Goal: Task Accomplishment & Management: Use online tool/utility

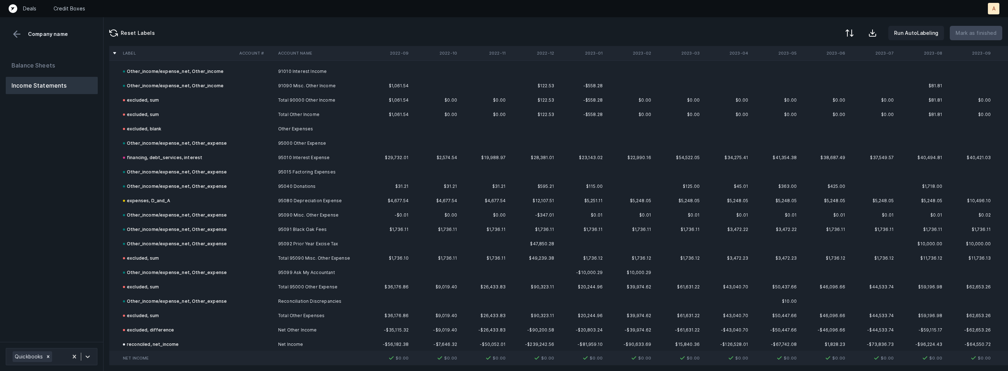
scroll to position [2263, 0]
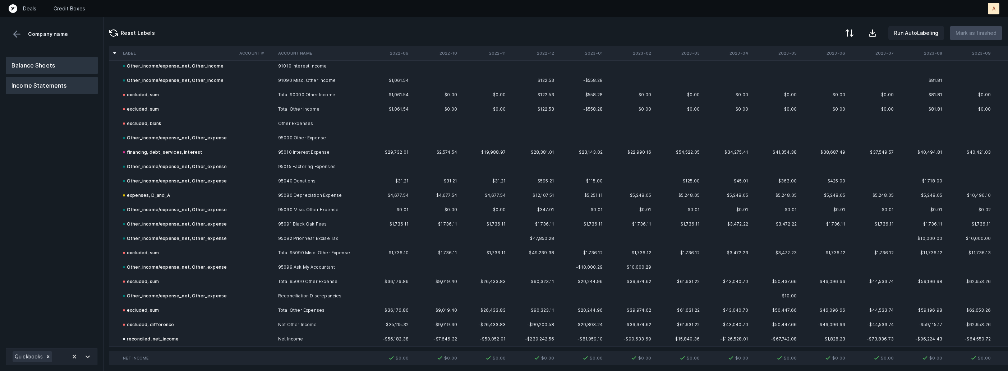
click at [59, 64] on button "Balance Sheets" at bounding box center [52, 65] width 92 height 17
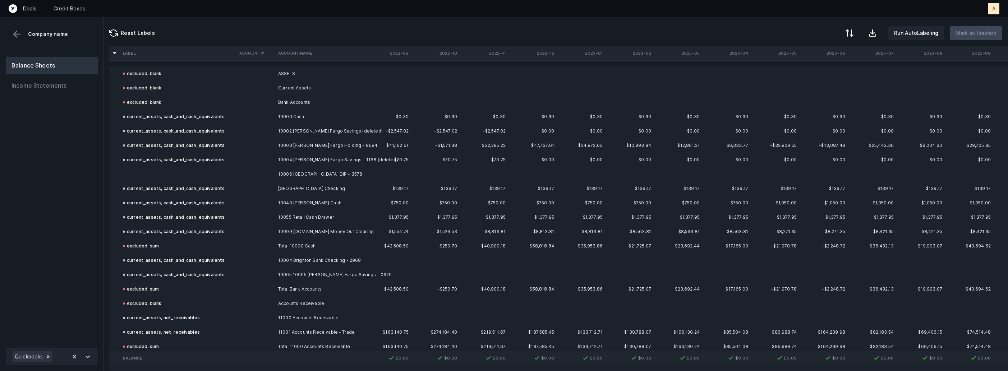
click at [211, 172] on td at bounding box center [178, 174] width 116 height 14
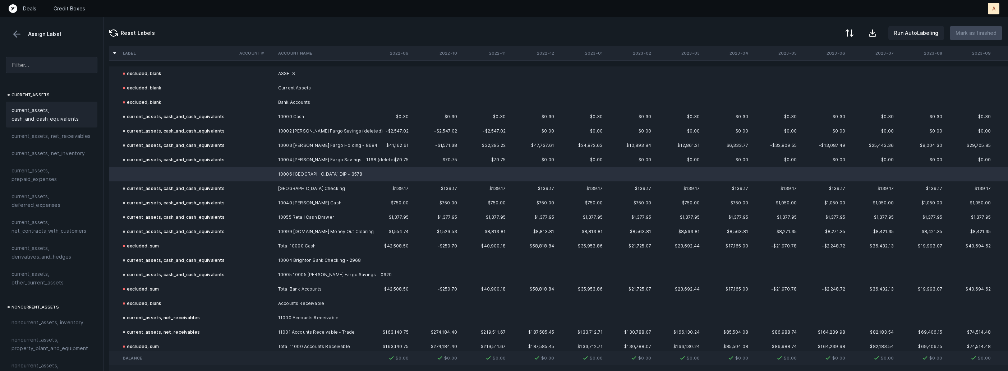
click at [73, 110] on span "current_assets, cash_and_cash_equivalents" at bounding box center [51, 114] width 80 height 17
click at [960, 35] on p "Mark as finished" at bounding box center [975, 33] width 41 height 9
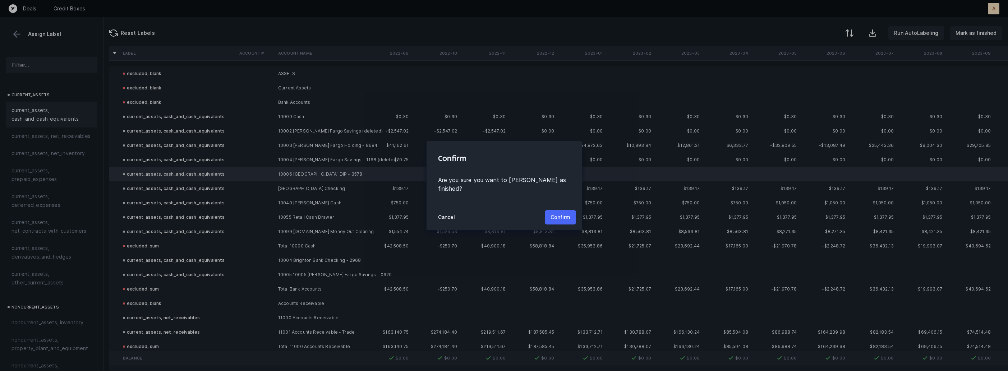
click at [572, 210] on button "Confirm" at bounding box center [560, 217] width 31 height 14
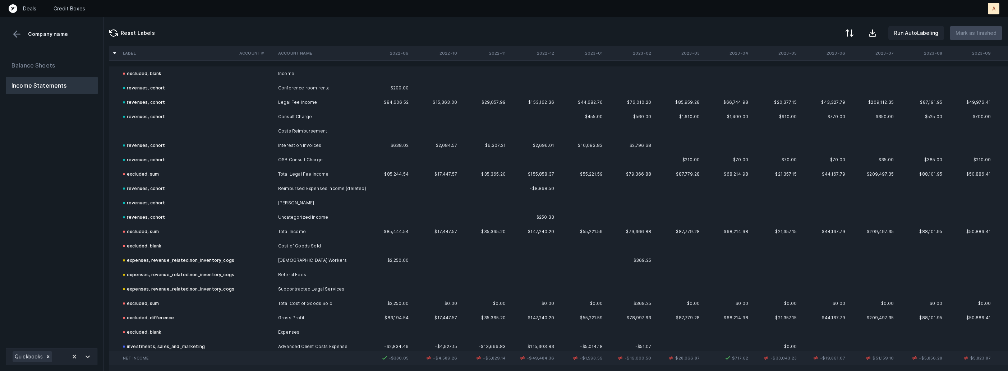
click at [196, 125] on td at bounding box center [178, 131] width 116 height 14
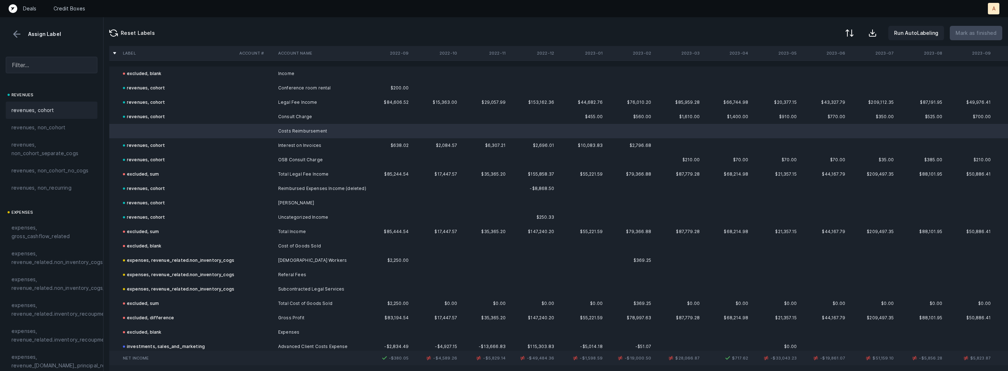
click at [48, 104] on div "revenues, cohort" at bounding box center [52, 110] width 92 height 17
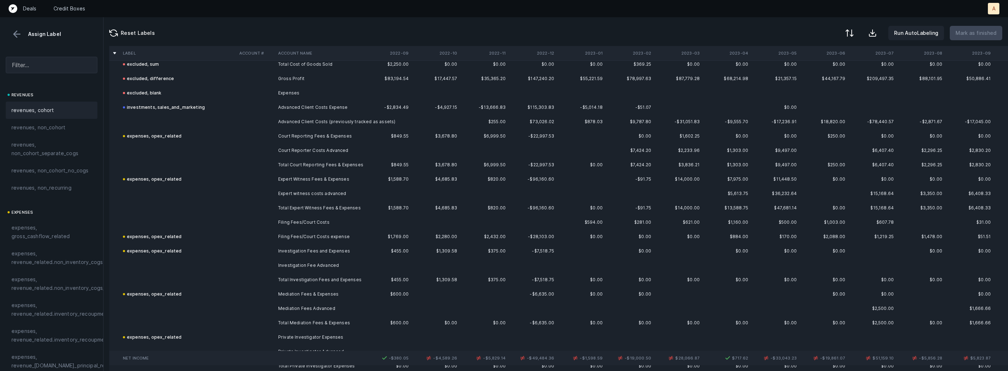
scroll to position [237, 0]
click at [312, 127] on td "Advanced Client Costs (previously tracked as assets)" at bounding box center [319, 124] width 88 height 14
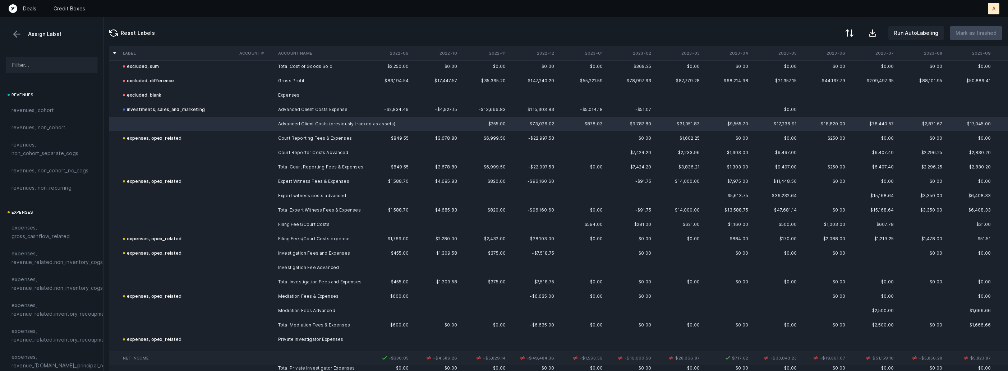
click at [278, 155] on td "Court Reporter Costs Advanced" at bounding box center [319, 152] width 88 height 14
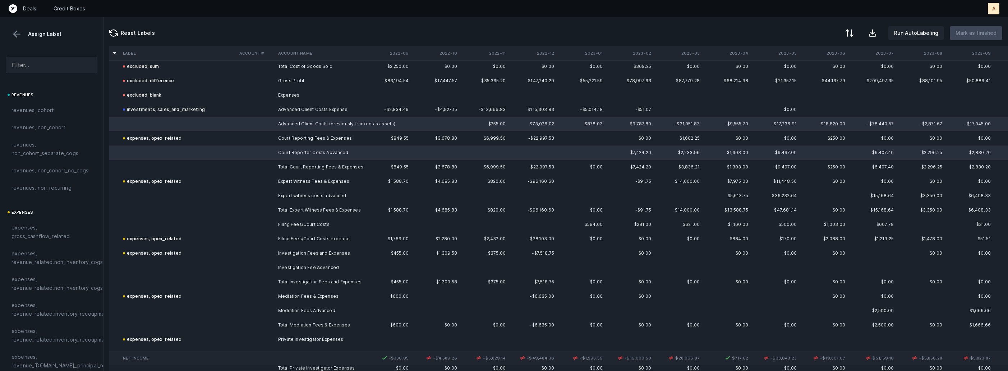
click at [270, 190] on td at bounding box center [255, 196] width 39 height 14
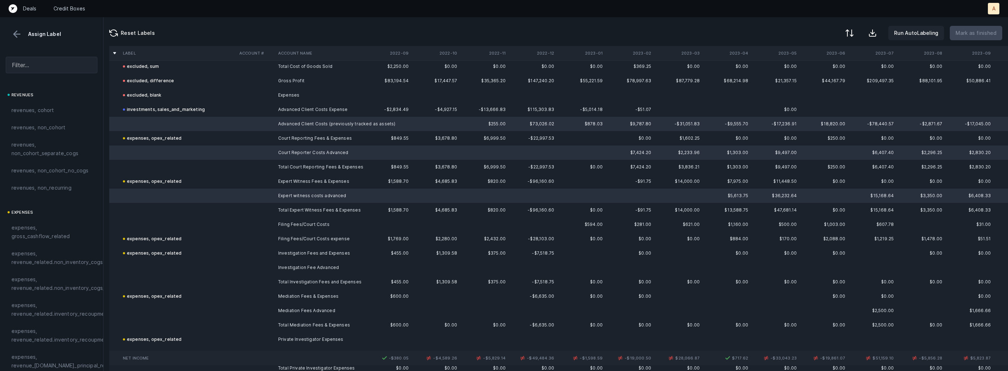
click at [277, 220] on td "Filing Fees/Court Costs" at bounding box center [319, 224] width 88 height 14
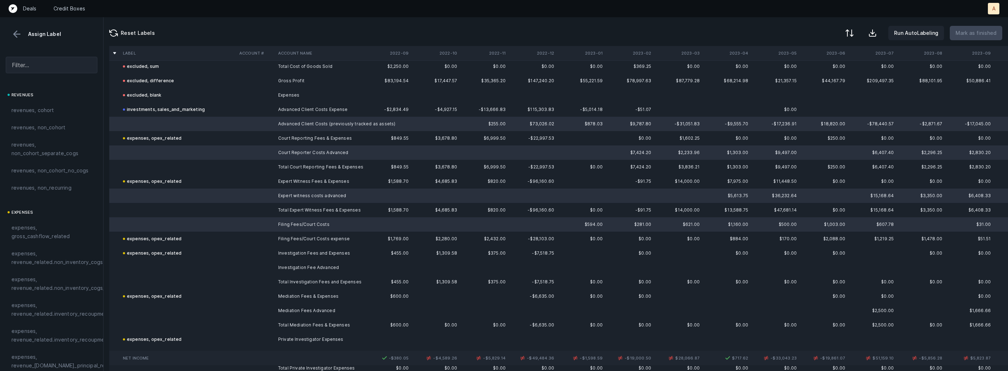
click at [269, 265] on td at bounding box center [255, 267] width 39 height 14
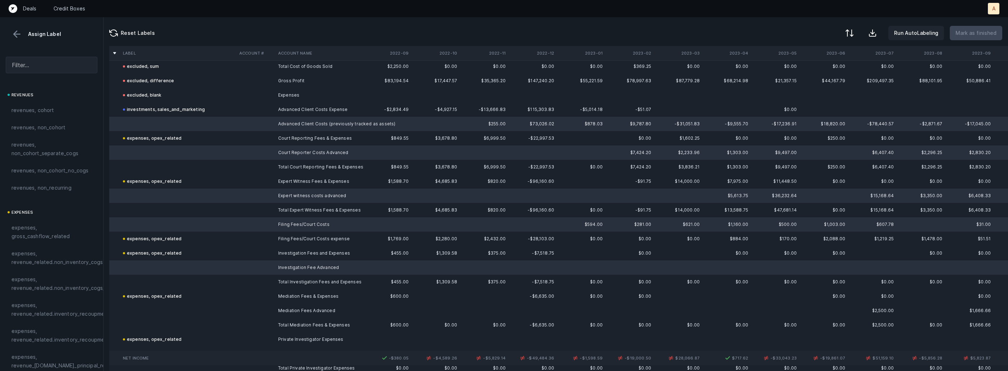
click at [274, 307] on td at bounding box center [255, 311] width 39 height 14
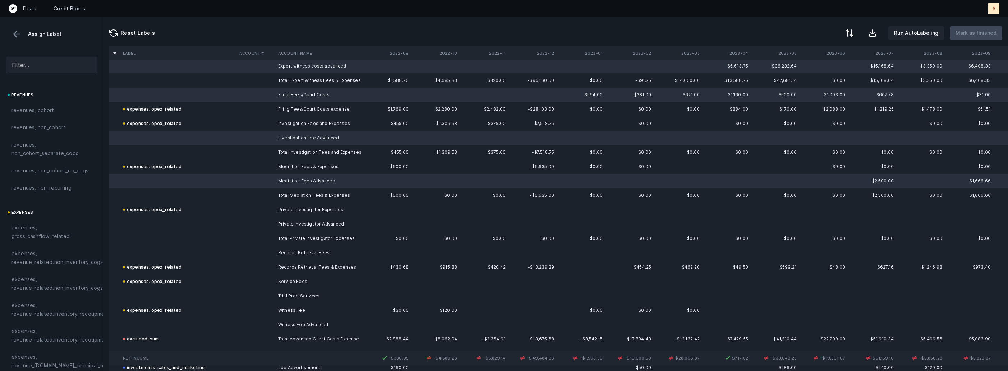
scroll to position [369, 0]
click at [304, 222] on td "Private Investigator Advanced" at bounding box center [319, 222] width 88 height 14
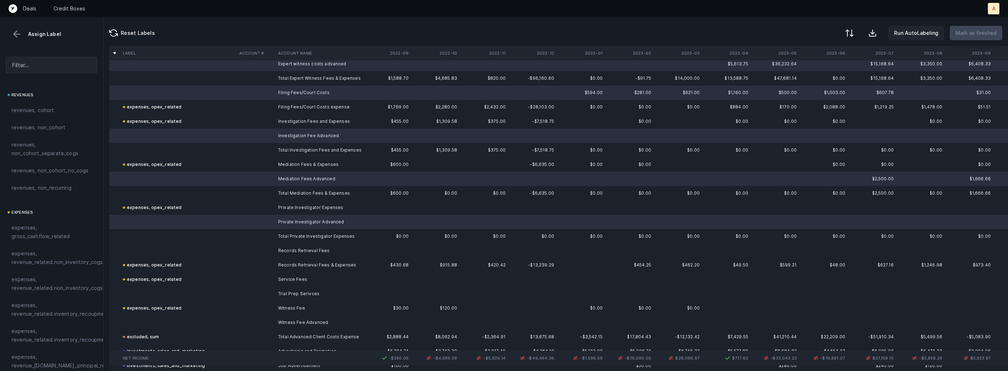
click at [274, 287] on td at bounding box center [255, 294] width 39 height 14
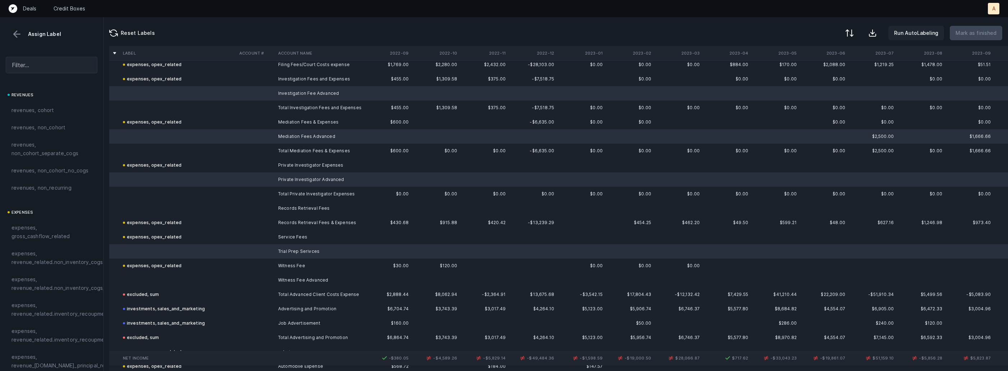
scroll to position [426, 0]
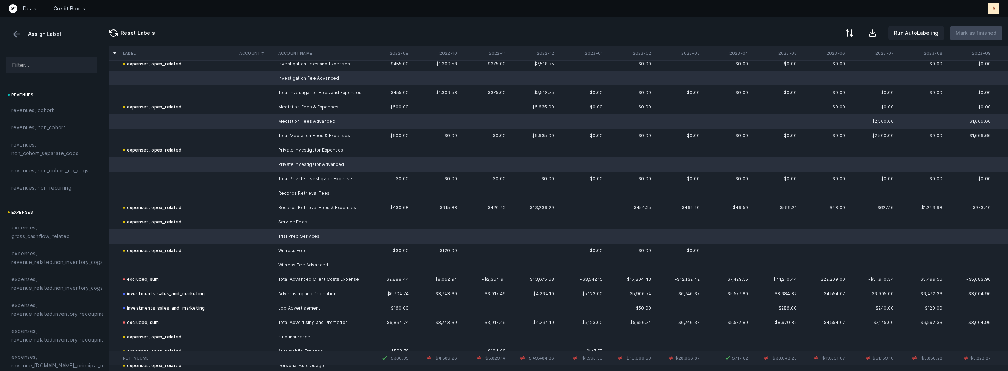
click at [286, 263] on td "Witness Fee Advanced" at bounding box center [319, 265] width 88 height 14
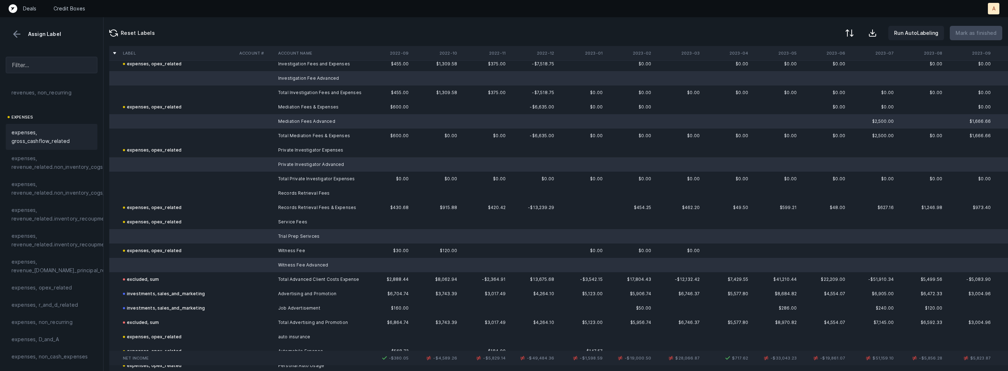
scroll to position [128, 0]
click at [38, 263] on div "expenses, opex_related" at bounding box center [52, 255] width 92 height 17
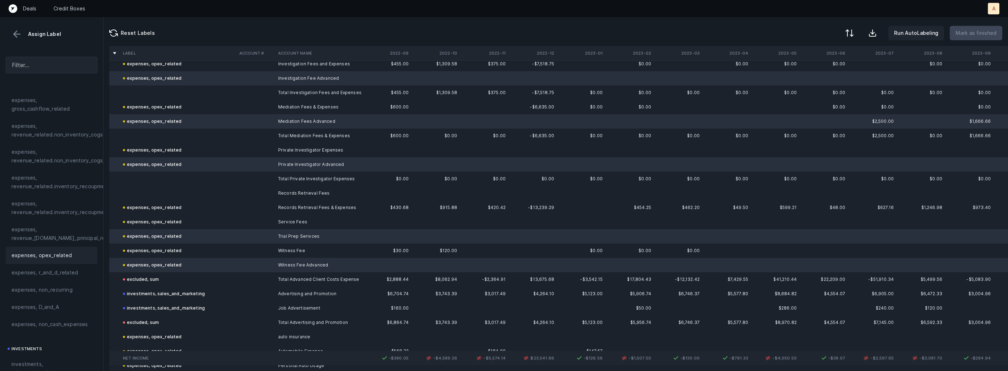
scroll to position [431, 0]
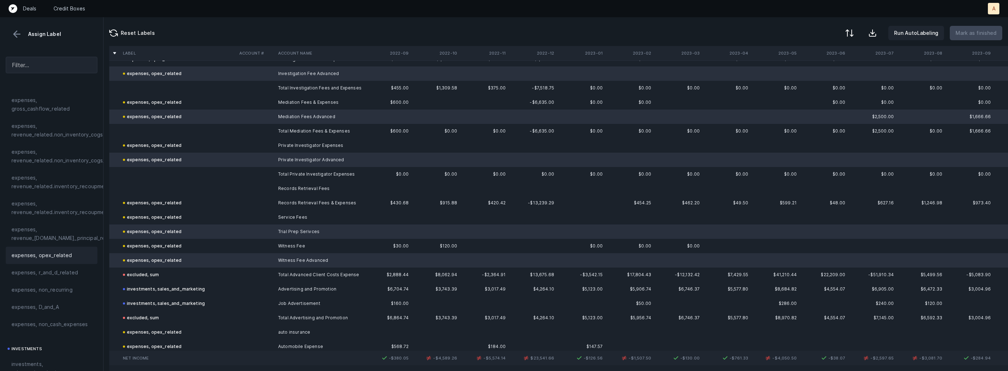
click at [296, 187] on td "Records Retrieval Fees" at bounding box center [319, 188] width 88 height 14
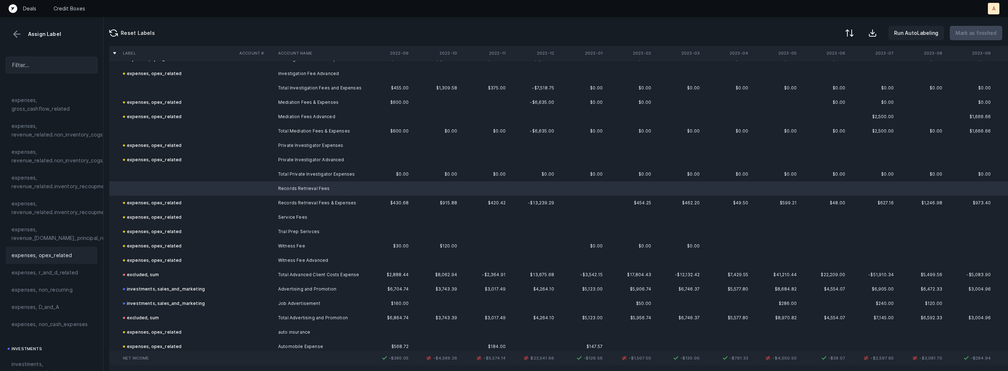
click at [63, 259] on span "expenses, opex_related" at bounding box center [41, 255] width 61 height 9
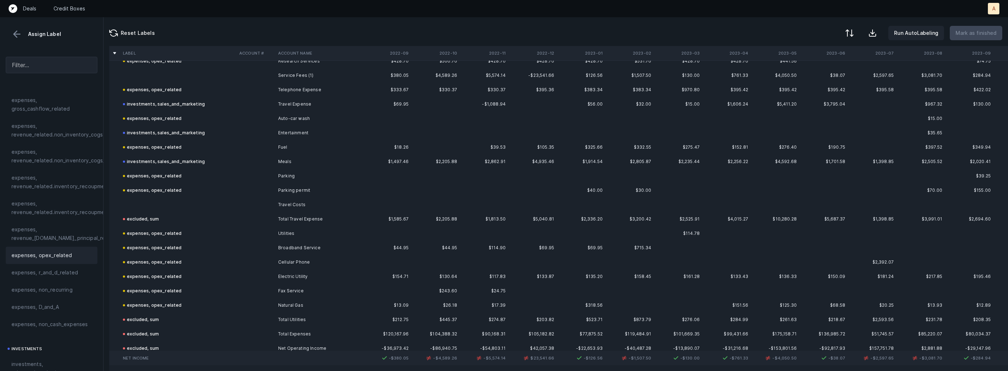
scroll to position [1847, 0]
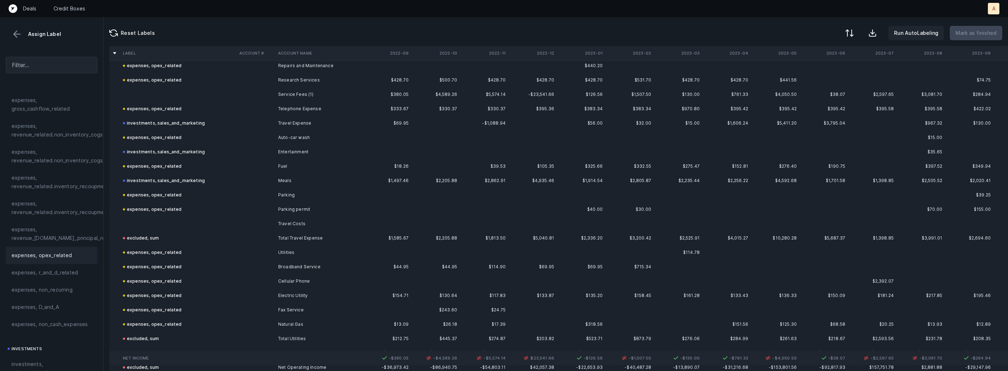
click at [217, 221] on td at bounding box center [178, 224] width 116 height 14
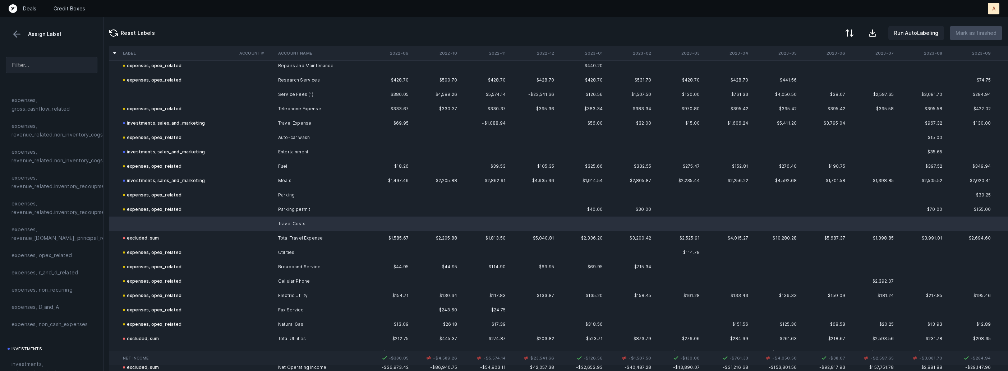
click at [55, 252] on span "expenses, opex_related" at bounding box center [41, 255] width 61 height 9
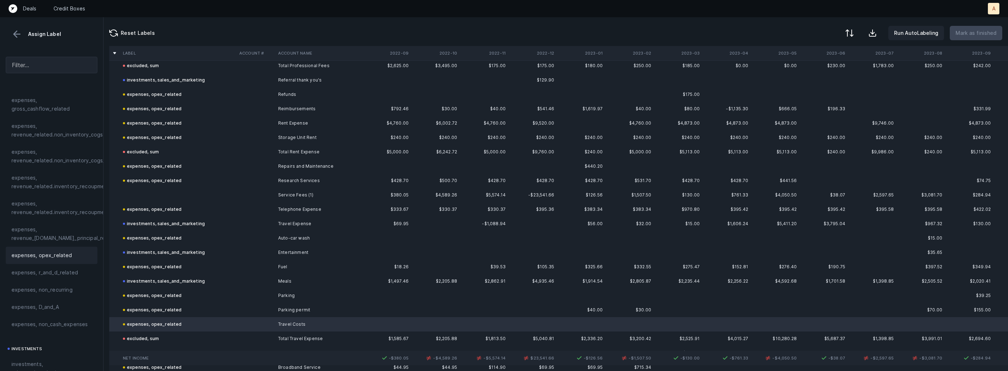
scroll to position [1745, 0]
click at [156, 194] on td at bounding box center [178, 197] width 116 height 14
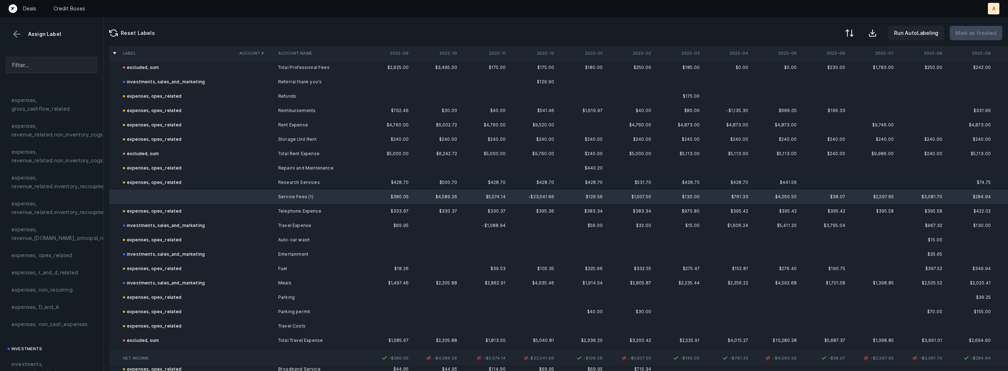
click at [27, 259] on span "expenses, opex_related" at bounding box center [41, 255] width 61 height 9
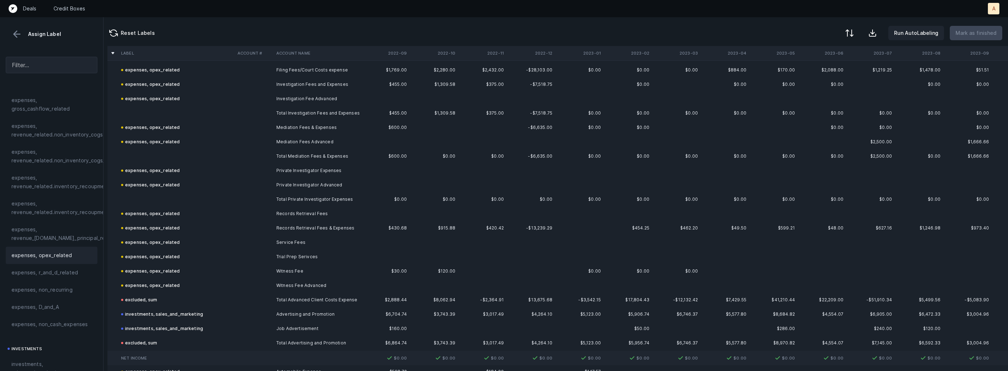
scroll to position [383, 2]
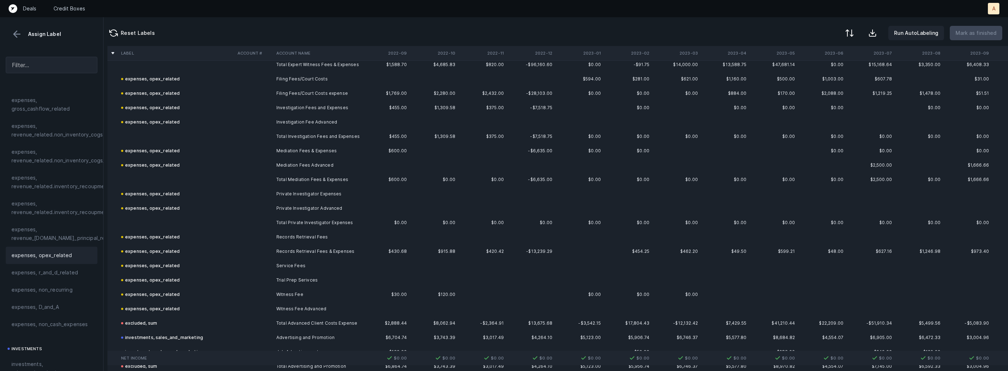
click at [165, 218] on td at bounding box center [176, 223] width 116 height 14
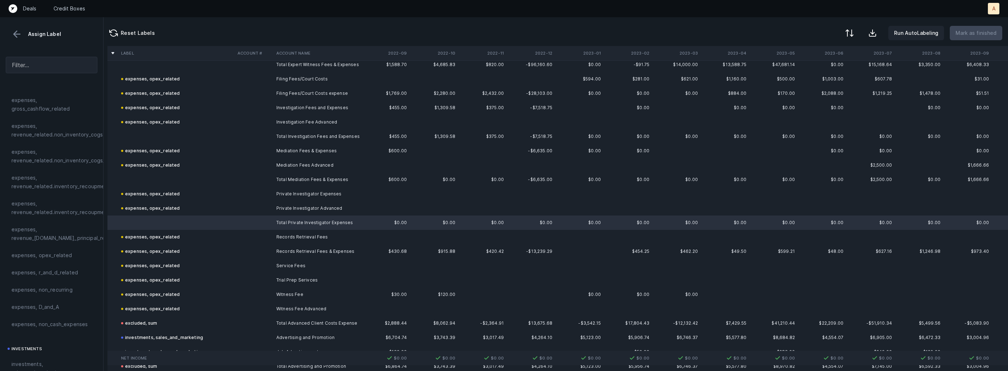
click at [160, 178] on td at bounding box center [176, 179] width 116 height 14
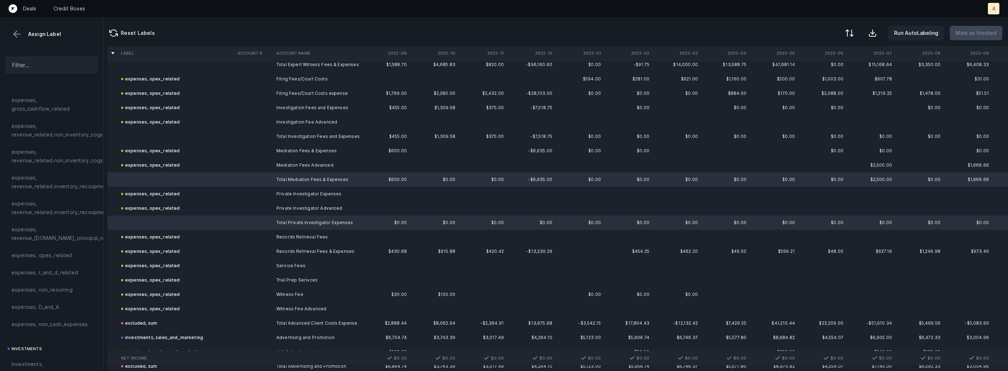
click at [161, 144] on td "expenses, opex_related" at bounding box center [176, 151] width 116 height 14
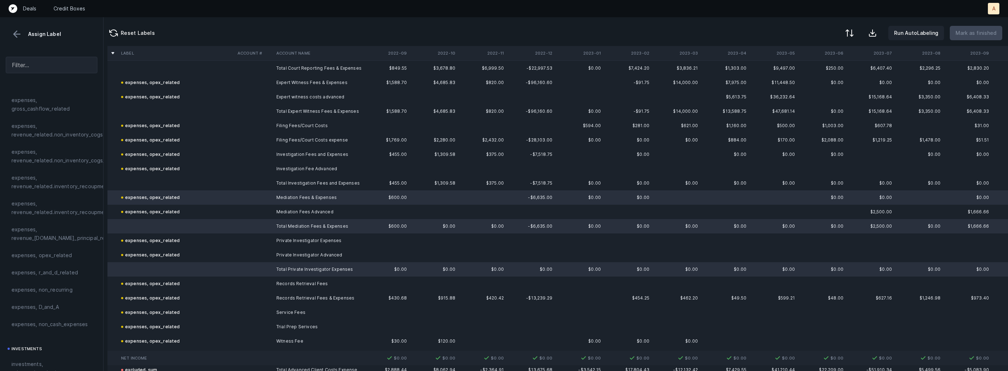
scroll to position [334, 2]
click at [135, 183] on td at bounding box center [176, 184] width 116 height 14
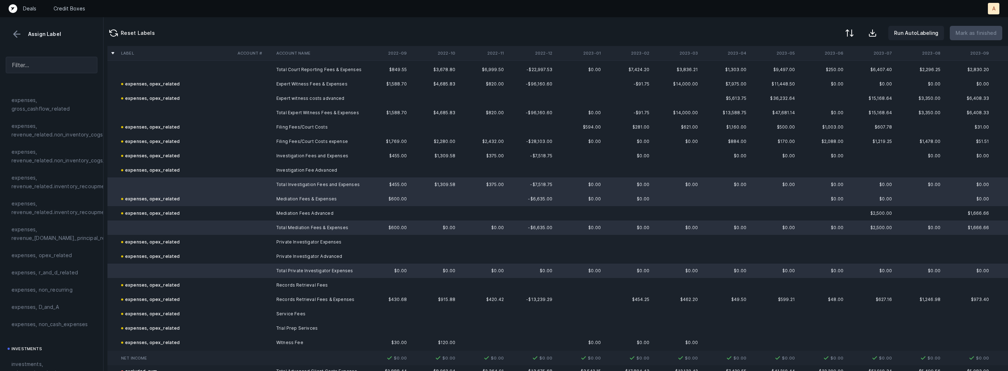
click at [131, 202] on div "expenses, opex_related" at bounding box center [150, 199] width 59 height 9
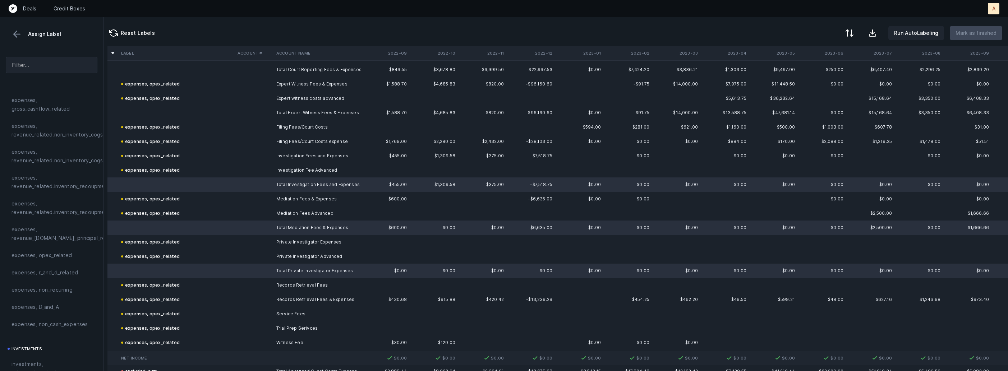
click at [165, 113] on td at bounding box center [176, 113] width 116 height 14
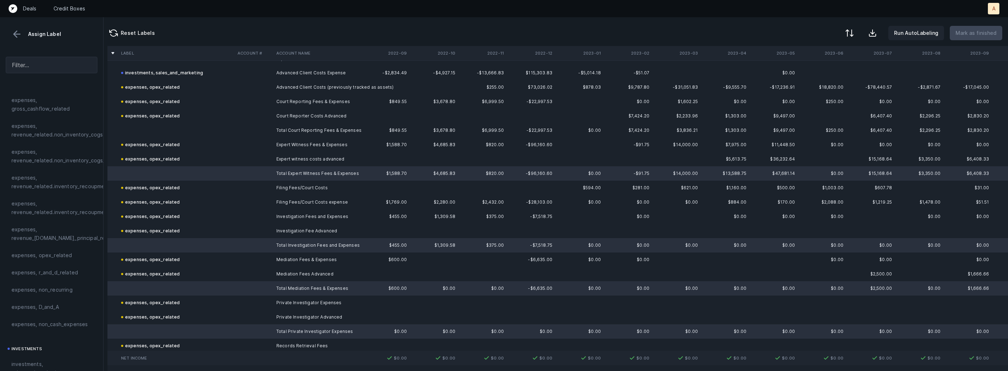
scroll to position [263, 2]
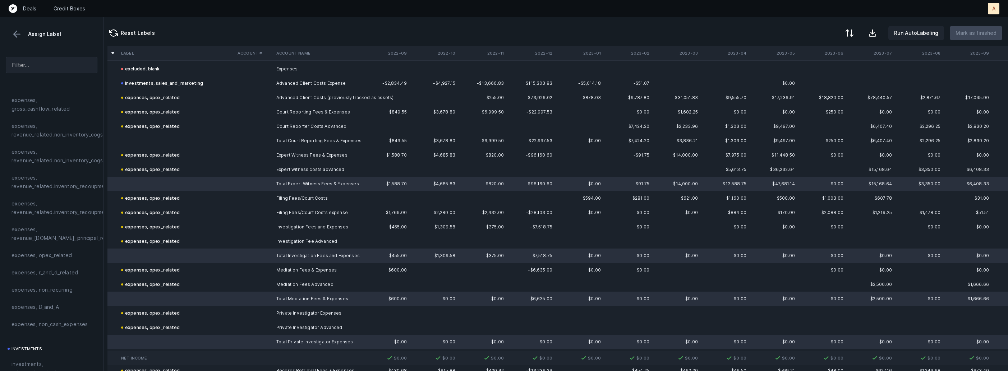
click at [147, 134] on td at bounding box center [176, 141] width 116 height 14
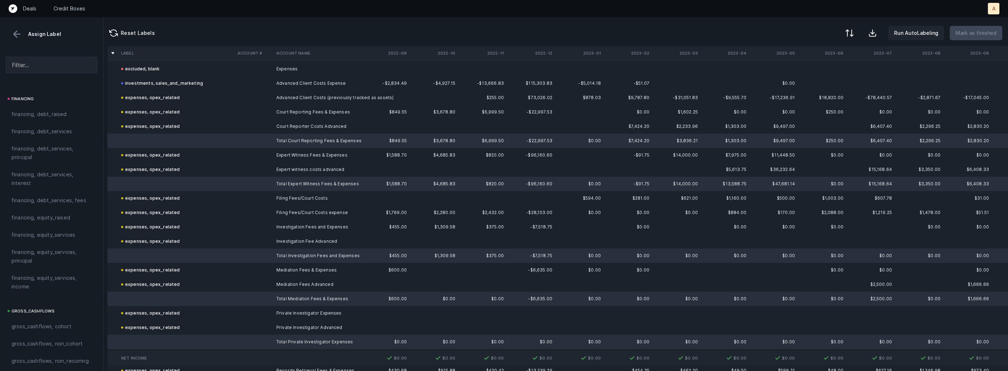
scroll to position [816, 0]
click at [48, 301] on div "excluded, sum" at bounding box center [51, 305] width 80 height 9
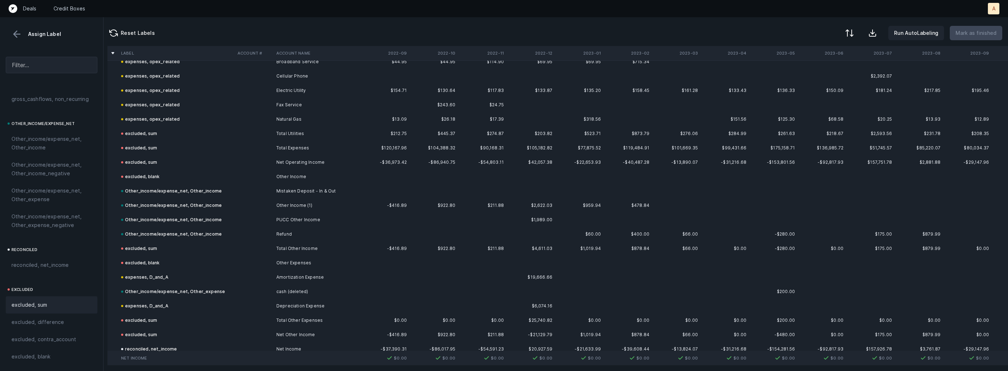
scroll to position [2062, 2]
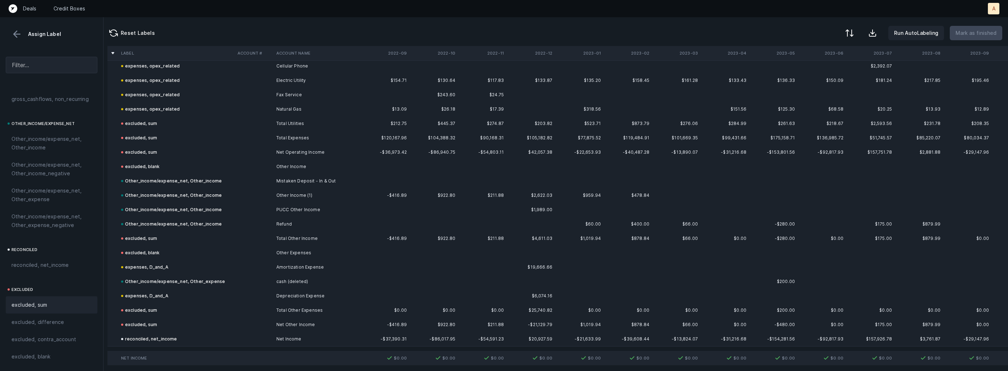
click at [20, 33] on button at bounding box center [16, 34] width 11 height 11
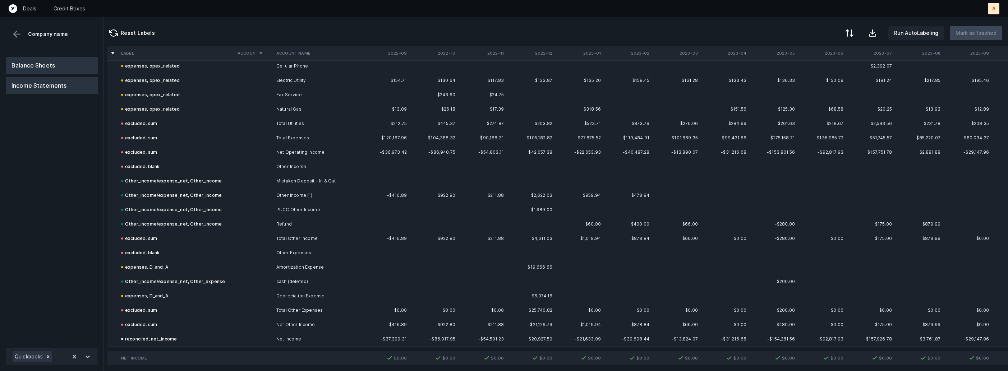
click at [44, 57] on button "Balance Sheets" at bounding box center [52, 65] width 92 height 17
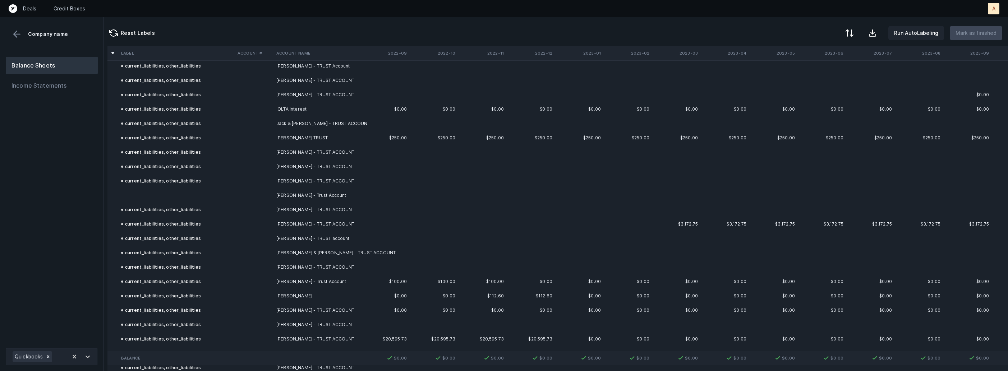
click at [133, 190] on td at bounding box center [176, 195] width 116 height 14
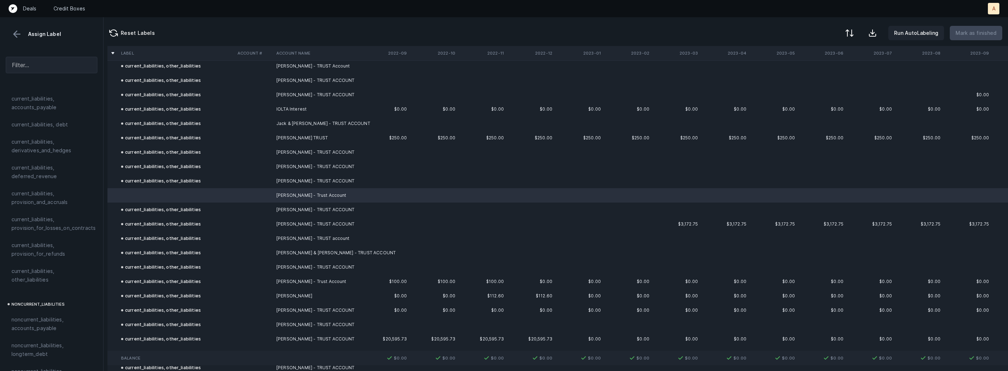
scroll to position [534, 0]
click at [43, 230] on span "current_liabilities, other_liabilities" at bounding box center [51, 238] width 80 height 17
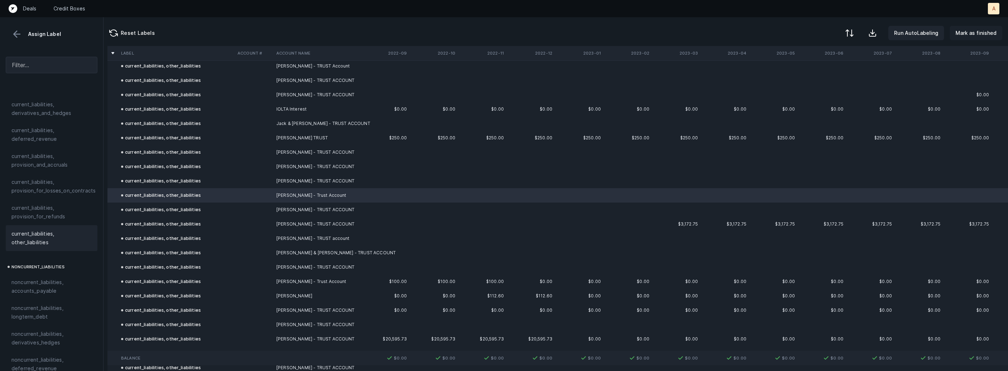
click at [963, 31] on p "Mark as finished" at bounding box center [975, 33] width 41 height 9
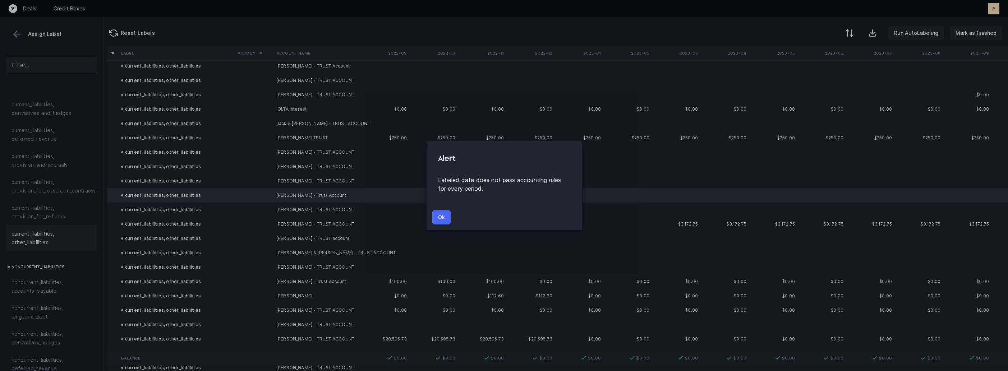
click at [436, 216] on button "Ok" at bounding box center [441, 217] width 18 height 14
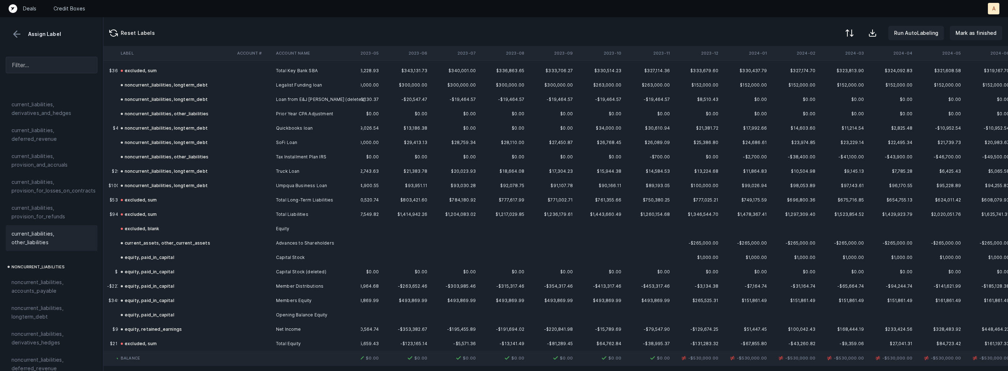
scroll to position [4286, 418]
click at [511, 235] on td at bounding box center [502, 242] width 48 height 14
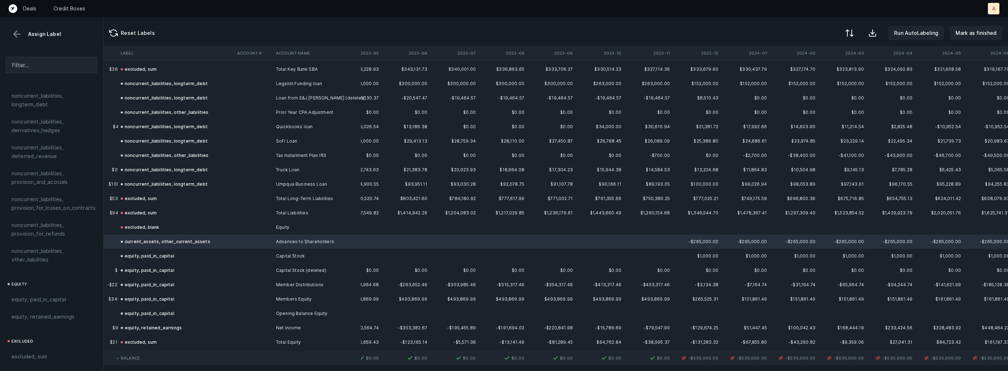
scroll to position [790, 0]
click at [45, 251] on span "equity, paid_in_capital" at bounding box center [38, 255] width 55 height 9
click at [976, 34] on p "Mark as finished" at bounding box center [975, 33] width 41 height 9
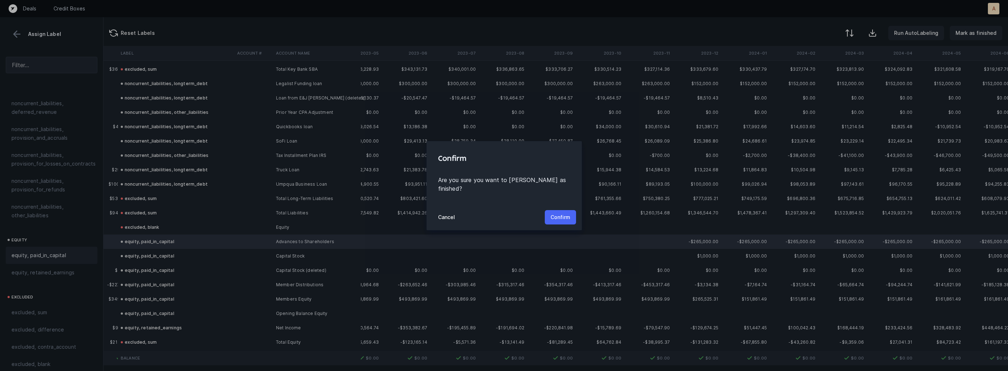
click at [567, 213] on p "Confirm" at bounding box center [560, 217] width 20 height 9
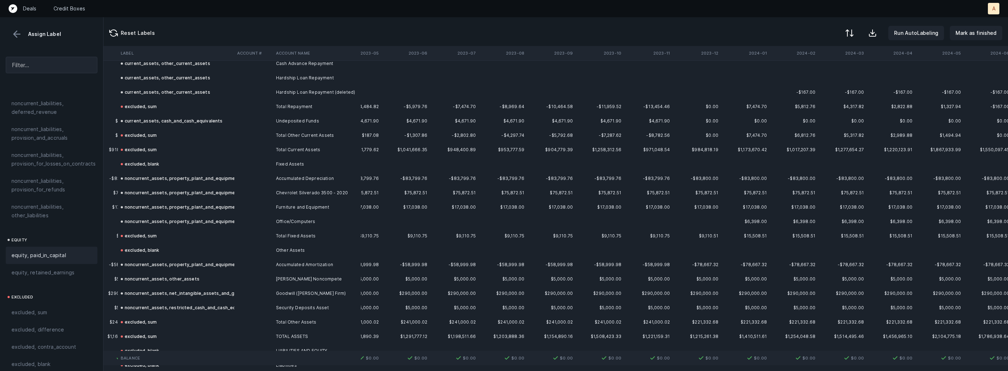
scroll to position [0, 418]
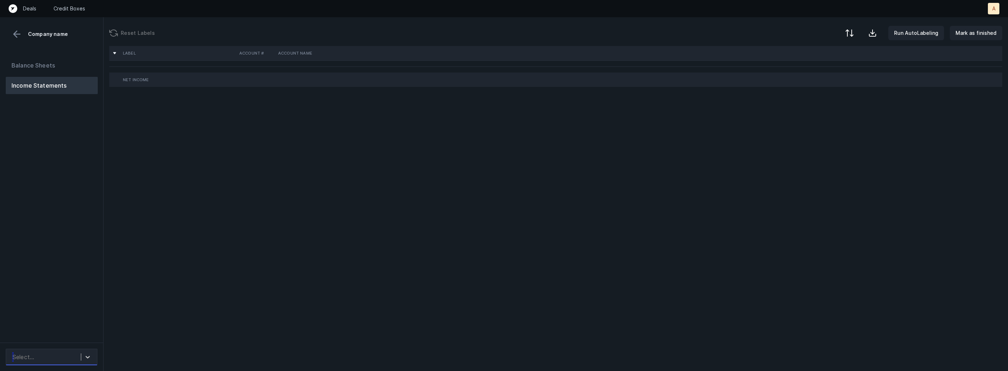
click at [60, 354] on div "Select..." at bounding box center [45, 357] width 72 height 13
click at [66, 337] on div "Quickbooks desktop" at bounding box center [52, 337] width 92 height 14
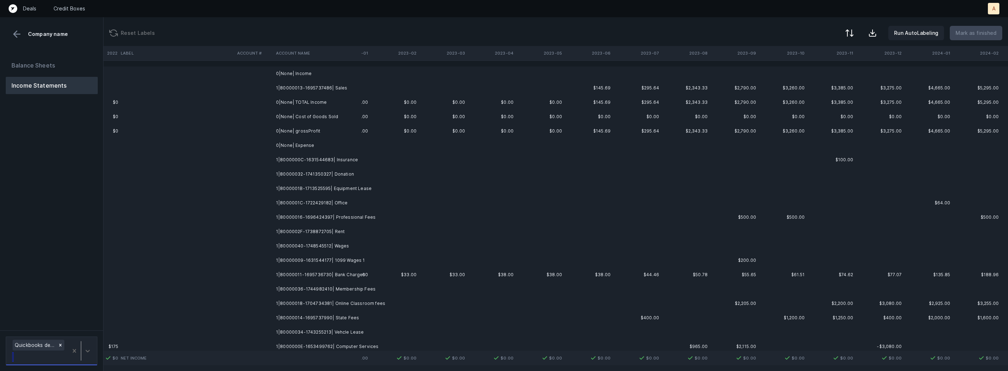
scroll to position [0, 755]
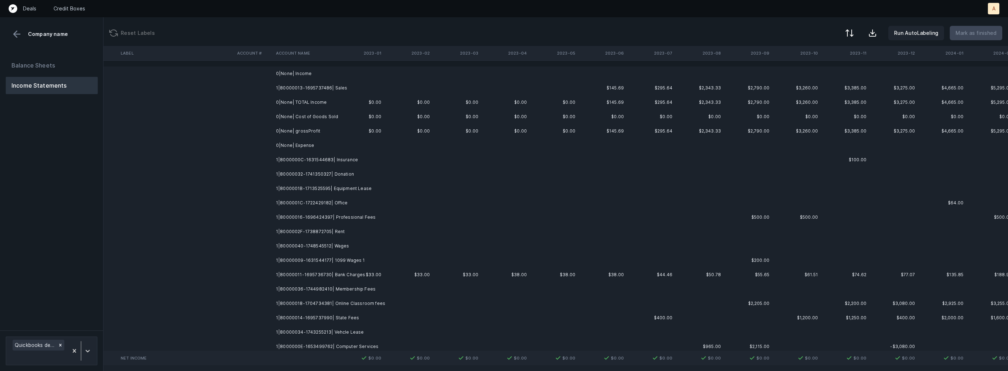
click at [319, 87] on td "1|80000013-1695737486| Sales" at bounding box center [317, 88] width 88 height 14
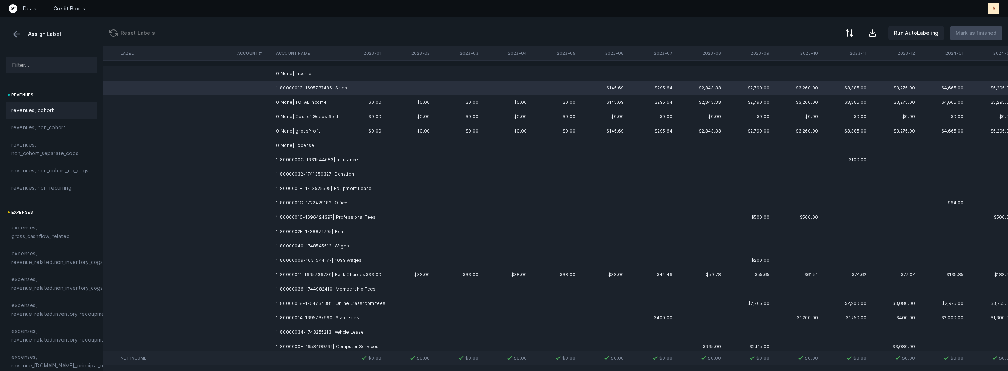
click at [33, 108] on span "revenues, cohort" at bounding box center [32, 110] width 43 height 9
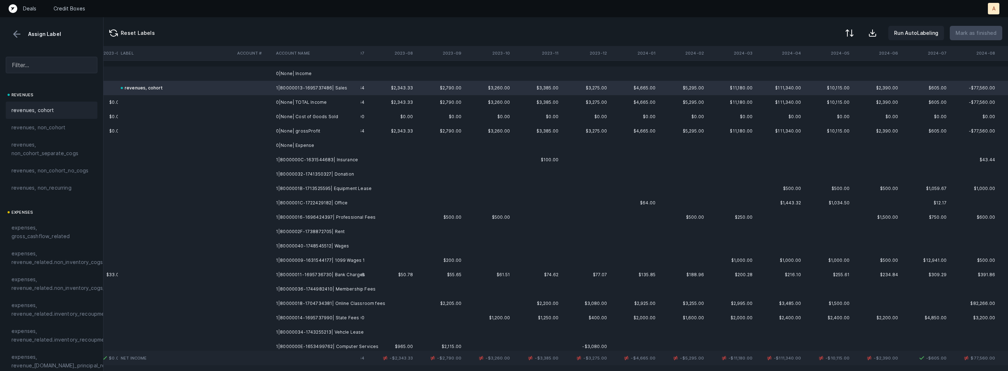
scroll to position [0, 1080]
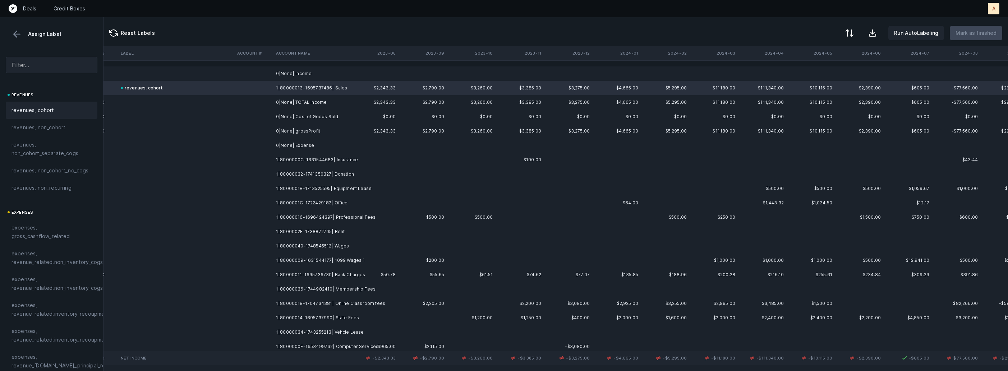
click at [324, 164] on td "1|8000000C-1631544683| Insurance" at bounding box center [317, 160] width 88 height 14
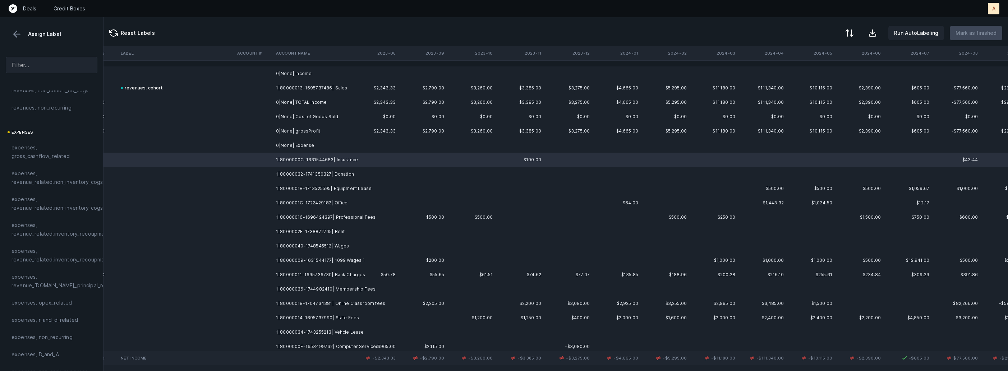
scroll to position [117, 0]
click at [55, 267] on span "expenses, opex_related" at bounding box center [41, 265] width 61 height 9
click at [266, 174] on td at bounding box center [253, 174] width 39 height 14
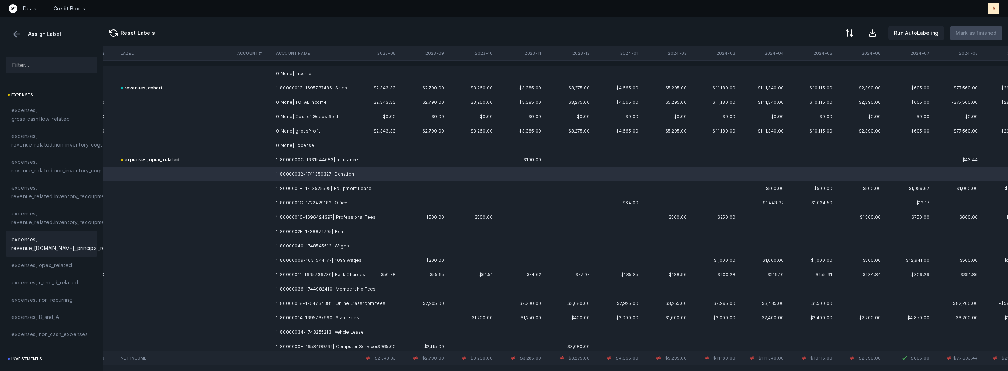
scroll to position [158, 0]
click at [66, 265] on div "expenses, non_recurring" at bounding box center [52, 259] width 92 height 17
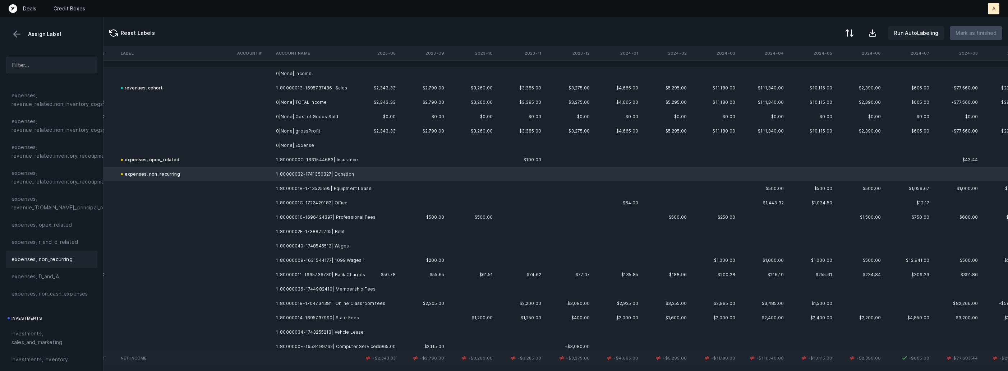
click at [316, 184] on td "1|8000001B-1713525595| Equipment Lease" at bounding box center [317, 188] width 88 height 14
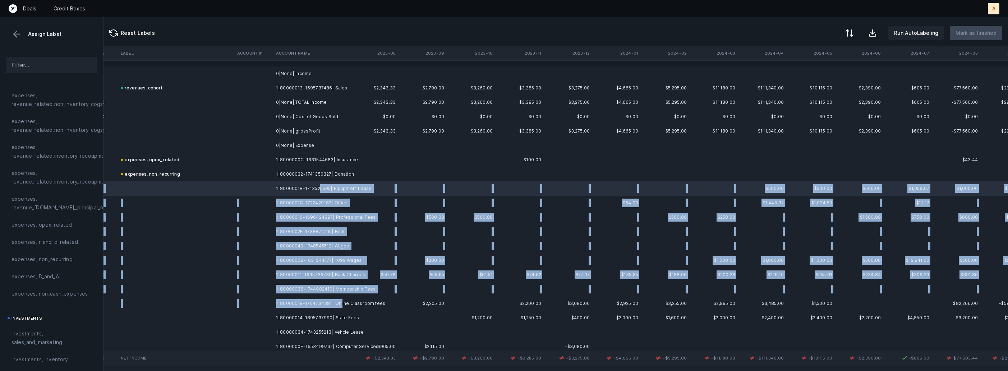
click at [338, 300] on td "1|80000018-1704734381| Online Classroom fees" at bounding box center [317, 303] width 88 height 14
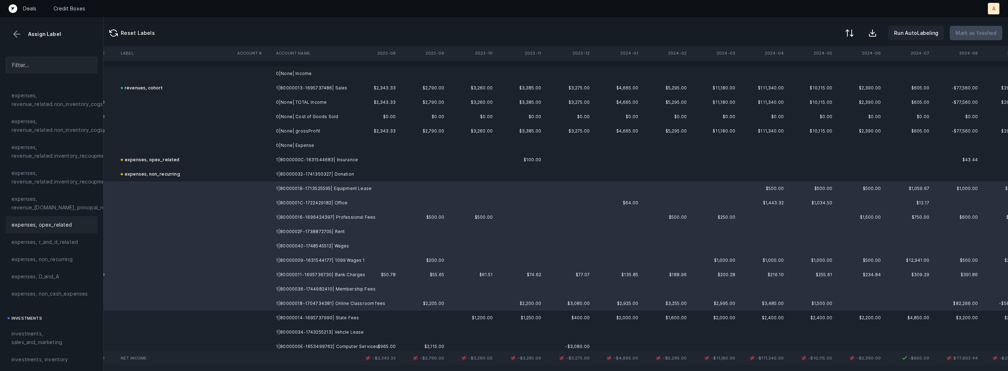
click at [71, 222] on div "expenses, opex_related" at bounding box center [51, 225] width 80 height 9
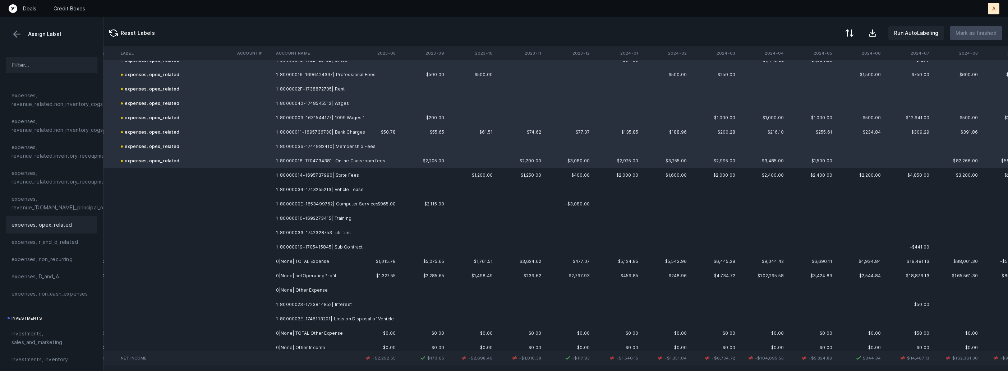
scroll to position [158, 1080]
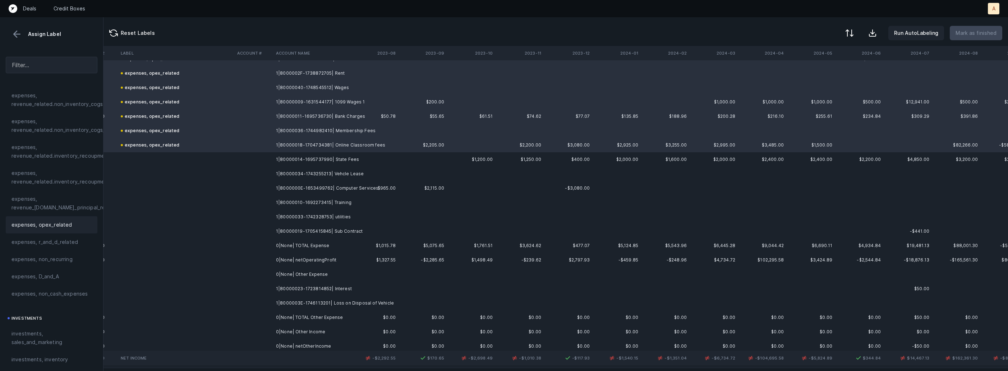
click at [320, 161] on td "1|80000014-1695737990| State Fees" at bounding box center [317, 159] width 88 height 14
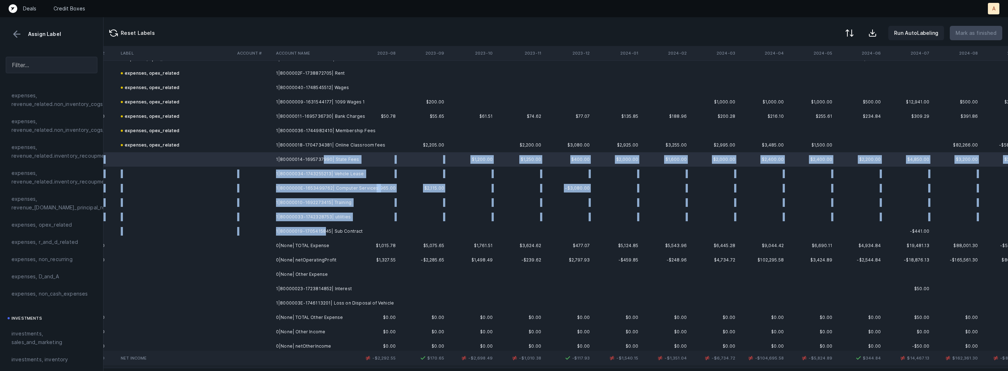
click at [323, 235] on td "1|80000019-1705415845| Sub Contract" at bounding box center [317, 231] width 88 height 14
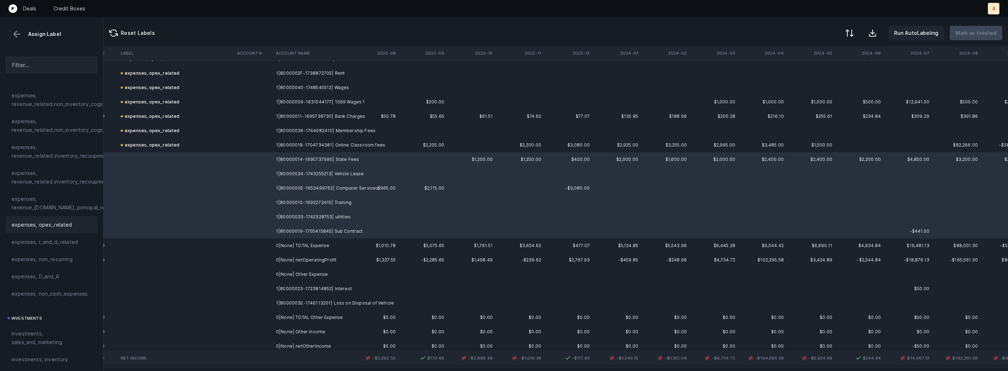
click at [64, 226] on span "expenses, opex_related" at bounding box center [41, 225] width 61 height 9
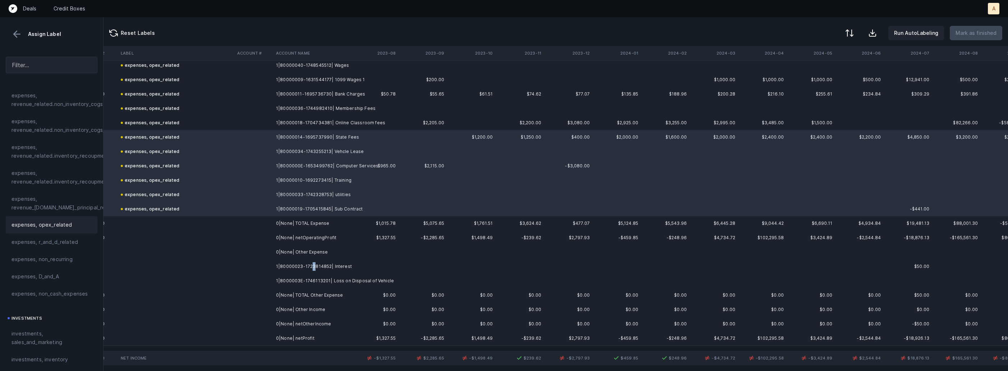
click at [311, 264] on td "1|80000023-1723814852| Interest" at bounding box center [317, 266] width 88 height 14
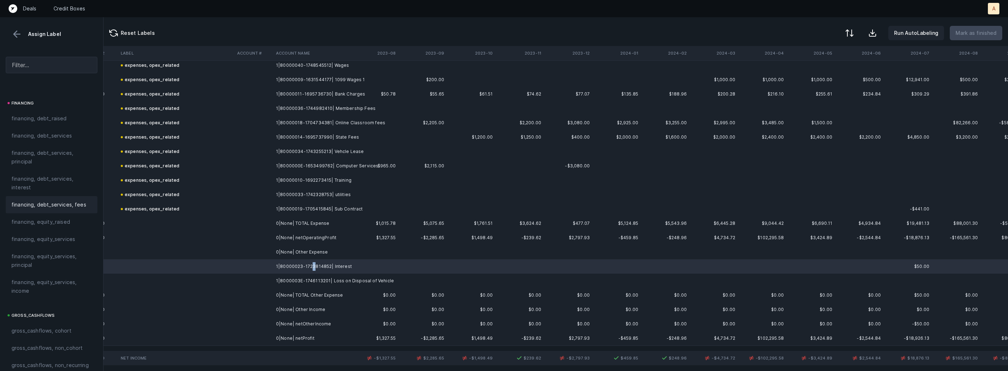
scroll to position [543, 0]
click at [65, 187] on span "financing, debt_services, interest" at bounding box center [51, 187] width 80 height 17
click at [361, 279] on td "1|8000003E-1746113201| Loss on Disposal of Vehicle" at bounding box center [317, 281] width 88 height 14
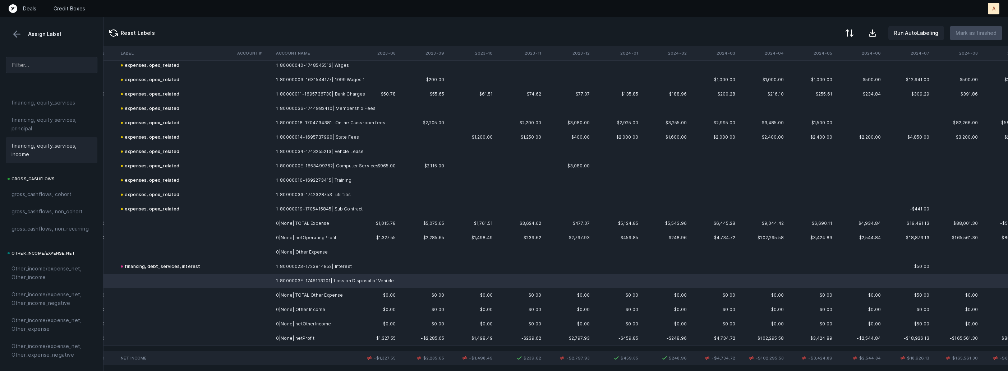
scroll to position [816, 0]
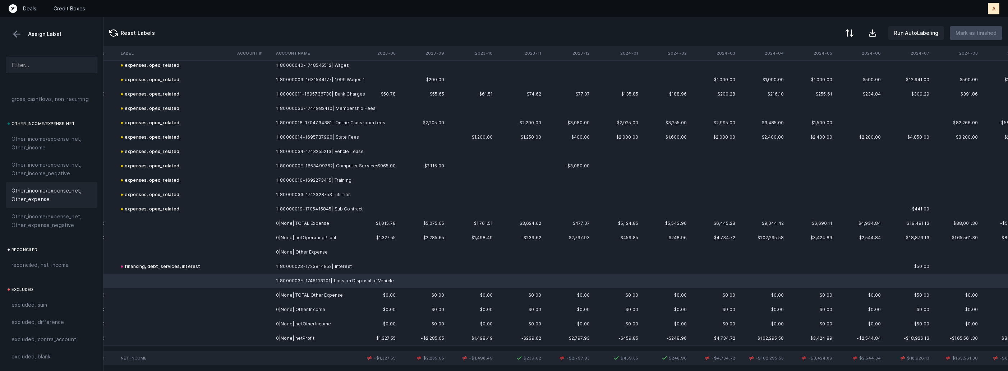
click at [42, 198] on span "Other_income/expense_net, Other_expense" at bounding box center [51, 194] width 80 height 17
click at [272, 334] on td at bounding box center [253, 338] width 39 height 14
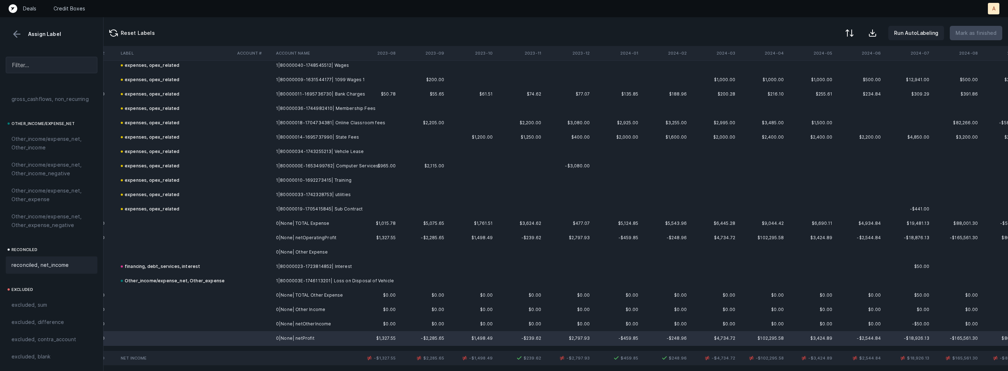
click at [65, 261] on span "reconciled, net_income" at bounding box center [39, 265] width 57 height 9
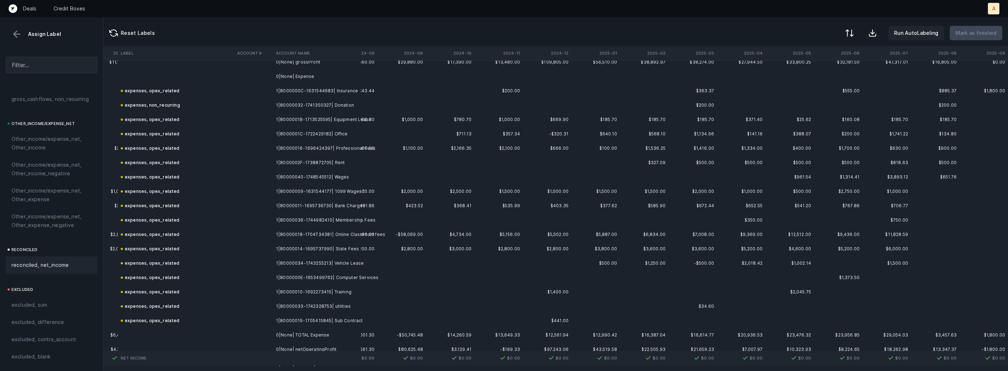
scroll to position [0, 1683]
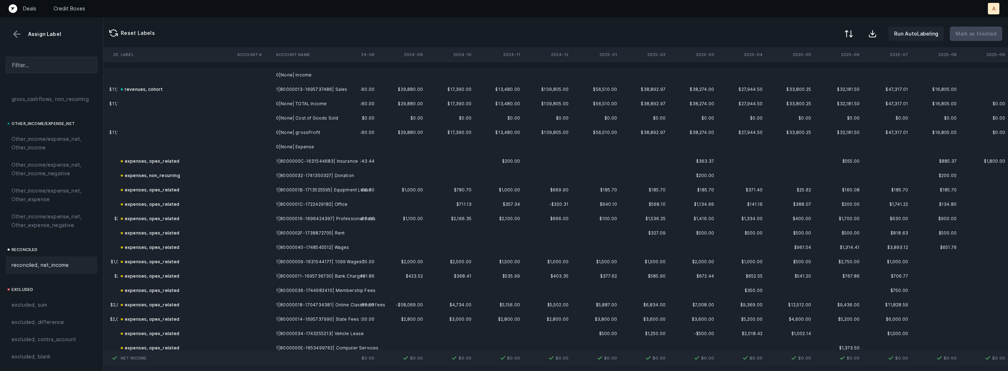
click at [856, 33] on button at bounding box center [848, 34] width 16 height 16
click at [805, 77] on div "By Hum label" at bounding box center [803, 76] width 32 height 9
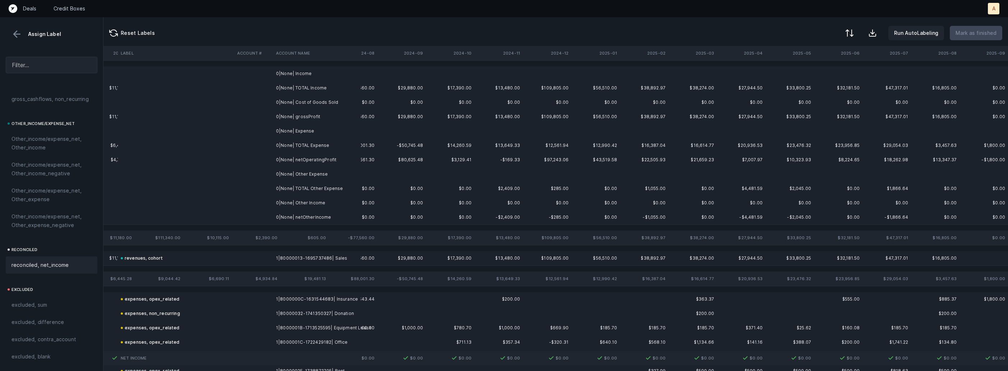
click at [372, 79] on td at bounding box center [353, 73] width 48 height 14
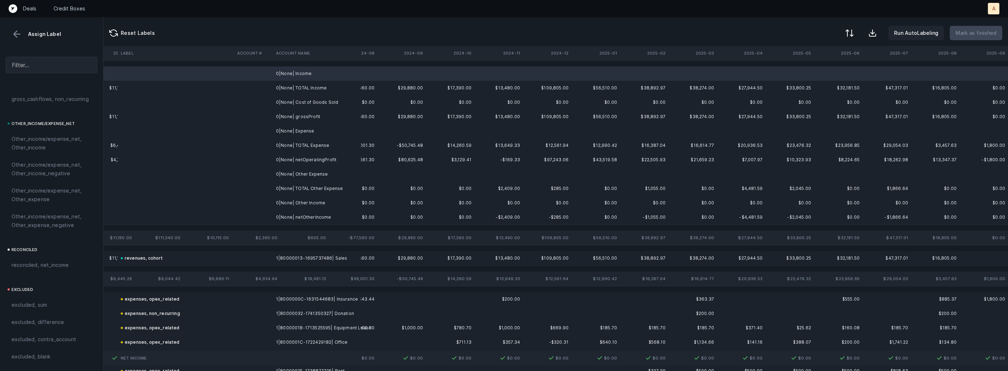
click at [318, 129] on td "0|None| Expense" at bounding box center [317, 131] width 88 height 14
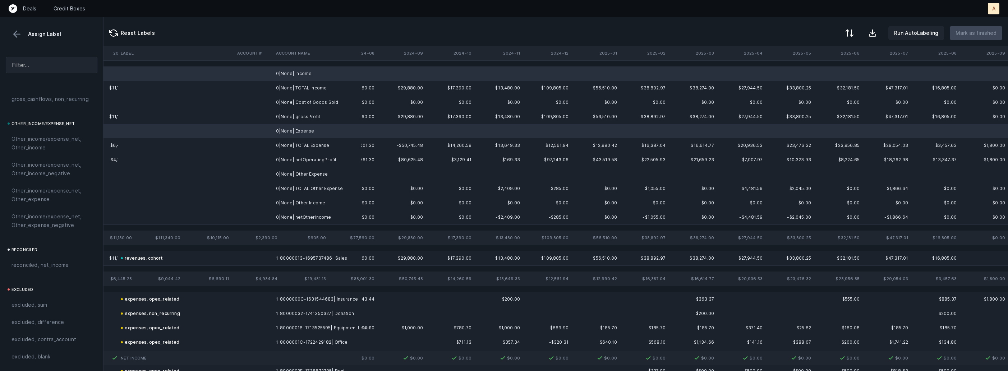
click at [309, 173] on td "0|None| Other Expense" at bounding box center [317, 174] width 88 height 14
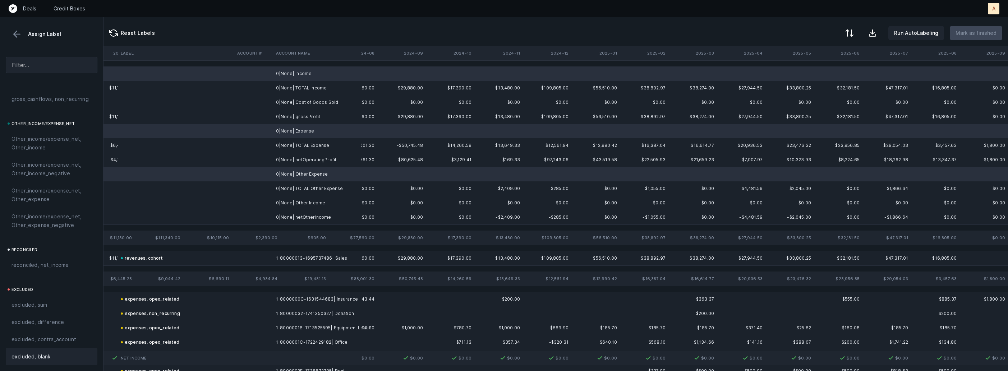
click at [42, 354] on span "excluded, blank" at bounding box center [30, 356] width 39 height 9
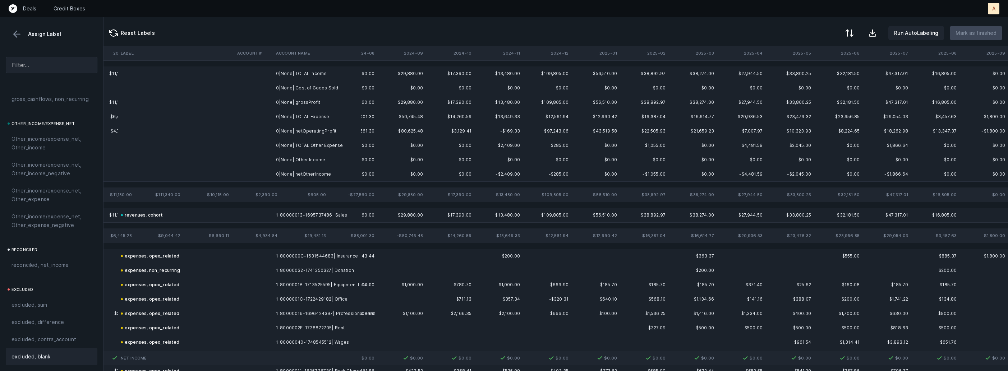
click at [331, 87] on td "0|None| Cost of Goods Sold" at bounding box center [317, 88] width 88 height 14
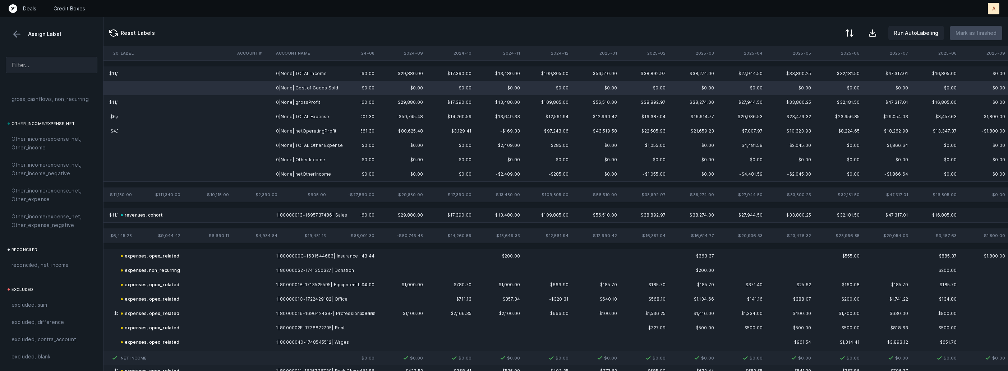
click at [299, 158] on td "0|None| Other Income" at bounding box center [317, 160] width 88 height 14
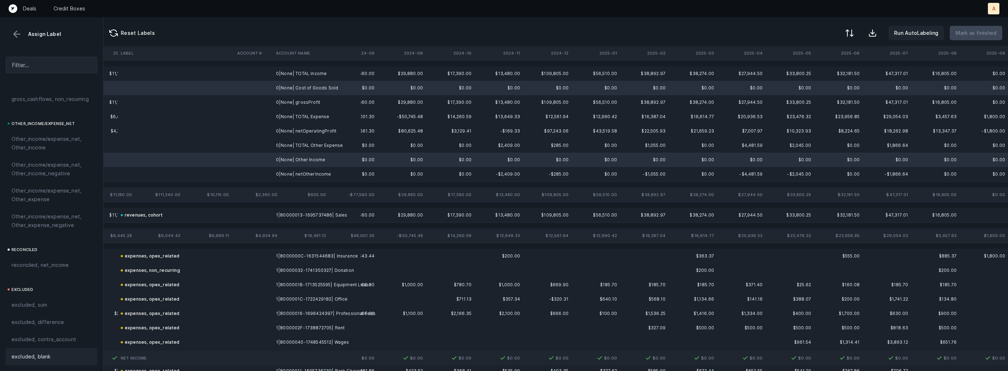
click at [31, 357] on span "excluded, blank" at bounding box center [30, 356] width 39 height 9
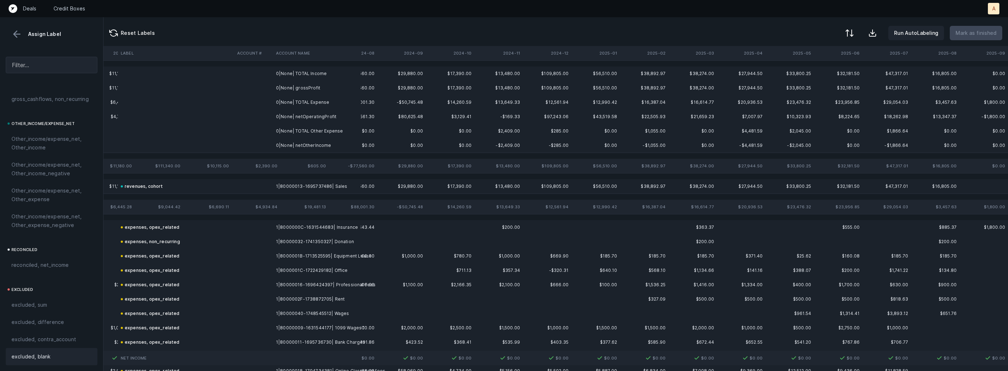
click at [295, 82] on td "0|None| grossProfit" at bounding box center [317, 88] width 88 height 14
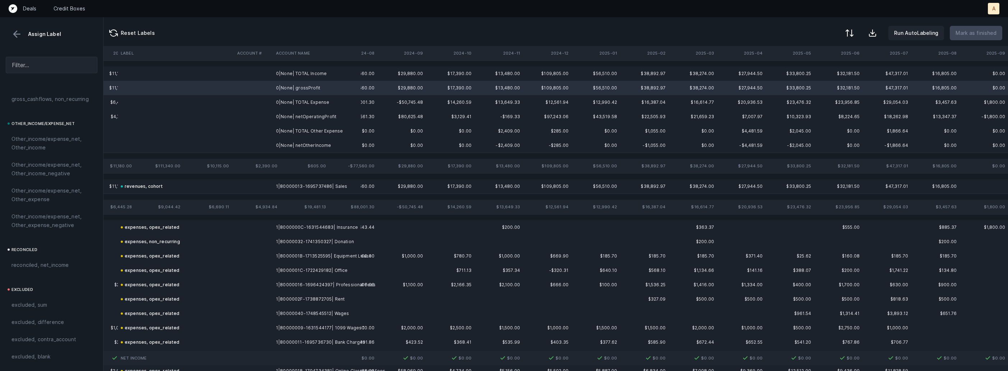
click at [292, 113] on td "0|None| netOperatingProfit" at bounding box center [317, 117] width 88 height 14
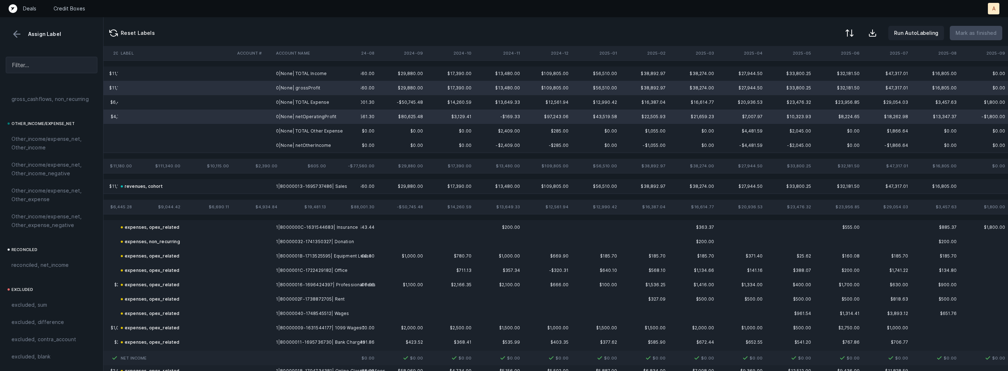
click at [279, 146] on td "0|None| netOtherIncome" at bounding box center [317, 145] width 88 height 14
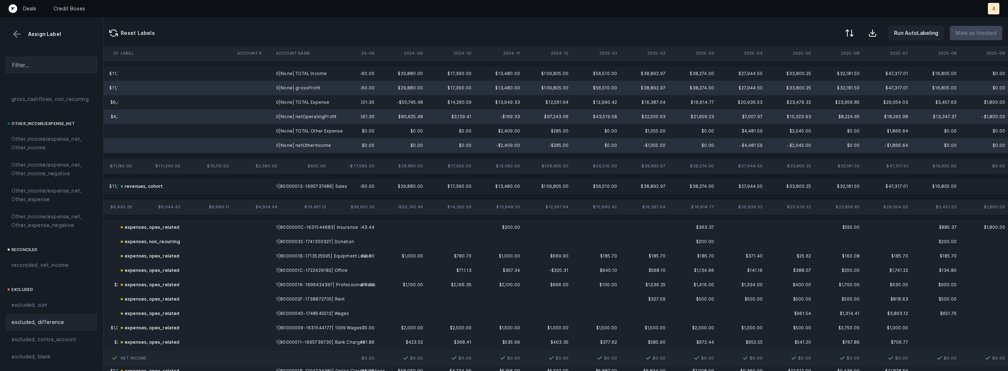
click at [55, 324] on span "excluded, difference" at bounding box center [37, 322] width 52 height 9
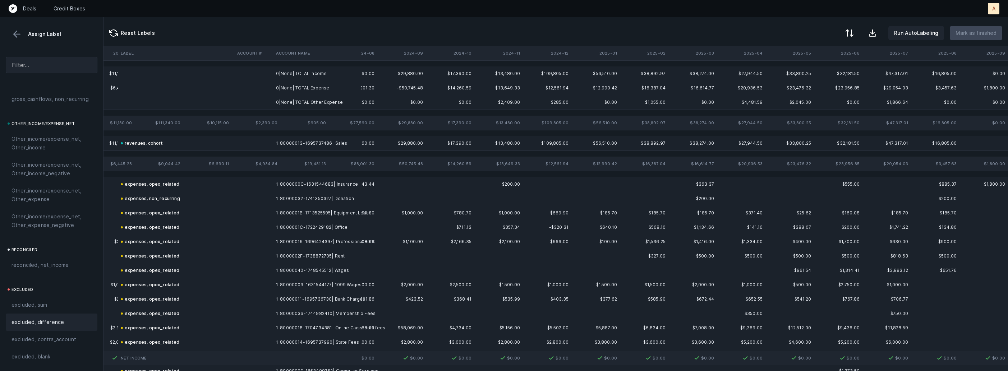
click at [321, 72] on td "0|None| TOTAL Income" at bounding box center [317, 73] width 88 height 14
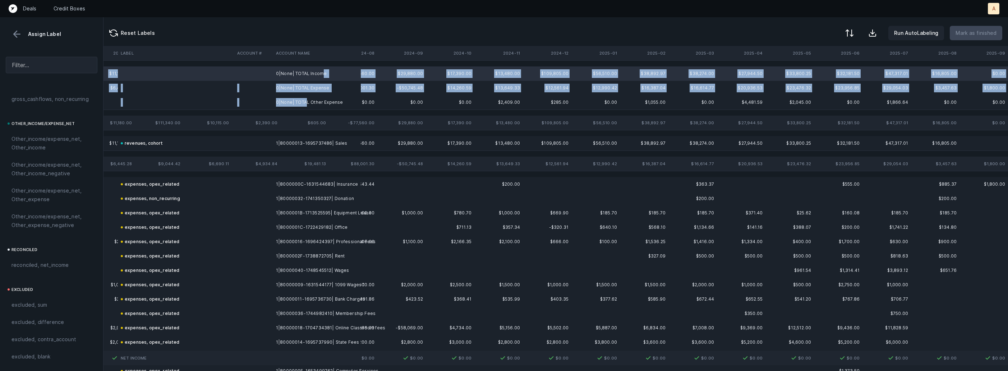
click at [304, 104] on td "0|None| TOTAL Other Expense" at bounding box center [317, 102] width 88 height 14
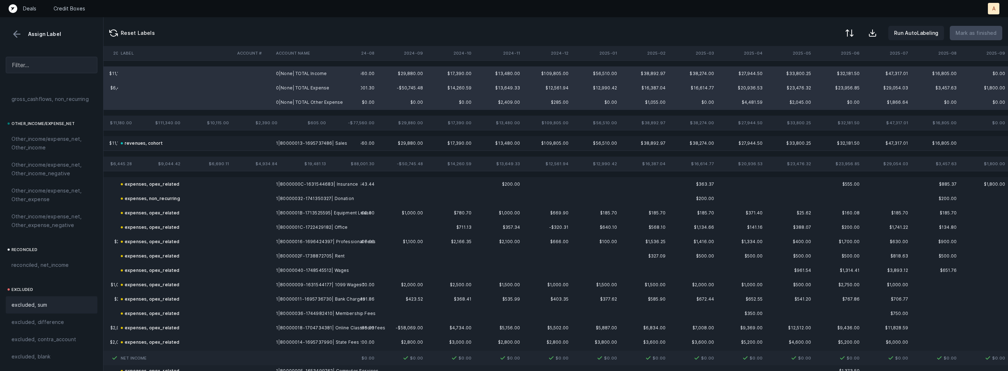
click at [46, 306] on span "excluded, sum" at bounding box center [29, 305] width 36 height 9
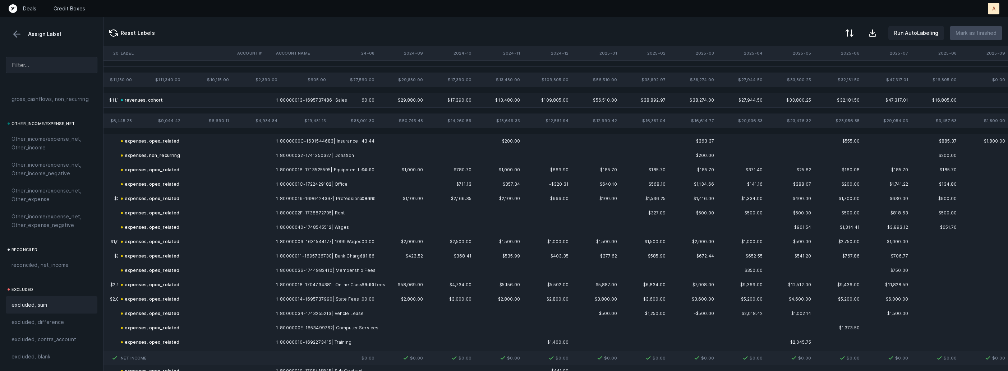
click at [20, 34] on button at bounding box center [16, 34] width 11 height 11
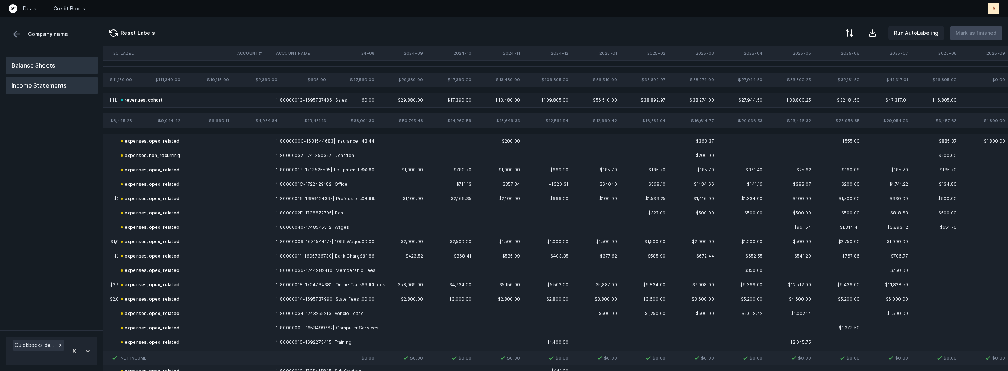
click at [37, 63] on button "Balance Sheets" at bounding box center [52, 65] width 92 height 17
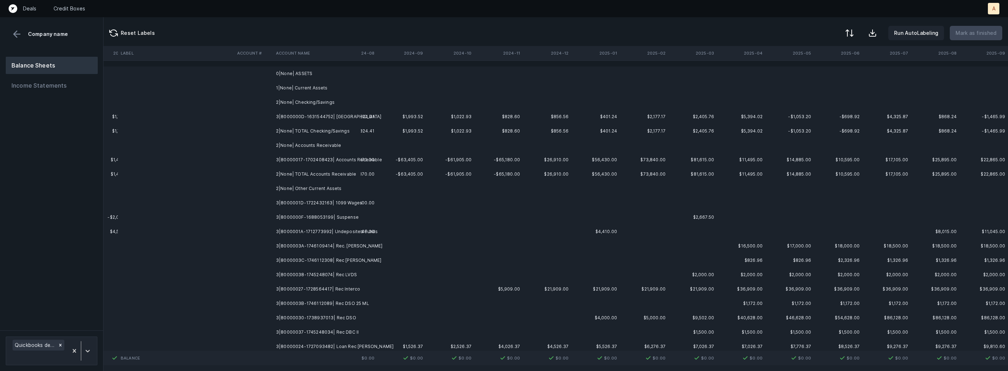
click at [310, 116] on td "3|8000000D-1631544752| Cash Park National" at bounding box center [317, 117] width 88 height 14
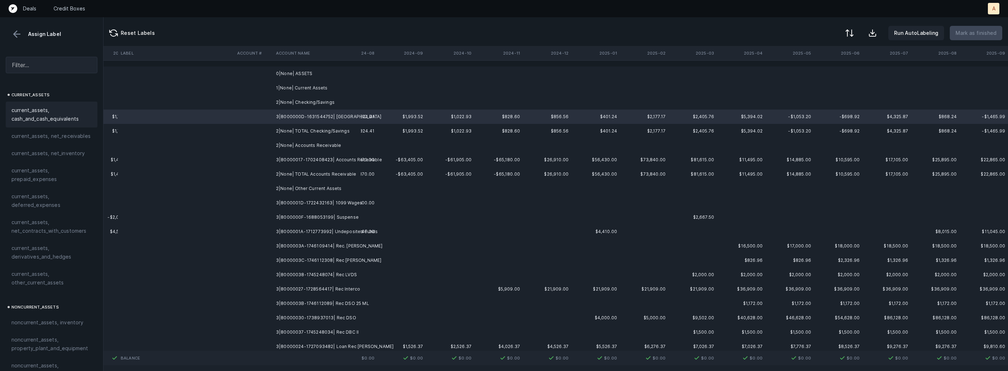
click at [30, 111] on span "current_assets, cash_and_cash_equivalents" at bounding box center [51, 114] width 80 height 17
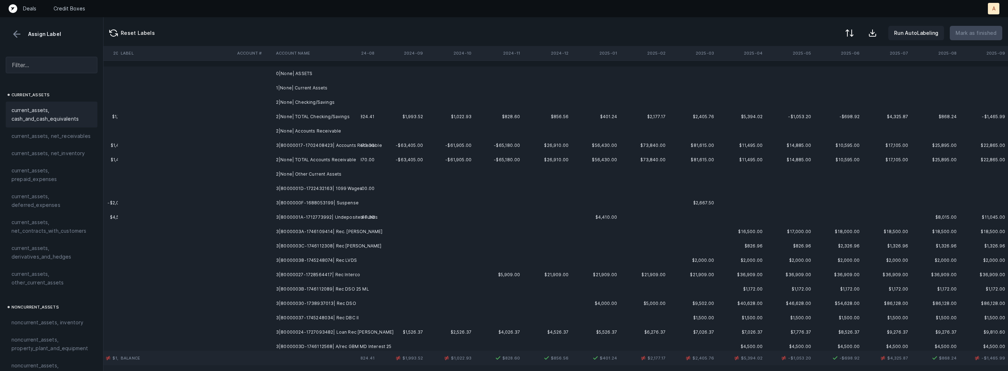
click at [293, 150] on td "3|80000017-1702408423| Accounts Receivable" at bounding box center [317, 145] width 88 height 14
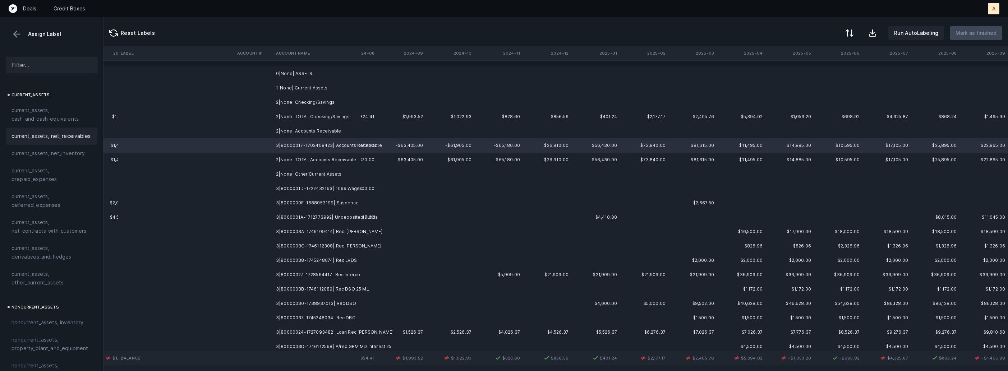
click at [41, 135] on span "current_assets, net_receivables" at bounding box center [50, 136] width 79 height 9
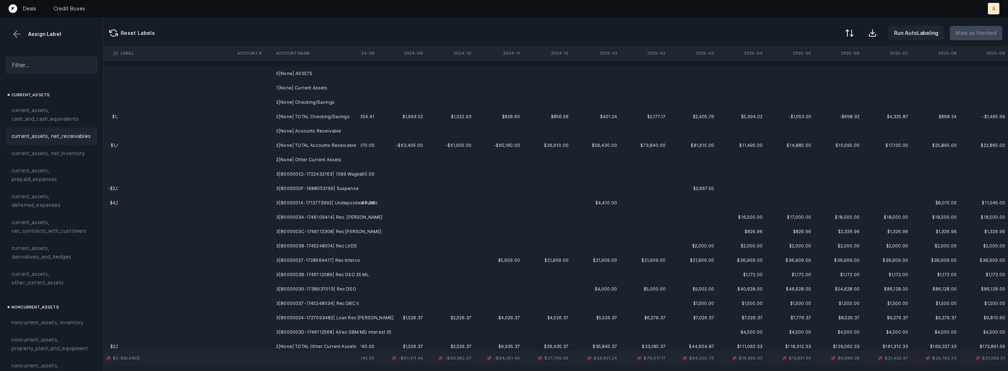
click at [332, 175] on td "3|8000001D-1722432163| 1099 Wages" at bounding box center [317, 174] width 88 height 14
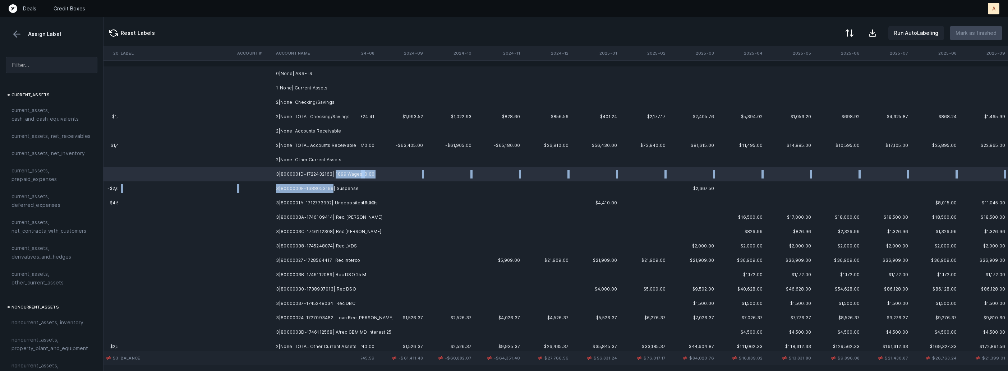
click at [330, 188] on td "3|8000000F-1688053199| Suspense" at bounding box center [317, 188] width 88 height 14
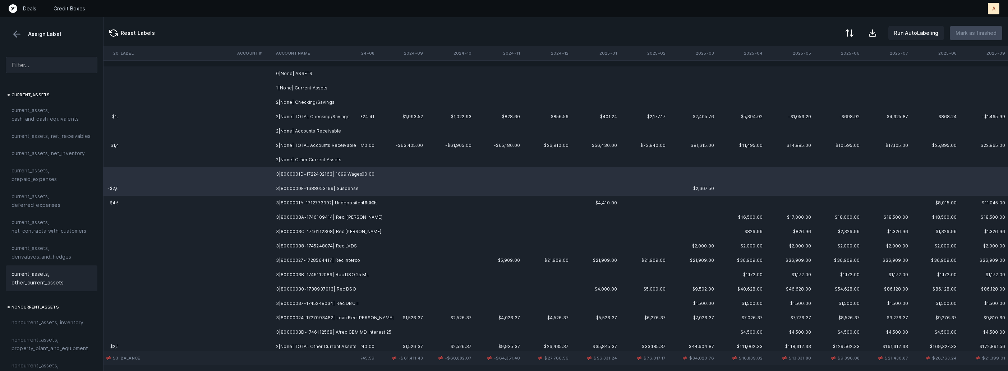
click at [59, 280] on span "current_assets, other_current_assets" at bounding box center [51, 278] width 80 height 17
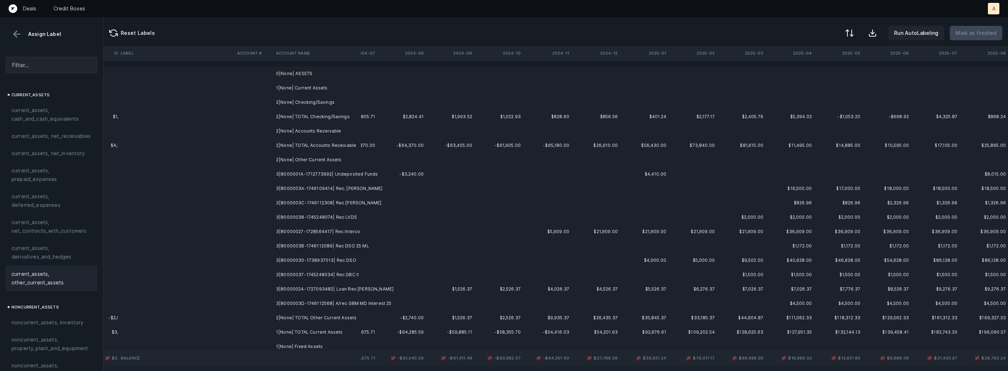
scroll to position [0, 1631]
click at [376, 176] on td at bounding box center [356, 174] width 48 height 14
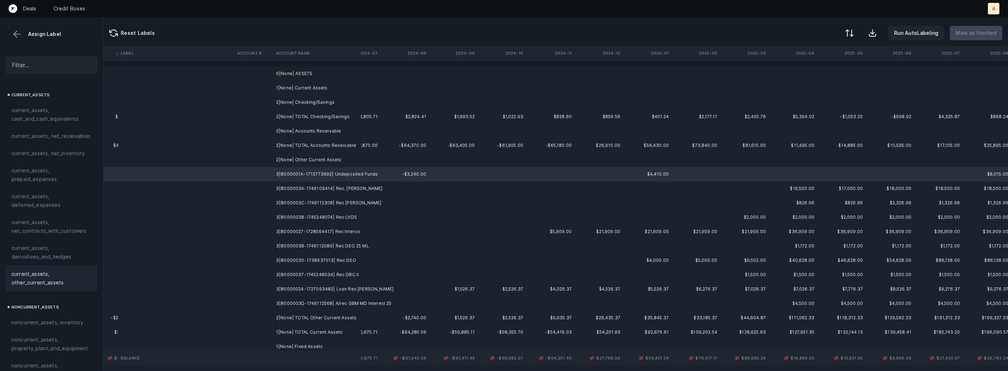
click at [38, 278] on span "current_assets, other_current_assets" at bounding box center [51, 278] width 80 height 17
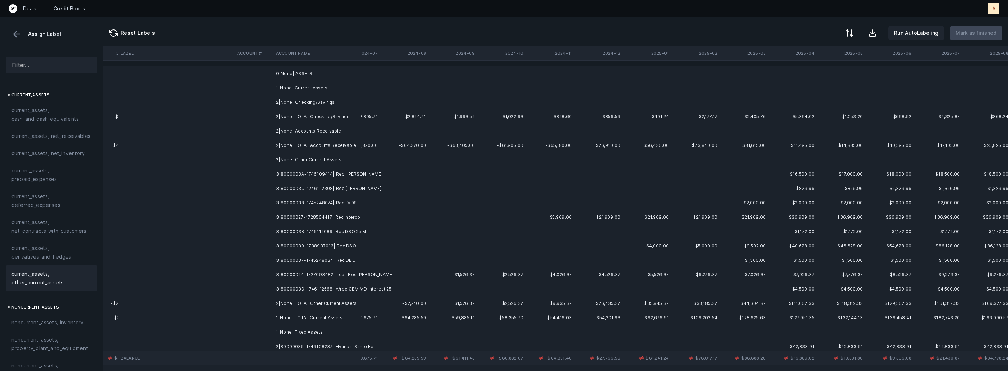
click at [354, 172] on td "3|8000003A-1746109414| Rec. Schwartz" at bounding box center [317, 174] width 88 height 14
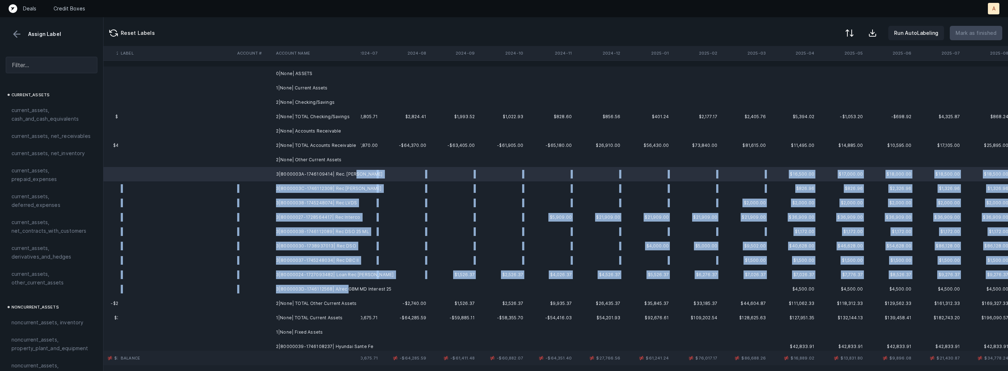
click at [344, 287] on td "3|8000003D-1746112568| A/rec GBM MD Interest 25" at bounding box center [317, 289] width 88 height 14
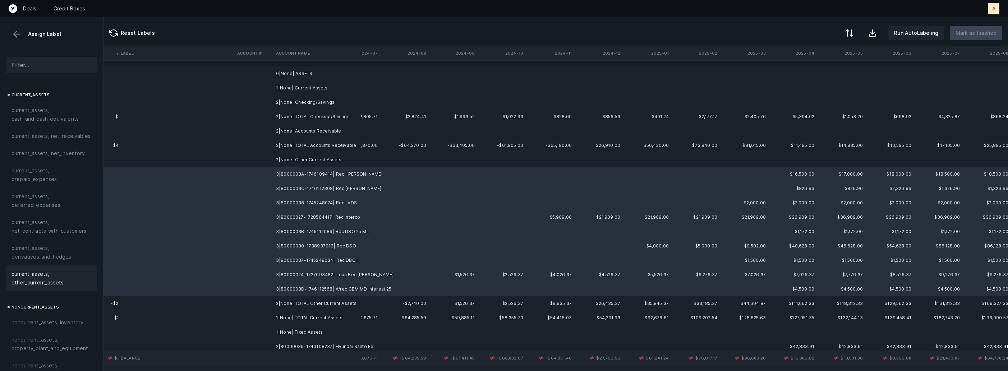
click at [41, 281] on span "current_assets, other_current_assets" at bounding box center [51, 278] width 80 height 17
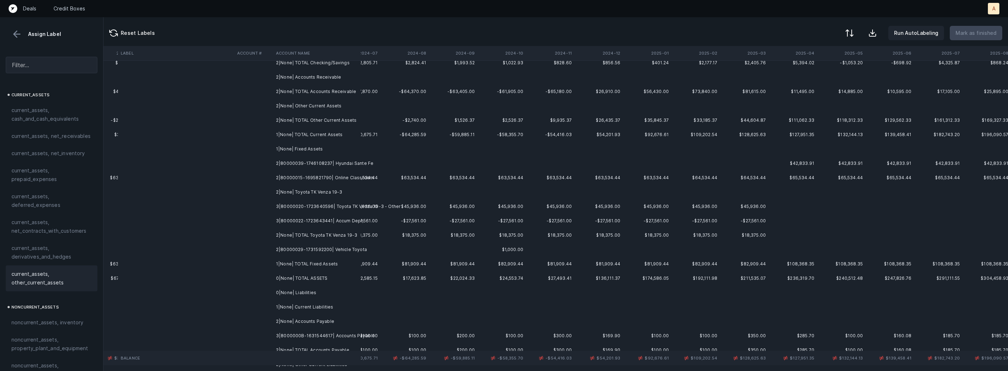
scroll to position [76, 1631]
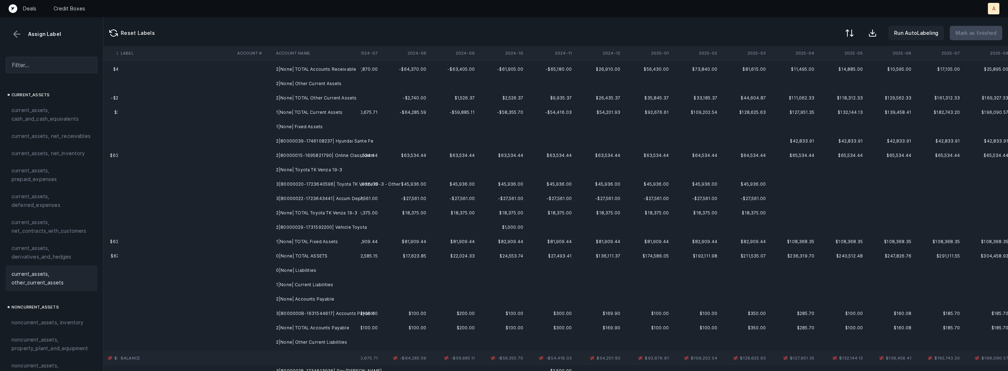
click at [358, 136] on td "2|80000039-1746108237| Hyundai Sante Fe" at bounding box center [317, 141] width 88 height 14
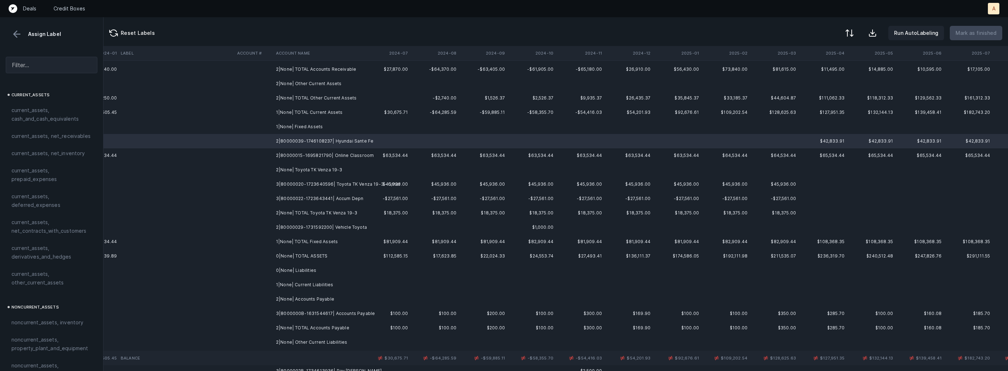
scroll to position [76, 1600]
click at [331, 168] on td "2|None| Toyota TK Venza 19-3" at bounding box center [317, 170] width 88 height 14
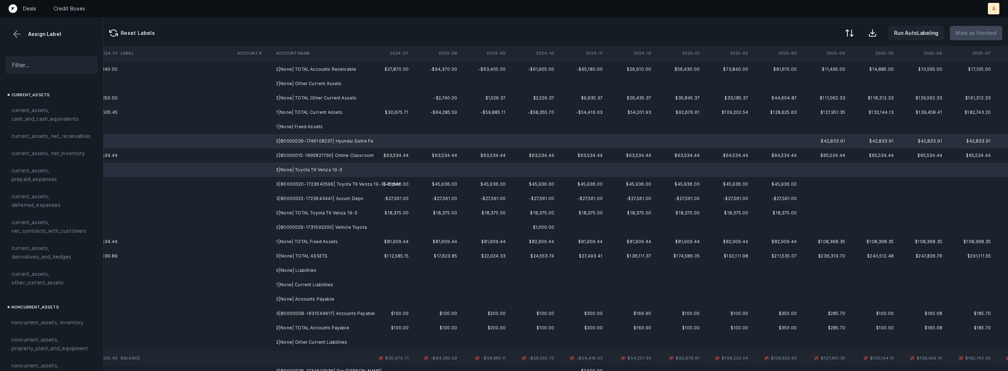
click at [327, 187] on td "3|80000020-1723640596| Toyota TK Venza 19-3 - Other" at bounding box center [317, 184] width 88 height 14
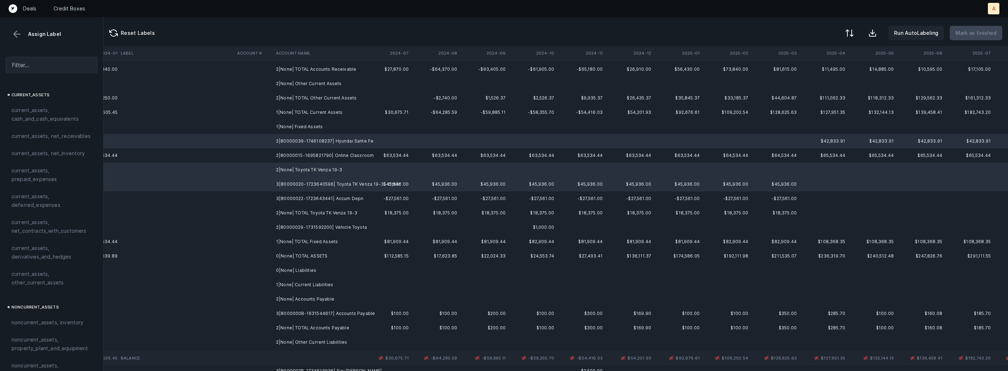
click at [318, 199] on td "3|80000022-1723643441| Accum Depn" at bounding box center [317, 198] width 88 height 14
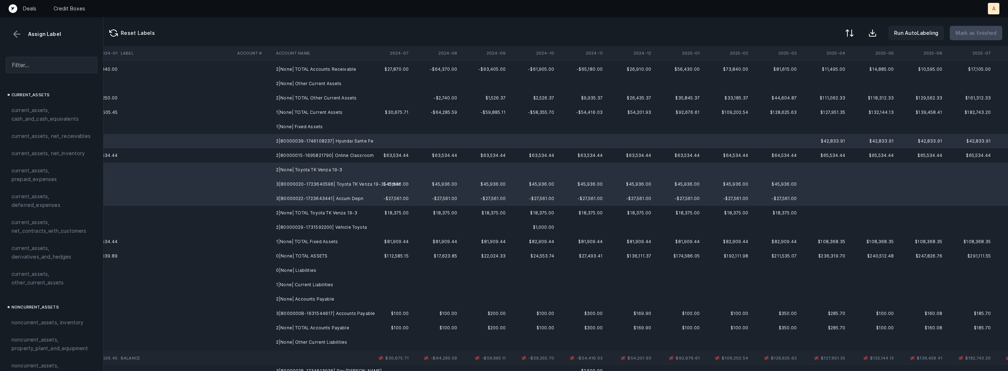
click at [307, 213] on td "2|None| TOTAL Toyota TK Venza 19-3" at bounding box center [317, 213] width 88 height 14
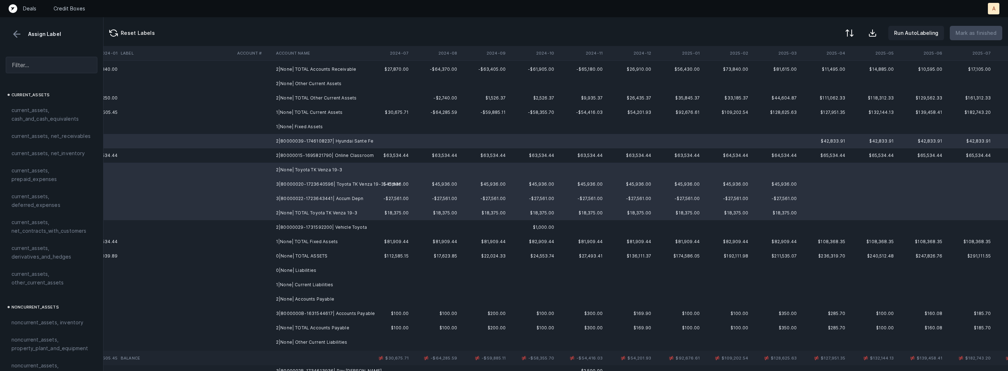
click at [291, 228] on td "2|80000029-1731592200| Vehicle Toyota" at bounding box center [317, 227] width 88 height 14
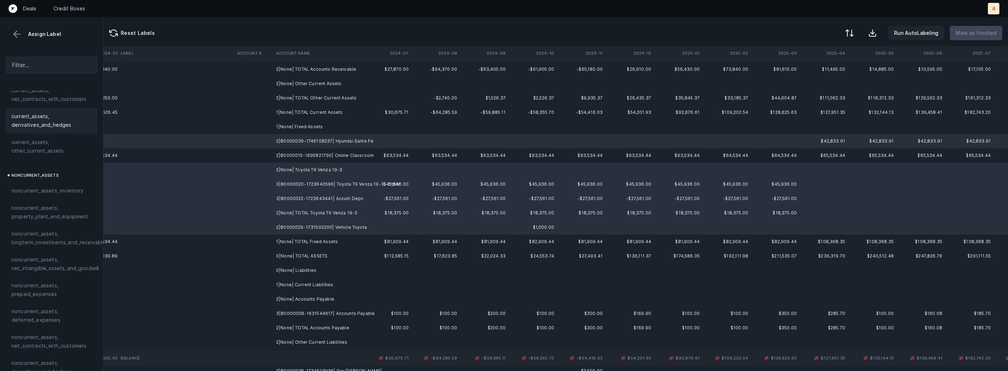
scroll to position [134, 0]
click at [48, 217] on span "noncurrent_assets, property_plant_and_equipment" at bounding box center [51, 210] width 80 height 17
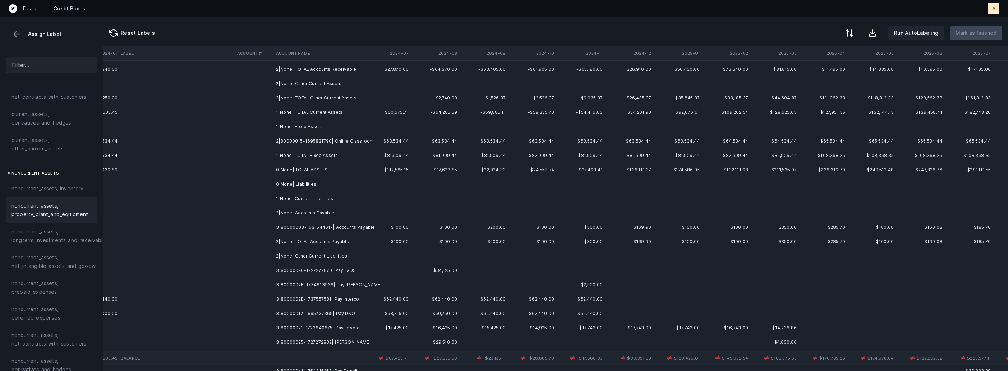
click at [278, 145] on td "2|80000015-1695821790| Online Classroom" at bounding box center [317, 141] width 88 height 14
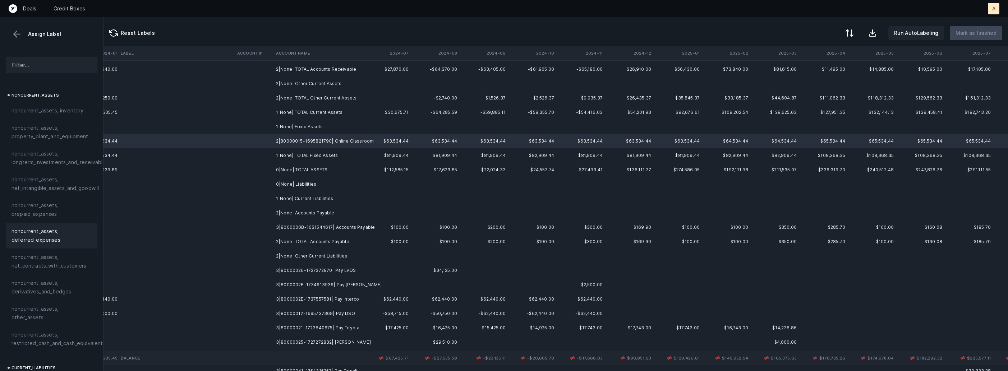
scroll to position [212, 0]
click at [46, 302] on div "noncurrent_assets, other_assets" at bounding box center [52, 313] width 92 height 26
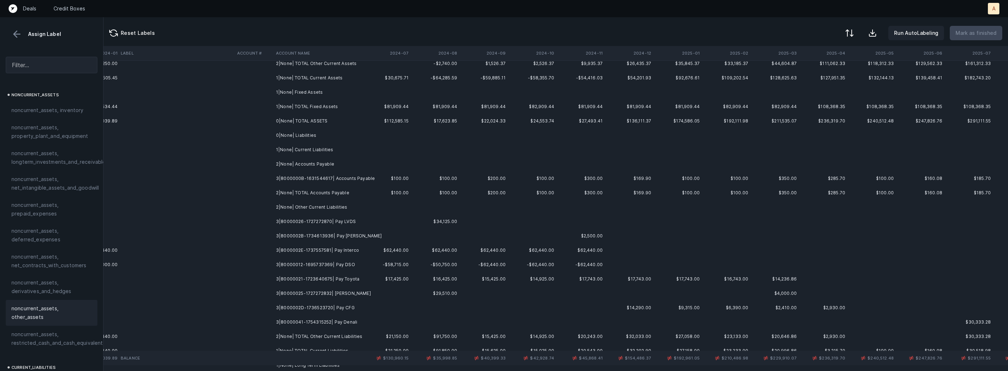
scroll to position [120, 1600]
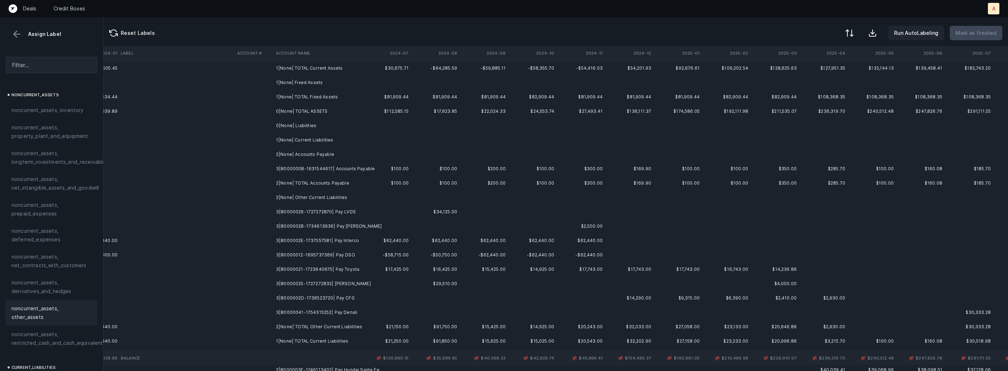
click at [318, 169] on td "3|8000000B-1631544617| Accounts Payable" at bounding box center [317, 169] width 88 height 14
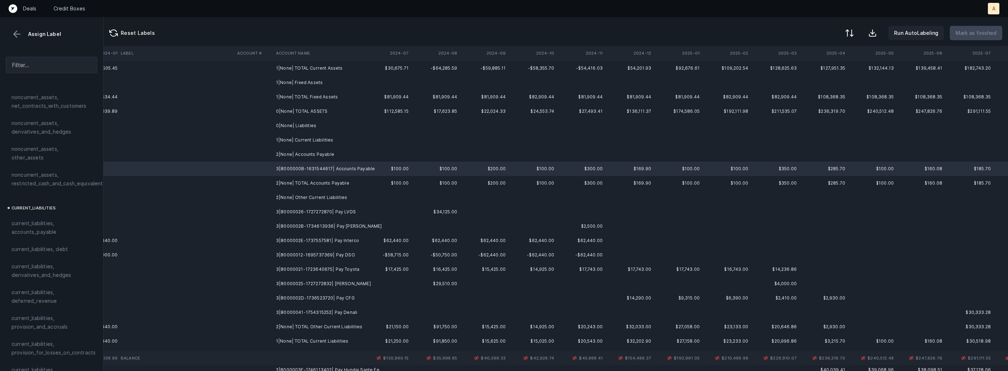
scroll to position [395, 0]
click at [45, 203] on span "current_liabilities, accounts_payable" at bounding box center [51, 203] width 80 height 17
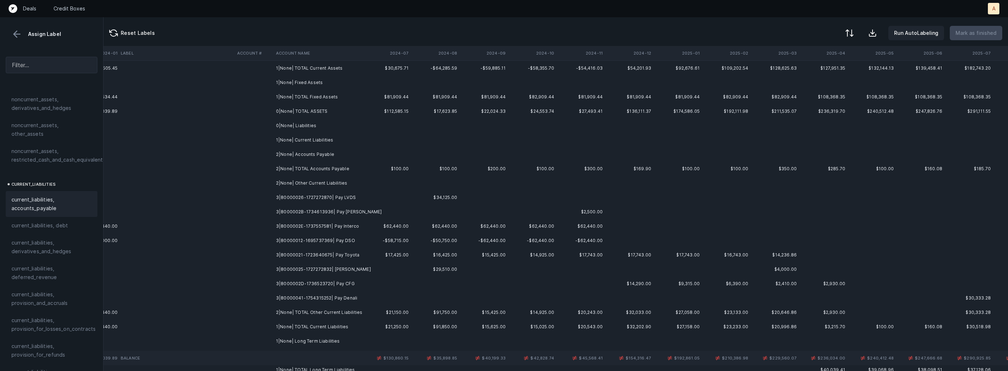
click at [306, 200] on td "3|80000026-1727272870| Pay LVDS" at bounding box center [317, 197] width 88 height 14
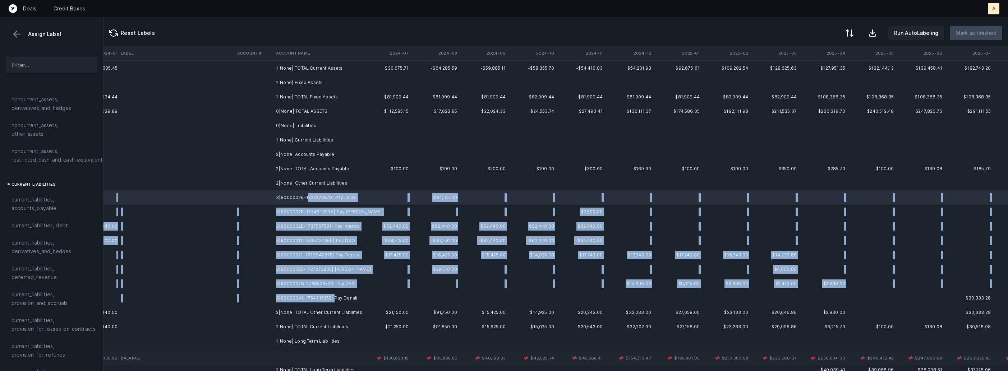
click at [332, 295] on td "3|80000041-1754315252| Pay Denali" at bounding box center [317, 298] width 88 height 14
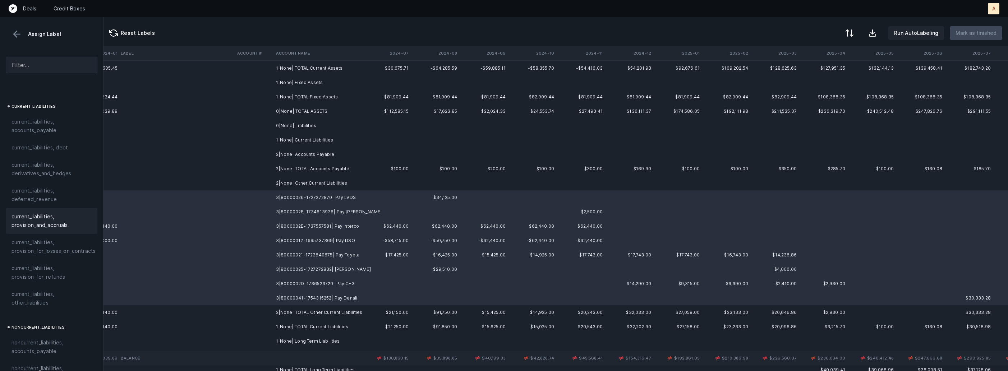
scroll to position [493, 0]
click at [58, 271] on span "current_liabilities, other_liabilities" at bounding box center [51, 278] width 80 height 17
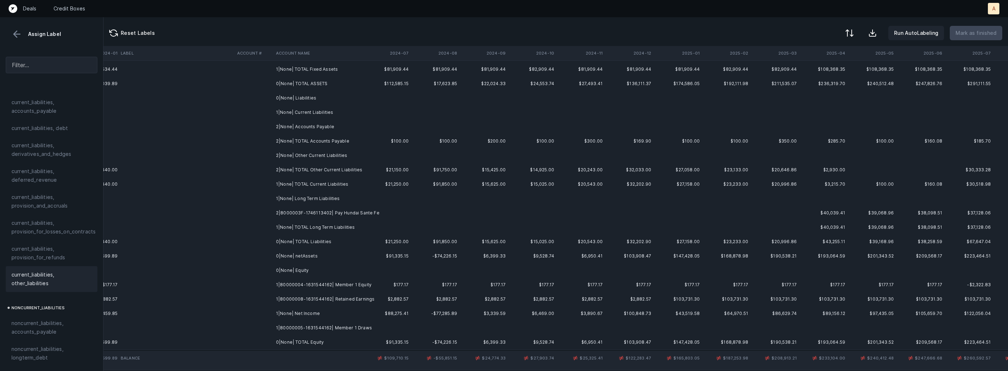
scroll to position [156, 1600]
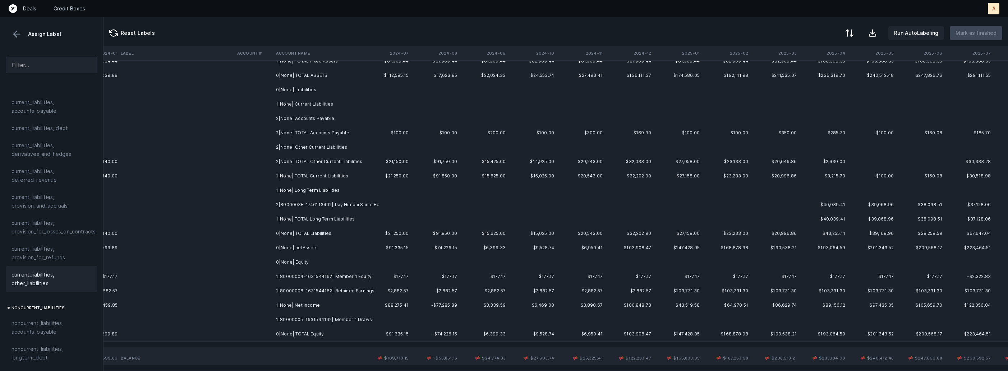
click at [332, 205] on td "2|8000003F-1746113402| Pay Hundai Sante Fe" at bounding box center [317, 205] width 88 height 14
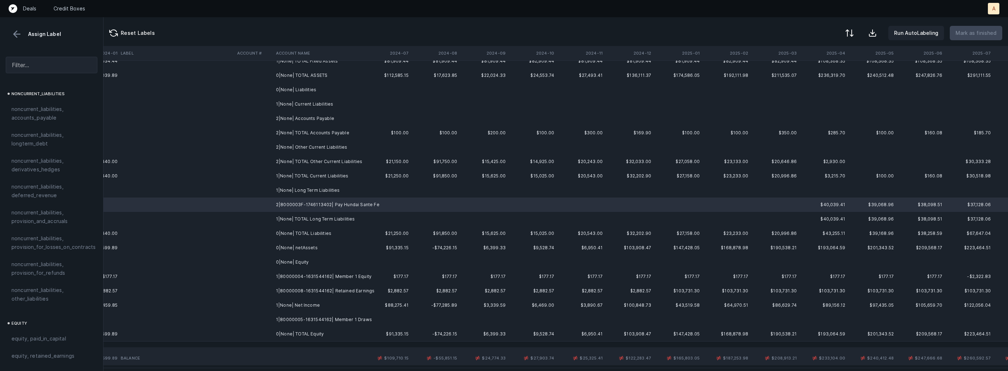
scroll to position [706, 0]
click at [34, 287] on span "noncurrent_liabilities, other_liabilities" at bounding box center [51, 295] width 80 height 17
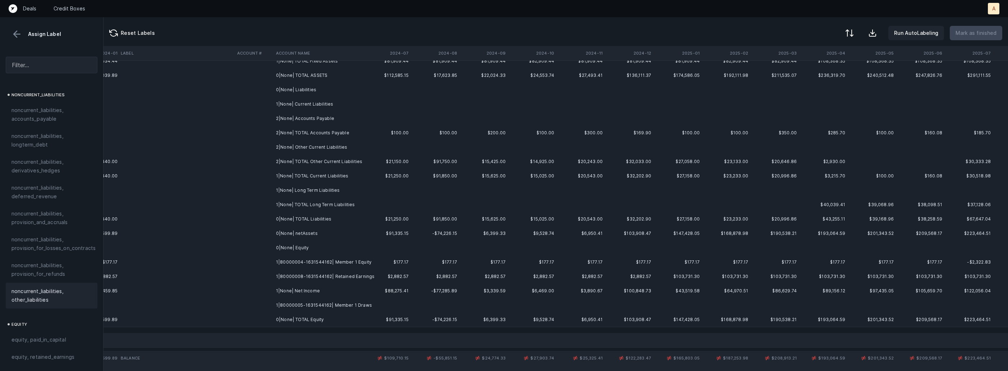
click at [318, 264] on td "1|80000004-1631544162| Member 1 Equity" at bounding box center [317, 262] width 88 height 14
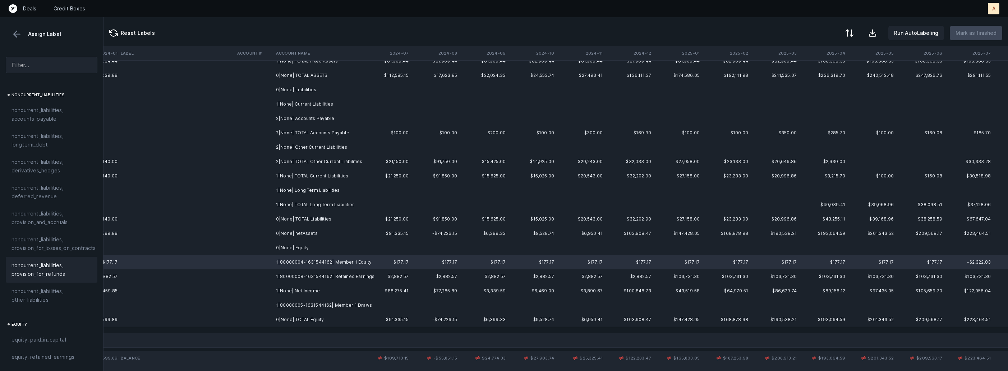
scroll to position [790, 0]
click at [62, 255] on div "equity, paid_in_capital" at bounding box center [52, 255] width 92 height 17
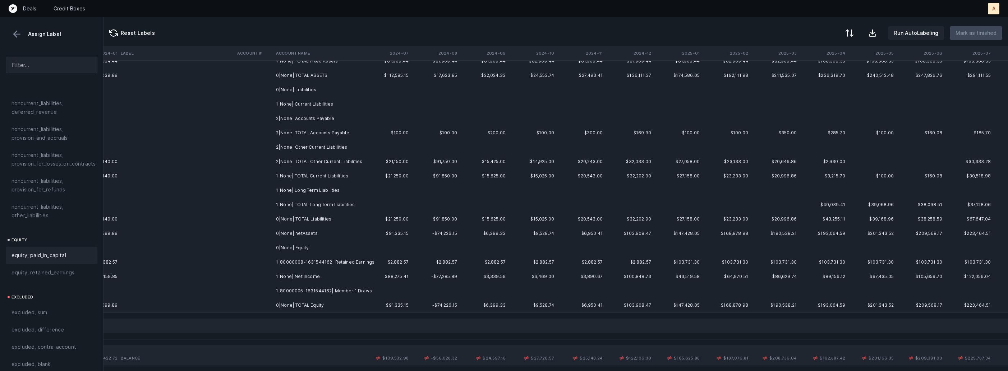
click at [316, 269] on td "1|None| Net Income" at bounding box center [317, 276] width 88 height 14
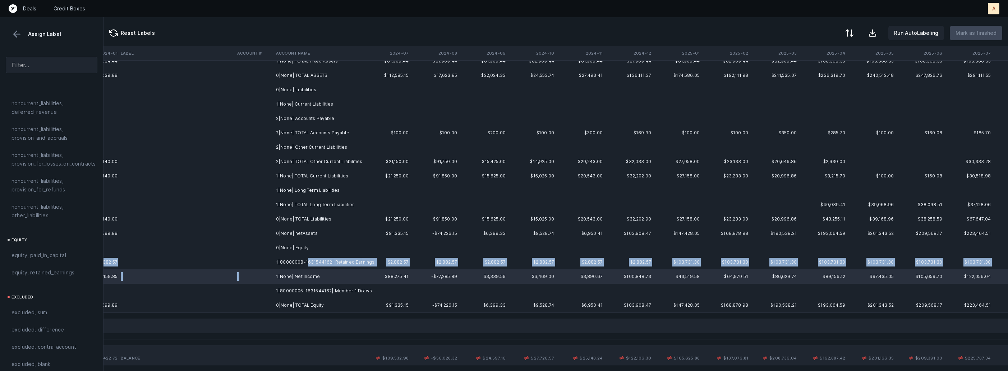
click at [305, 264] on td "1|80000008-1631544162| Retained Earnings" at bounding box center [317, 262] width 88 height 14
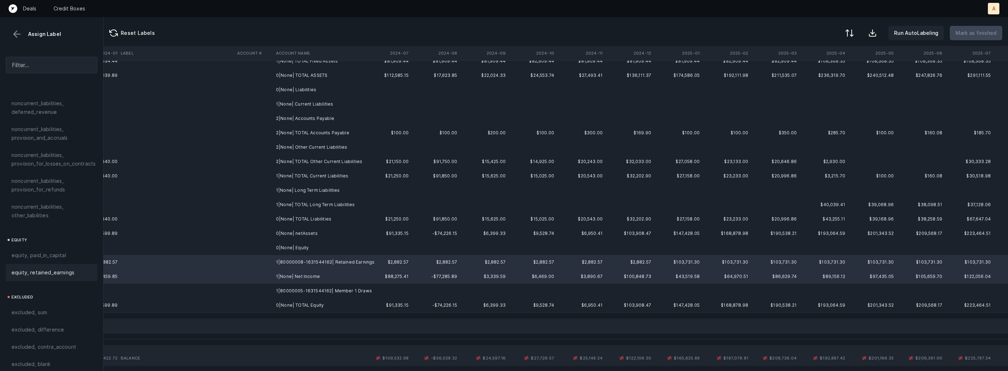
click at [62, 268] on span "equity, retained_earnings" at bounding box center [42, 272] width 63 height 9
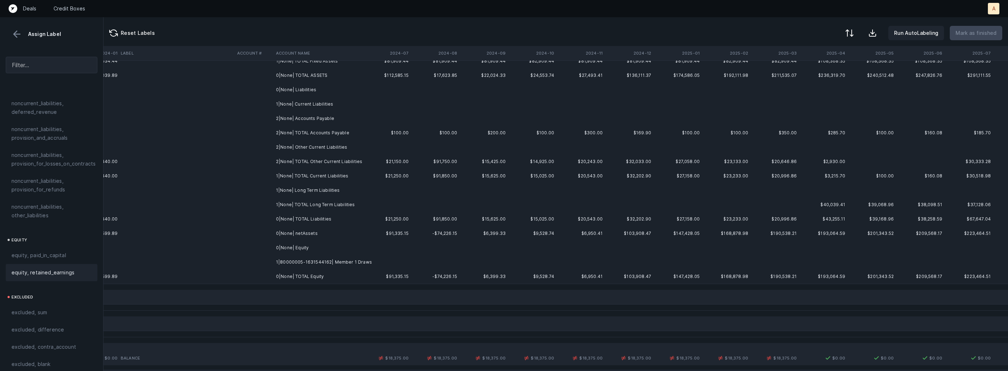
click at [307, 264] on td "1|80000005-1631544162| Member 1 Draws" at bounding box center [317, 262] width 88 height 14
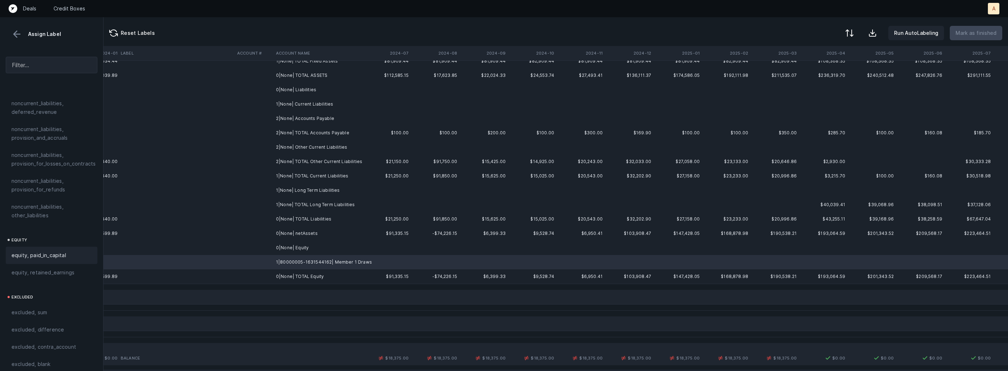
click at [71, 251] on div "equity, paid_in_capital" at bounding box center [51, 255] width 80 height 9
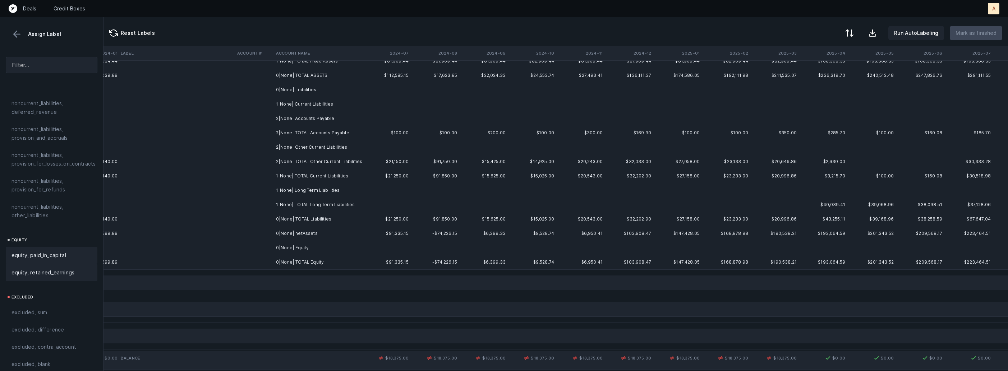
click at [66, 268] on span "equity, retained_earnings" at bounding box center [42, 272] width 63 height 9
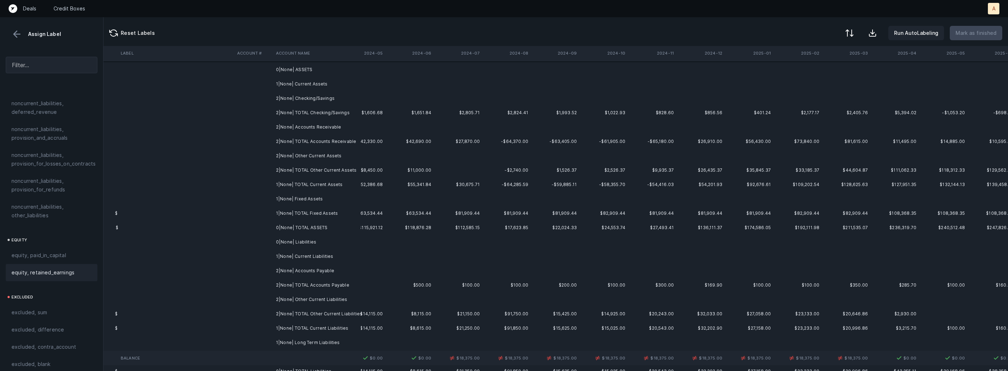
scroll to position [0, 1529]
click at [853, 30] on div at bounding box center [848, 33] width 9 height 9
click at [805, 59] on div "By original order" at bounding box center [807, 61] width 41 height 9
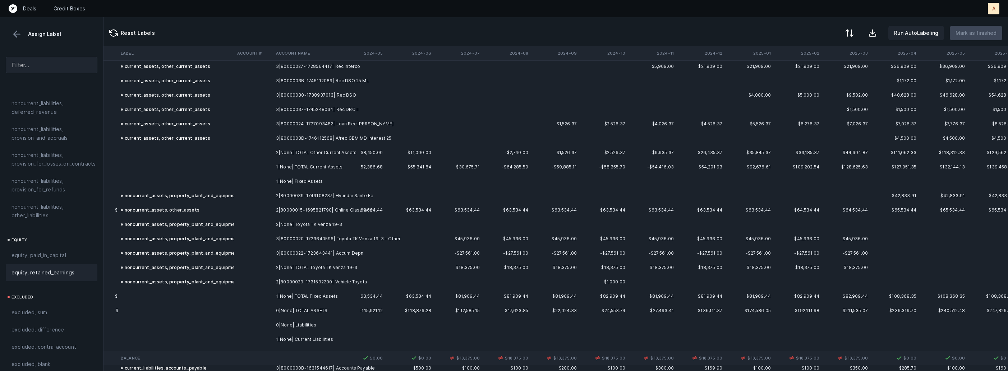
scroll to position [224, 1529]
click at [271, 270] on td at bounding box center [253, 266] width 39 height 14
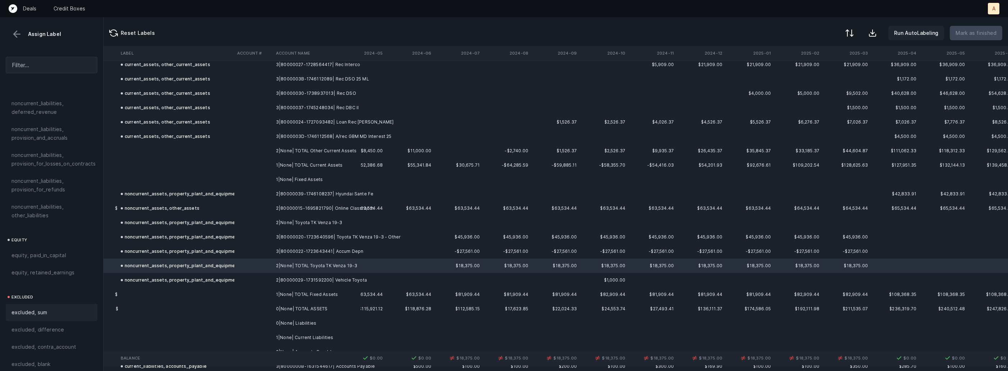
click at [26, 310] on div "excluded, sum" at bounding box center [52, 312] width 92 height 17
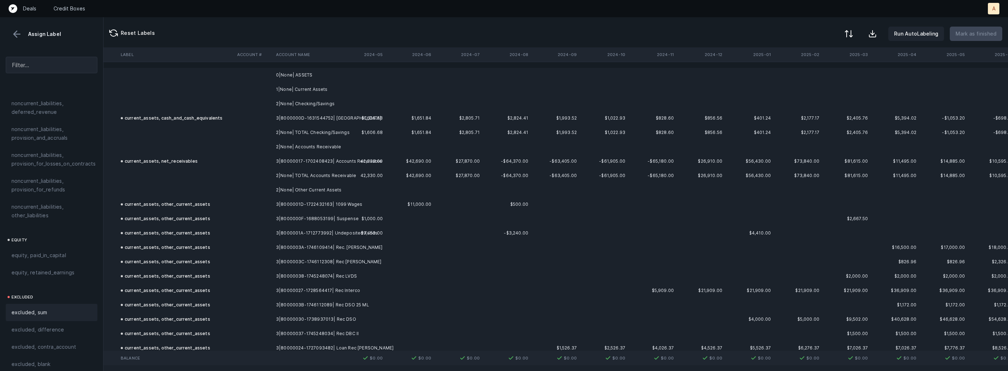
click at [853, 38] on button at bounding box center [848, 34] width 16 height 16
click at [810, 75] on div "By Hum label" at bounding box center [803, 76] width 32 height 9
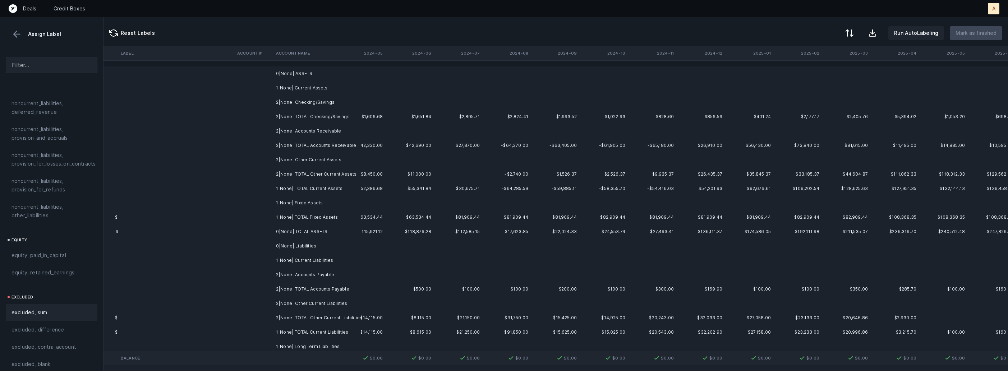
click at [344, 78] on td "0|None| ASSETS" at bounding box center [317, 73] width 88 height 14
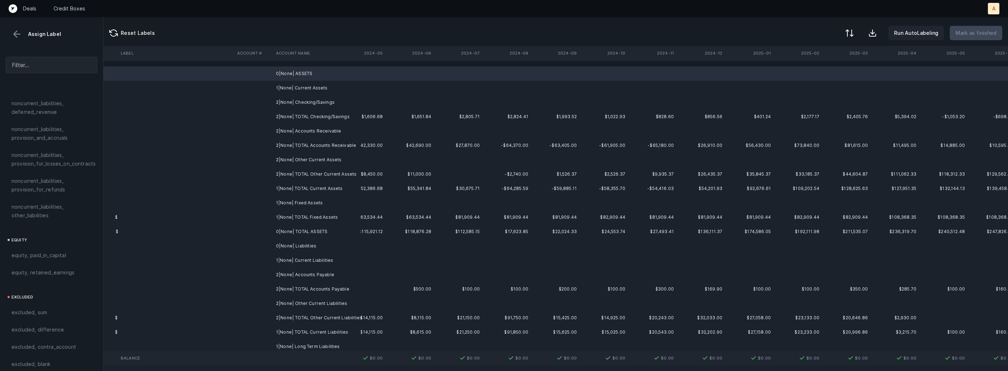
click at [309, 90] on td "1|None| Current Assets" at bounding box center [317, 88] width 88 height 14
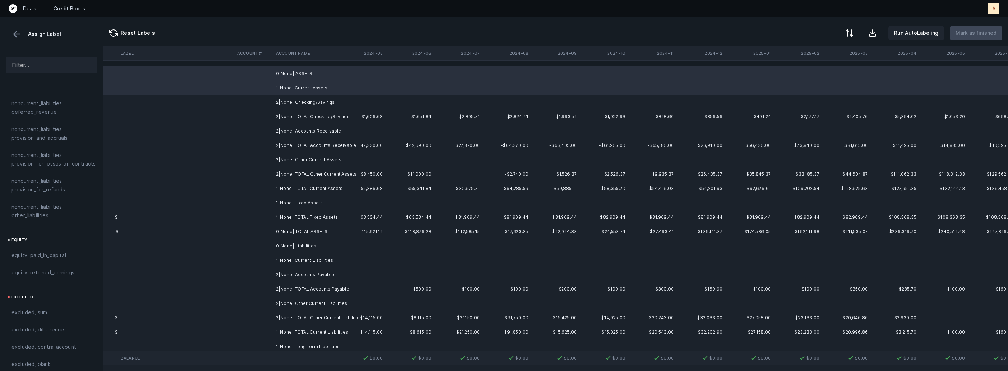
click at [292, 104] on td "2|None| Checking/Savings" at bounding box center [317, 102] width 88 height 14
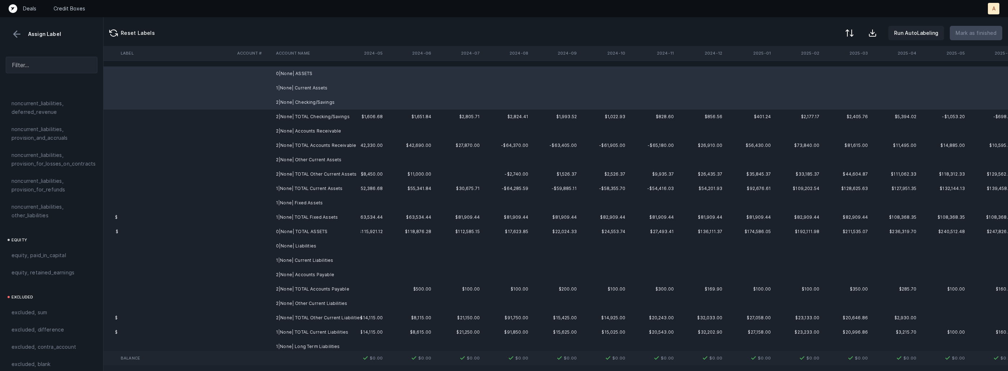
click at [290, 128] on td "2|None| Accounts Receivable" at bounding box center [317, 131] width 88 height 14
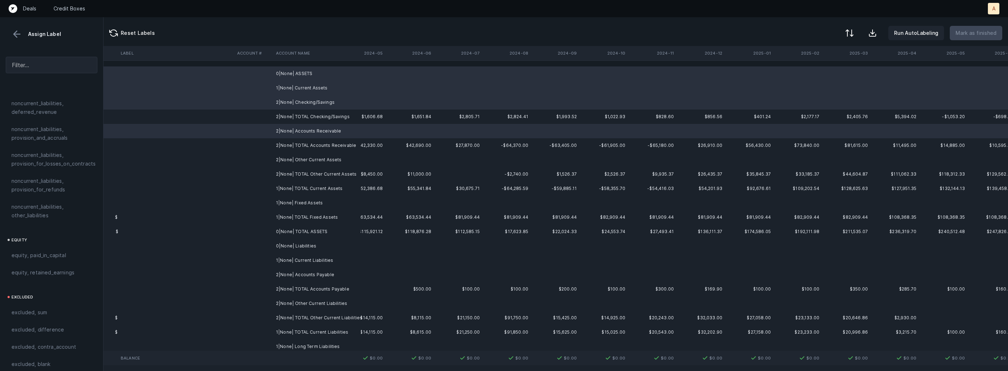
click at [282, 157] on td "2|None| Other Current Assets" at bounding box center [317, 160] width 88 height 14
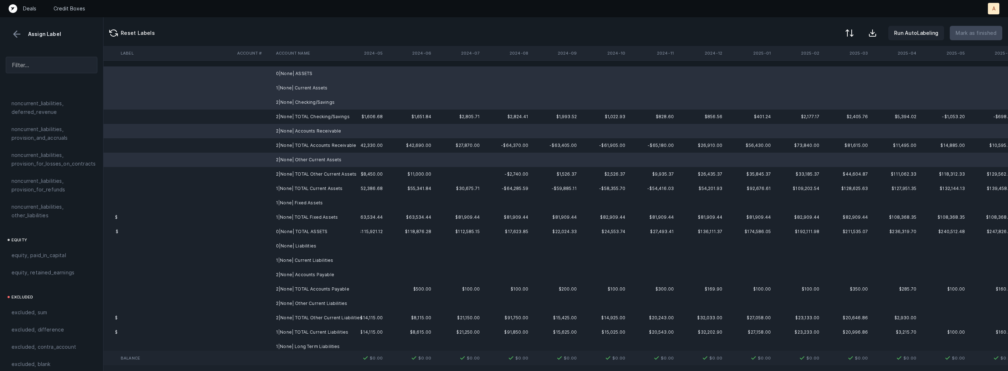
click at [288, 199] on td "1|None| Fixed Assets" at bounding box center [317, 203] width 88 height 14
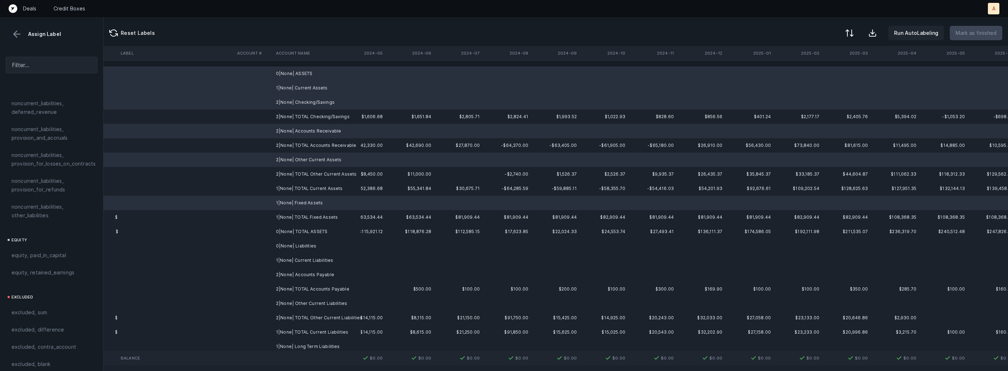
click at [290, 248] on td "0|None| Liabilities" at bounding box center [317, 246] width 88 height 14
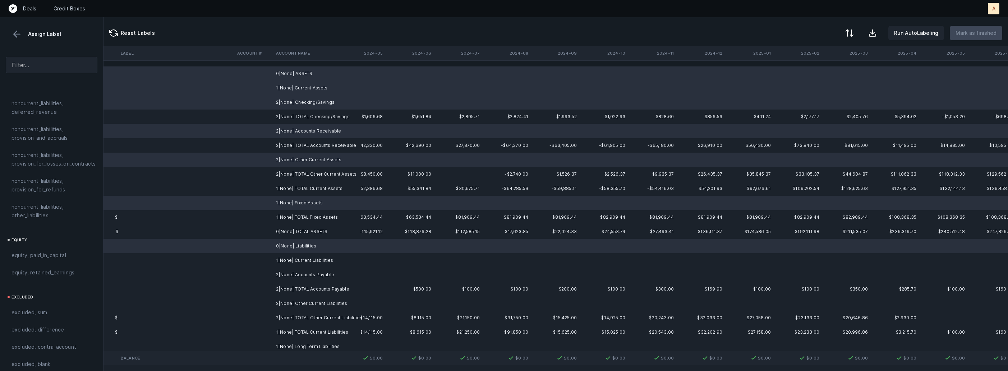
click at [288, 262] on td "1|None| Current Liabilities" at bounding box center [317, 260] width 88 height 14
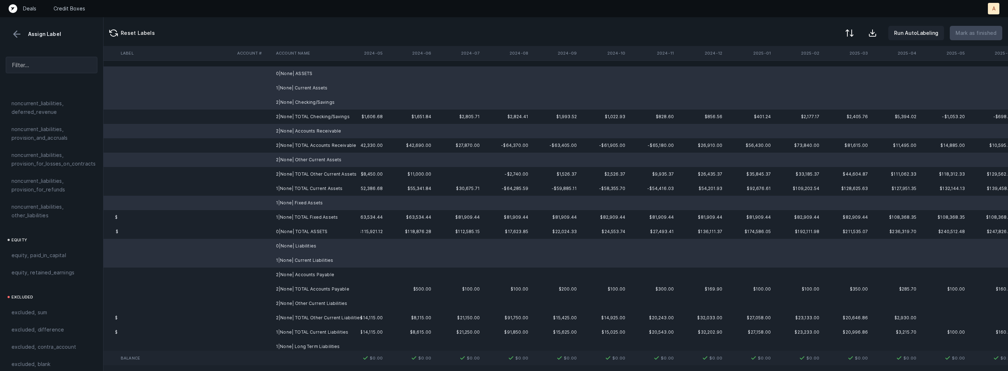
click at [285, 276] on td "2|None| Accounts Payable" at bounding box center [317, 275] width 88 height 14
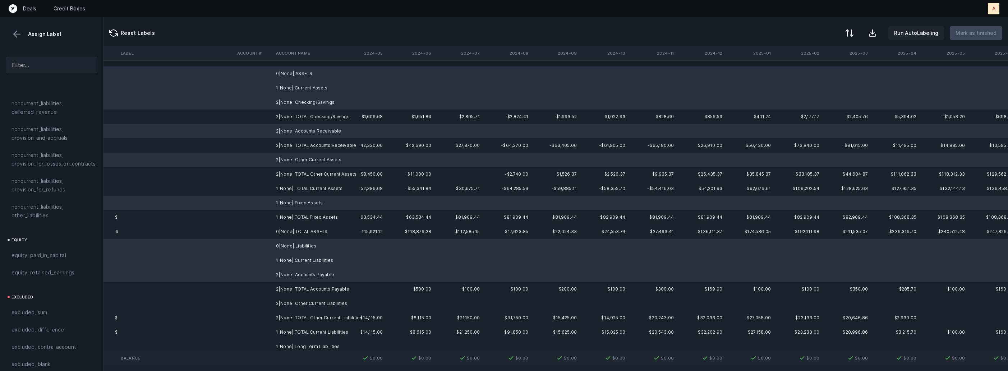
click at [284, 311] on td "2|None| TOTAL Other Current Liabilities" at bounding box center [317, 318] width 88 height 14
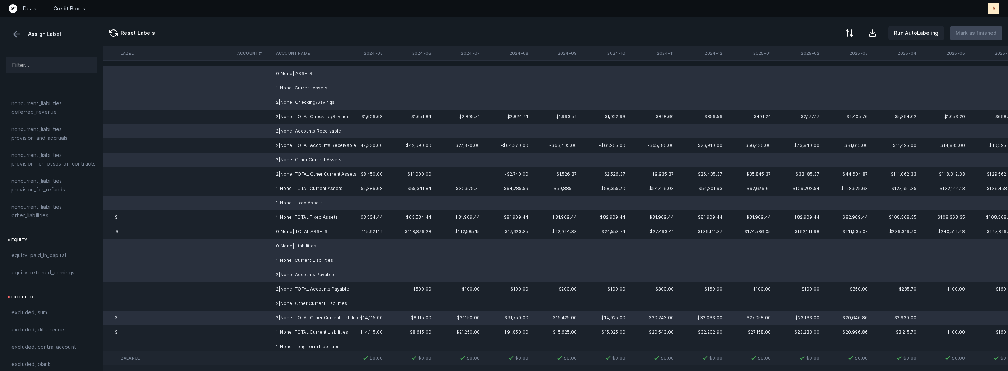
click at [290, 302] on td "2|None| Other Current Liabilities" at bounding box center [317, 303] width 88 height 14
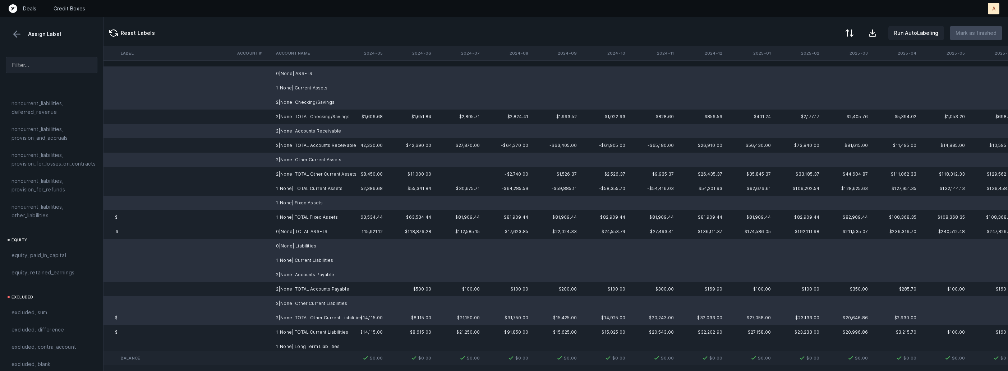
click at [292, 314] on td "2|None| TOTAL Other Current Liabilities" at bounding box center [317, 318] width 88 height 14
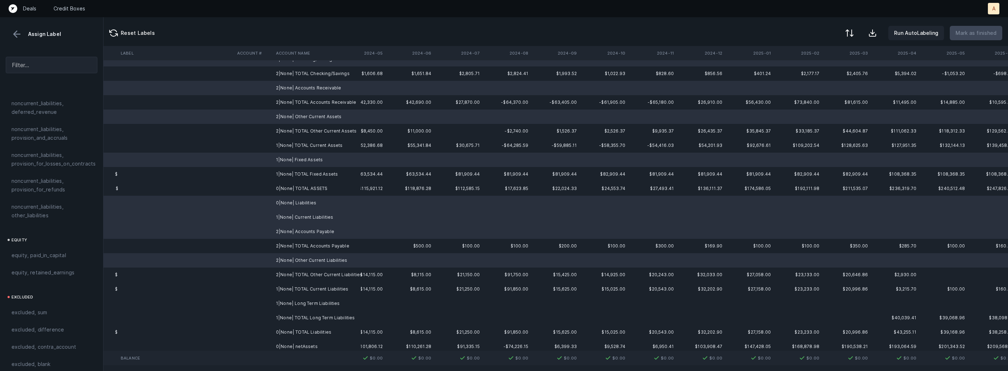
scroll to position [78, 1529]
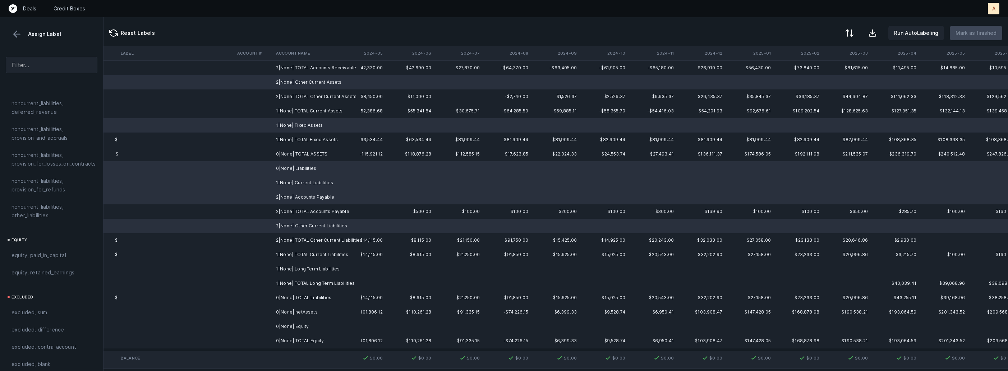
click at [304, 273] on td "1|None| Long Term Liabilities" at bounding box center [317, 269] width 88 height 14
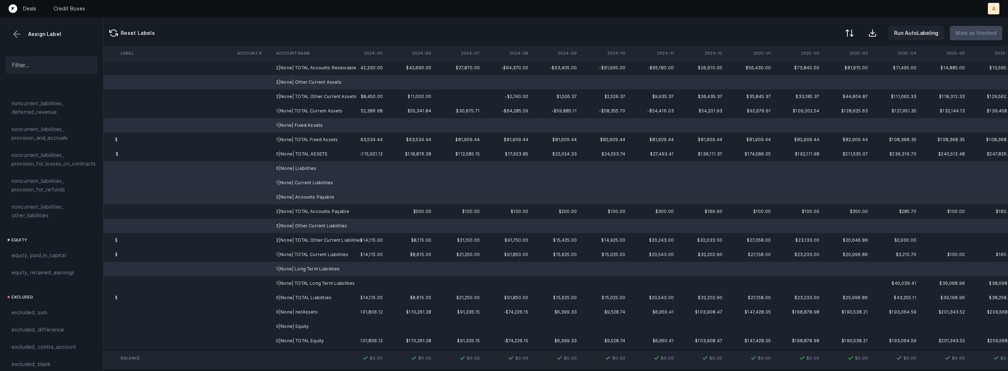
click at [293, 326] on td "0|None| Equity" at bounding box center [317, 326] width 88 height 14
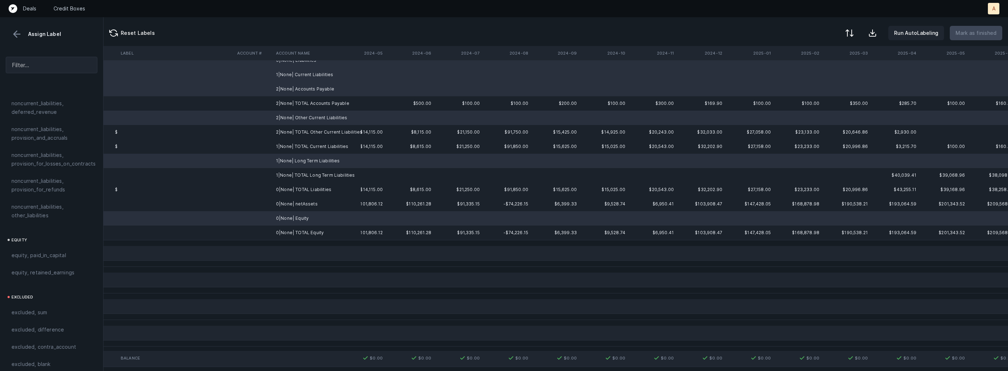
scroll to position [202, 1529]
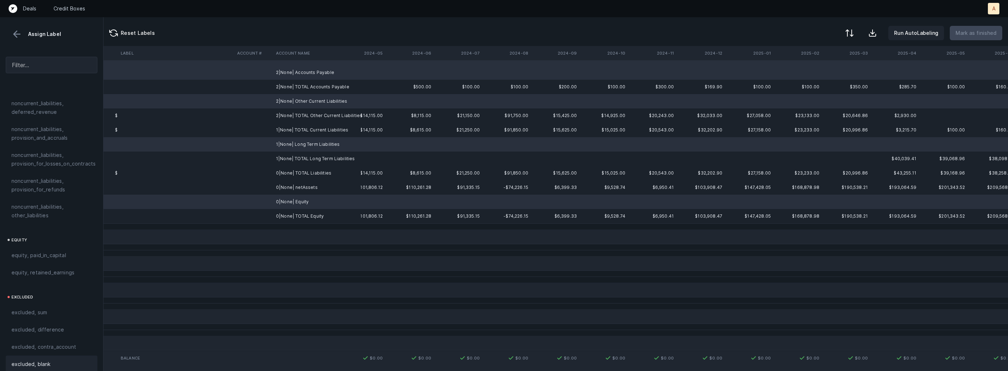
click at [31, 360] on span "excluded, blank" at bounding box center [30, 364] width 39 height 9
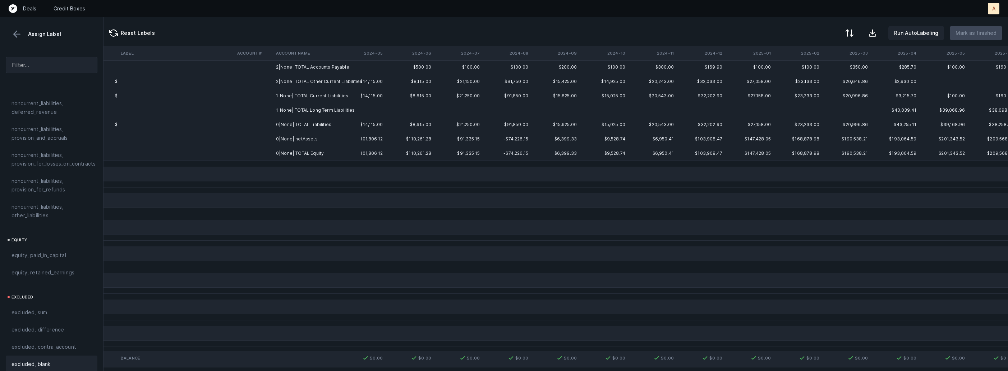
scroll to position [0, 1529]
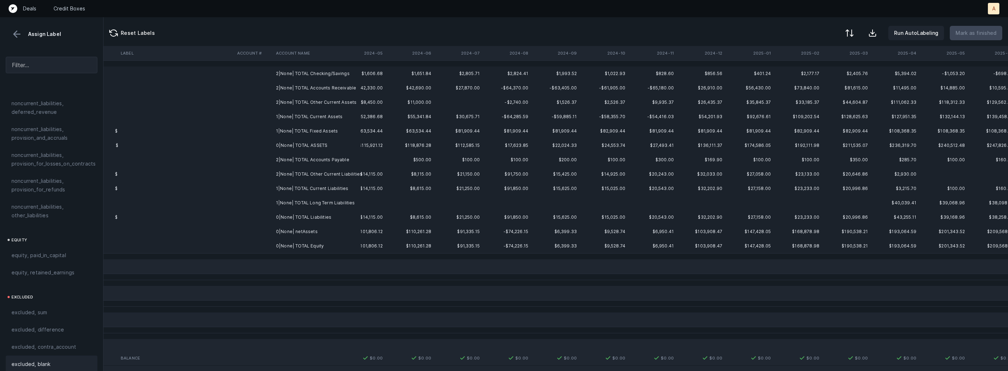
click at [290, 231] on td "0|None| netAssets" at bounding box center [317, 231] width 88 height 14
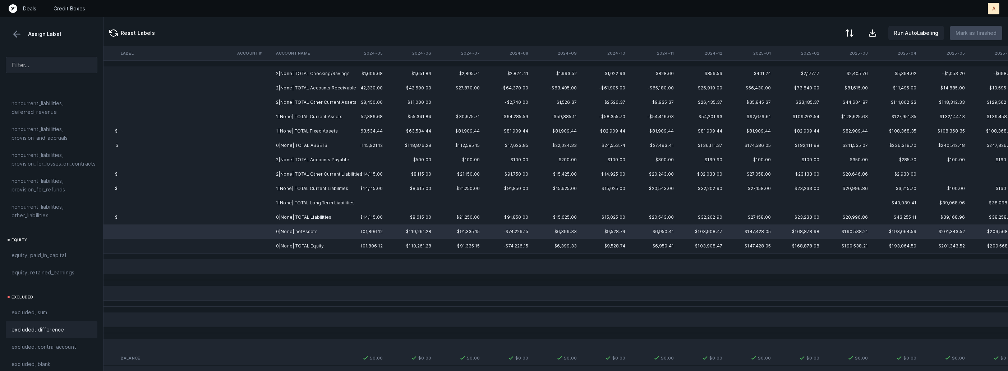
click at [68, 327] on div "excluded, difference" at bounding box center [52, 329] width 92 height 17
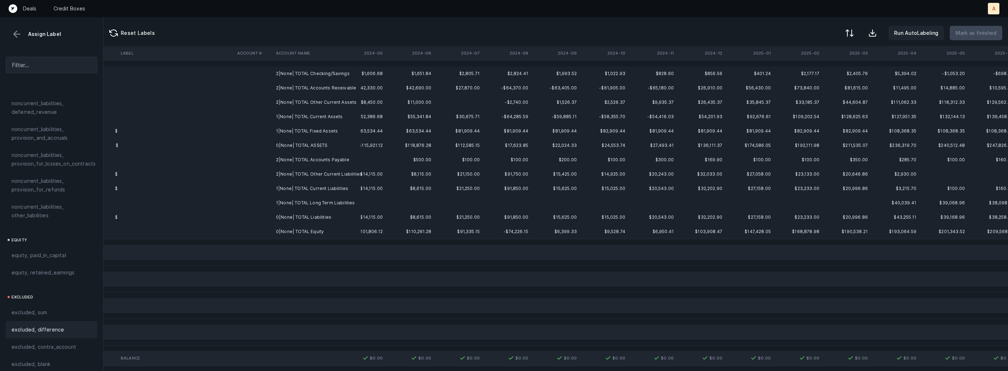
click at [306, 76] on td "2|None| TOTAL Checking/Savings" at bounding box center [317, 73] width 88 height 14
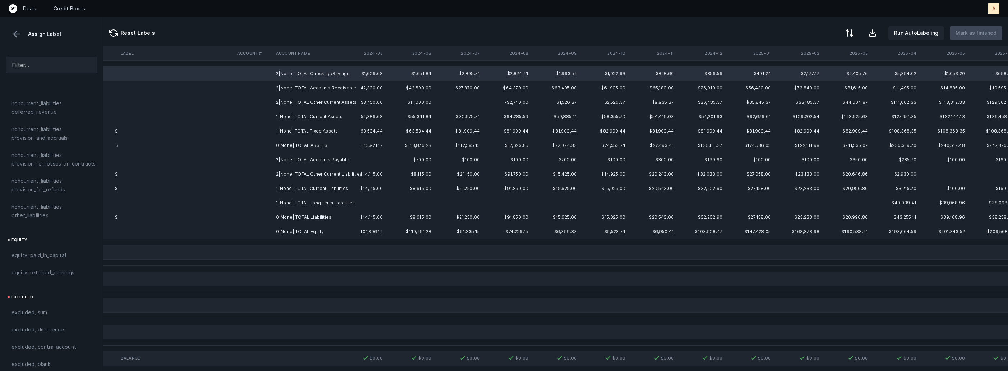
click at [300, 230] on td "0|None| TOTAL Equity" at bounding box center [317, 231] width 88 height 14
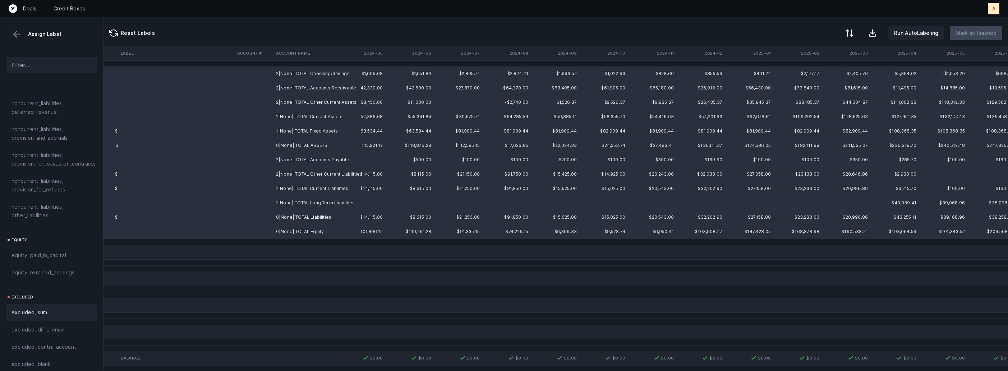
click at [58, 308] on div "excluded, sum" at bounding box center [51, 312] width 80 height 9
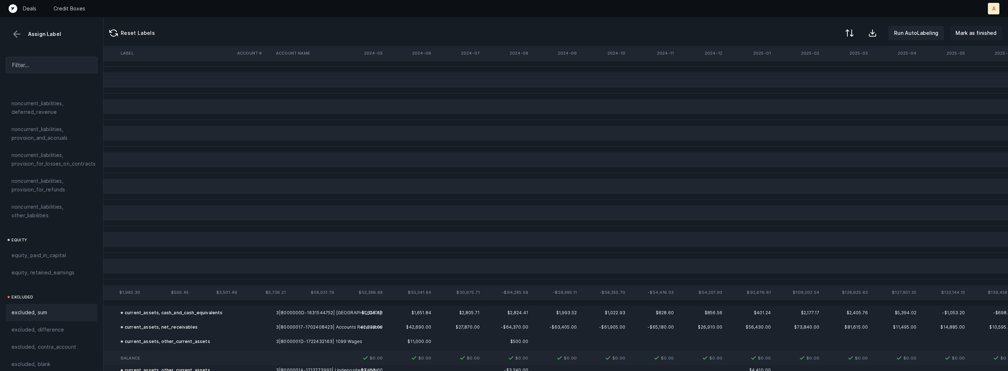
click at [987, 35] on p "Mark as finished" at bounding box center [975, 33] width 41 height 9
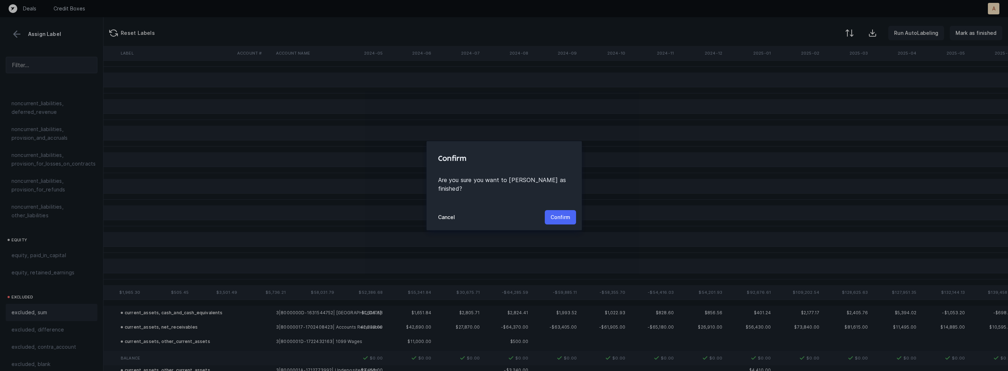
click at [550, 213] on p "Confirm" at bounding box center [560, 217] width 20 height 9
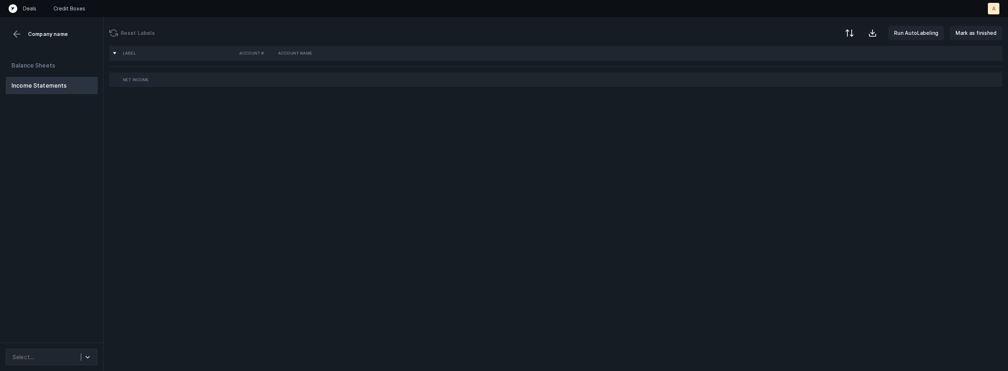
click at [44, 197] on div "Balance Sheets Income Statements" at bounding box center [51, 197] width 103 height 292
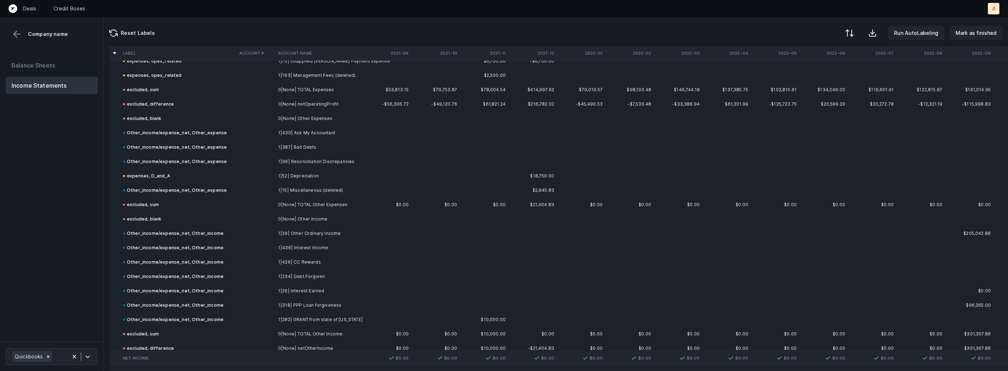
scroll to position [2005, 0]
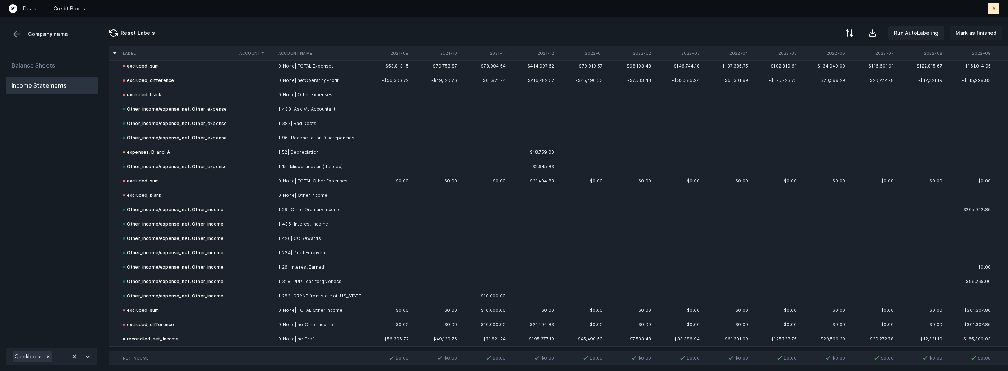
click at [974, 30] on p "Mark as finished" at bounding box center [975, 33] width 41 height 9
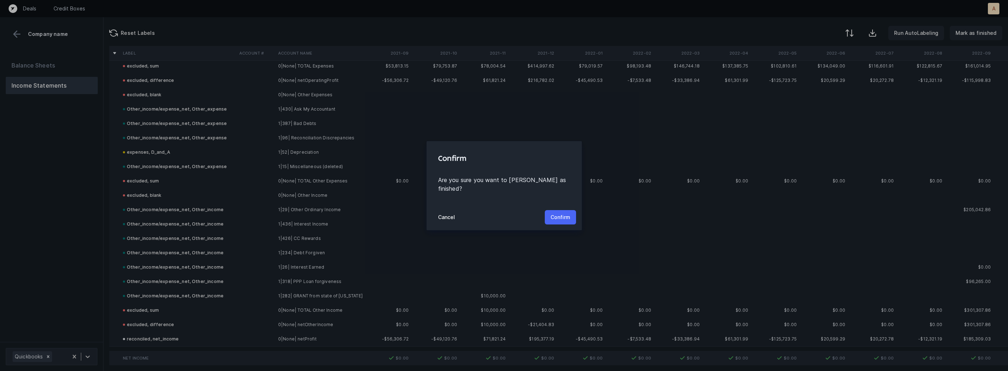
click at [565, 213] on p "Confirm" at bounding box center [560, 217] width 20 height 9
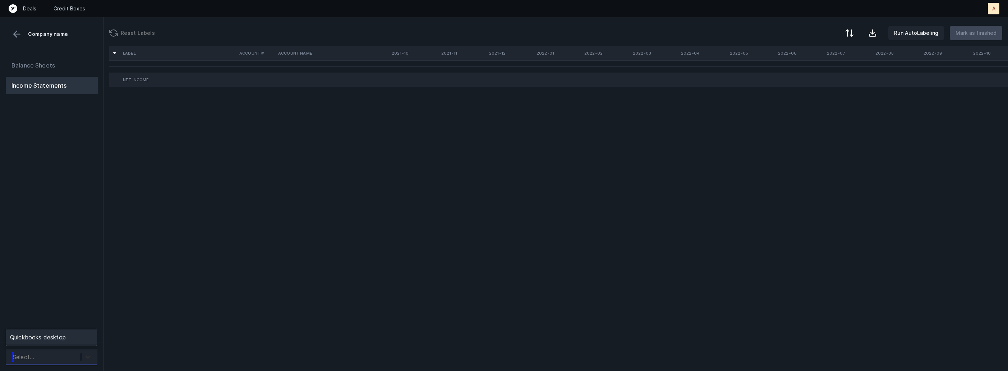
click at [83, 354] on div at bounding box center [87, 357] width 13 height 13
click at [84, 334] on div "Quickbooks desktop" at bounding box center [52, 337] width 92 height 14
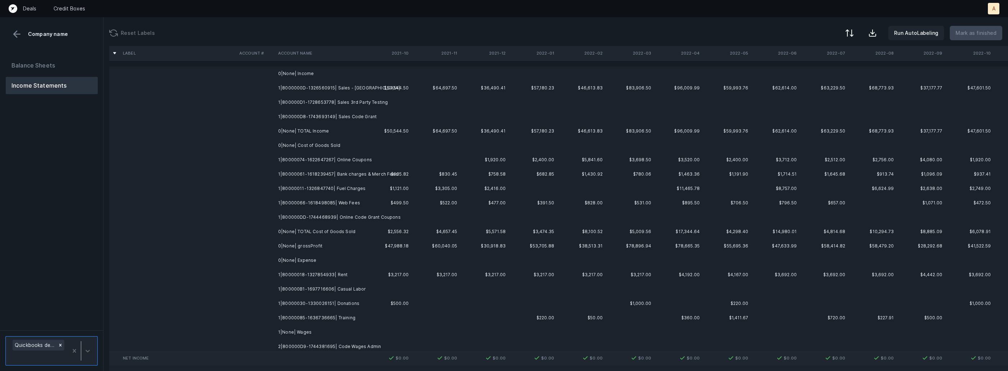
click at [343, 88] on td "1|8000000D-1326560915| Sales - [GEOGRAPHIC_DATA]" at bounding box center [319, 88] width 88 height 14
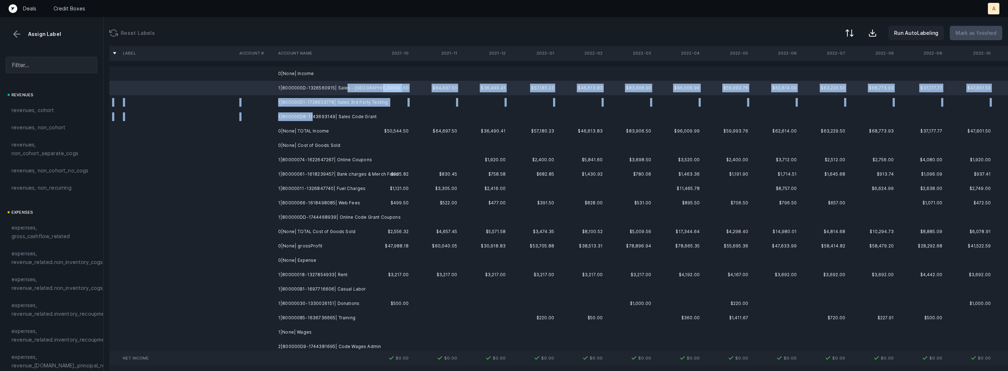
click at [311, 120] on td "1|800000D8-1743693149| Sales Code Grant" at bounding box center [319, 117] width 88 height 14
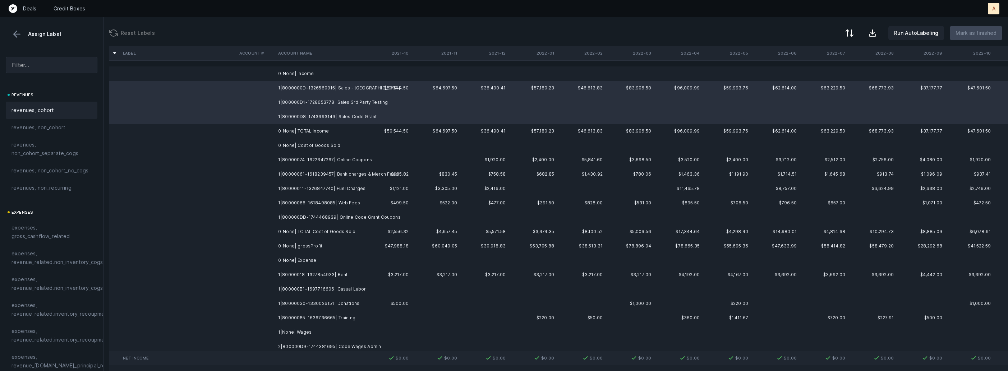
click at [32, 115] on div "revenues, cohort" at bounding box center [52, 110] width 92 height 17
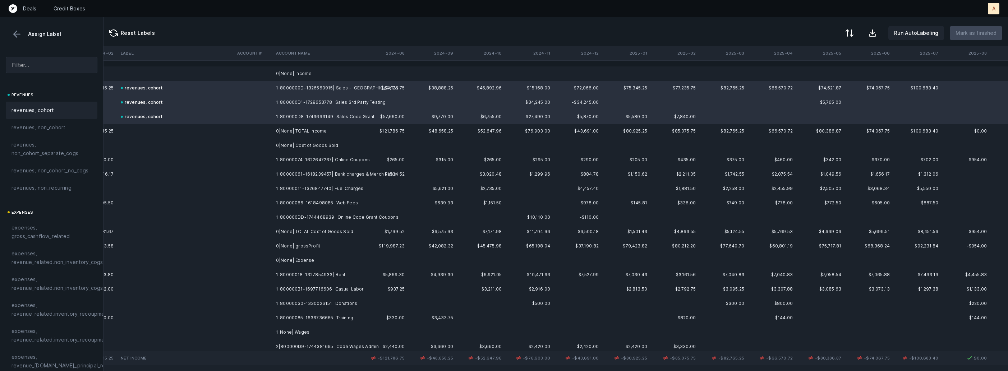
scroll to position [0, 1653]
click at [350, 160] on td "1|80000074-1622647267| Online Coupons" at bounding box center [317, 160] width 88 height 14
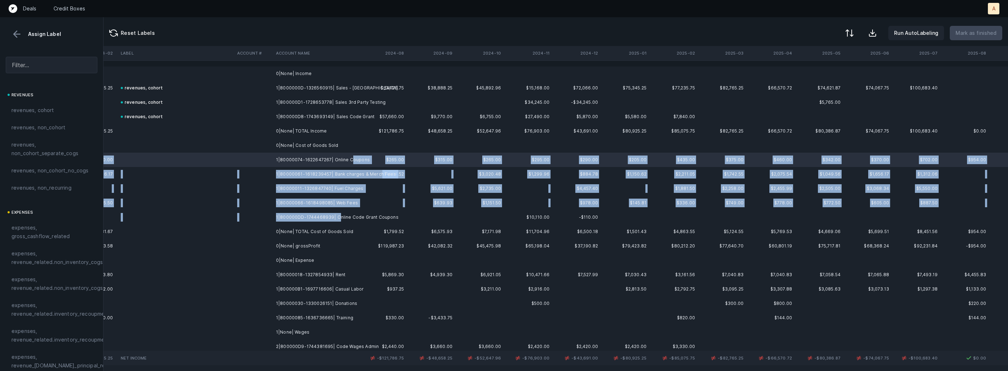
click at [336, 216] on td "1|800000DD-1744468939| Online Code Grant Coupons" at bounding box center [317, 217] width 88 height 14
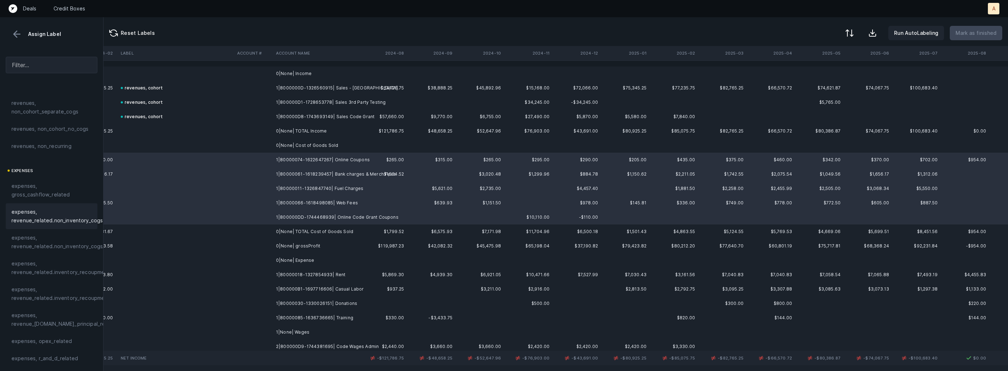
scroll to position [41, 0]
click at [79, 214] on span "expenses, revenue_related.non_inventory_cogs" at bounding box center [56, 217] width 91 height 17
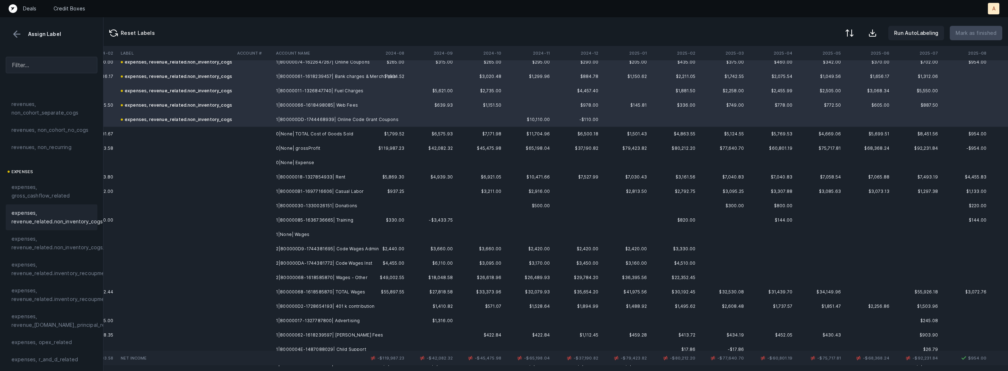
scroll to position [103, 1653]
click at [329, 173] on td "1|80000018-1327854933| Rent" at bounding box center [317, 172] width 88 height 14
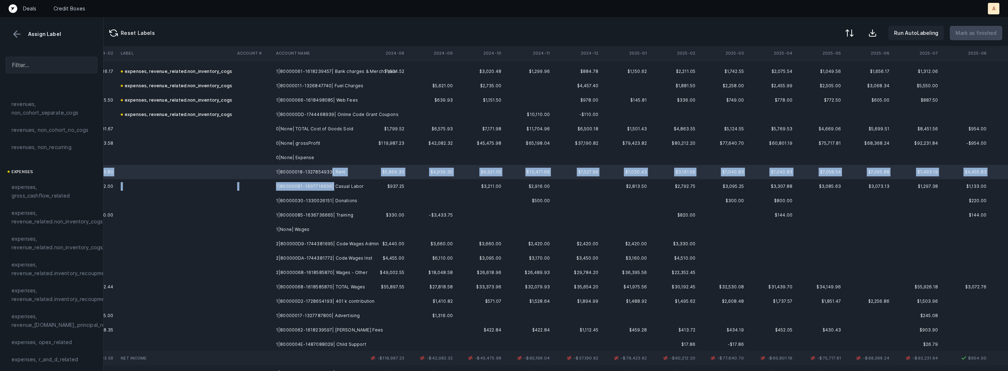
click at [329, 186] on td "1|800000B1-1697716606| Casual Labor" at bounding box center [317, 186] width 88 height 14
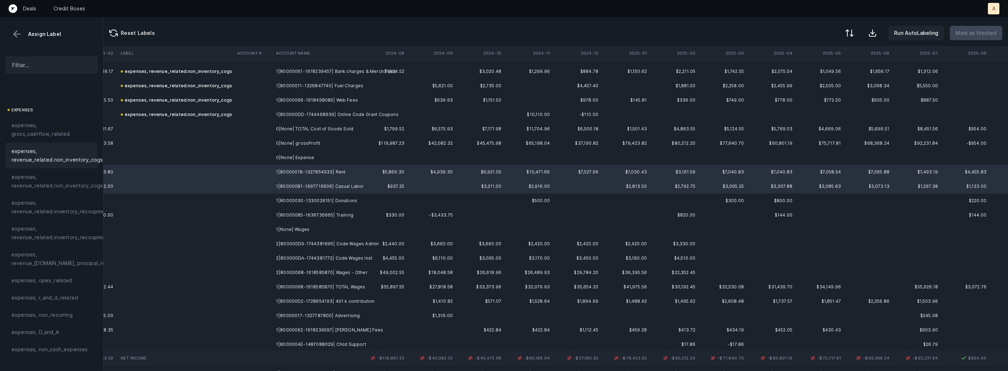
scroll to position [125, 0]
click at [46, 254] on span "expenses, opex_related" at bounding box center [41, 258] width 61 height 9
click at [268, 203] on td at bounding box center [253, 201] width 39 height 14
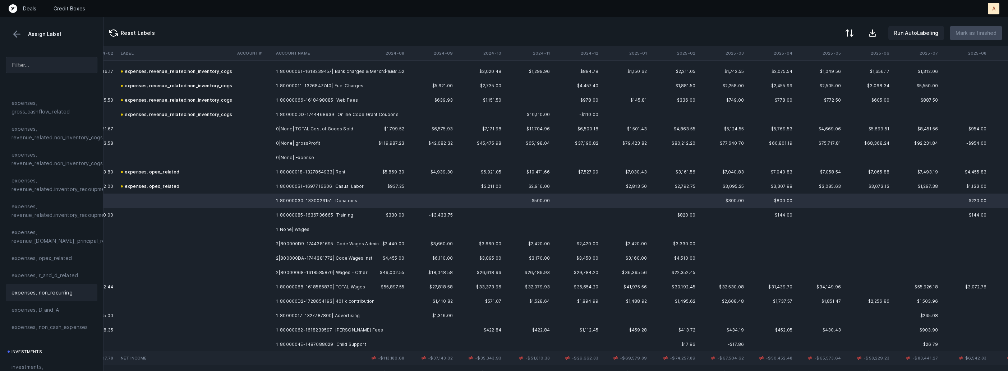
click at [69, 290] on span "expenses, non_recurring" at bounding box center [41, 292] width 61 height 9
click at [297, 215] on td "1|80000085-1636736665| Training" at bounding box center [317, 215] width 88 height 14
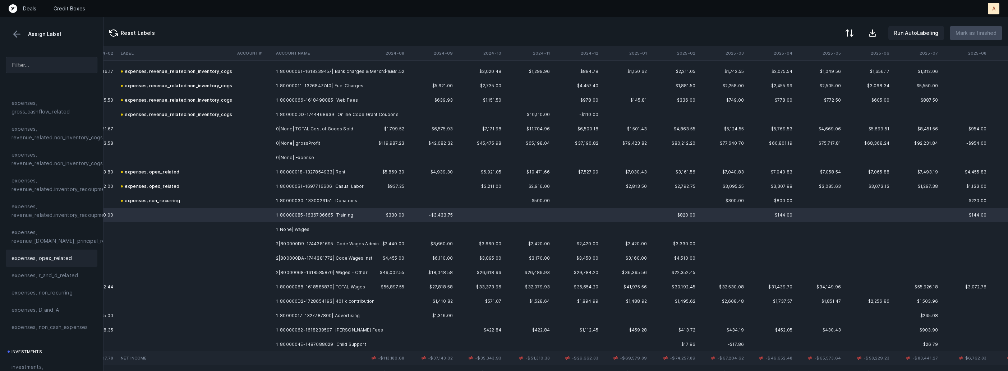
click at [65, 260] on span "expenses, opex_related" at bounding box center [41, 258] width 61 height 9
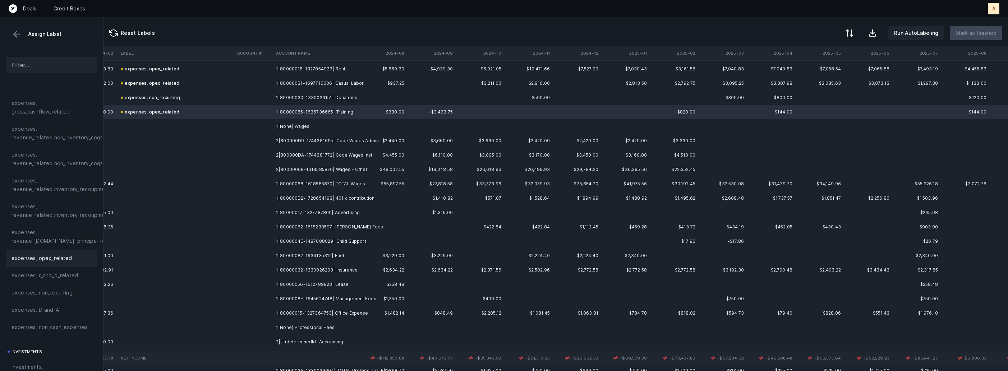
scroll to position [208, 1653]
click at [334, 138] on td "2|800000D9-1744381695| Code Wages Admin" at bounding box center [317, 138] width 88 height 14
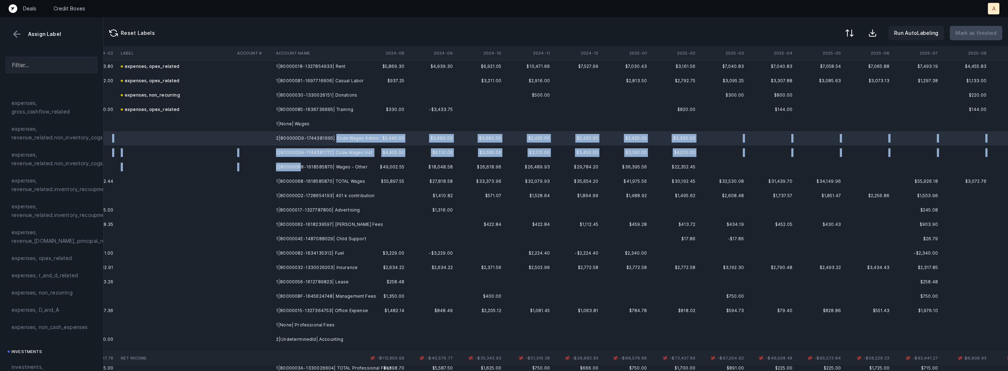
click at [300, 170] on td "2|80000068-1618585870| Wages - Other" at bounding box center [317, 167] width 88 height 14
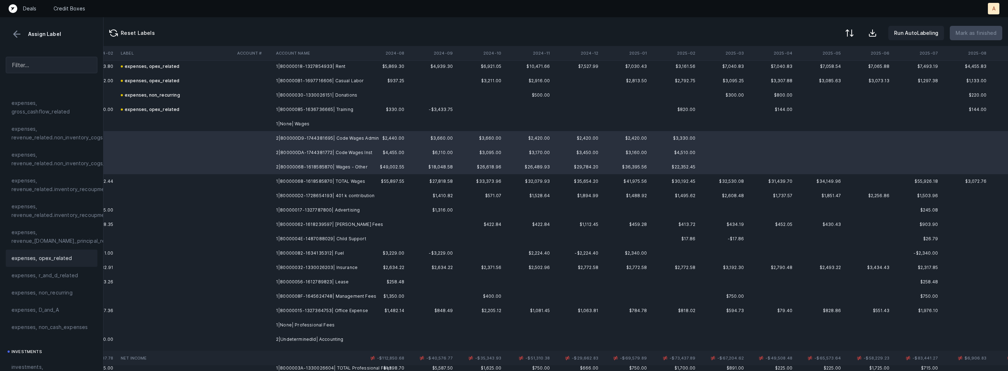
click at [51, 260] on span "expenses, opex_related" at bounding box center [41, 258] width 61 height 9
click at [348, 193] on td "1|800000D2-1728654193| 401 k contribution" at bounding box center [317, 196] width 88 height 14
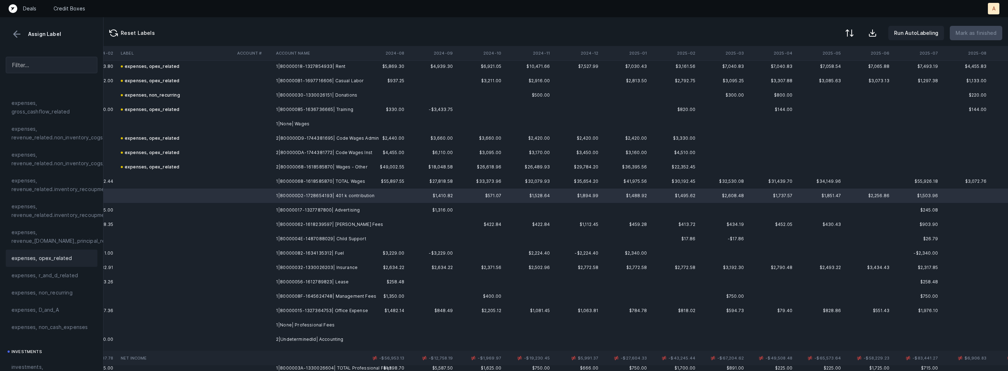
click at [60, 256] on span "expenses, opex_related" at bounding box center [41, 258] width 61 height 9
click at [277, 213] on td "1|80000017-1327787800| Advertising" at bounding box center [317, 210] width 88 height 14
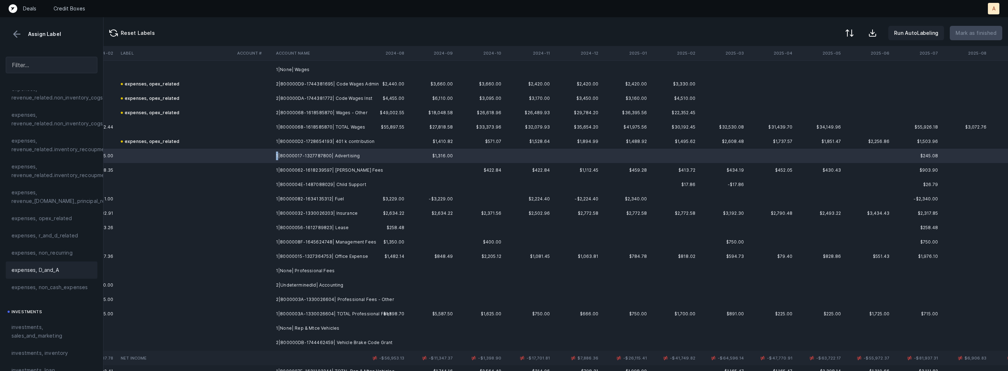
scroll to position [169, 0]
click at [31, 320] on span "investments, sales_and_marketing" at bounding box center [51, 326] width 80 height 17
click at [292, 171] on td "1|80000062-1618239597| Ahola Fees" at bounding box center [317, 170] width 88 height 14
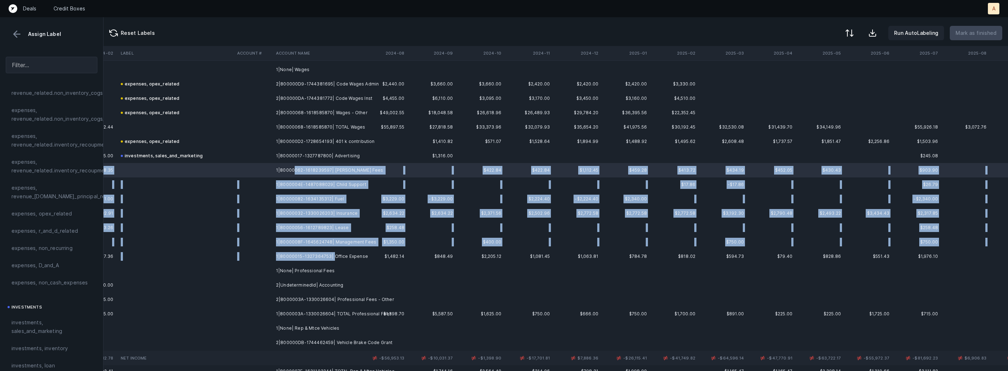
click at [332, 255] on td "1|80000015-1327364753| Office Expense" at bounding box center [317, 256] width 88 height 14
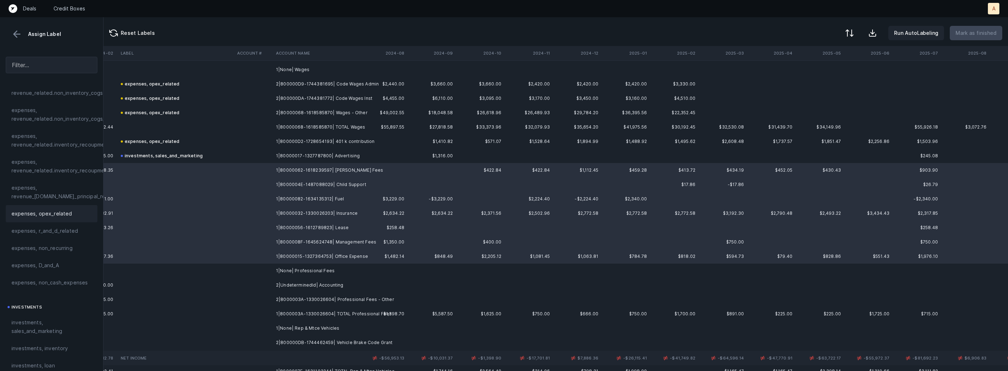
click at [61, 212] on span "expenses, opex_related" at bounding box center [41, 213] width 61 height 9
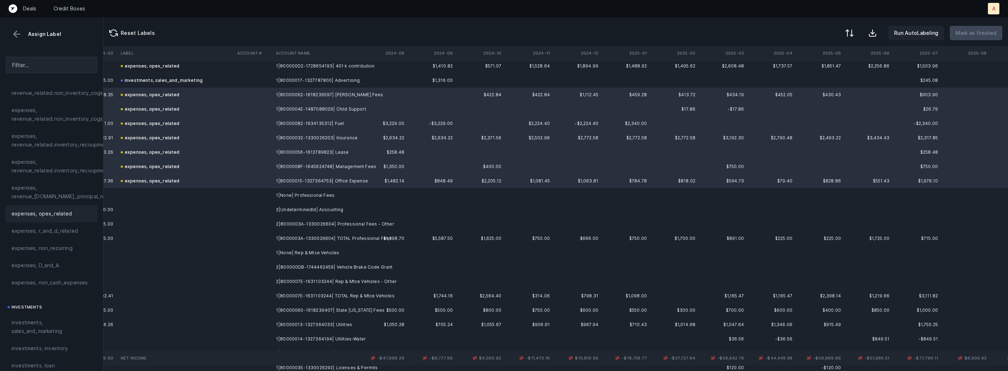
scroll to position [346, 1653]
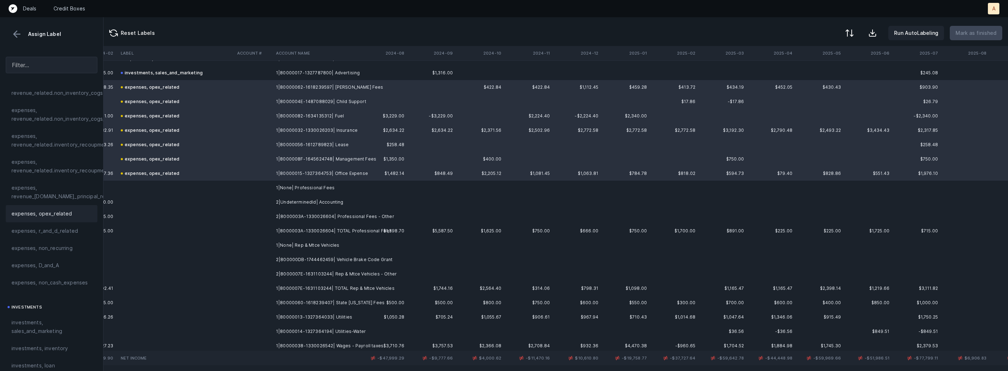
click at [331, 203] on td "2|UndeterminedId| Accounting" at bounding box center [317, 202] width 88 height 14
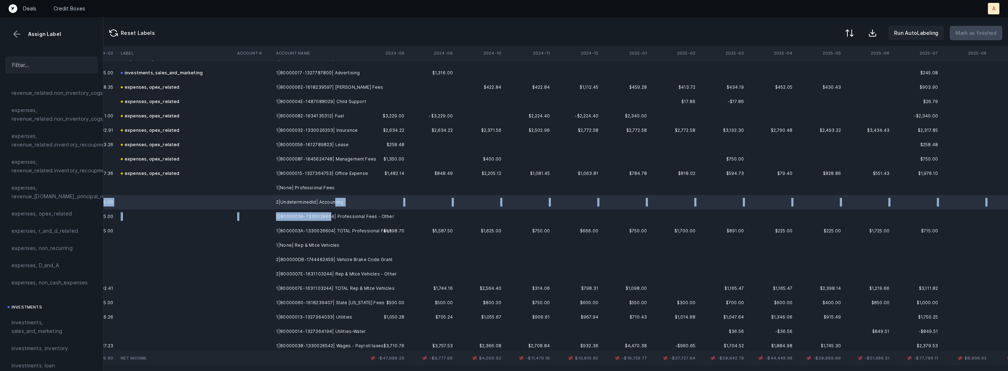
click at [328, 218] on td "2|8000003A-1330026604| Professional Fees - Other" at bounding box center [317, 216] width 88 height 14
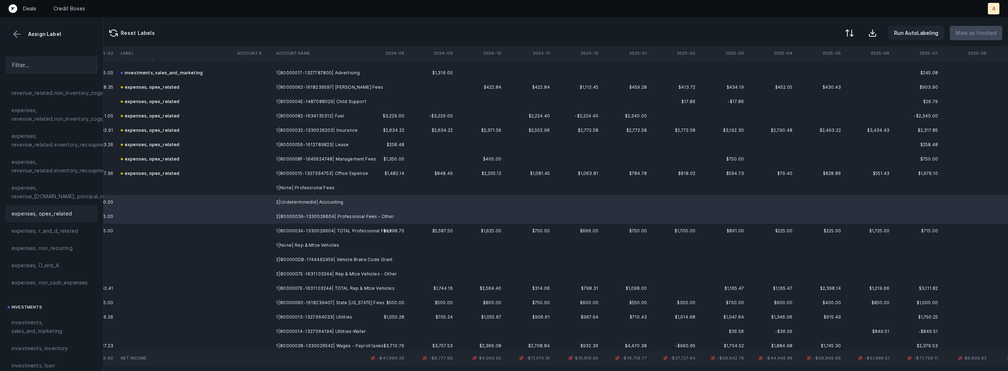
click at [62, 210] on span "expenses, opex_related" at bounding box center [41, 213] width 61 height 9
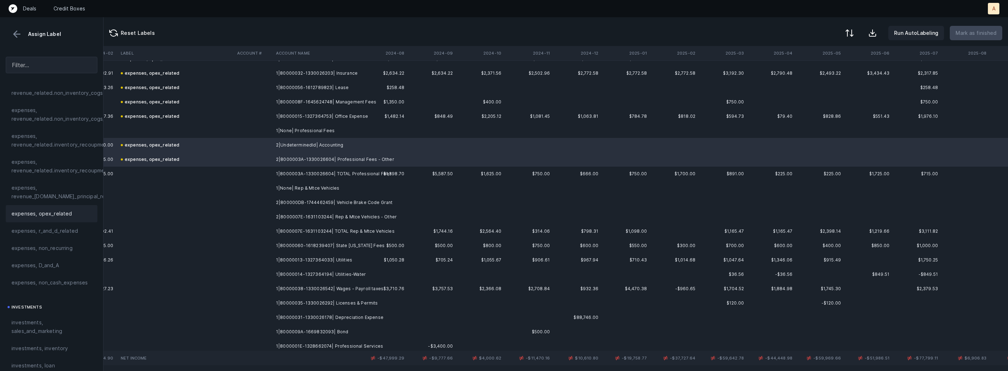
scroll to position [411, 1653]
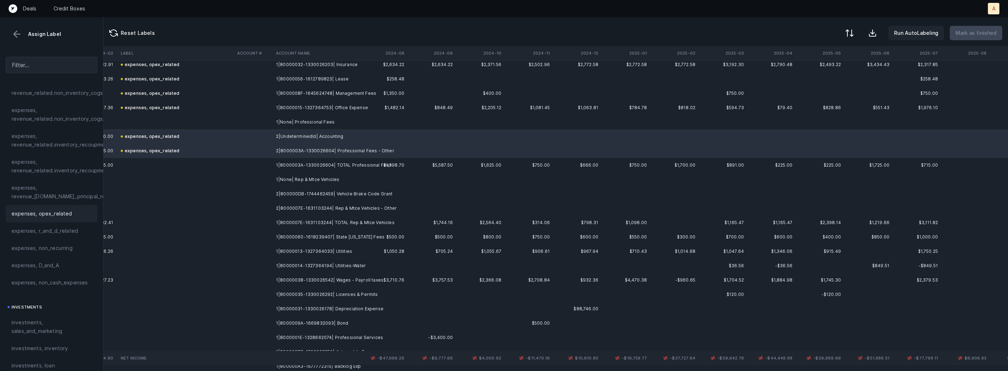
click at [349, 196] on td "2|800000DB-1744462459| Vehicle Brake Code Grant" at bounding box center [317, 194] width 88 height 14
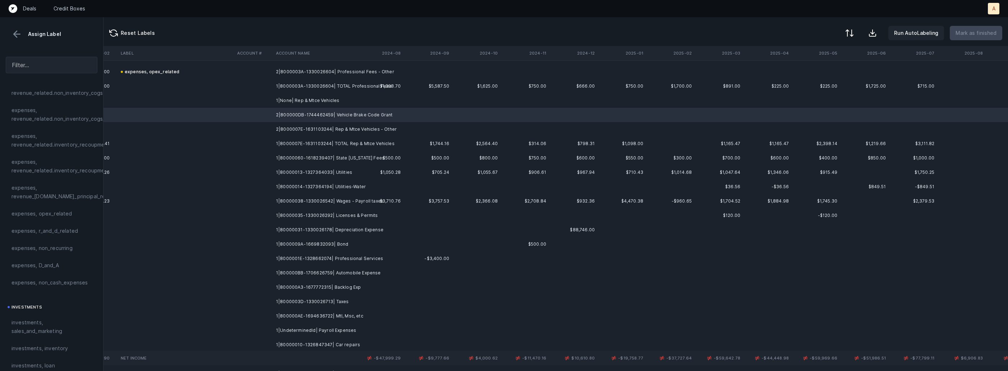
scroll to position [487, 1657]
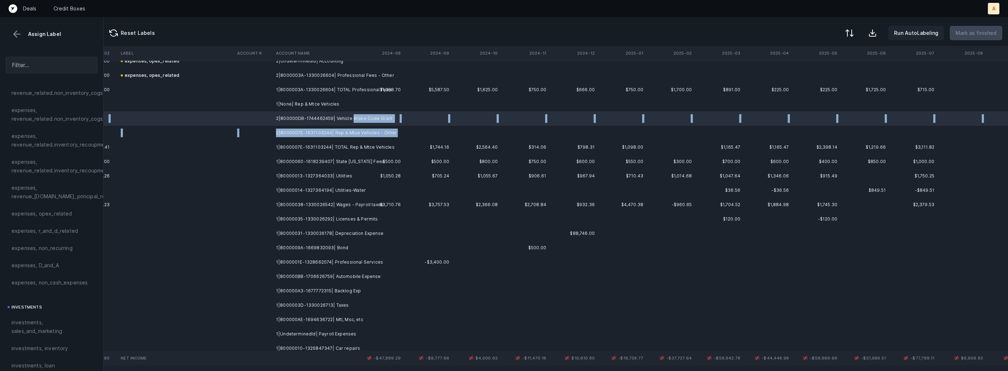
click at [349, 137] on td "2|8000007E-1631103244| Rep & Mtce Vehicles - Other" at bounding box center [317, 133] width 88 height 14
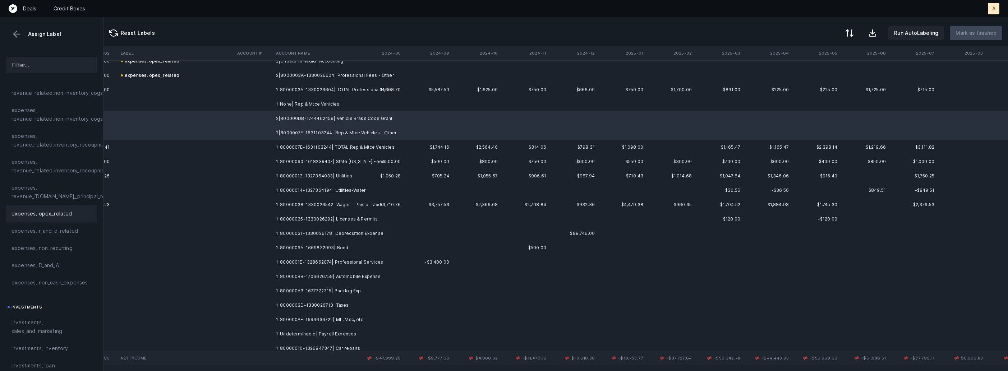
click at [55, 216] on span "expenses, opex_related" at bounding box center [41, 213] width 61 height 9
click at [334, 160] on td "1|80000060-1618239407| State Ohio Fees" at bounding box center [317, 161] width 88 height 14
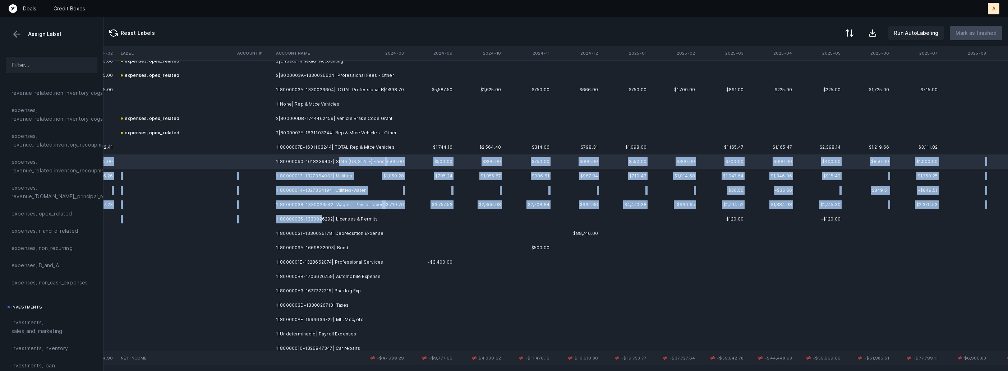
click at [320, 217] on td "1|80000035-1330026292| Licenses & Permits" at bounding box center [317, 219] width 88 height 14
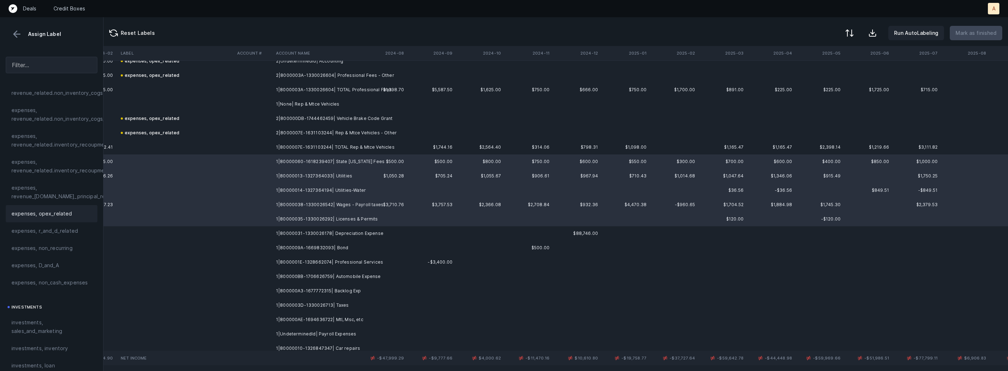
click at [56, 212] on span "expenses, opex_related" at bounding box center [41, 213] width 61 height 9
click at [305, 233] on td "1|80000031-1330026178| Depreciation Expense" at bounding box center [317, 233] width 88 height 14
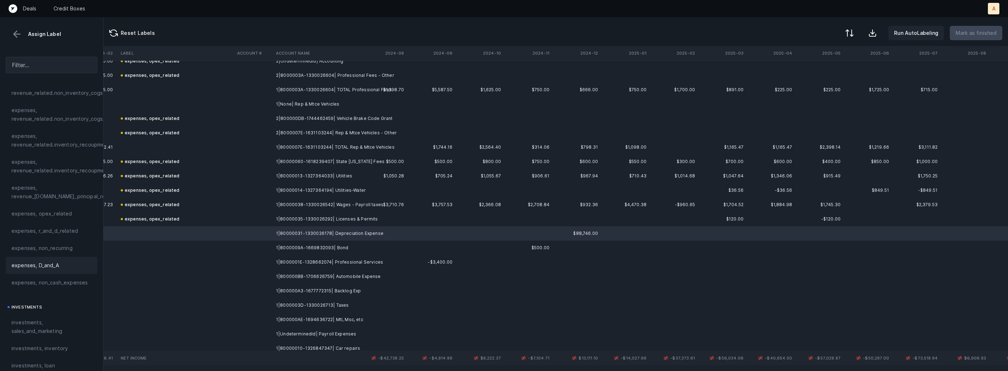
click at [51, 269] on span "expenses, D_and_A" at bounding box center [34, 265] width 47 height 9
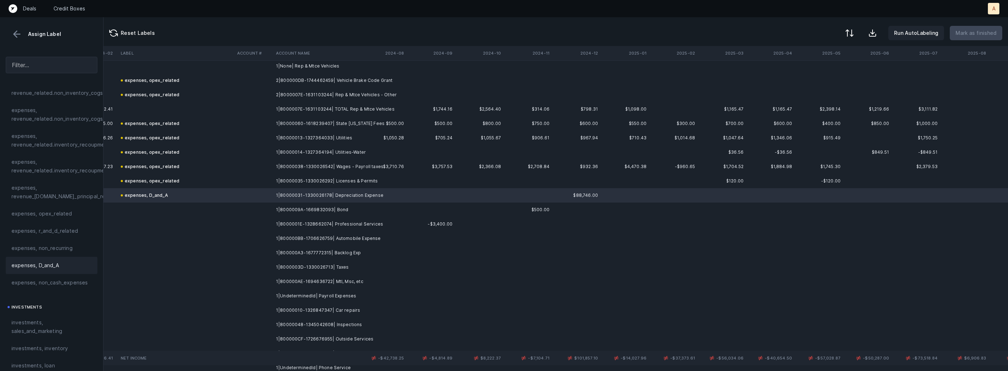
scroll to position [539, 1653]
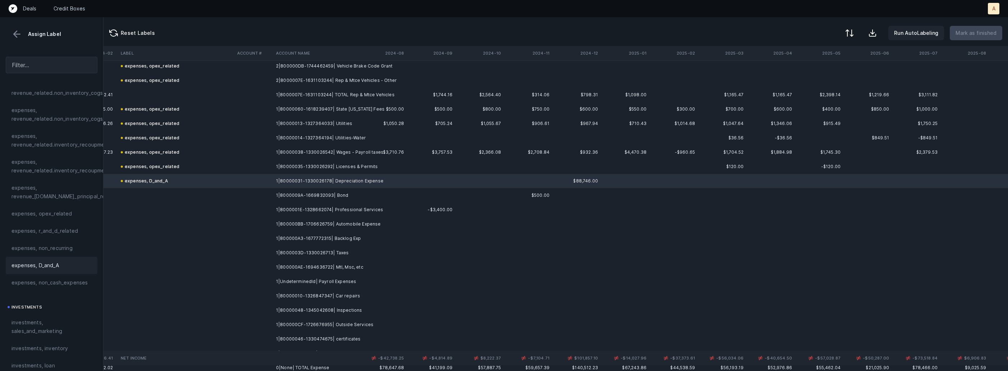
click at [301, 198] on td "1|8000009A-1669832093| Bond" at bounding box center [317, 195] width 88 height 14
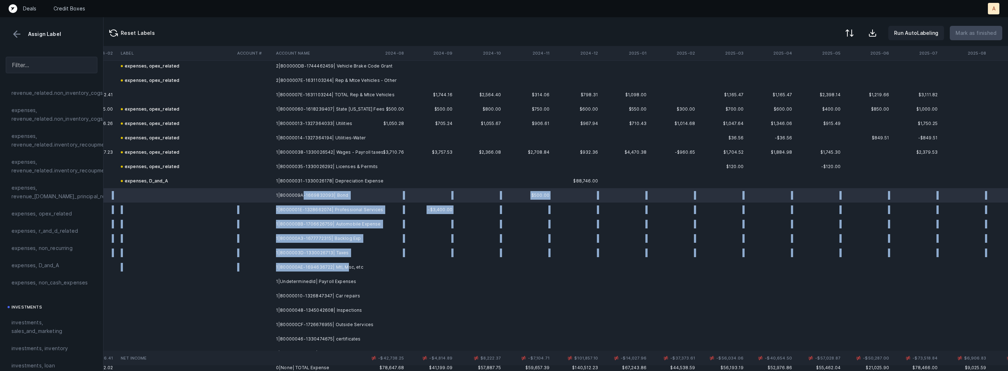
click at [346, 263] on td "1|800000AE-1694636722| Mtl, Msc, etc" at bounding box center [317, 267] width 88 height 14
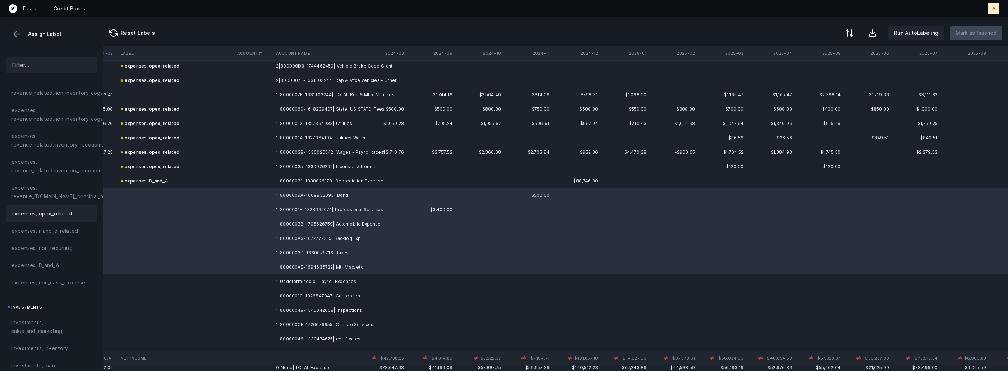
click at [83, 214] on div "expenses, opex_related" at bounding box center [51, 213] width 80 height 9
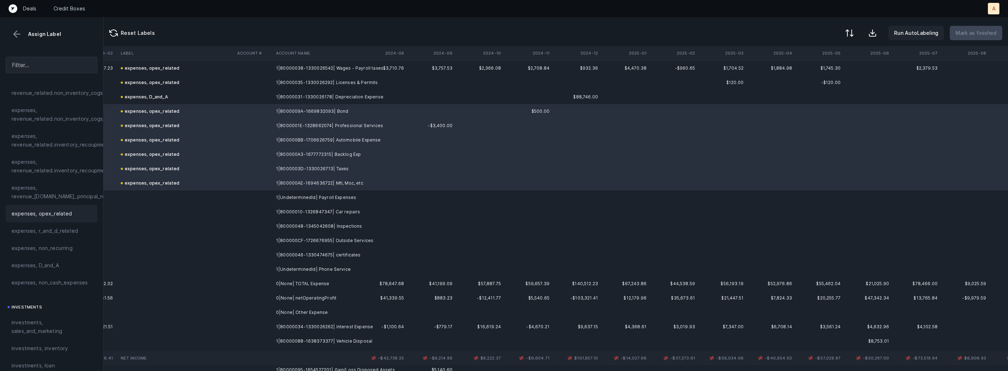
scroll to position [626, 1653]
click at [329, 212] on td "1|80000010-1326847347| Car repairs" at bounding box center [317, 209] width 88 height 14
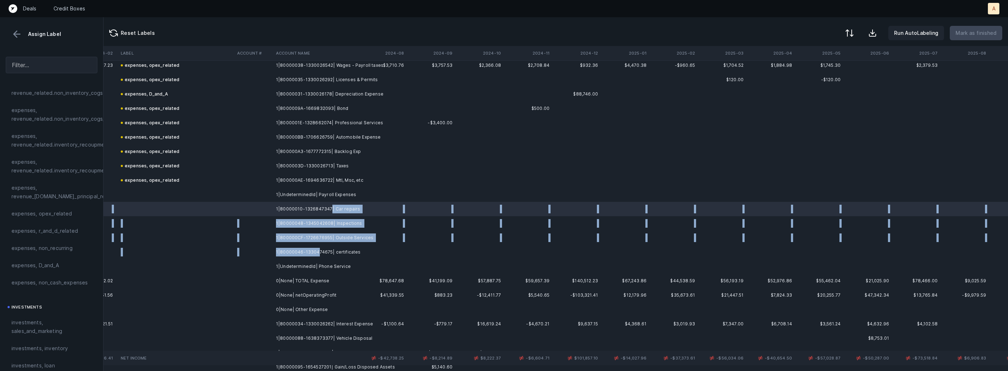
click at [318, 255] on td "1|80000046-1330474675| certificates" at bounding box center [317, 252] width 88 height 14
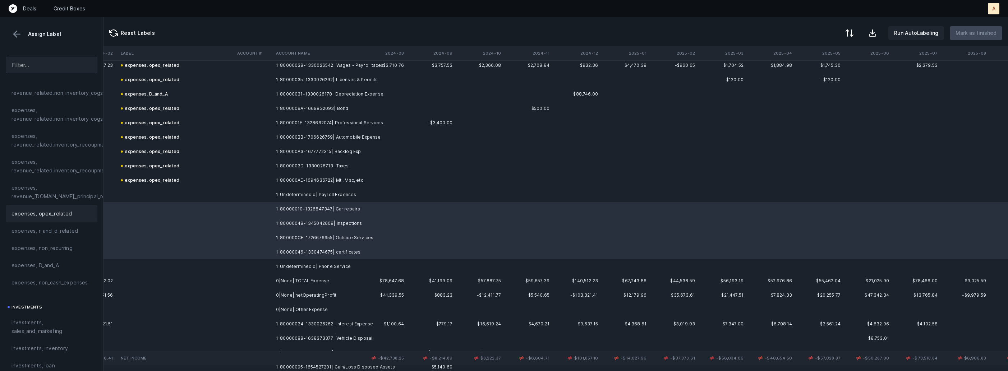
click at [75, 217] on div "expenses, opex_related" at bounding box center [51, 213] width 80 height 9
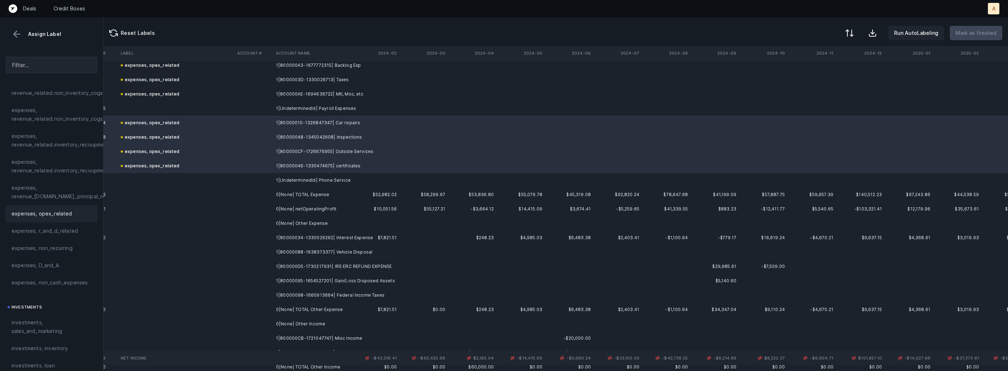
scroll to position [712, 1366]
click at [300, 235] on td "1|80000034-1330026262| Interest Expense" at bounding box center [317, 238] width 88 height 14
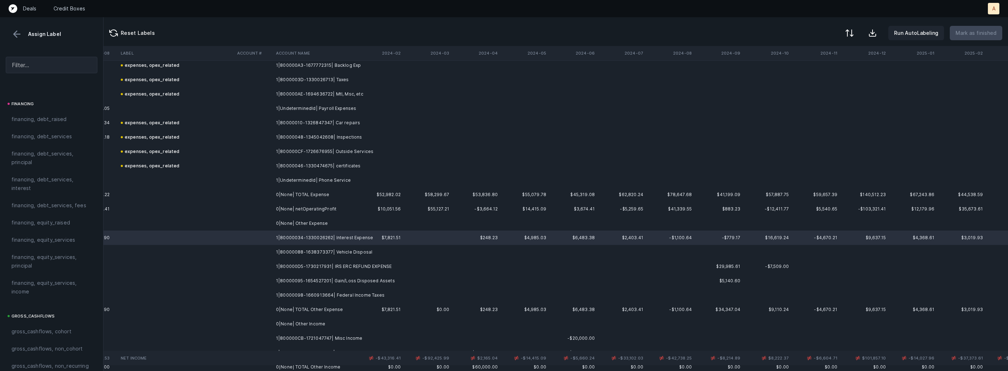
scroll to position [523, 0]
click at [52, 210] on span "financing, debt_services, interest" at bounding box center [51, 207] width 80 height 17
click at [307, 248] on td "1|80000088-1638373377| Vehicle Disposal" at bounding box center [317, 252] width 88 height 14
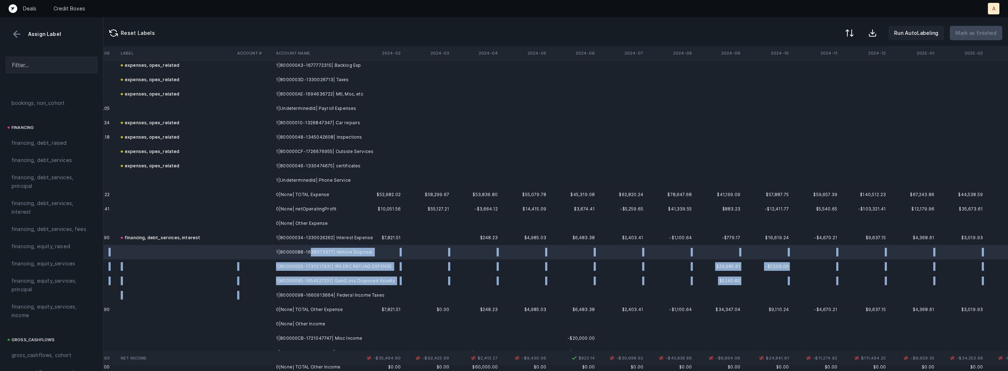
click at [287, 288] on td "1|80000098-1660913664| Federal Income Taxes" at bounding box center [317, 295] width 88 height 14
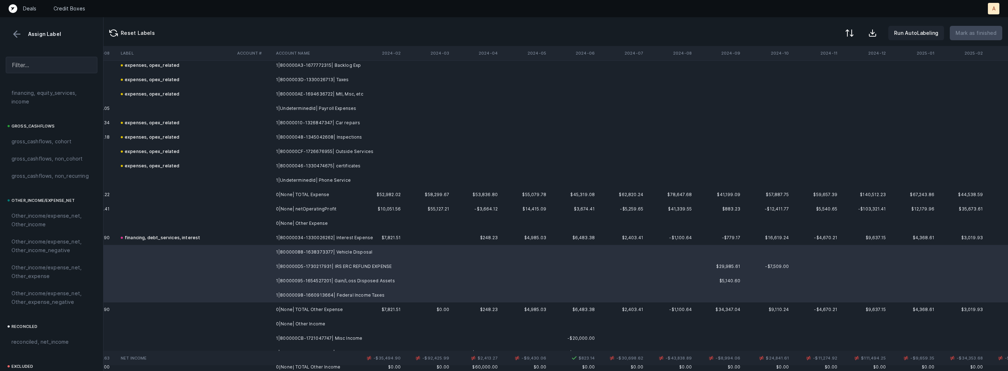
scroll to position [816, 0]
click at [56, 189] on span "Other_income/expense_net, Other_expense" at bounding box center [51, 194] width 80 height 17
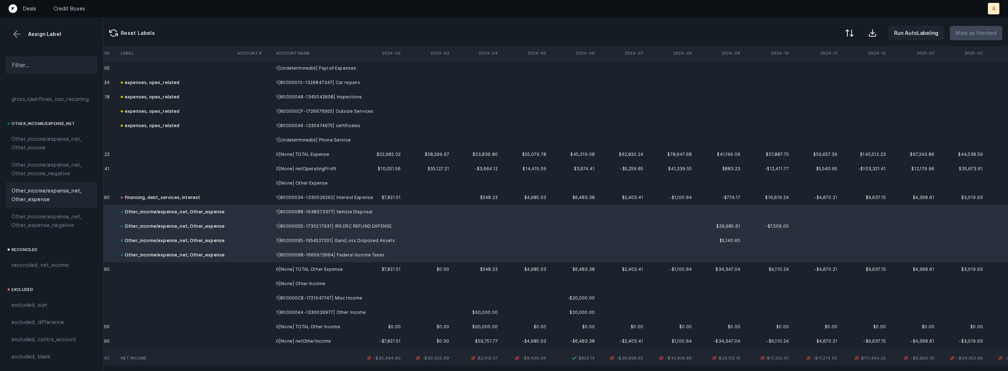
scroll to position [769, 1366]
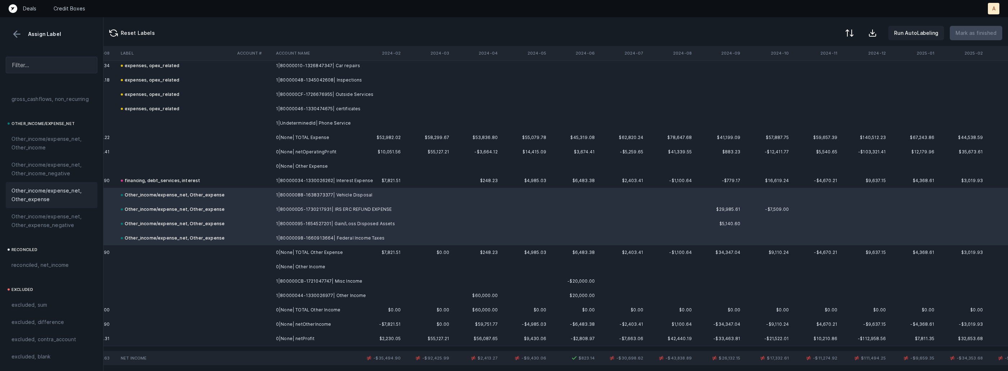
click at [307, 282] on td "1|800000CB-1721047747| Misc Income" at bounding box center [317, 281] width 88 height 14
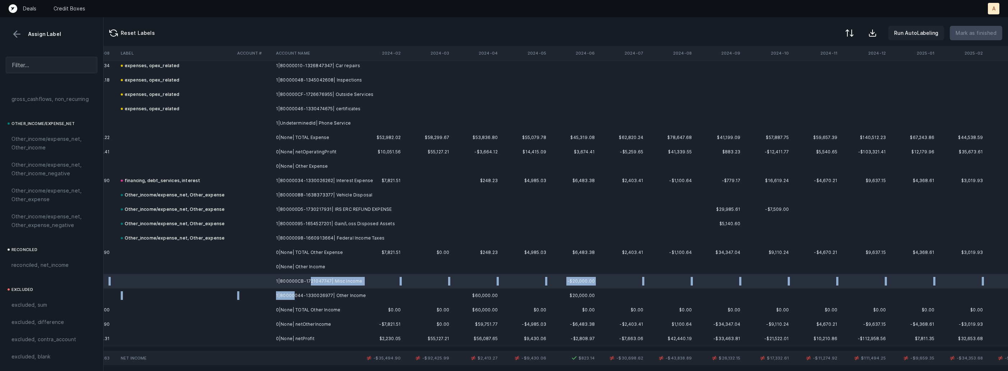
click at [292, 295] on td "1|80000044-1330026977| Other Income" at bounding box center [317, 295] width 88 height 14
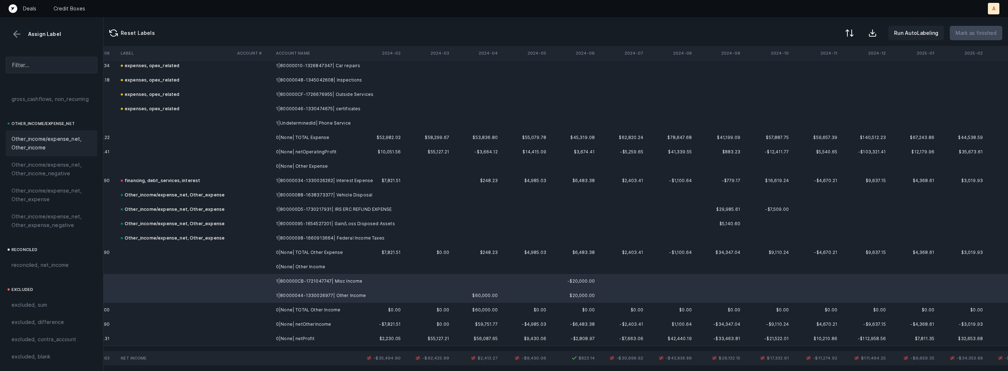
click at [50, 137] on span "Other_income/expense_net, Other_income" at bounding box center [51, 143] width 80 height 17
click at [284, 337] on td "0|None| netProfit" at bounding box center [317, 339] width 88 height 14
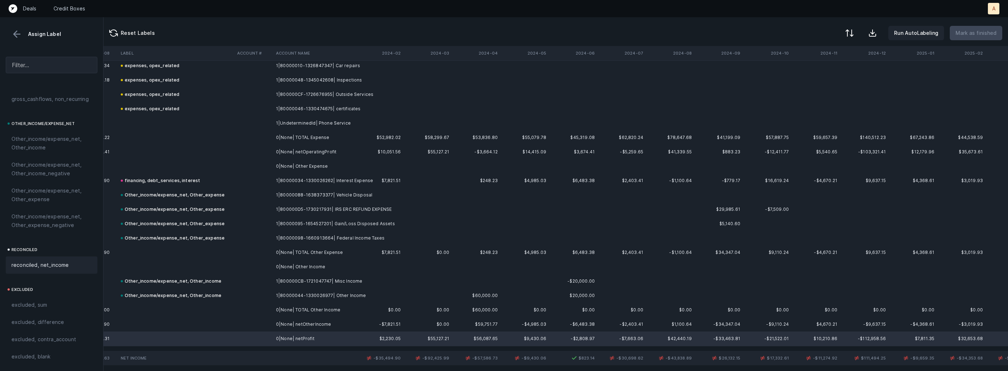
click at [74, 259] on div "reconciled, net_income" at bounding box center [52, 264] width 92 height 17
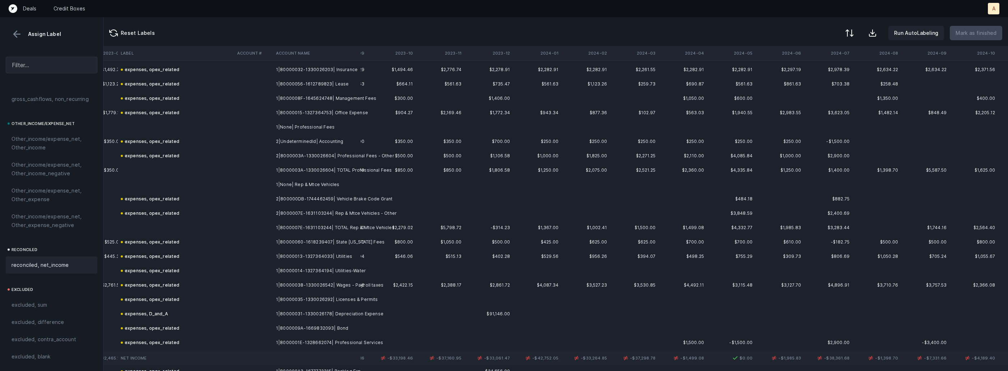
scroll to position [404, 1159]
click at [700, 235] on td "$1,499.08" at bounding box center [682, 230] width 48 height 14
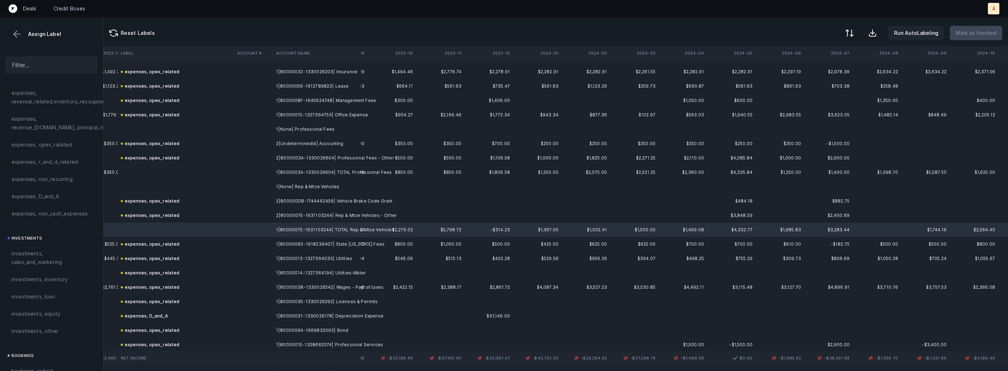
scroll to position [231, 0]
click at [62, 149] on span "expenses, opex_related" at bounding box center [41, 152] width 61 height 9
click at [149, 211] on div "expenses, opex_related" at bounding box center [150, 215] width 59 height 9
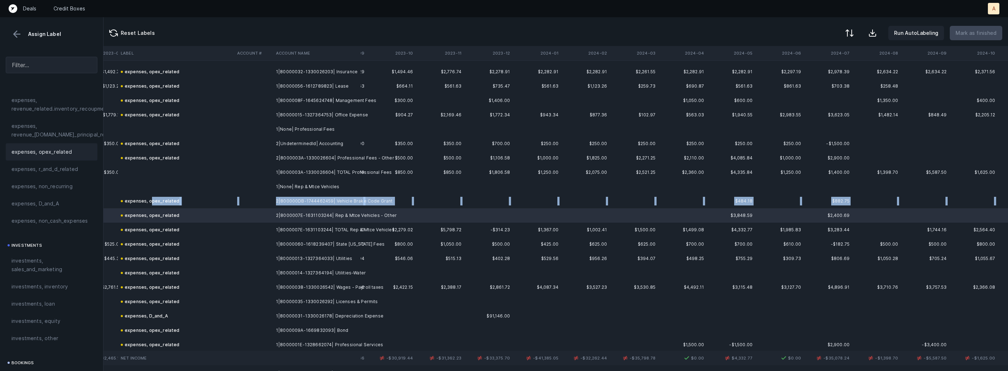
click at [149, 203] on div "expenses, opex_related" at bounding box center [150, 201] width 59 height 9
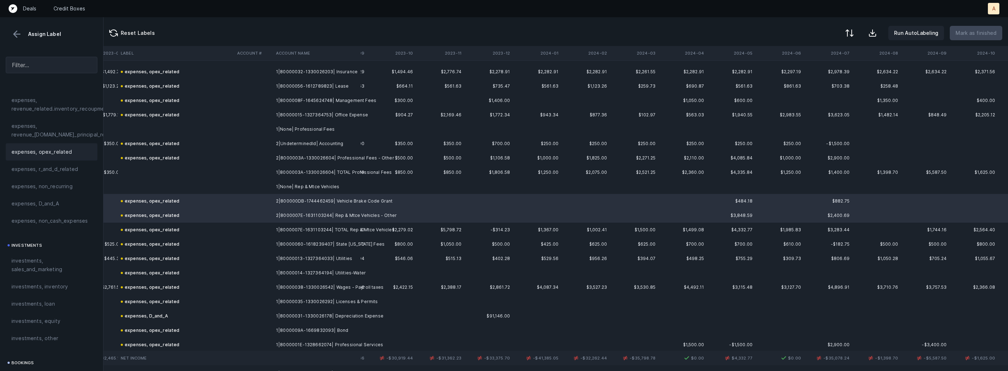
click at [39, 151] on span "expenses, opex_related" at bounding box center [41, 152] width 61 height 9
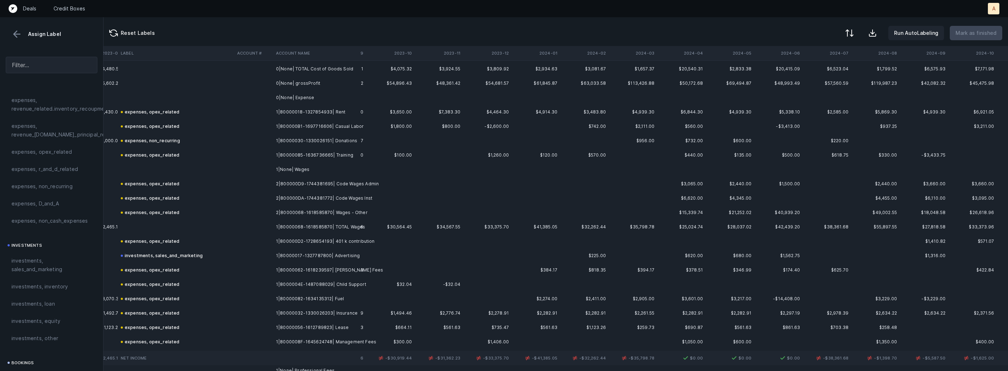
scroll to position [155, 1161]
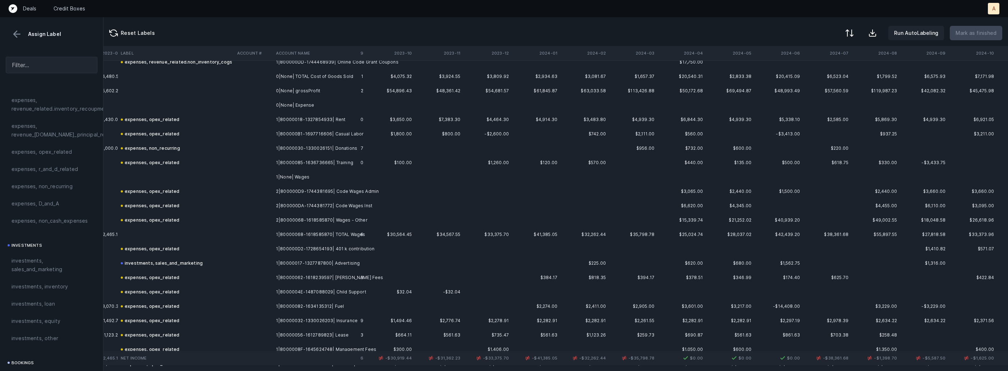
click at [506, 230] on td "$33,375.70" at bounding box center [487, 234] width 48 height 14
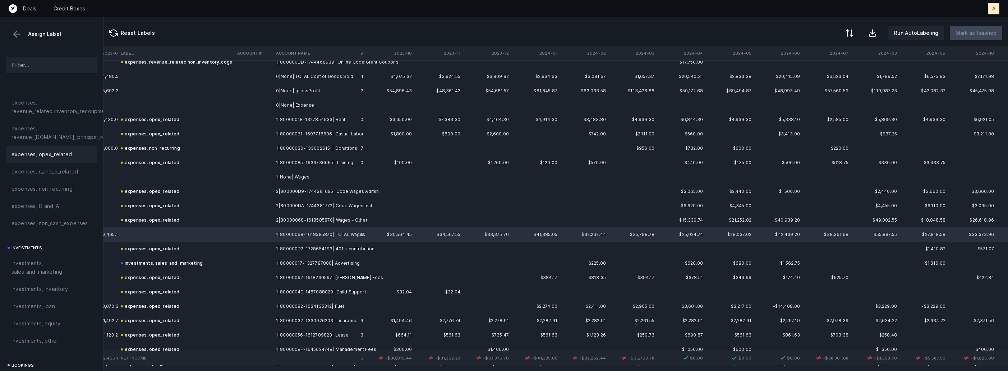
scroll to position [228, 0]
click at [58, 156] on span "expenses, opex_related" at bounding box center [41, 154] width 61 height 9
click at [162, 223] on div "expenses, opex_related" at bounding box center [150, 220] width 59 height 9
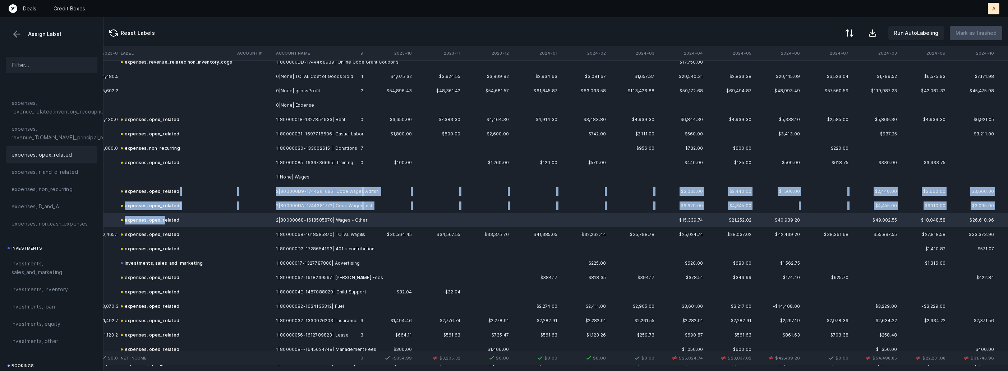
click at [193, 194] on td "expenses, opex_related" at bounding box center [176, 191] width 116 height 14
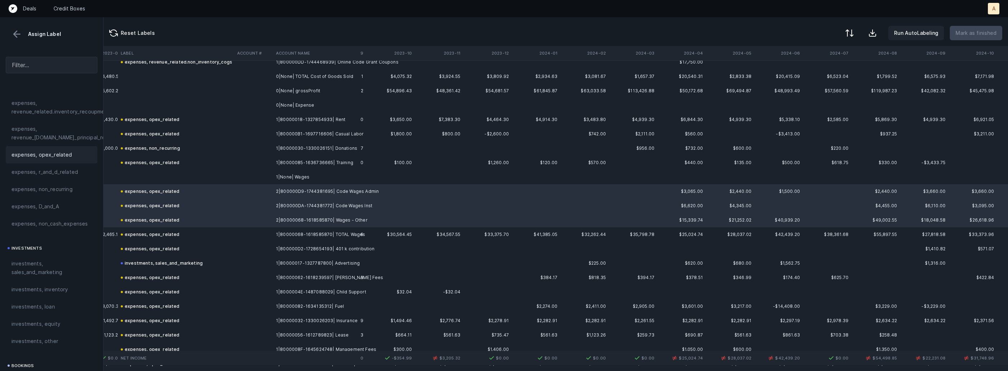
click at [61, 152] on span "expenses, opex_related" at bounding box center [41, 154] width 61 height 9
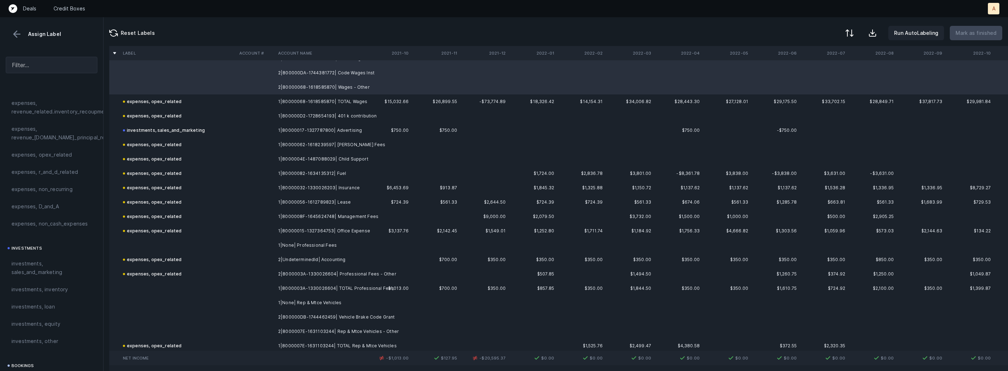
scroll to position [292, 0]
click at [489, 281] on td "$350.00" at bounding box center [484, 285] width 48 height 14
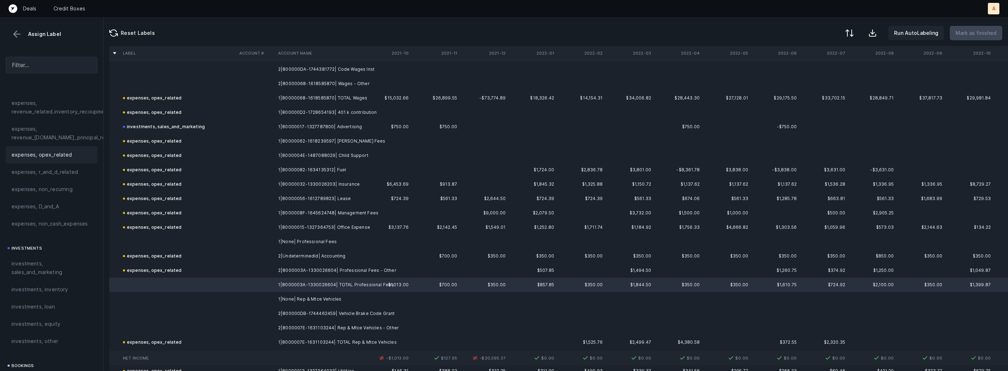
click at [48, 154] on span "expenses, opex_related" at bounding box center [41, 154] width 61 height 9
click at [136, 265] on td "expenses, opex_related" at bounding box center [178, 270] width 116 height 14
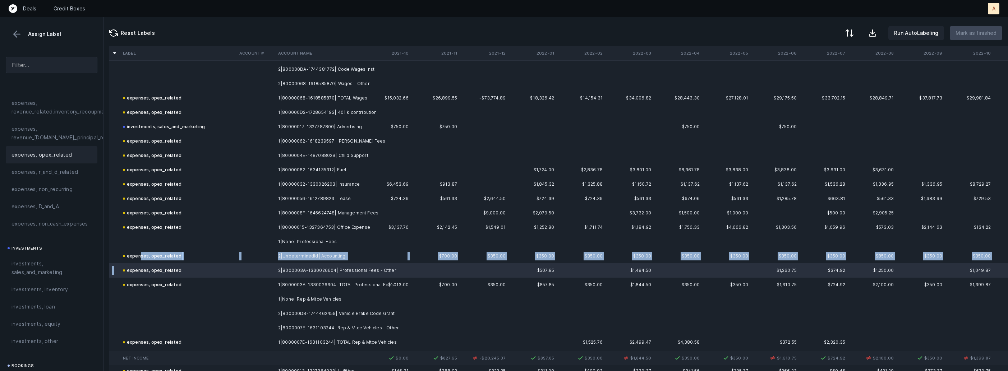
click at [140, 258] on div "expenses, opex_related" at bounding box center [152, 256] width 59 height 9
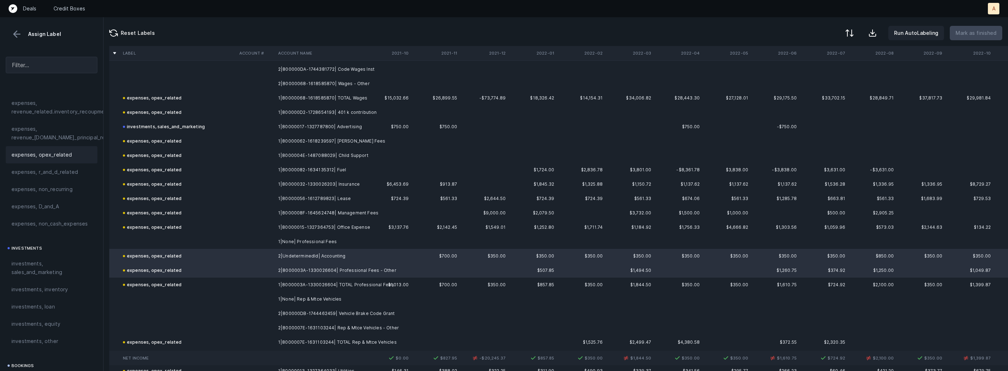
click at [67, 156] on span "expenses, opex_related" at bounding box center [41, 154] width 61 height 9
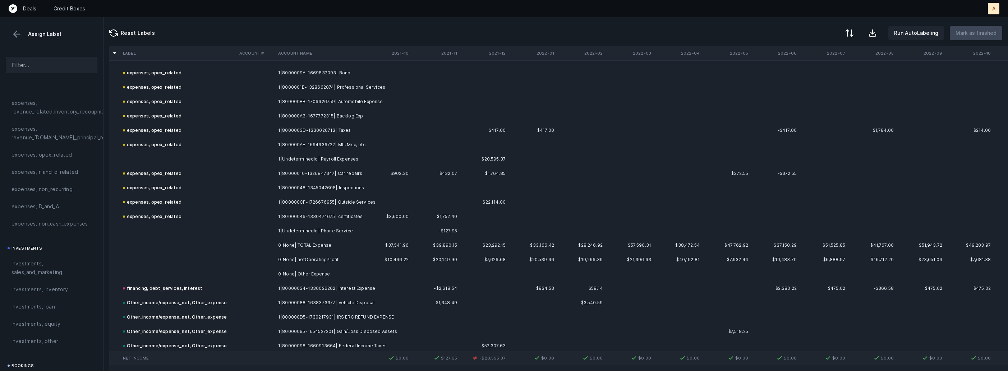
scroll to position [654, 0]
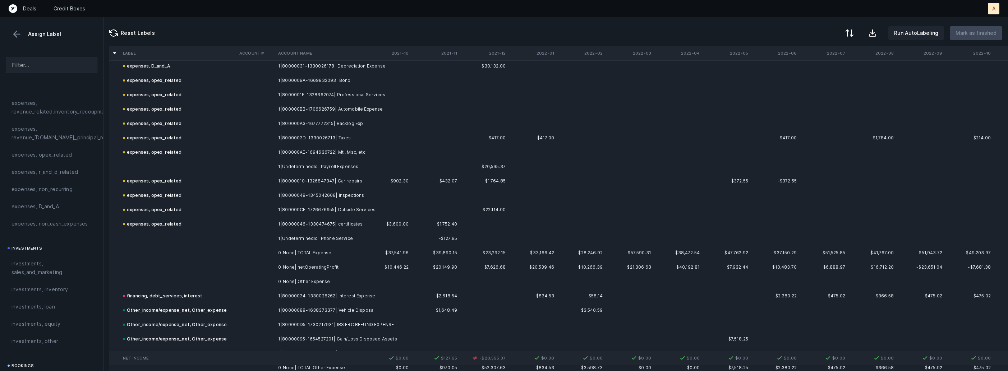
click at [326, 167] on td "1|UndeterminedId| Payroll Expenses" at bounding box center [319, 166] width 88 height 14
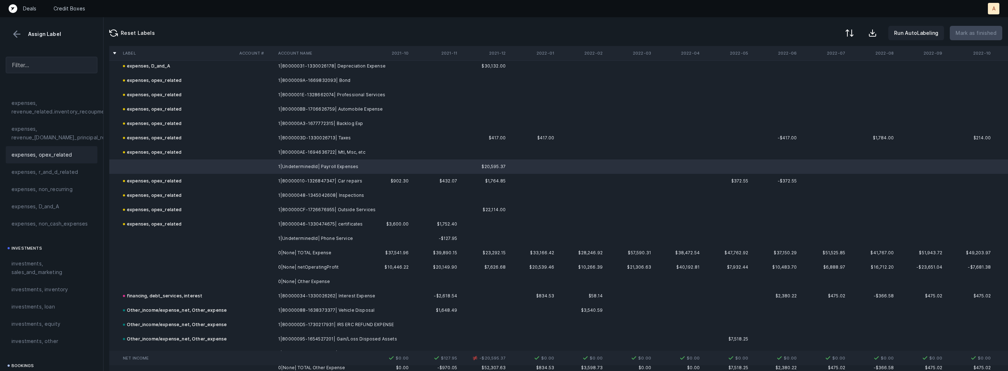
click at [60, 149] on div "expenses, opex_related" at bounding box center [52, 154] width 92 height 17
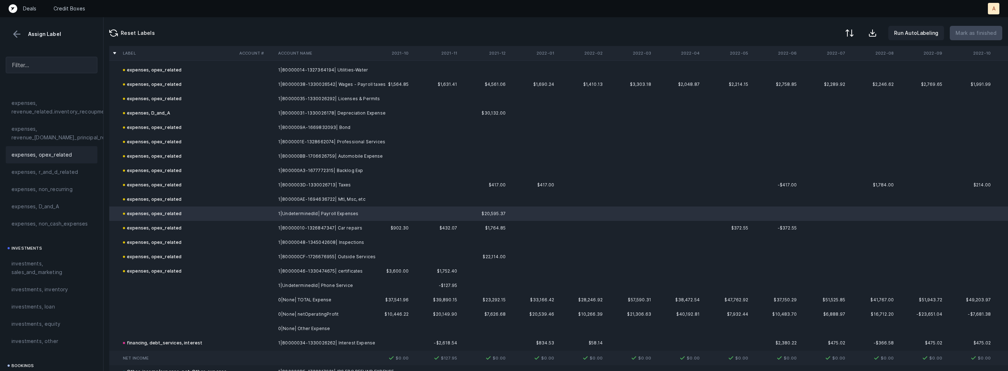
scroll to position [616, 0]
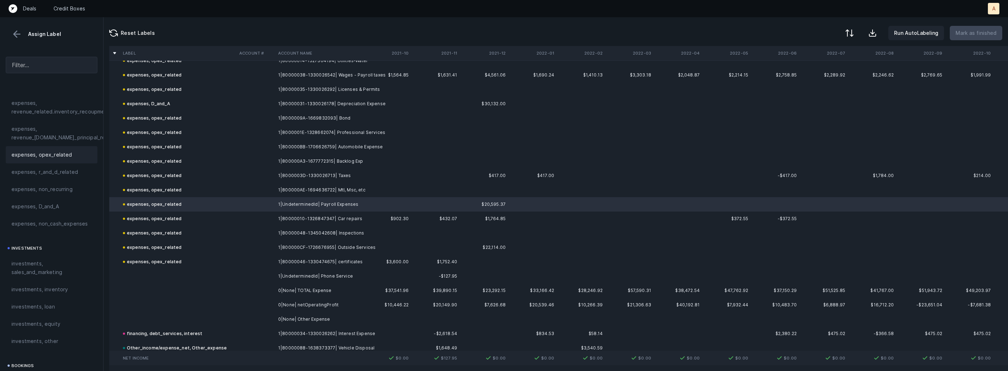
click at [308, 272] on td "1|UndeterminedId| Phone Service" at bounding box center [319, 276] width 88 height 14
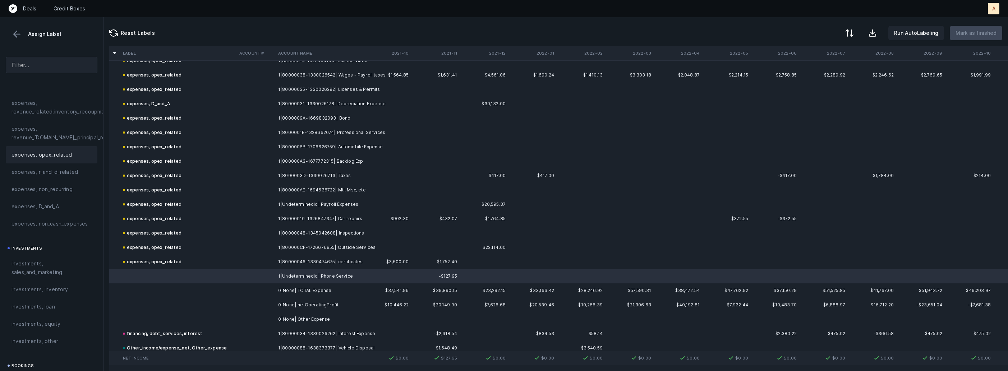
click at [65, 153] on span "expenses, opex_related" at bounding box center [41, 154] width 61 height 9
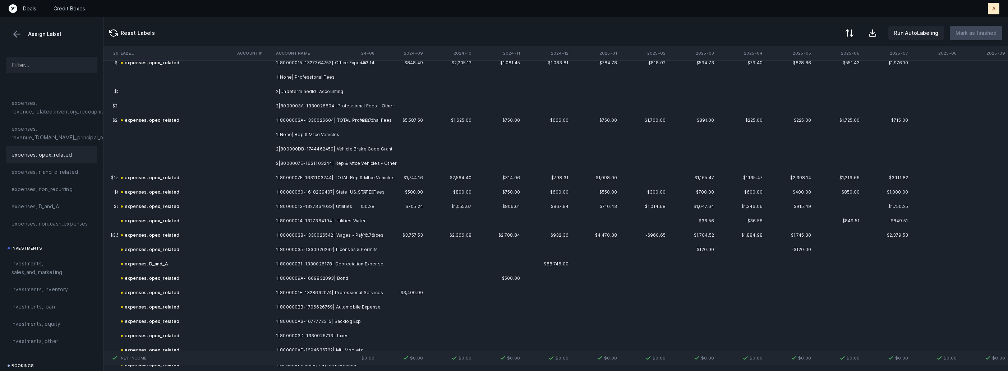
scroll to position [454, 1683]
click at [361, 152] on td "2|800000DB-1744462459| Vehicle Brake Code Grant" at bounding box center [317, 151] width 88 height 14
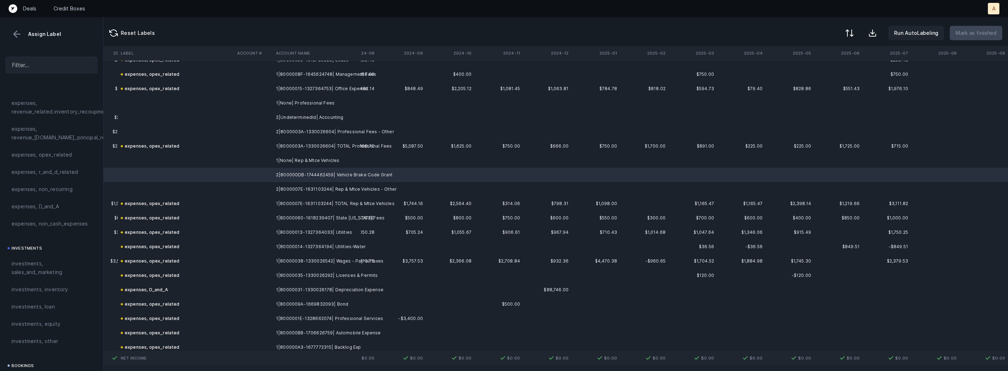
scroll to position [426, 1683]
click at [352, 122] on td "2|UndeterminedId| Accounting" at bounding box center [317, 122] width 88 height 14
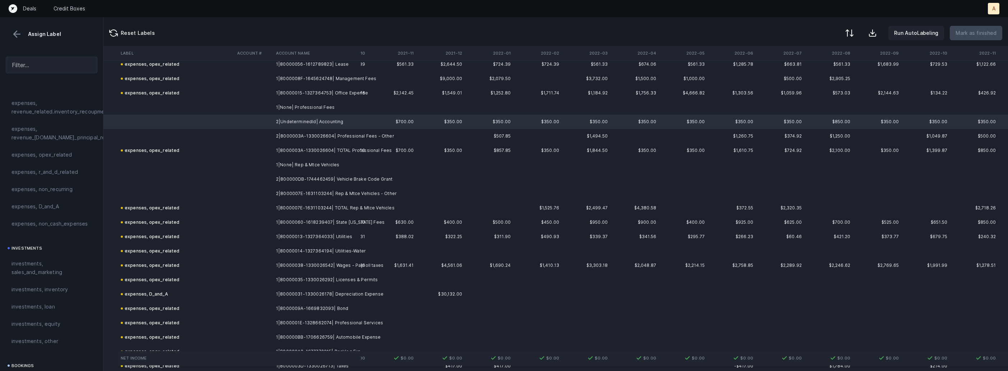
scroll to position [426, 0]
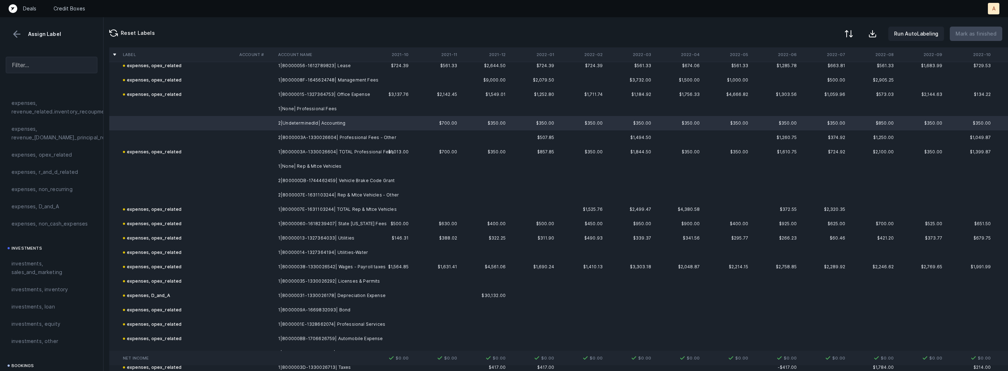
click at [853, 34] on div at bounding box center [848, 33] width 9 height 9
click at [824, 76] on div "By Hum label" at bounding box center [817, 76] width 72 height 14
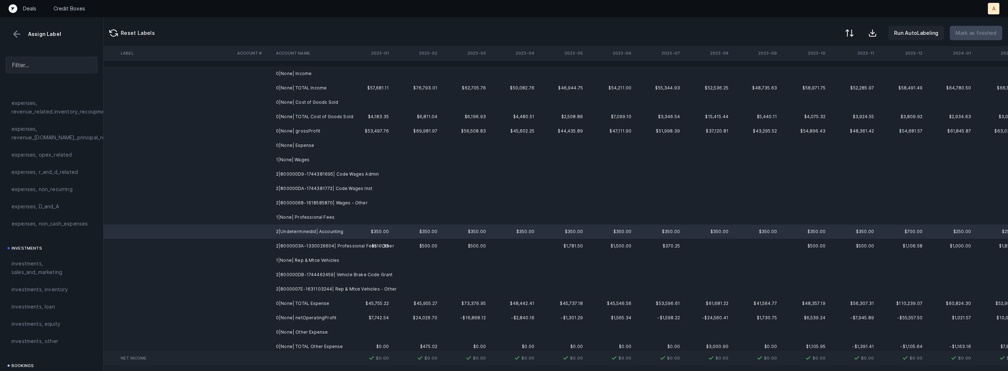
scroll to position [0, 1683]
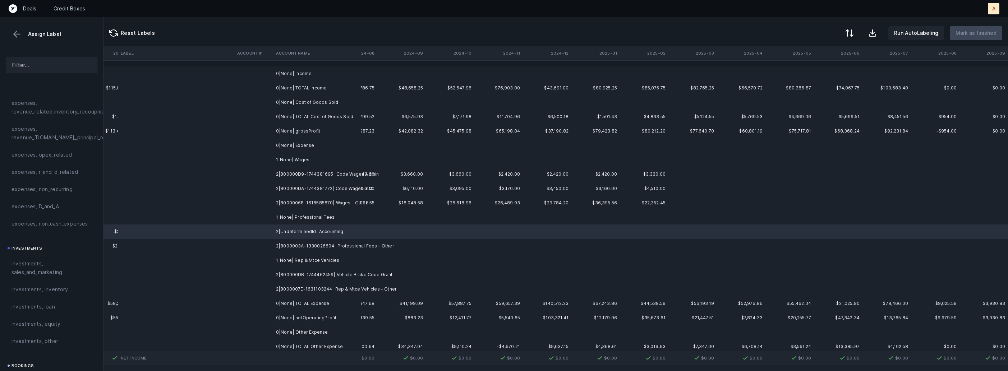
click at [275, 71] on td "0|None| Income" at bounding box center [317, 73] width 88 height 14
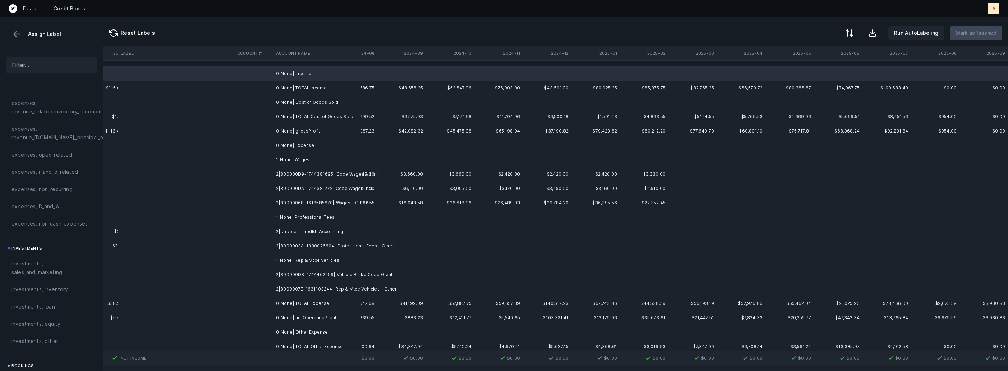
click at [300, 98] on td "0|None| Cost of Goods Sold" at bounding box center [317, 102] width 88 height 14
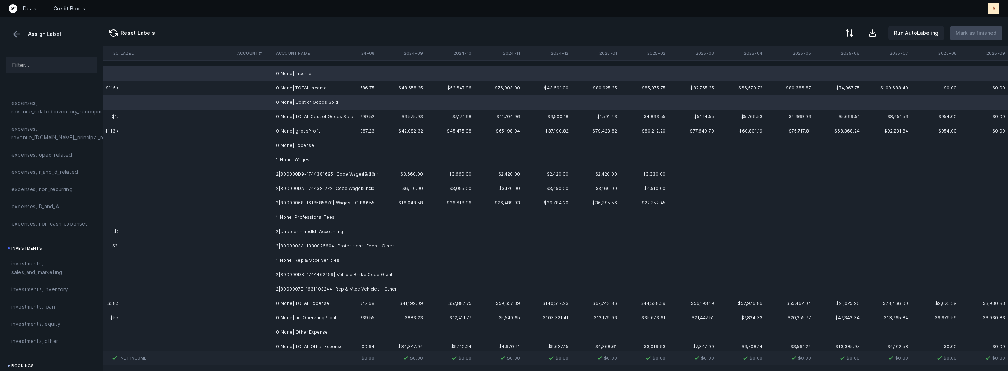
click at [306, 147] on td "0|None| Expense" at bounding box center [317, 145] width 88 height 14
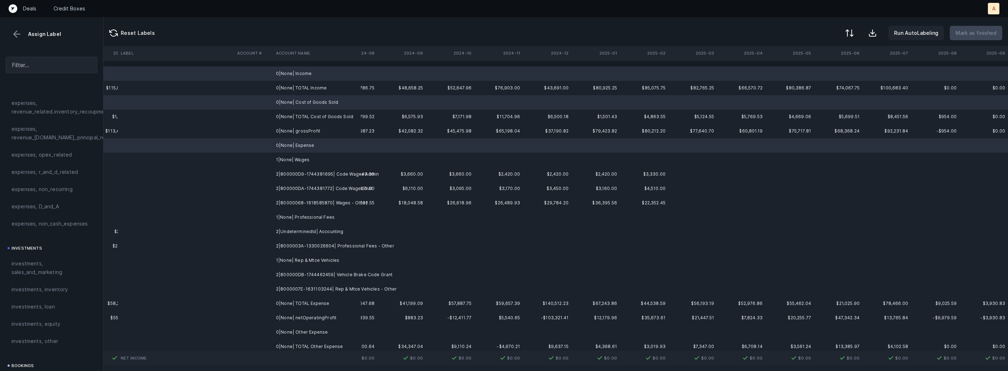
click at [297, 159] on td "1|None| Wages" at bounding box center [317, 160] width 88 height 14
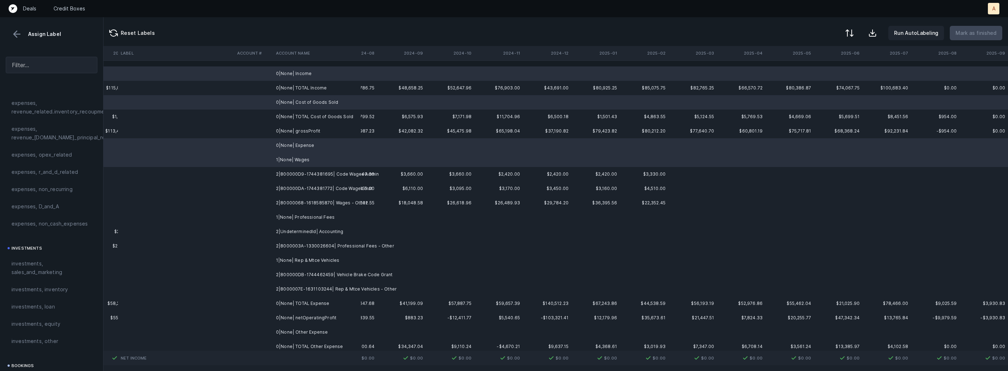
click at [298, 212] on td "1|None| Professional Fees" at bounding box center [317, 217] width 88 height 14
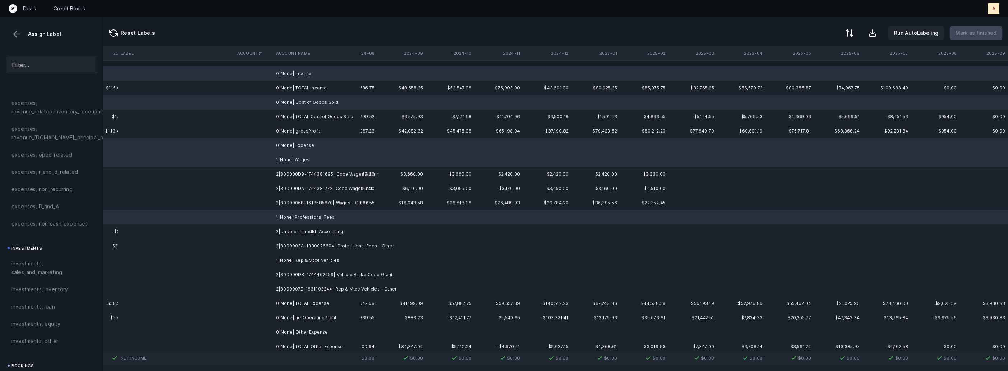
click at [288, 255] on td "1|None| Rep & Mtce Vehicles" at bounding box center [317, 260] width 88 height 14
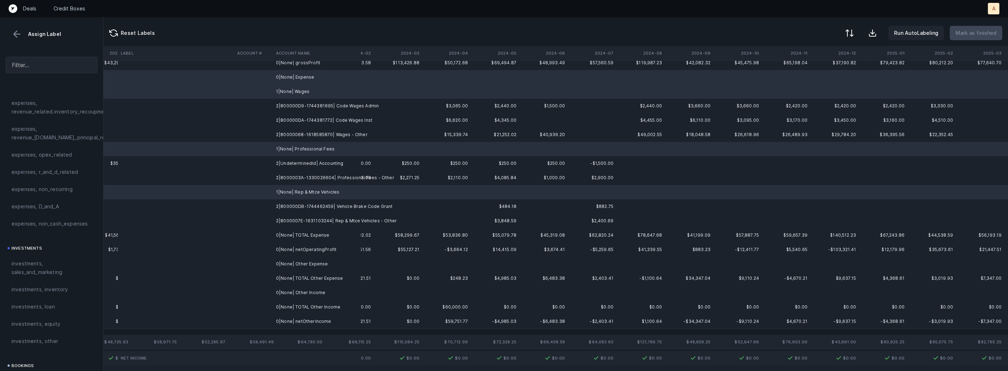
scroll to position [75, 1395]
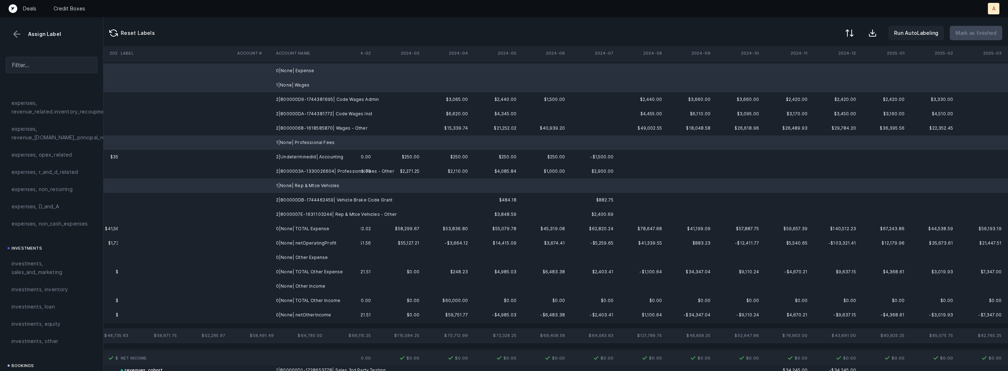
click at [307, 246] on td "0|None| netOperatingProfit" at bounding box center [317, 243] width 88 height 14
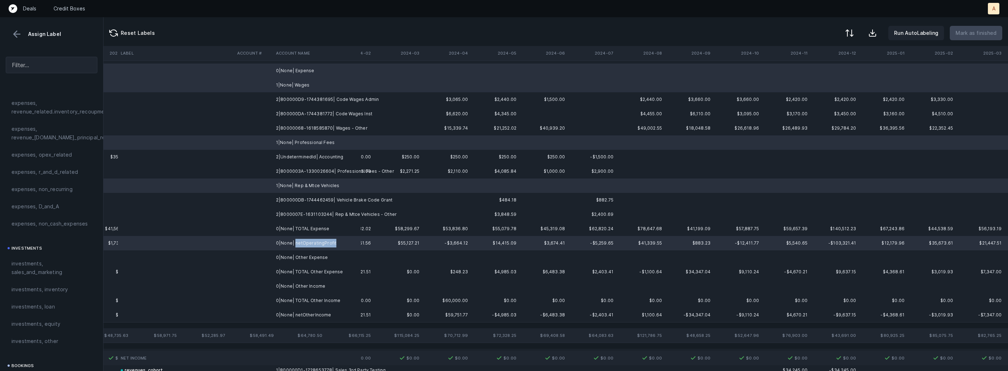
click at [307, 246] on td "0|None| netOperatingProfit" at bounding box center [317, 243] width 88 height 14
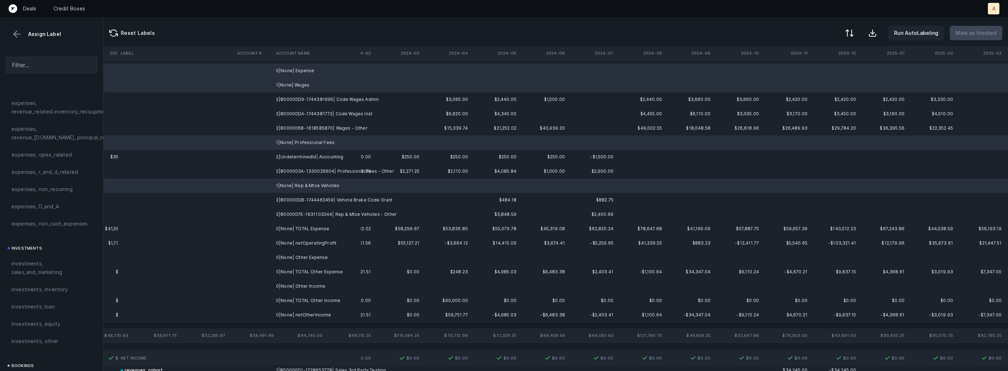
click at [301, 254] on td "0|None| Other Expense" at bounding box center [317, 257] width 88 height 14
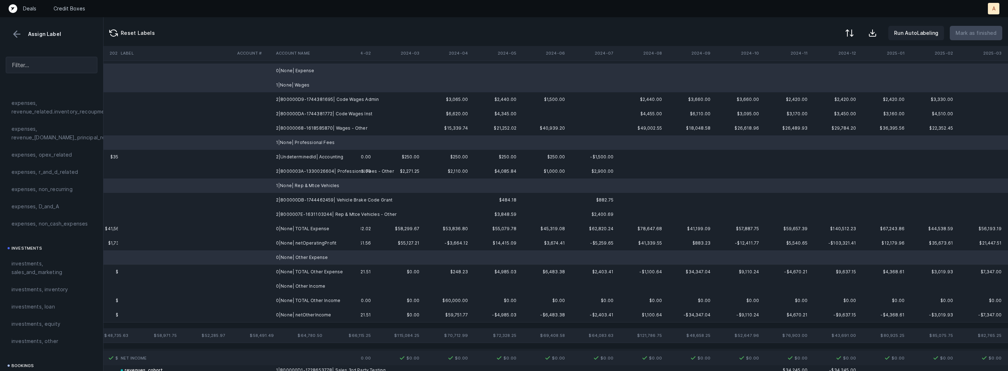
click at [302, 284] on td "0|None| Other Income" at bounding box center [317, 286] width 88 height 14
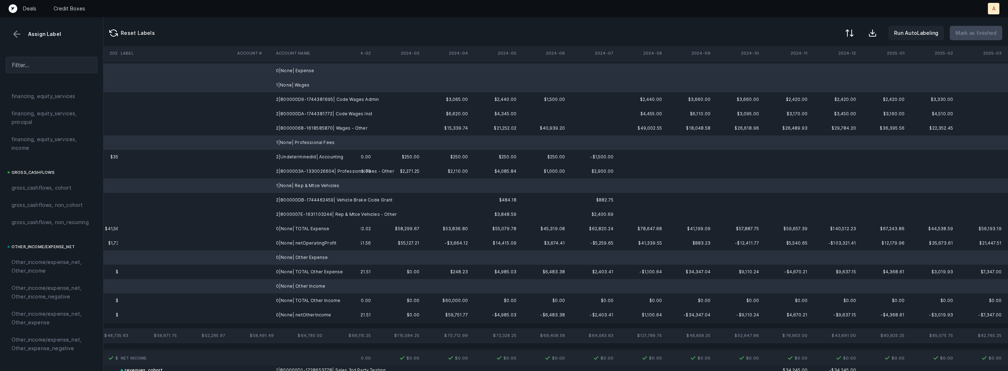
scroll to position [816, 0]
click at [59, 355] on div "excluded, blank" at bounding box center [51, 356] width 80 height 9
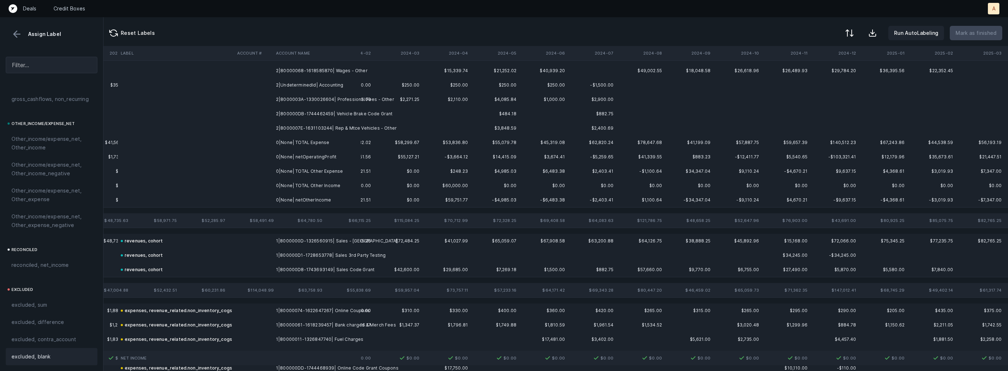
scroll to position [0, 1395]
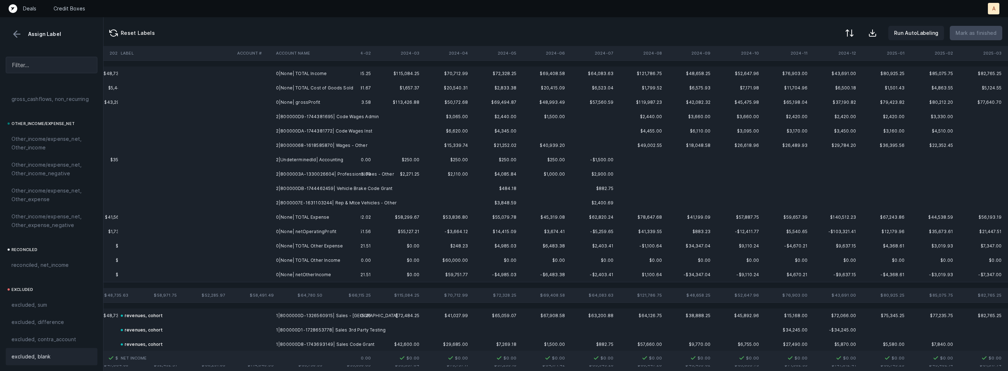
click at [312, 75] on td "0|None| TOTAL Income" at bounding box center [317, 73] width 88 height 14
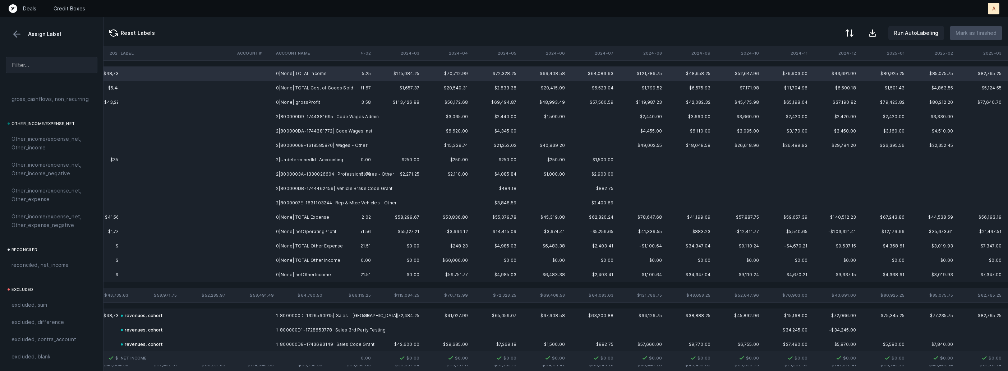
click at [296, 87] on td "0|None| TOTAL Cost of Goods Sold" at bounding box center [317, 88] width 88 height 14
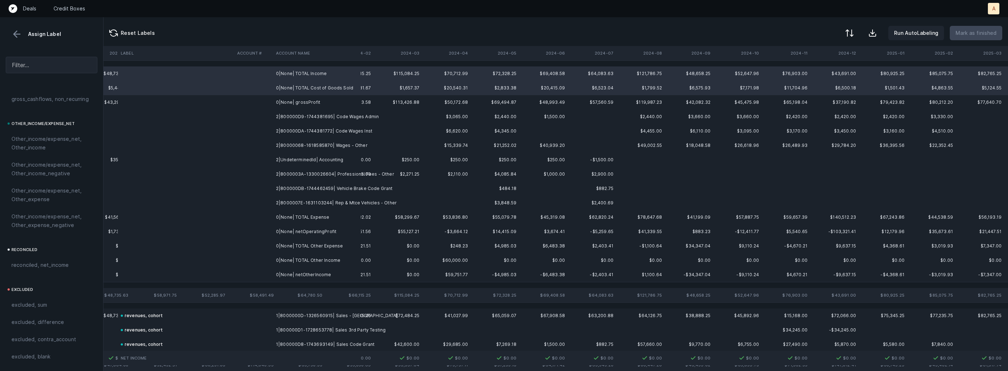
click at [286, 247] on td "0|None| TOTAL Other Expense" at bounding box center [317, 246] width 88 height 14
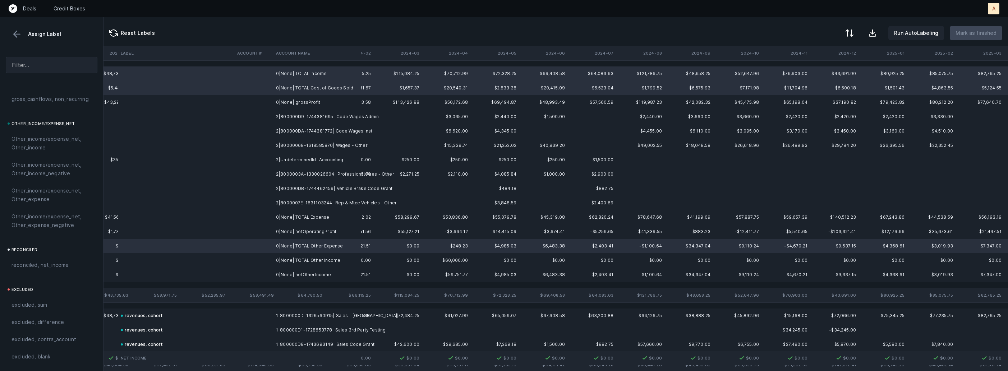
click at [290, 255] on td "0|None| TOTAL Other Income" at bounding box center [317, 260] width 88 height 14
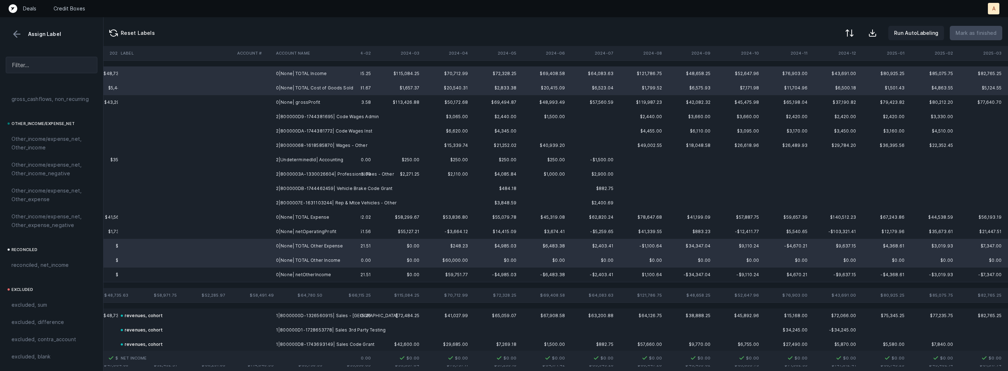
click at [305, 217] on td "0|None| TOTAL Expense" at bounding box center [317, 217] width 88 height 14
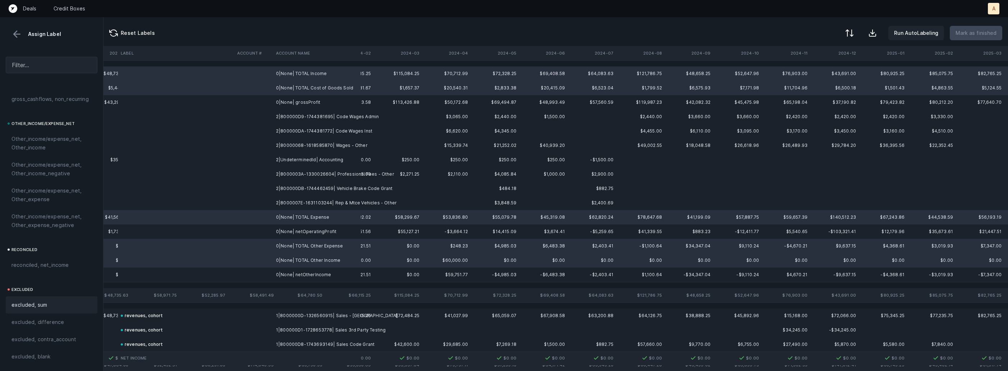
click at [48, 310] on div "excluded, sum" at bounding box center [52, 304] width 92 height 17
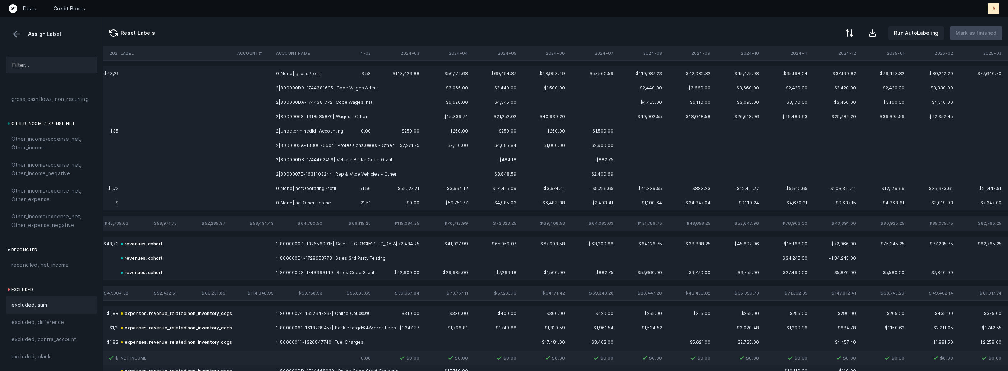
click at [331, 74] on td "0|None| grossProfit" at bounding box center [317, 73] width 88 height 14
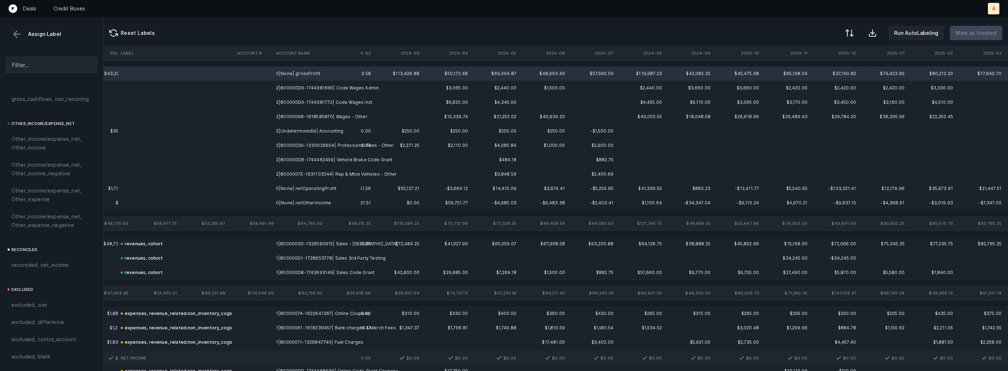
click at [297, 191] on td "0|None| netOperatingProfit" at bounding box center [317, 188] width 88 height 14
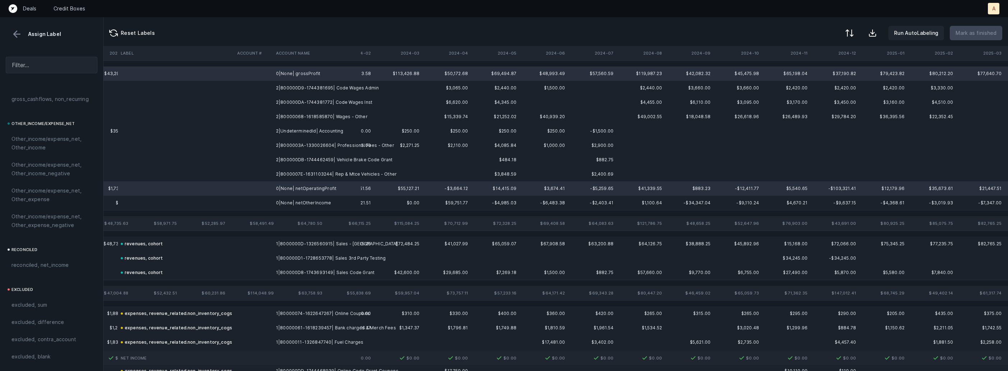
click at [291, 203] on td "0|None| netOtherIncome" at bounding box center [317, 203] width 88 height 14
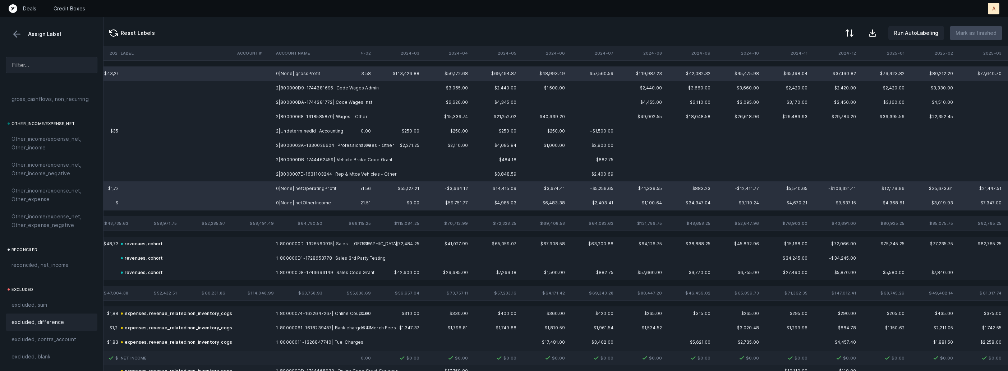
click at [43, 324] on span "excluded, difference" at bounding box center [37, 322] width 52 height 9
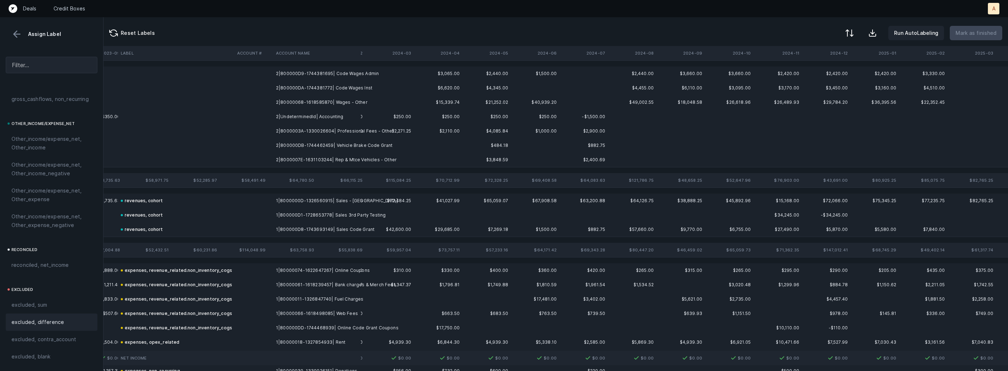
scroll to position [0, 1407]
click at [363, 79] on td at bounding box center [386, 73] width 48 height 14
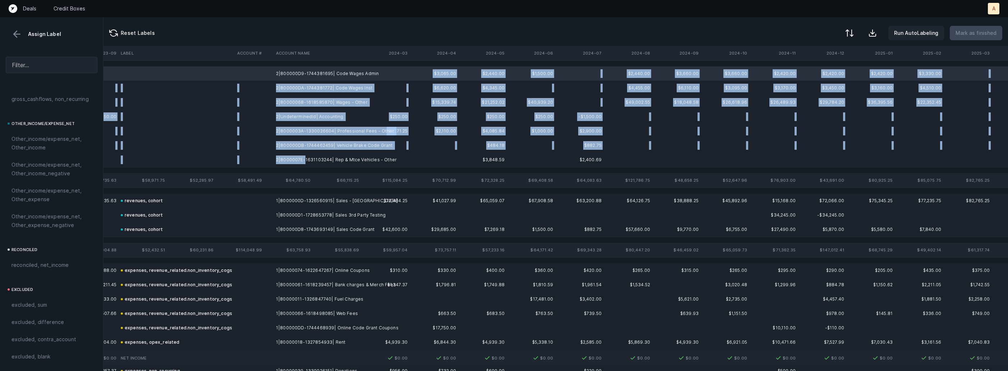
click at [303, 161] on td "2|8000007E-1631103244| Rep & Mtce Vehicles - Other" at bounding box center [317, 160] width 88 height 14
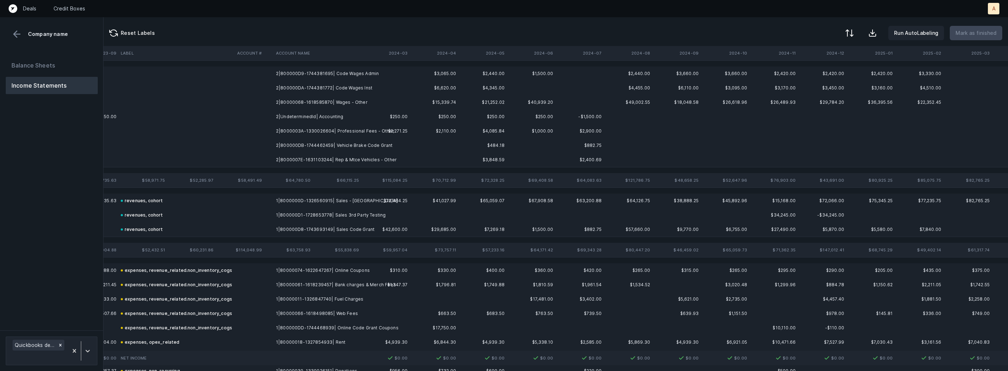
click at [304, 75] on td "2|800000D9-1744381695| Code Wages Admin" at bounding box center [317, 73] width 88 height 14
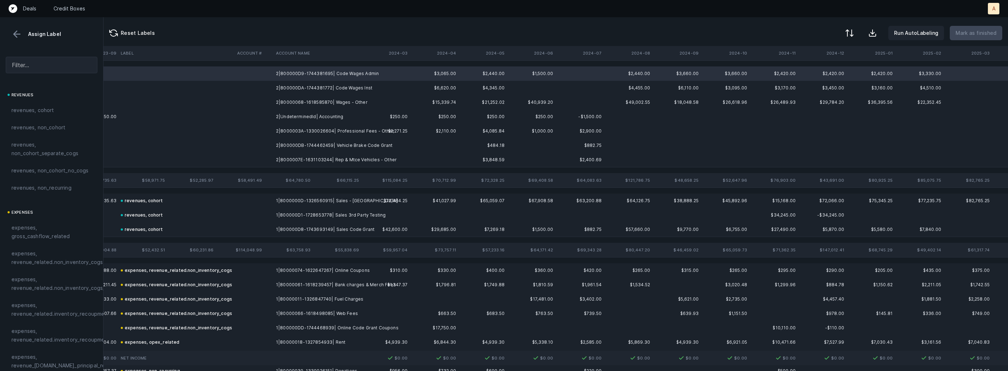
click at [304, 85] on td "2|800000DA-1744381772| Code Wages Inst" at bounding box center [317, 88] width 88 height 14
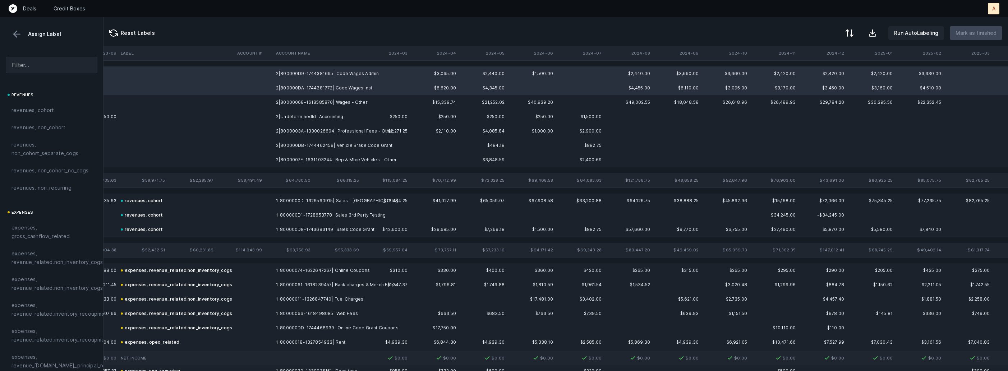
click at [296, 99] on td "2|80000068-1618585870| Wages - Other" at bounding box center [317, 102] width 88 height 14
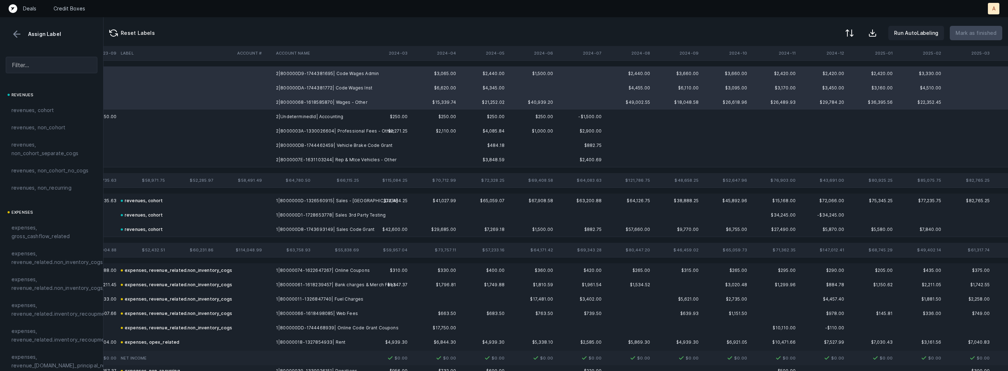
click at [288, 129] on td "2|8000003A-1330026604| Professional Fees - Other" at bounding box center [317, 131] width 88 height 14
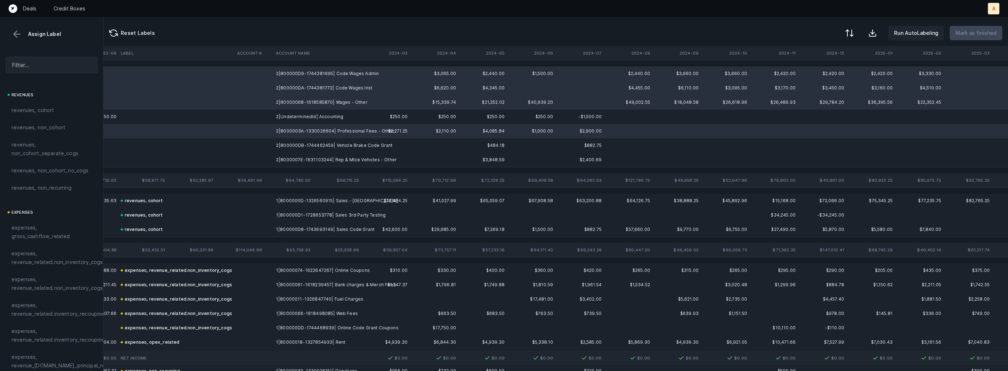
click at [292, 120] on td "2|UndeterminedId| Accounting" at bounding box center [317, 117] width 88 height 14
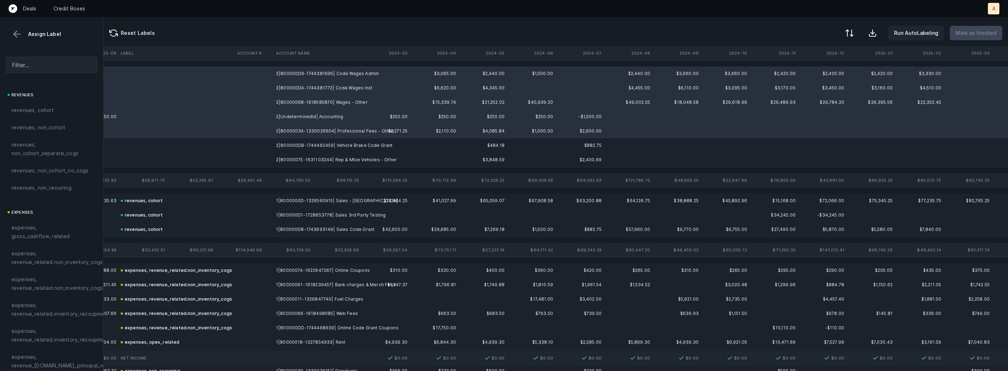
click at [284, 142] on td "2|800000DB-1744462459| Vehicle Brake Code Grant" at bounding box center [317, 145] width 88 height 14
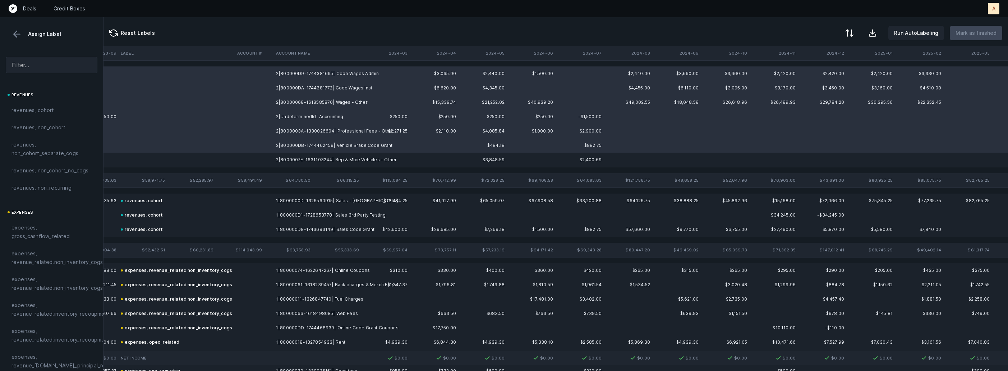
click at [277, 155] on td "2|8000007E-1631103244| Rep & Mtce Vehicles - Other" at bounding box center [317, 160] width 88 height 14
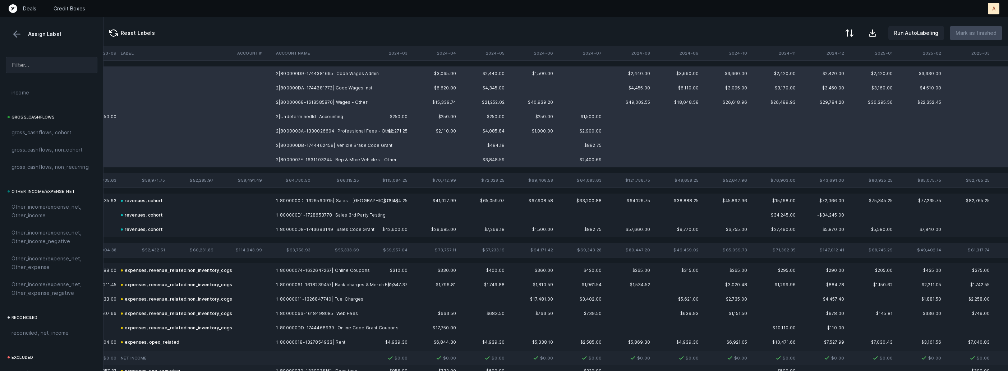
scroll to position [816, 0]
click at [37, 300] on div "excluded, sum" at bounding box center [52, 304] width 92 height 17
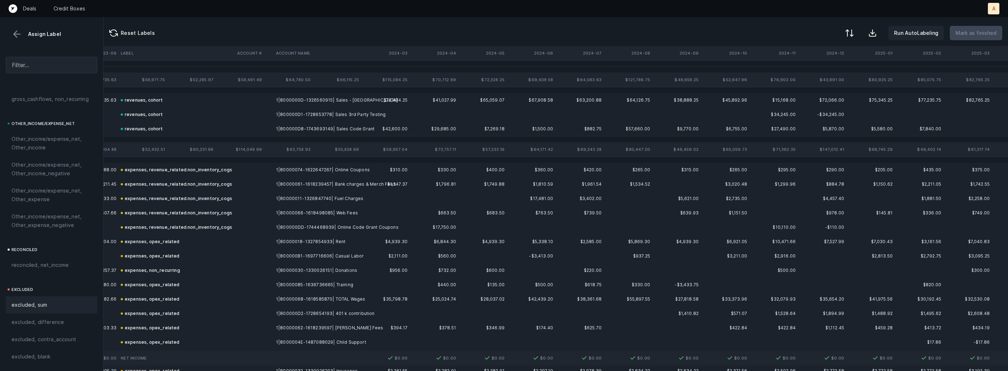
click at [21, 37] on button at bounding box center [16, 34] width 11 height 11
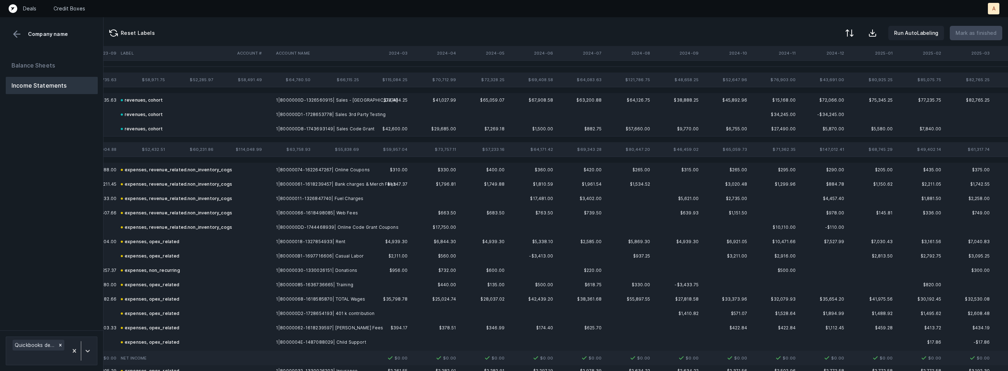
click at [32, 66] on button "Balance Sheets" at bounding box center [52, 65] width 92 height 17
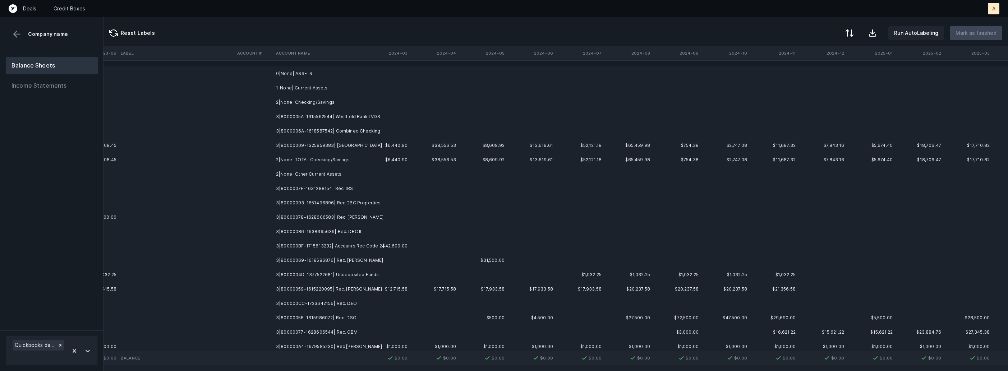
click at [356, 115] on td "3|8000005A-1615562544| Westfield Bank LVDS" at bounding box center [317, 117] width 88 height 14
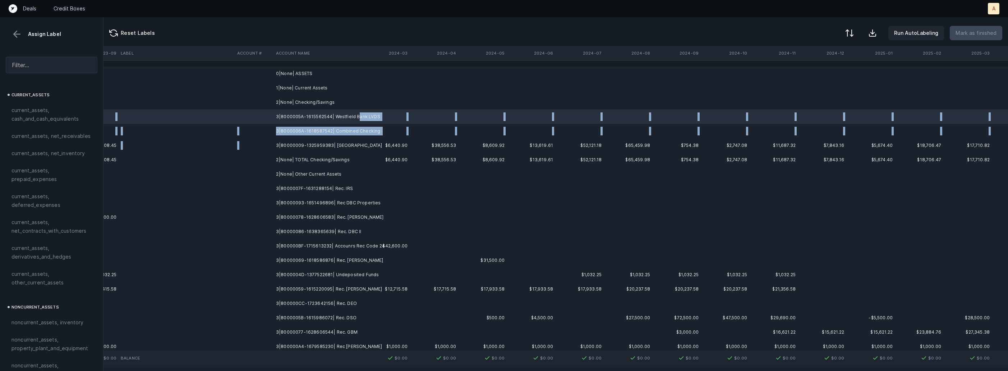
click at [326, 140] on td "3|80000009-1325959383| Licking Valley Driving School" at bounding box center [317, 145] width 88 height 14
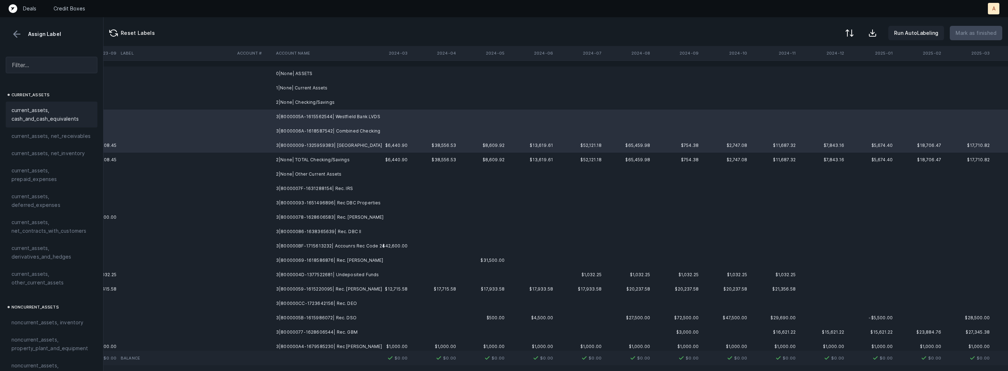
click at [43, 112] on span "current_assets, cash_and_cash_equivalents" at bounding box center [51, 114] width 80 height 17
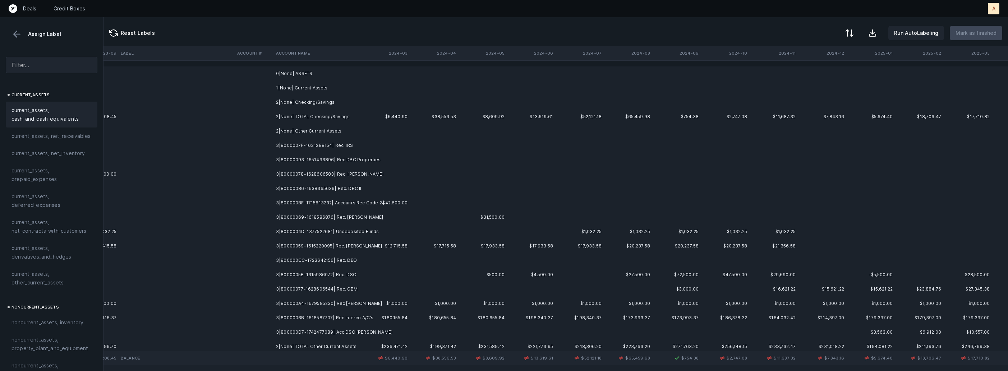
click at [345, 144] on td "3|8000007F-1631288154| Rec. IRS" at bounding box center [317, 145] width 88 height 14
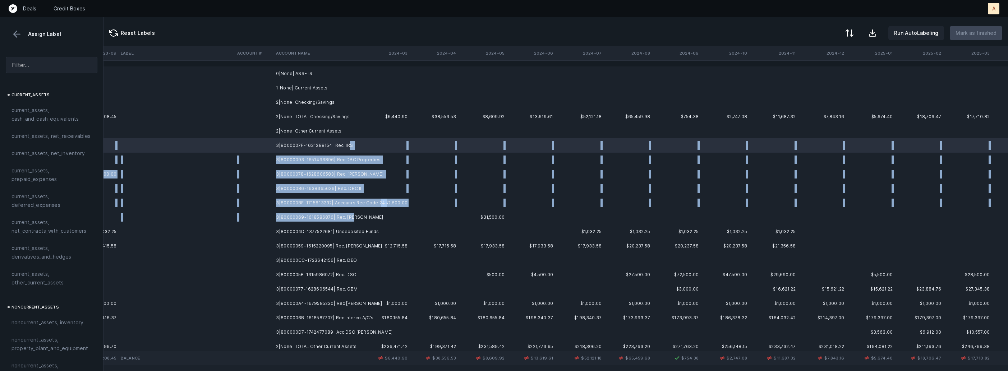
click at [352, 216] on td "3|80000069-1618586876| Rec. Schwartz" at bounding box center [317, 217] width 88 height 14
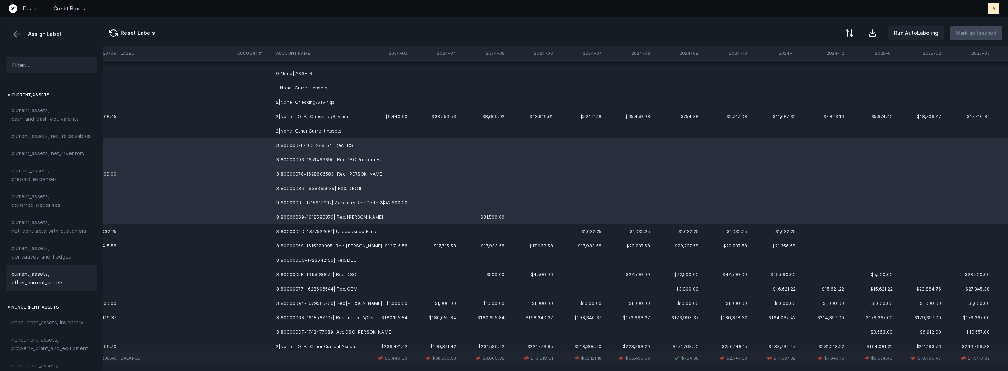
click at [47, 277] on span "current_assets, other_current_assets" at bounding box center [51, 278] width 80 height 17
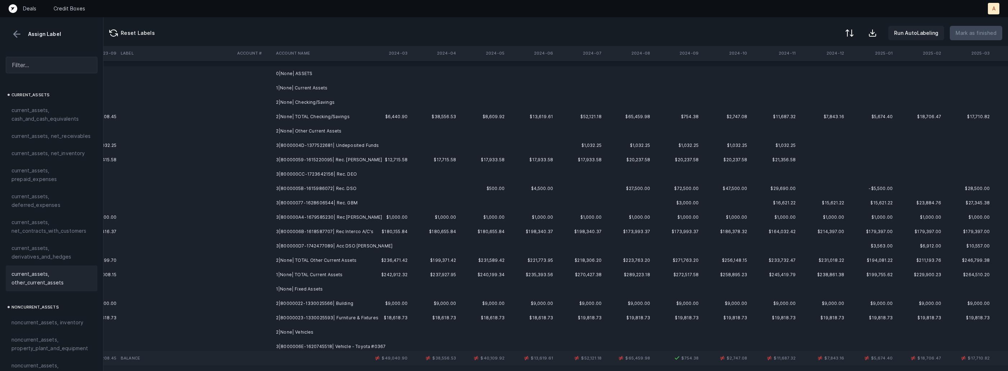
click at [322, 153] on td "3|80000059-1615220095| Rec. Tom D" at bounding box center [317, 160] width 88 height 14
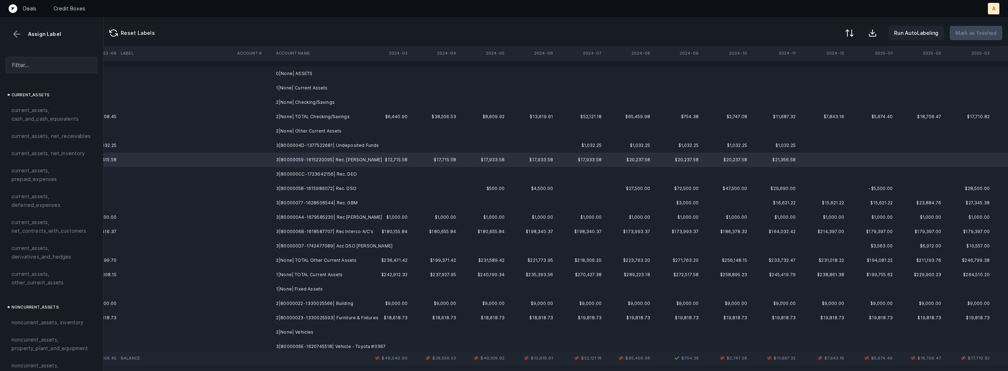
click at [319, 152] on td "3|8000004D-1377522681| Undeposited Funds" at bounding box center [317, 145] width 88 height 14
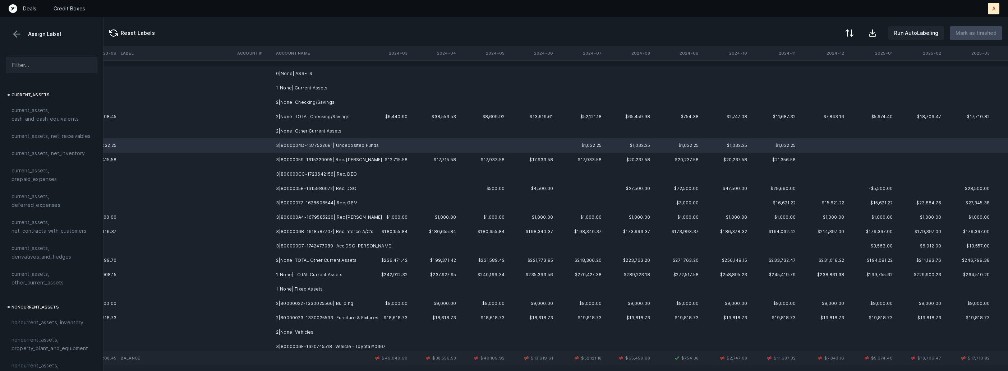
click at [62, 112] on span "current_assets, cash_and_cash_equivalents" at bounding box center [51, 114] width 80 height 17
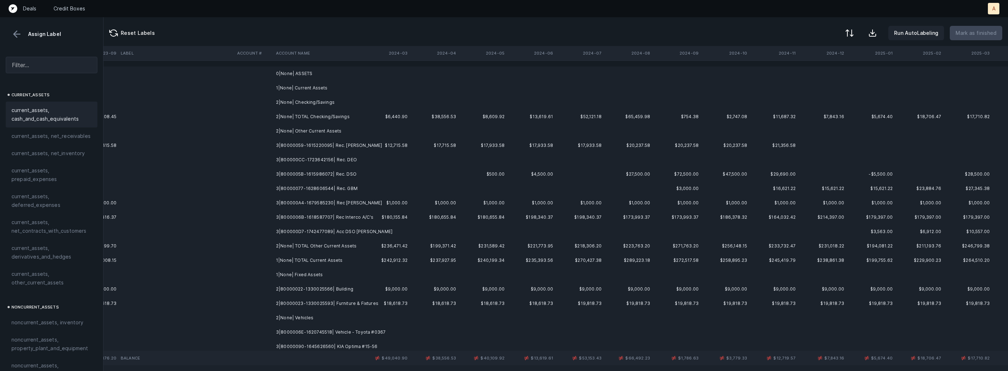
click at [358, 146] on td "3|80000059-1615220095| Rec. Tom D" at bounding box center [317, 145] width 88 height 14
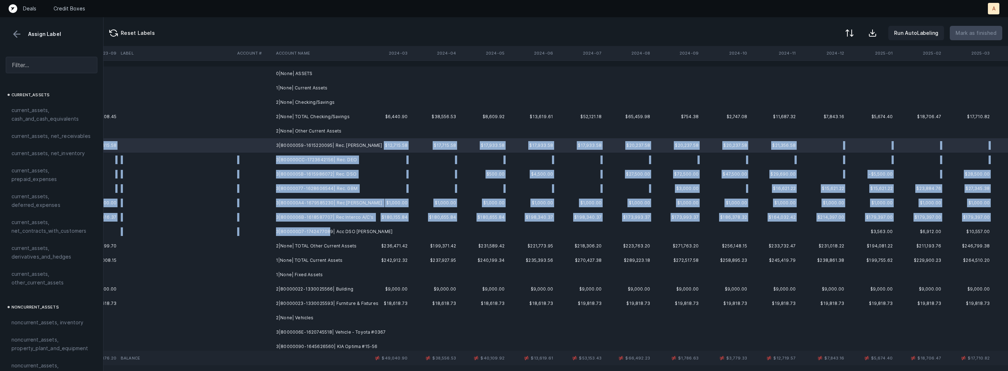
click at [328, 230] on td "3|800000D7-1742477089| Acc DSO Merrill" at bounding box center [317, 231] width 88 height 14
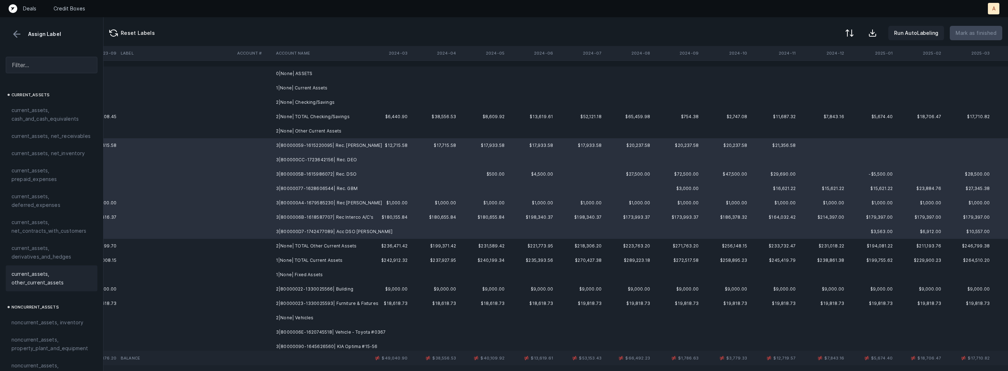
click at [40, 271] on span "current_assets, other_current_assets" at bounding box center [51, 278] width 80 height 17
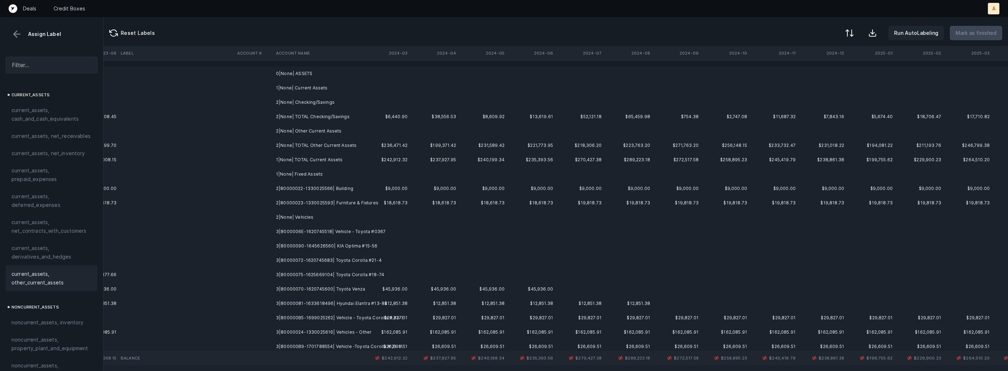
click at [320, 190] on td "2|80000022-1330025566| Building" at bounding box center [317, 188] width 88 height 14
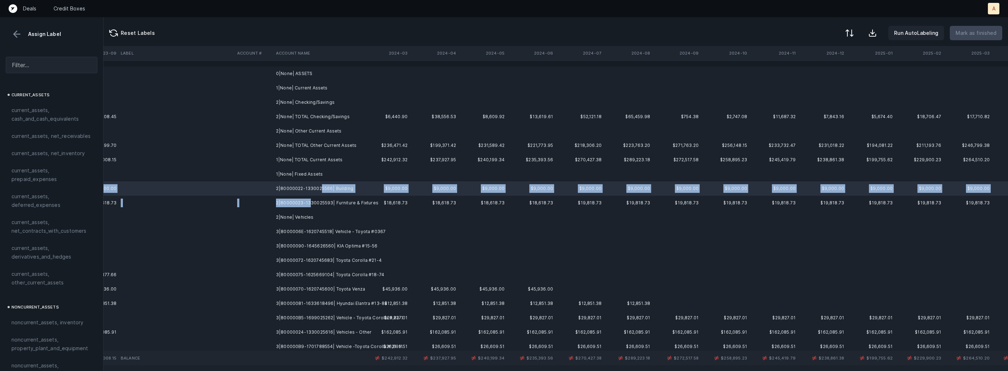
click at [308, 200] on td "2|80000023-1330025593| Furniture & Fixtures" at bounding box center [317, 203] width 88 height 14
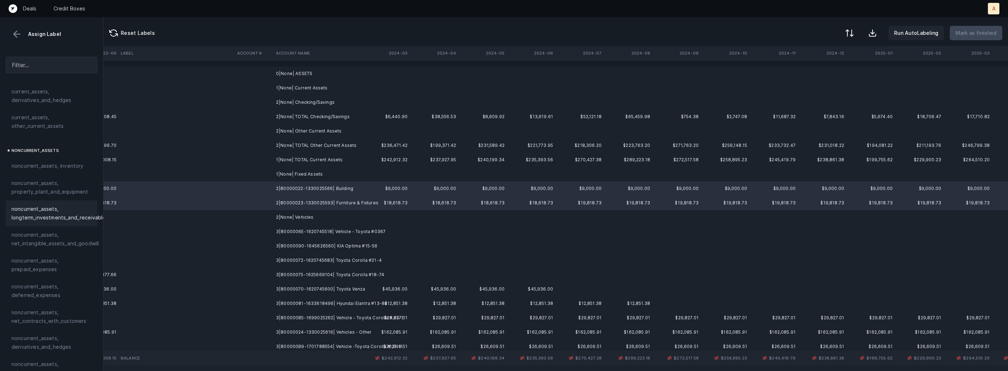
scroll to position [162, 0]
click at [51, 189] on span "noncurrent_assets, property_plant_and_equipment" at bounding box center [51, 181] width 80 height 17
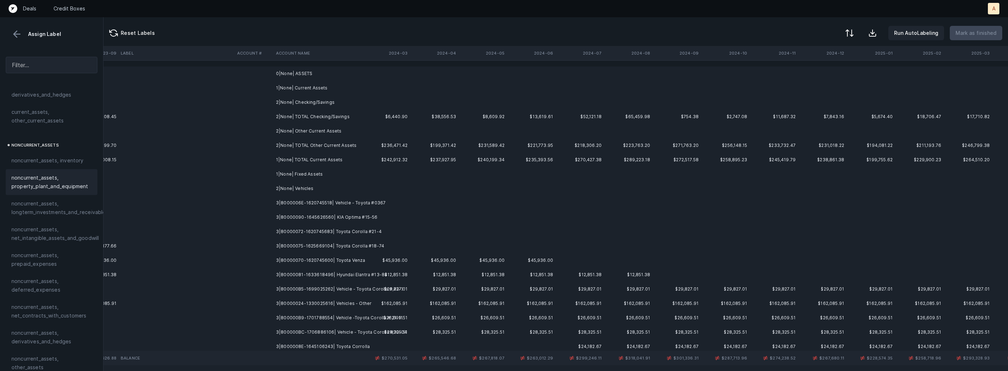
click at [341, 205] on td "3|8000006E-1620745518| Vehicle - Toyota #0367" at bounding box center [317, 203] width 88 height 14
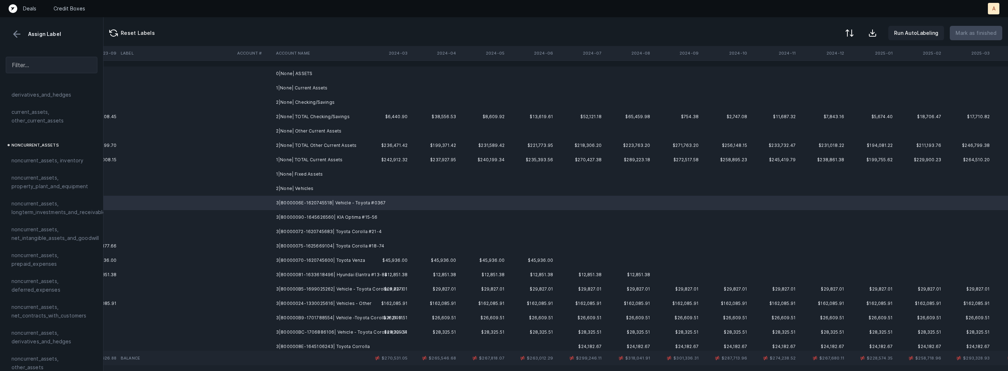
click at [409, 228] on td at bounding box center [386, 231] width 48 height 14
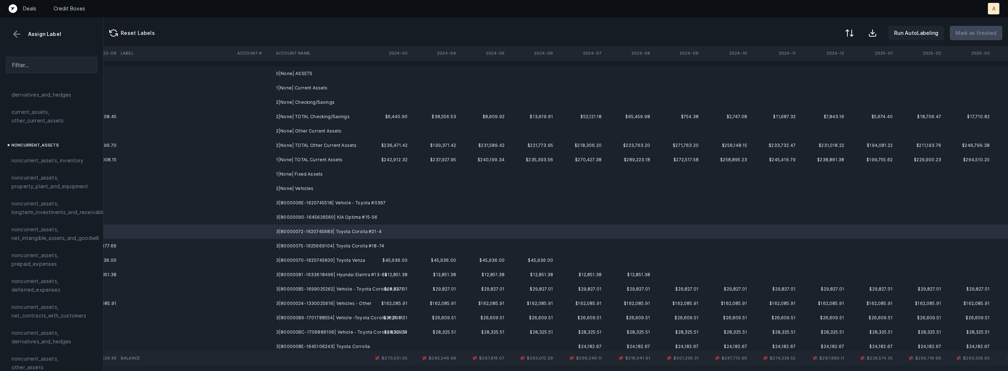
click at [361, 202] on td "3|8000006E-1620745518| Vehicle - Toyota #0367" at bounding box center [317, 203] width 88 height 14
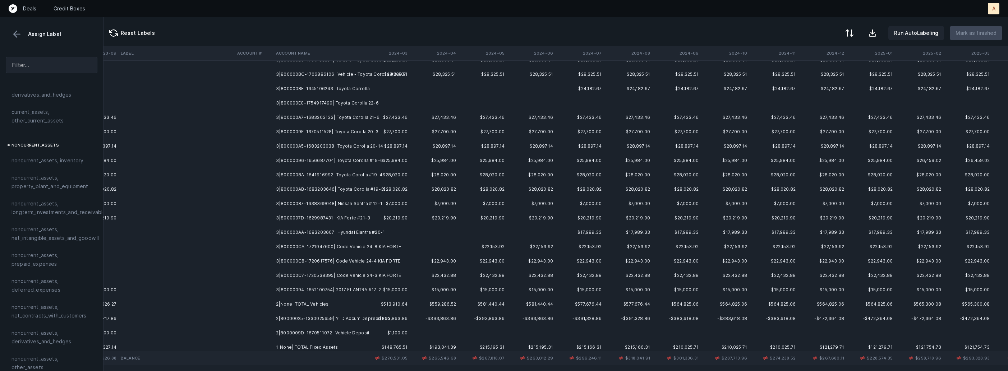
scroll to position [269, 1407]
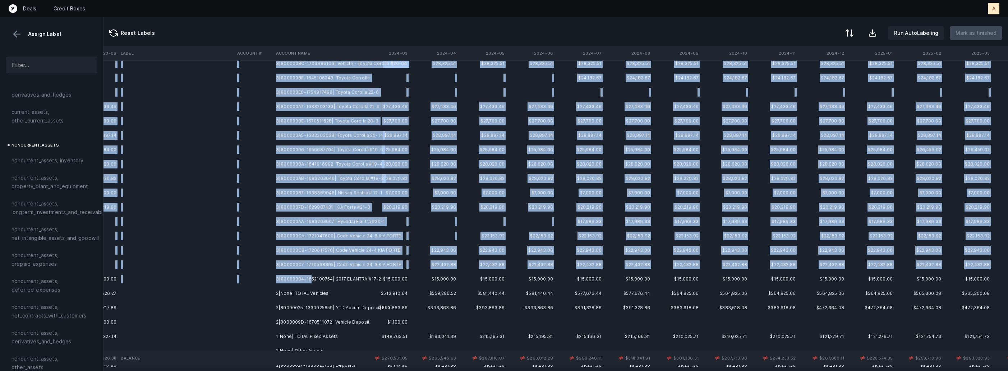
click at [309, 277] on td "3|80000094-1652100754| 2017 ELANTRA #17-2" at bounding box center [317, 279] width 88 height 14
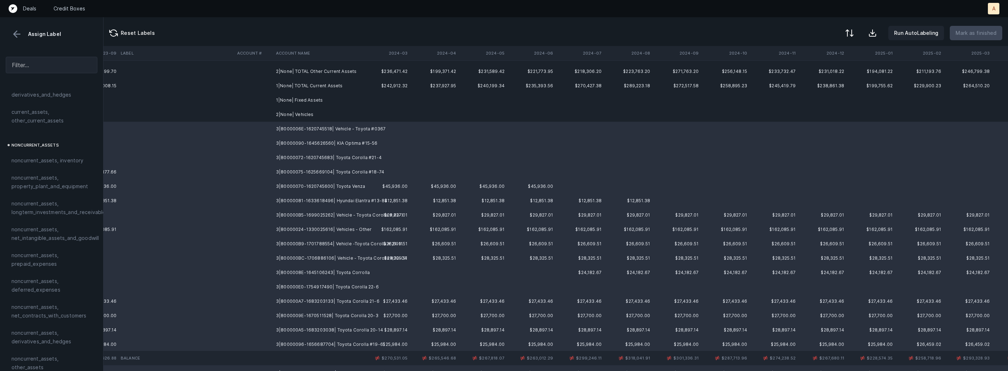
scroll to position [68, 1407]
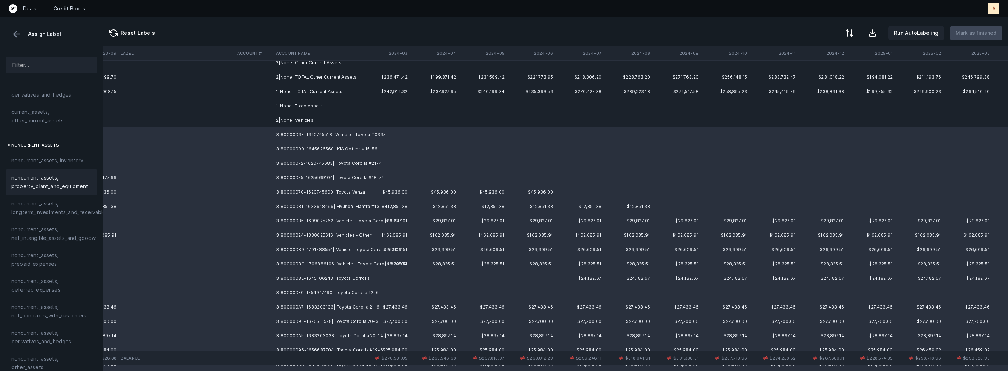
click at [32, 189] on span "noncurrent_assets, property_plant_and_equipment" at bounding box center [51, 181] width 80 height 17
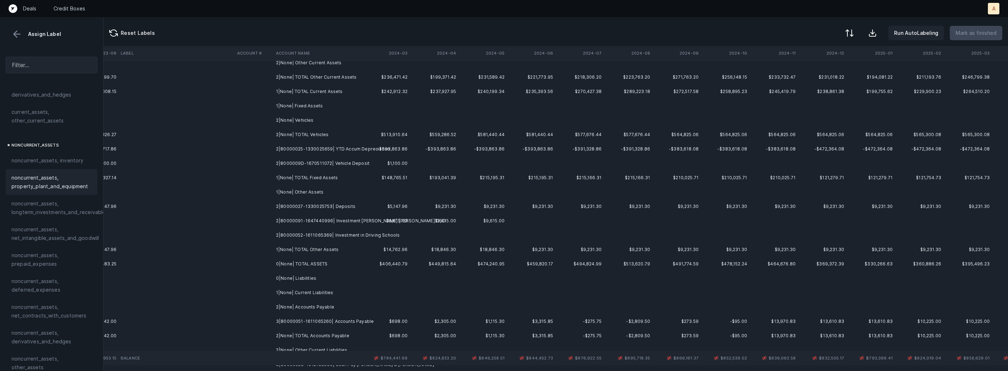
click at [32, 189] on span "noncurrent_assets, property_plant_and_equipment" at bounding box center [51, 181] width 80 height 17
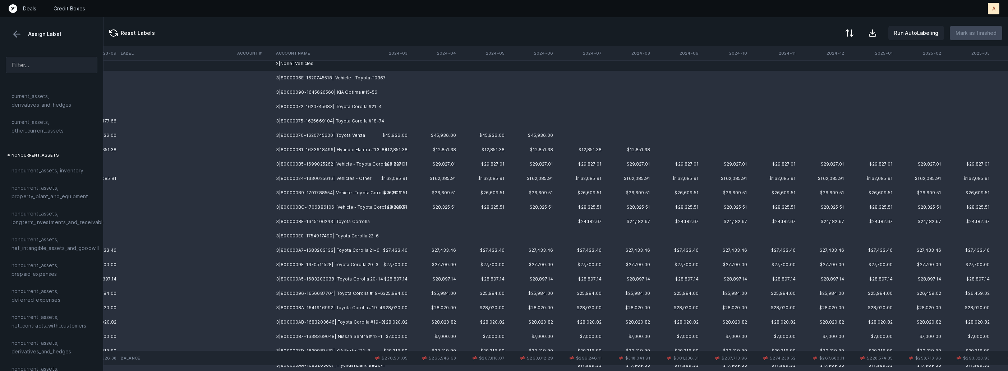
scroll to position [121, 1407]
click at [27, 189] on span "noncurrent_assets, property_plant_and_equipment" at bounding box center [51, 192] width 80 height 17
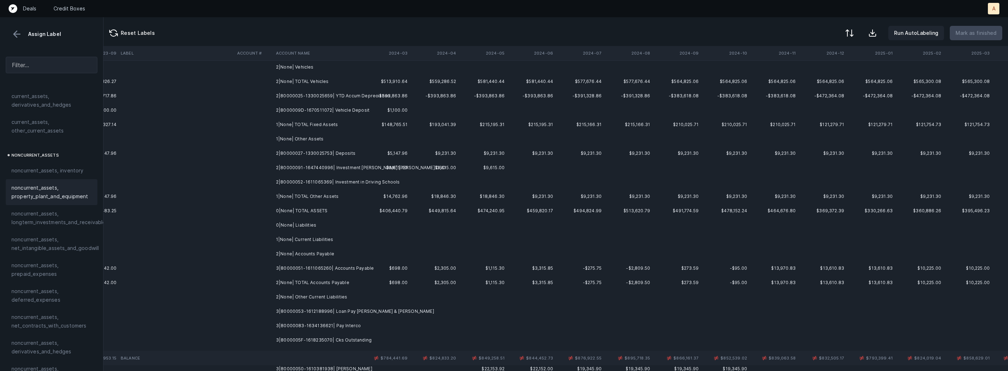
click at [305, 98] on td "2|80000025-1330025659| YTD Accum Depreciation" at bounding box center [317, 96] width 88 height 14
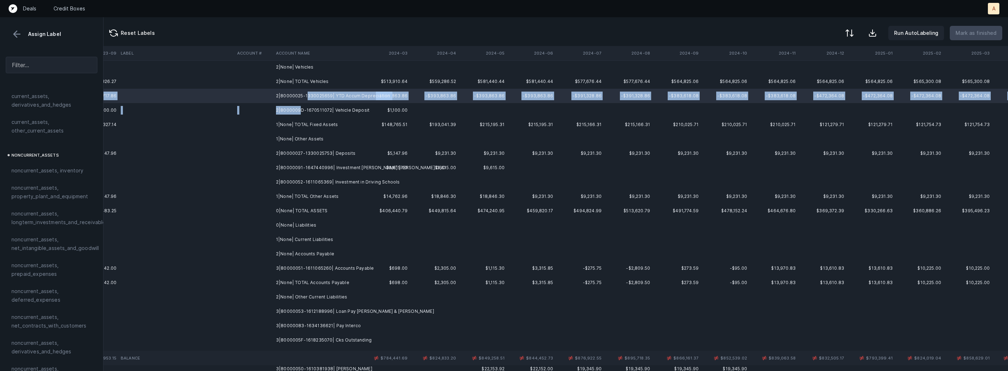
click at [300, 106] on td "2|8000009D-1670511072| Vehicle Deposit" at bounding box center [317, 110] width 88 height 14
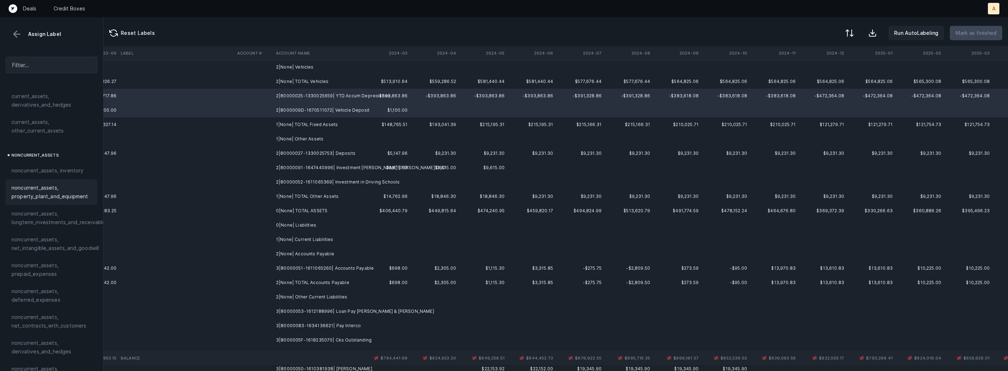
click at [59, 190] on span "noncurrent_assets, property_plant_and_equipment" at bounding box center [51, 192] width 80 height 17
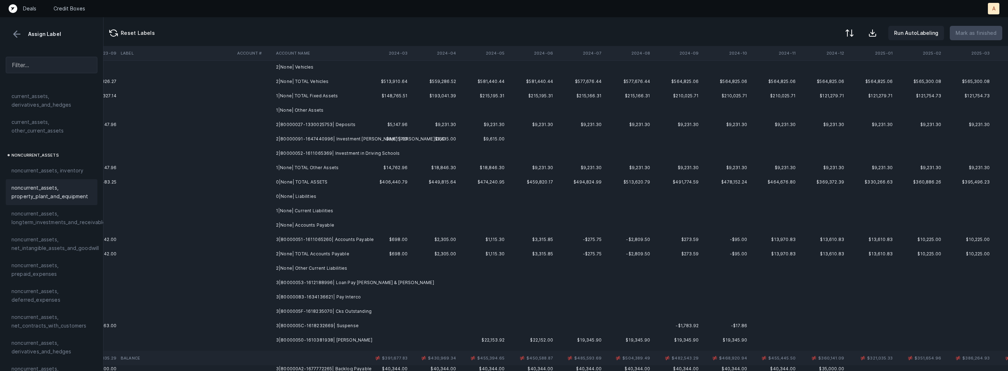
click at [337, 124] on td "2|80000027-1330025753| Deposits" at bounding box center [317, 124] width 88 height 14
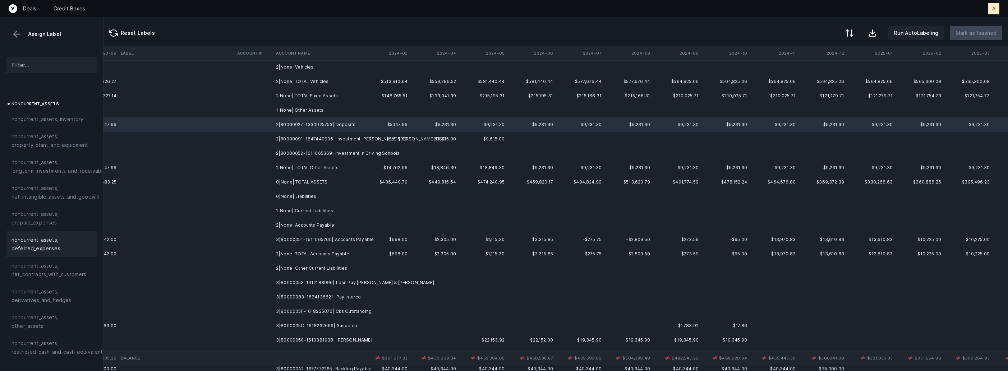
scroll to position [239, 0]
click at [42, 304] on span "noncurrent_assets, restricted_cash_and_cash_equivalents" at bounding box center [58, 312] width 94 height 17
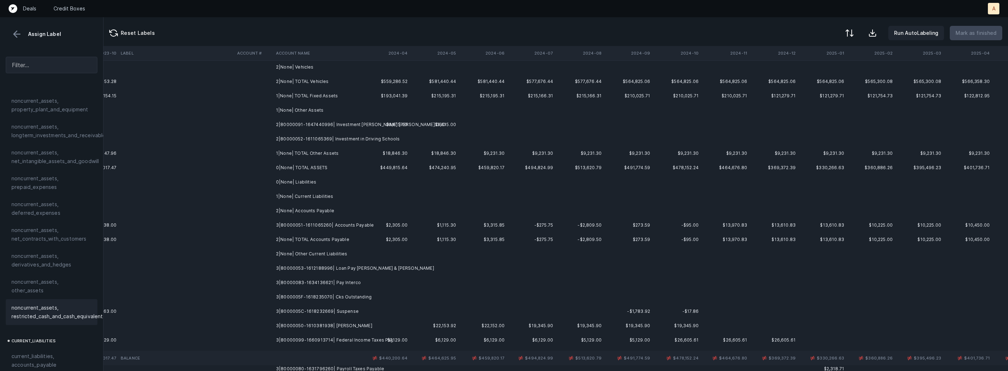
scroll to position [121, 1457]
click at [334, 129] on td "2|80000091-1647440996| Investment Merrill Lynch DSO" at bounding box center [317, 124] width 88 height 14
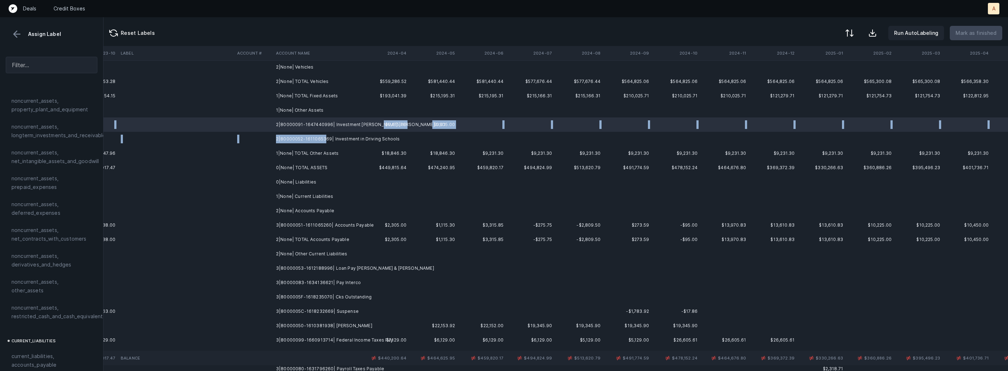
click at [323, 139] on td "2|80000052-1611065369| Investment in Driving Schools" at bounding box center [317, 139] width 88 height 14
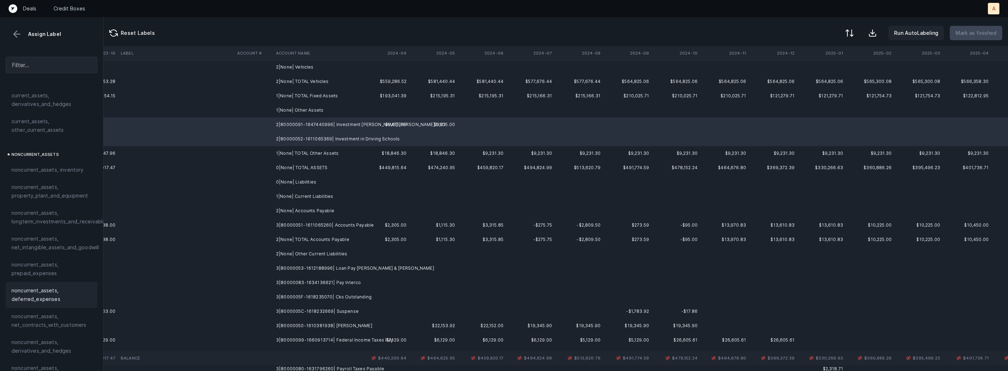
scroll to position [153, 0]
click at [55, 216] on span "noncurrent_assets, longterm_investments_and_receivables" at bounding box center [59, 216] width 97 height 17
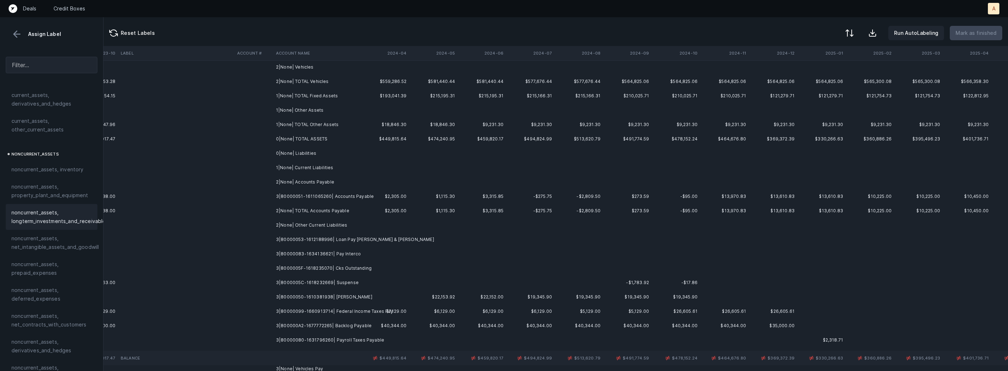
click at [312, 195] on td "3|80000051-1611065260| Accounts Payable" at bounding box center [317, 196] width 88 height 14
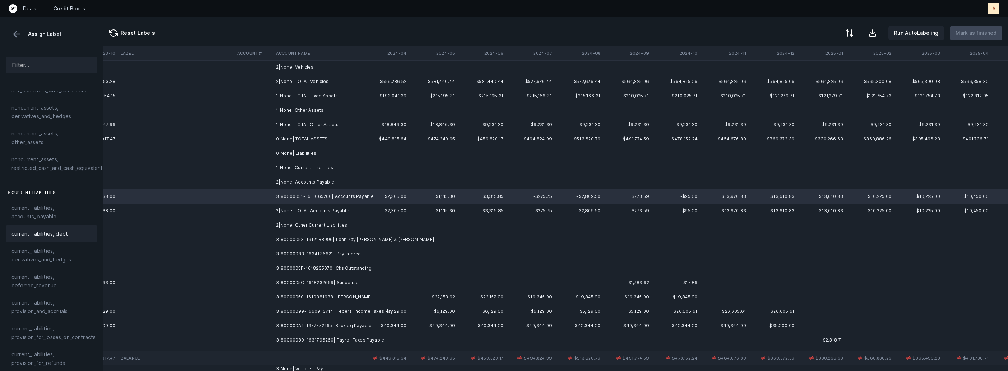
scroll to position [388, 0]
click at [55, 211] on span "current_liabilities, accounts_payable" at bounding box center [51, 211] width 80 height 17
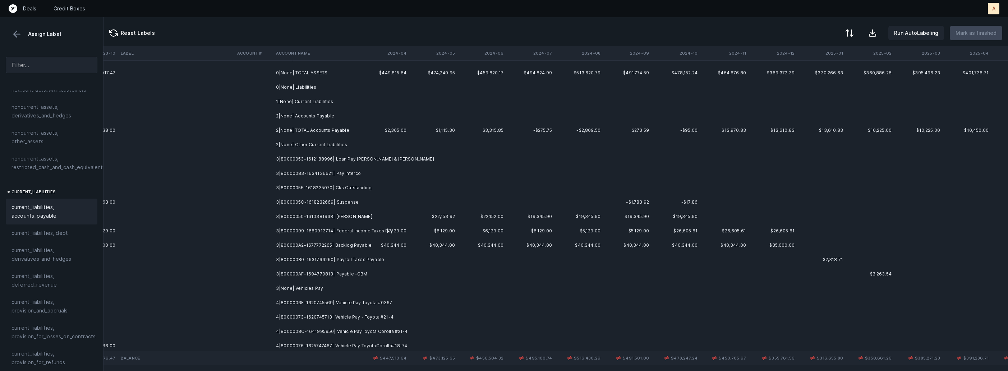
scroll to position [202, 1457]
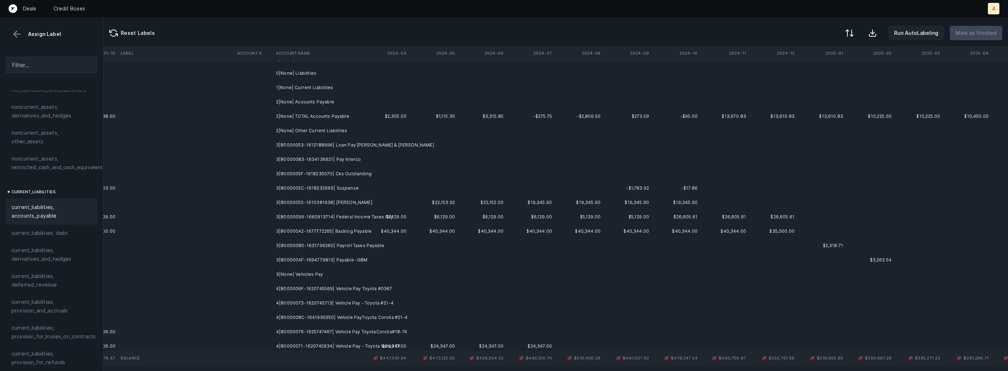
click at [361, 143] on td "3|80000053-1612188996| Loan Pay George & Deborah Grand" at bounding box center [317, 145] width 88 height 14
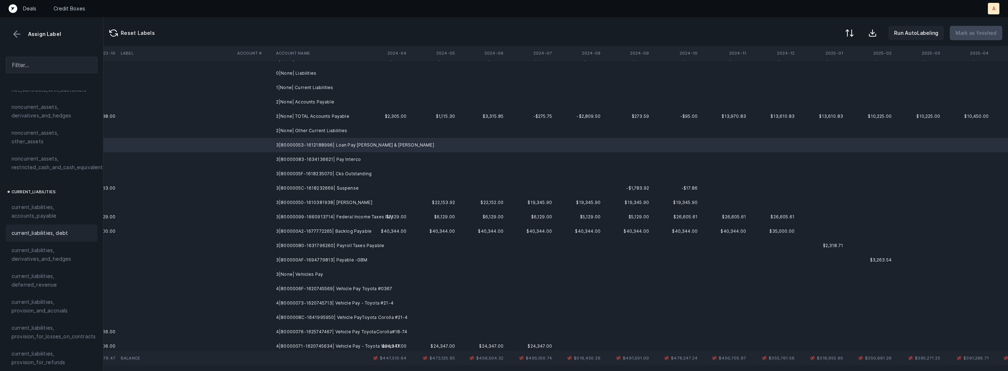
click at [60, 229] on span "current_liabilities, debt" at bounding box center [39, 233] width 56 height 9
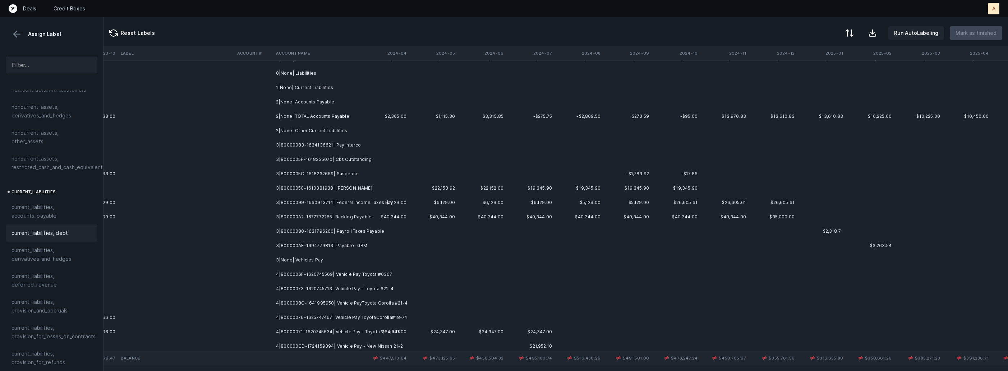
click at [355, 146] on td "3|80000083-1634136621| Pay Interco" at bounding box center [317, 145] width 88 height 14
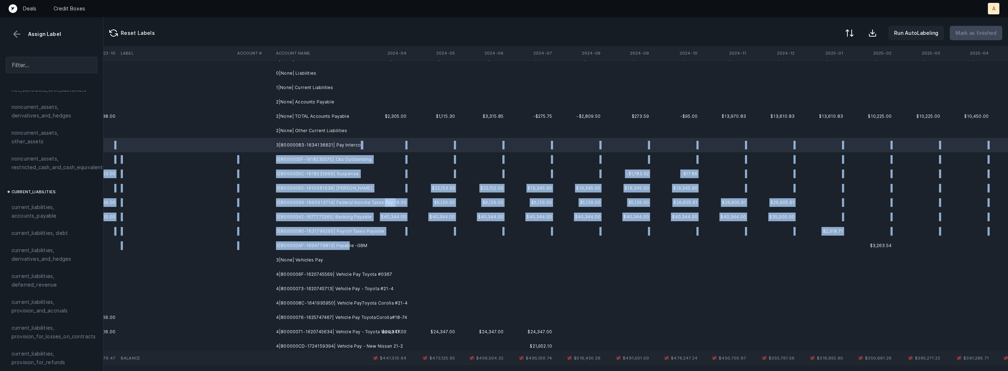
click at [345, 245] on td "3|800000AF-1694779813| Payable -GBM" at bounding box center [317, 245] width 88 height 14
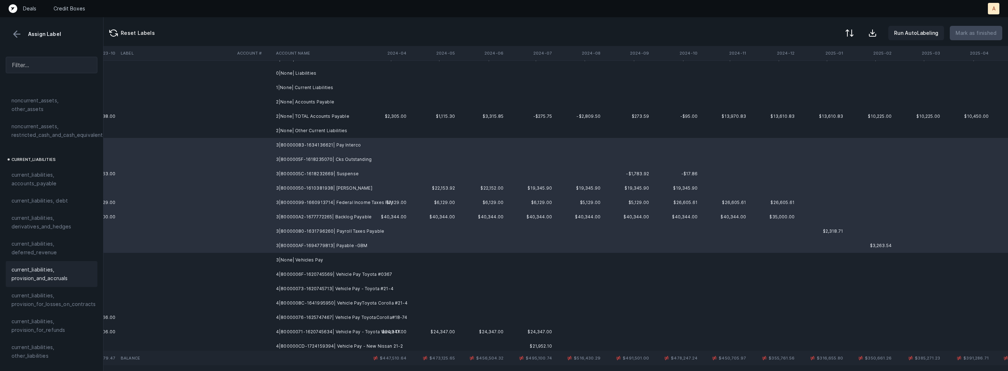
scroll to position [424, 0]
click at [37, 339] on span "current_liabilities, other_liabilities" at bounding box center [51, 347] width 80 height 17
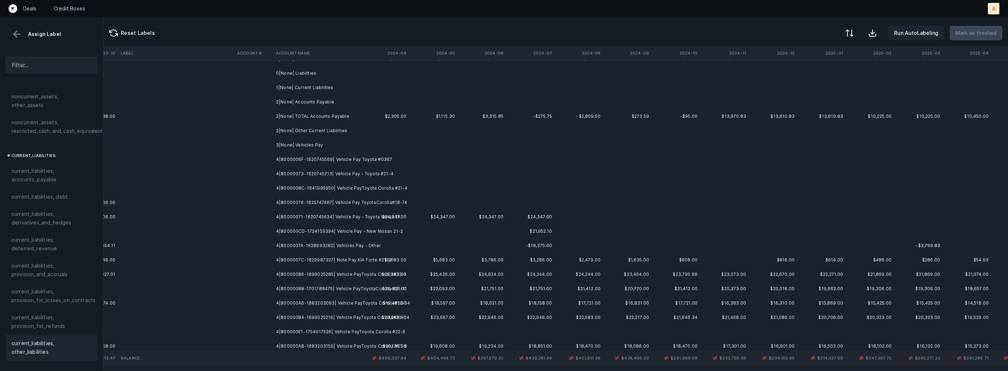
click at [358, 160] on td "4|8000006F-1620745569| Vehicle Pay Toyota #0367" at bounding box center [317, 159] width 88 height 14
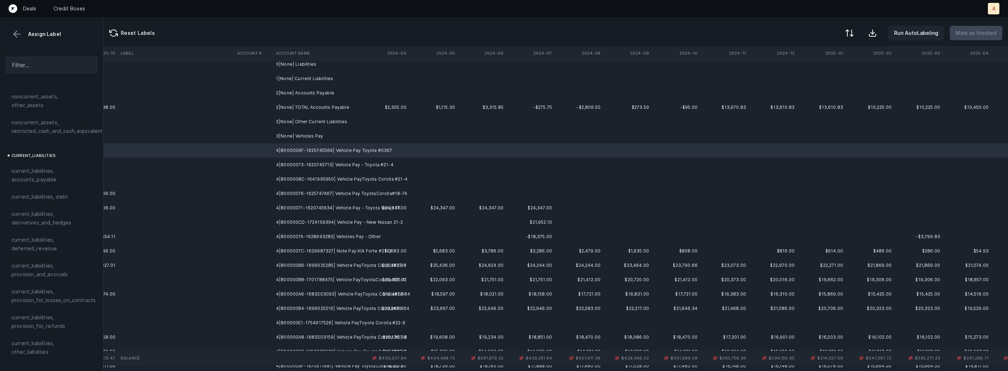
scroll to position [211, 1457]
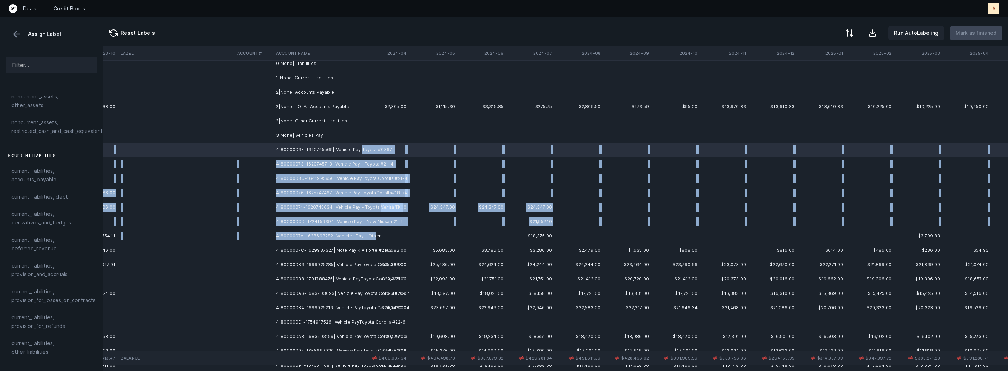
click at [361, 236] on td "4|8000007A-1628693282| Vehicles Pay - Other" at bounding box center [317, 236] width 88 height 14
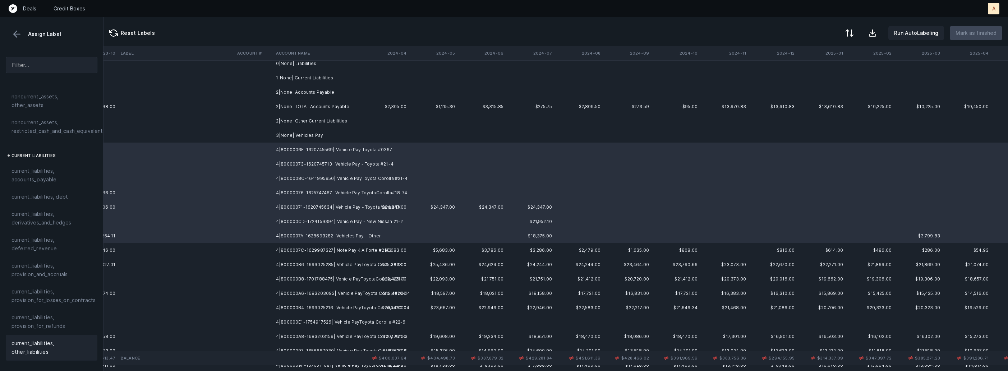
click at [37, 339] on span "current_liabilities, other_liabilities" at bounding box center [51, 347] width 80 height 17
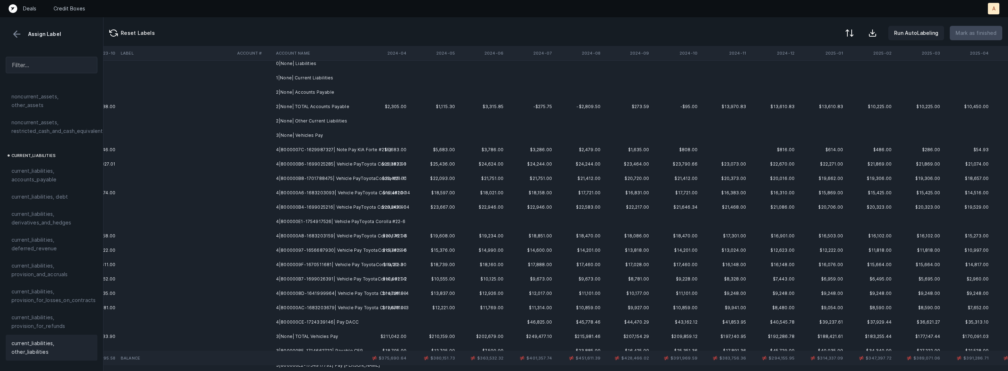
click at [361, 146] on td "4|8000007C-1629987327| Note Pay KIA Forte #21-3" at bounding box center [317, 150] width 88 height 14
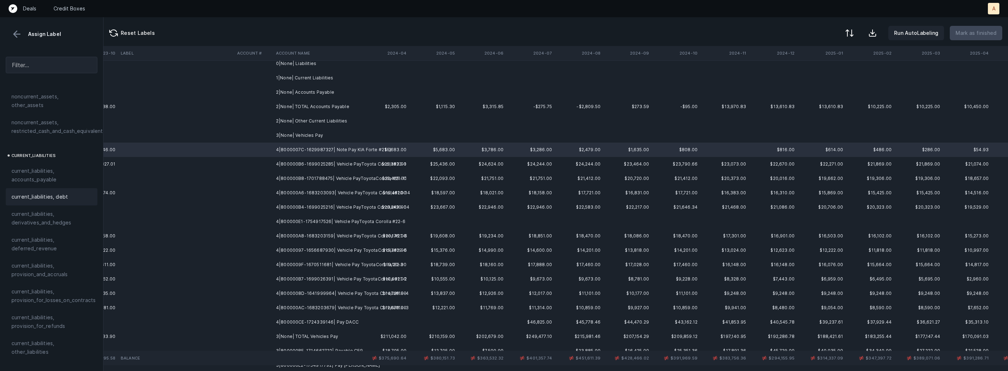
click at [51, 193] on span "current_liabilities, debt" at bounding box center [39, 197] width 56 height 9
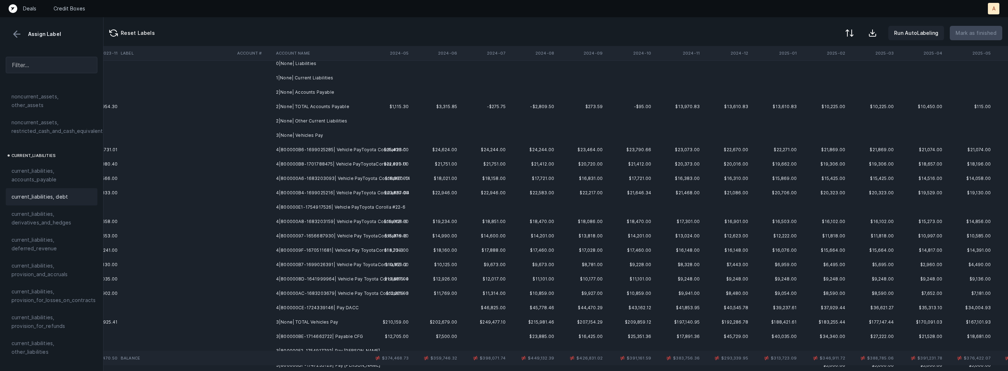
scroll to position [211, 1504]
click at [357, 149] on td "4|800000B6-1699025285| Vehicle PayToyota Corolla#23-1" at bounding box center [317, 150] width 88 height 14
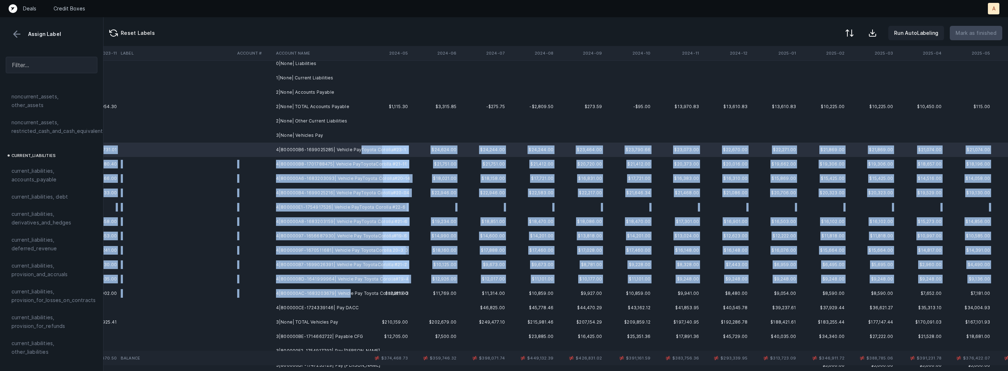
click at [347, 293] on td "4|800000AC-1683203679| Vehicle Pay Toyota Corolla#19-3" at bounding box center [317, 293] width 88 height 14
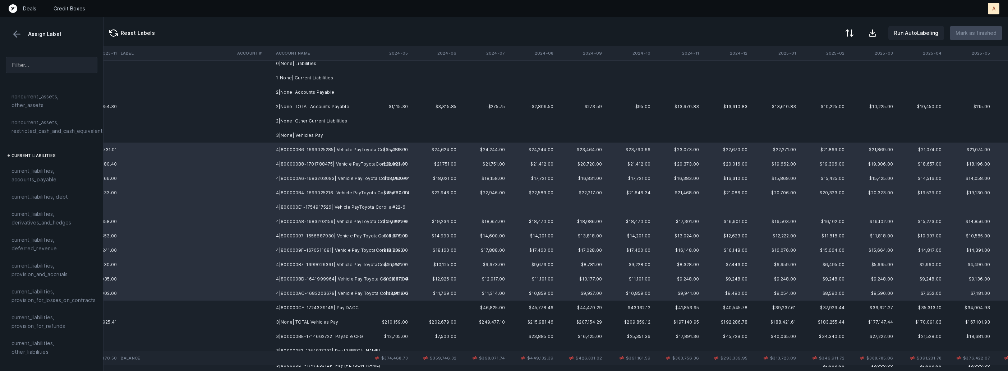
click at [330, 307] on td "4|800000CE-1724339146| Pay DACC" at bounding box center [317, 308] width 88 height 14
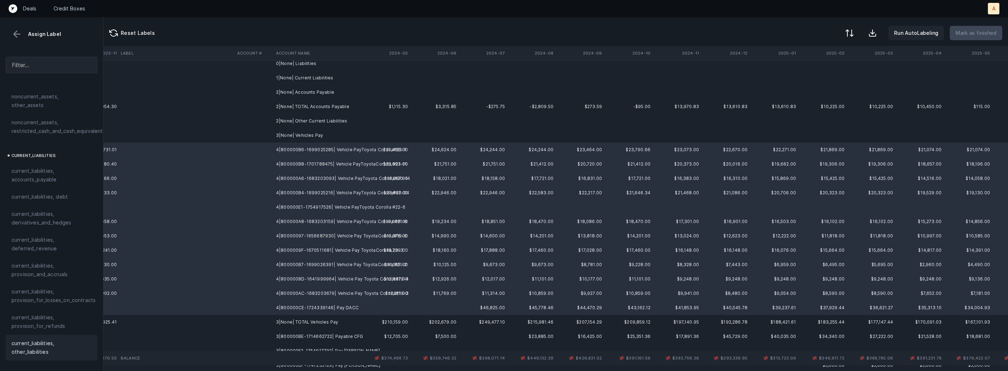
click at [43, 339] on span "current_liabilities, other_liabilities" at bounding box center [51, 347] width 80 height 17
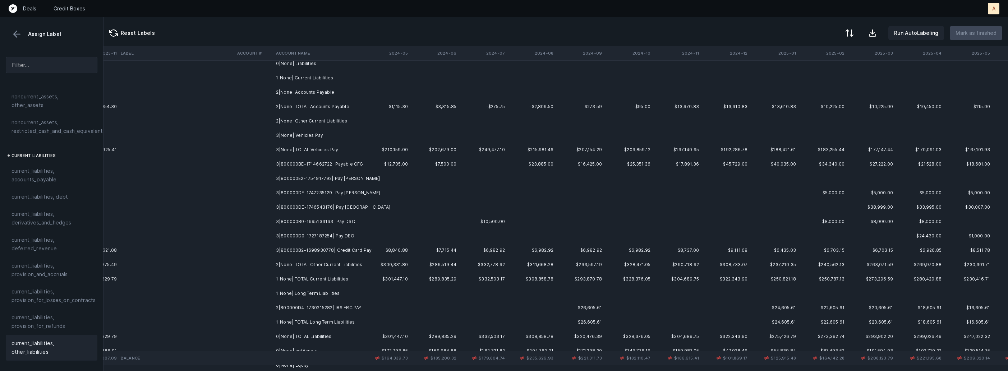
click at [360, 166] on td "3|800000BE-1714662722| Payable CFG" at bounding box center [317, 164] width 88 height 14
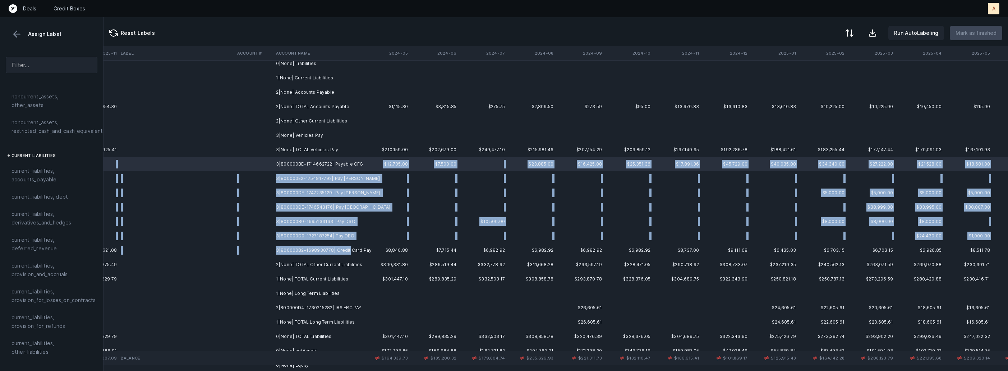
click at [345, 250] on td "3|800000B2-1698930778| Credit Card Pay" at bounding box center [317, 250] width 88 height 14
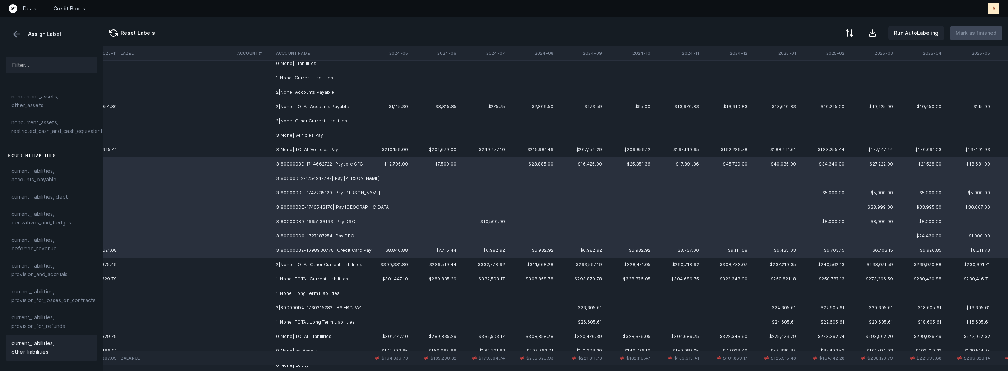
click at [23, 339] on span "current_liabilities, other_liabilities" at bounding box center [51, 347] width 80 height 17
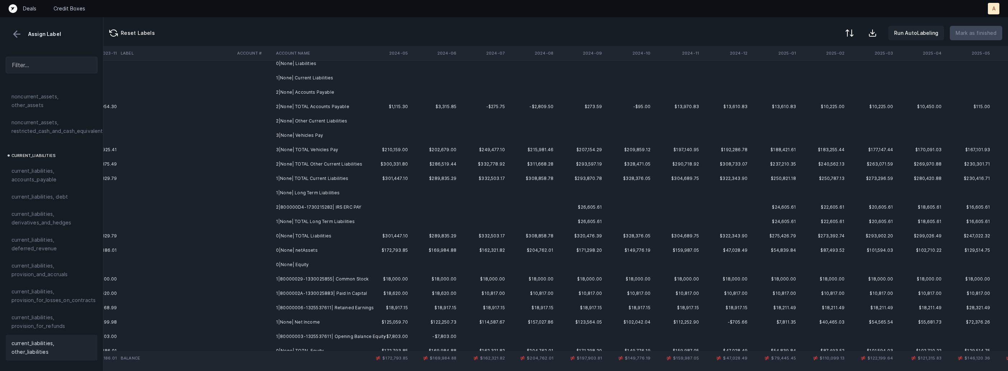
click at [355, 209] on td "2|800000D4-1730215282| IRS ERC PAY" at bounding box center [317, 207] width 88 height 14
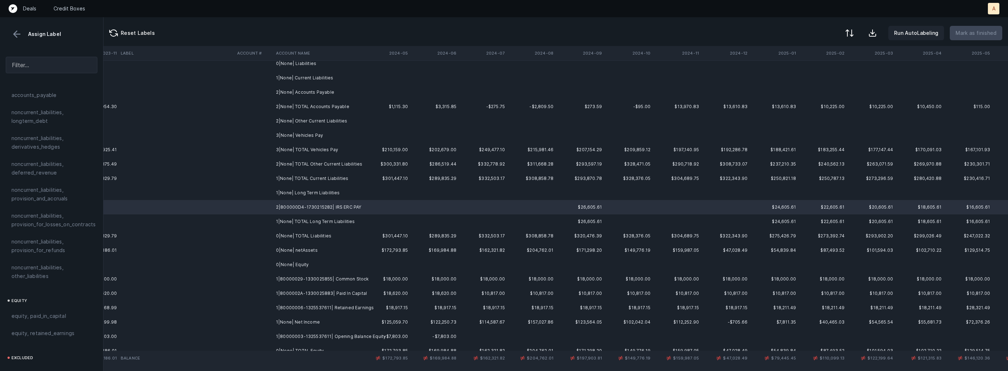
scroll to position [773, 0]
click at [47, 221] on span "noncurrent_liabilities, other_liabilities" at bounding box center [51, 228] width 80 height 17
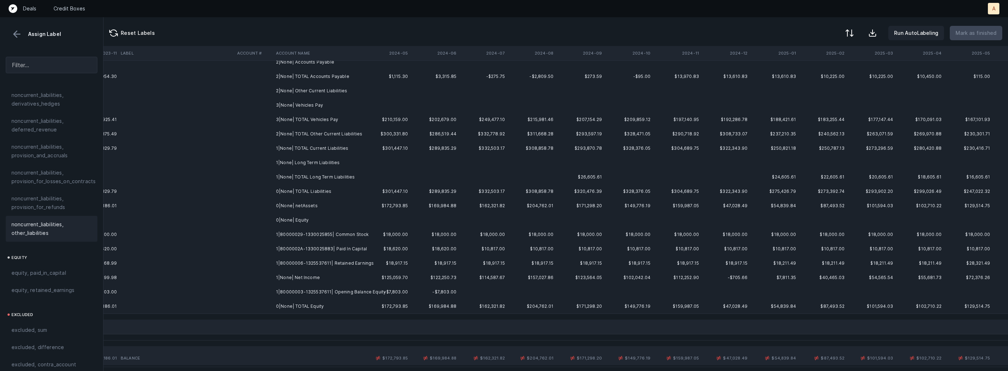
scroll to position [248, 1504]
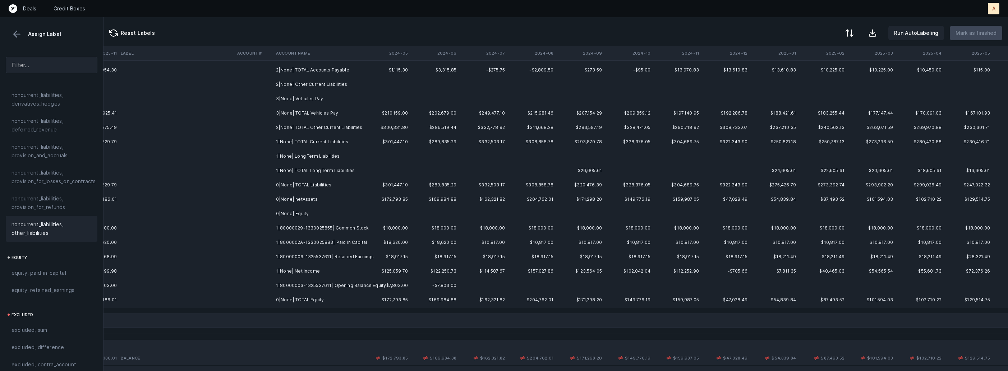
click at [365, 235] on td "$18,620.00" at bounding box center [386, 242] width 48 height 14
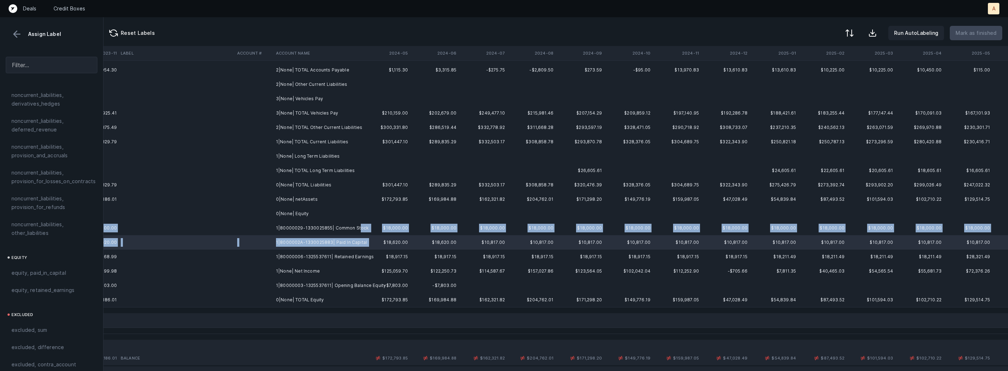
click at [357, 228] on td "1|80000029-1330025855| Common Stock" at bounding box center [317, 228] width 88 height 14
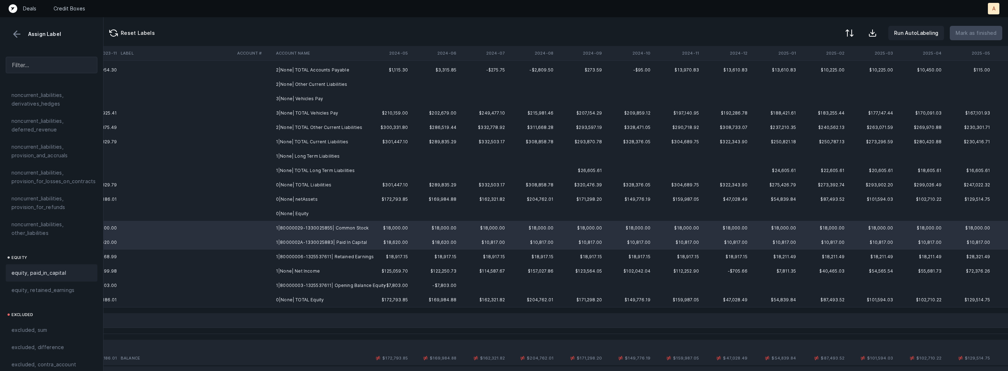
click at [45, 269] on span "equity, paid_in_capital" at bounding box center [38, 273] width 55 height 9
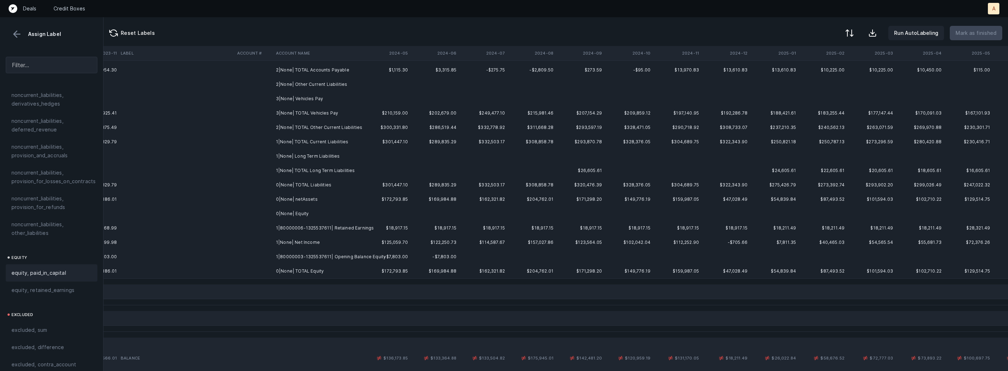
click at [344, 230] on td "1|80000006-1325537611| Retained Earnings" at bounding box center [317, 228] width 88 height 14
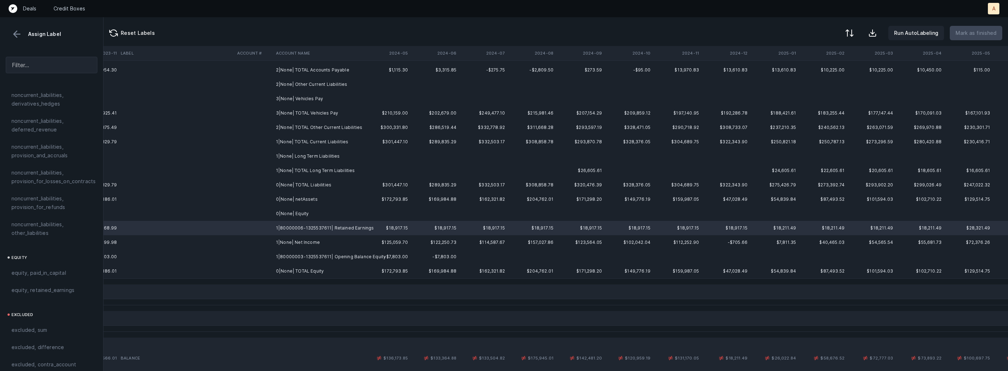
click at [306, 238] on td "1|None| Net Income" at bounding box center [317, 242] width 88 height 14
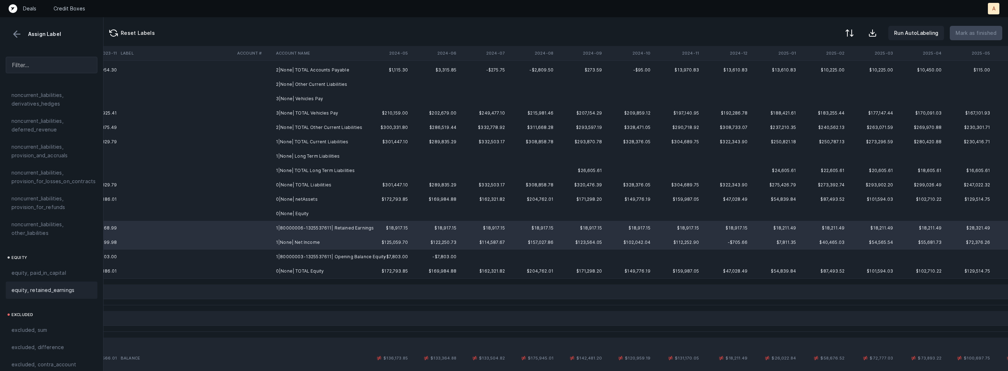
click at [54, 288] on div "equity, retained_earnings" at bounding box center [52, 290] width 92 height 17
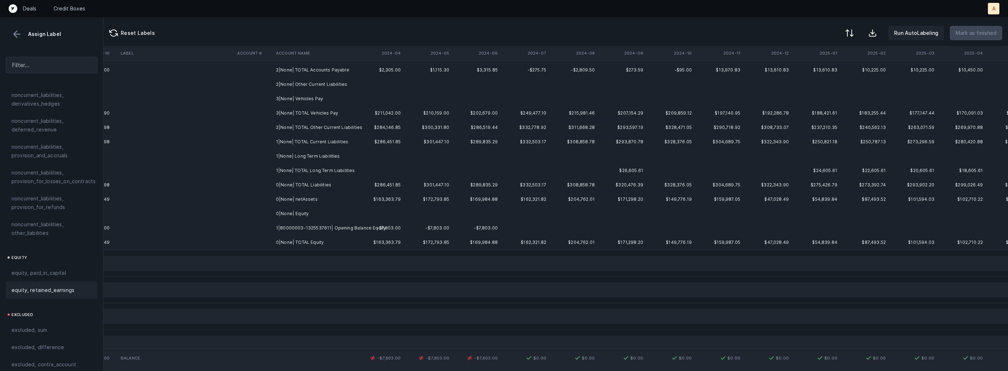
scroll to position [248, 1462]
click at [317, 228] on td "1|80000003-1325537611| Opening Balance Equity" at bounding box center [317, 228] width 88 height 14
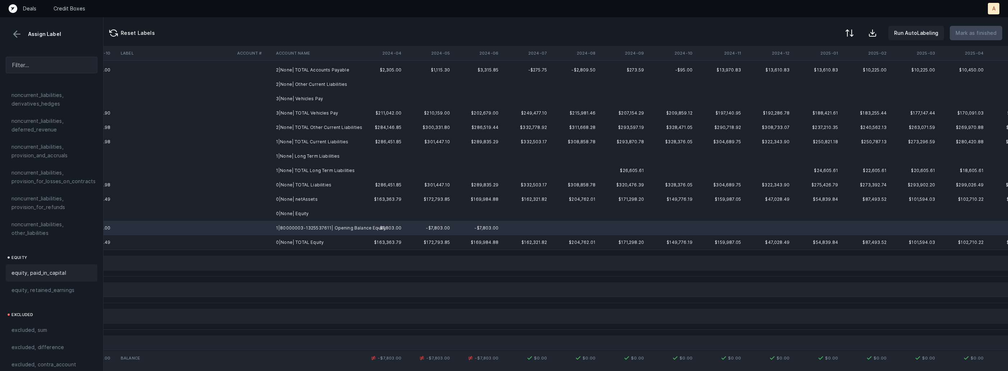
click at [69, 269] on div "equity, paid_in_capital" at bounding box center [51, 273] width 80 height 9
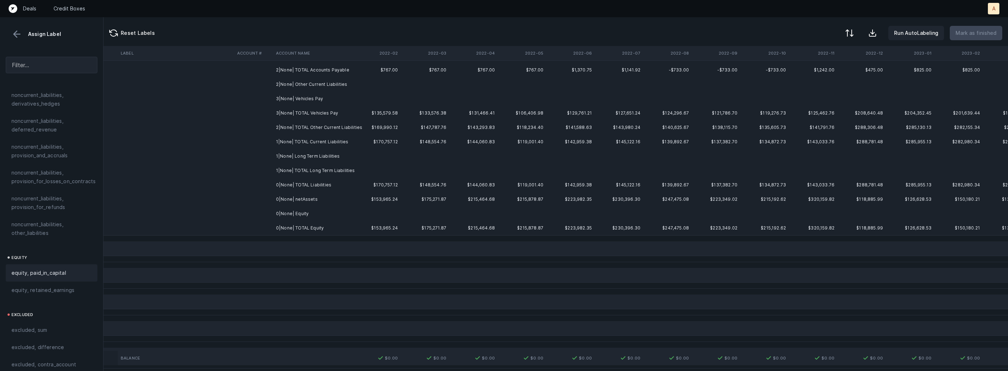
scroll to position [248, 29]
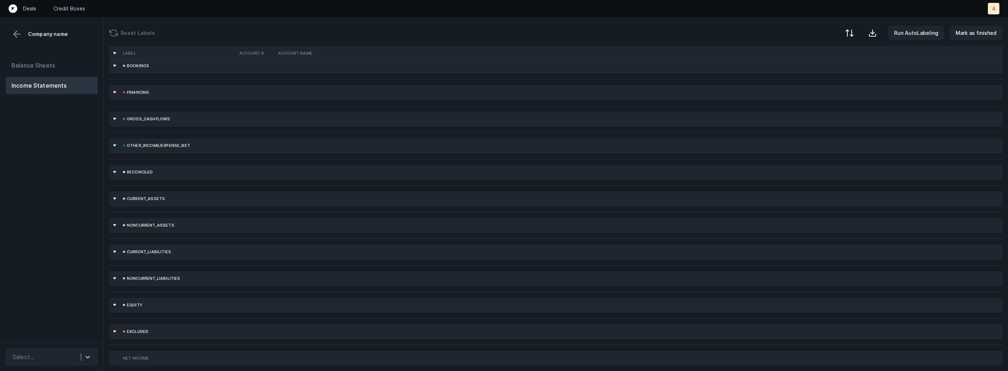
scroll to position [96, 0]
click at [82, 89] on button "Income Statements" at bounding box center [52, 85] width 92 height 17
click at [46, 61] on button "Balance Sheets" at bounding box center [52, 65] width 92 height 17
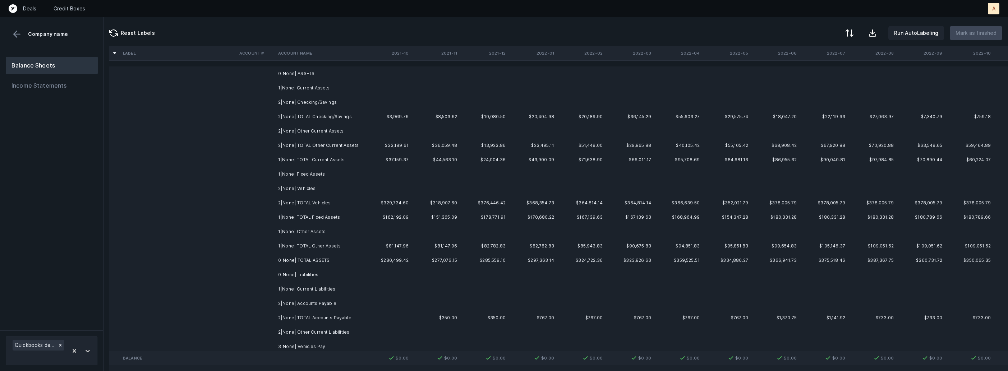
click at [325, 74] on td "0|None| ASSETS" at bounding box center [319, 73] width 88 height 14
click at [309, 71] on td "0|None| ASSETS" at bounding box center [319, 73] width 88 height 14
click at [300, 75] on td "0|None| ASSETS" at bounding box center [319, 73] width 88 height 14
click at [292, 89] on td "1|None| Current Assets" at bounding box center [319, 88] width 88 height 14
click at [292, 100] on td "2|None| Checking/Savings" at bounding box center [319, 102] width 88 height 14
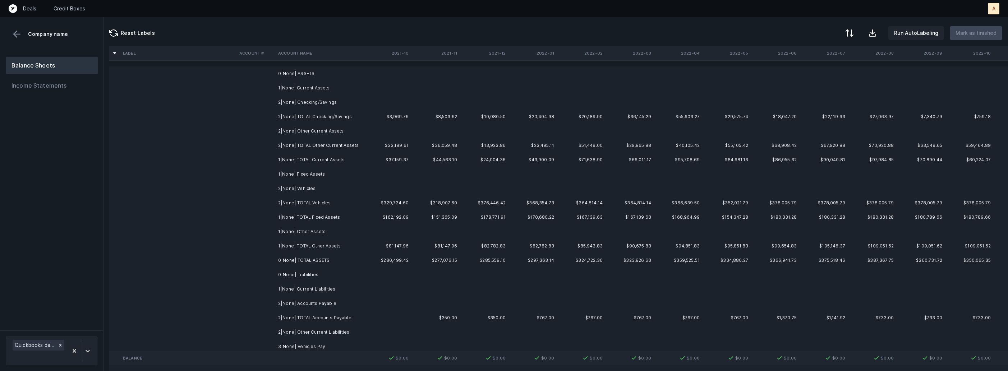
click at [295, 127] on td "2|None| Other Current Assets" at bounding box center [319, 131] width 88 height 14
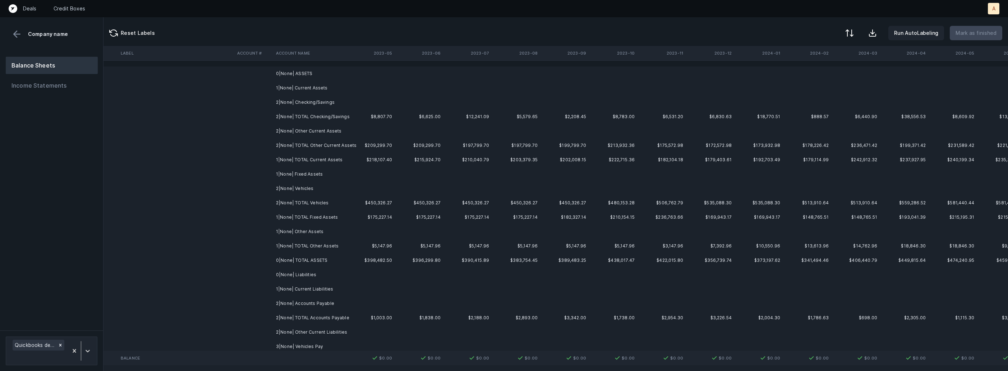
scroll to position [0, 1514]
click at [302, 186] on td "2|None| Vehicles" at bounding box center [317, 188] width 88 height 14
click at [265, 185] on td at bounding box center [253, 188] width 39 height 14
click at [287, 173] on td "1|None| Fixed Assets" at bounding box center [317, 174] width 88 height 14
click at [55, 85] on button "Income Statements" at bounding box center [52, 85] width 92 height 17
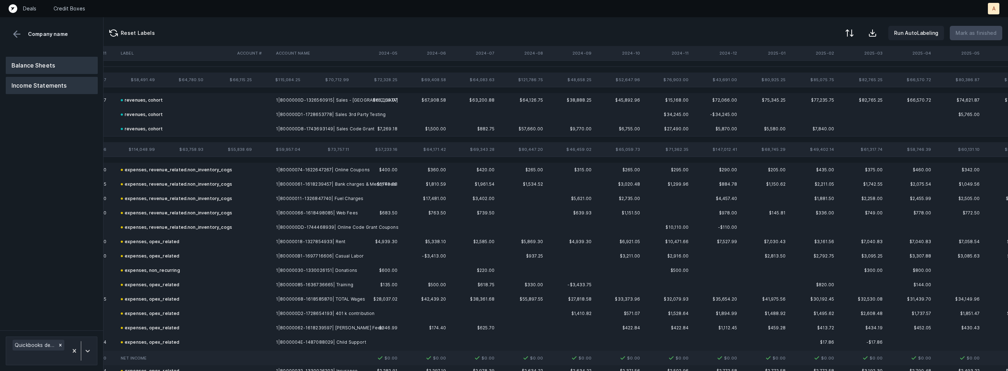
click at [55, 59] on button "Balance Sheets" at bounding box center [52, 65] width 92 height 17
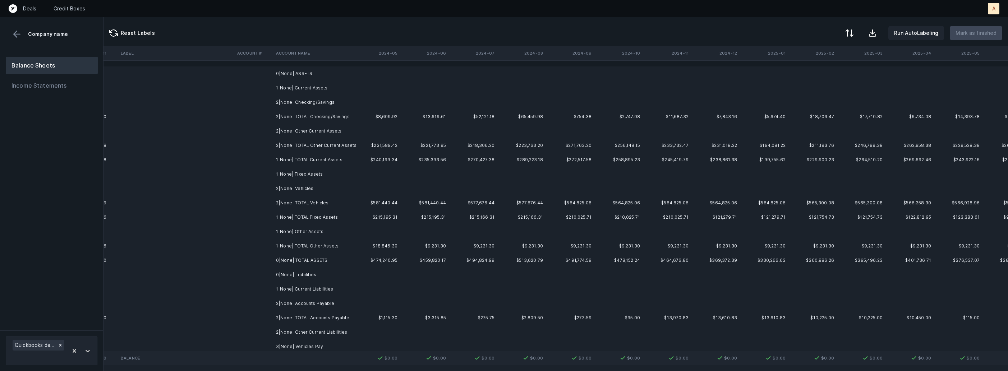
click at [306, 102] on td "2|None| Checking/Savings" at bounding box center [317, 102] width 88 height 14
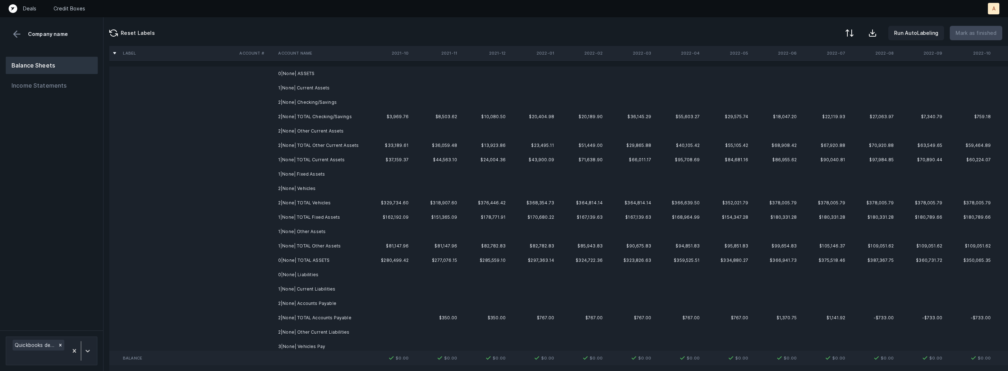
click at [337, 82] on td "1|None| Current Assets" at bounding box center [319, 88] width 88 height 14
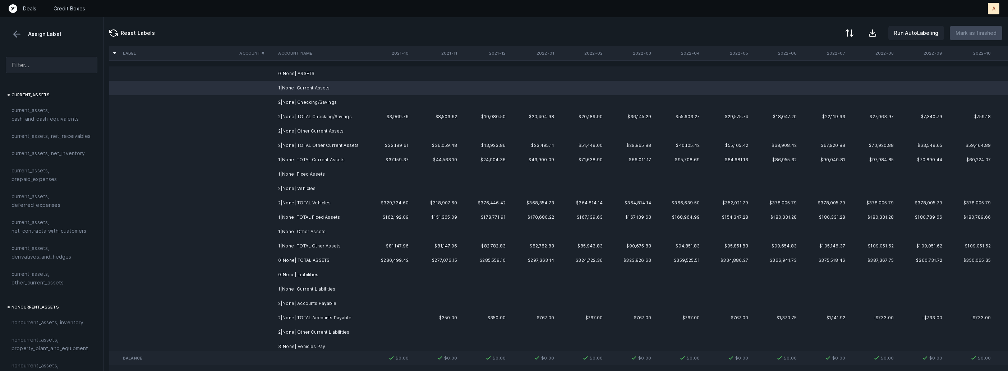
click at [317, 74] on td "0|None| ASSETS" at bounding box center [319, 73] width 88 height 14
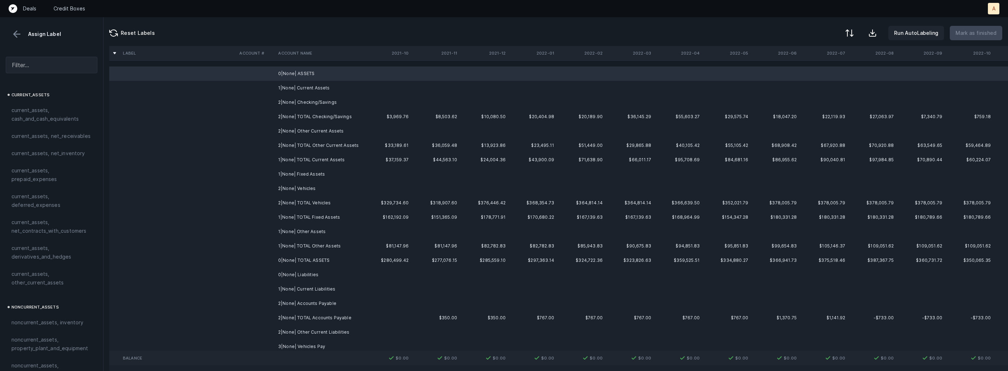
click at [305, 87] on td "1|None| Current Assets" at bounding box center [319, 88] width 88 height 14
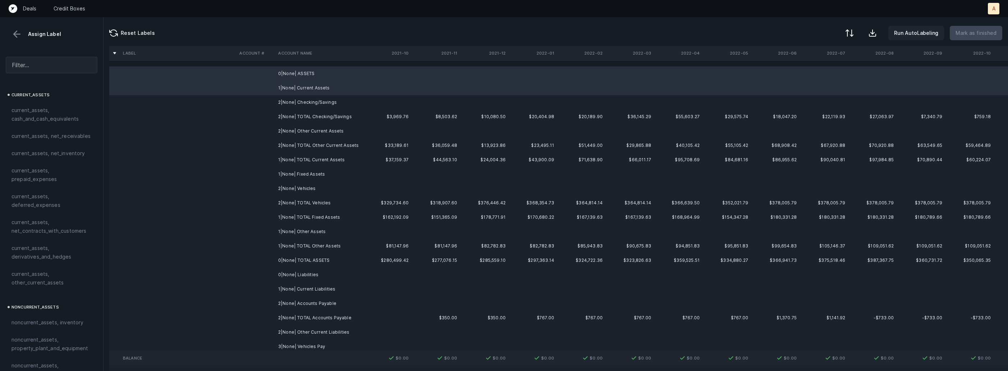
click at [296, 101] on td "2|None| Checking/Savings" at bounding box center [319, 102] width 88 height 14
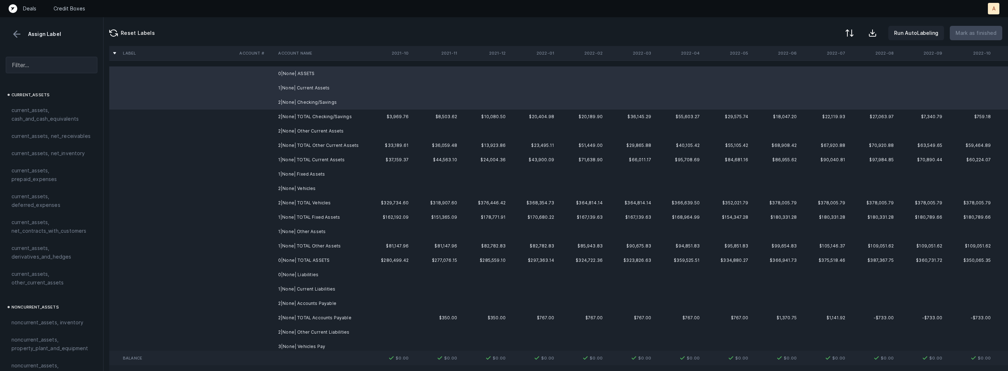
click at [292, 128] on td "2|None| Other Current Assets" at bounding box center [319, 131] width 88 height 14
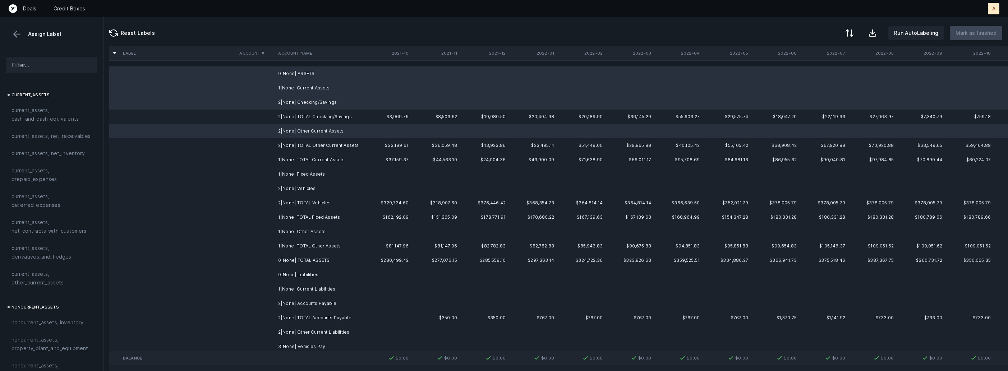
click at [280, 180] on td "1|None| Fixed Assets" at bounding box center [319, 174] width 88 height 14
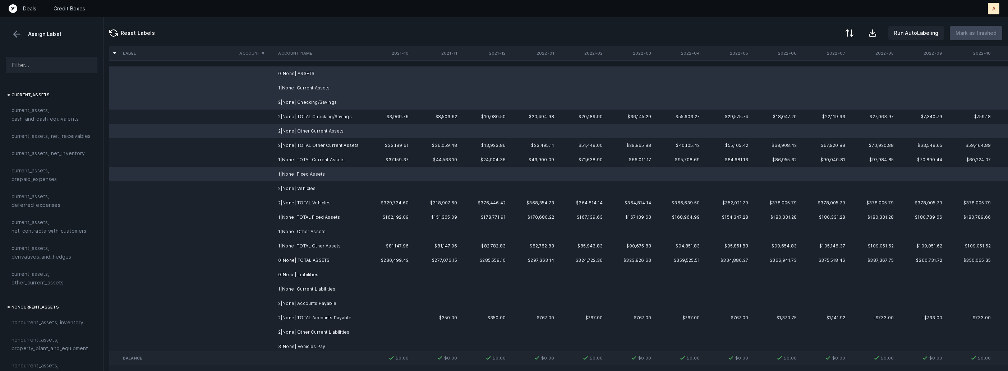
click at [274, 189] on td at bounding box center [255, 188] width 39 height 14
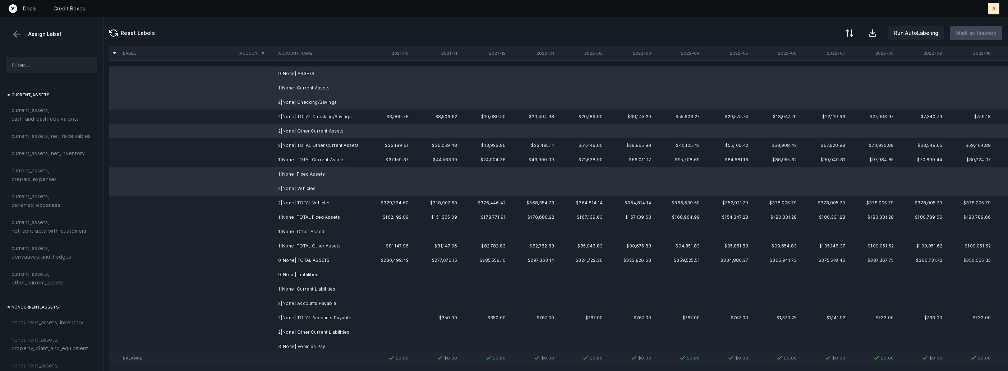
click at [268, 228] on td at bounding box center [255, 231] width 39 height 14
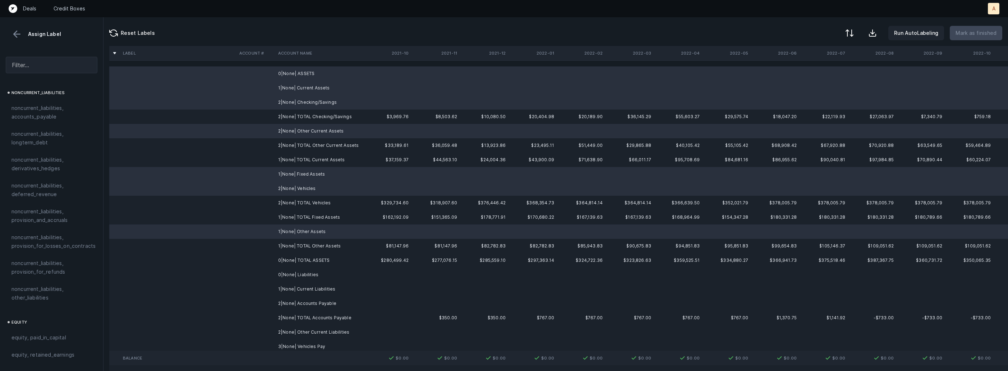
scroll to position [790, 0]
click at [35, 356] on div "excluded, blank" at bounding box center [52, 364] width 92 height 17
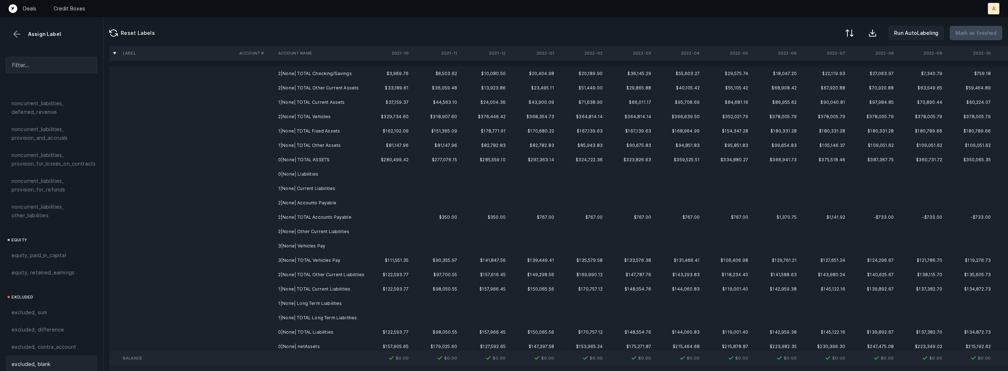
click at [319, 173] on td "0|None| Liabilities" at bounding box center [319, 174] width 88 height 14
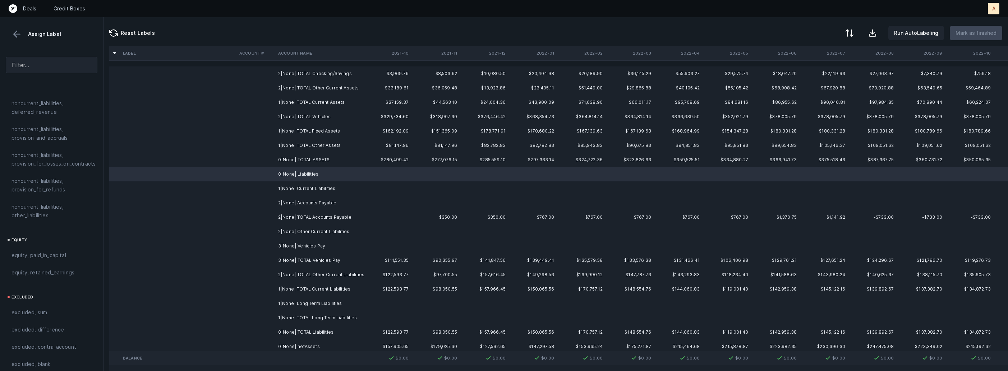
click at [310, 191] on td "1|None| Current Liabilities" at bounding box center [319, 188] width 88 height 14
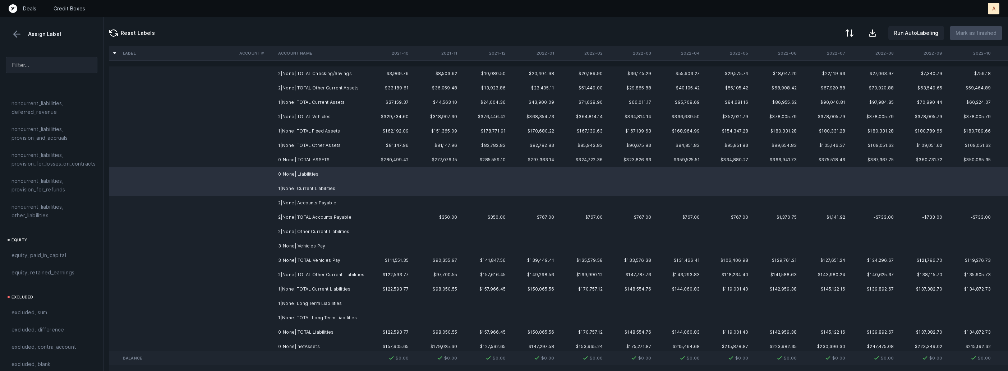
click at [301, 202] on td "2|None| Accounts Payable" at bounding box center [319, 203] width 88 height 14
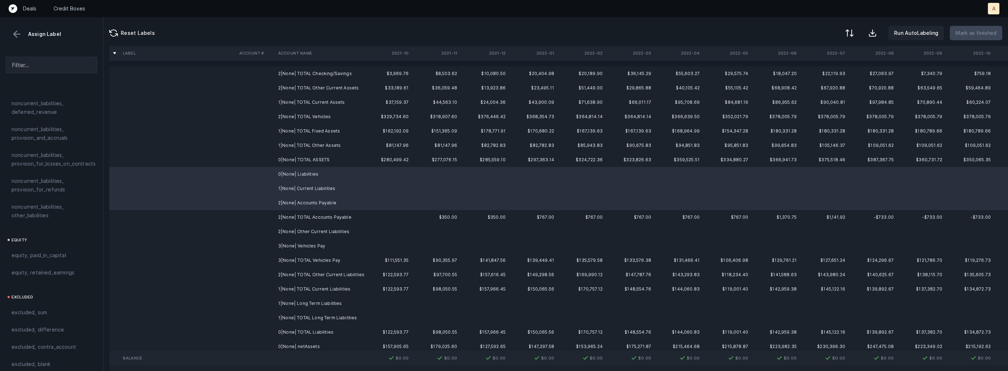
click at [295, 229] on td "2|None| Other Current Liabilities" at bounding box center [319, 231] width 88 height 14
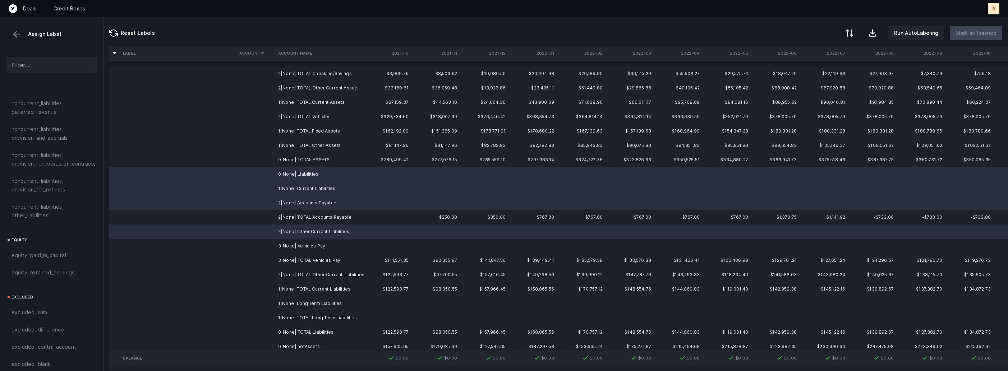
click at [284, 245] on td "3|None| Vehicles Pay" at bounding box center [319, 246] width 88 height 14
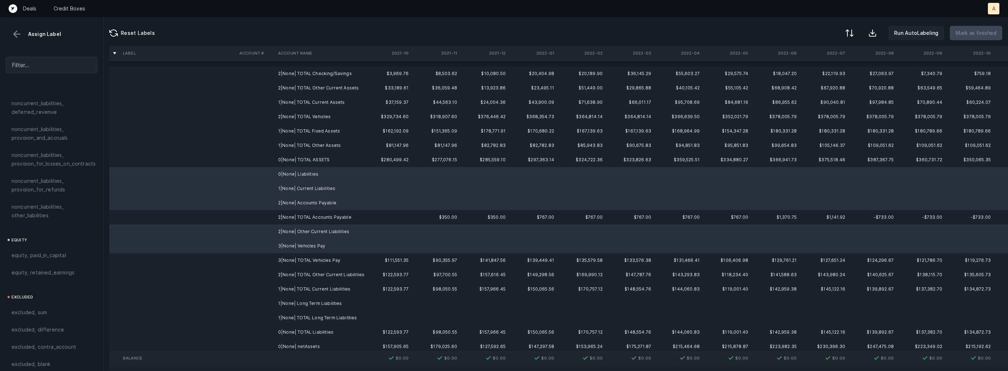
click at [277, 303] on td "1|None| Long Term Liabilities" at bounding box center [319, 303] width 88 height 14
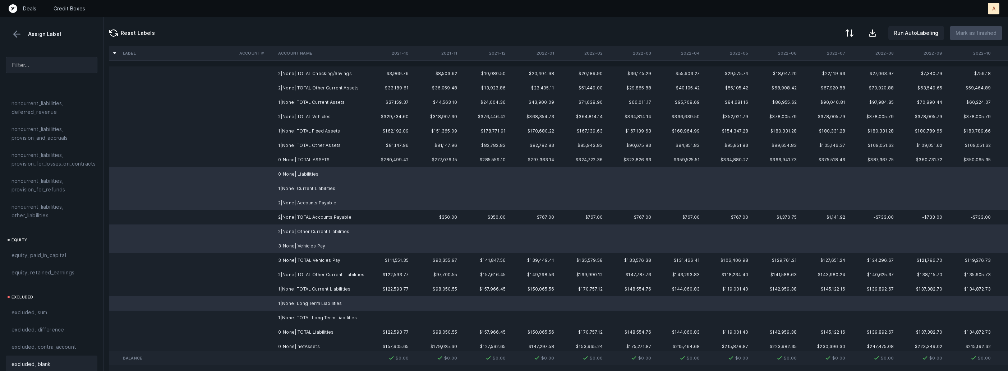
click at [65, 363] on div "excluded, blank" at bounding box center [52, 364] width 92 height 17
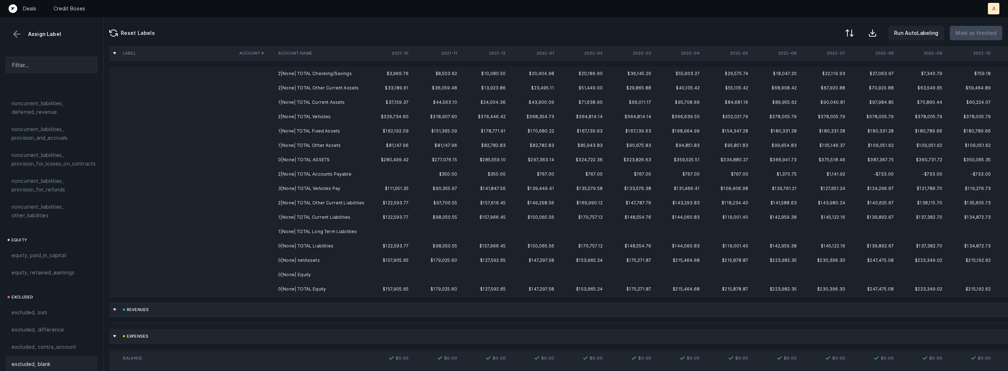
click at [305, 259] on td "0|None| netAssets" at bounding box center [319, 260] width 88 height 14
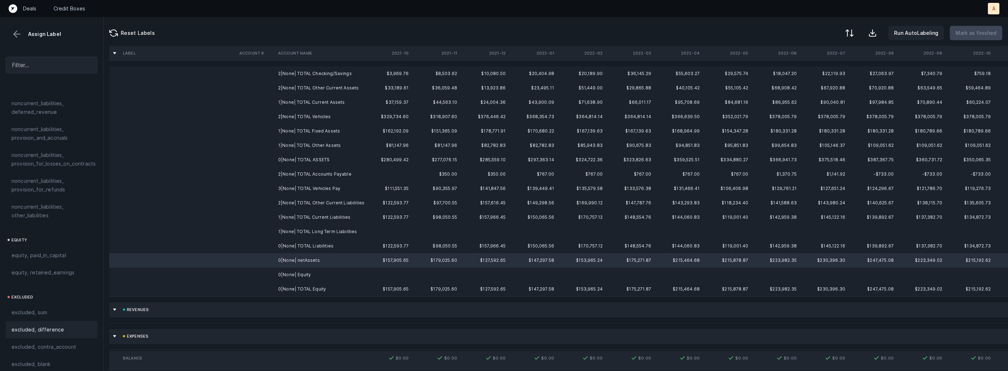
click at [52, 325] on span "excluded, difference" at bounding box center [37, 329] width 52 height 9
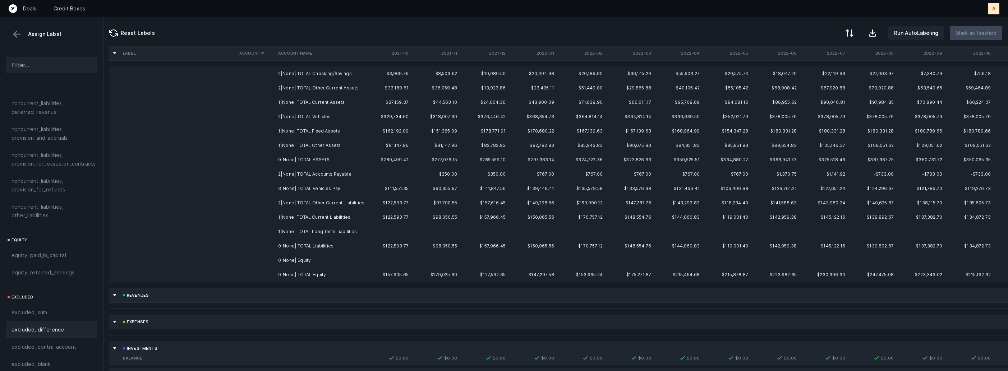
click at [282, 262] on td "0|None| Equity" at bounding box center [319, 260] width 88 height 14
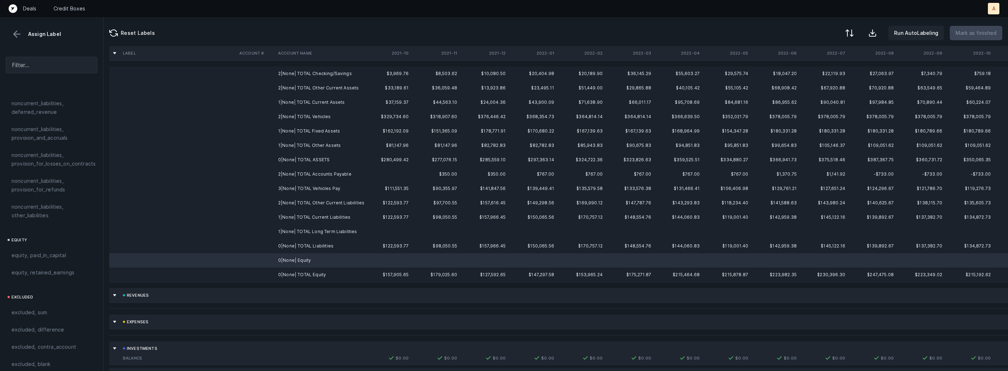
click at [71, 362] on div "excluded, blank" at bounding box center [52, 364] width 92 height 17
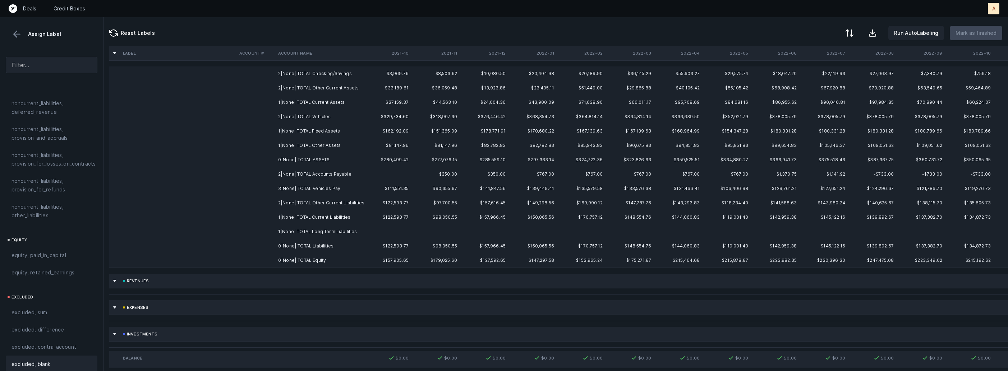
click at [321, 75] on td "2|None| TOTAL Checking/Savings" at bounding box center [319, 73] width 88 height 14
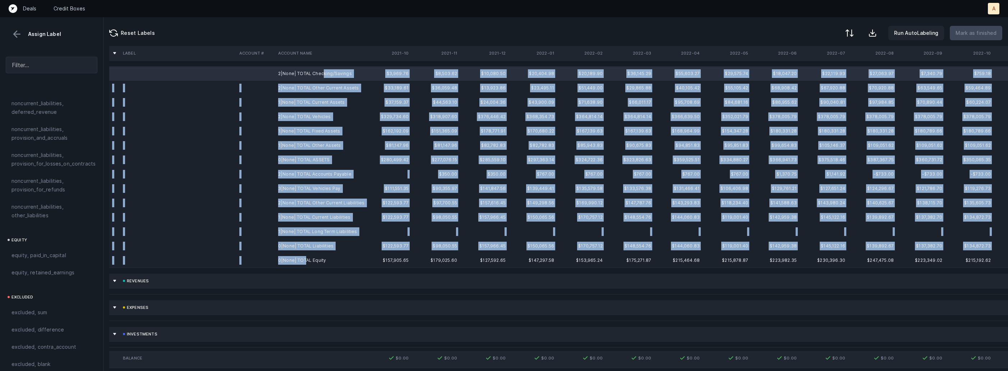
click at [304, 257] on td "0|None| TOTAL Equity" at bounding box center [319, 260] width 88 height 14
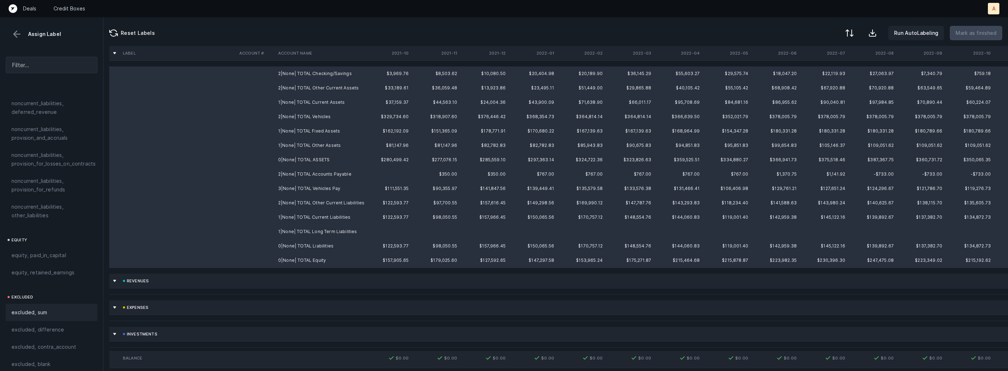
click at [33, 308] on span "excluded, sum" at bounding box center [29, 312] width 36 height 9
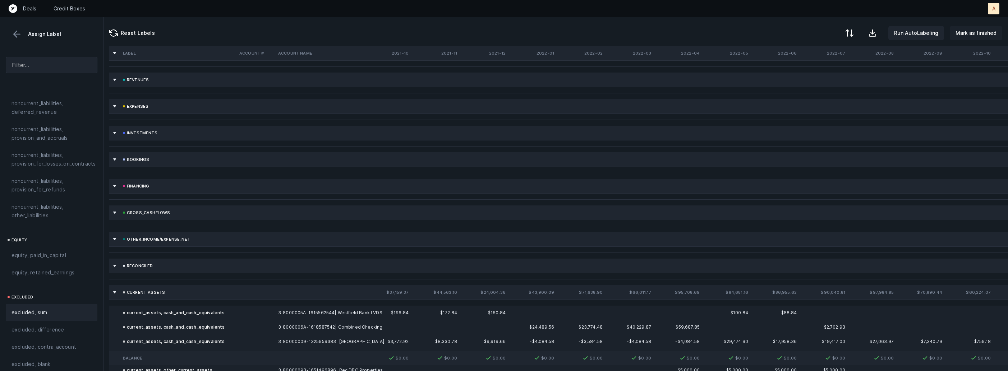
click at [984, 33] on p "Mark as finished" at bounding box center [975, 33] width 41 height 9
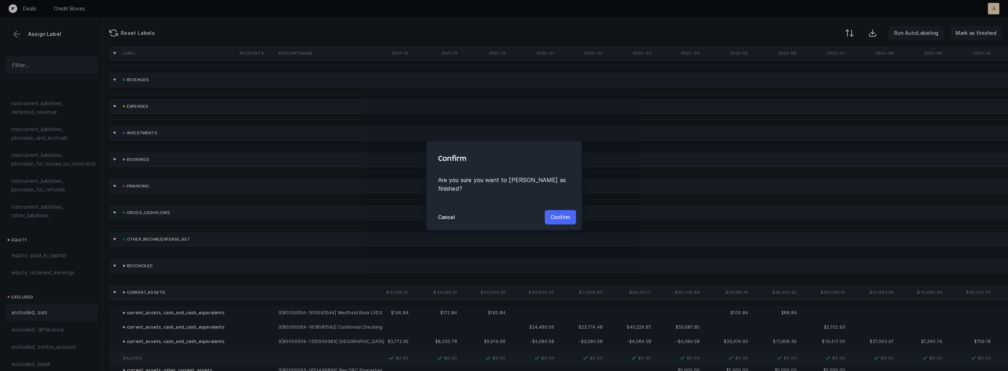
click at [561, 218] on button "Confirm" at bounding box center [560, 217] width 31 height 14
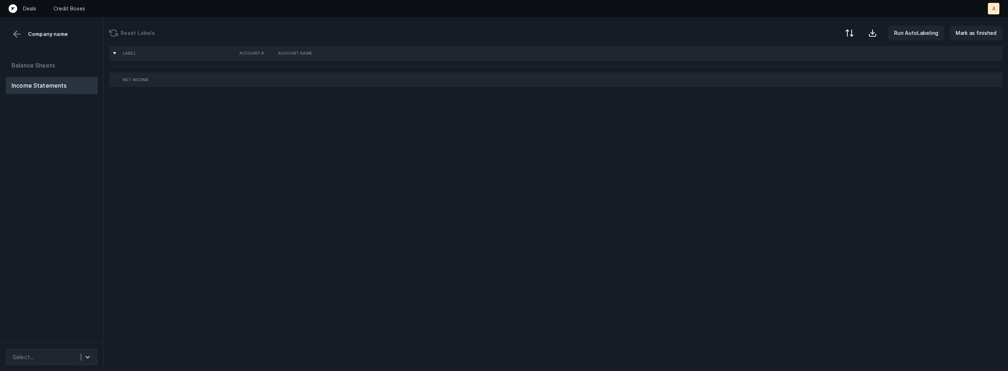
click at [41, 221] on div "Balance Sheets Income Statements" at bounding box center [51, 197] width 103 height 292
click at [75, 353] on div "Select..." at bounding box center [45, 357] width 72 height 13
click at [77, 333] on div "Quickbooks desktop" at bounding box center [52, 337] width 92 height 14
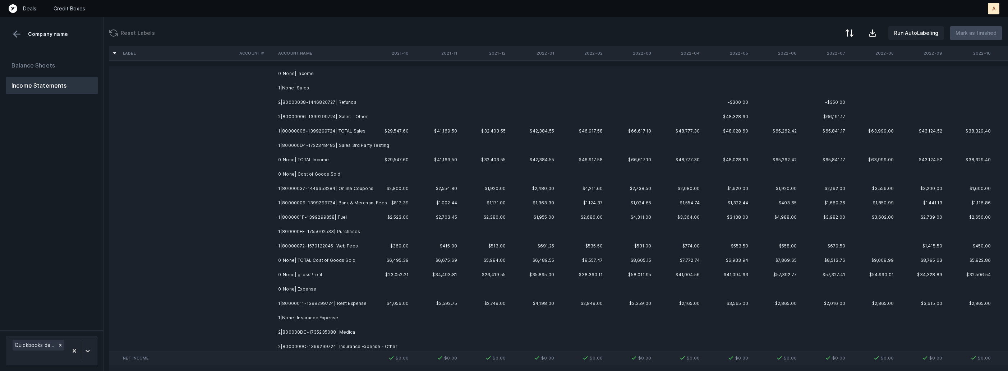
click at [322, 102] on td "2|80000038-1446820727| Refunds" at bounding box center [319, 102] width 88 height 14
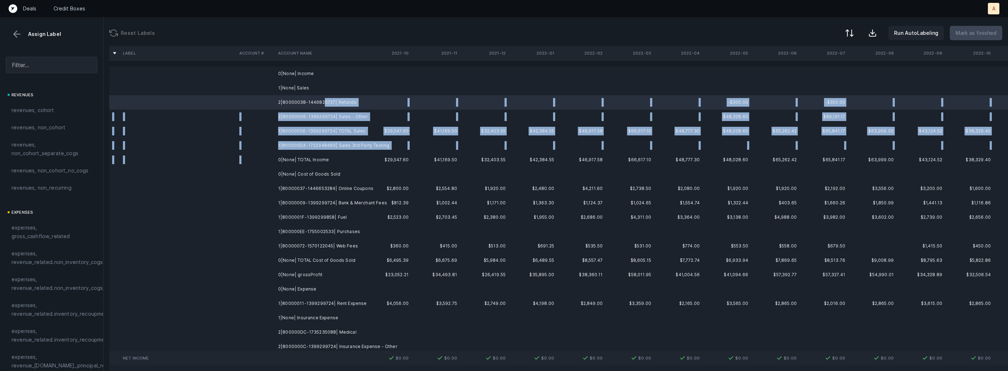
click at [303, 153] on td "0|None| TOTAL Income" at bounding box center [319, 160] width 88 height 14
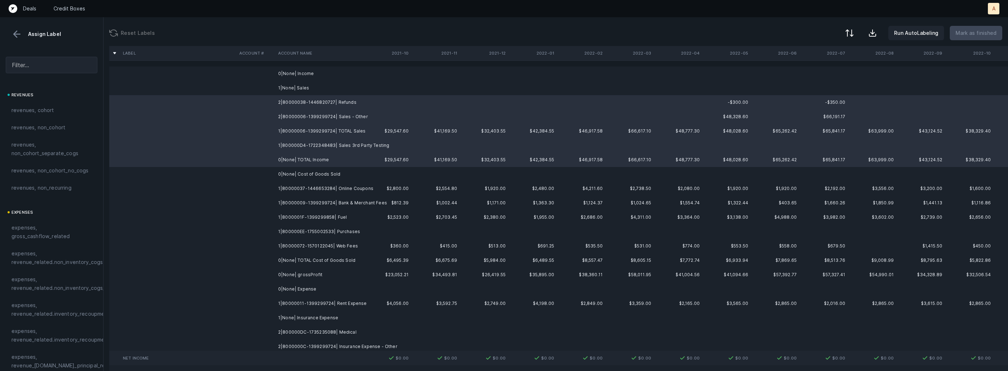
click at [311, 145] on td "1|800000D4-1722348483| Sales 3rd Party Testing" at bounding box center [319, 145] width 88 height 14
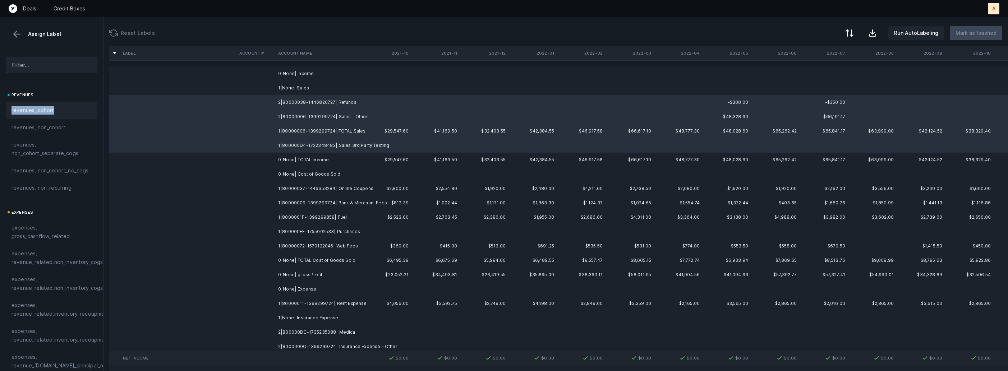
click at [53, 106] on div "revenues, cohort" at bounding box center [51, 110] width 80 height 9
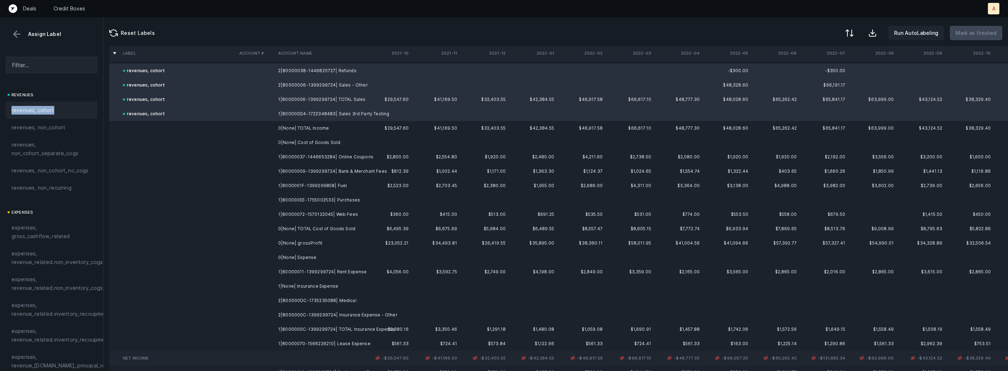
scroll to position [47, 0]
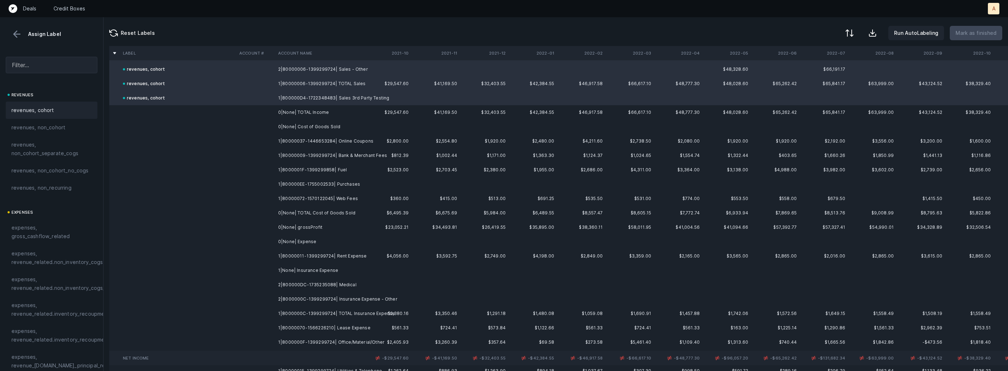
click at [341, 140] on td "1|80000037-1446653284| Online Coupons" at bounding box center [319, 141] width 88 height 14
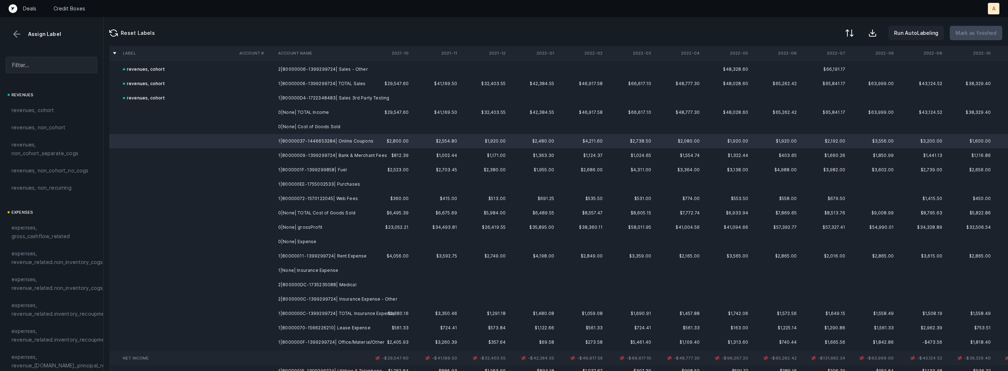
click at [334, 199] on td "1|80000072-1570122045| Web Fees" at bounding box center [319, 198] width 88 height 14
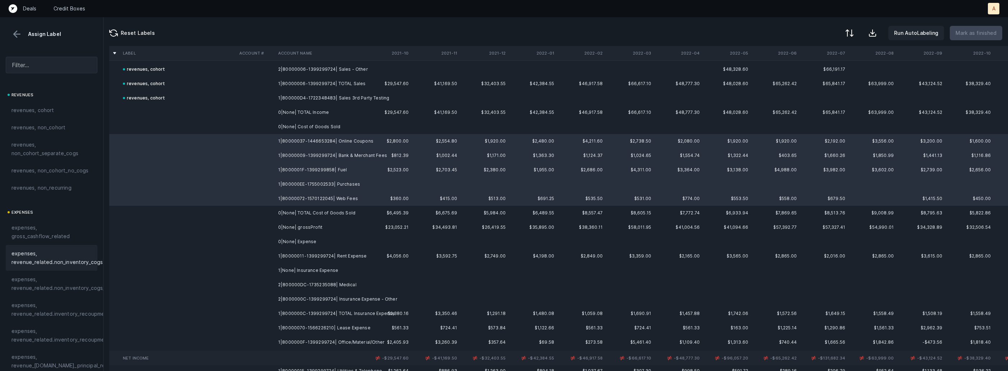
click at [34, 260] on span "expenses, revenue_related.non_inventory_cogs" at bounding box center [56, 257] width 91 height 17
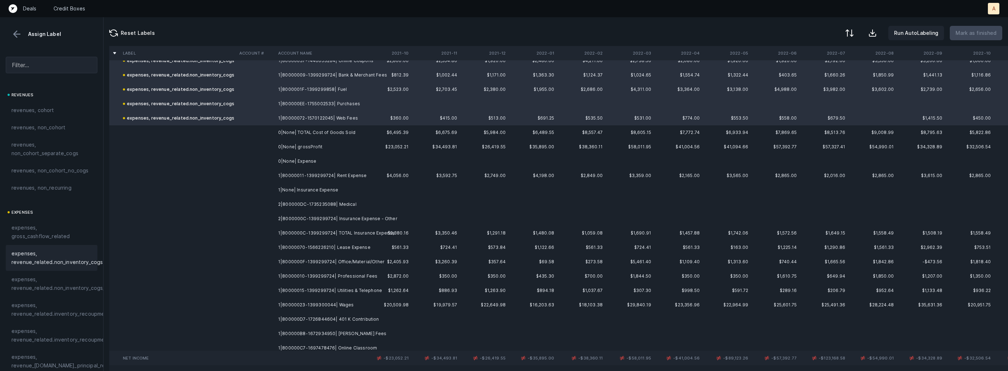
scroll to position [155, 0]
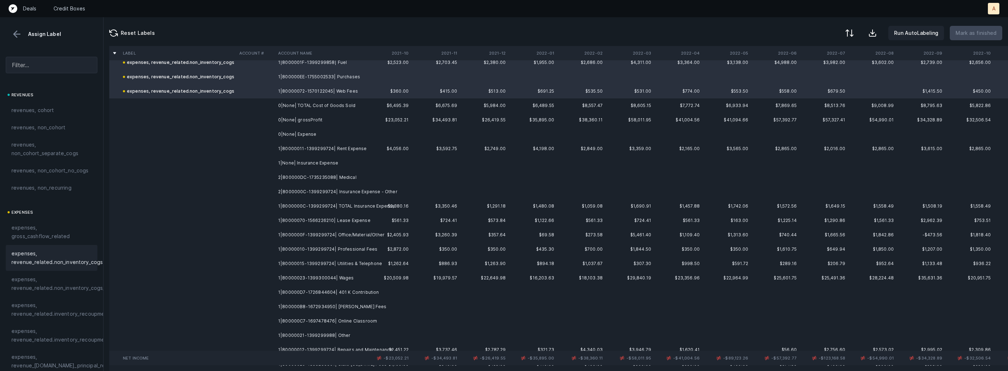
click at [316, 148] on td "1|80000011-1399299724| Rent Expense" at bounding box center [319, 149] width 88 height 14
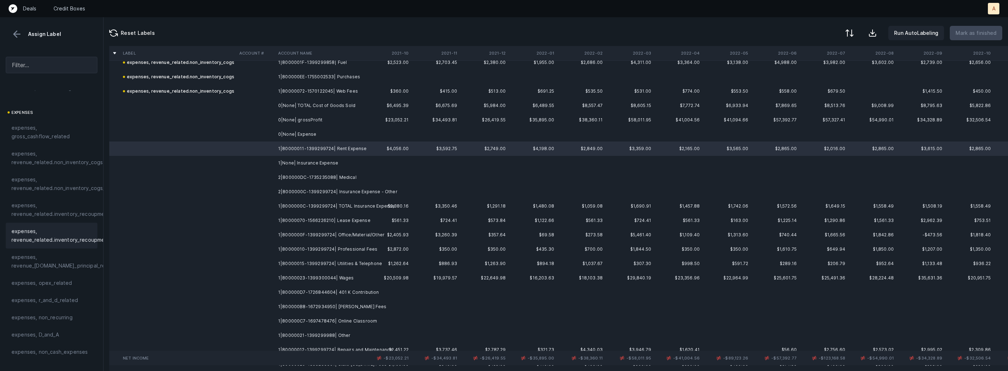
scroll to position [105, 0]
click at [43, 283] on div "expenses, opex_related" at bounding box center [52, 278] width 92 height 17
click at [336, 175] on td "2|800000DC-1735235088| Medical" at bounding box center [319, 177] width 88 height 14
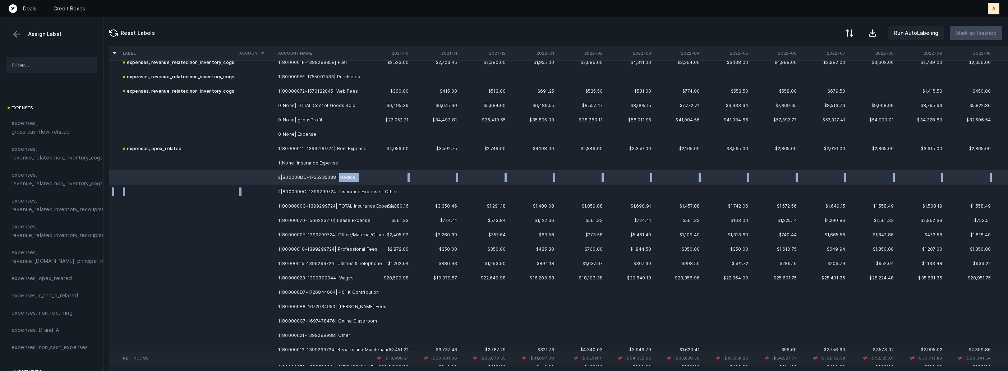
click at [326, 186] on td "2|8000000C-1399299724| Insurance Expense - Other" at bounding box center [319, 192] width 88 height 14
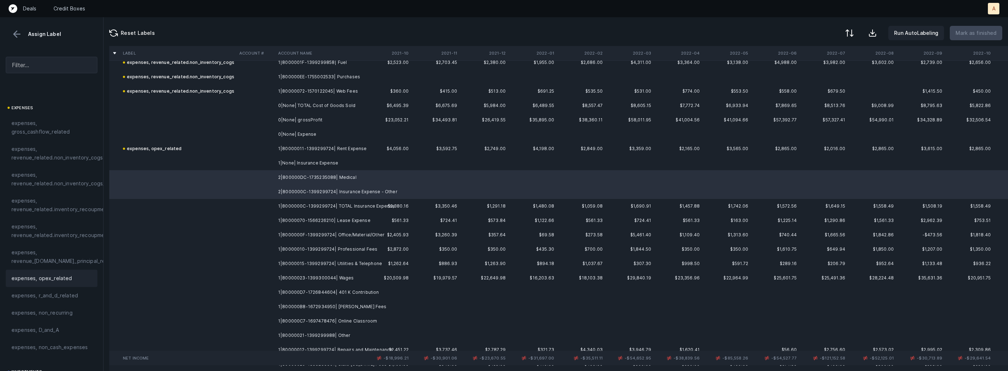
click at [37, 278] on span "expenses, opex_related" at bounding box center [41, 278] width 61 height 9
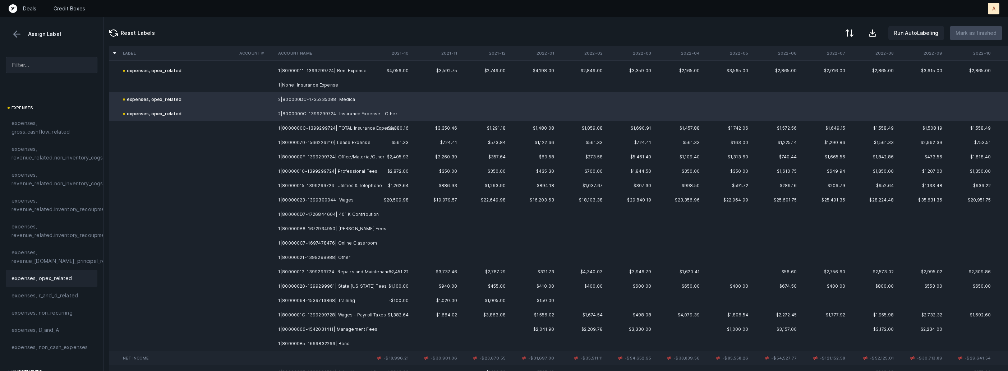
scroll to position [256, 0]
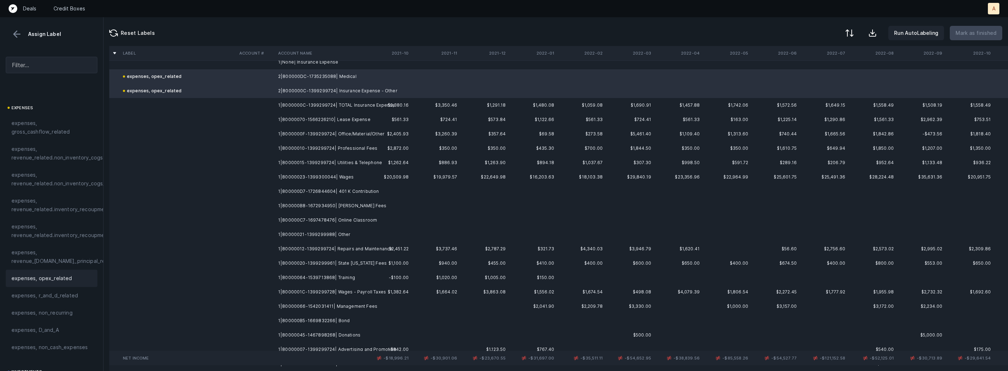
click at [351, 115] on td "1|80000070-1566226210| Lease Expense" at bounding box center [319, 119] width 88 height 14
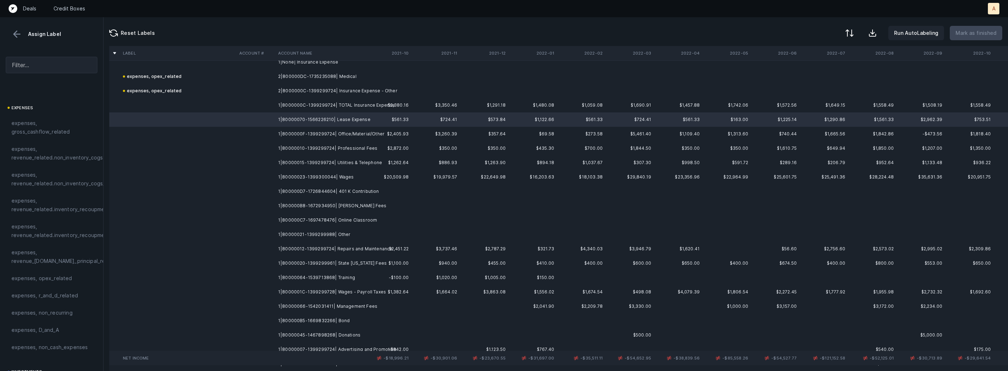
click at [334, 309] on td "1|80000066-1542031411| Management Fees" at bounding box center [319, 306] width 88 height 14
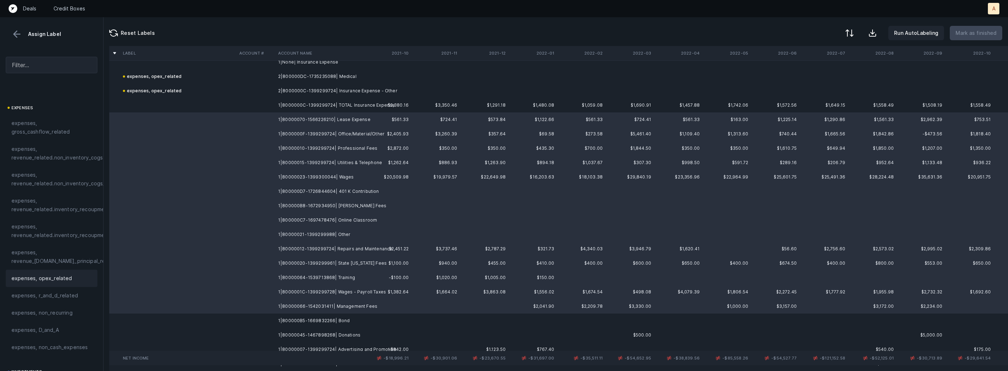
click at [66, 279] on span "expenses, opex_related" at bounding box center [41, 278] width 61 height 9
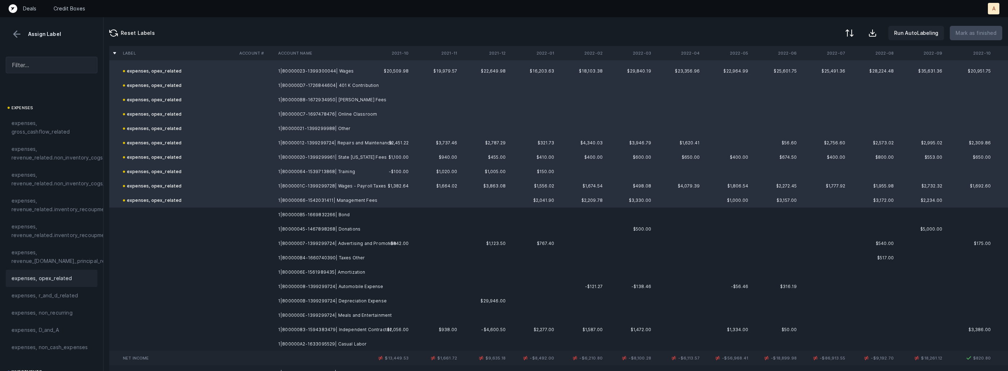
scroll to position [421, 0]
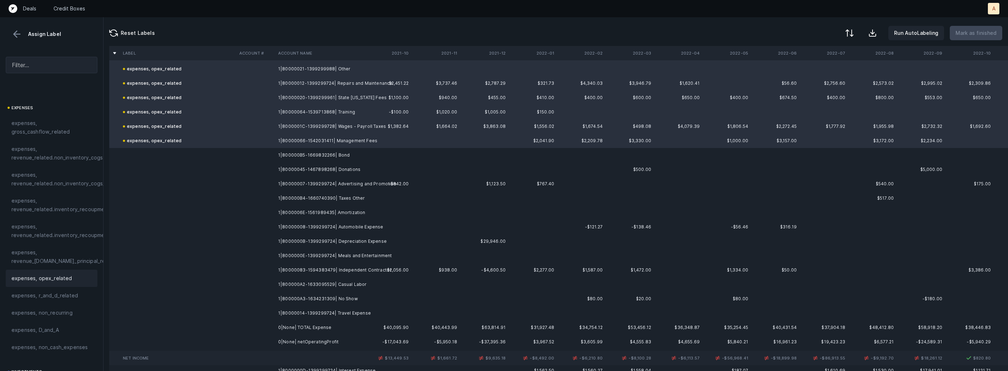
click at [330, 152] on td "1|800000B5-1669832266| Bond" at bounding box center [319, 155] width 88 height 14
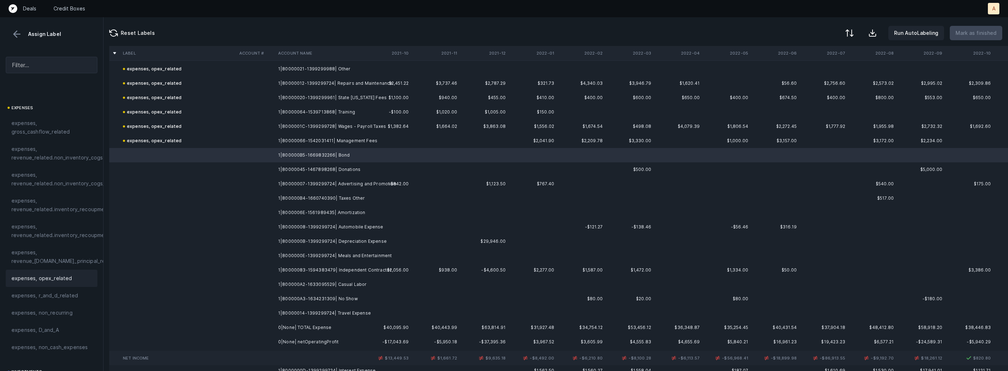
click at [53, 273] on div "expenses, opex_related" at bounding box center [52, 278] width 92 height 17
click at [290, 174] on td "1|80000045-1467898268| Donations" at bounding box center [319, 169] width 88 height 14
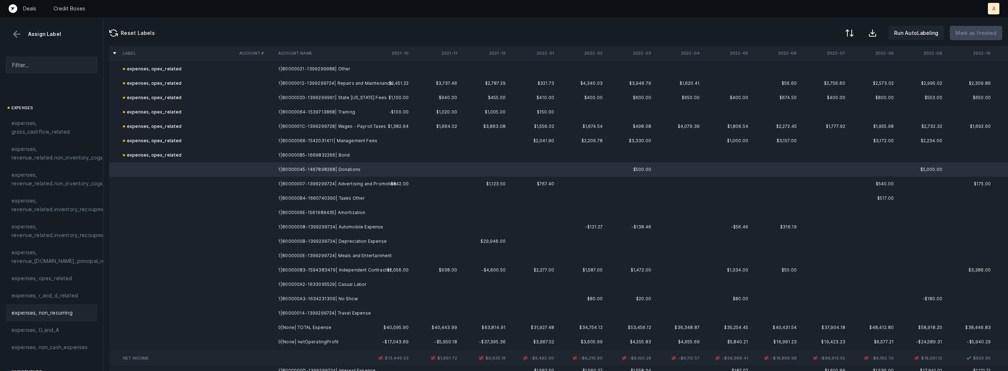
click at [54, 311] on span "expenses, non_recurring" at bounding box center [41, 313] width 61 height 9
click at [335, 183] on td "1|80000007-1399299724| Advertising and Promotion" at bounding box center [319, 184] width 88 height 14
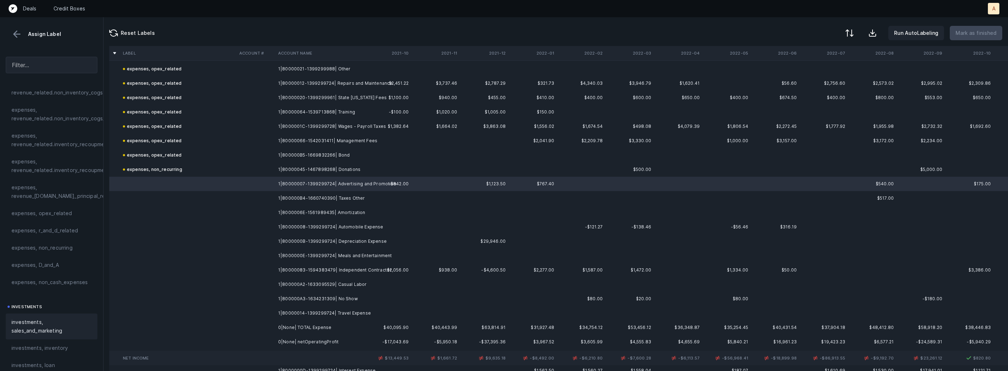
scroll to position [184, 0]
click at [48, 312] on span "investments, sales_and_marketing" at bounding box center [51, 311] width 80 height 17
click at [334, 195] on td "1|800000B4-1660740390| Taxes Other" at bounding box center [319, 198] width 88 height 14
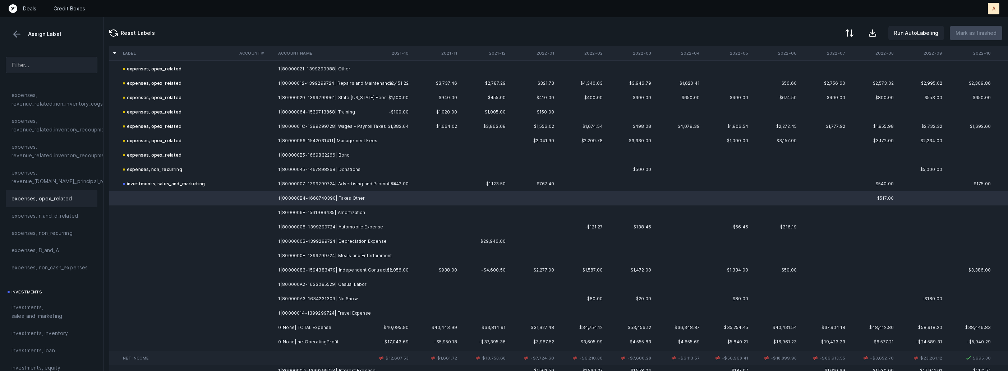
click at [61, 191] on div "expenses, opex_related" at bounding box center [52, 198] width 92 height 17
click at [327, 213] on td "1|8000006E-1561989435| Amortization" at bounding box center [319, 212] width 88 height 14
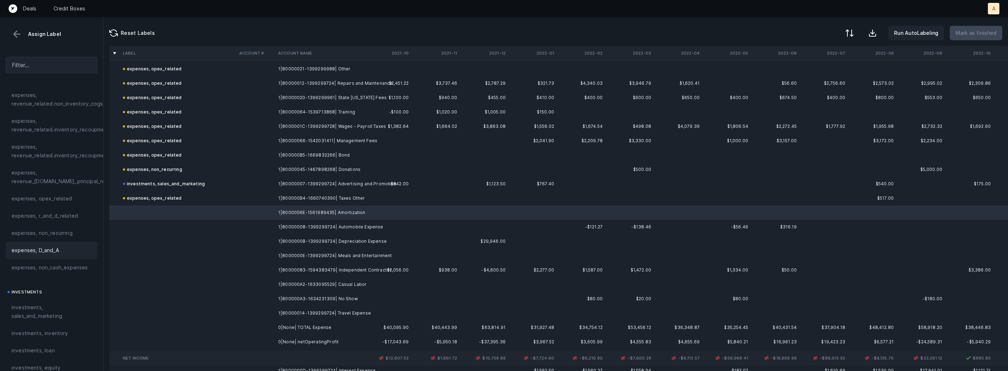
click at [42, 250] on span "expenses, D_and_A" at bounding box center [34, 250] width 47 height 9
click at [283, 226] on td "1|80000008-1399299724| Automobile Expense" at bounding box center [319, 227] width 88 height 14
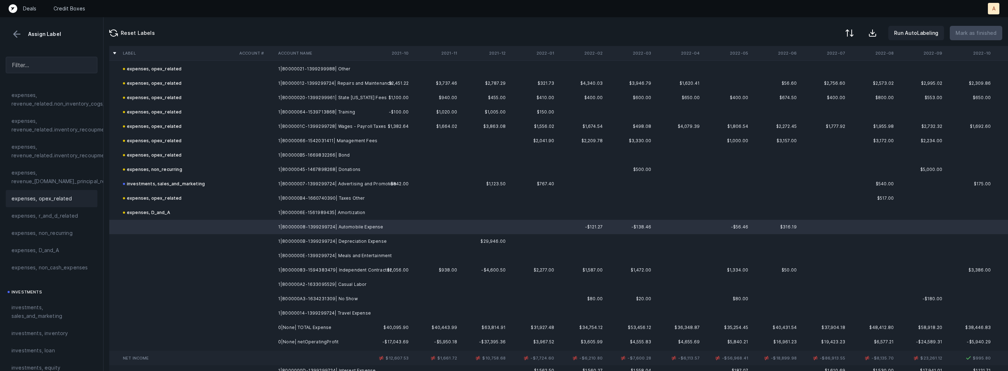
click at [80, 199] on div "expenses, opex_related" at bounding box center [51, 198] width 80 height 9
click at [261, 244] on td at bounding box center [255, 241] width 39 height 14
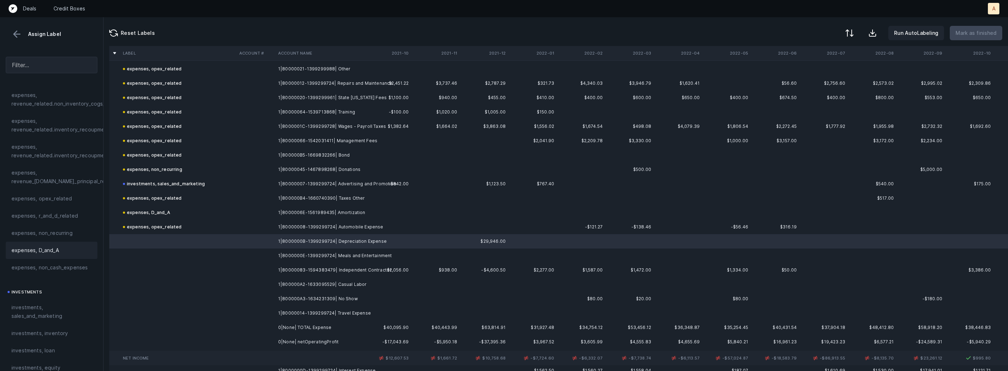
click at [60, 247] on div "expenses, D_and_A" at bounding box center [51, 250] width 80 height 9
click at [244, 255] on td at bounding box center [255, 256] width 39 height 14
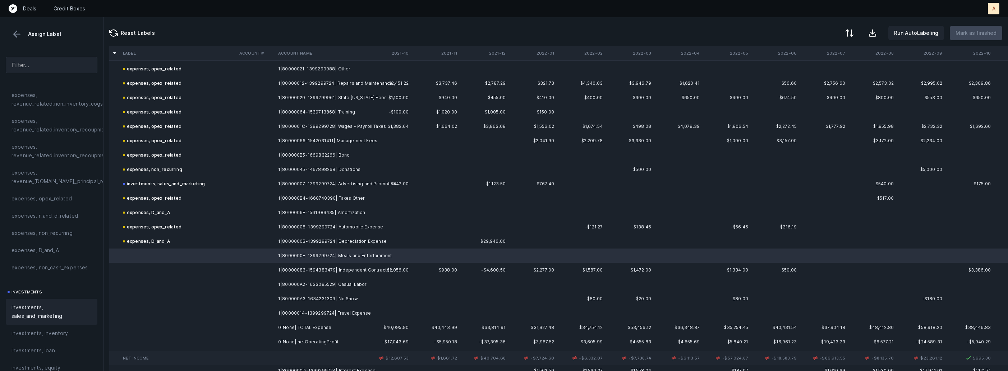
click at [34, 314] on span "investments, sales_and_marketing" at bounding box center [51, 311] width 80 height 17
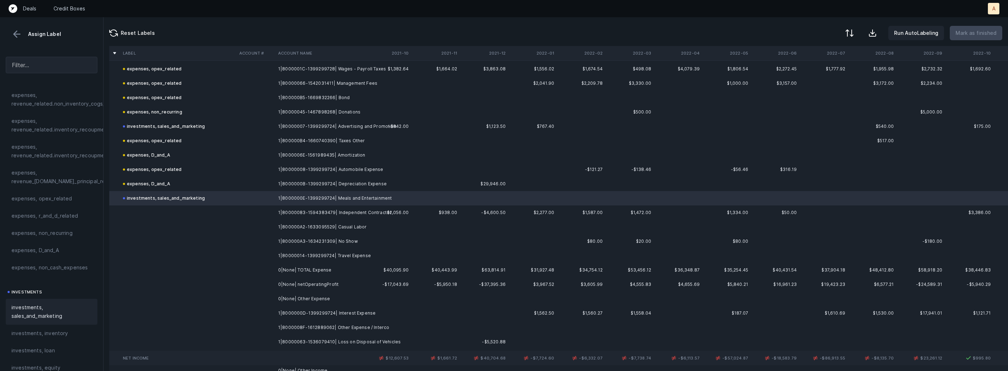
scroll to position [487, 0]
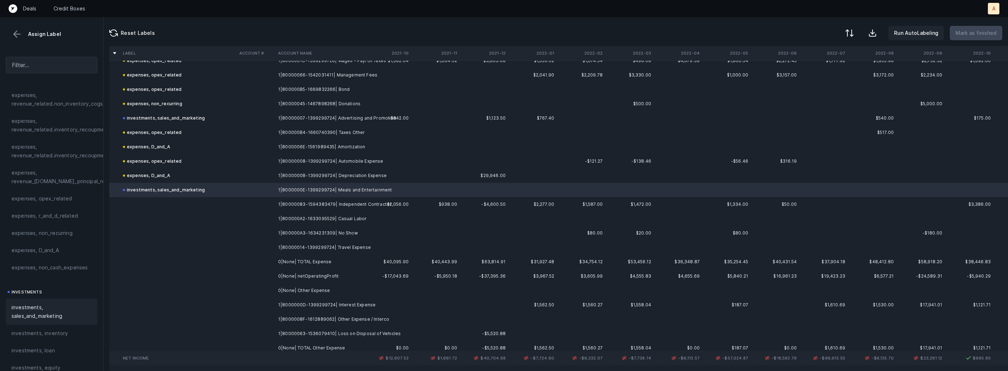
click at [349, 206] on td "1|80000083-1594383479| Independent Contractor" at bounding box center [319, 204] width 88 height 14
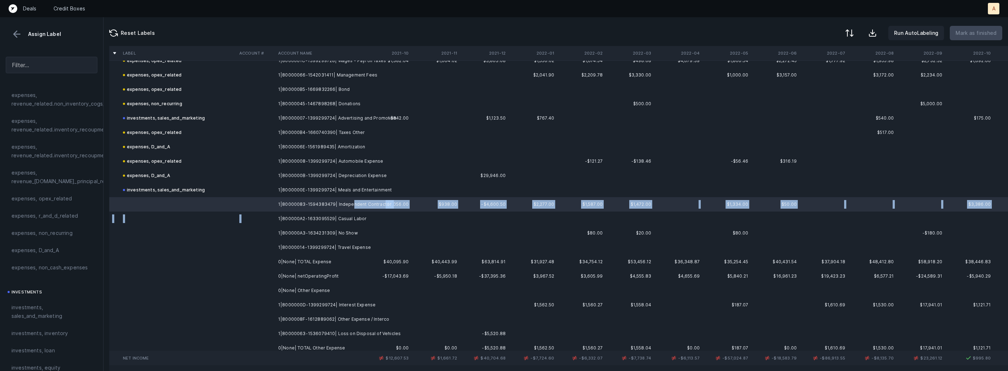
click at [328, 212] on td "1|800000A2-1633095529| Casual Labor" at bounding box center [319, 219] width 88 height 14
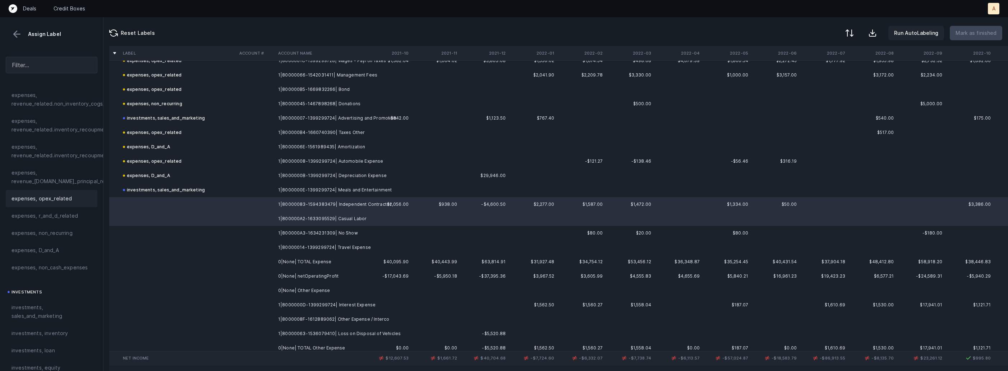
click at [59, 194] on span "expenses, opex_related" at bounding box center [41, 198] width 61 height 9
click at [253, 233] on td at bounding box center [255, 233] width 39 height 14
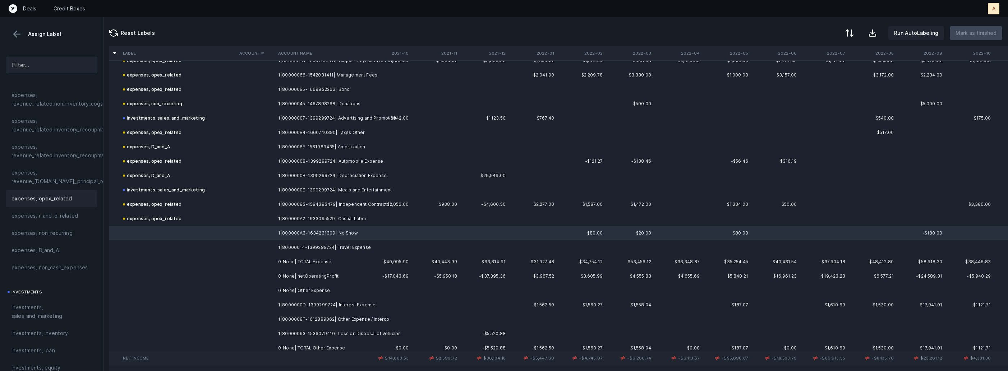
click at [56, 199] on span "expenses, opex_related" at bounding box center [41, 198] width 61 height 9
click at [228, 248] on td at bounding box center [178, 247] width 116 height 14
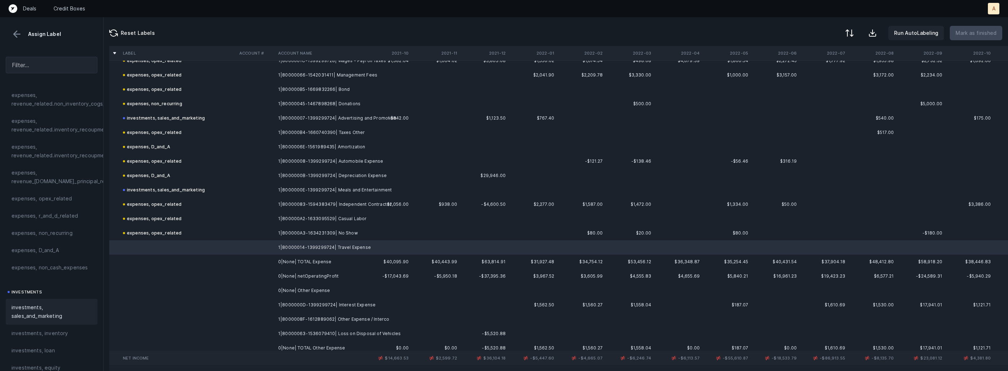
click at [40, 317] on span "investments, sales_and_marketing" at bounding box center [51, 311] width 80 height 17
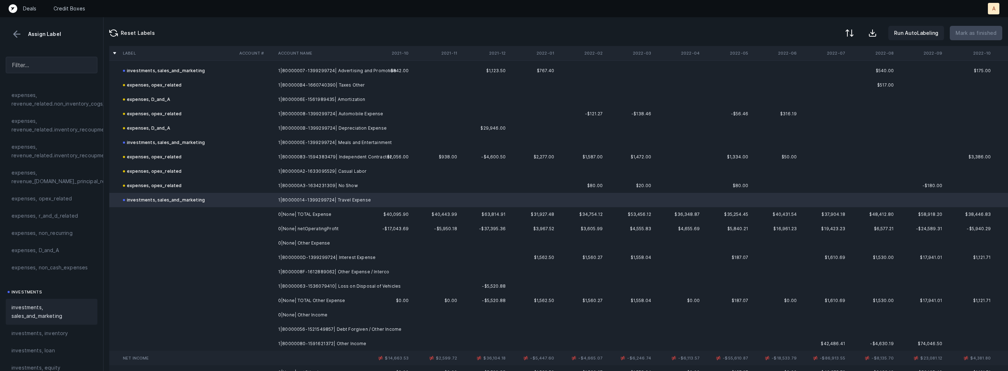
scroll to position [564, 0]
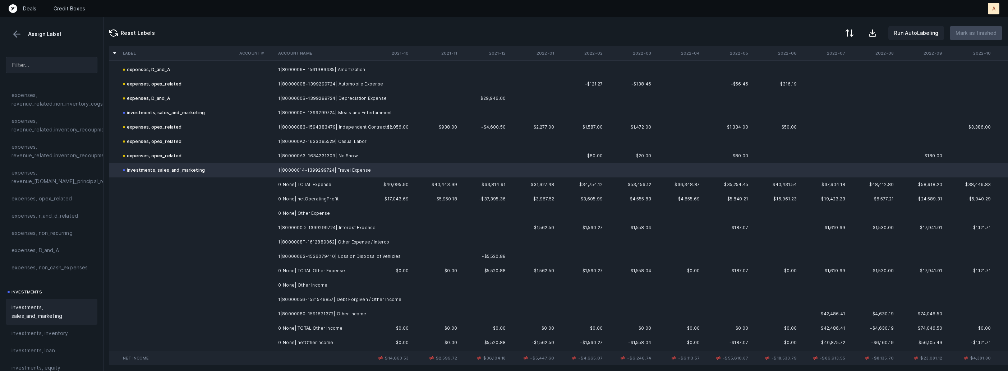
click at [318, 222] on td "1|8000000D-1399299724| Interest Expense" at bounding box center [319, 228] width 88 height 14
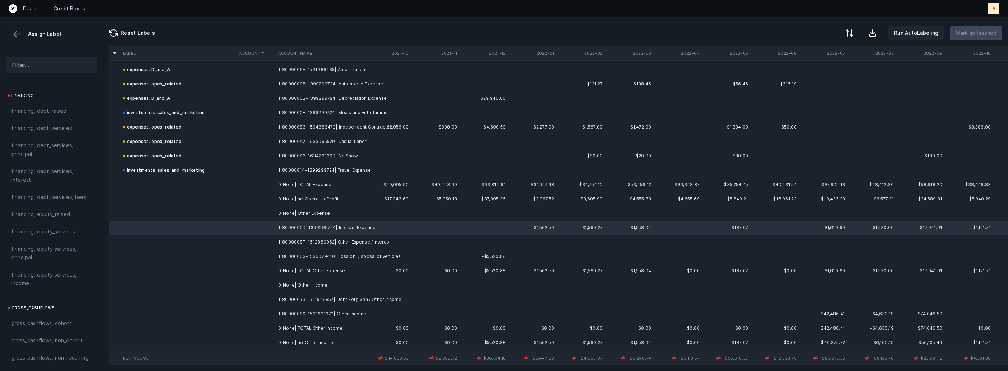
scroll to position [554, 0]
click at [50, 182] on span "financing, debt_services, interest" at bounding box center [51, 177] width 80 height 17
click at [258, 244] on td at bounding box center [255, 242] width 39 height 14
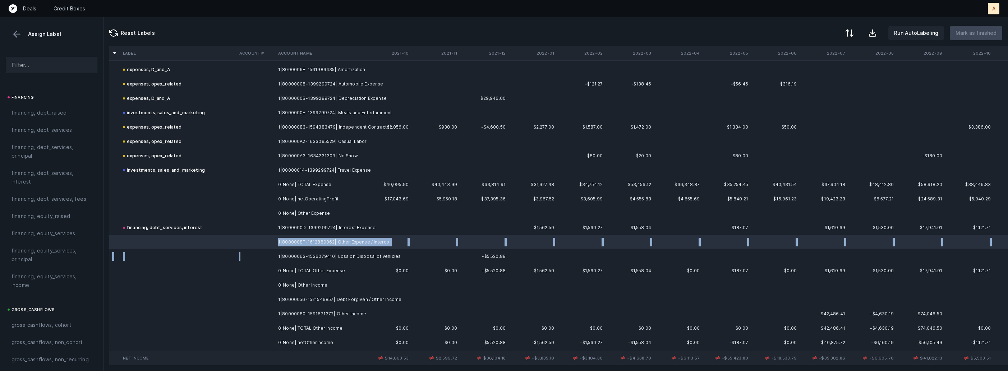
click at [265, 256] on td at bounding box center [255, 256] width 39 height 14
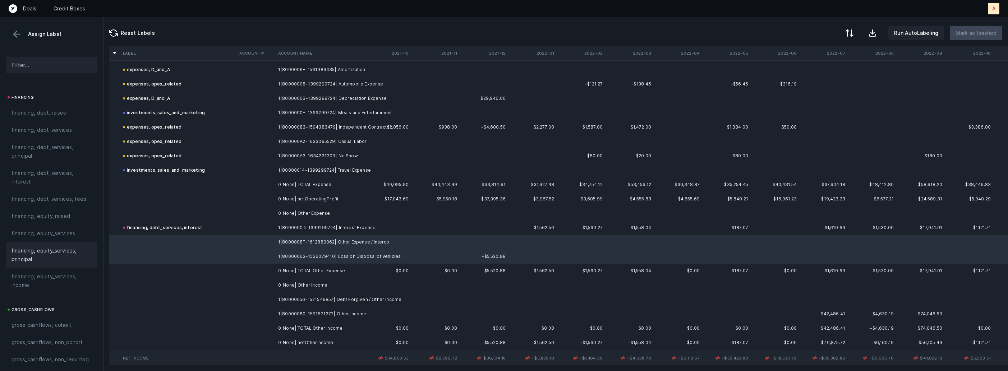
scroll to position [816, 0]
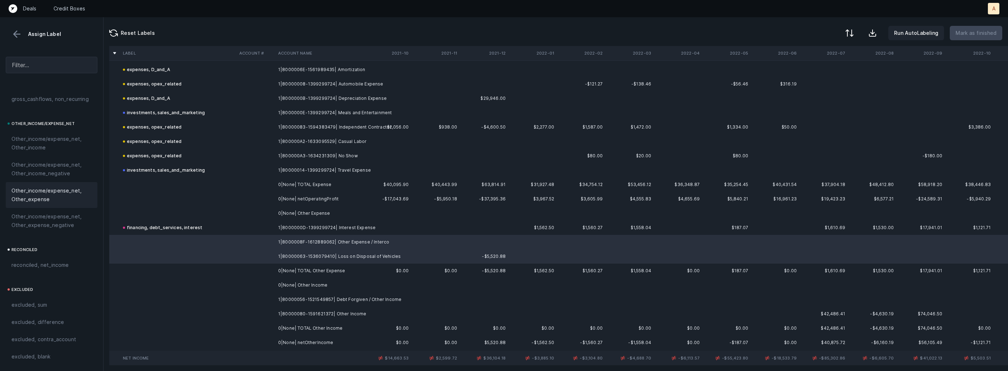
click at [55, 196] on span "Other_income/expense_net, Other_expense" at bounding box center [51, 194] width 80 height 17
click at [268, 297] on td at bounding box center [255, 299] width 39 height 14
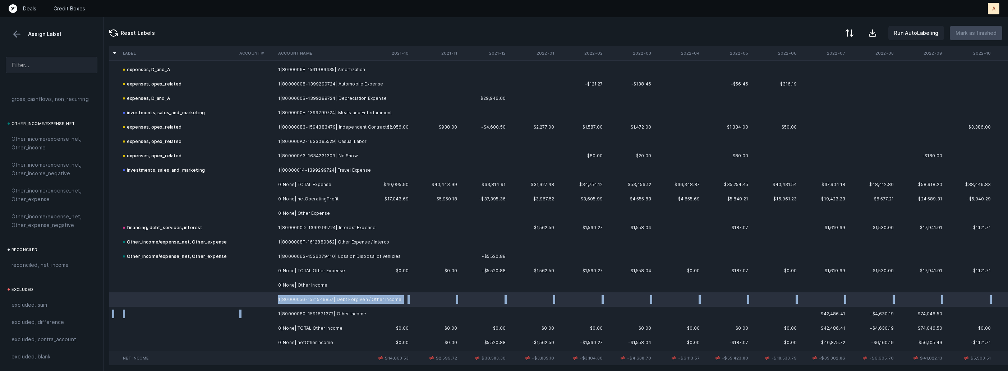
click at [275, 313] on td "1|80000080-1591621372| Other Income" at bounding box center [319, 314] width 88 height 14
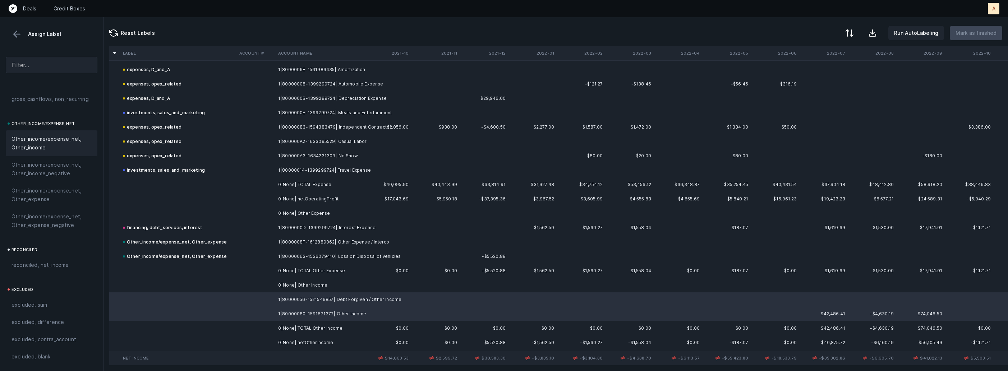
click at [57, 147] on span "Other_income/expense_net, Other_income" at bounding box center [51, 143] width 80 height 17
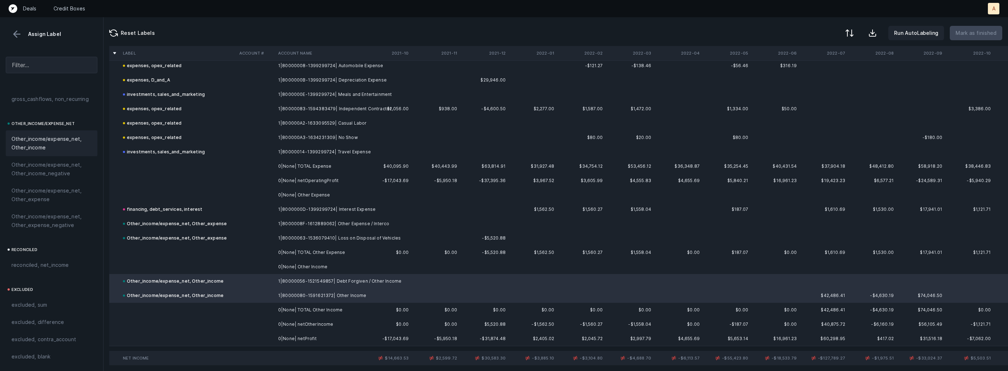
click at [295, 334] on td "0|None| netProfit" at bounding box center [319, 339] width 88 height 14
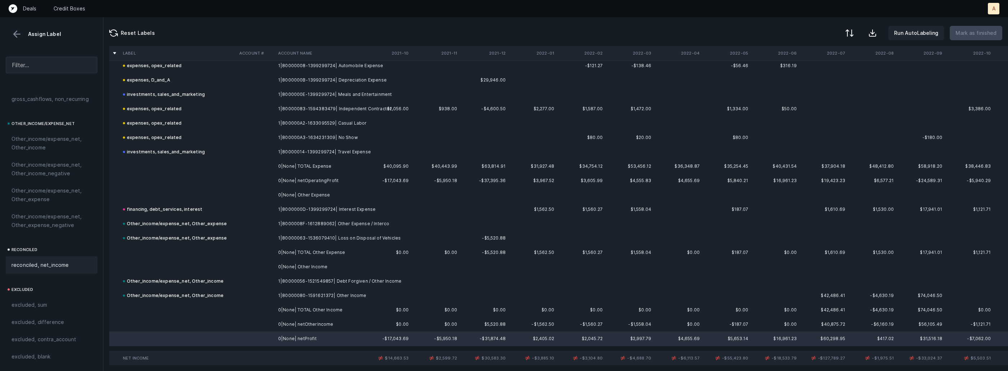
click at [74, 264] on div "reconciled, net_income" at bounding box center [51, 265] width 80 height 9
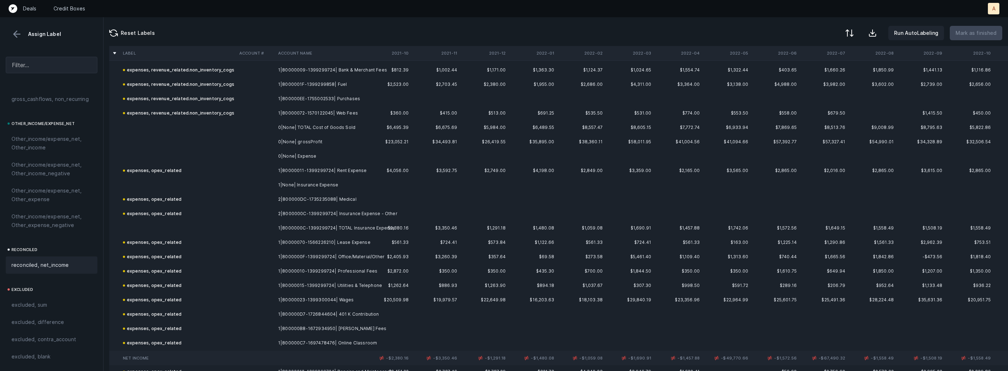
scroll to position [134, 0]
click at [363, 227] on td "1|8000000C-1399299724| TOTAL Insurance Expense" at bounding box center [319, 227] width 88 height 14
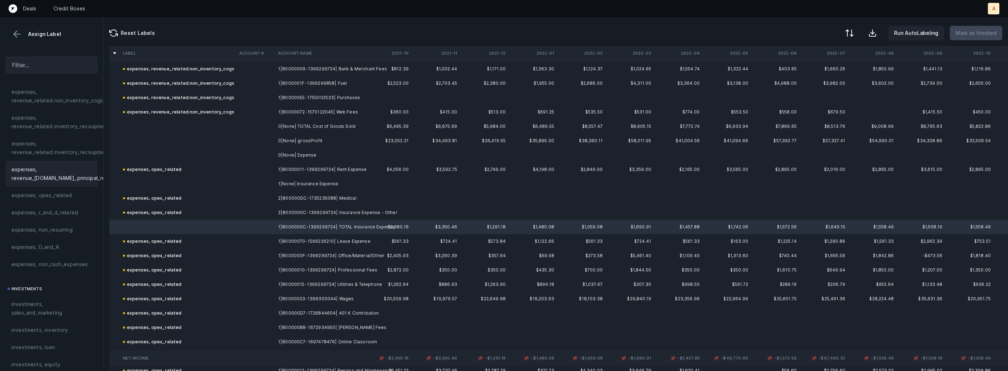
scroll to position [185, 0]
click at [34, 198] on span "expenses, opex_related" at bounding box center [41, 198] width 61 height 9
click at [347, 217] on td "2|8000000C-1399299724| Insurance Expense - Other" at bounding box center [319, 212] width 88 height 14
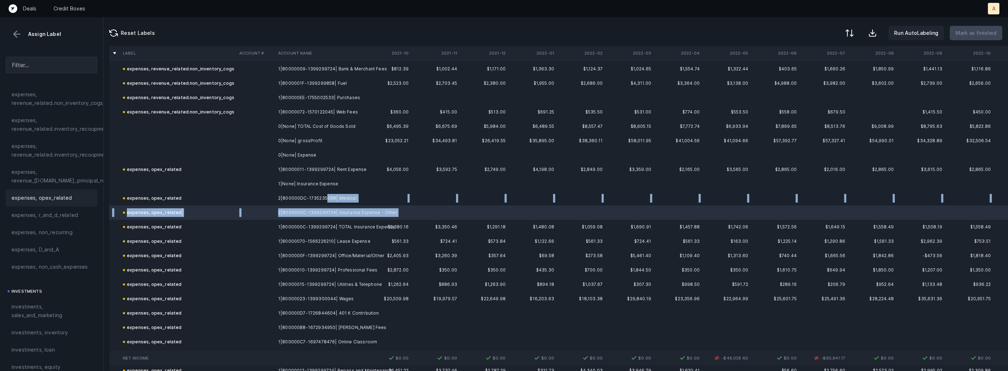
click at [325, 201] on td "2|800000DC-1735235088| Medical" at bounding box center [319, 198] width 88 height 14
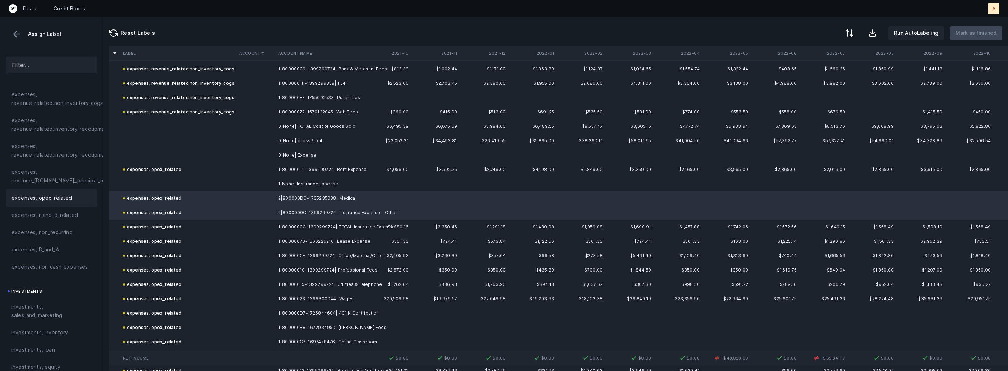
click at [65, 196] on span "expenses, opex_related" at bounding box center [41, 198] width 61 height 9
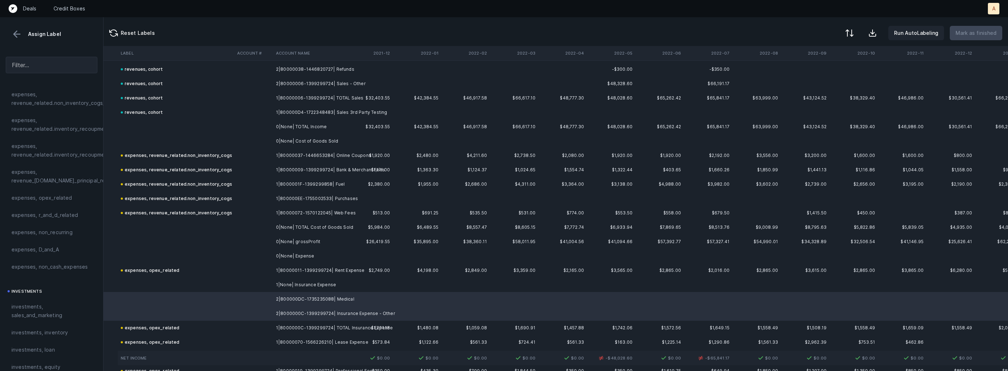
scroll to position [0, 116]
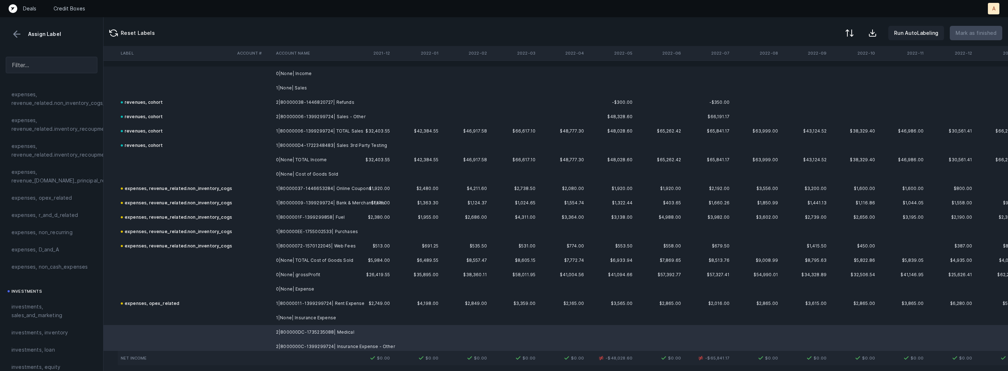
click at [532, 133] on td "$66,617.10" at bounding box center [514, 131] width 48 height 14
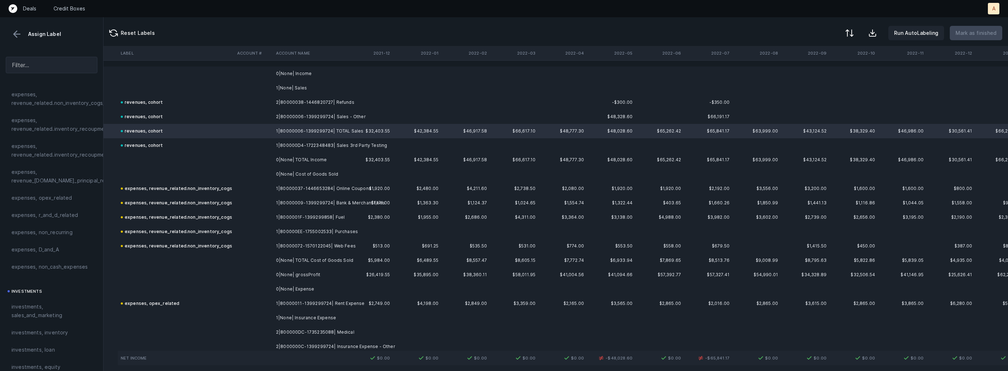
click at [186, 119] on td "revenues, cohort" at bounding box center [176, 117] width 116 height 14
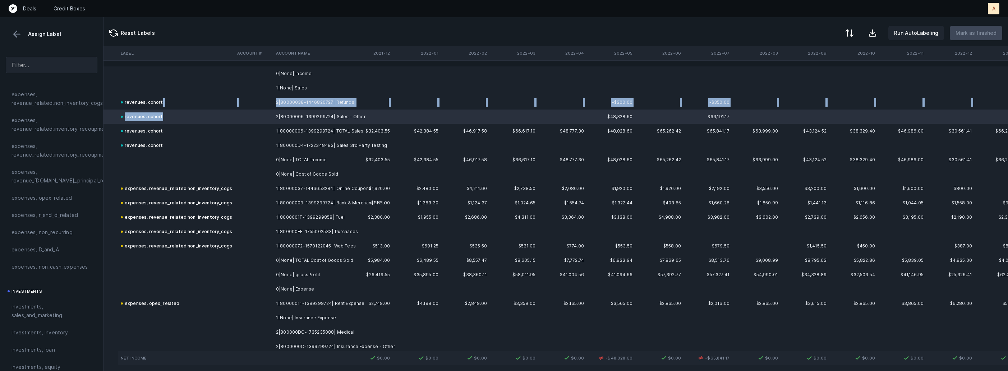
click at [187, 106] on td "revenues, cohort" at bounding box center [176, 102] width 116 height 14
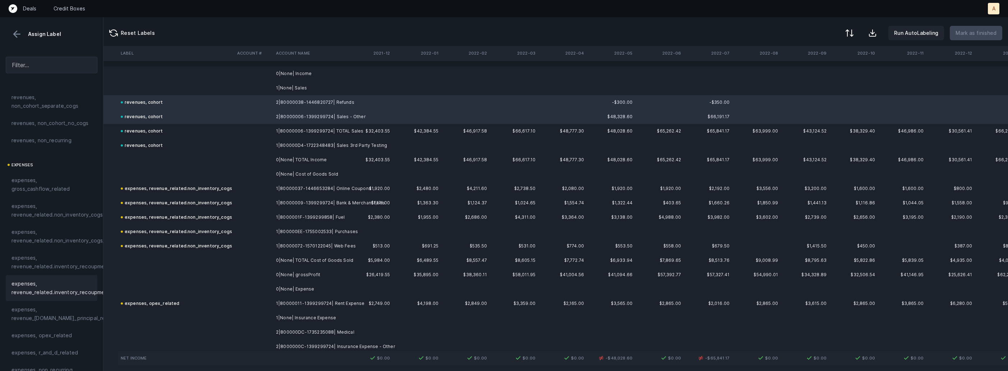
scroll to position [0, 0]
click at [39, 107] on span "revenues, cohort" at bounding box center [32, 110] width 43 height 9
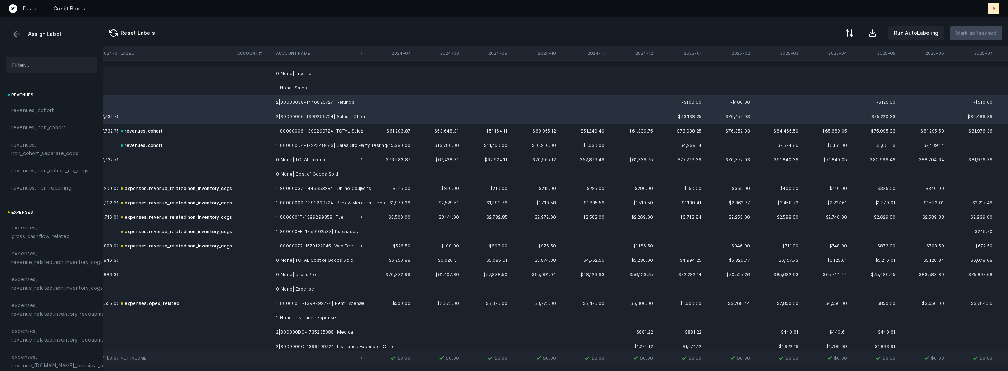
scroll to position [0, 1683]
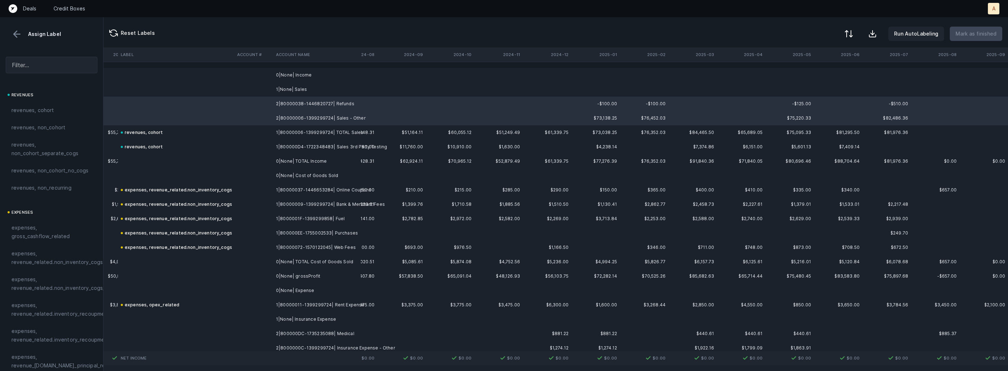
click at [850, 32] on div at bounding box center [848, 33] width 9 height 9
click at [795, 75] on div "By Hum label" at bounding box center [803, 76] width 32 height 9
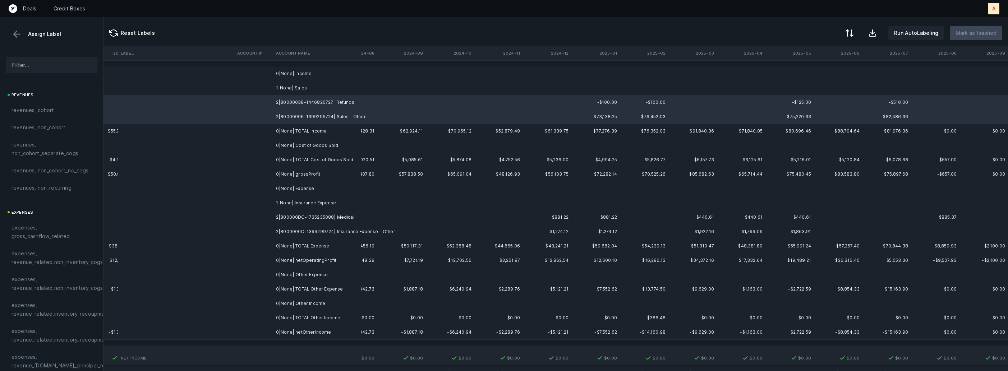
click at [287, 83] on td "1|None| Sales" at bounding box center [317, 88] width 88 height 14
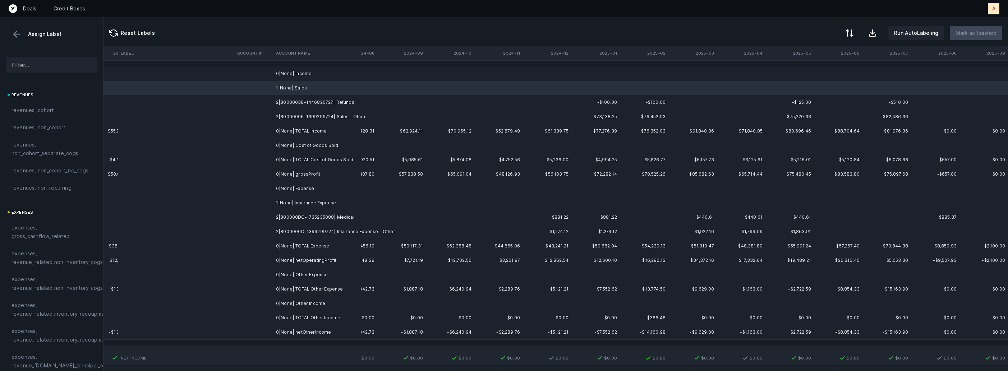
click at [291, 77] on td "0|None| Income" at bounding box center [317, 73] width 88 height 14
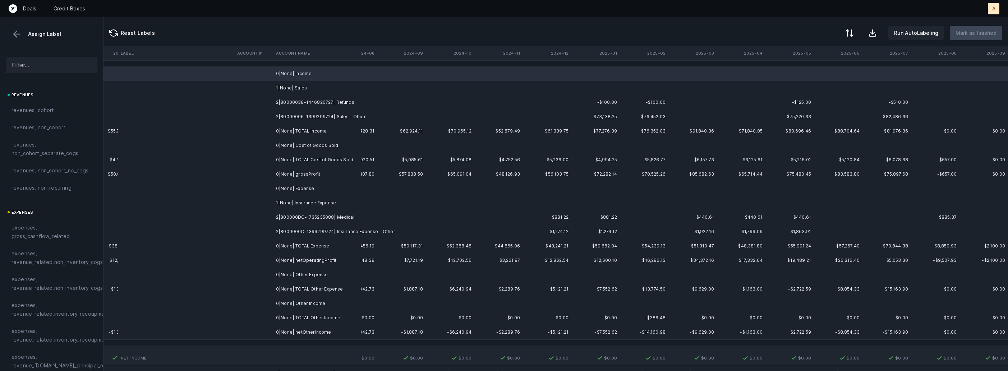
click at [295, 86] on td "1|None| Sales" at bounding box center [317, 88] width 88 height 14
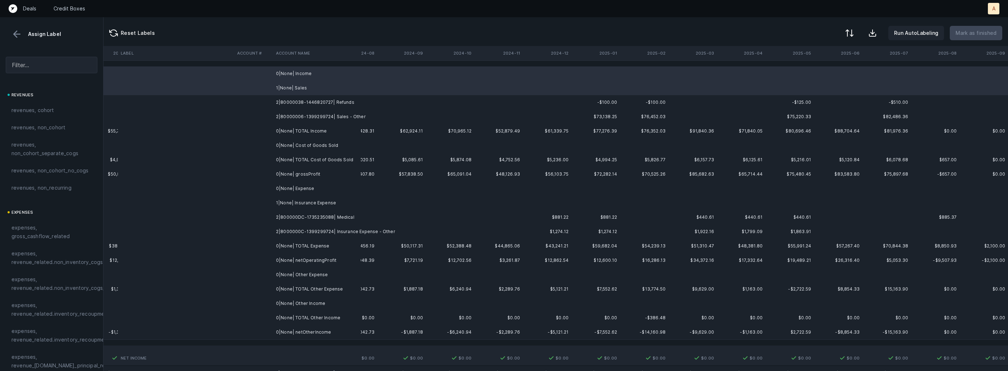
click at [313, 190] on td "0|None| Expense" at bounding box center [317, 188] width 88 height 14
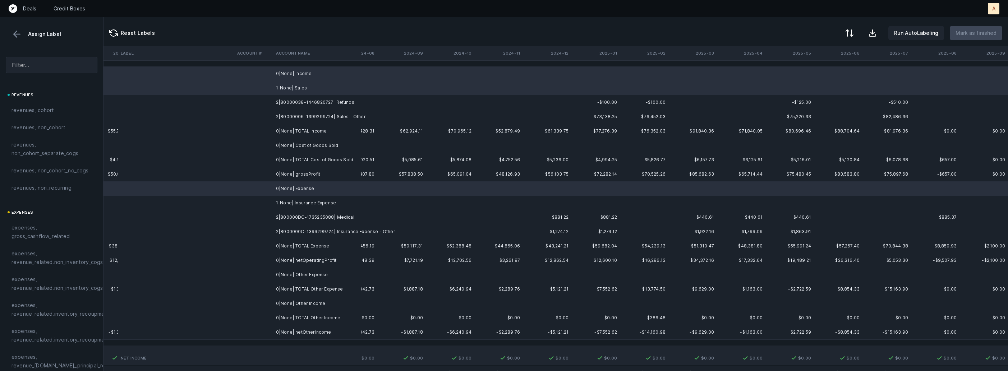
click at [301, 200] on td "1|None| Insurance Expense" at bounding box center [317, 203] width 88 height 14
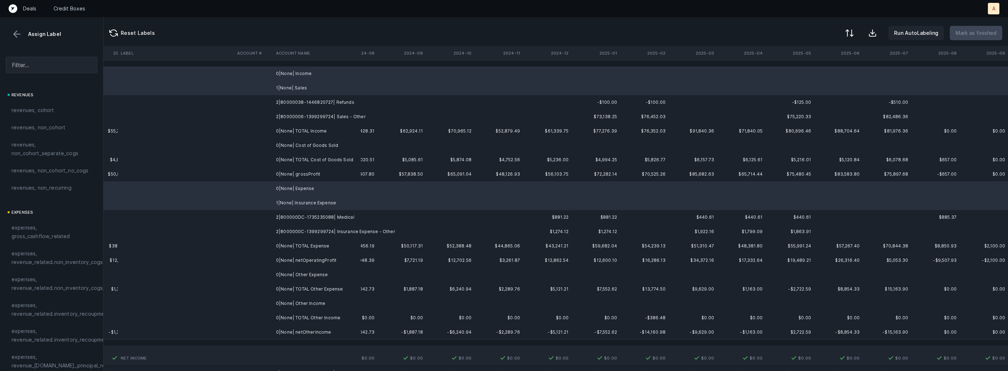
click at [300, 276] on td "0|None| Other Expense" at bounding box center [317, 275] width 88 height 14
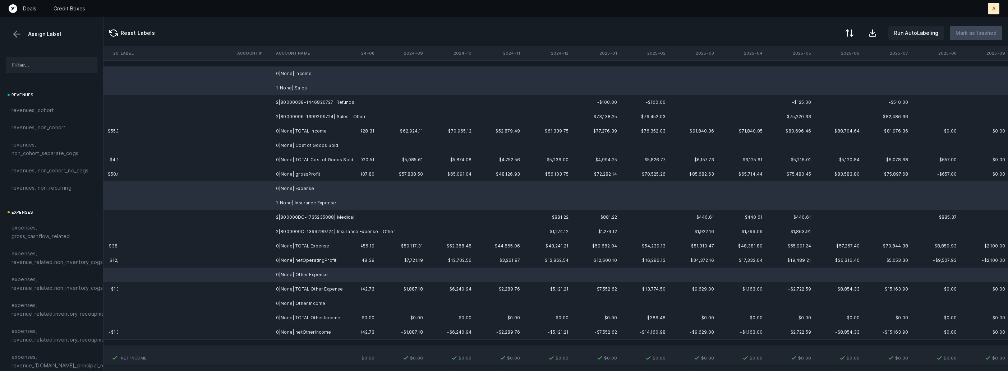
click at [293, 301] on td "0|None| Other Income" at bounding box center [317, 303] width 88 height 14
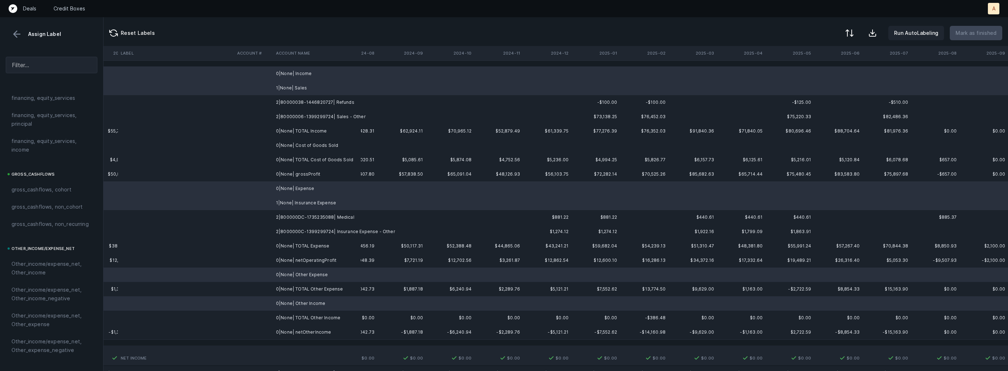
scroll to position [816, 0]
click at [41, 357] on span "excluded, blank" at bounding box center [30, 356] width 39 height 9
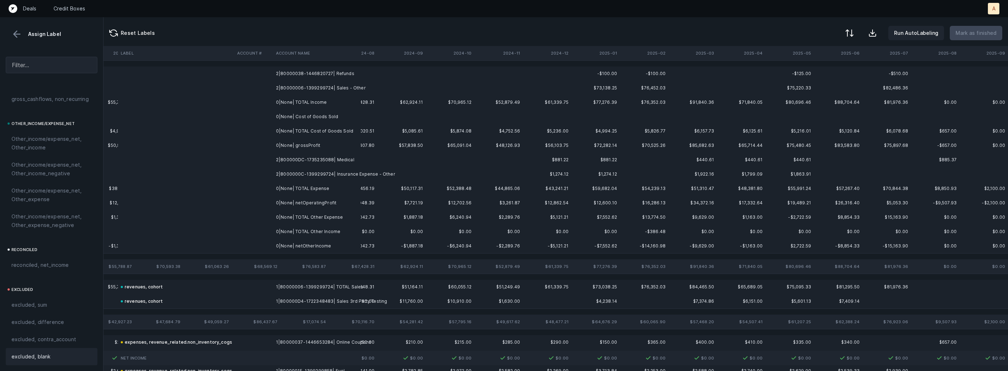
click at [347, 77] on td "2|80000038-1446820727| Refunds" at bounding box center [317, 73] width 88 height 14
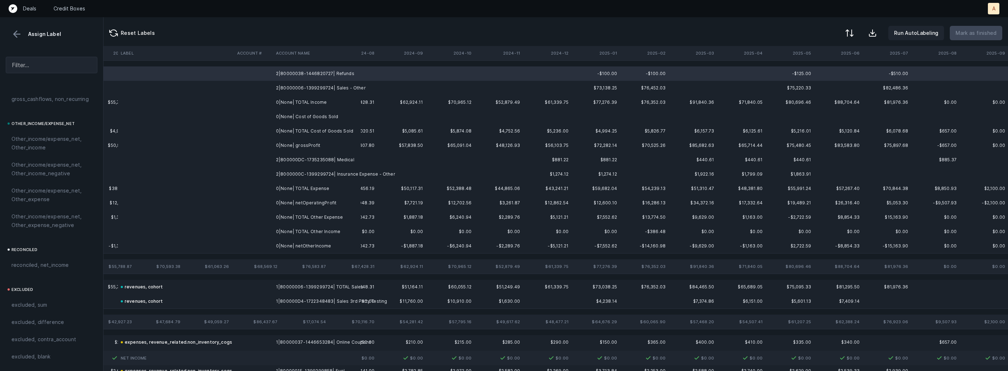
click at [330, 86] on td "2|80000006-1399299724| Sales - Other" at bounding box center [317, 88] width 88 height 14
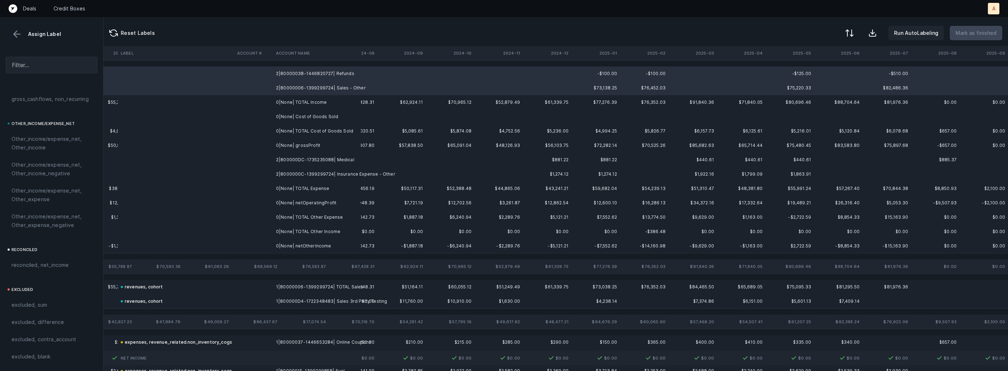
click at [315, 100] on td "0|None| TOTAL Income" at bounding box center [317, 102] width 88 height 14
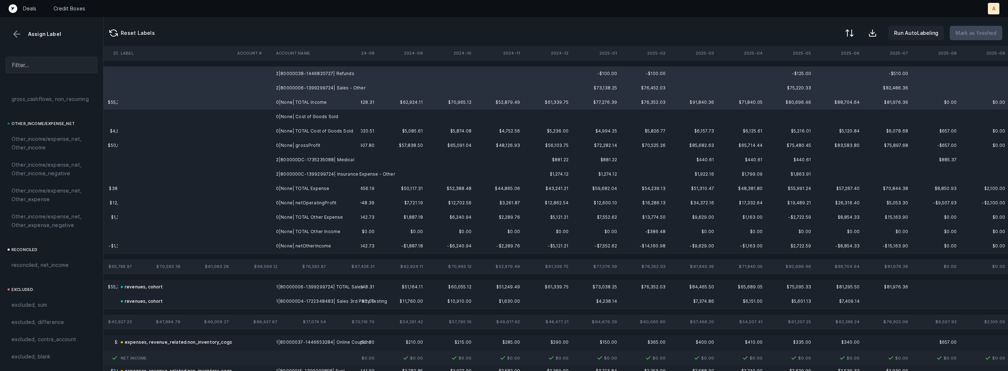
click at [307, 129] on td "0|None| TOTAL Cost of Goods Sold" at bounding box center [317, 131] width 88 height 14
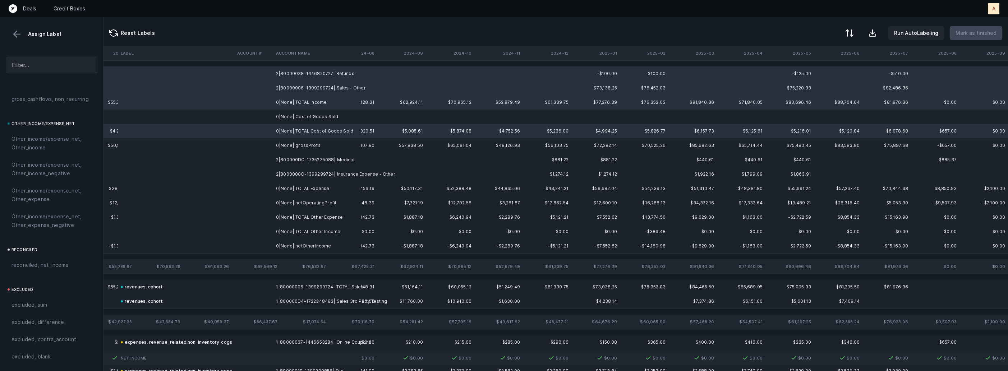
click at [298, 185] on td "0|None| TOTAL Expense" at bounding box center [317, 188] width 88 height 14
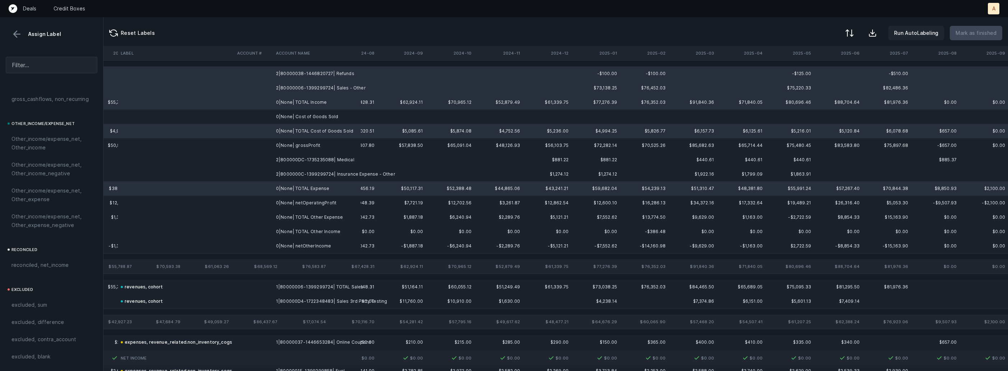
click at [295, 217] on td "0|None| TOTAL Other Expense" at bounding box center [317, 217] width 88 height 14
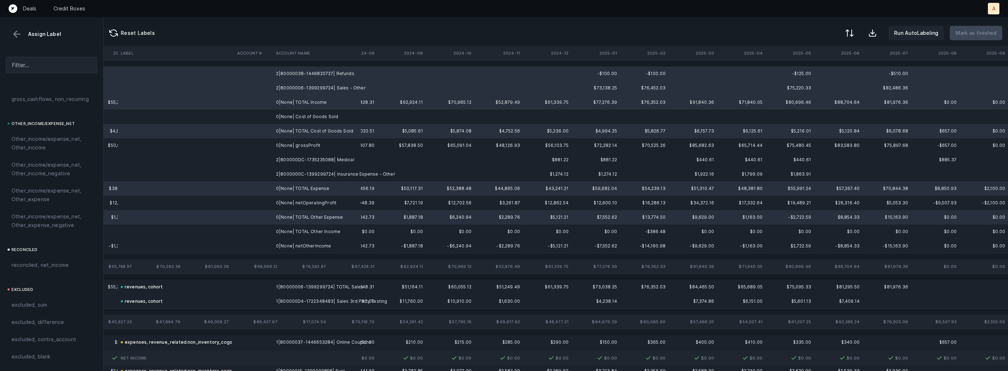
click at [292, 235] on td "0|None| TOTAL Other Income" at bounding box center [317, 231] width 88 height 14
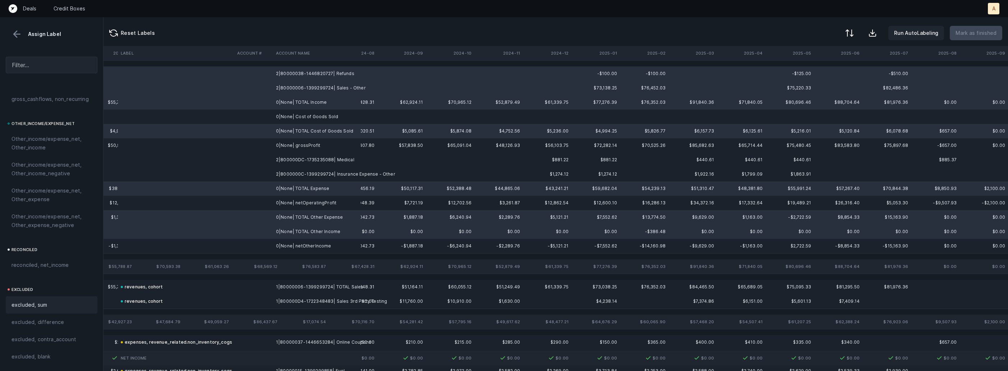
click at [25, 303] on span "excluded, sum" at bounding box center [29, 305] width 36 height 9
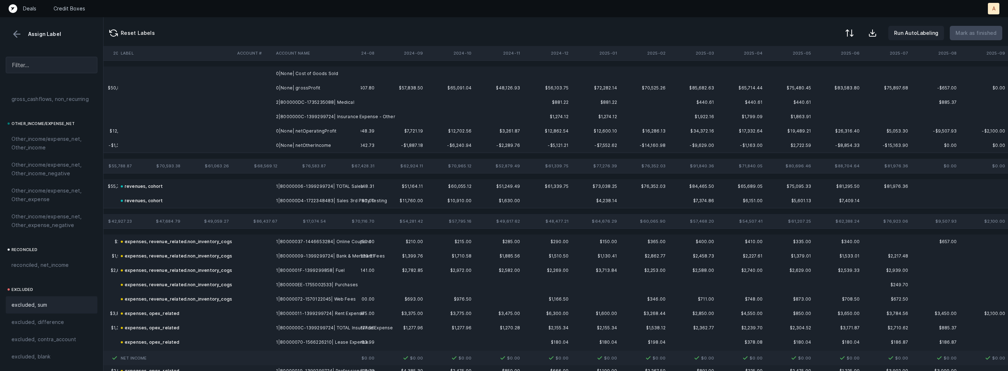
click at [320, 142] on td "0|None| netOtherIncome" at bounding box center [317, 145] width 88 height 14
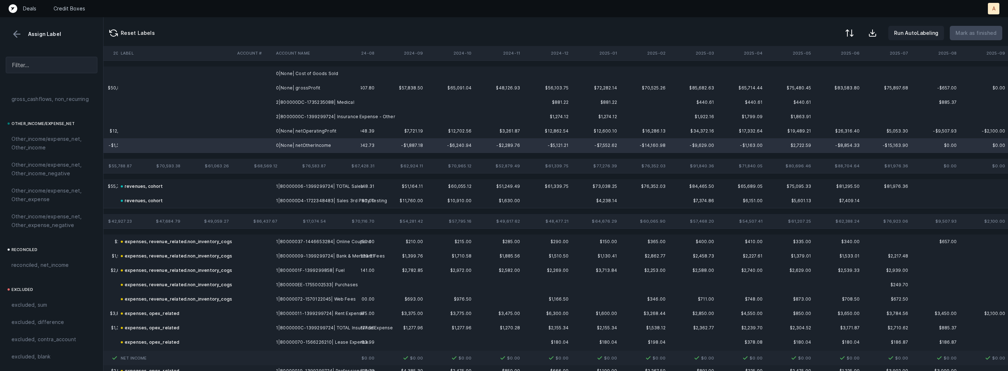
click at [320, 135] on td "0|None| netOperatingProfit" at bounding box center [317, 131] width 88 height 14
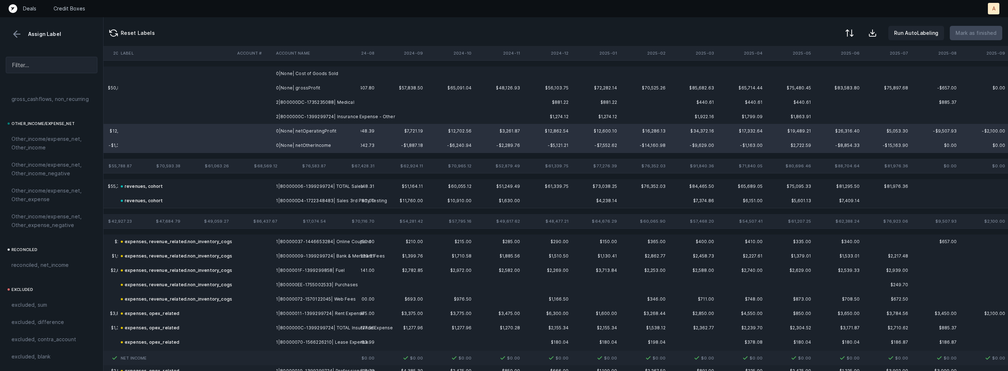
click at [309, 92] on td "0|None| grossProfit" at bounding box center [317, 88] width 88 height 14
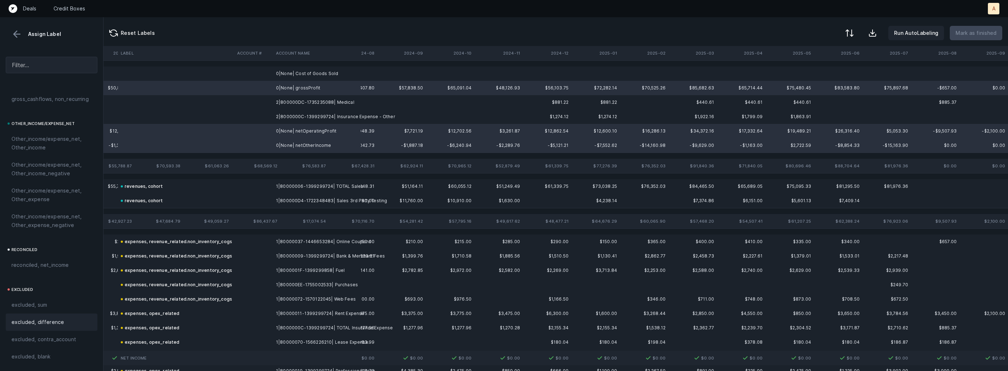
click at [32, 325] on span "excluded, difference" at bounding box center [37, 322] width 52 height 9
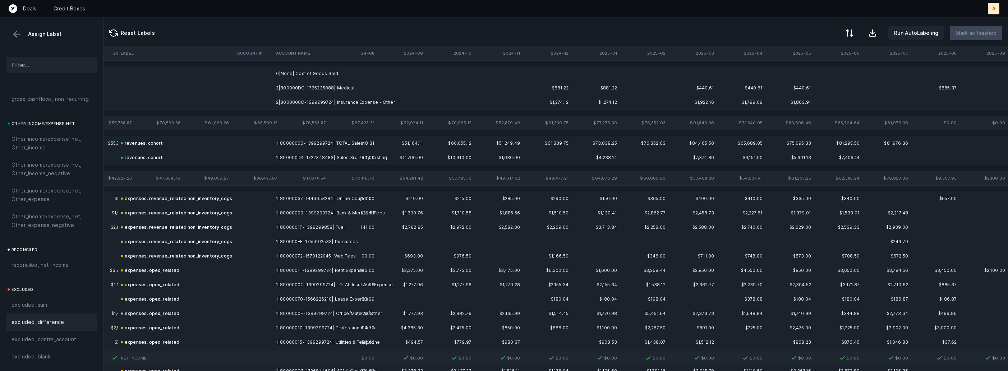
click at [296, 86] on td "2|800000DC-1735235088| Medical" at bounding box center [317, 88] width 88 height 14
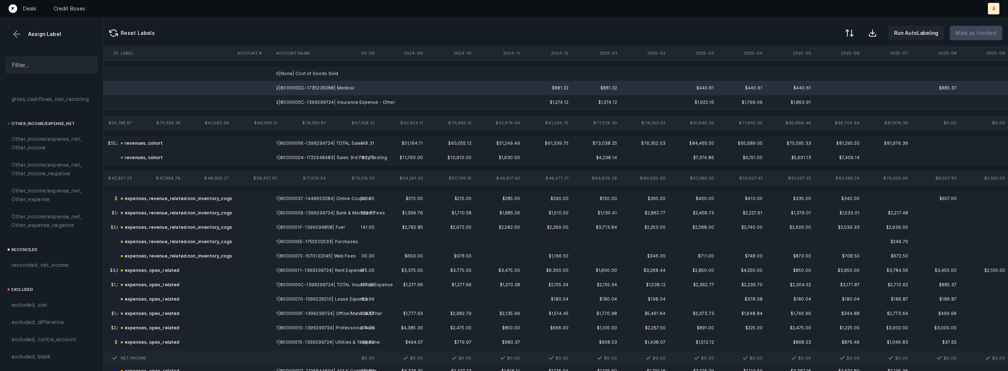
click at [296, 96] on td "2|8000000C-1399299724| Insurance Expense - Other" at bounding box center [317, 102] width 88 height 14
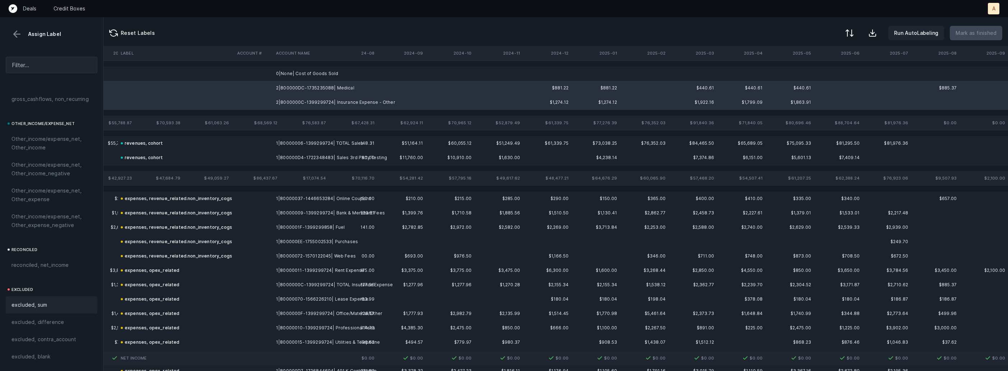
click at [26, 307] on span "excluded, sum" at bounding box center [29, 305] width 36 height 9
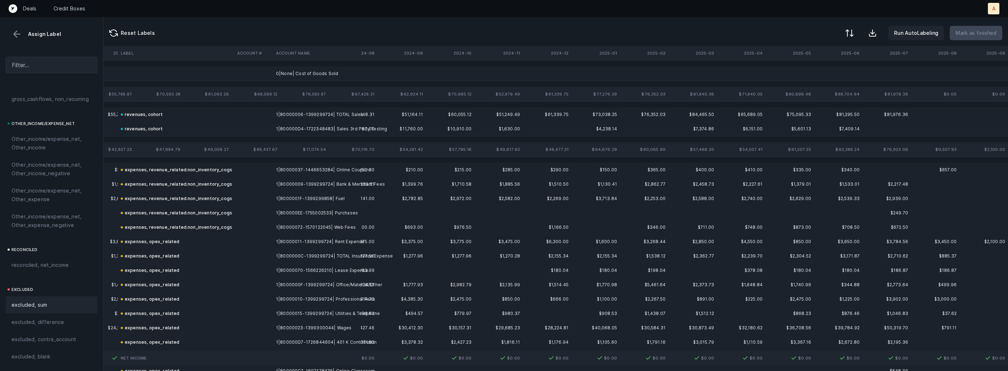
click at [291, 72] on td "0|None| Cost of Goods Sold" at bounding box center [317, 73] width 88 height 14
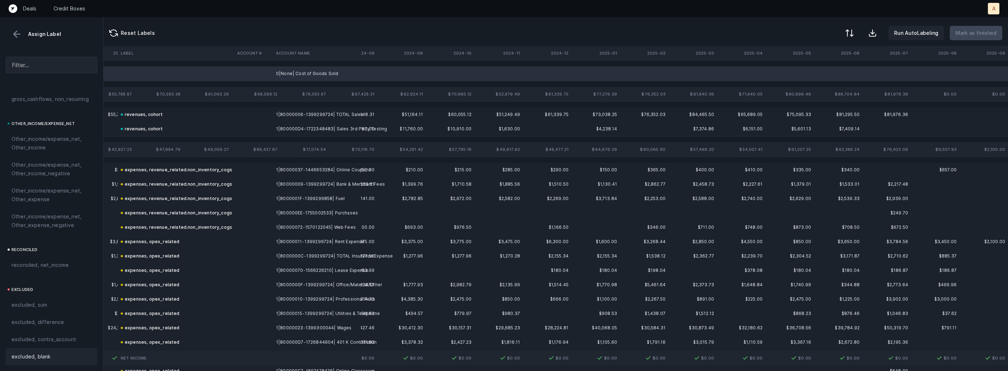
click at [44, 357] on span "excluded, blank" at bounding box center [30, 356] width 39 height 9
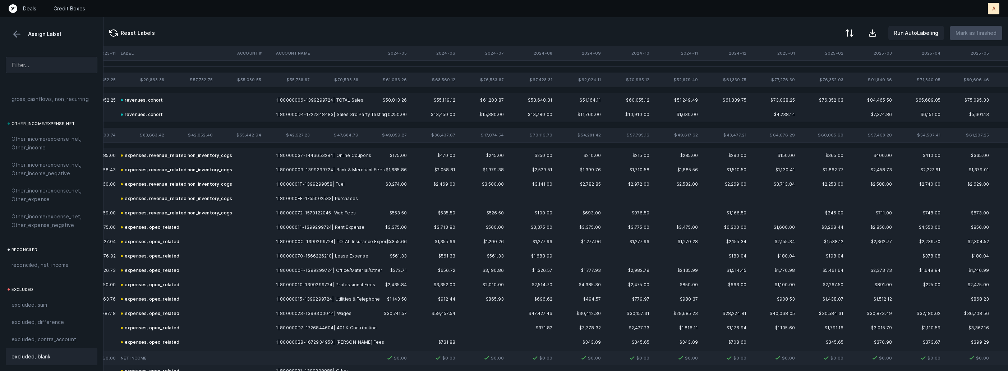
scroll to position [0, 1683]
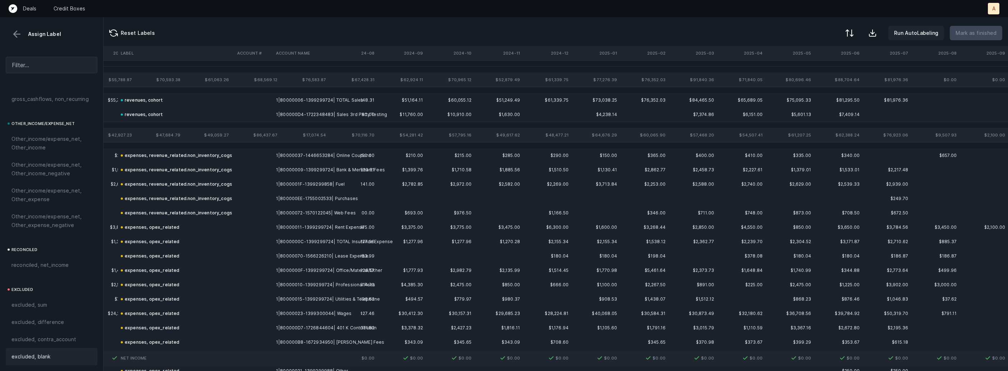
click at [12, 34] on button at bounding box center [16, 34] width 11 height 11
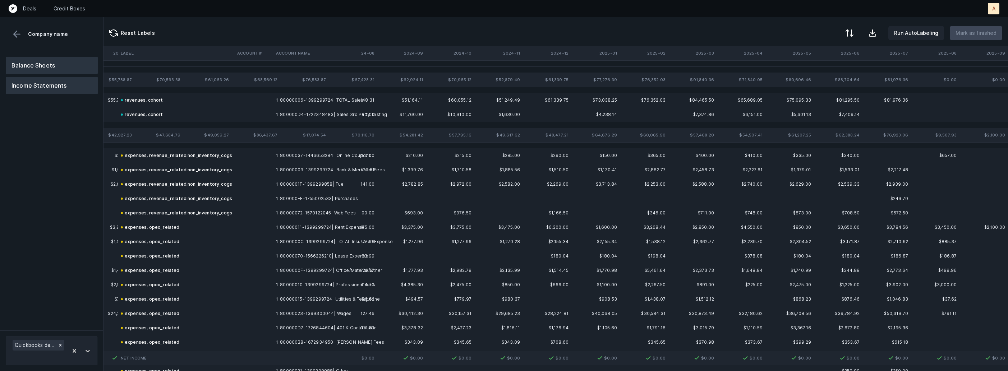
click at [33, 61] on button "Balance Sheets" at bounding box center [52, 65] width 92 height 17
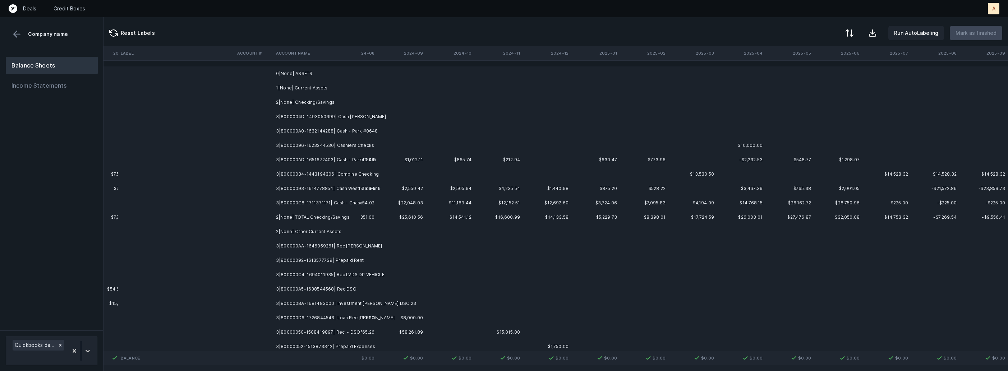
click at [326, 116] on td "3|8000004D-1493050699| Cash Hunt." at bounding box center [317, 117] width 88 height 14
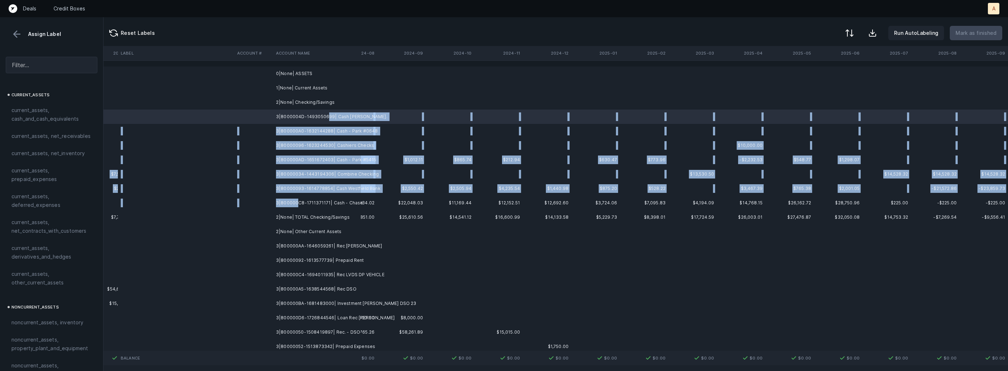
click at [297, 200] on td "3|800000C8-1711371171| Cash - Chase" at bounding box center [317, 203] width 88 height 14
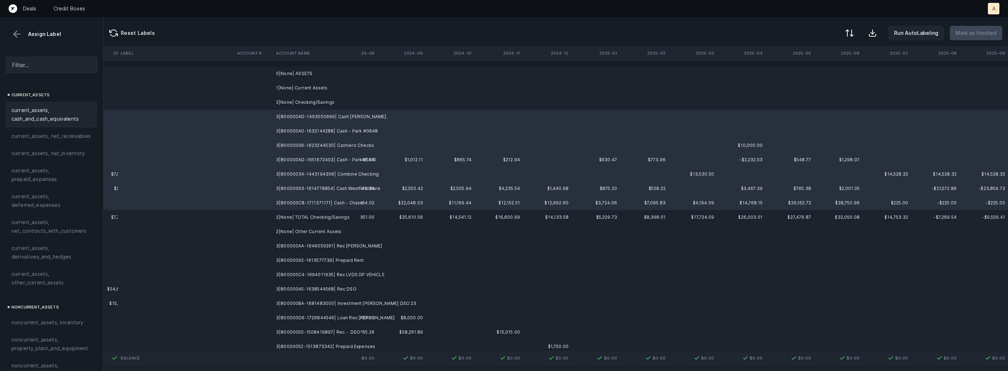
click at [48, 119] on span "current_assets, cash_and_cash_equivalents" at bounding box center [51, 114] width 80 height 17
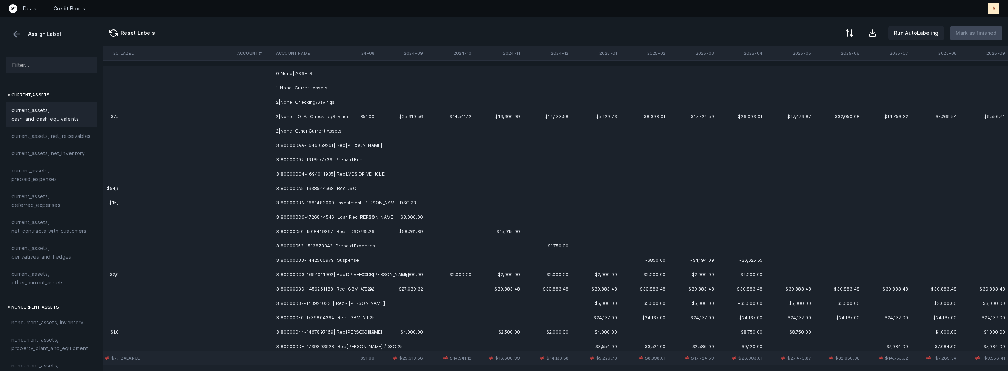
click at [289, 149] on td "3|800000AA-1646059261| Rec McGuire" at bounding box center [317, 145] width 88 height 14
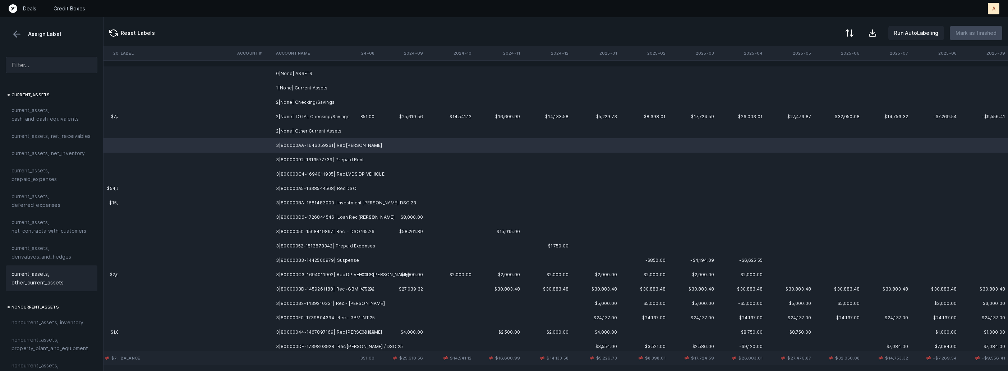
click at [43, 281] on span "current_assets, other_current_assets" at bounding box center [51, 278] width 80 height 17
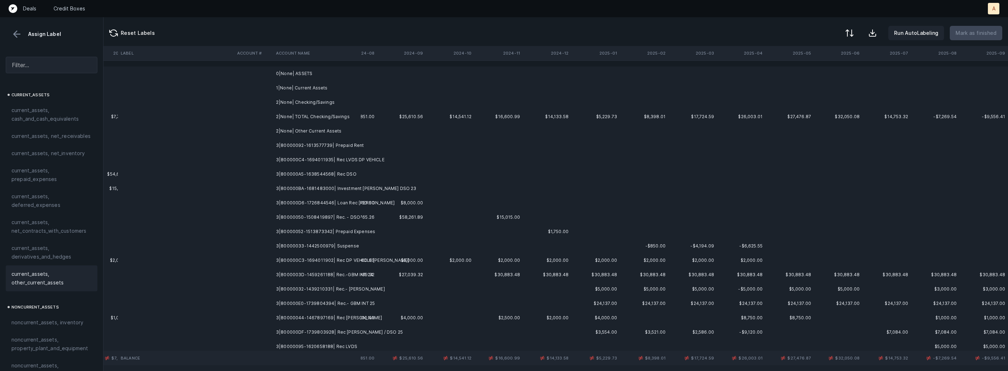
click at [346, 145] on td "3|80000092-1613577739| Prepaid Rent" at bounding box center [317, 145] width 88 height 14
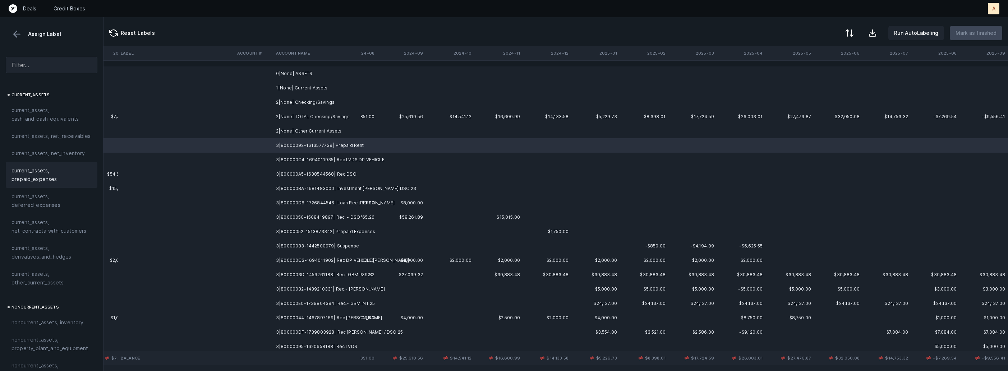
click at [70, 170] on span "current_assets, prepaid_expenses" at bounding box center [51, 174] width 80 height 17
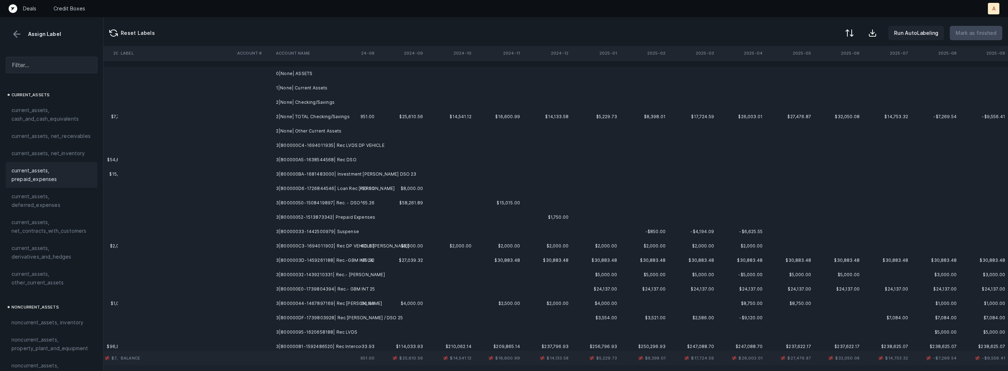
click at [309, 150] on td "3|800000C4-1694011935| Rec LVDS DP VEHICLE" at bounding box center [317, 145] width 88 height 14
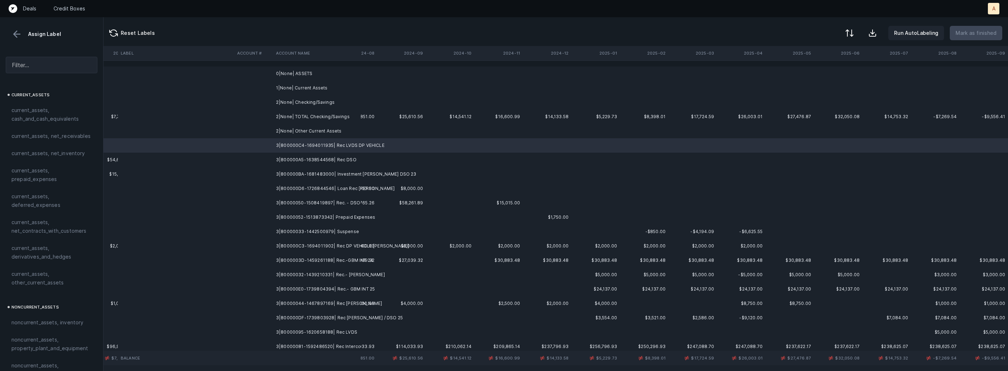
click at [329, 157] on td "3|800000A5-1638544568| Rec DSO" at bounding box center [317, 160] width 88 height 14
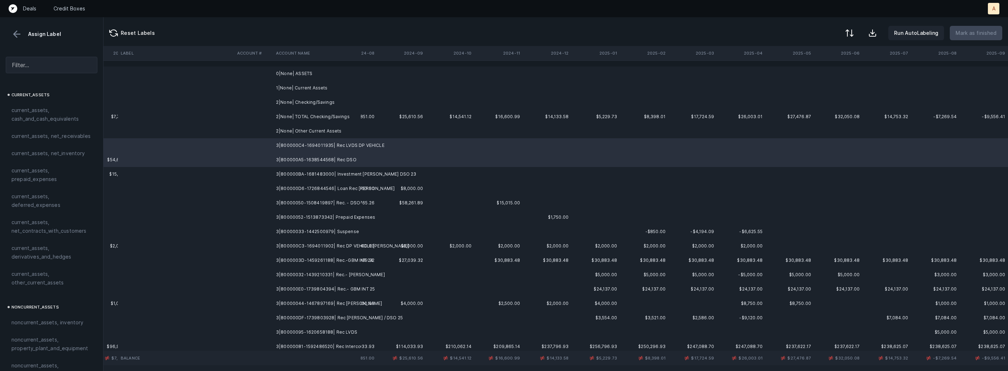
click at [328, 172] on td "3|800000BA-1681483000| Investment Merrill DSO 23" at bounding box center [317, 174] width 88 height 14
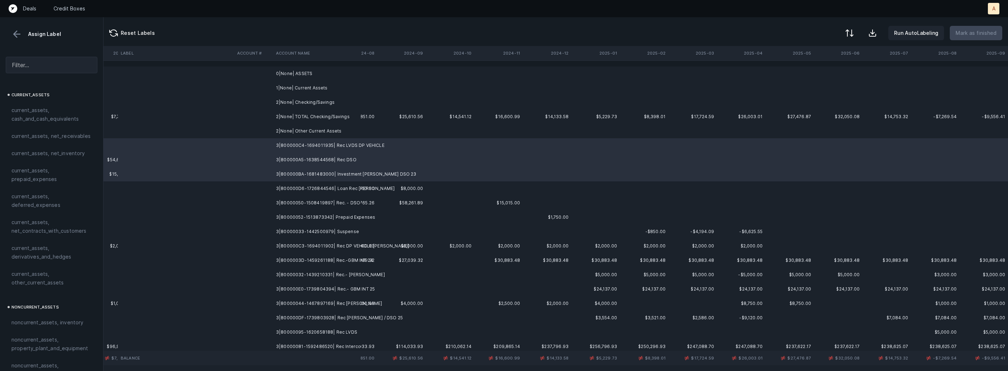
click at [320, 187] on td "3|800000D6-1726844546| Loan Rec Tom K" at bounding box center [317, 188] width 88 height 14
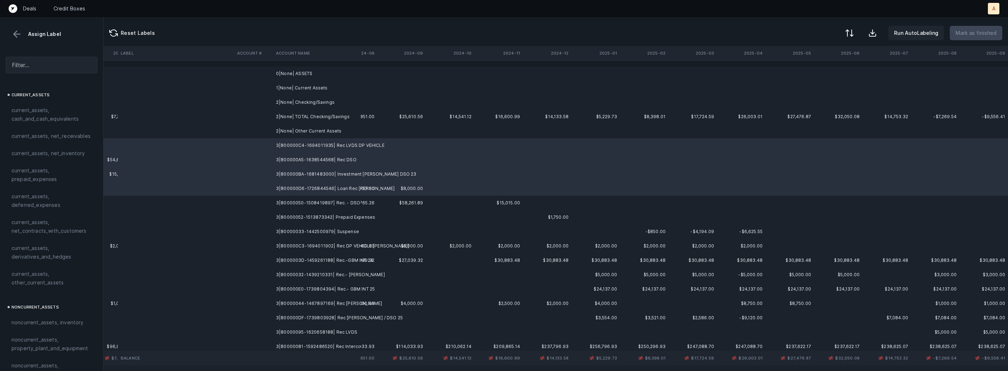
click at [315, 203] on td "3|80000050-1508419897| Rec. - DSO" at bounding box center [317, 203] width 88 height 14
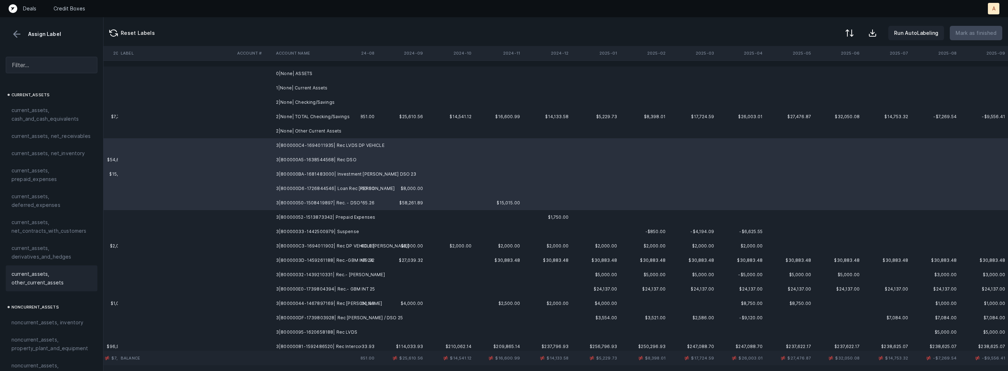
click at [10, 282] on div "current_assets, other_current_assets" at bounding box center [52, 278] width 92 height 26
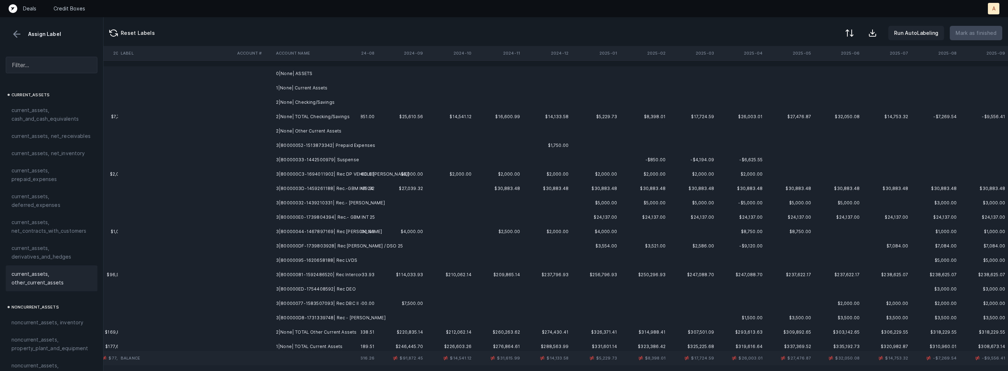
click at [335, 151] on td "3|80000052-1513873342| Prepaid Expenses" at bounding box center [317, 145] width 88 height 14
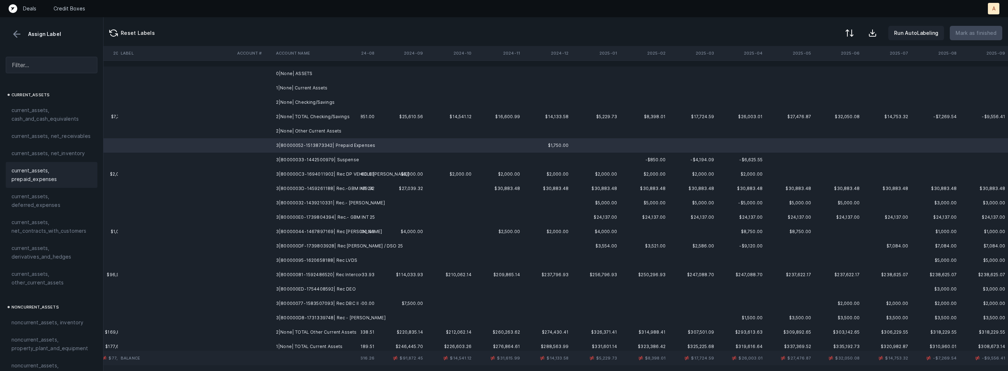
click at [58, 168] on span "current_assets, prepaid_expenses" at bounding box center [51, 174] width 80 height 17
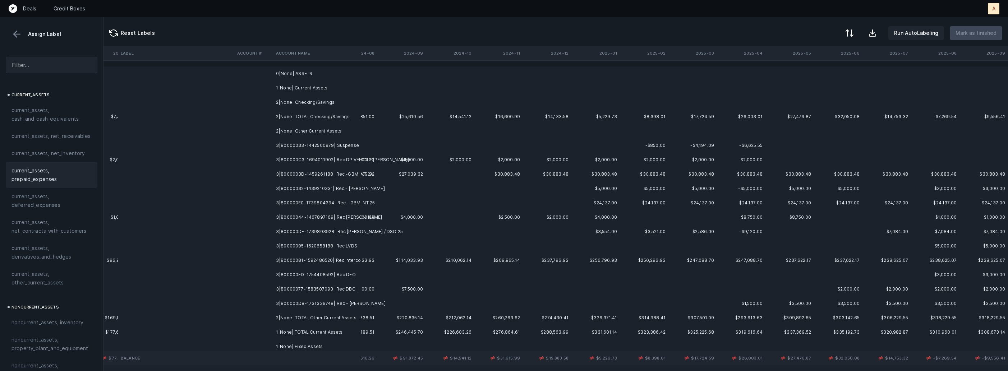
click at [315, 147] on td "3|80000033-1442500979| Suspense" at bounding box center [317, 145] width 88 height 14
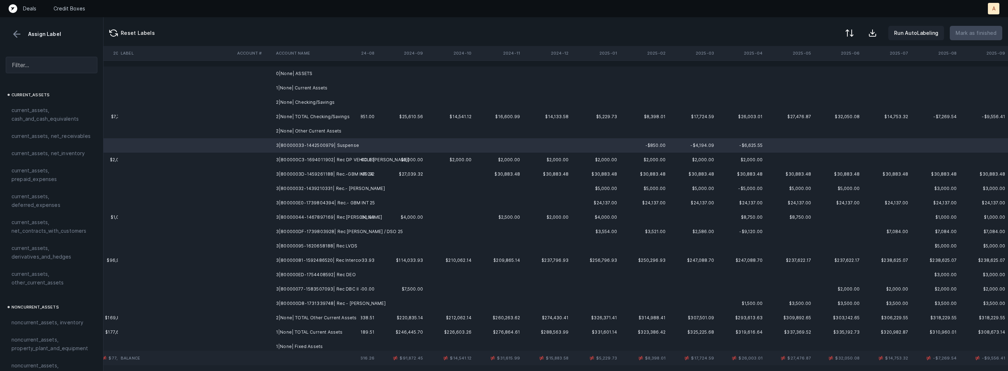
click at [316, 301] on td "3|800000D8-1731339748| Rec - Stanley" at bounding box center [317, 303] width 88 height 14
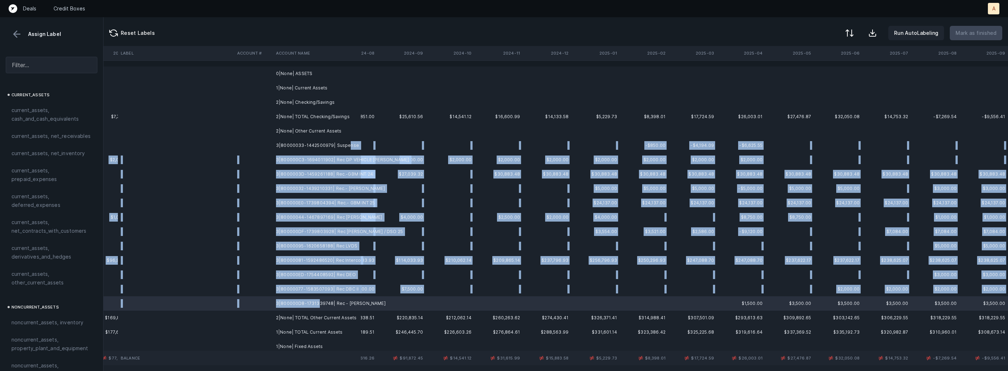
click at [347, 149] on td "3|80000033-1442500979| Suspense" at bounding box center [317, 145] width 88 height 14
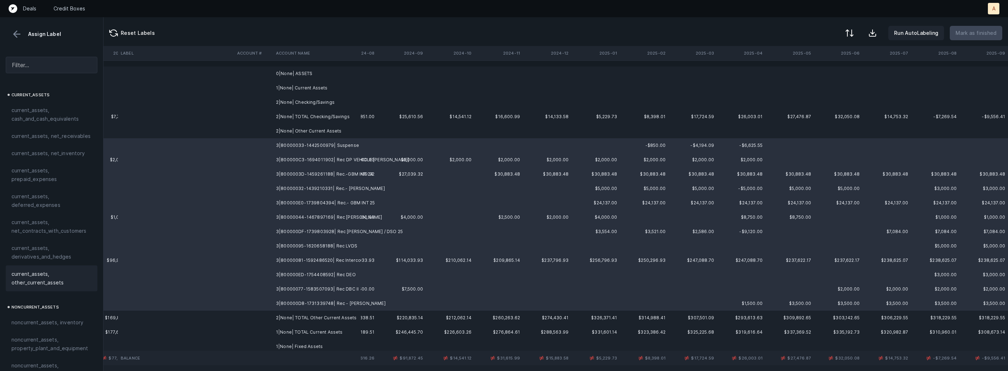
click at [38, 272] on span "current_assets, other_current_assets" at bounding box center [51, 278] width 80 height 17
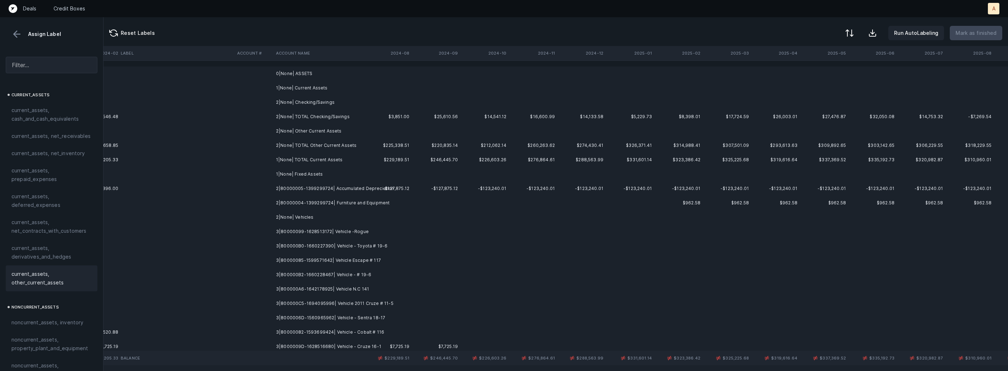
scroll to position [0, 1651]
click at [342, 187] on td "2|80000005-1399299724| Accumulated Depreciation" at bounding box center [317, 188] width 88 height 14
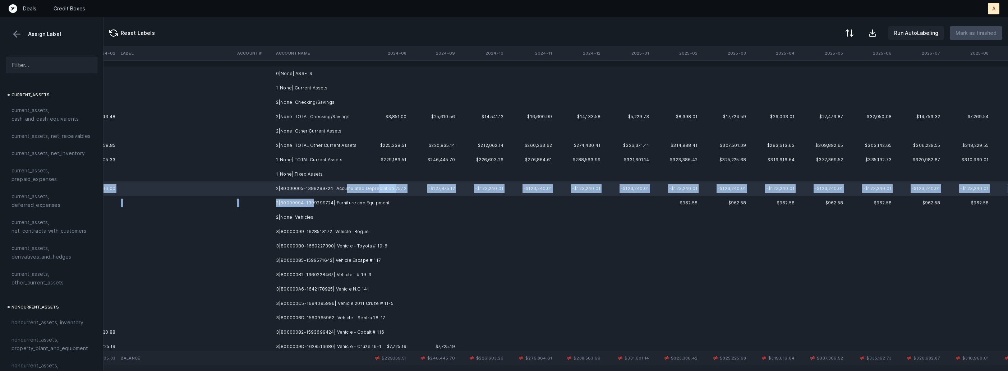
click at [311, 203] on td "2|80000004-1399299724| Furniture and Equipment" at bounding box center [317, 203] width 88 height 14
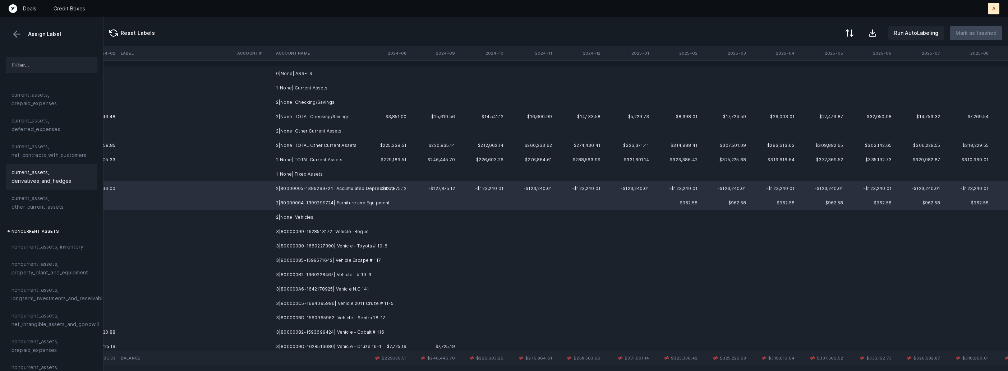
scroll to position [105, 0]
click at [71, 240] on span "noncurrent_assets, property_plant_and_equipment" at bounding box center [51, 238] width 80 height 17
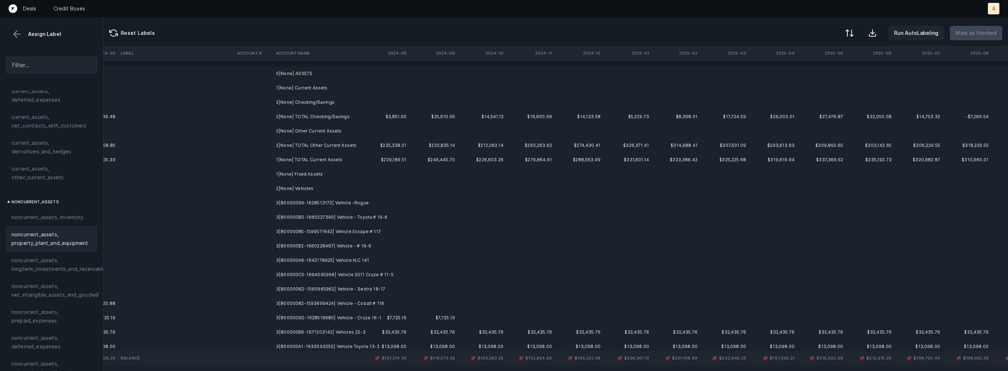
click at [307, 207] on td "3|80000099-1628513172| Vehicle -Rogue" at bounding box center [317, 203] width 88 height 14
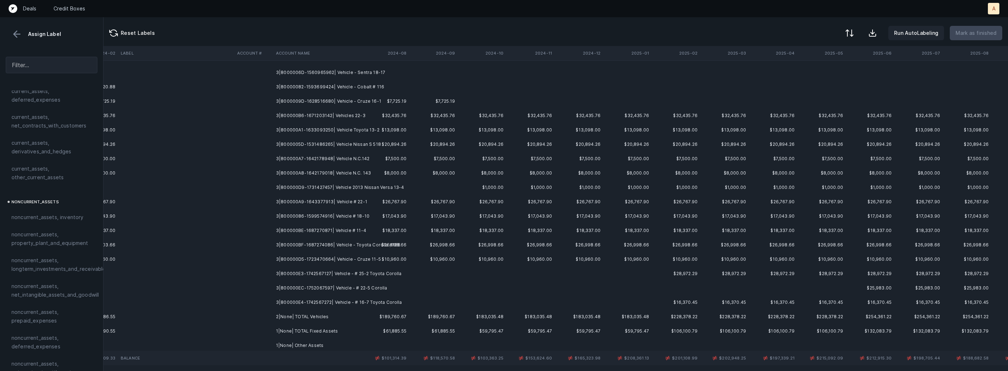
scroll to position [219, 1651]
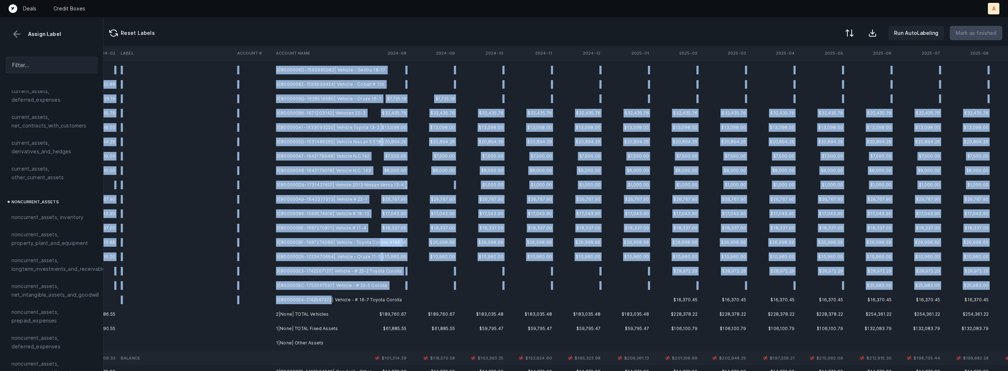
click at [330, 297] on td "3|800000E4-1742567272| Vehicle - # 16-7 Toyota Corolla" at bounding box center [317, 300] width 88 height 14
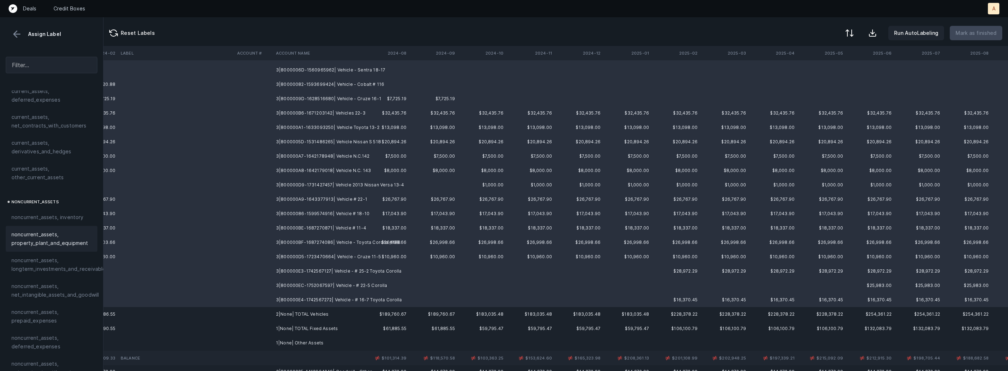
click at [63, 241] on span "noncurrent_assets, property_plant_and_equipment" at bounding box center [51, 238] width 80 height 17
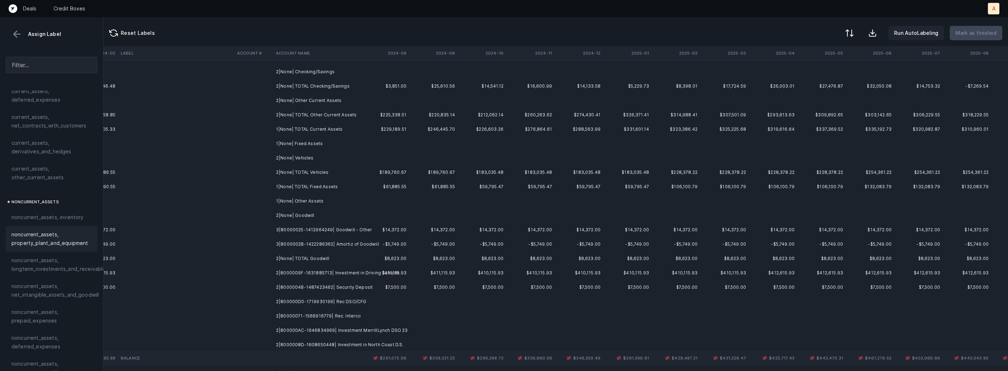
scroll to position [43, 1651]
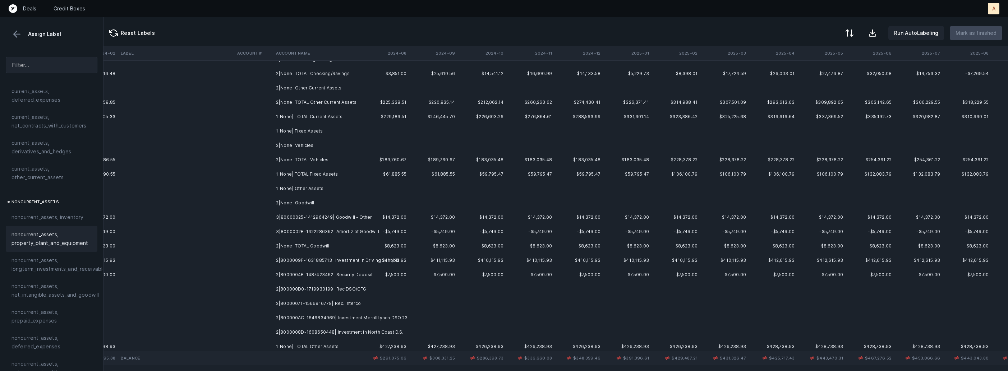
click at [331, 217] on td "3|80000025-1412964249| Goodwill - Other" at bounding box center [317, 217] width 88 height 14
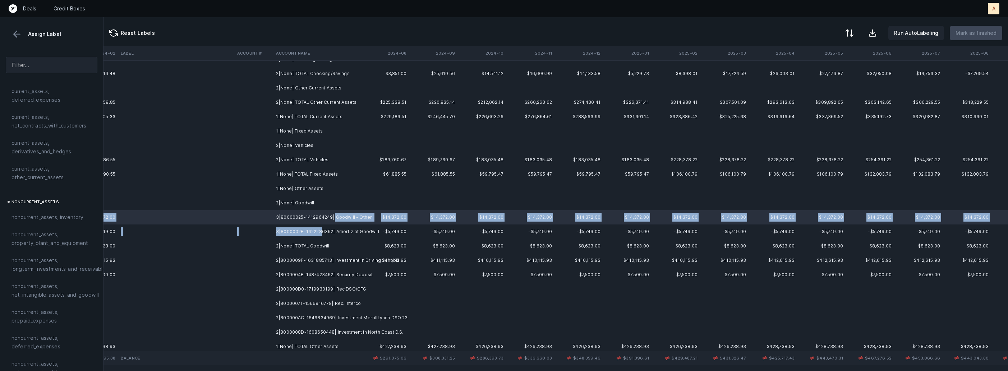
click at [319, 230] on td "3|8000002B-1422286362| Amortiz of Goodwill" at bounding box center [317, 231] width 88 height 14
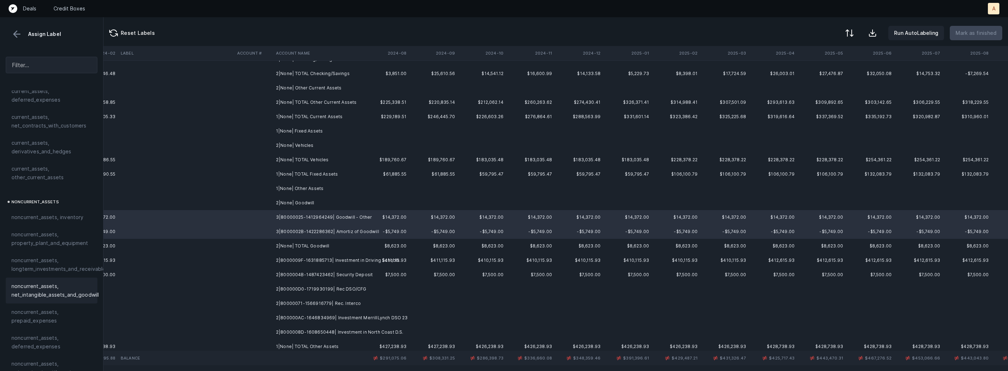
click at [53, 283] on span "noncurrent_assets, net_intangible_assets_and_goodwill" at bounding box center [54, 290] width 87 height 17
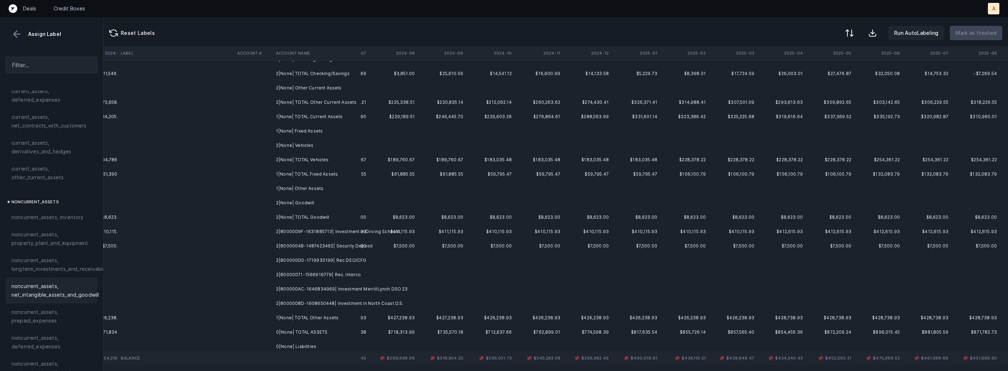
scroll to position [43, 1650]
click at [279, 228] on td "2|8000009F-1631885713| Investment in Driving Schools" at bounding box center [317, 231] width 88 height 14
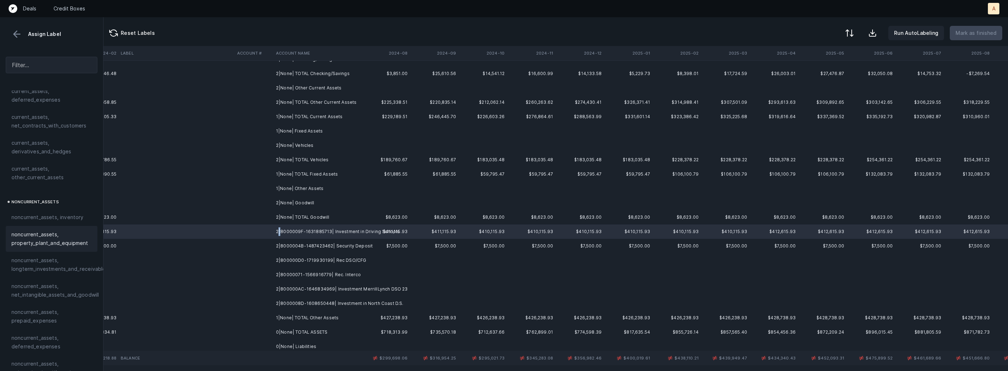
scroll to position [110, 0]
click at [58, 253] on span "noncurrent_assets, longterm_investments_and_receivables" at bounding box center [59, 259] width 97 height 17
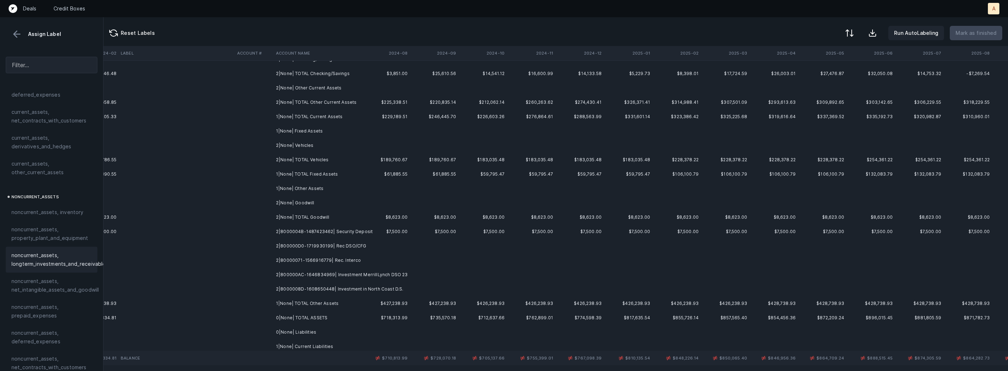
click at [355, 234] on td "2|8000004B-1487423462| Security Deposit" at bounding box center [317, 231] width 88 height 14
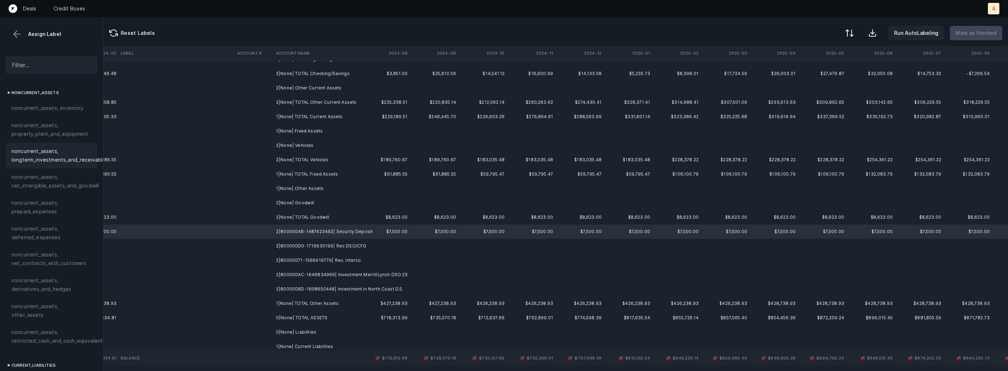
scroll to position [237, 0]
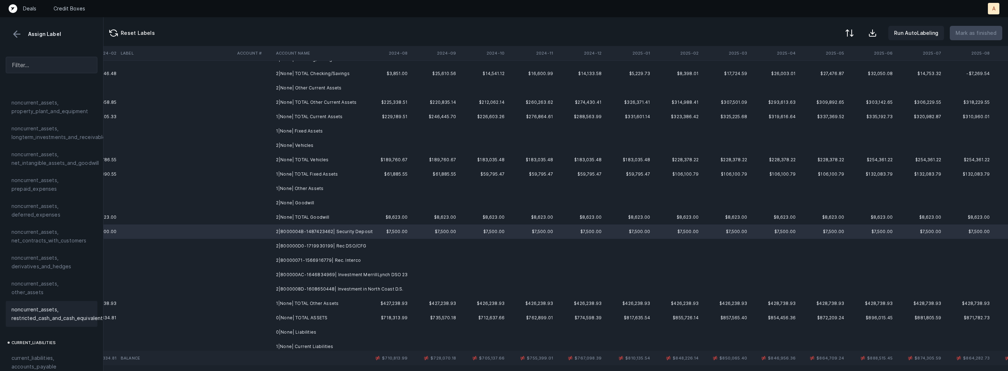
click at [54, 305] on span "noncurrent_assets, restricted_cash_and_cash_equivalents" at bounding box center [58, 313] width 94 height 17
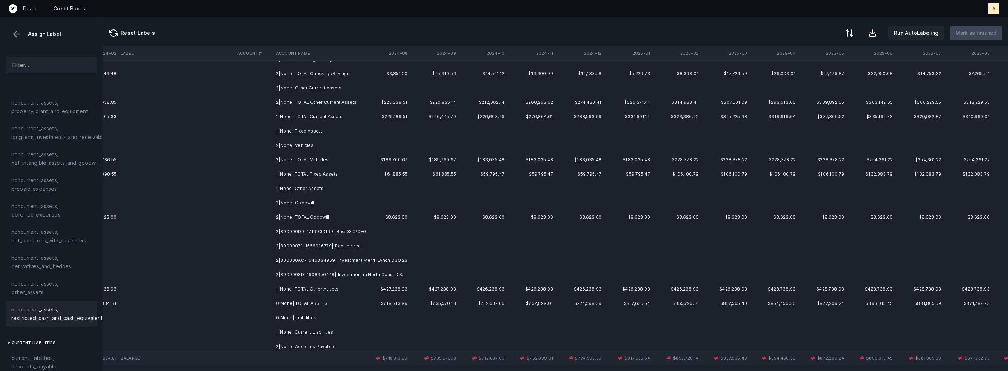
click at [322, 232] on td "2|800000D0-1719930199| Rec DSO/CFG" at bounding box center [317, 231] width 88 height 14
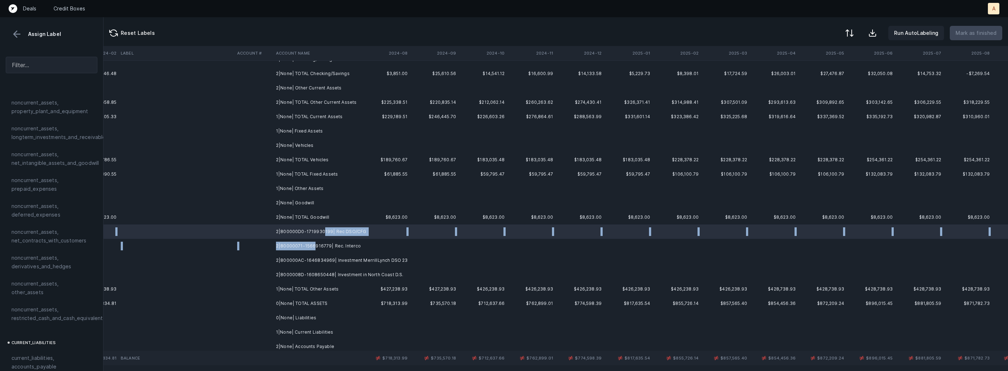
click at [314, 248] on td "2|80000071-1566916779| Rec. Interco" at bounding box center [317, 246] width 88 height 14
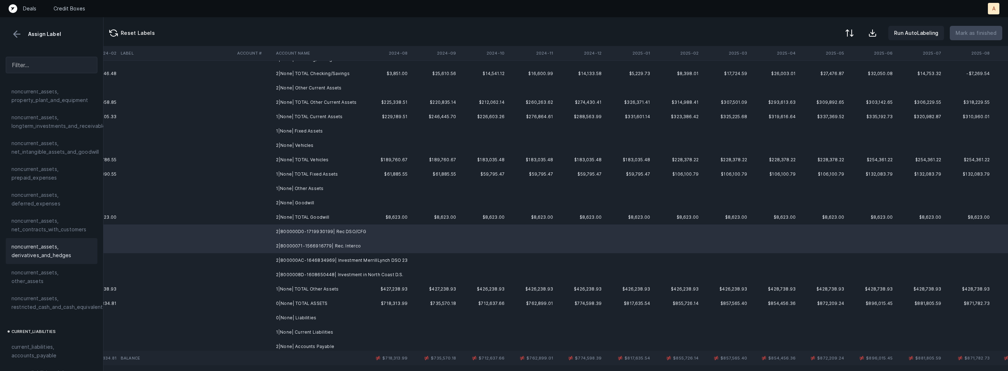
scroll to position [246, 0]
click at [52, 276] on span "noncurrent_assets, other_assets" at bounding box center [51, 278] width 80 height 17
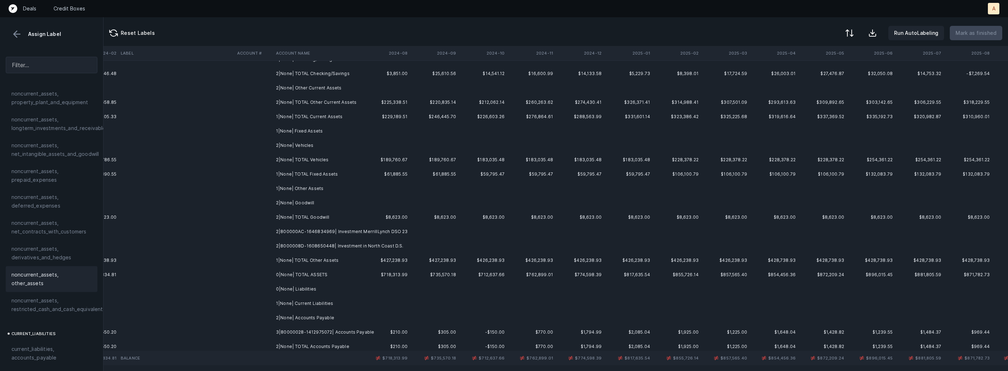
click at [316, 238] on td "2|800000AC-1646834969| Investment MerrillLynch DSO 23" at bounding box center [317, 231] width 88 height 14
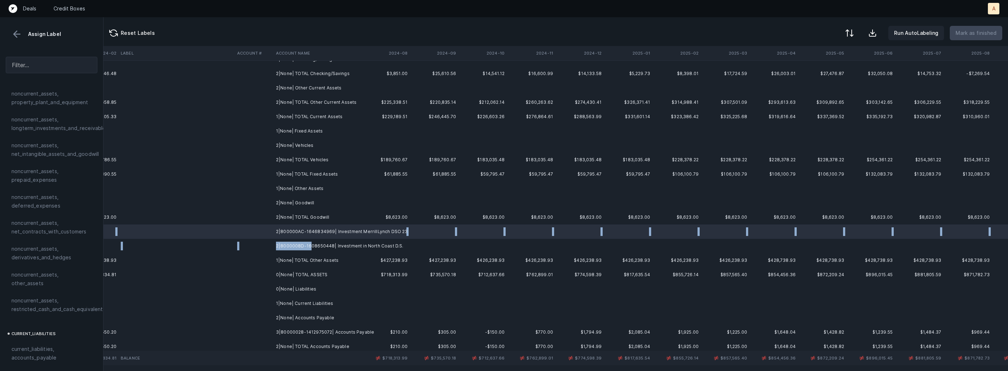
click at [310, 244] on td "2|8000008D-1608650448| Investment in North Coast D.S." at bounding box center [317, 246] width 88 height 14
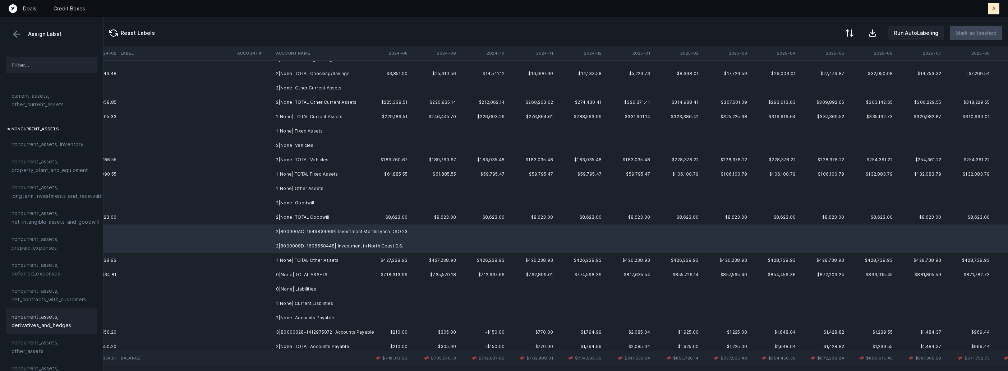
scroll to position [175, 0]
click at [36, 200] on span "noncurrent_assets, longterm_investments_and_receivables" at bounding box center [59, 194] width 97 height 17
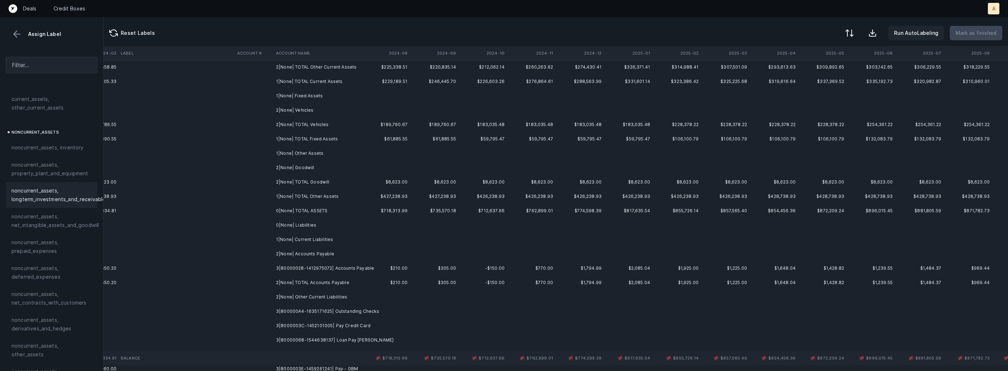
scroll to position [95, 1650]
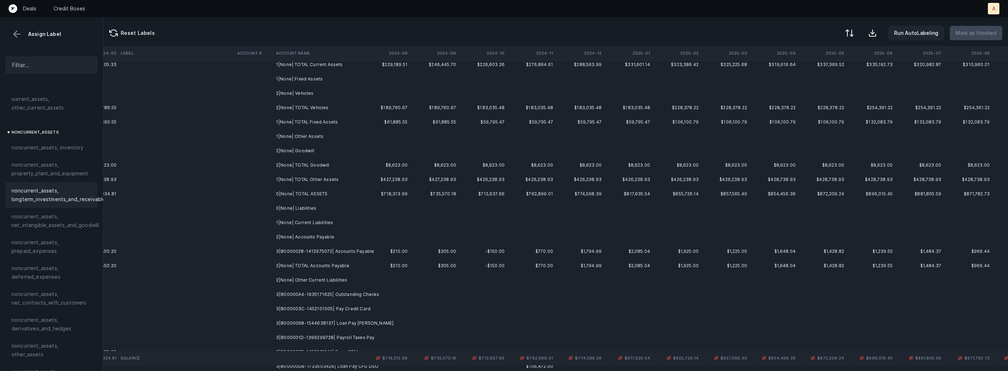
click at [356, 251] on td "3|80000028-1412975072| Accounts Payable" at bounding box center [317, 251] width 88 height 14
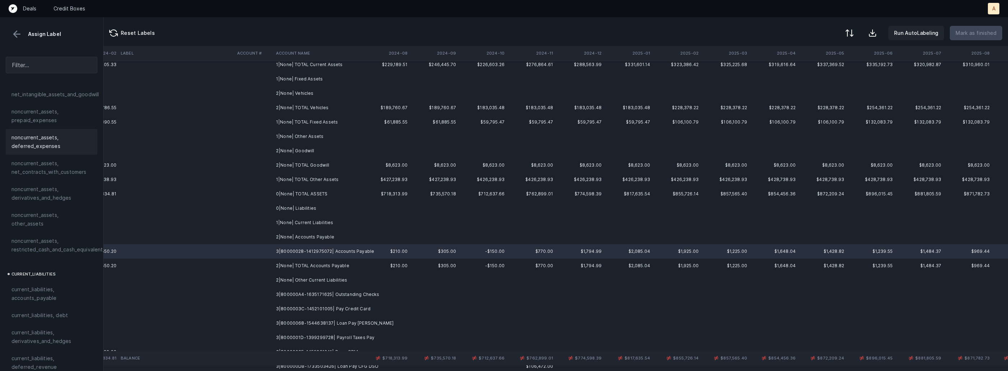
scroll to position [311, 0]
click at [48, 279] on span "current_liabilities, accounts_payable" at bounding box center [51, 287] width 80 height 17
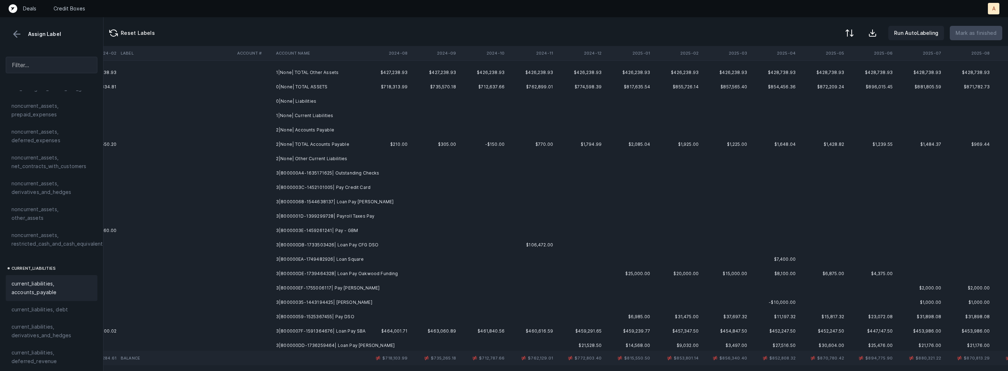
scroll to position [208, 1650]
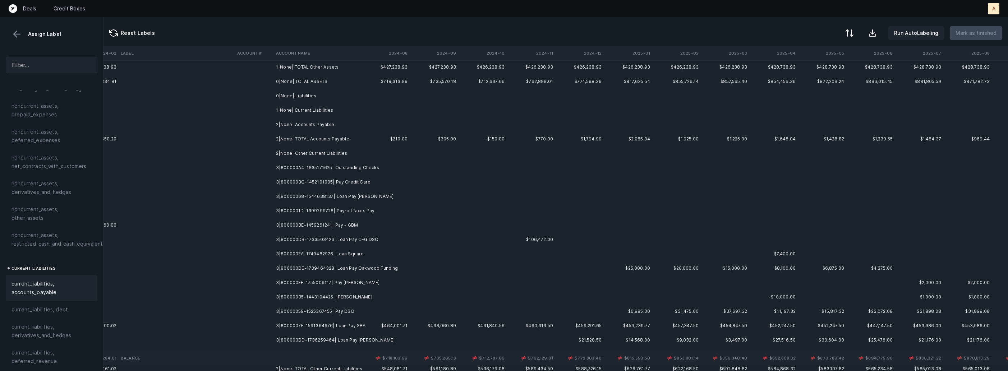
click at [383, 166] on td at bounding box center [386, 168] width 48 height 14
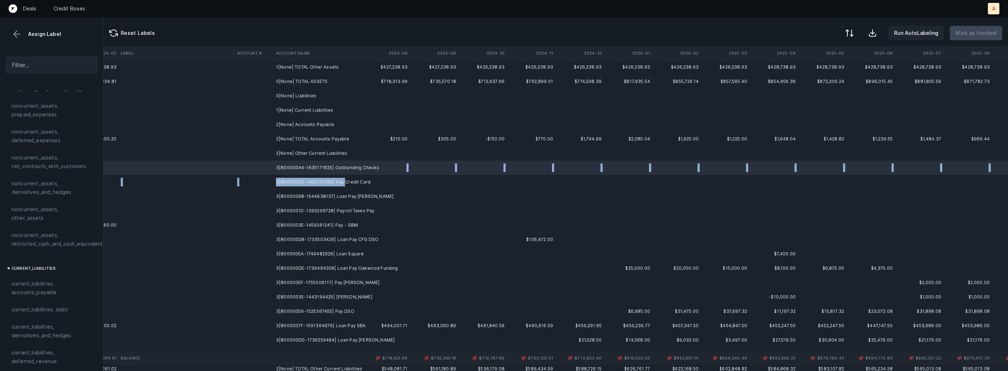
click at [341, 179] on td "3|8000003C-1452101005| Pay Credit Card" at bounding box center [317, 182] width 88 height 14
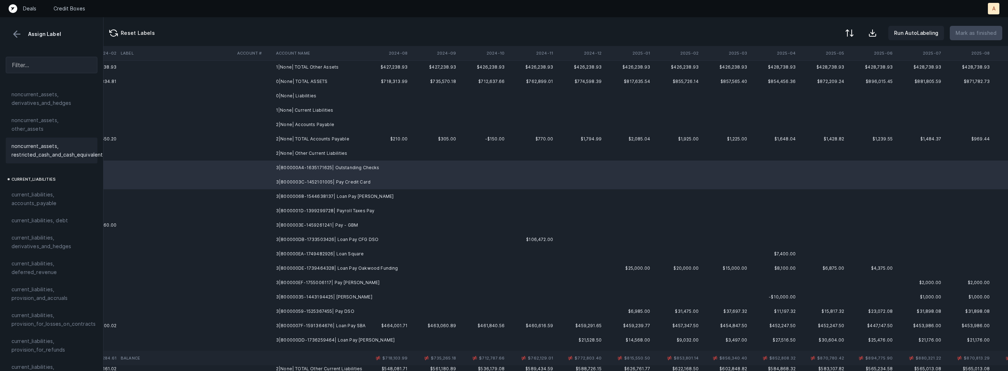
scroll to position [455, 0]
click at [27, 308] on span "current_liabilities, other_liabilities" at bounding box center [51, 316] width 80 height 17
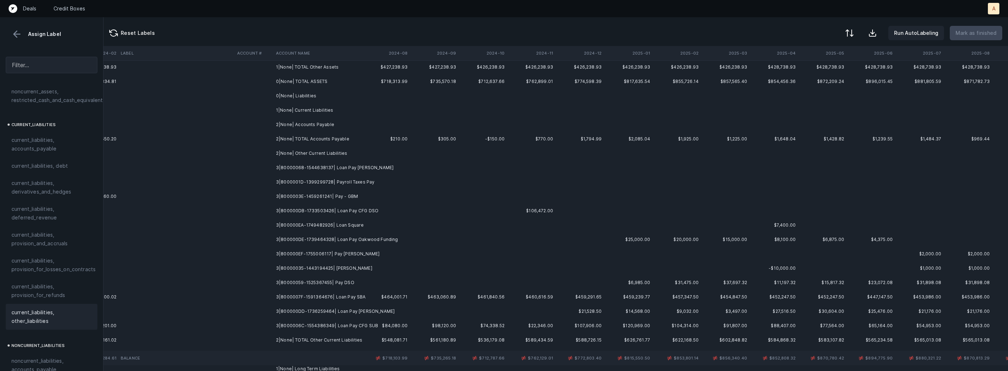
click at [370, 167] on td at bounding box center [386, 168] width 48 height 14
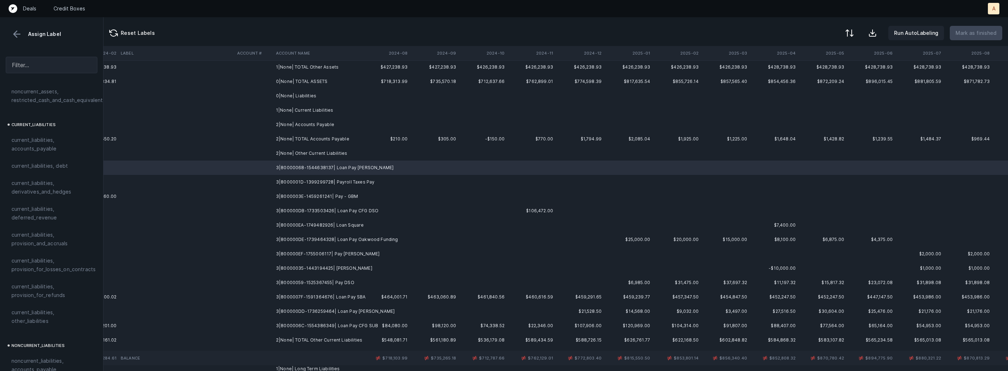
click at [339, 210] on td "3|800000DB-1733503426| Loan Pay CFG DSO" at bounding box center [317, 211] width 88 height 14
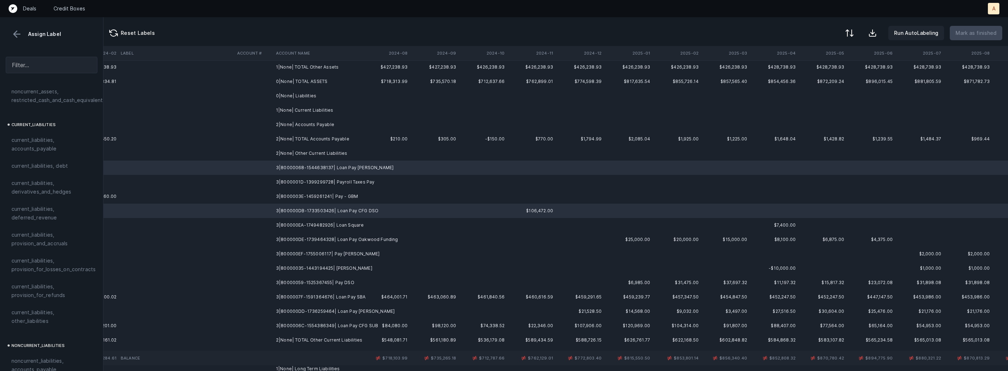
click at [332, 221] on td "3|800000EA-1749482926| Loan Square" at bounding box center [317, 225] width 88 height 14
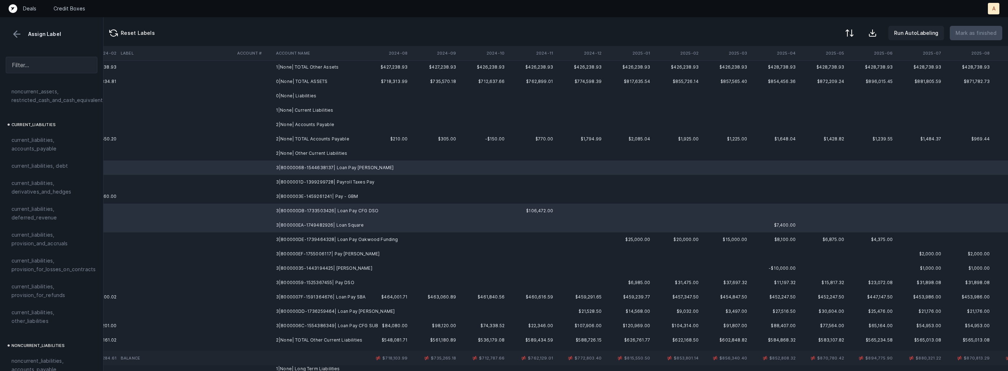
click at [321, 239] on td "3|800000DE-1739464328| Loan Pay Oakwood Funding" at bounding box center [317, 239] width 88 height 14
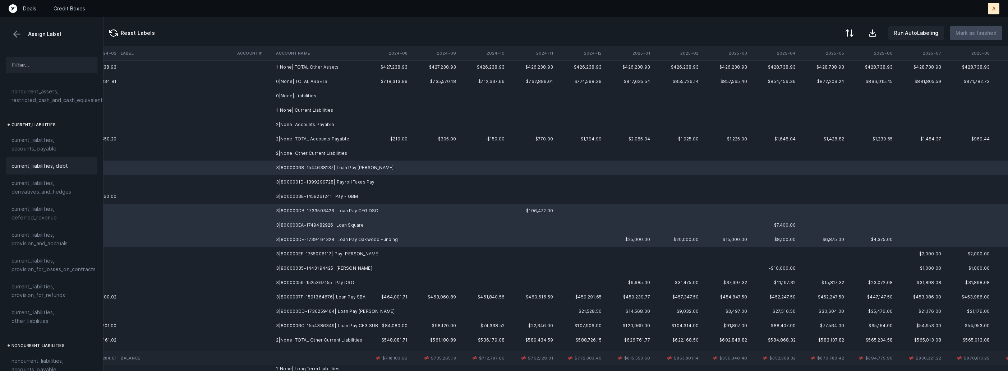
click at [52, 162] on span "current_liabilities, debt" at bounding box center [39, 166] width 56 height 9
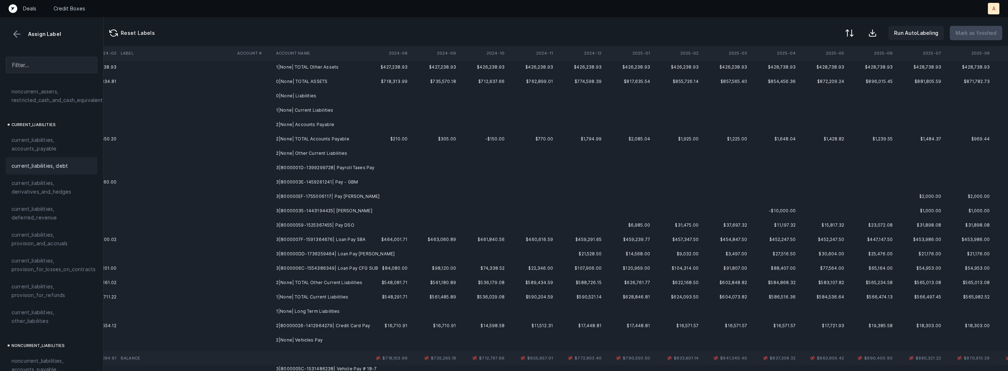
click at [328, 237] on td "3|8000007F-1591364676| Loan Pay SBA" at bounding box center [317, 239] width 88 height 14
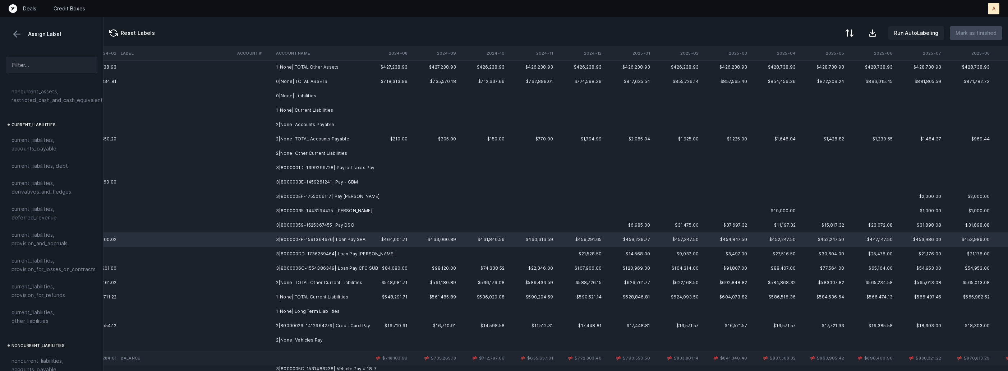
click at [328, 251] on td "3|800000DD-1736259464| Loan Pay Overton" at bounding box center [317, 254] width 88 height 14
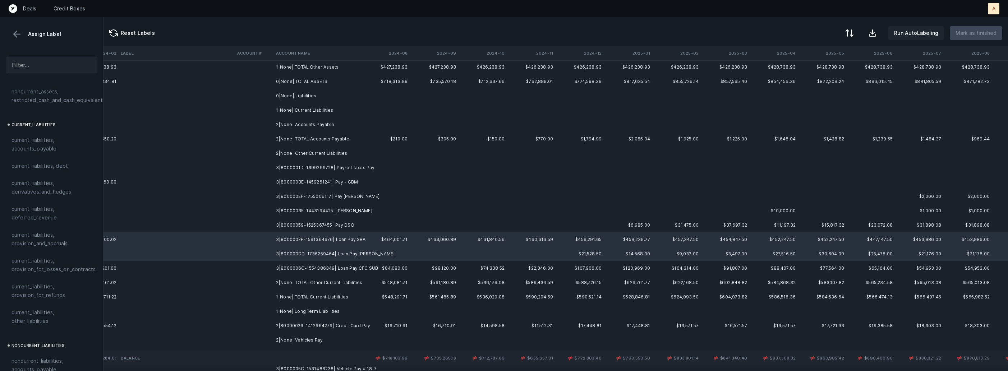
click at [306, 267] on td "3|8000006C-1554386349| Loan Pay CFG SUB" at bounding box center [317, 268] width 88 height 14
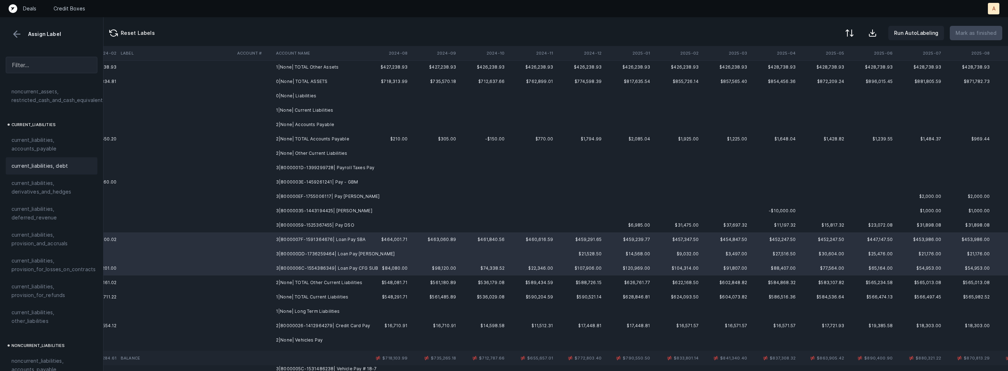
click at [66, 162] on span "current_liabilities, debt" at bounding box center [39, 166] width 56 height 9
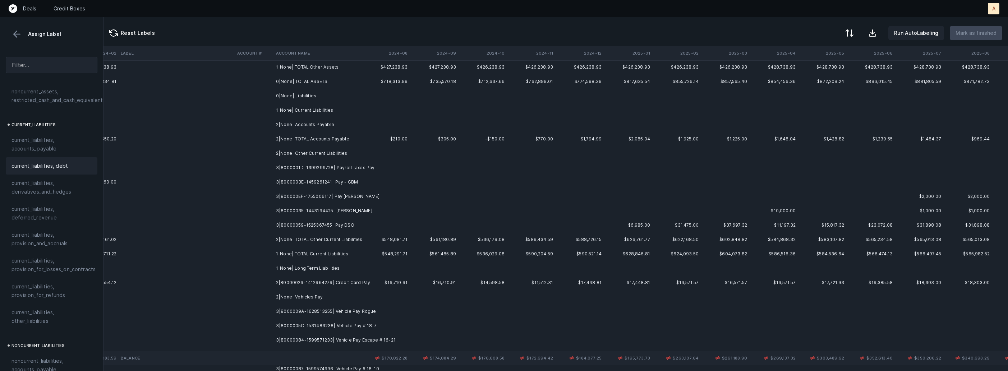
click at [338, 185] on td "3|8000003E-1459261241| Pay - GBM" at bounding box center [317, 182] width 88 height 14
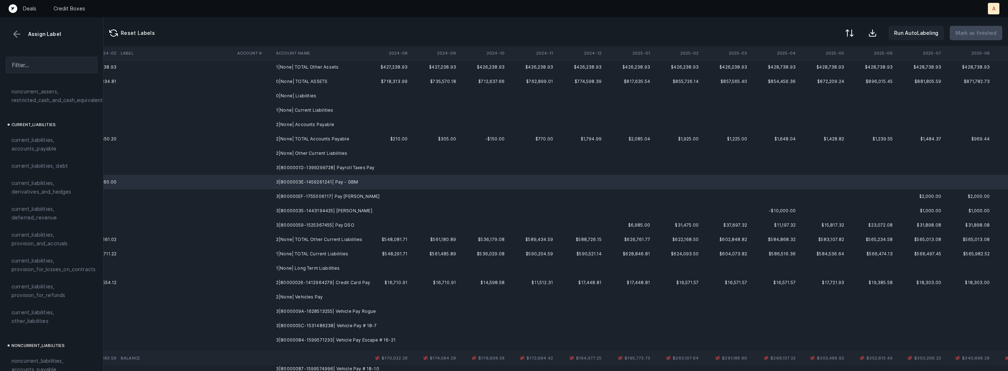
click at [343, 195] on td "3|800000EF-1755006117| Pay Tom D" at bounding box center [317, 196] width 88 height 14
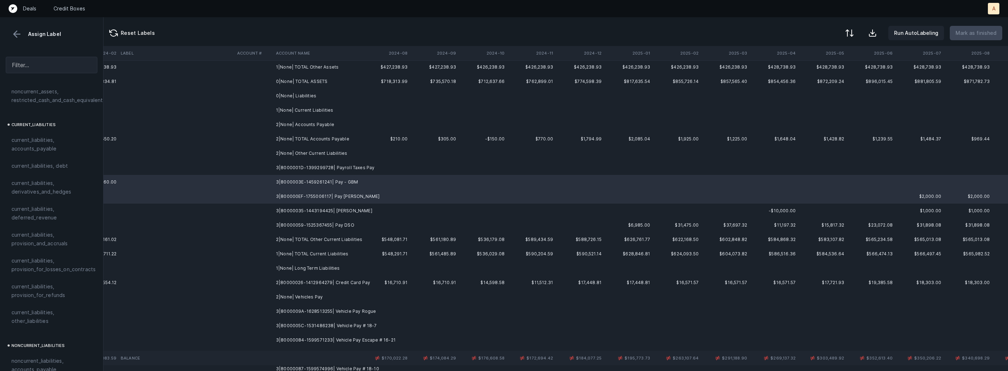
click at [343, 209] on td "3|80000035-1443194425| Pay Schwartz" at bounding box center [317, 211] width 88 height 14
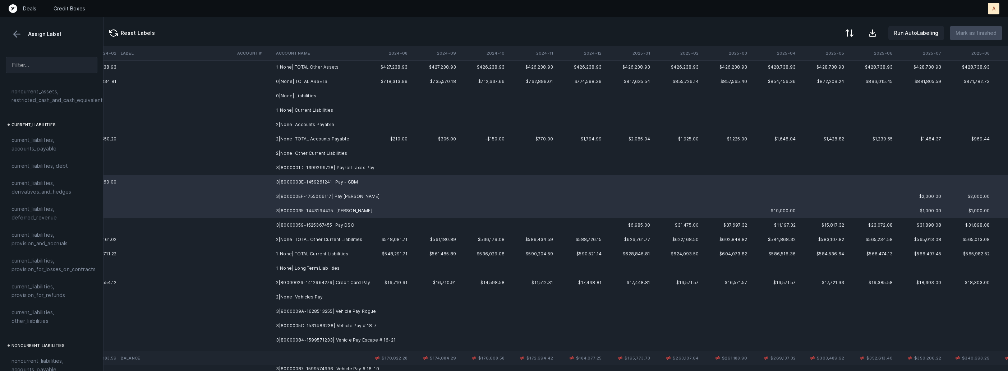
click at [334, 220] on td "3|80000059-1525367455| Pay DSO" at bounding box center [317, 225] width 88 height 14
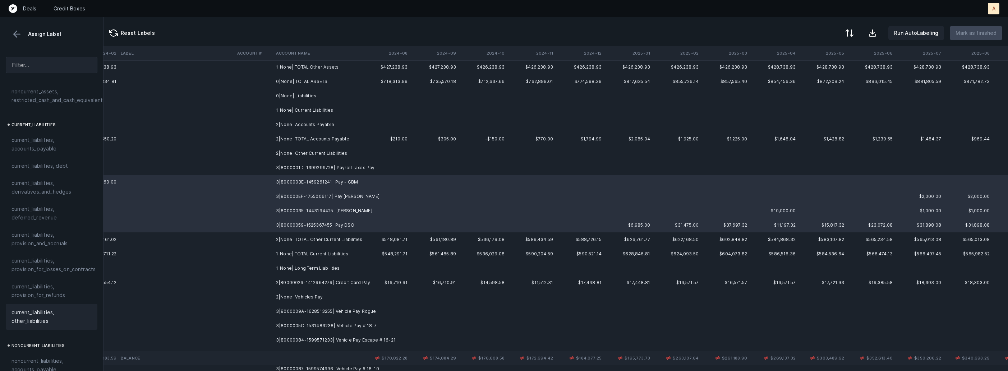
click at [46, 309] on span "current_liabilities, other_liabilities" at bounding box center [51, 316] width 80 height 17
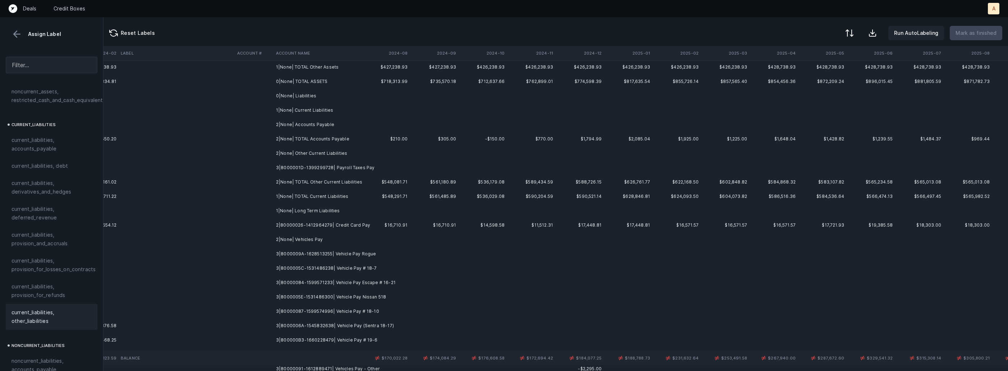
click at [305, 171] on td "3|8000001D-1399299728| Payroll Taxes Pay" at bounding box center [317, 168] width 88 height 14
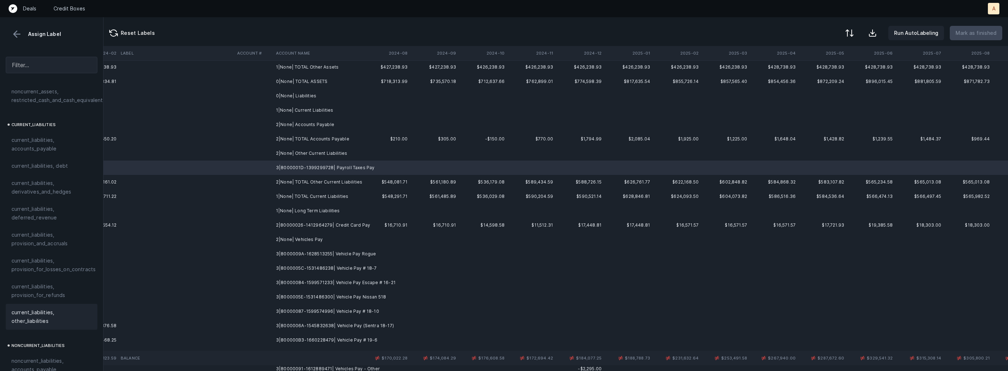
click at [54, 310] on span "current_liabilities, other_liabilities" at bounding box center [51, 316] width 80 height 17
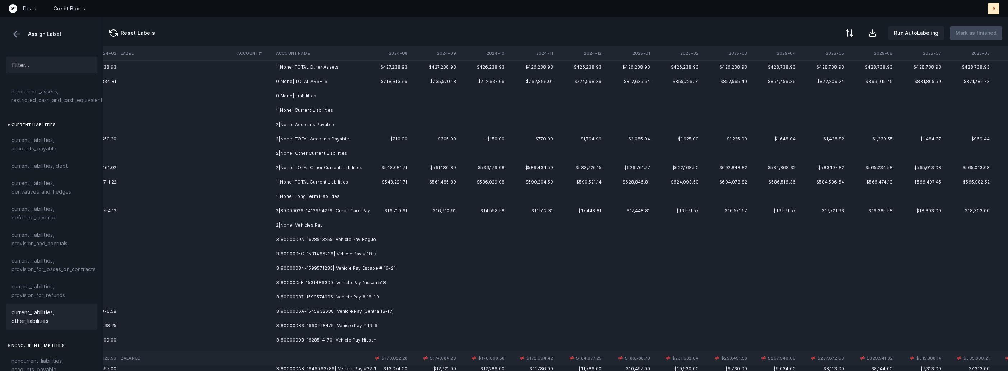
click at [314, 209] on td "2|80000026-1412964279| Credit Card Pay" at bounding box center [317, 211] width 88 height 14
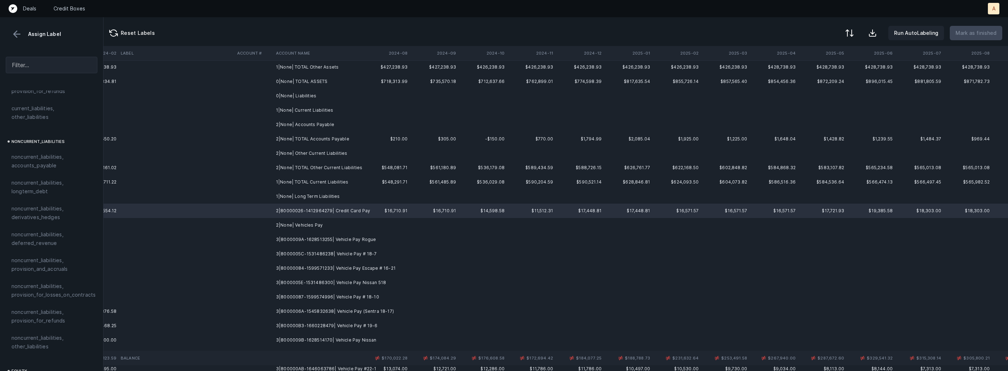
scroll to position [668, 0]
click at [40, 325] on span "noncurrent_liabilities, other_liabilities" at bounding box center [51, 332] width 80 height 17
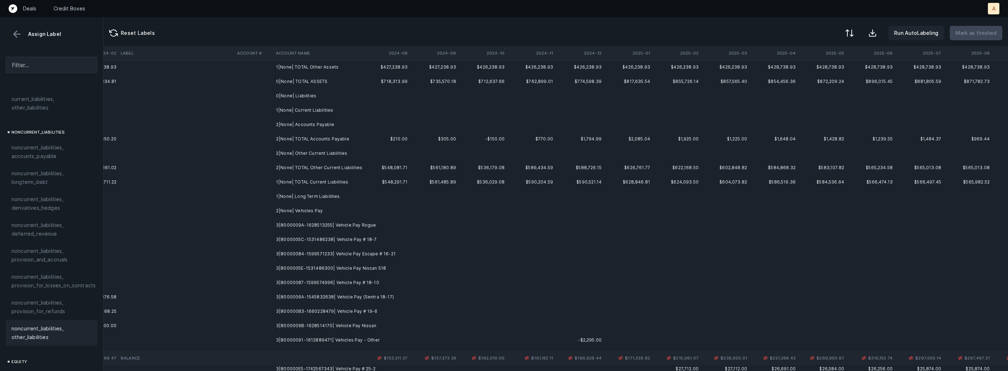
click at [367, 218] on td at bounding box center [386, 225] width 48 height 14
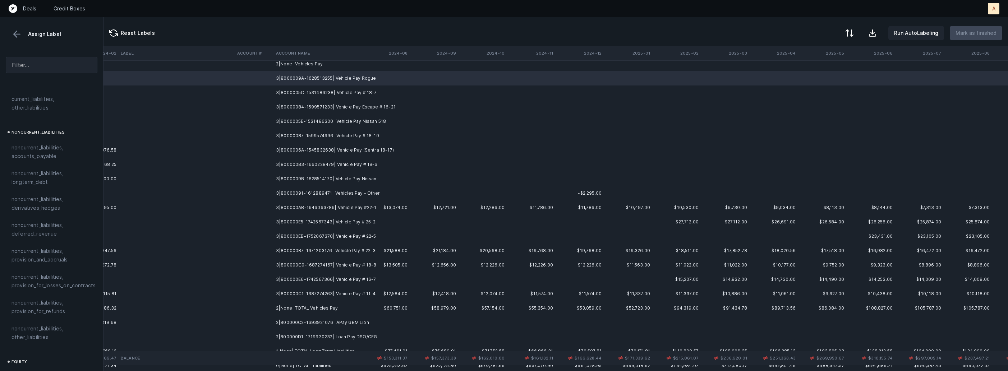
scroll to position [357, 1650]
click at [341, 295] on td "3|800000C1-1687274263| Vehicle Pay # 11-4" at bounding box center [317, 291] width 88 height 14
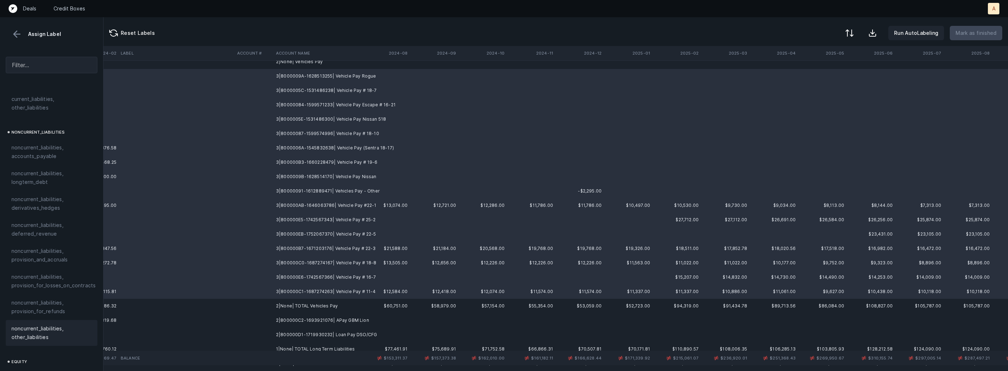
click at [44, 324] on span "noncurrent_liabilities, other_liabilities" at bounding box center [51, 332] width 80 height 17
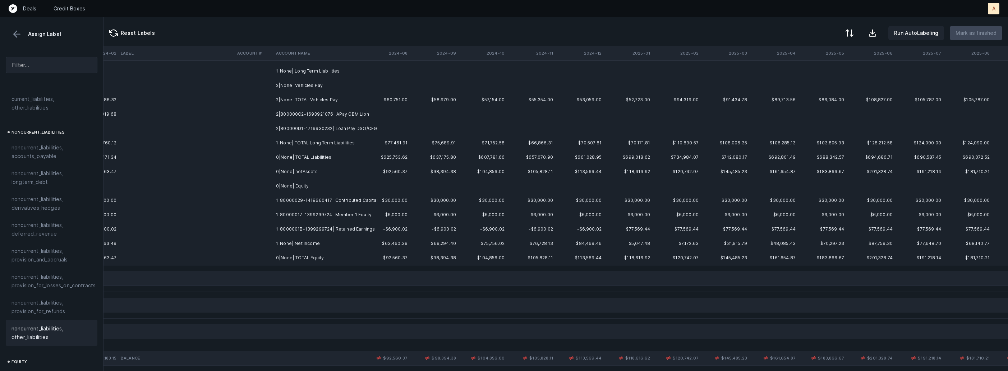
scroll to position [330, 1650]
click at [334, 132] on td "2|800000D1-1719930232| Loan Pay DSO/CFG" at bounding box center [317, 131] width 88 height 14
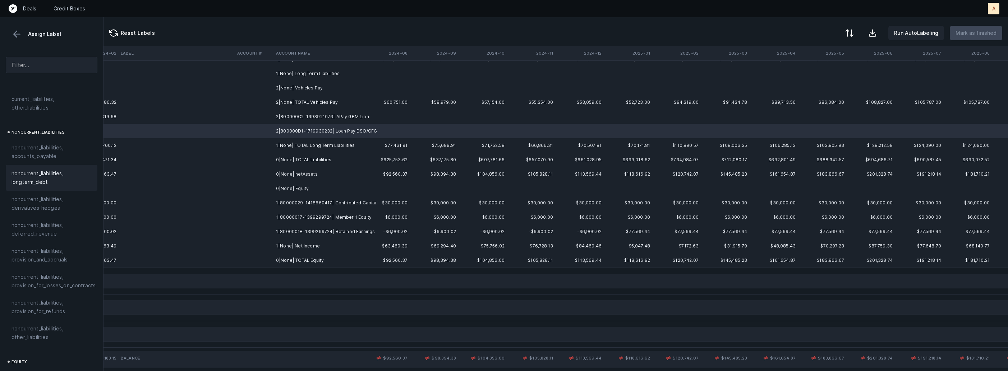
click at [56, 169] on span "noncurrent_liabilities, longterm_debt" at bounding box center [51, 177] width 80 height 17
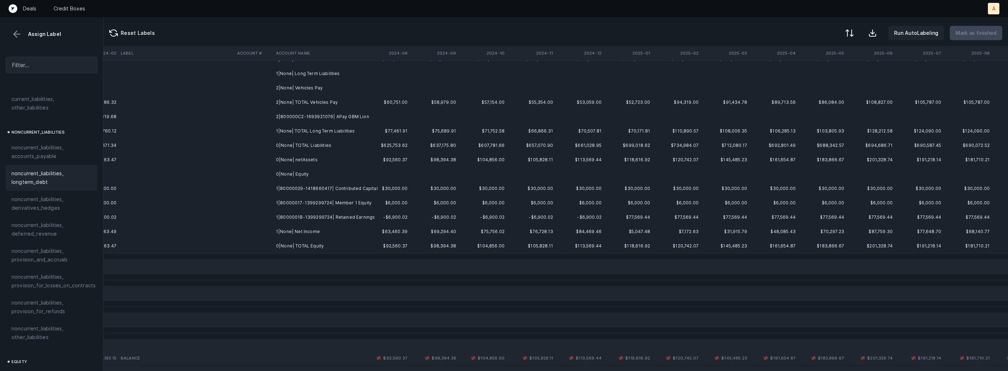
click at [319, 116] on td "2|800000C2-1693921076| APay GBM Lion" at bounding box center [317, 117] width 88 height 14
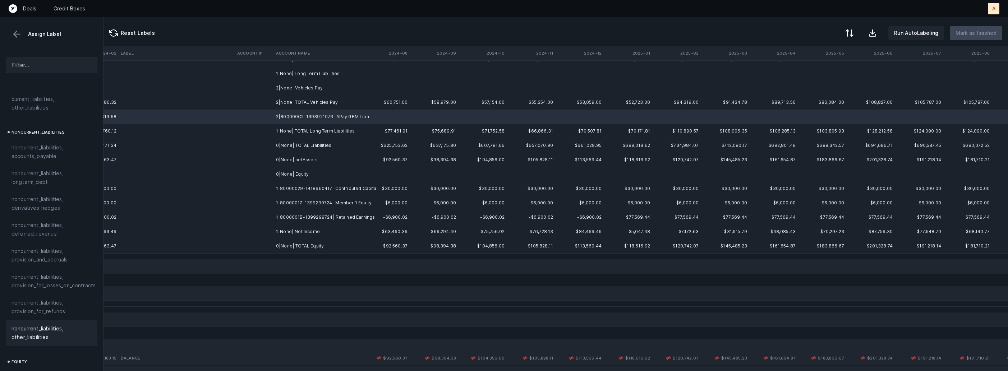
click at [22, 324] on span "noncurrent_liabilities, other_liabilities" at bounding box center [51, 332] width 80 height 17
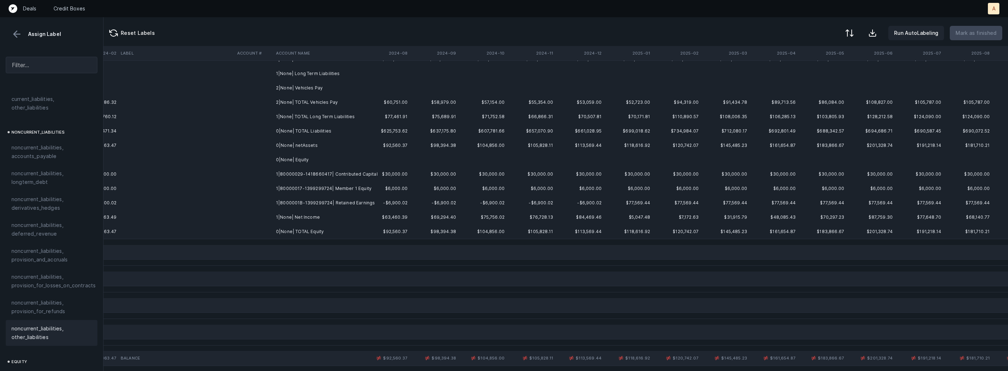
click at [322, 177] on td "1|80000029-1418660417| Contributed Capital" at bounding box center [317, 174] width 88 height 14
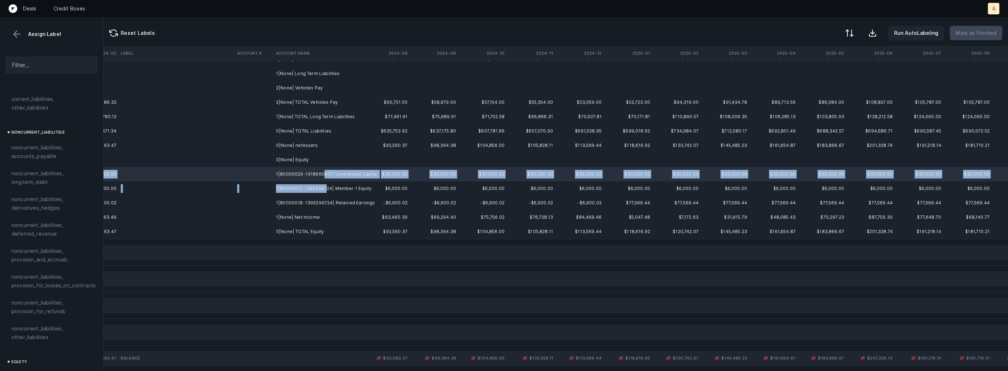
click at [322, 185] on td "1|80000017-1399299724| Member 1 Equity" at bounding box center [317, 188] width 88 height 14
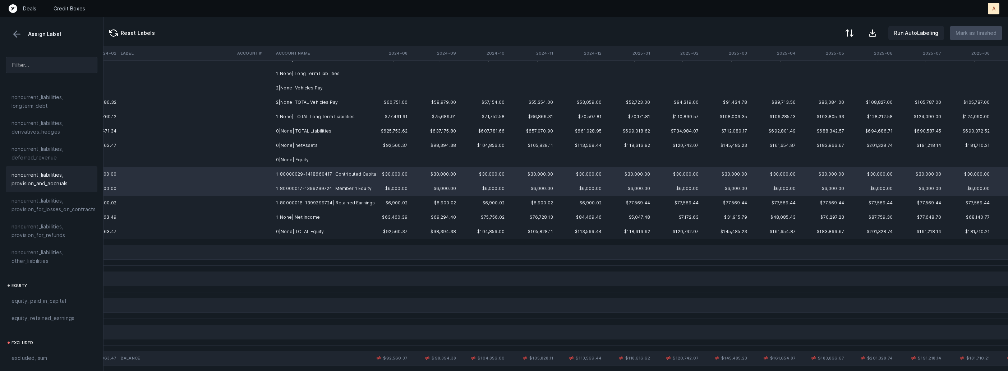
scroll to position [790, 0]
click at [36, 253] on div "equity, paid_in_capital" at bounding box center [52, 255] width 92 height 17
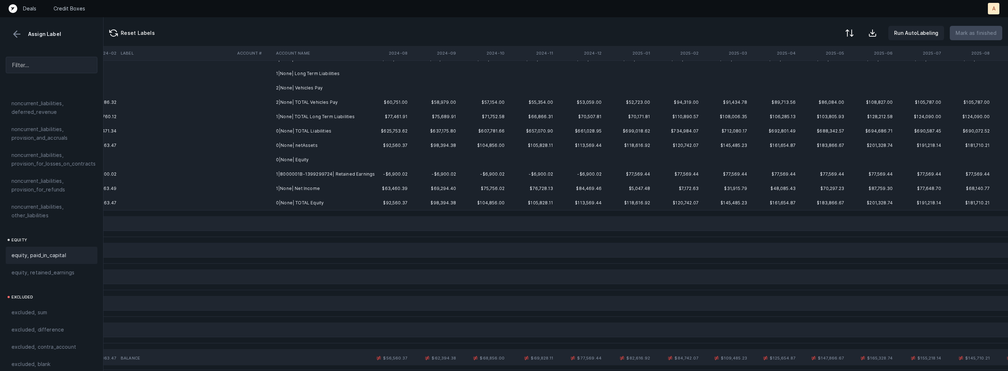
click at [376, 173] on td "-$6,900.02" at bounding box center [386, 174] width 48 height 14
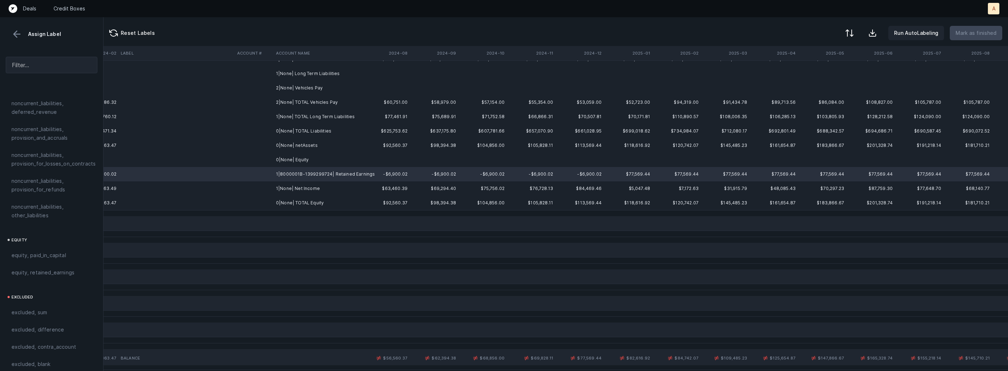
click at [310, 188] on td "1|None| Net Income" at bounding box center [317, 188] width 88 height 14
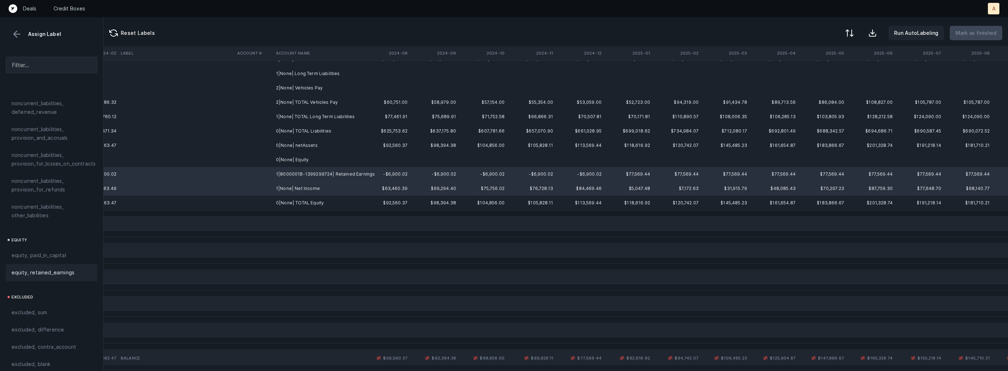
click at [53, 268] on span "equity, retained_earnings" at bounding box center [42, 272] width 63 height 9
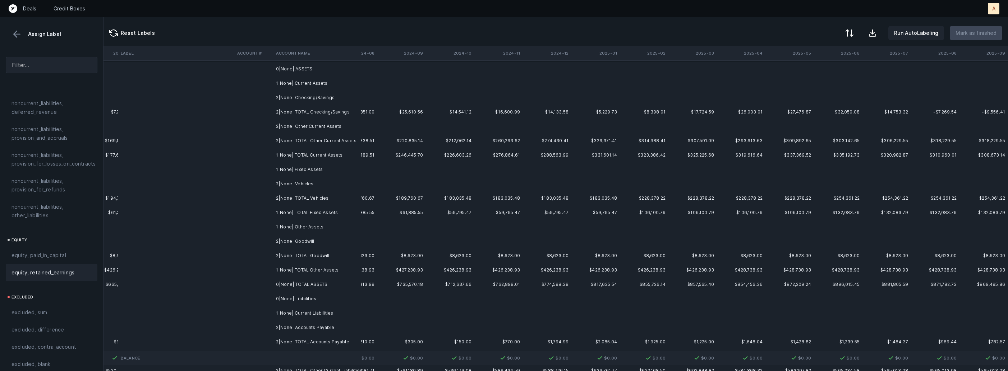
scroll to position [0, 1683]
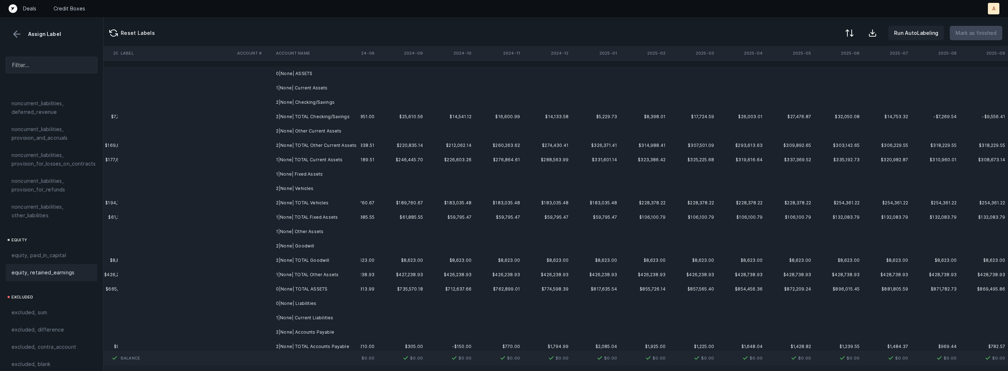
click at [317, 78] on td "0|None| ASSETS" at bounding box center [317, 73] width 88 height 14
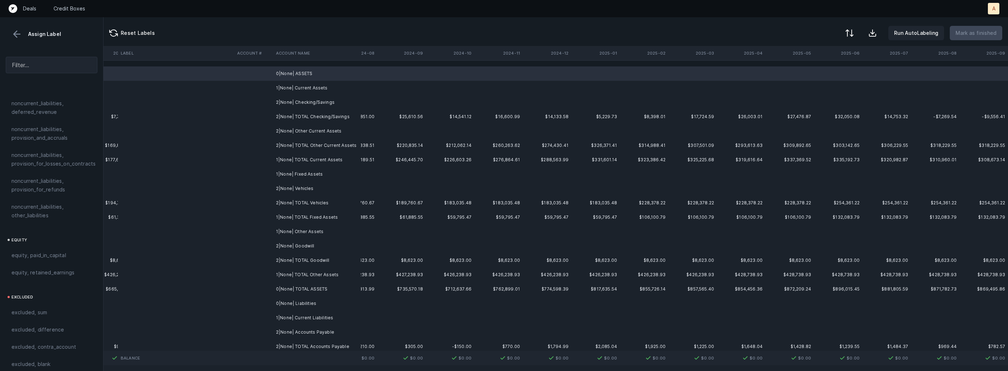
click at [307, 90] on td "1|None| Current Assets" at bounding box center [317, 88] width 88 height 14
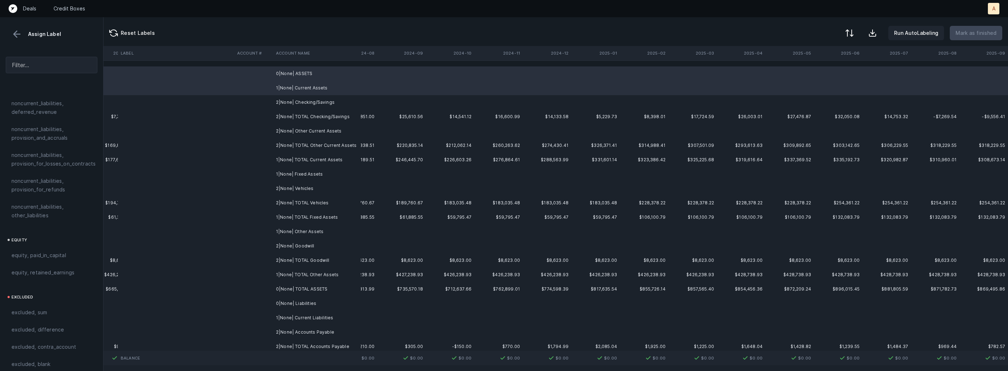
click at [307, 97] on td "2|None| Checking/Savings" at bounding box center [317, 102] width 88 height 14
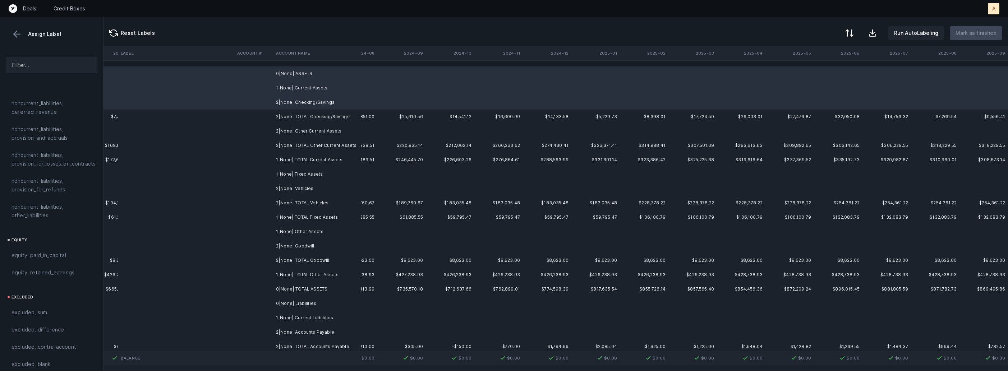
click at [307, 127] on td "2|None| Other Current Assets" at bounding box center [317, 131] width 88 height 14
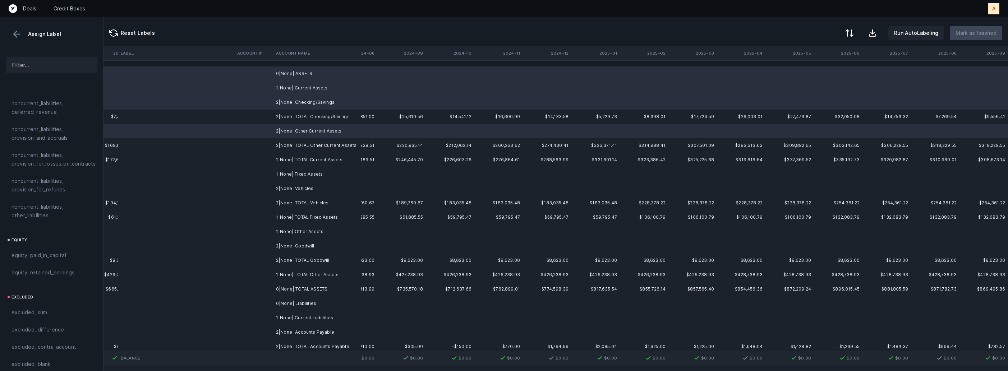
click at [293, 171] on td "1|None| Fixed Assets" at bounding box center [317, 174] width 88 height 14
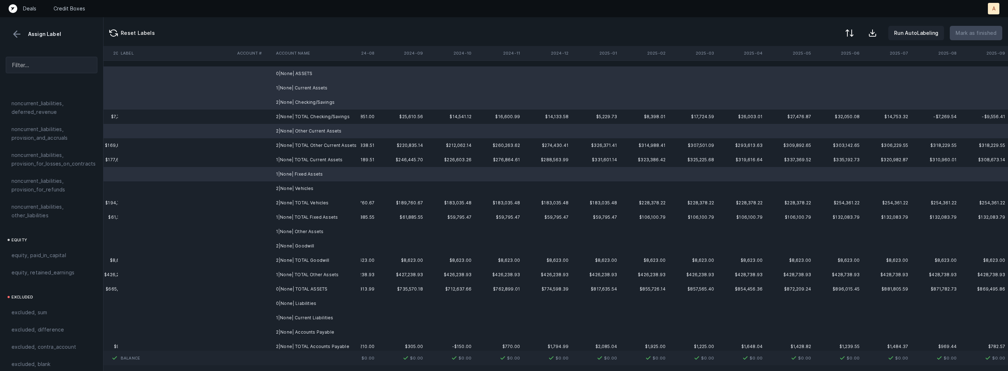
click at [294, 185] on td "2|None| Vehicles" at bounding box center [317, 188] width 88 height 14
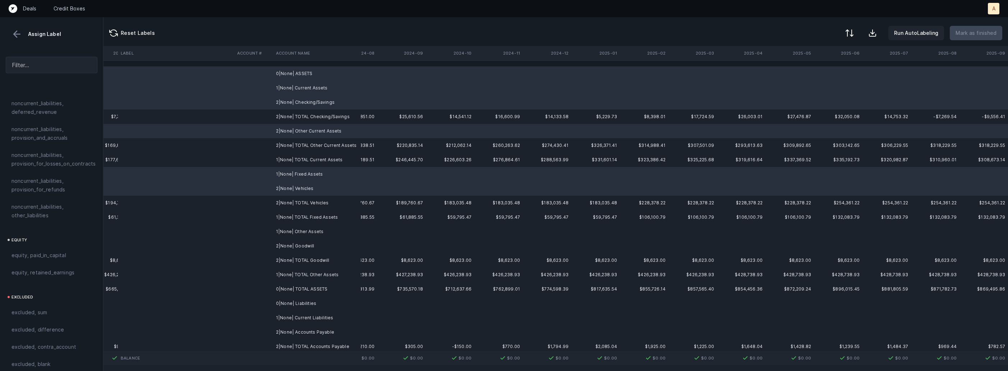
click at [299, 232] on td "1|None| Other Assets" at bounding box center [317, 231] width 88 height 14
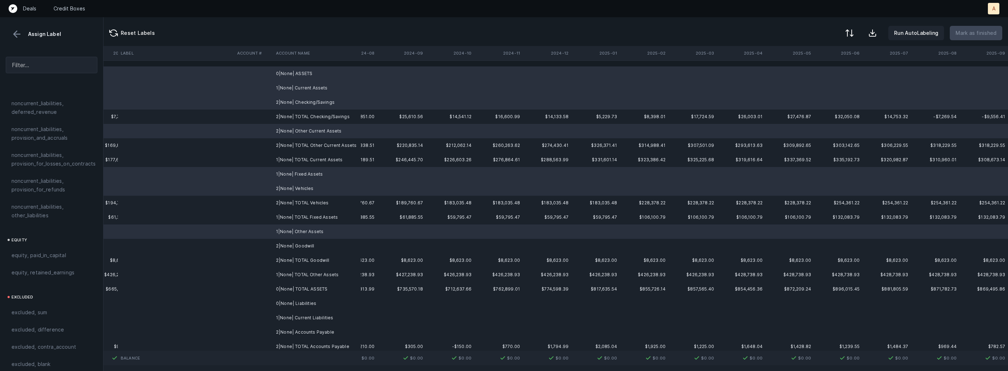
click at [294, 244] on td "2|None| Goodwill" at bounding box center [317, 246] width 88 height 14
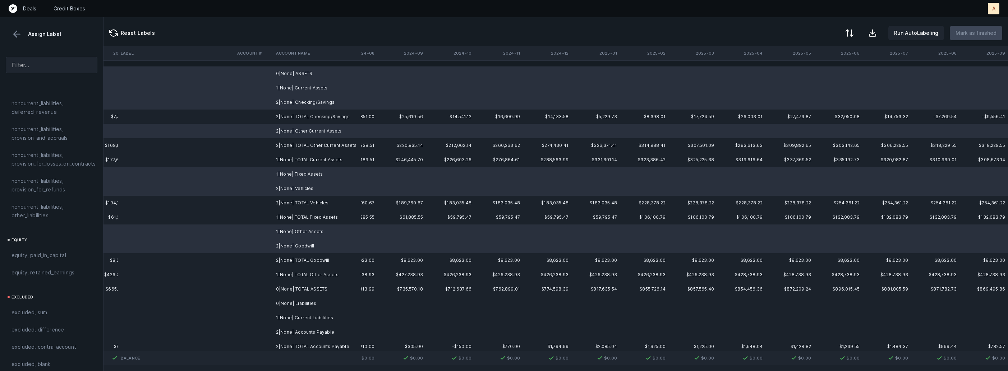
click at [301, 301] on td "0|None| Liabilities" at bounding box center [317, 303] width 88 height 14
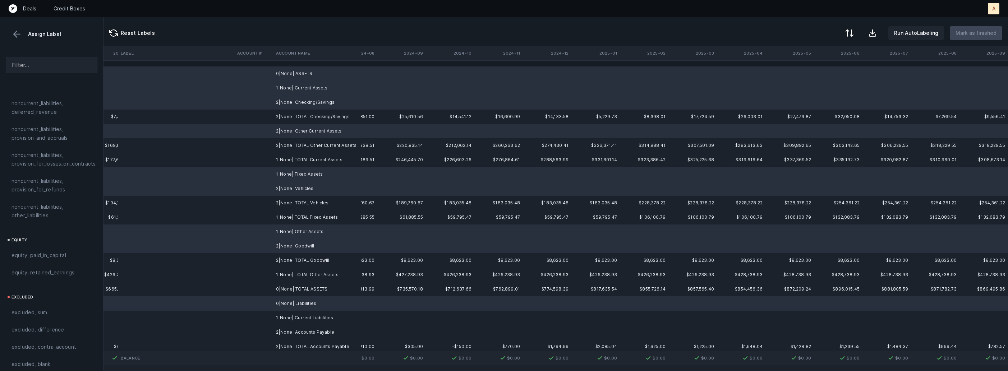
click at [296, 318] on td "1|None| Current Liabilities" at bounding box center [317, 318] width 88 height 14
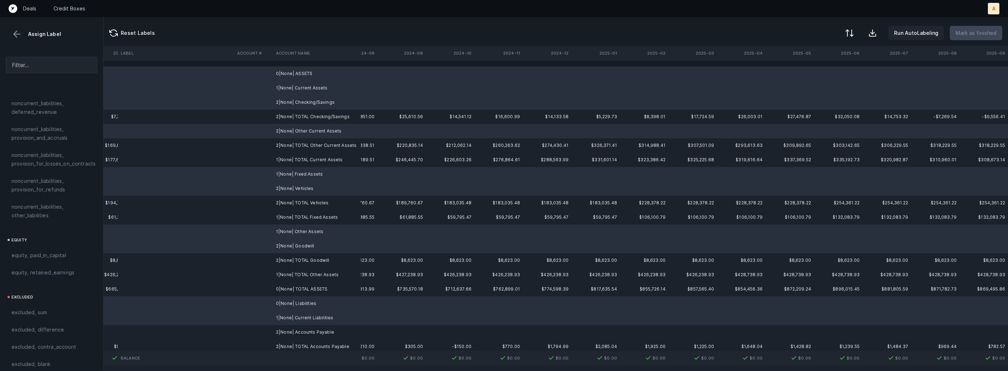
click at [287, 328] on td "2|None| Accounts Payable" at bounding box center [317, 332] width 88 height 14
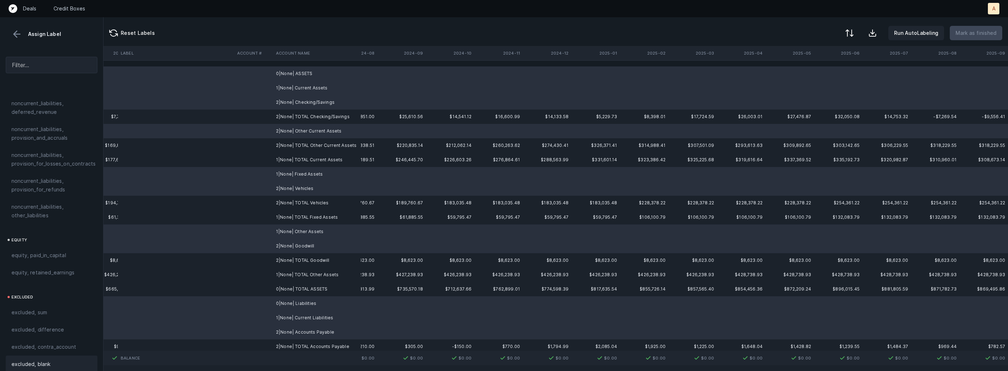
click at [44, 360] on span "excluded, blank" at bounding box center [30, 364] width 39 height 9
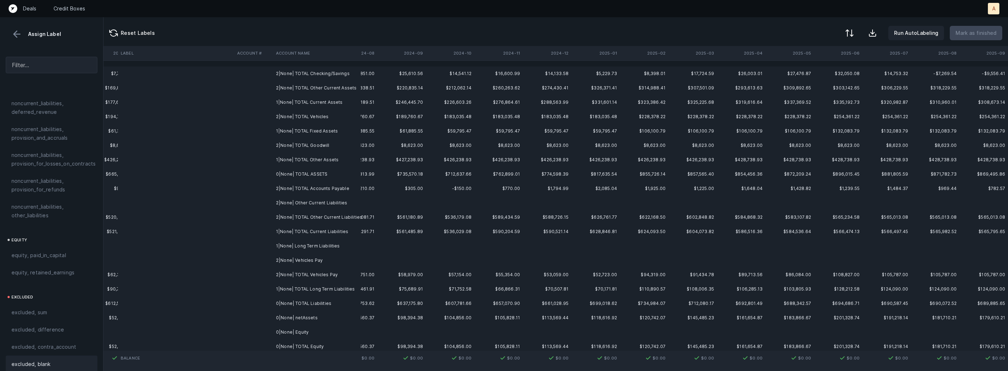
click at [380, 199] on td at bounding box center [401, 203] width 48 height 14
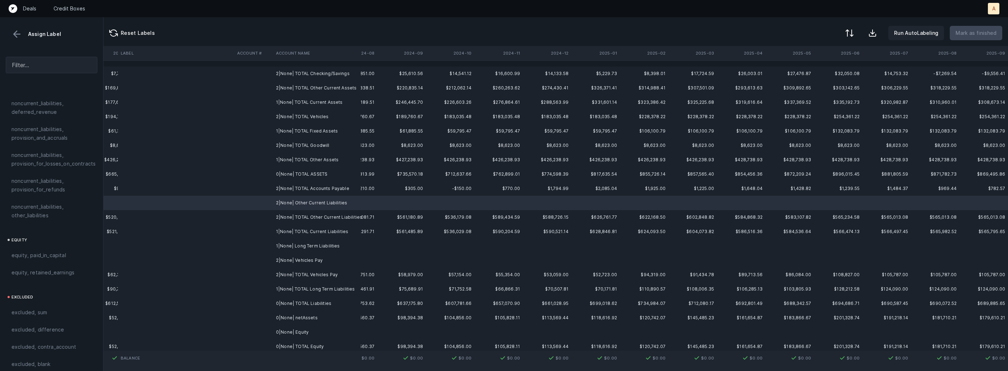
click at [319, 249] on td "1|None| Long Term Liabilities" at bounding box center [317, 246] width 88 height 14
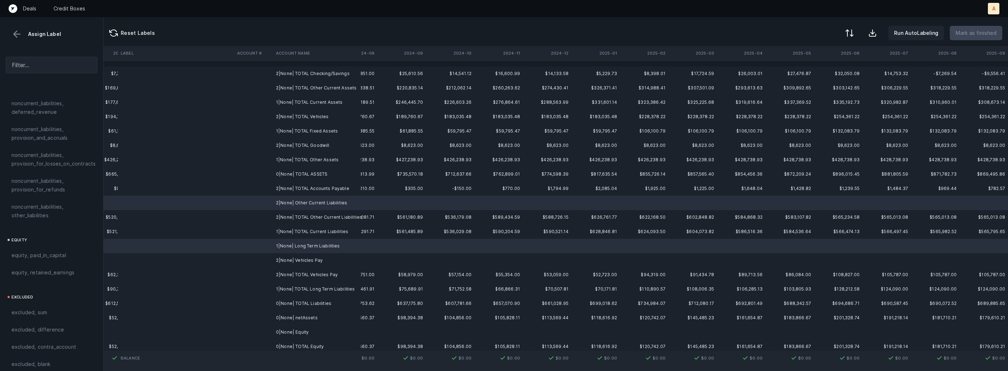
click at [299, 263] on td "2|None| Vehicles Pay" at bounding box center [317, 260] width 88 height 14
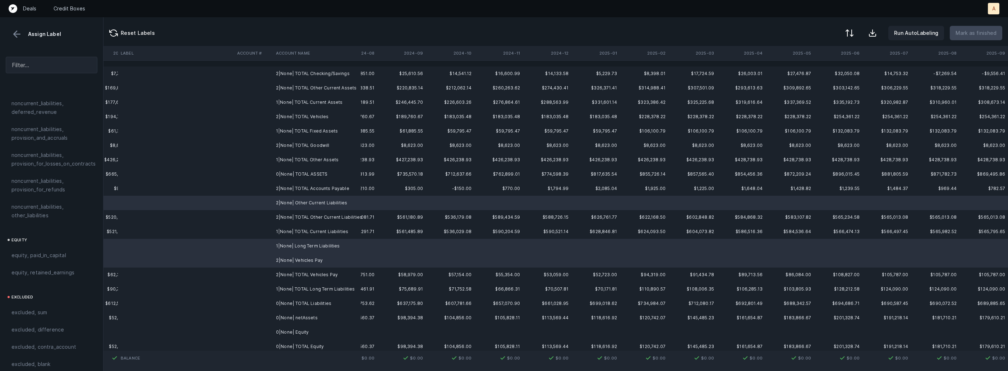
click at [291, 330] on td "0|None| Equity" at bounding box center [317, 332] width 88 height 14
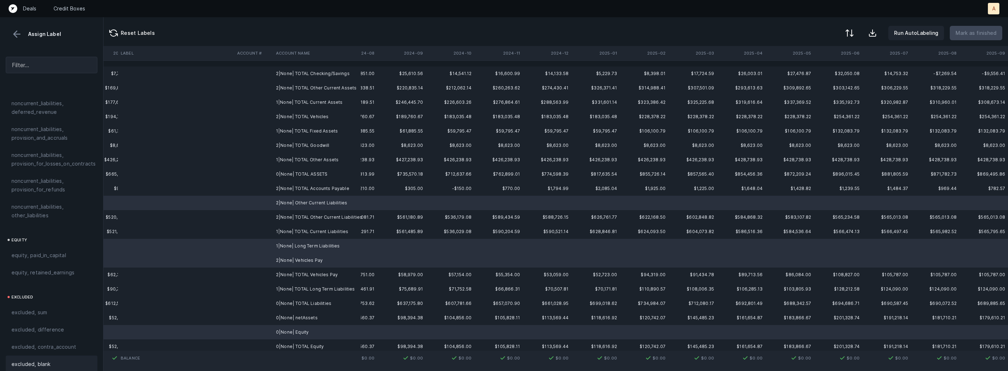
click at [46, 360] on span "excluded, blank" at bounding box center [30, 364] width 39 height 9
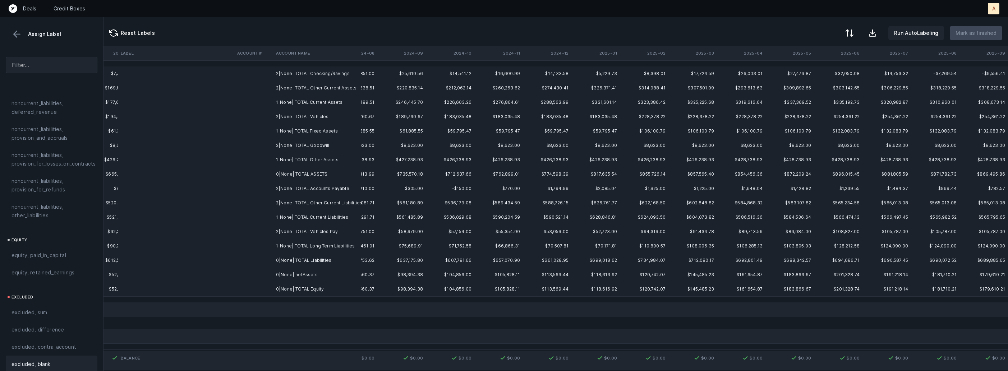
click at [281, 275] on td "0|None| netAssets" at bounding box center [317, 275] width 88 height 14
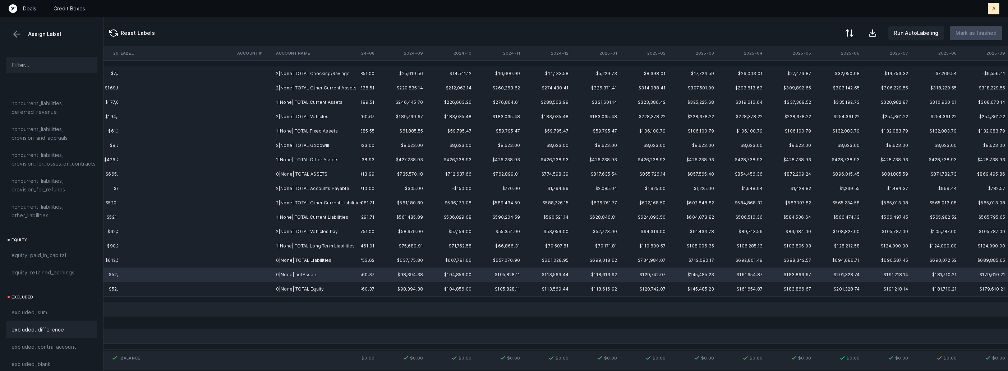
click at [60, 327] on div "excluded, difference" at bounding box center [52, 329] width 92 height 17
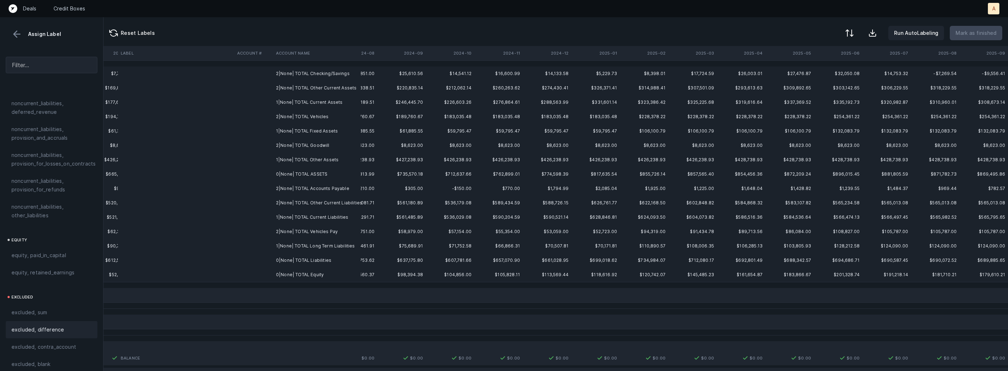
click at [313, 69] on td "2|None| TOTAL Checking/Savings" at bounding box center [317, 73] width 88 height 14
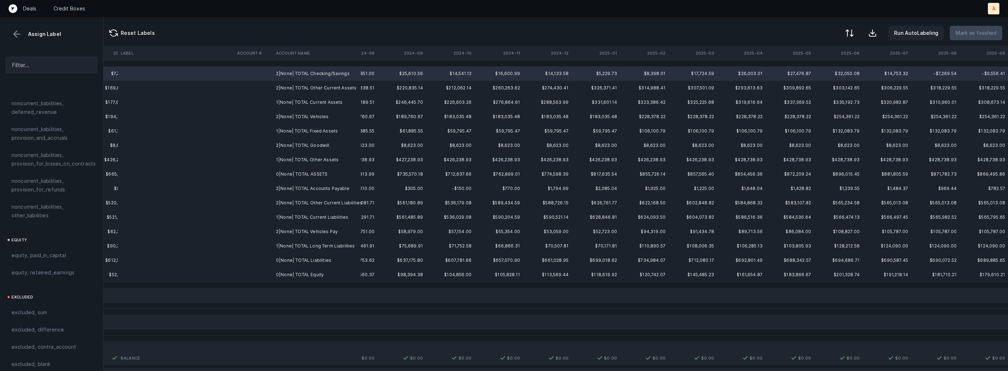
click at [320, 275] on td "0|None| TOTAL Equity" at bounding box center [317, 275] width 88 height 14
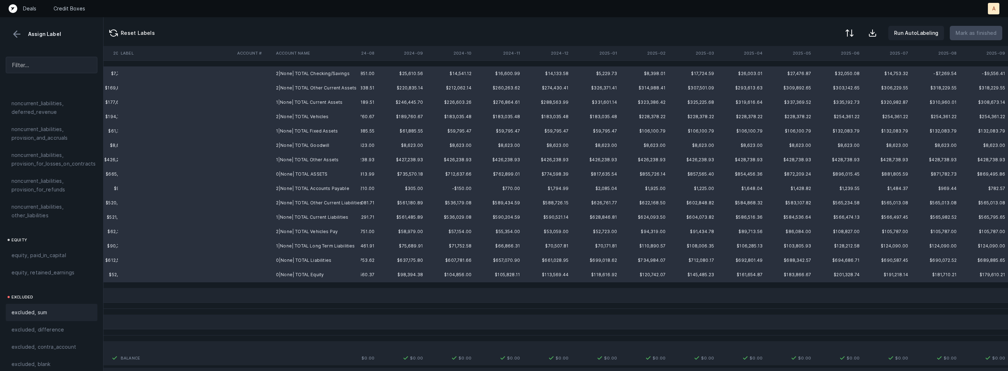
click at [39, 308] on span "excluded, sum" at bounding box center [29, 312] width 36 height 9
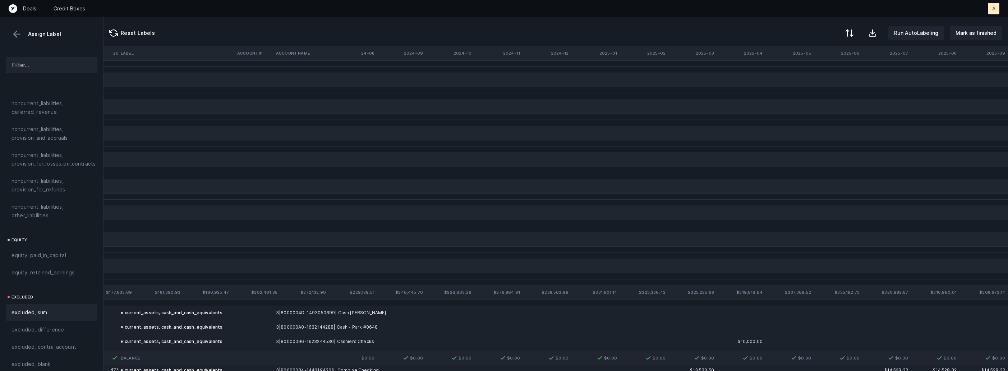
click at [975, 41] on div "Reset Labels Run AutoLabeling Mark as finished" at bounding box center [555, 31] width 904 height 29
click at [976, 36] on p "Mark as finished" at bounding box center [975, 33] width 41 height 9
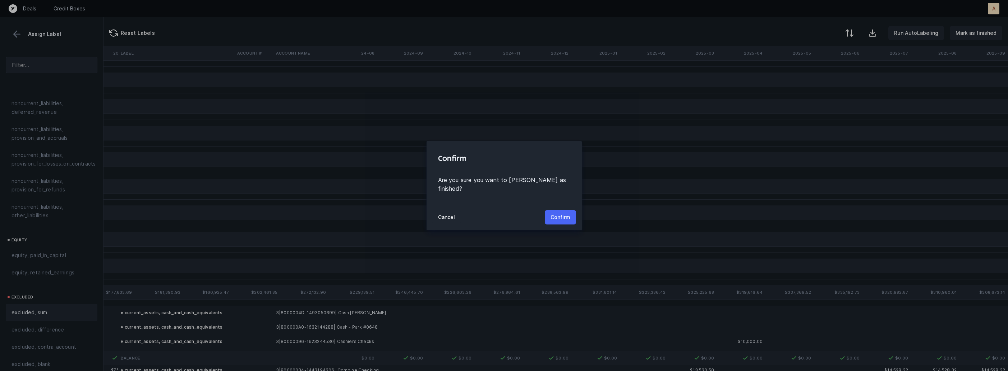
click at [562, 213] on p "Confirm" at bounding box center [560, 217] width 20 height 9
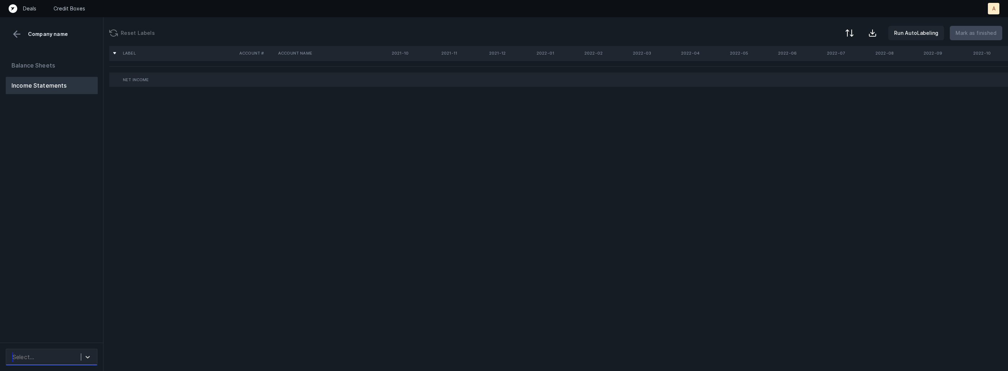
click at [62, 351] on div "Select..." at bounding box center [45, 357] width 72 height 13
click at [72, 331] on div "Quickbooks desktop" at bounding box center [52, 337] width 92 height 14
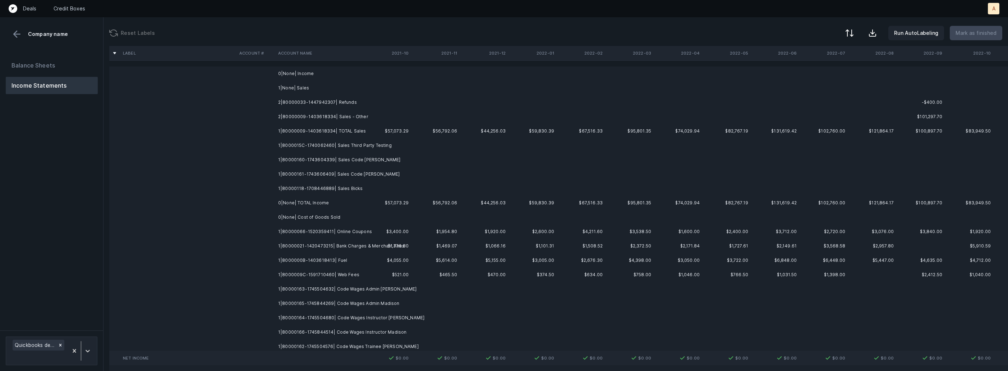
click at [342, 98] on td "2|80000033-1447942307| Refunds" at bounding box center [319, 102] width 88 height 14
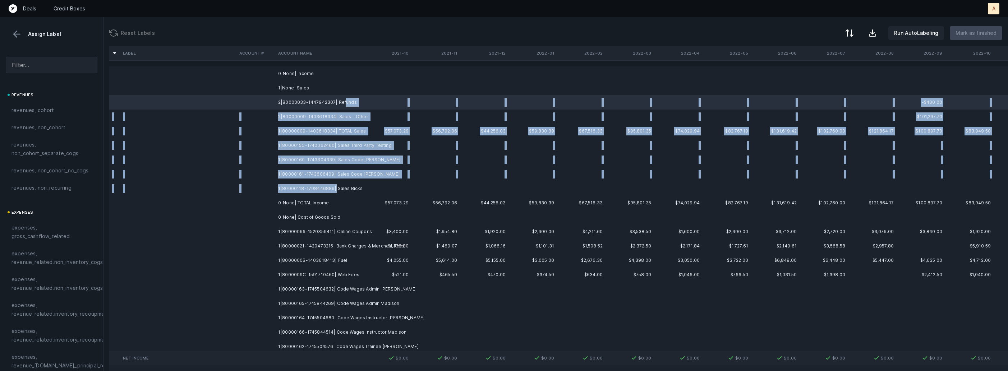
click at [332, 190] on td "1|80000118-1708446889| Sales Bicks" at bounding box center [319, 188] width 88 height 14
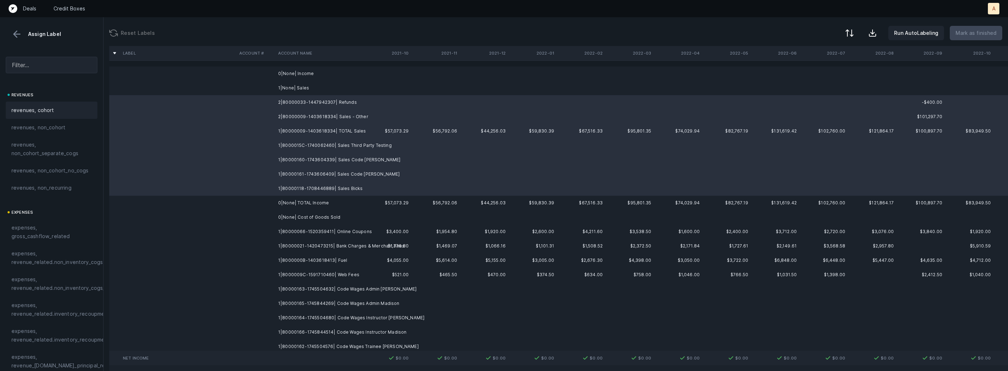
click at [54, 105] on div "revenues, cohort" at bounding box center [52, 110] width 92 height 17
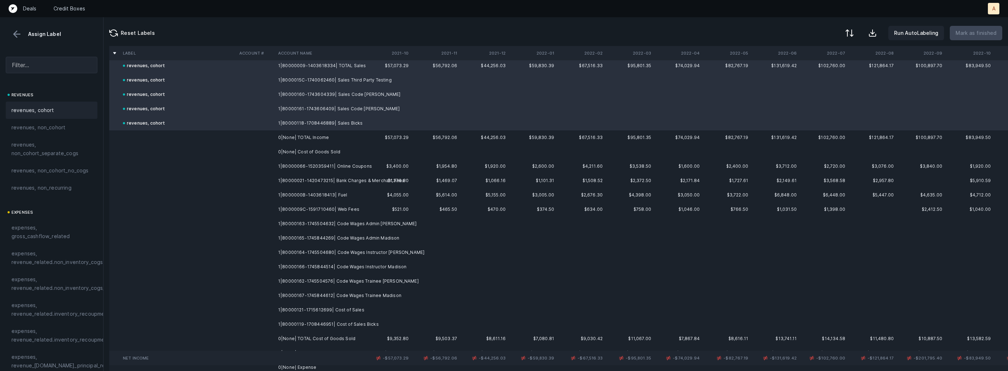
scroll to position [97, 0]
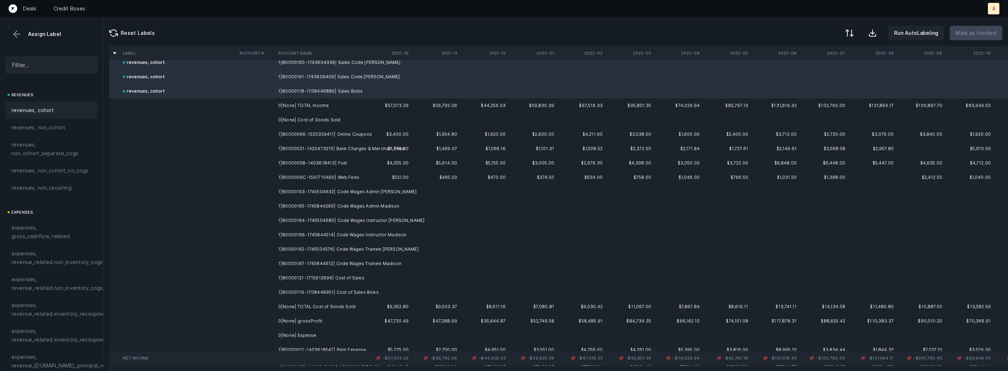
click at [318, 134] on td "1|80000066-1520359411| Online Coupons" at bounding box center [319, 134] width 88 height 14
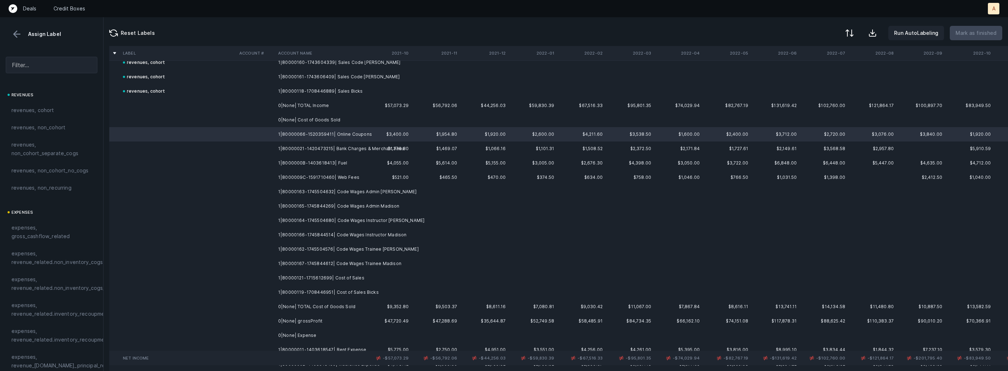
click at [335, 291] on td "1|80000119-1708446951| Cost of Sales Bicks" at bounding box center [319, 292] width 88 height 14
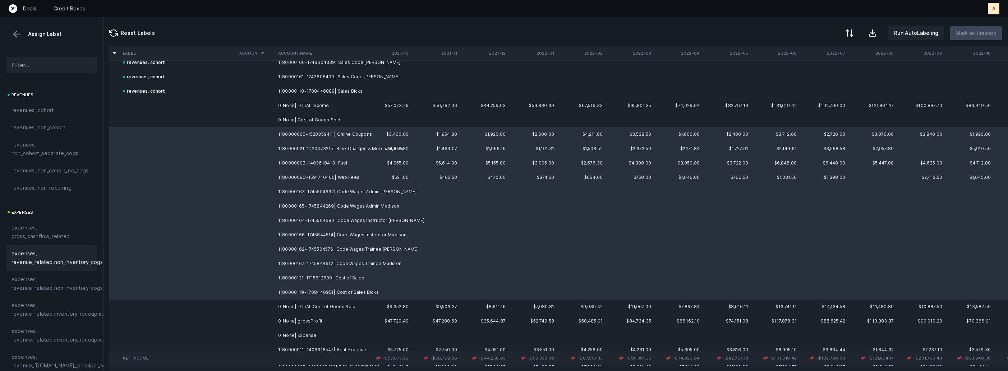
click at [60, 250] on span "expenses, revenue_related.non_inventory_cogs" at bounding box center [56, 257] width 91 height 17
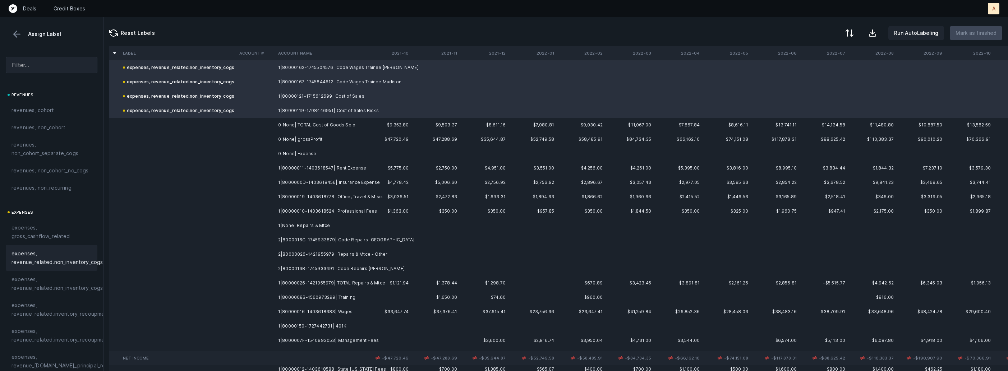
scroll to position [281, 0]
click at [317, 167] on td "1|80000011-1403618547| Rent Expense" at bounding box center [319, 166] width 88 height 14
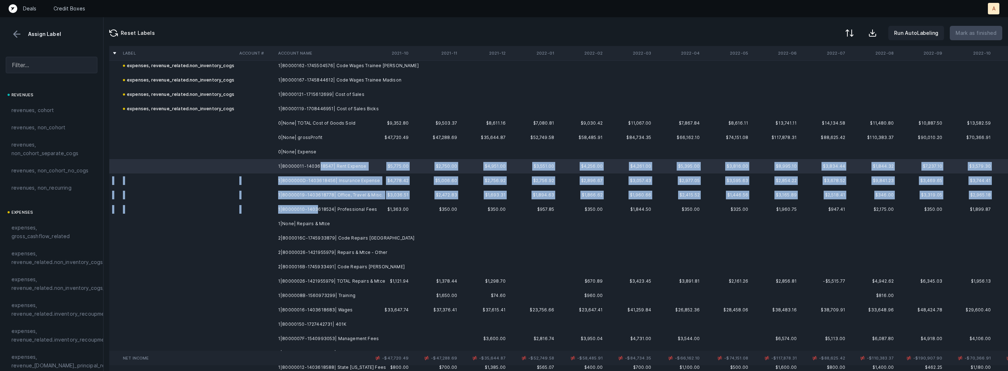
click at [317, 208] on td "1|80000010-1403618524| Professional Fees" at bounding box center [319, 209] width 88 height 14
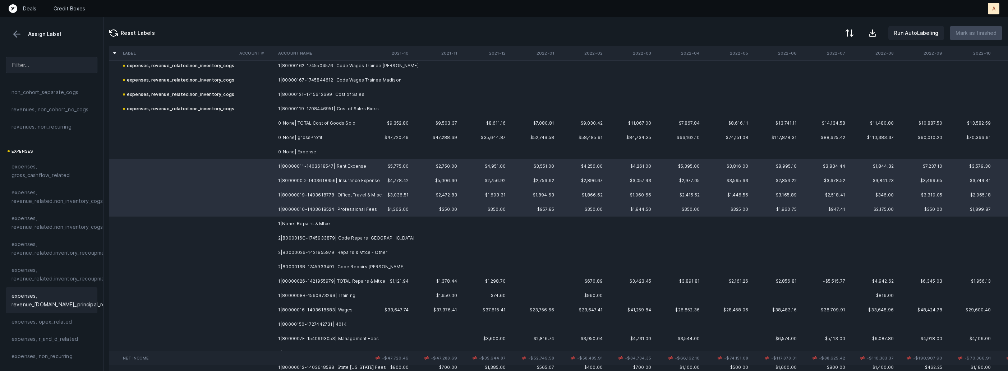
scroll to position [77, 0]
click at [51, 305] on span "expenses, opex_related" at bounding box center [41, 305] width 61 height 9
click at [338, 234] on td "2|8000016C-1745933879| Code Repairs [GEOGRAPHIC_DATA]" at bounding box center [319, 238] width 88 height 14
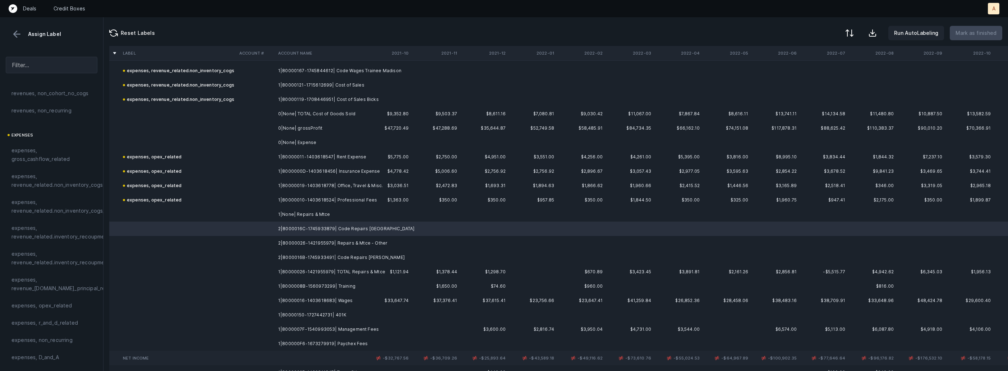
scroll to position [293, 0]
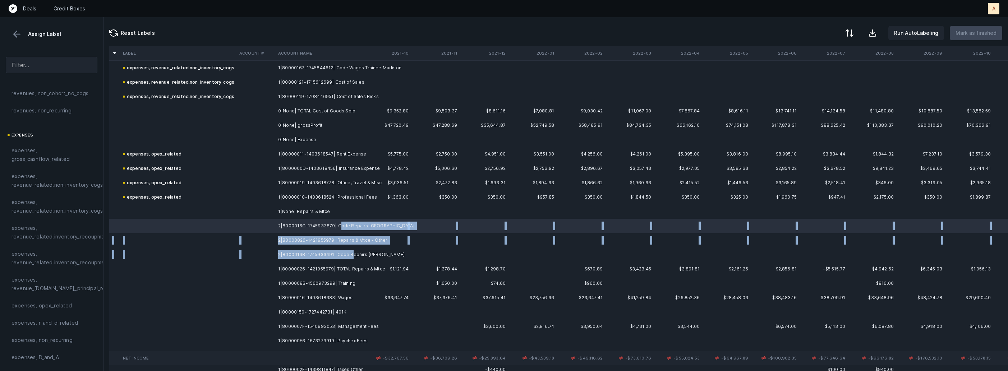
click at [349, 254] on td "2|8000016B-1745933491| Code Repairs [PERSON_NAME]" at bounding box center [319, 254] width 88 height 14
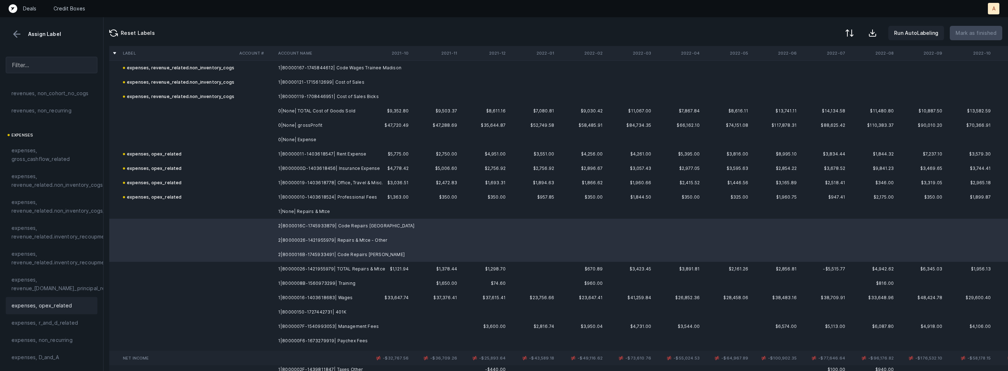
click at [48, 302] on span "expenses, opex_related" at bounding box center [41, 305] width 61 height 9
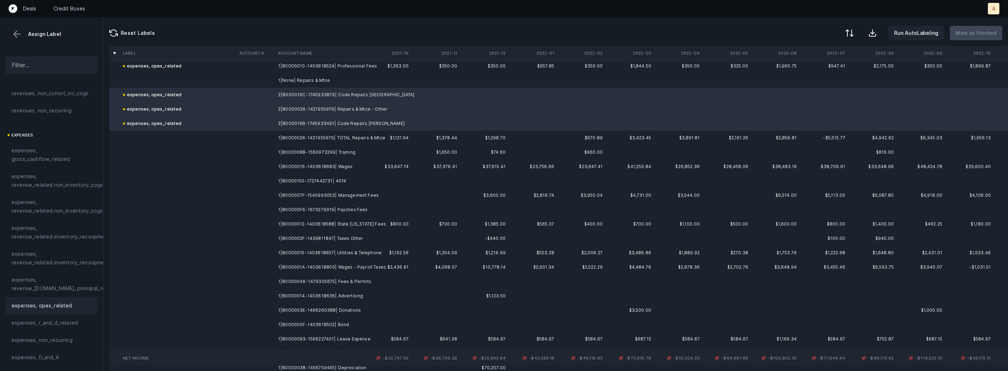
scroll to position [430, 0]
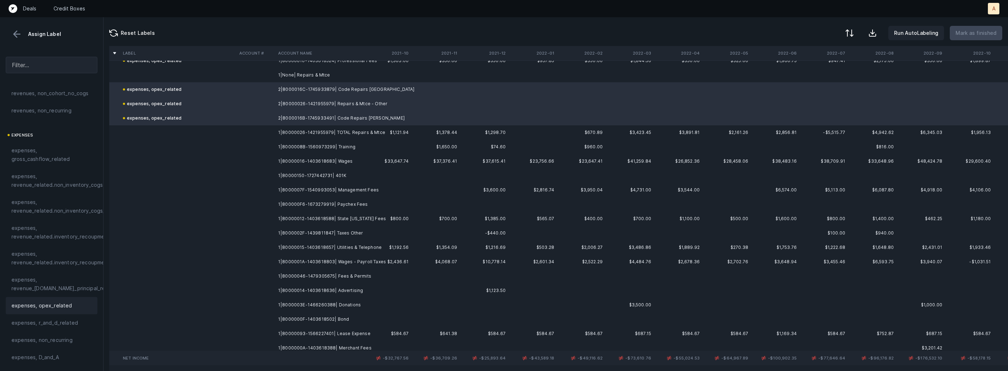
click at [336, 147] on td "1|8000008B-1560973299| Training" at bounding box center [319, 147] width 88 height 14
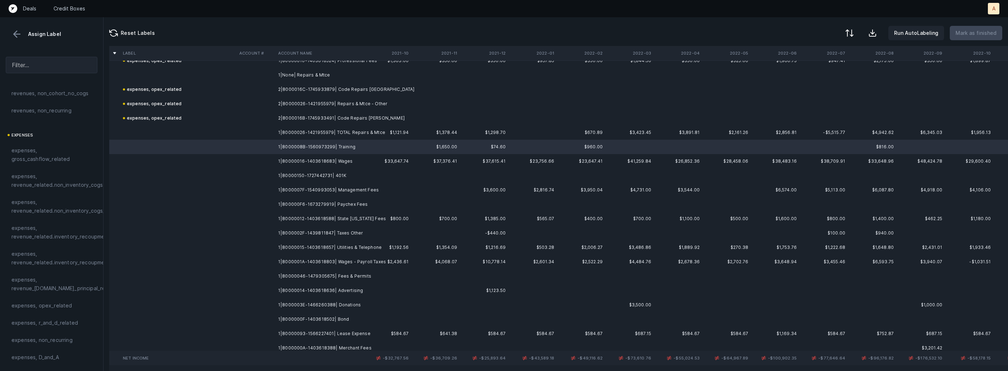
click at [355, 277] on td "1|80000046-1479305675| Fees & Permits" at bounding box center [319, 276] width 88 height 14
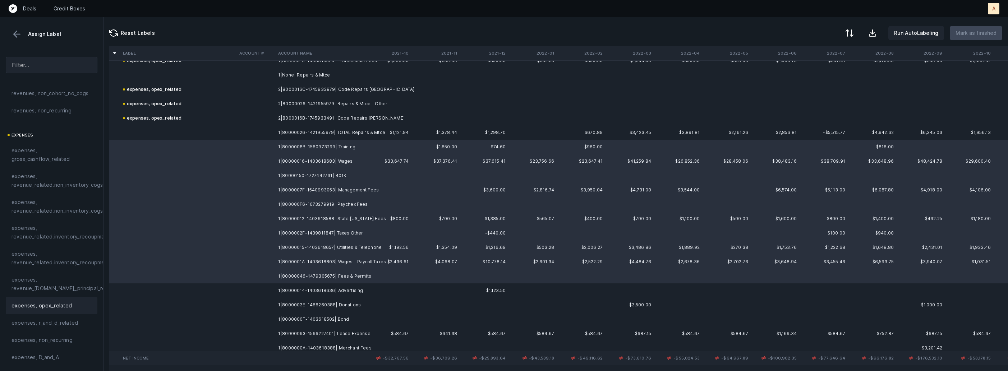
click at [59, 307] on span "expenses, opex_related" at bounding box center [41, 305] width 61 height 9
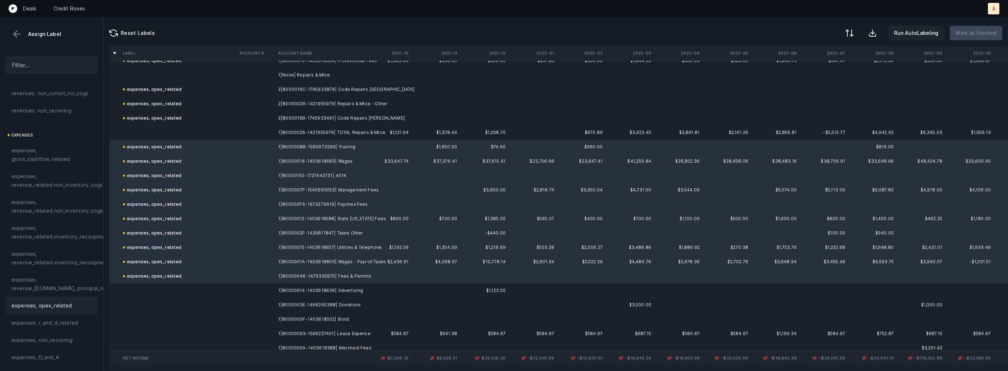
click at [288, 290] on td "1|80000014-1403618636| Advertising" at bounding box center [319, 290] width 88 height 14
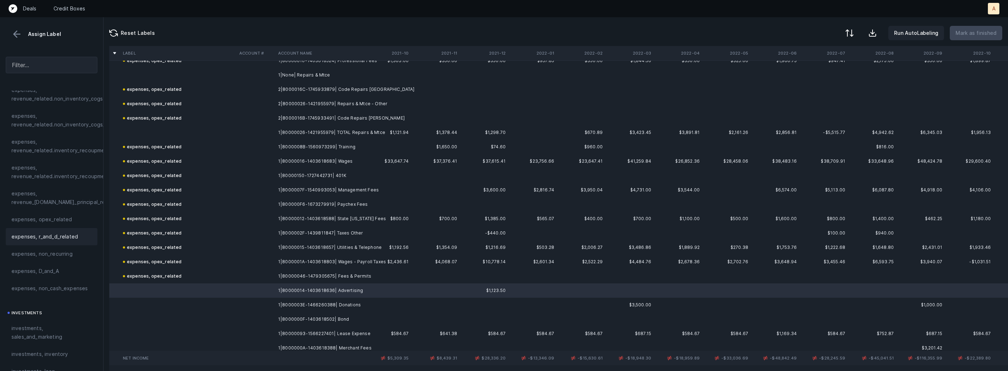
scroll to position [193, 0]
click at [45, 302] on span "investments, sales_and_marketing" at bounding box center [51, 303] width 80 height 17
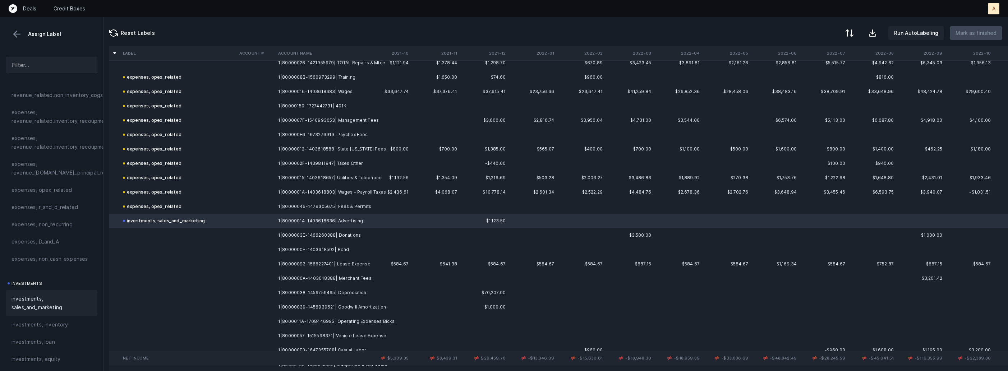
scroll to position [534, 0]
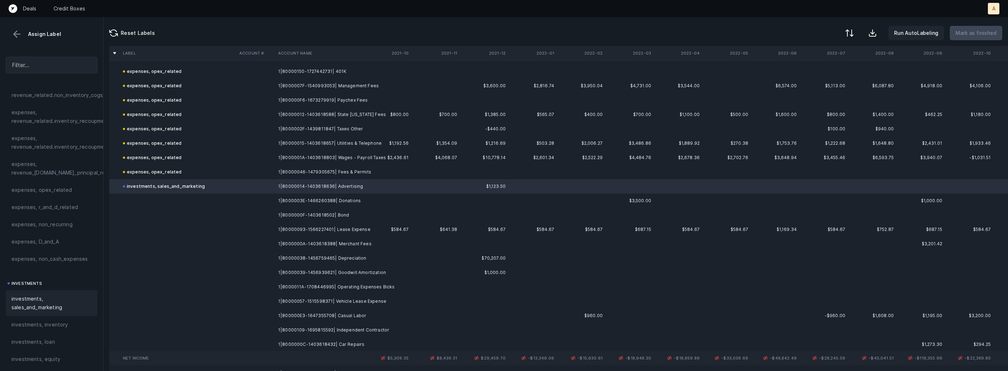
click at [314, 199] on td "1|8000003E-1466260388| Donations" at bounding box center [319, 201] width 88 height 14
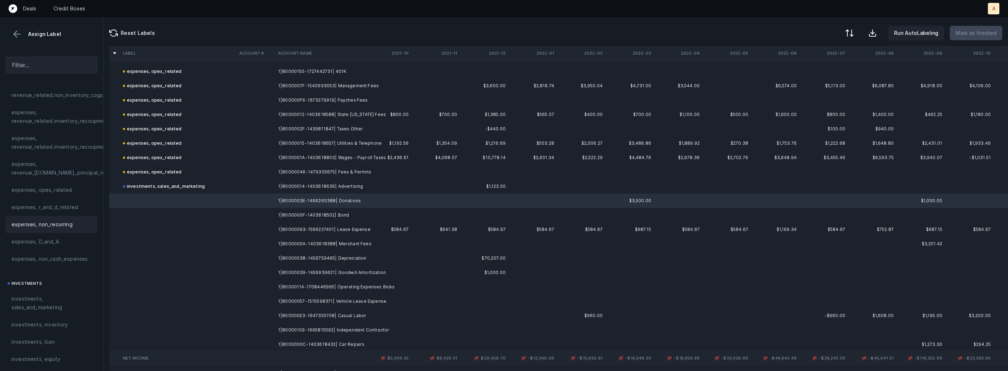
click at [73, 226] on div "expenses, non_recurring" at bounding box center [51, 224] width 80 height 9
click at [292, 215] on td "1|8000000F-1403618502| Bond" at bounding box center [319, 215] width 88 height 14
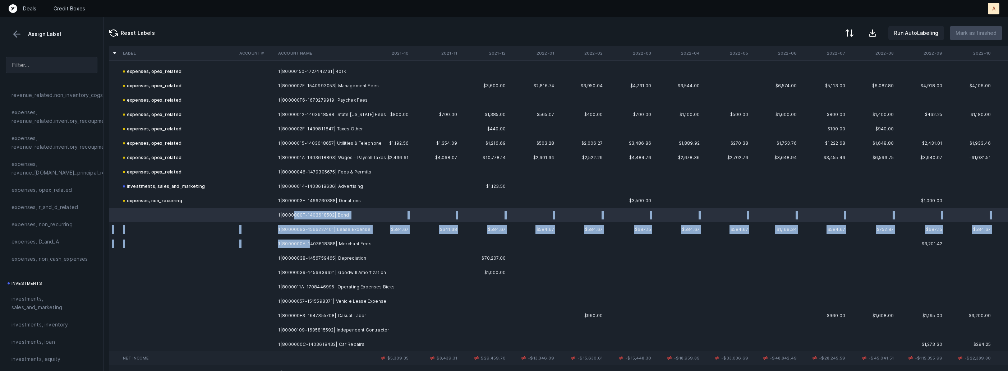
click at [308, 242] on td "1|8000000A-1403618388| Merchant Fees" at bounding box center [319, 244] width 88 height 14
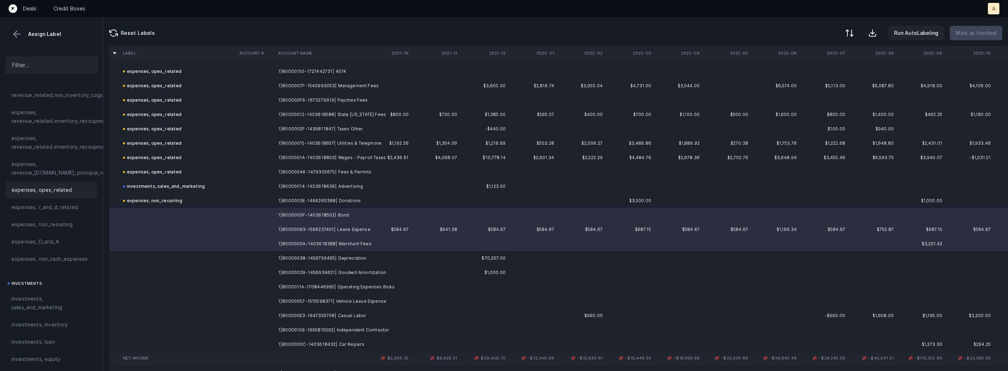
click at [70, 191] on div "expenses, opex_related" at bounding box center [51, 190] width 80 height 9
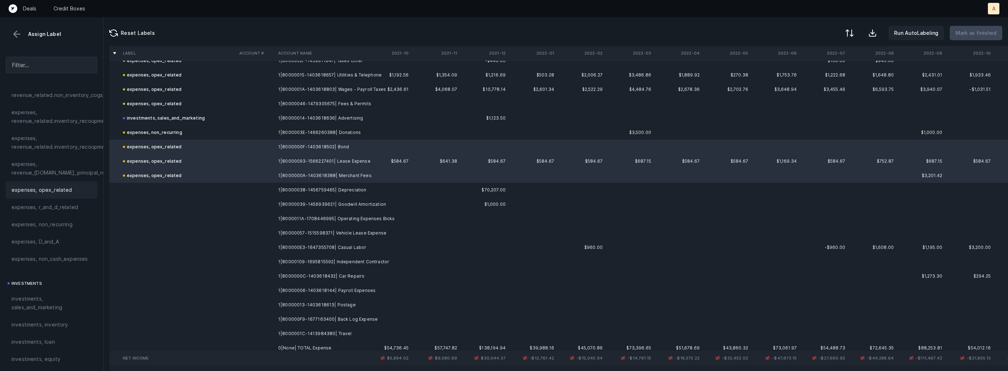
scroll to position [627, 0]
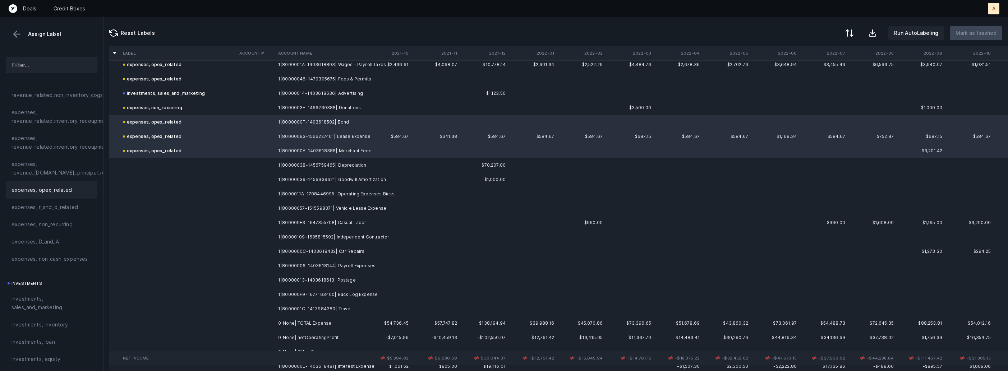
click at [336, 162] on td "1|80000038-1456759465| Depreciation" at bounding box center [319, 165] width 88 height 14
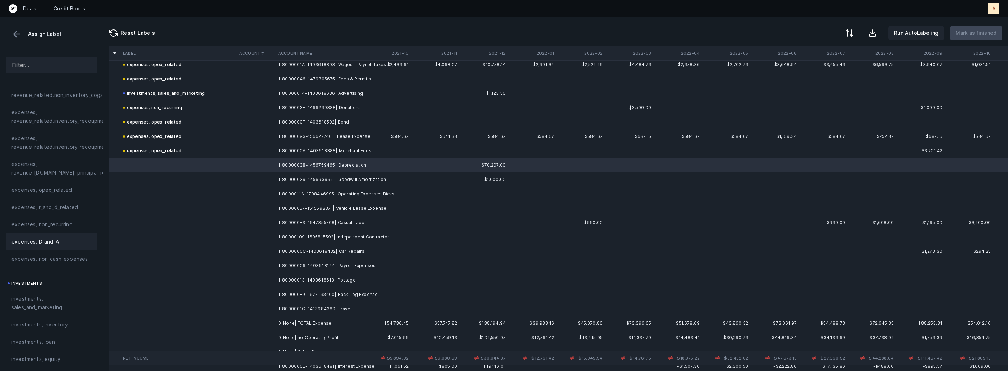
click at [54, 244] on span "expenses, D_and_A" at bounding box center [34, 241] width 47 height 9
click at [312, 177] on td "1|80000039-1456939621| Goodwill Amortization" at bounding box center [319, 179] width 88 height 14
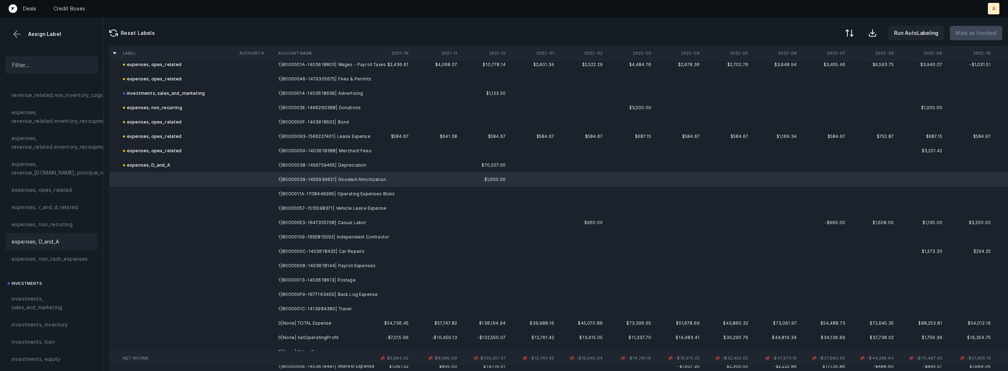
click at [63, 243] on div "expenses, D_and_A" at bounding box center [51, 241] width 80 height 9
click at [320, 194] on td "1|8000011A-1708446995| Operating Expenses Bicks" at bounding box center [319, 194] width 88 height 14
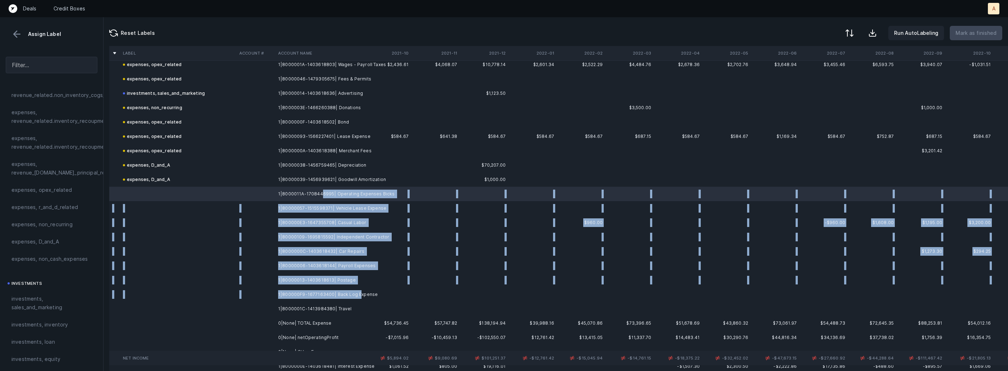
click at [358, 294] on td "1|800000F9-1677163400| Back Log Expense" at bounding box center [319, 294] width 88 height 14
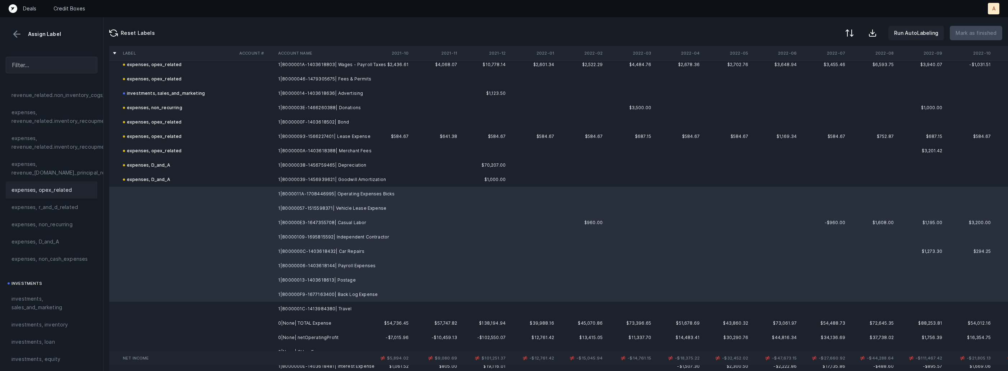
click at [68, 184] on div "expenses, opex_related" at bounding box center [52, 189] width 92 height 17
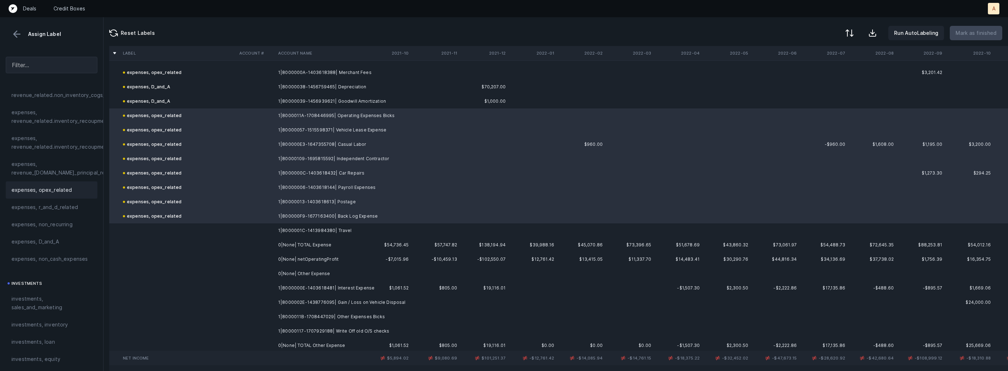
scroll to position [722, 0]
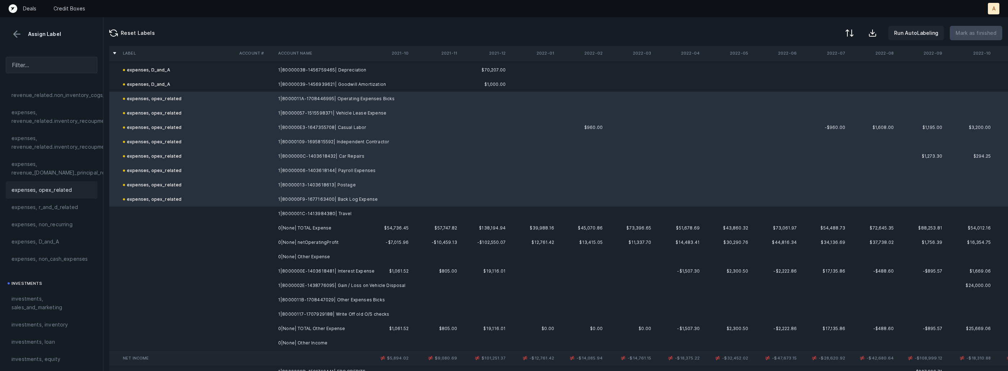
click at [301, 211] on td "1|8000001C-1413984380| Travel" at bounding box center [319, 214] width 88 height 14
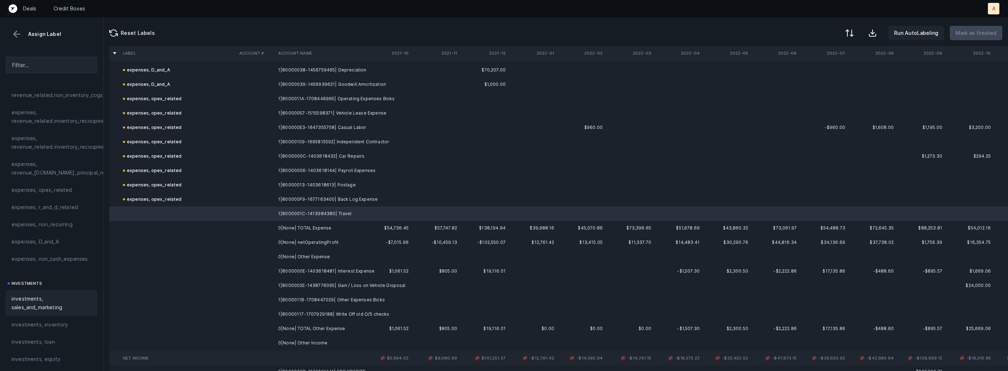
click at [23, 304] on span "investments, sales_and_marketing" at bounding box center [51, 303] width 80 height 17
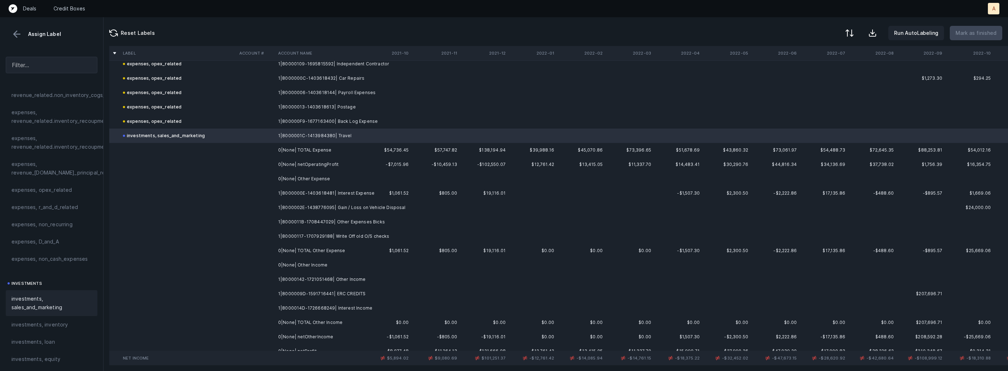
scroll to position [809, 0]
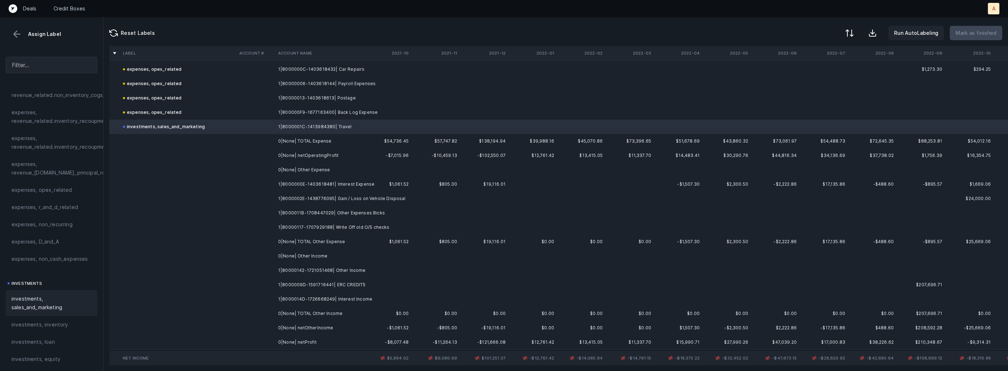
click at [321, 181] on td "1|8000000E-1403618481| Interest Expense" at bounding box center [319, 184] width 88 height 14
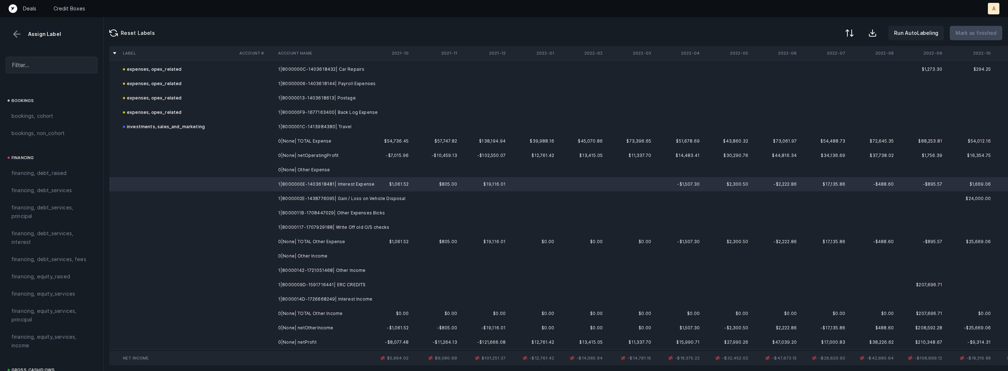
scroll to position [484, 0]
click at [42, 244] on span "financing, debt_services, interest" at bounding box center [51, 246] width 80 height 17
click at [290, 198] on td "1|8000002E-1438776095| Gain / Loss on Vehicle Disposal" at bounding box center [319, 198] width 88 height 14
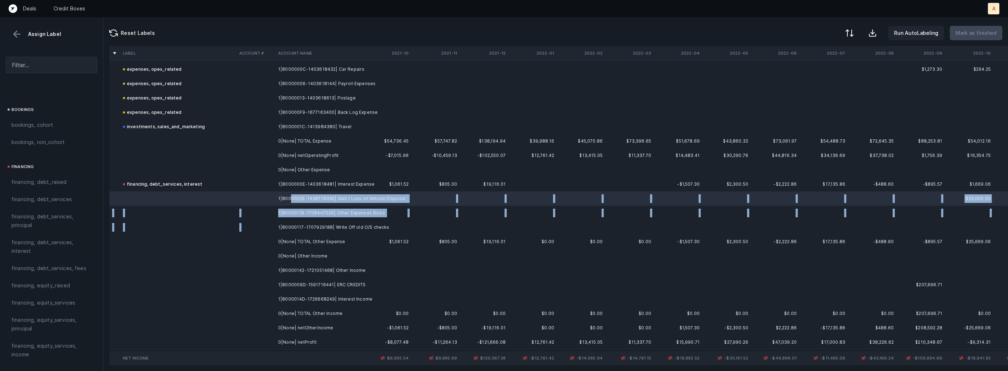
click at [276, 228] on td "1|80000117-1707929188| Write Off old O/S checks" at bounding box center [319, 227] width 88 height 14
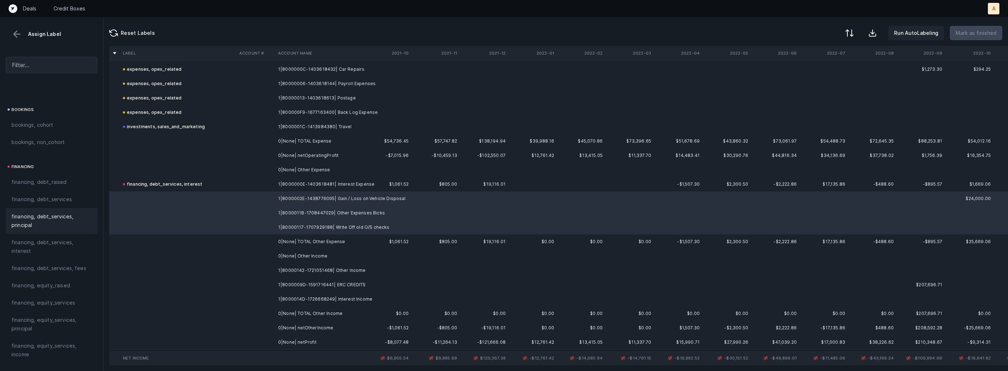
scroll to position [816, 0]
click at [56, 189] on span "Other_income/expense_net, Other_expense" at bounding box center [51, 194] width 80 height 17
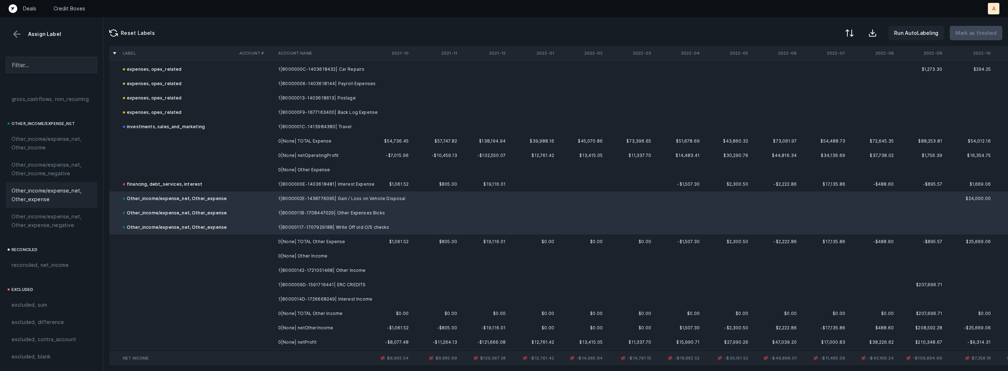
click at [295, 267] on td "1|80000142-1721051468| Other Income" at bounding box center [319, 270] width 88 height 14
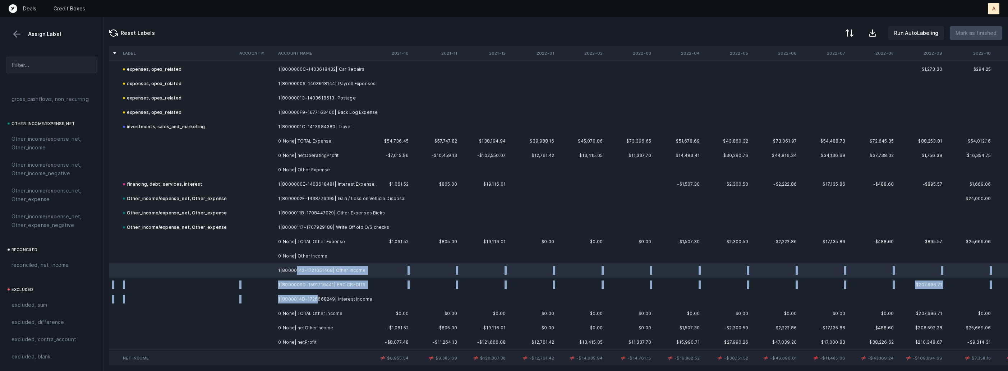
click at [315, 298] on td "1|8000014D-1726668249| Interest Income" at bounding box center [319, 299] width 88 height 14
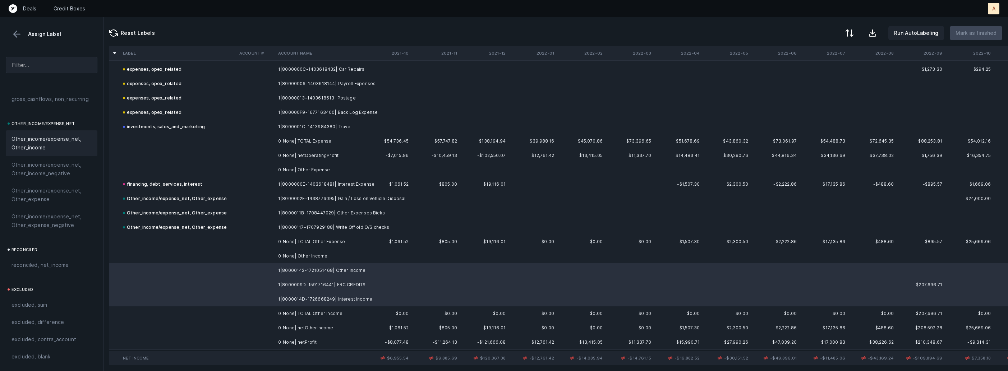
click at [55, 147] on span "Other_income/expense_net, Other_income" at bounding box center [51, 143] width 80 height 17
click at [287, 346] on td "0|None| netProfit" at bounding box center [319, 342] width 88 height 14
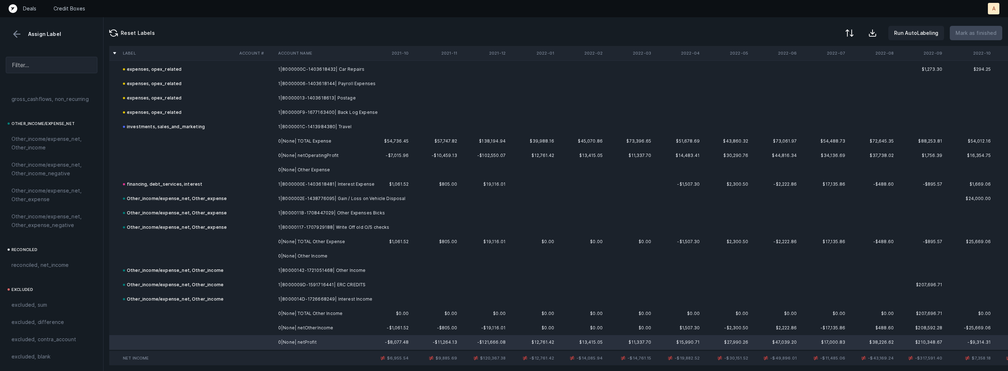
click at [55, 255] on div "reconciled reconciled, net_income" at bounding box center [52, 259] width 92 height 28
click at [57, 263] on span "reconciled, net_income" at bounding box center [39, 265] width 57 height 9
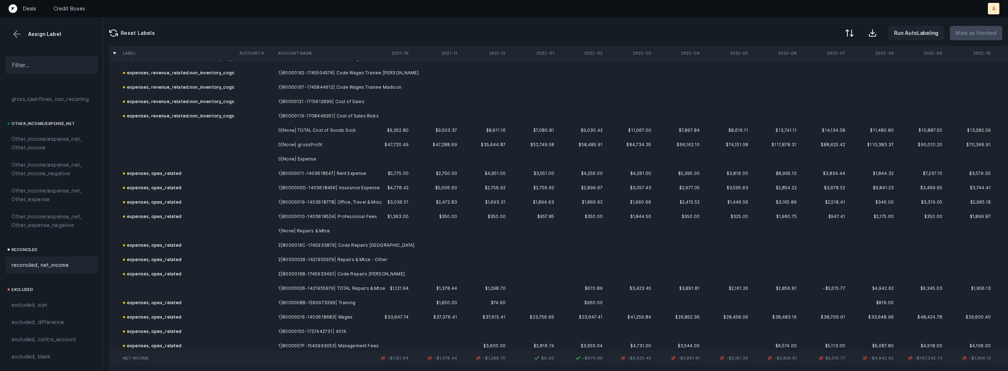
scroll to position [284, 0]
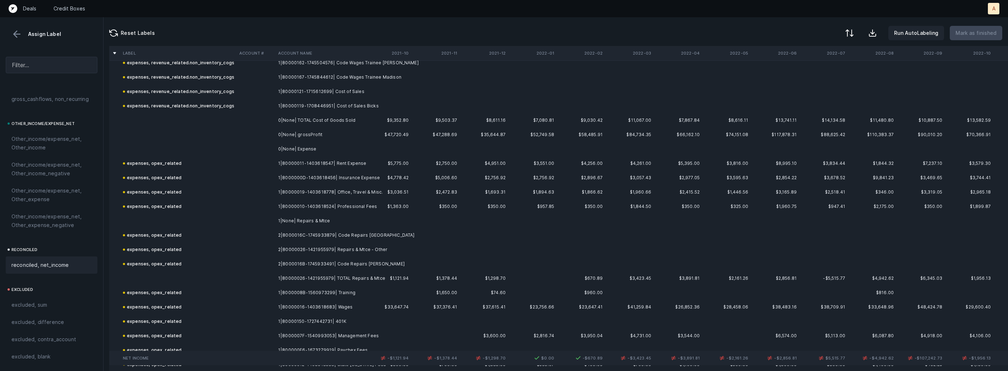
click at [348, 279] on td "1|80000026-1421955979| TOTAL Repairs & Mtce" at bounding box center [319, 278] width 88 height 14
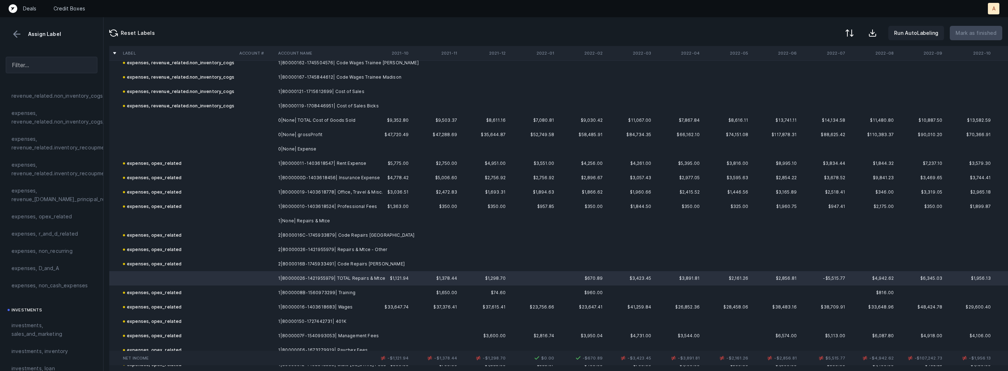
scroll to position [147, 0]
click at [41, 231] on div "expenses, opex_related" at bounding box center [52, 236] width 92 height 17
click at [146, 239] on div "expenses, opex_related" at bounding box center [152, 235] width 59 height 9
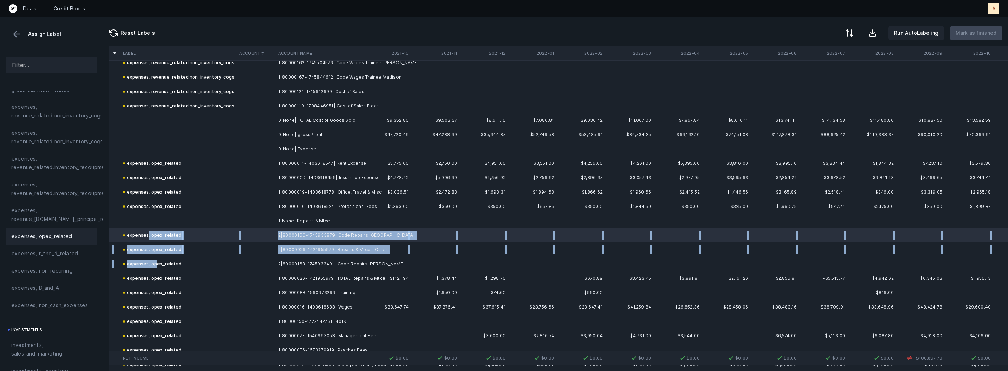
click at [156, 265] on div "expenses, opex_related" at bounding box center [152, 264] width 59 height 9
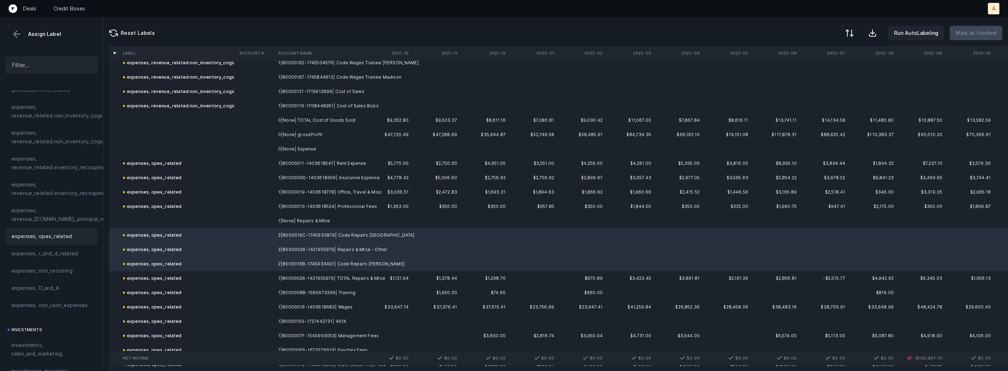
click at [43, 236] on span "expenses, opex_related" at bounding box center [41, 236] width 61 height 9
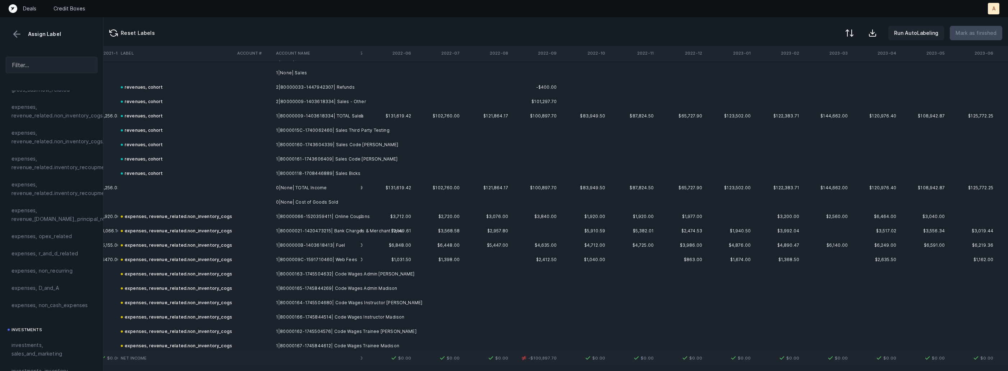
scroll to position [13, 385]
click at [297, 186] on td "0|None| TOTAL Income" at bounding box center [317, 190] width 88 height 14
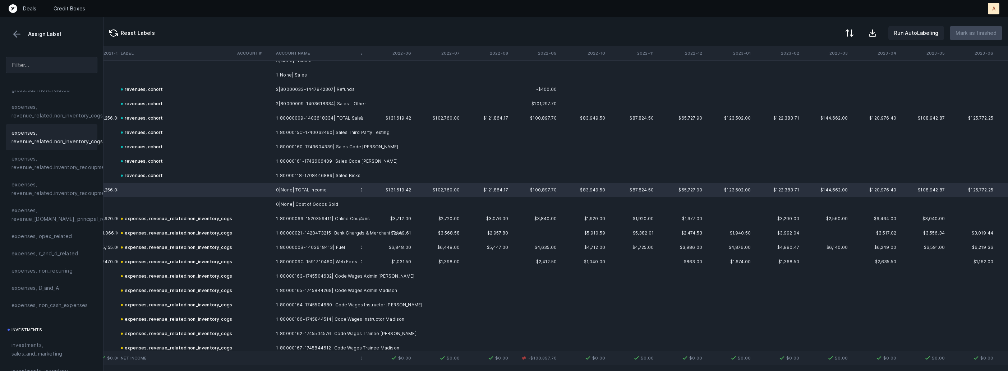
scroll to position [0, 0]
click at [59, 114] on div "revenues, cohort" at bounding box center [51, 110] width 80 height 9
click at [154, 182] on td "revenues, cohort" at bounding box center [176, 175] width 116 height 14
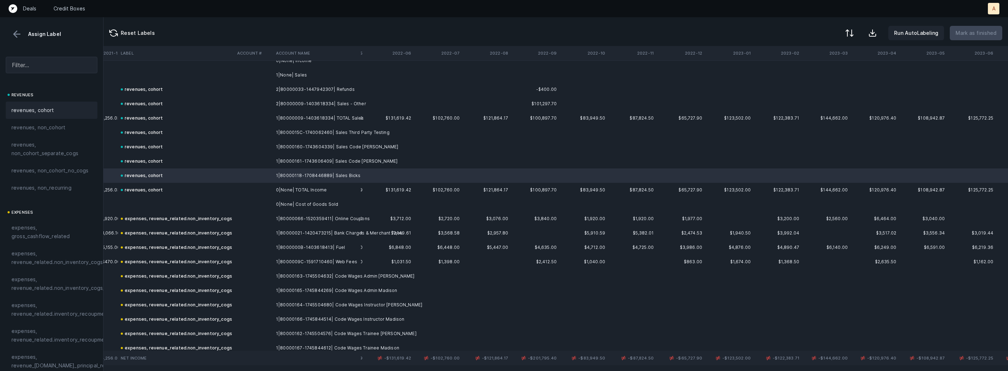
click at [158, 92] on div "revenues, cohort" at bounding box center [142, 89] width 42 height 9
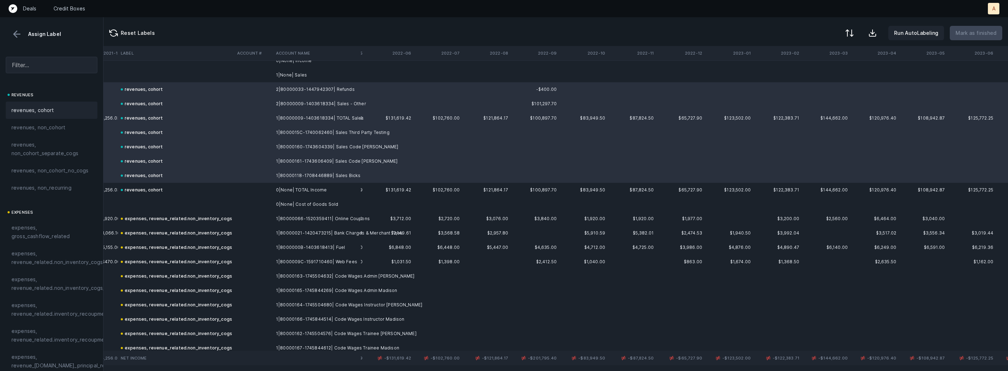
click at [66, 108] on div "revenues, cohort" at bounding box center [51, 110] width 80 height 9
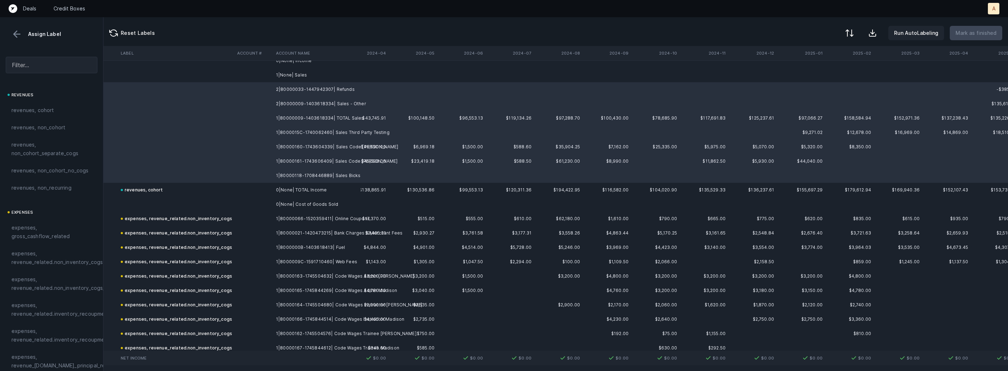
scroll to position [13, 1683]
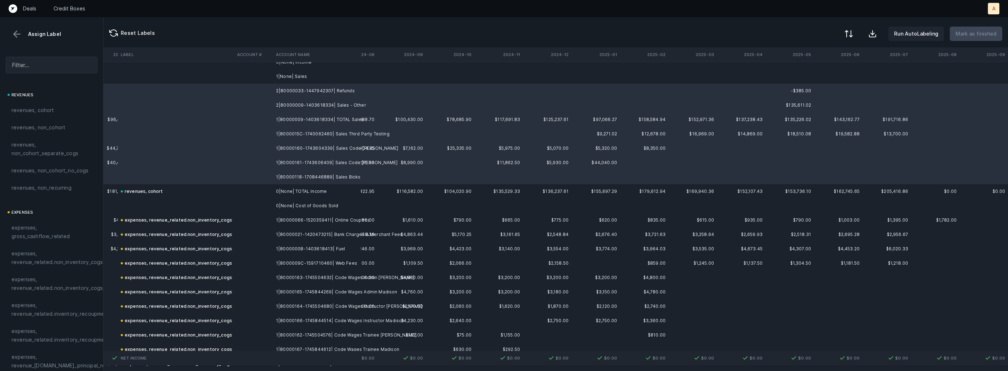
click at [853, 33] on div at bounding box center [848, 33] width 9 height 9
click at [802, 73] on div "By Hum label" at bounding box center [803, 76] width 32 height 9
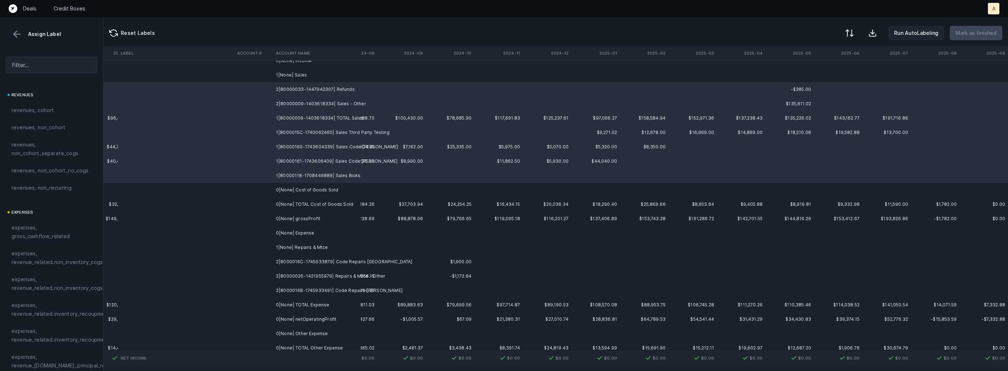
scroll to position [0, 1683]
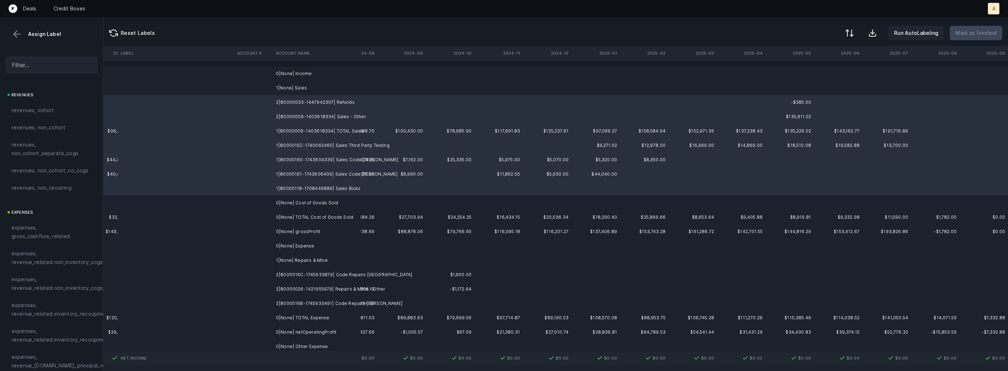
click at [320, 81] on td "1|None| Sales" at bounding box center [317, 88] width 88 height 14
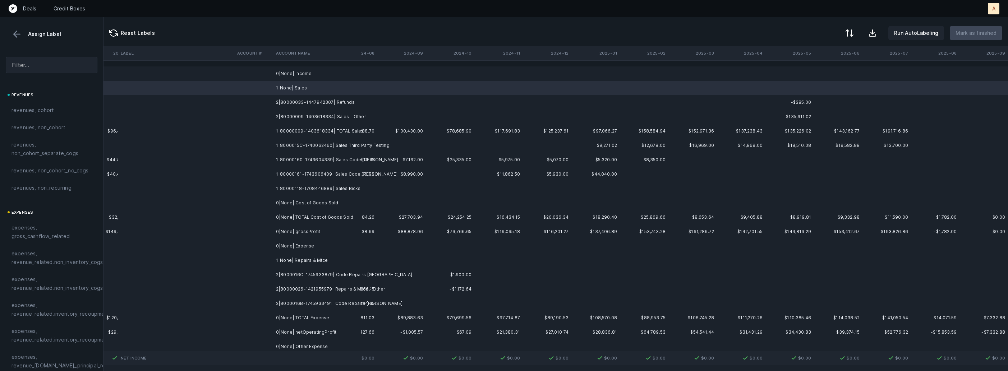
click at [298, 76] on td "0|None| Income" at bounding box center [317, 73] width 88 height 14
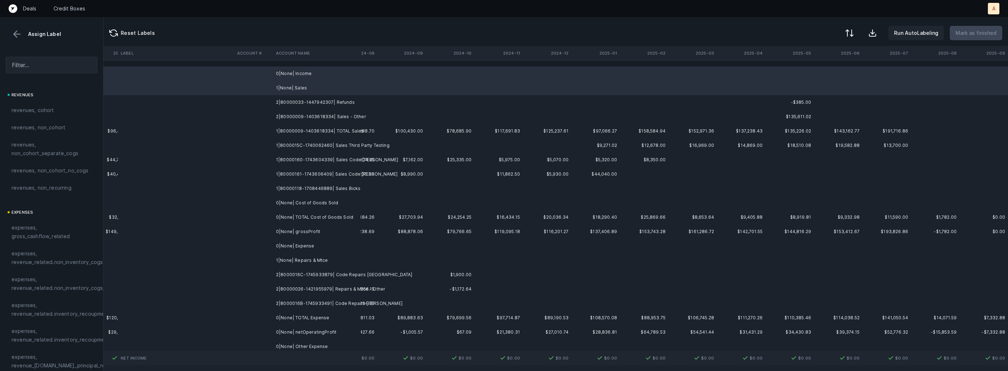
click at [320, 200] on td "0|None| Cost of Goods Sold" at bounding box center [317, 203] width 88 height 14
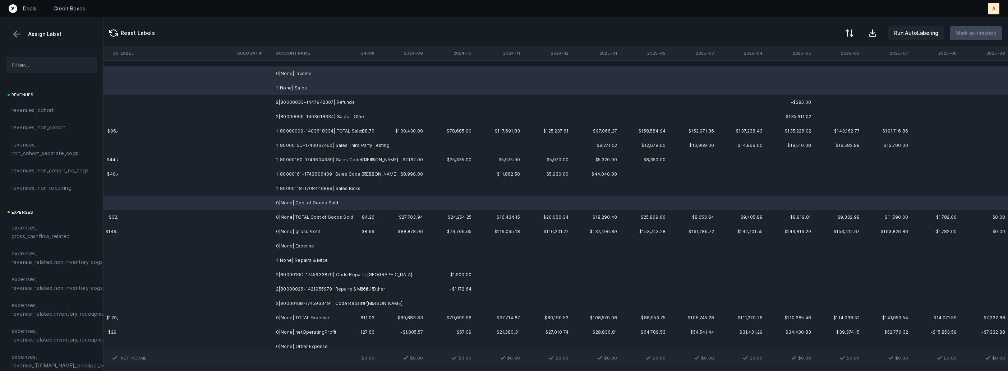
click at [290, 263] on td "1|None| Repairs & Mtce" at bounding box center [317, 260] width 88 height 14
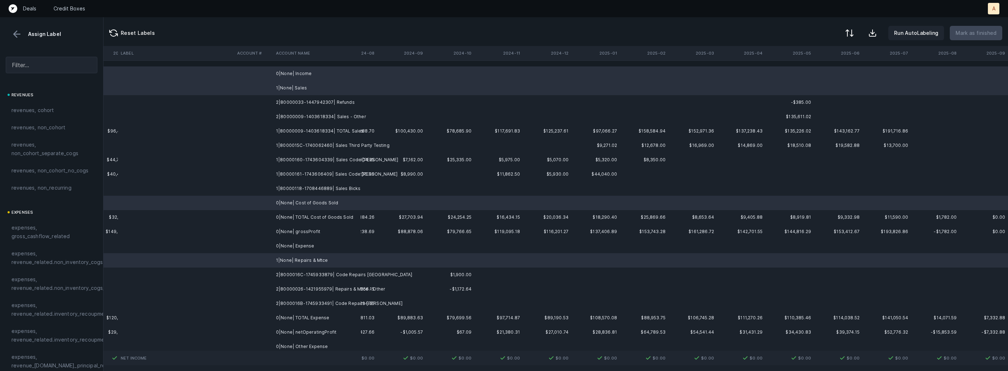
click at [284, 253] on td "1|None| Repairs & Mtce" at bounding box center [317, 260] width 88 height 14
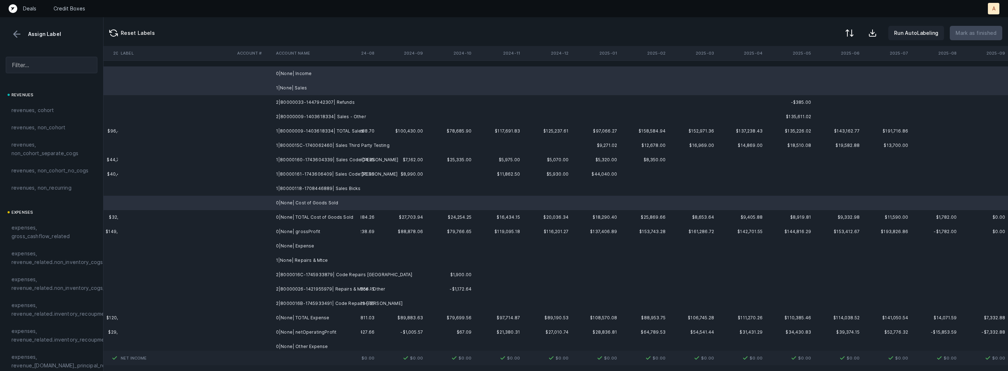
click at [274, 248] on td "0|None| Expense" at bounding box center [317, 246] width 88 height 14
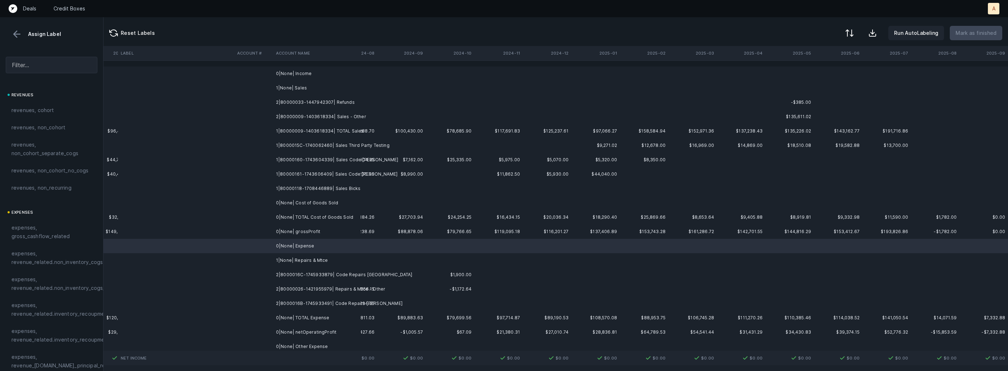
click at [273, 261] on td "1|None| Repairs & Mtce" at bounding box center [317, 260] width 88 height 14
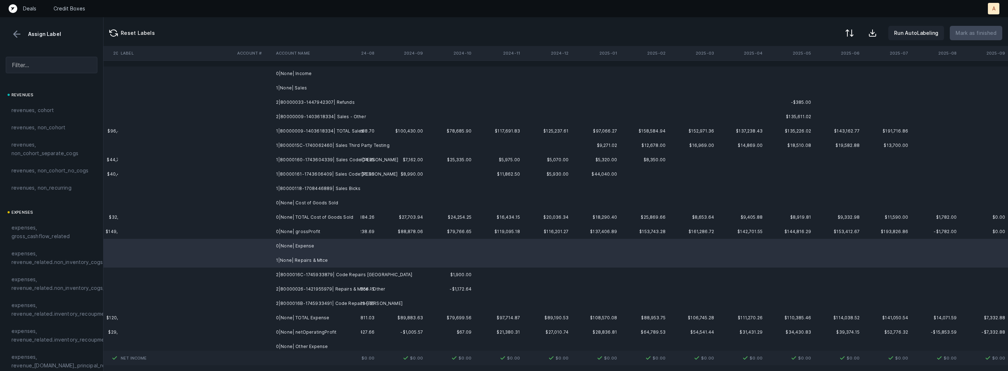
click at [283, 76] on td "0|None| Income" at bounding box center [317, 73] width 88 height 14
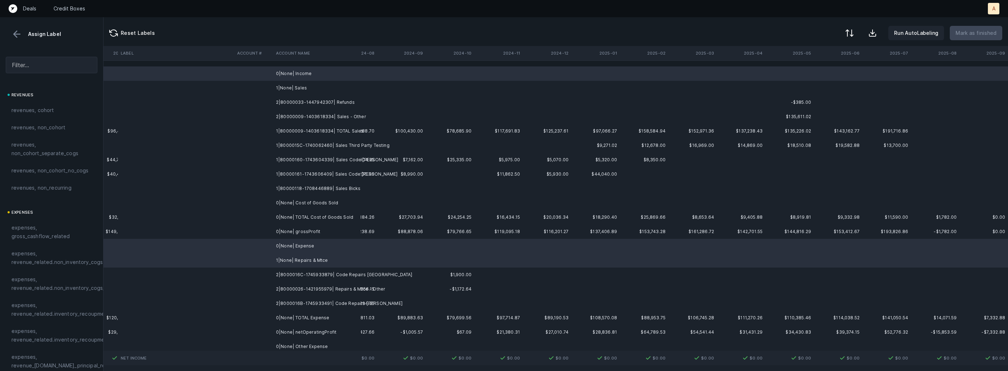
click at [269, 91] on td at bounding box center [253, 88] width 39 height 14
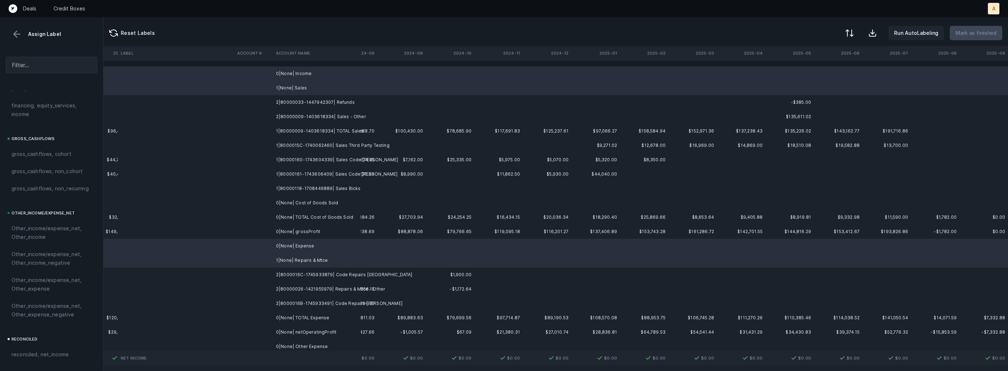
scroll to position [816, 0]
click at [38, 355] on span "excluded, blank" at bounding box center [30, 356] width 39 height 9
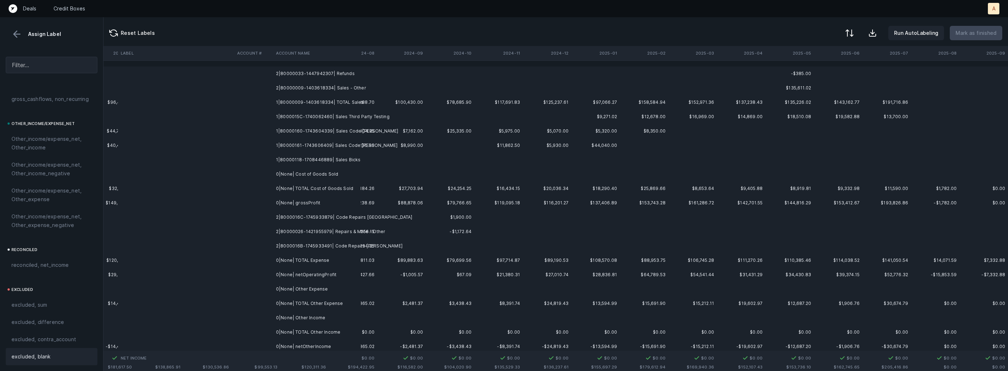
click at [305, 290] on td "0|None| Other Expense" at bounding box center [317, 289] width 88 height 14
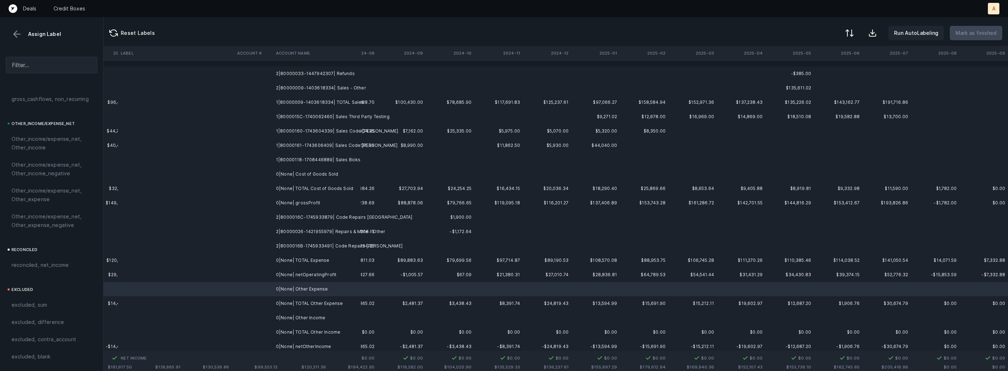
click at [295, 317] on td "0|None| Other Income" at bounding box center [317, 318] width 88 height 14
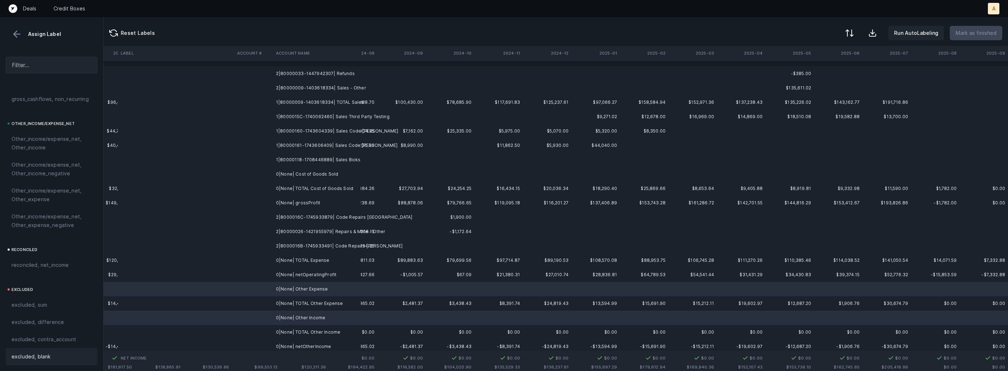
click at [70, 360] on div "excluded, blank" at bounding box center [51, 356] width 80 height 9
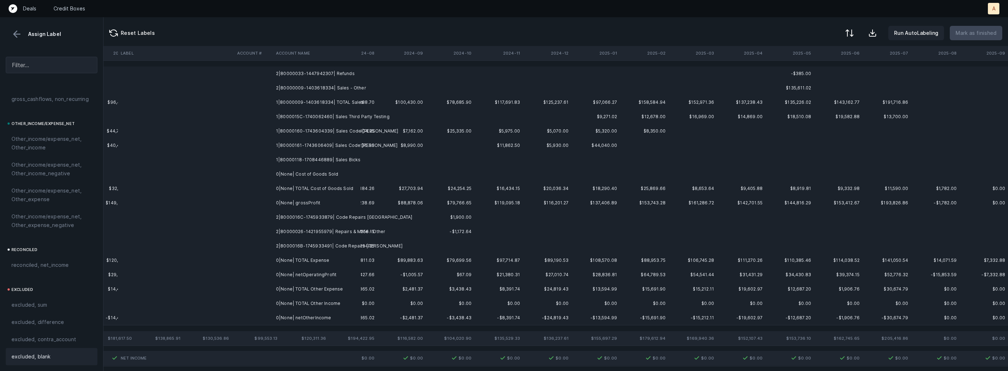
click at [344, 77] on td "2|80000033-1447942307| Refunds" at bounding box center [317, 73] width 88 height 14
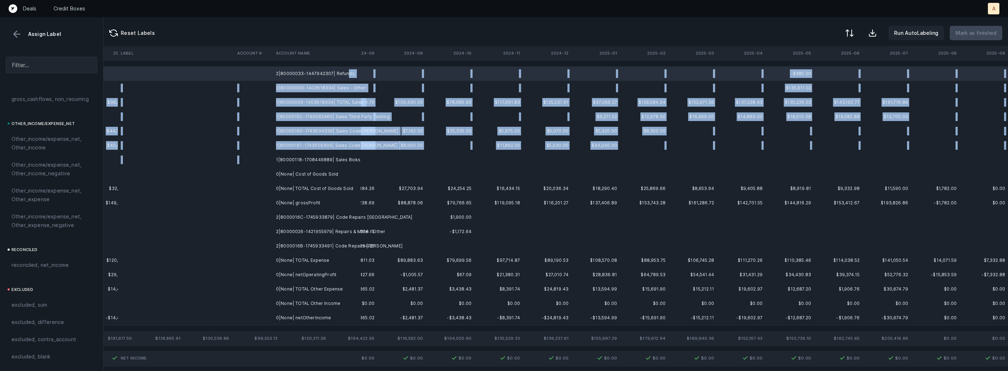
click at [336, 154] on td "1|80000118-1708446889| Sales Bicks" at bounding box center [317, 160] width 88 height 14
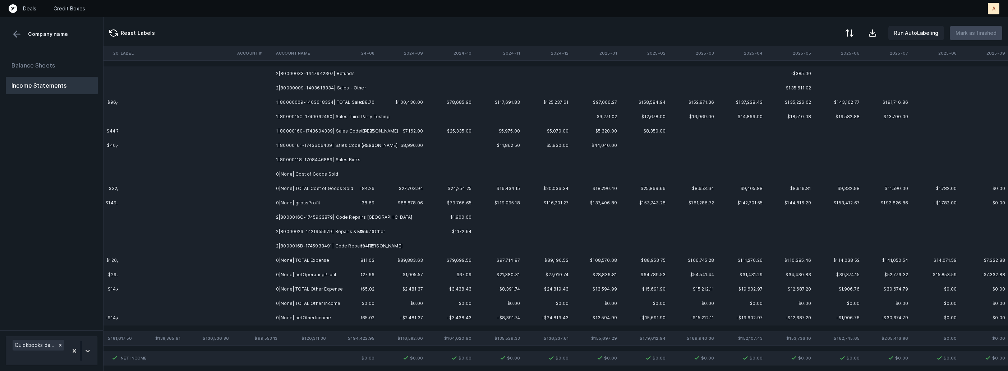
click at [341, 72] on td "2|80000033-1447942307| Refunds" at bounding box center [317, 73] width 88 height 14
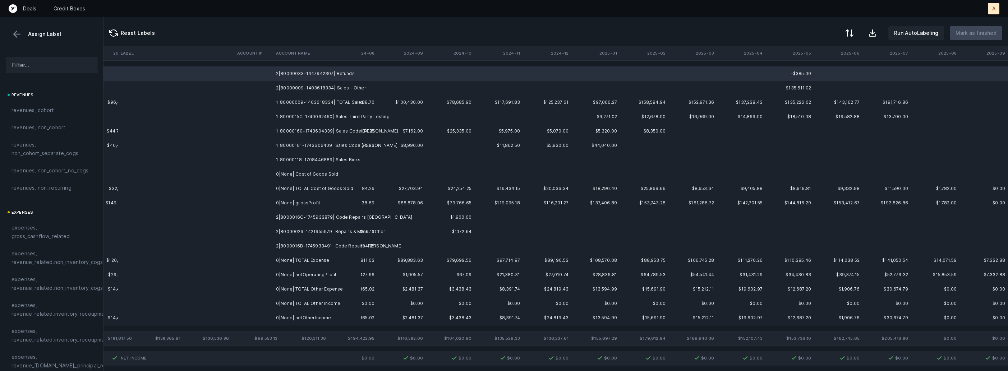
click at [330, 89] on td "2|80000009-1403618334| Sales - Other" at bounding box center [317, 88] width 88 height 14
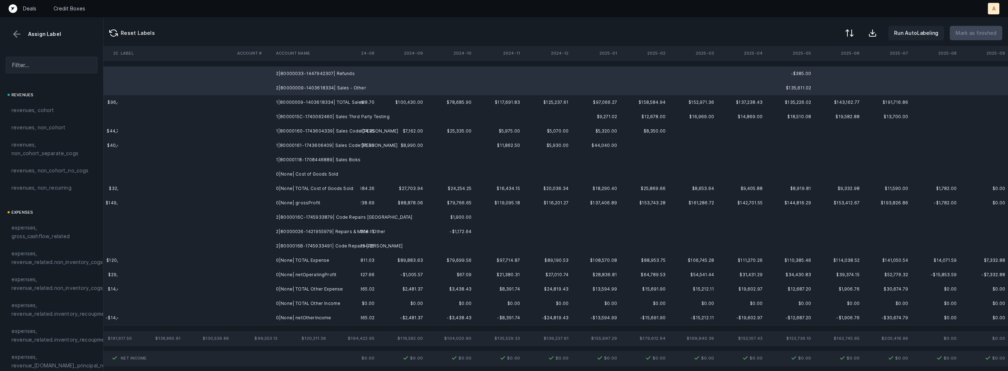
click at [328, 99] on td "1|80000009-1403618334| TOTAL Sales" at bounding box center [317, 102] width 88 height 14
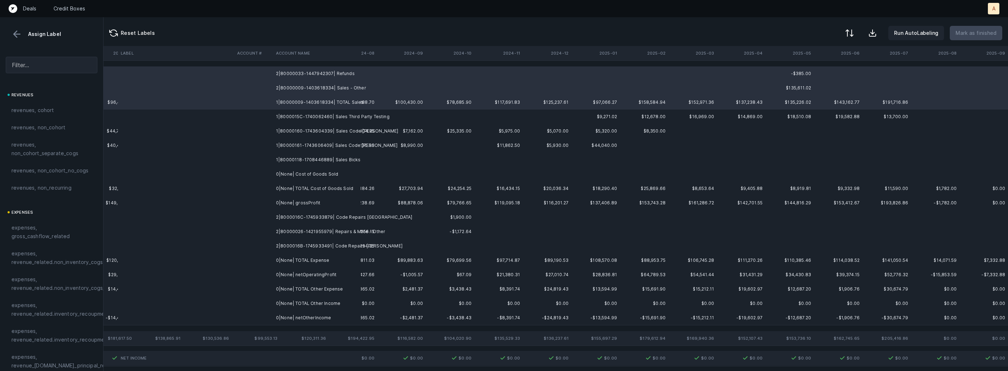
click at [329, 118] on td "1|8000015C-1740062460| Sales Third Party Testing" at bounding box center [317, 117] width 88 height 14
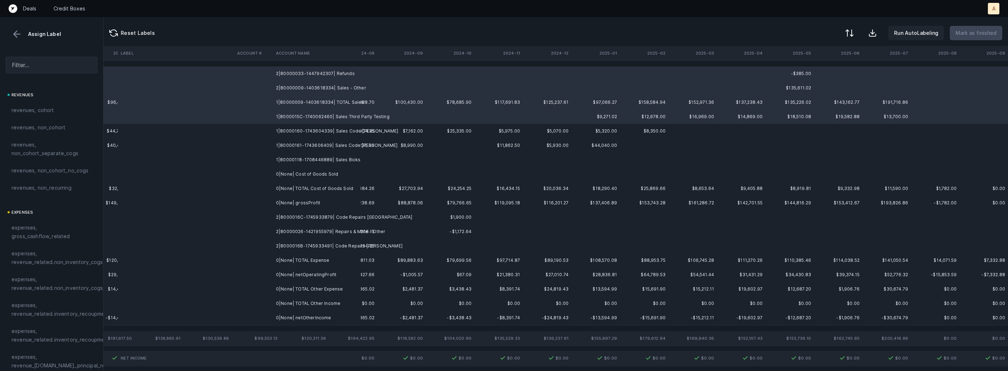
click at [325, 129] on td "1|80000160-1743604339| Sales Code [PERSON_NAME]" at bounding box center [317, 131] width 88 height 14
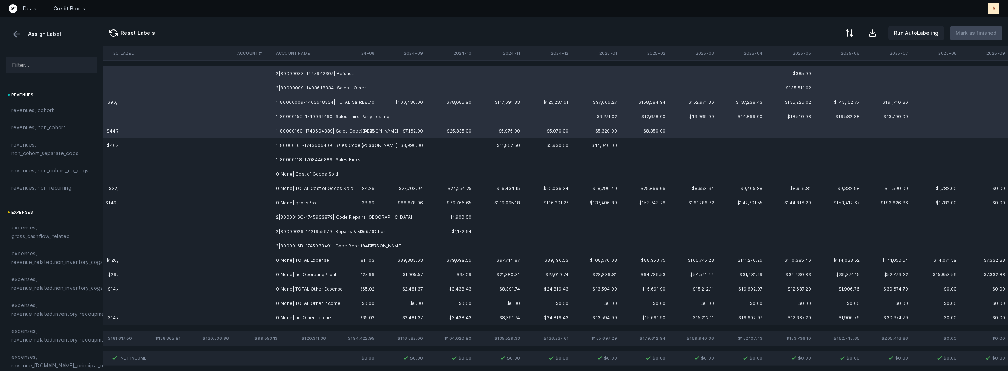
click at [314, 143] on td "1|80000161-1743606409| Sales Code [PERSON_NAME]" at bounding box center [317, 145] width 88 height 14
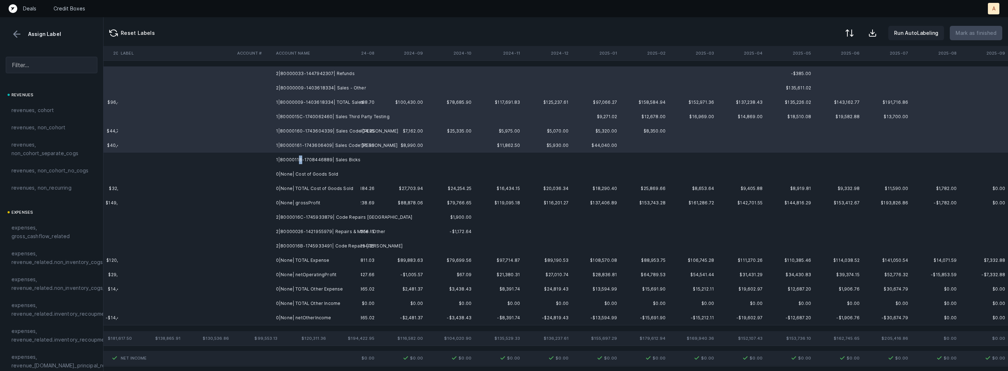
click at [298, 160] on td "1|80000118-1708446889| Sales Bicks" at bounding box center [317, 160] width 88 height 14
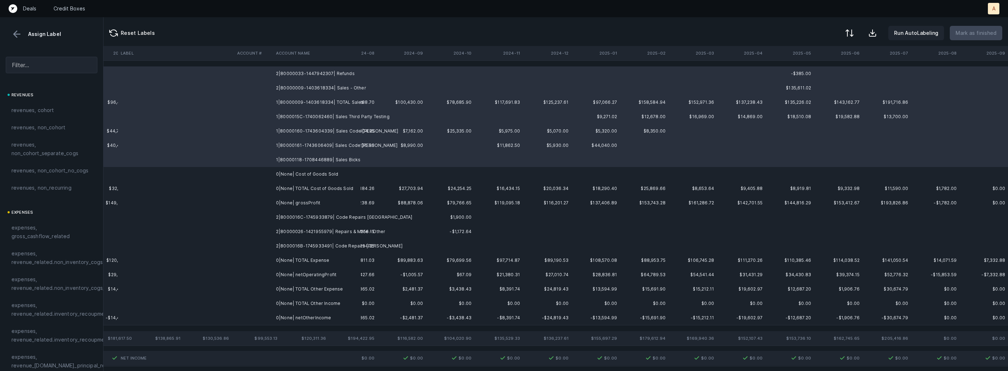
click at [285, 187] on td "0|None| TOTAL Cost of Goods Sold" at bounding box center [317, 188] width 88 height 14
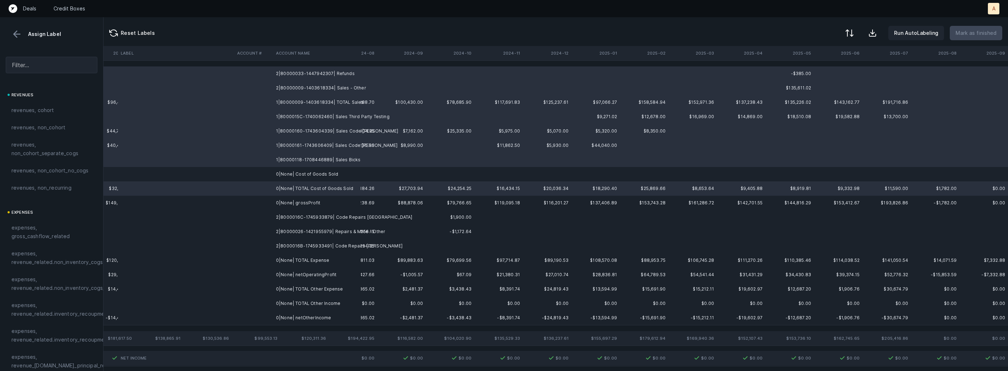
click at [287, 218] on td "2|8000016C-1745933879| Code Repairs [GEOGRAPHIC_DATA]" at bounding box center [317, 217] width 88 height 14
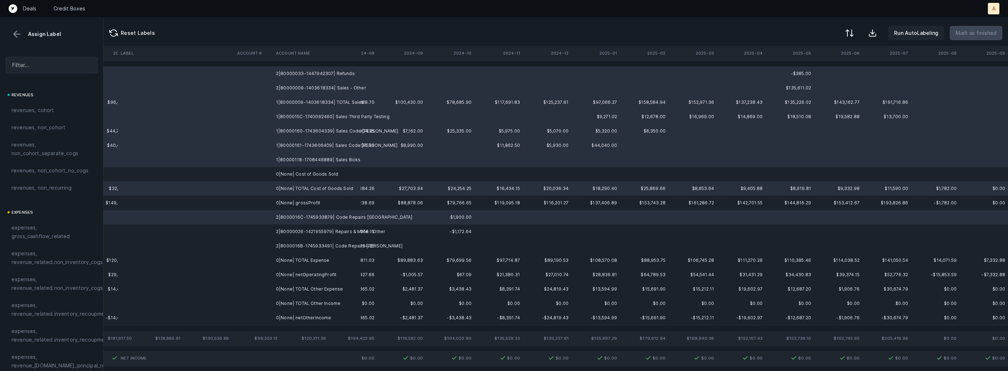
click at [283, 233] on td "2|80000026-1421955979| Repairs & Mtce - Other" at bounding box center [317, 231] width 88 height 14
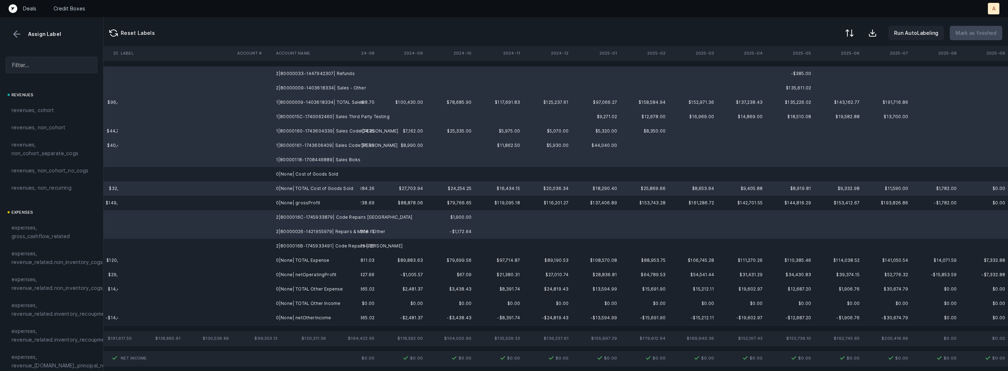
click at [279, 249] on td "2|8000016B-1745933491| Code Repairs [PERSON_NAME]" at bounding box center [317, 246] width 88 height 14
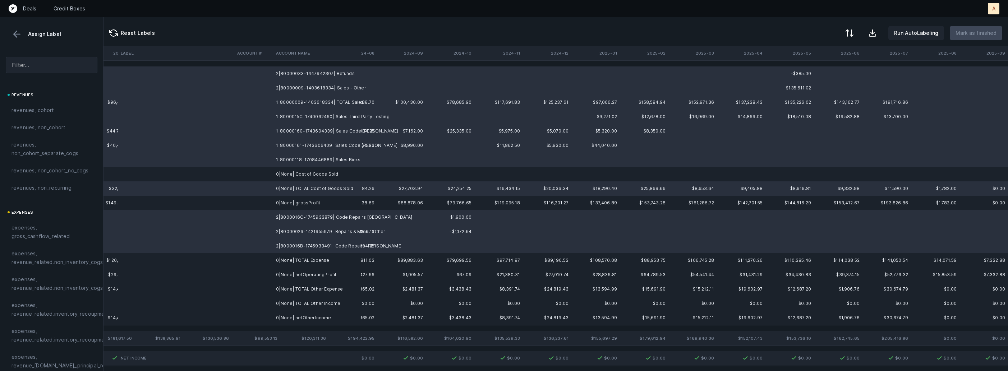
click at [274, 265] on td "0|None| TOTAL Expense" at bounding box center [317, 260] width 88 height 14
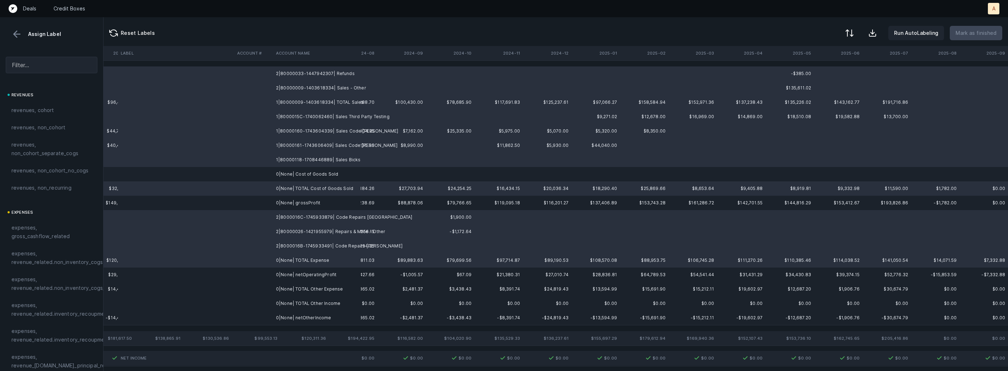
click at [277, 292] on td "0|None| TOTAL Other Expense" at bounding box center [317, 289] width 88 height 14
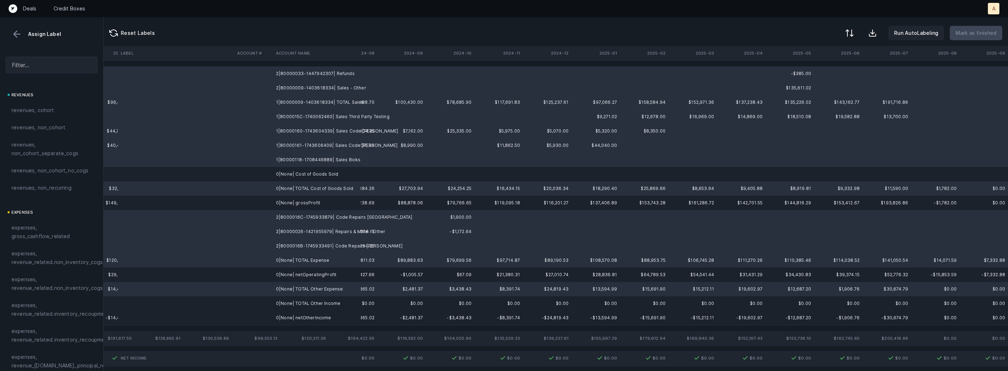
click at [271, 304] on td at bounding box center [253, 303] width 39 height 14
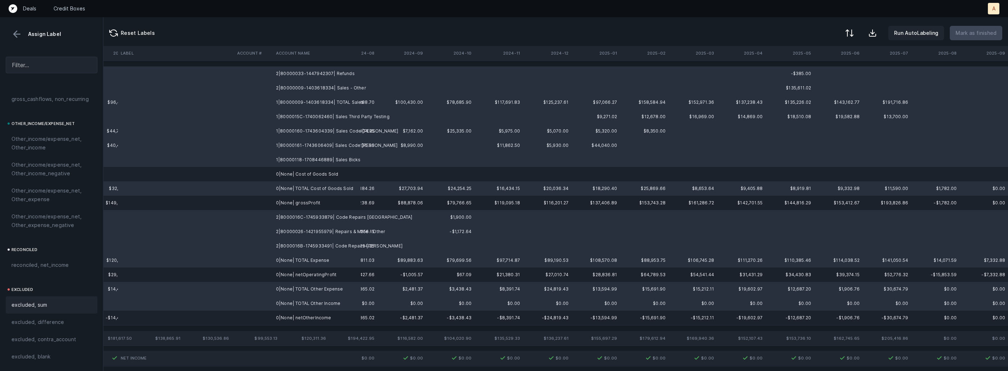
click at [35, 302] on span "excluded, sum" at bounding box center [29, 305] width 36 height 9
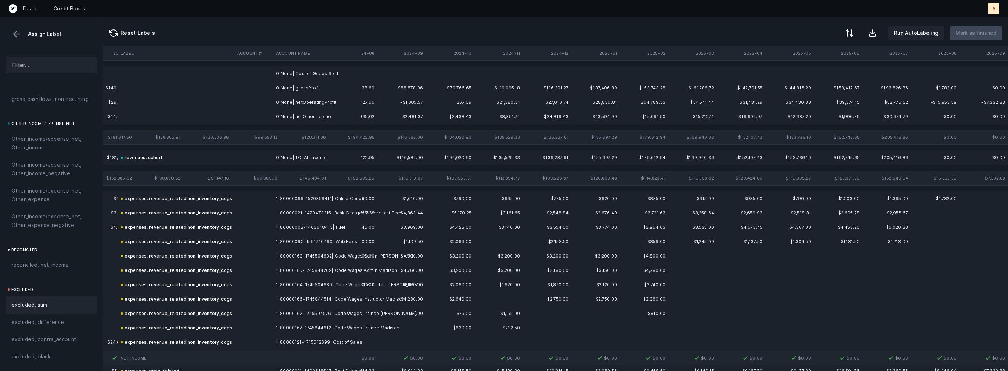
click at [332, 73] on td "0|None| Cost of Goods Sold" at bounding box center [317, 73] width 88 height 14
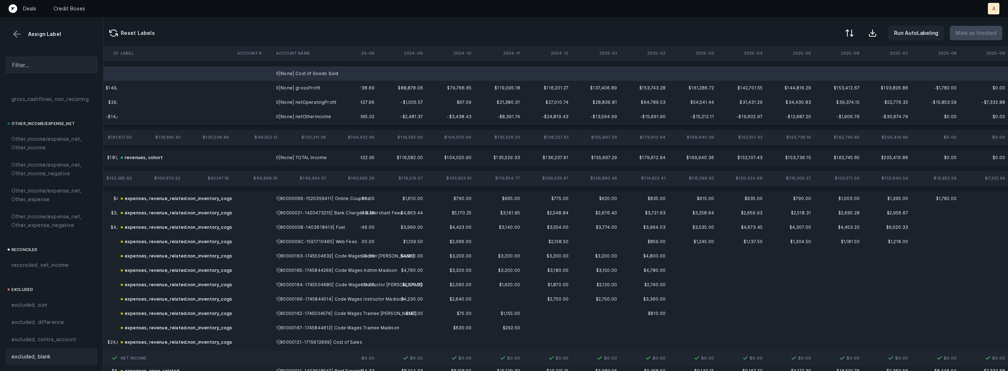
click at [50, 361] on div "excluded, blank" at bounding box center [52, 356] width 92 height 17
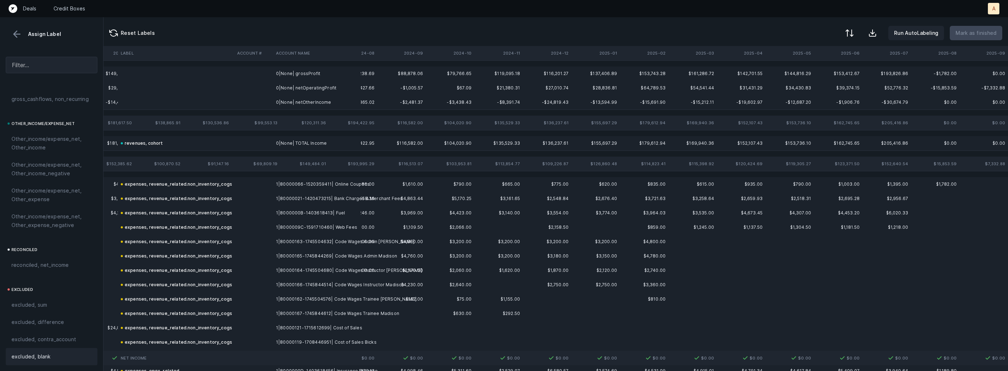
click at [295, 75] on td "0|None| grossProfit" at bounding box center [317, 73] width 88 height 14
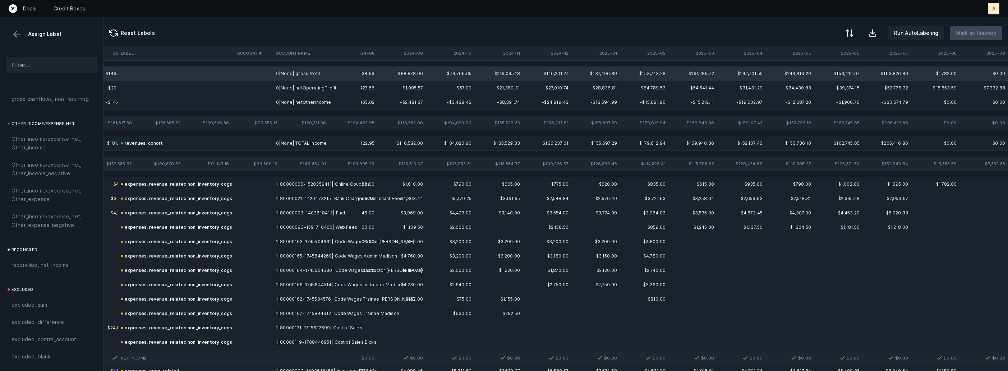
click at [297, 87] on td "0|None| netOperatingProfit" at bounding box center [317, 88] width 88 height 14
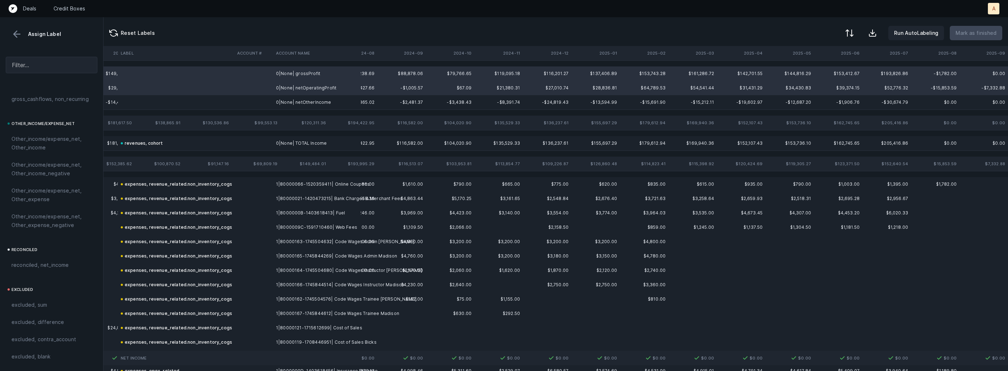
click at [290, 103] on td "0|None| netOtherIncome" at bounding box center [317, 102] width 88 height 14
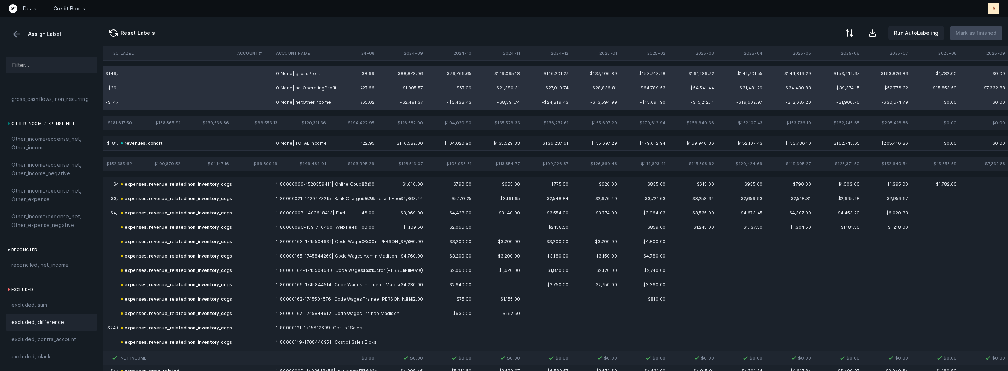
click at [24, 319] on span "excluded, difference" at bounding box center [37, 322] width 52 height 9
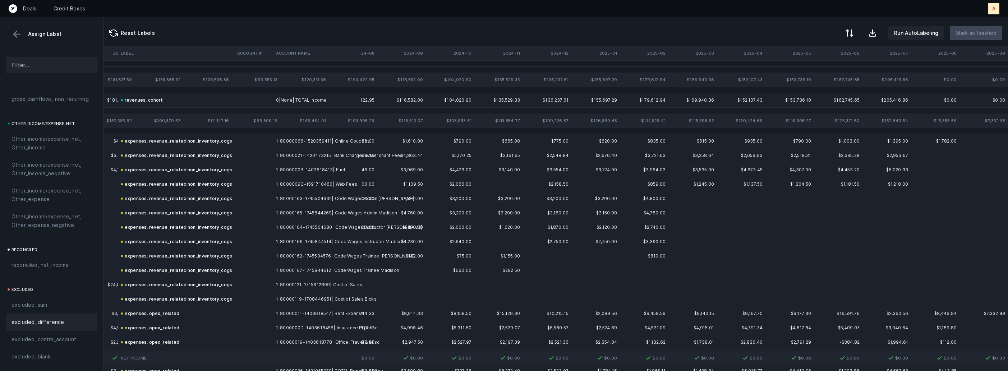
click at [18, 33] on button at bounding box center [16, 34] width 11 height 11
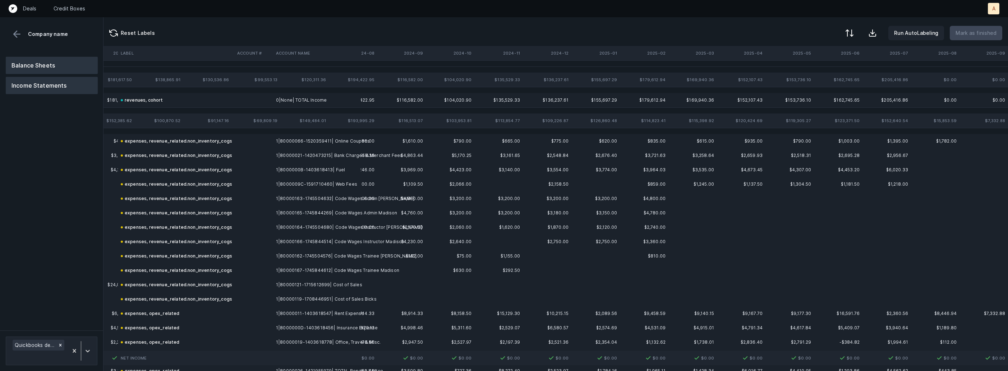
click at [36, 70] on button "Balance Sheets" at bounding box center [52, 65] width 92 height 17
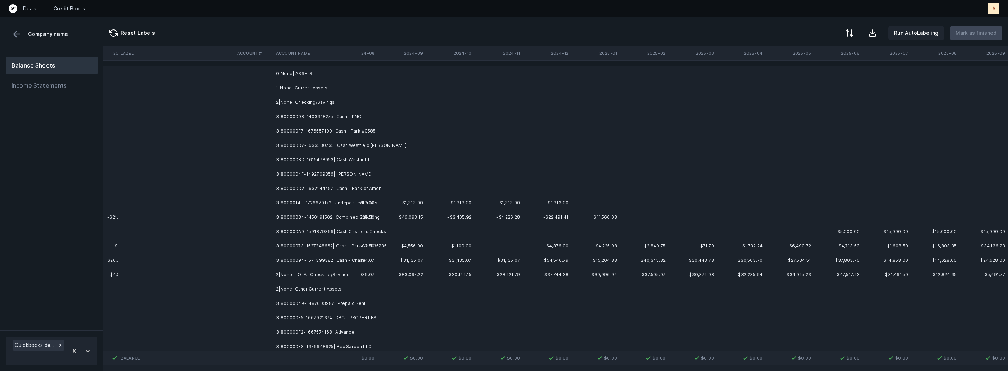
click at [320, 118] on td "3|80000008-1403618275| Cash - PNC" at bounding box center [317, 117] width 88 height 14
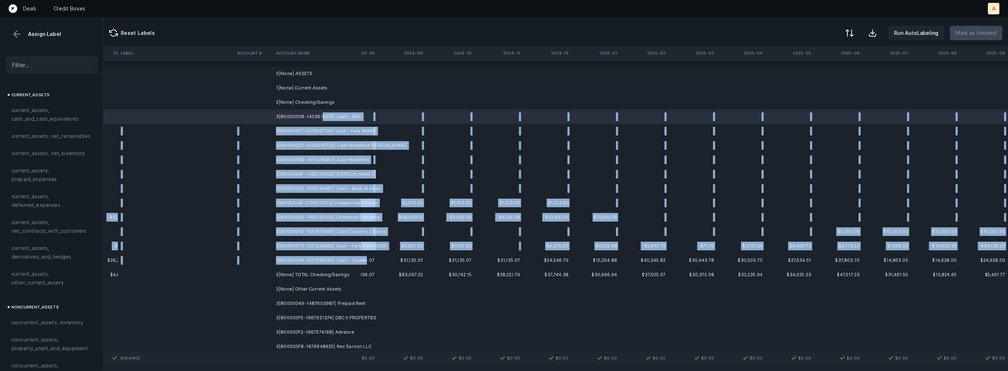
click at [309, 265] on td "3|80000094-1571399382| Cash - Chase" at bounding box center [317, 260] width 88 height 14
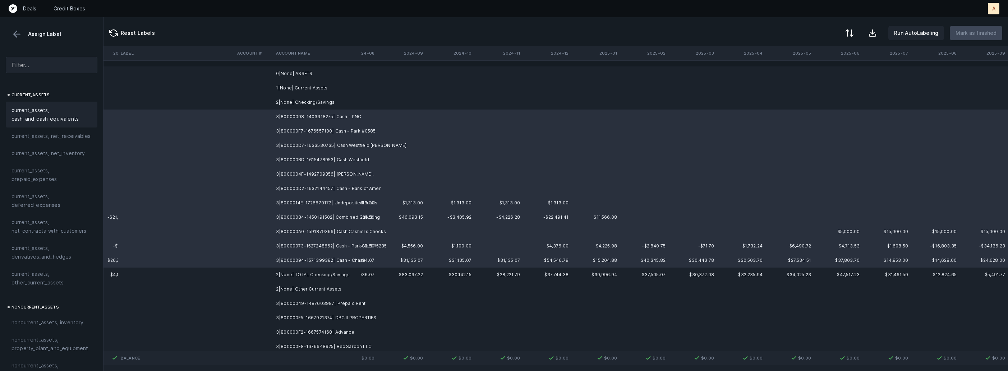
click at [45, 110] on span "current_assets, cash_and_cash_equivalents" at bounding box center [51, 114] width 80 height 17
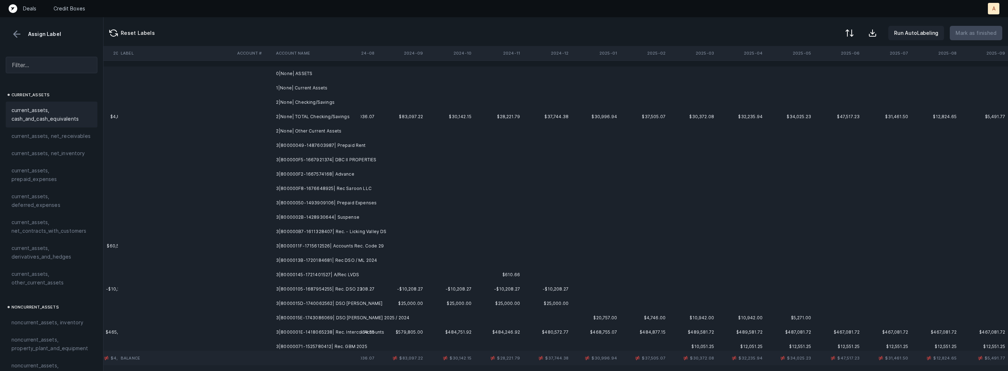
click at [323, 150] on td "3|80000049-1487603987| Prepaid Rent" at bounding box center [317, 145] width 88 height 14
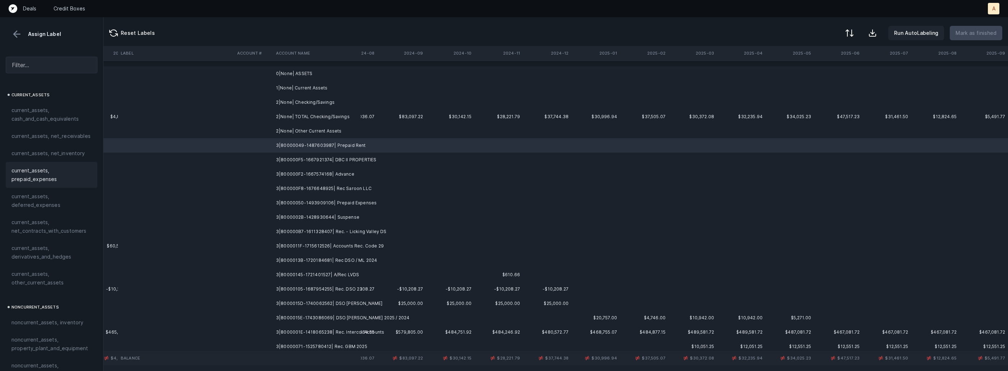
click at [43, 183] on span "current_assets, prepaid_expenses" at bounding box center [51, 174] width 80 height 17
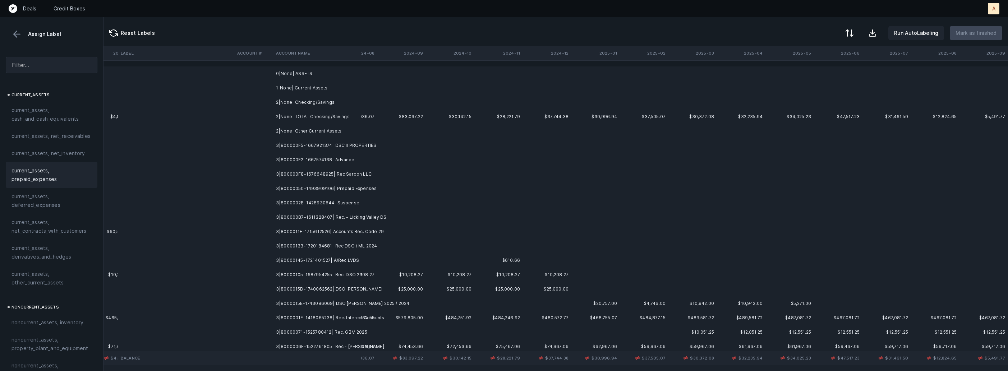
click at [319, 145] on td "3|800000F5-1667921374| DBC II PROPERTIES" at bounding box center [317, 145] width 88 height 14
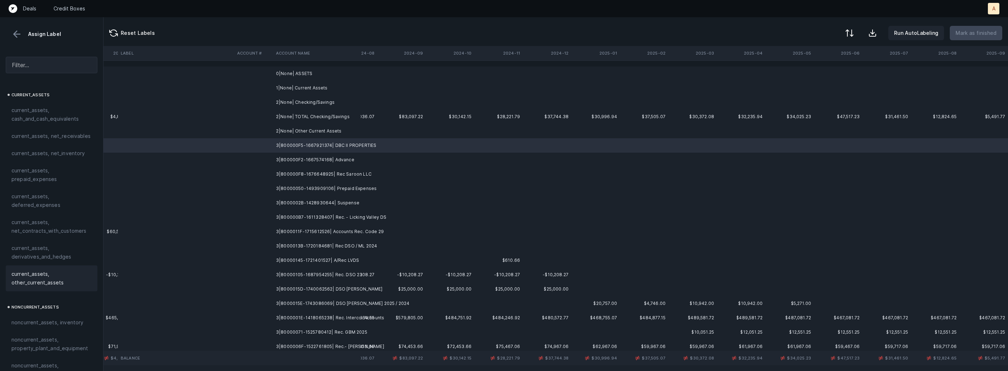
click at [36, 290] on div "current_assets, other_current_assets" at bounding box center [52, 278] width 92 height 26
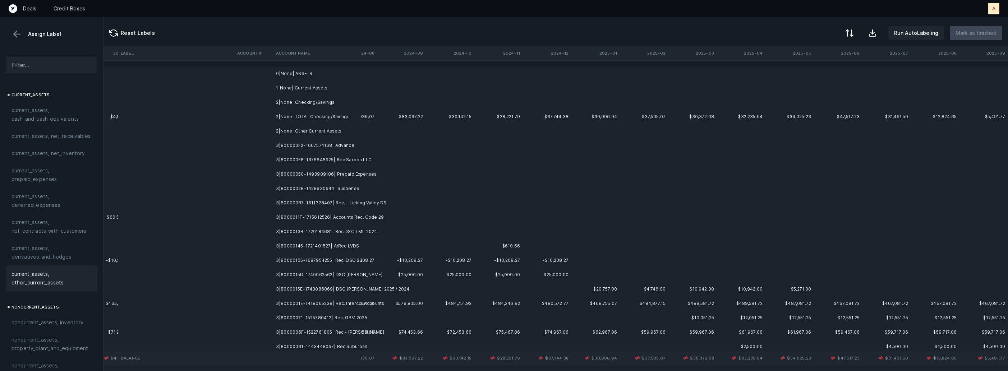
click at [339, 144] on td "3|800000F2-1667574168| Advance" at bounding box center [317, 145] width 88 height 14
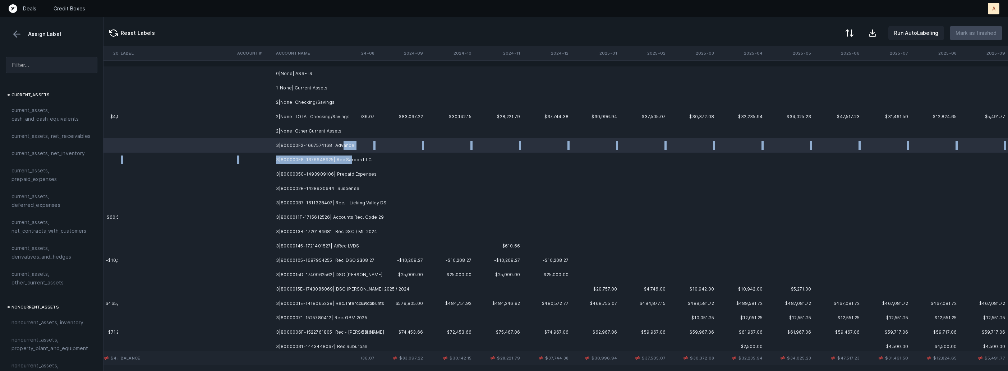
click at [347, 157] on td "3|800000F8-1676648925| Rec Saroon LLC" at bounding box center [317, 160] width 88 height 14
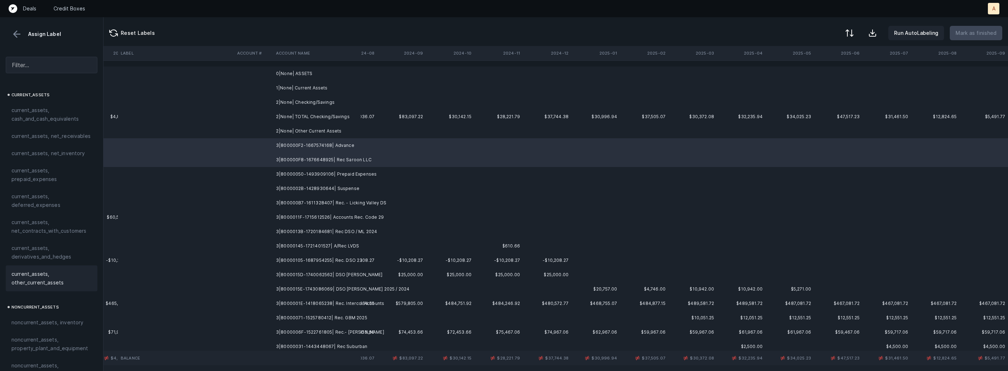
click at [38, 272] on span "current_assets, other_current_assets" at bounding box center [51, 278] width 80 height 17
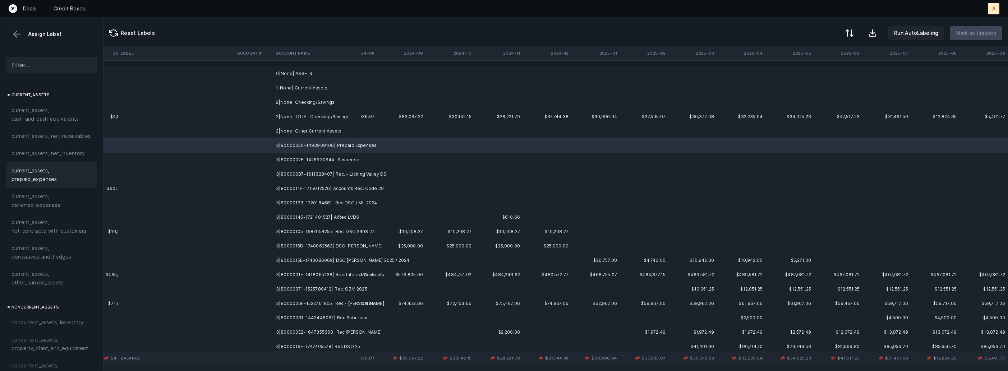
click at [72, 172] on span "current_assets, prepaid_expenses" at bounding box center [51, 174] width 80 height 17
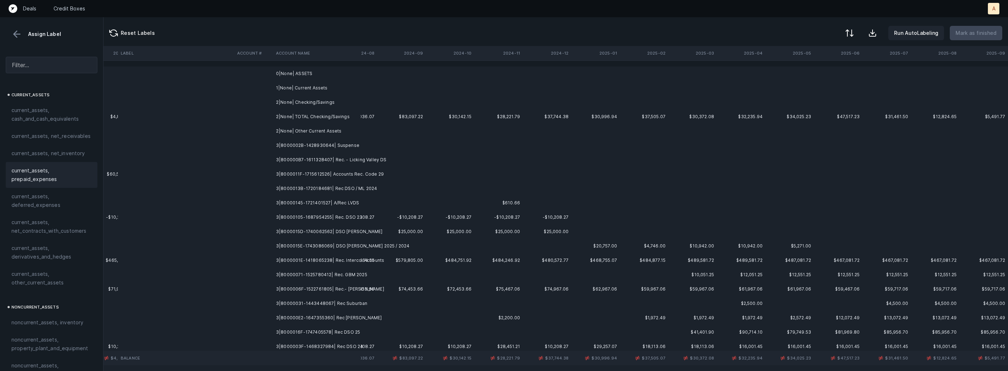
click at [334, 143] on td "3|8000002B-1428930644| Suspense" at bounding box center [317, 145] width 88 height 14
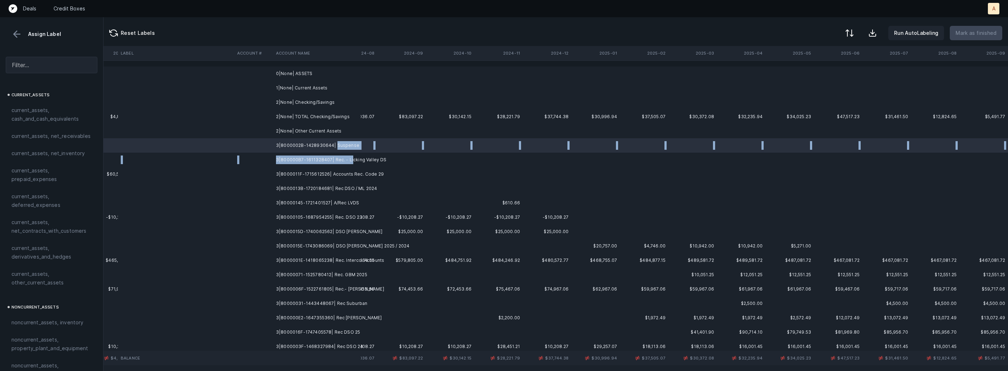
click at [349, 158] on td "3|800000B7-1611328407| Rec. - Licking Valley DS" at bounding box center [317, 160] width 88 height 14
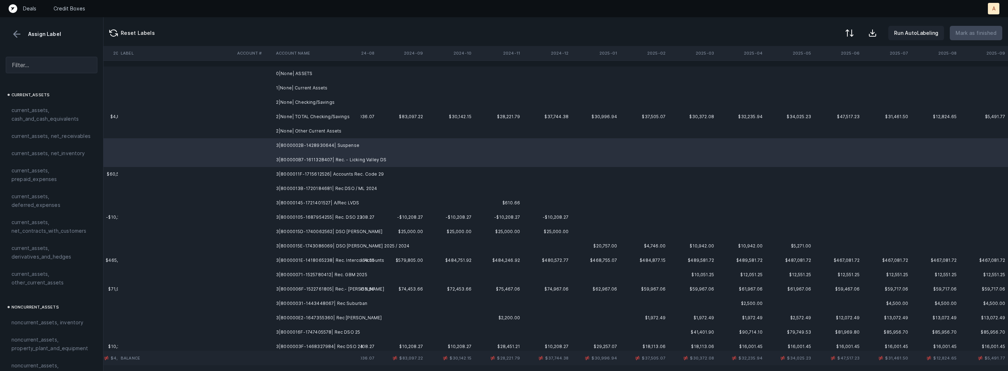
click at [343, 169] on td "3|8000011F-1715612526| Accounts Rec. Code 29" at bounding box center [317, 174] width 88 height 14
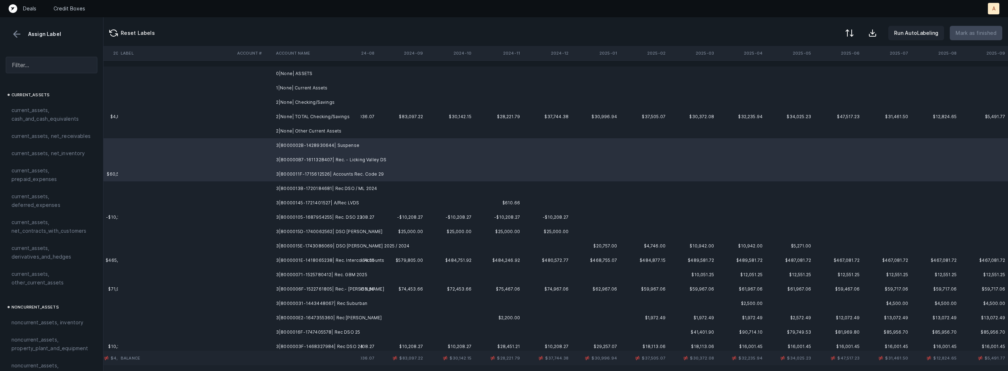
click at [336, 188] on td "3|8000013B-1720184681| Rec DSO / ML 2024" at bounding box center [317, 188] width 88 height 14
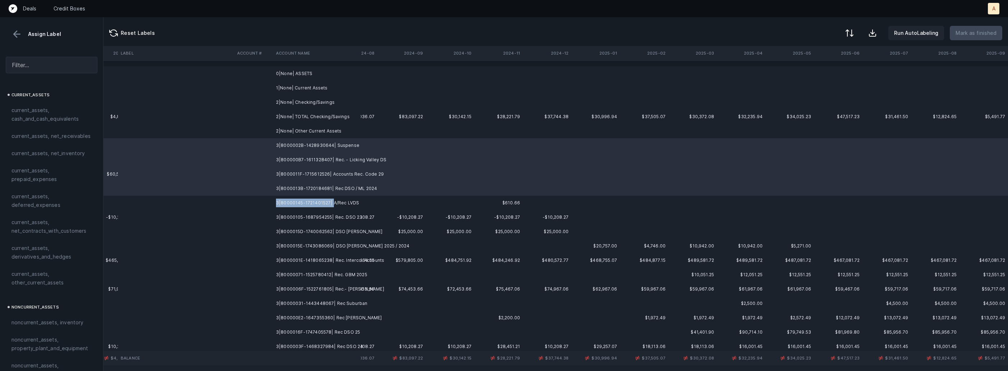
click at [332, 199] on td "3|80000145-1721401527| A/Rec LVDS" at bounding box center [317, 203] width 88 height 14
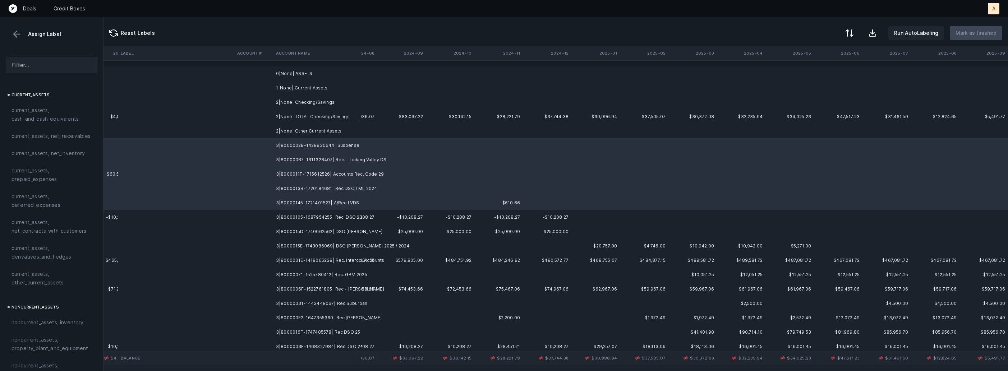
click at [333, 217] on td "3|80000105-1687954255| Rec. DSO 23" at bounding box center [317, 217] width 88 height 14
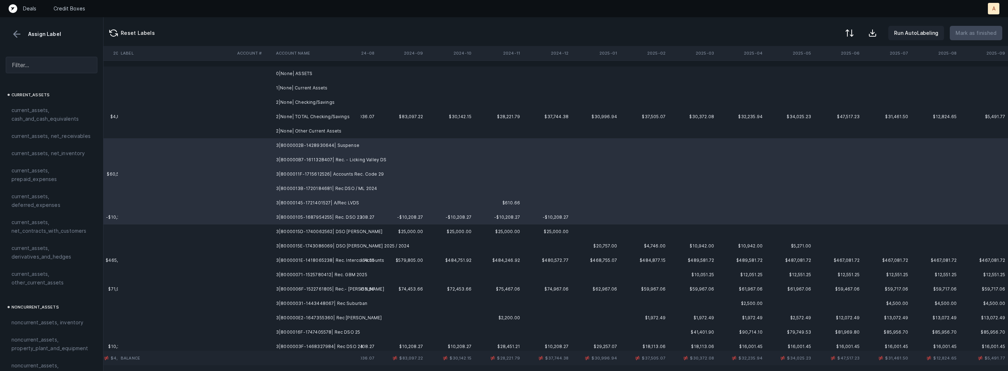
click at [339, 235] on td "3|8000015D-1740062562| DSO [PERSON_NAME]" at bounding box center [317, 231] width 88 height 14
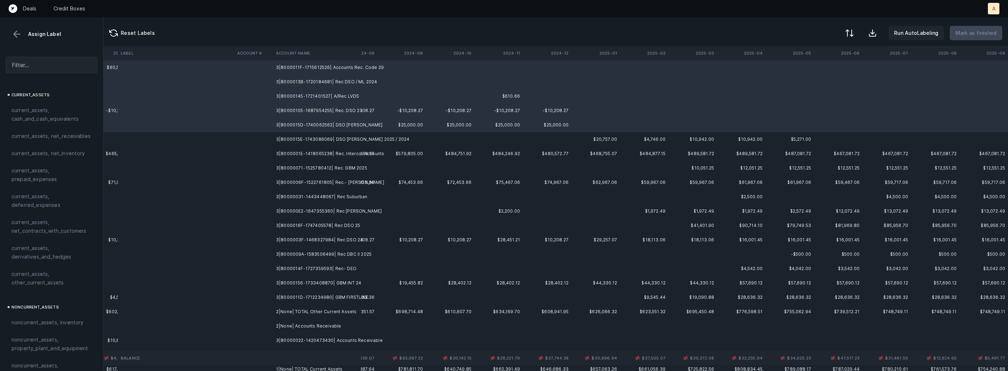
scroll to position [111, 1683]
click at [352, 293] on td "3|8000011D-1712234980| GBM FIRSTLINE" at bounding box center [317, 293] width 88 height 14
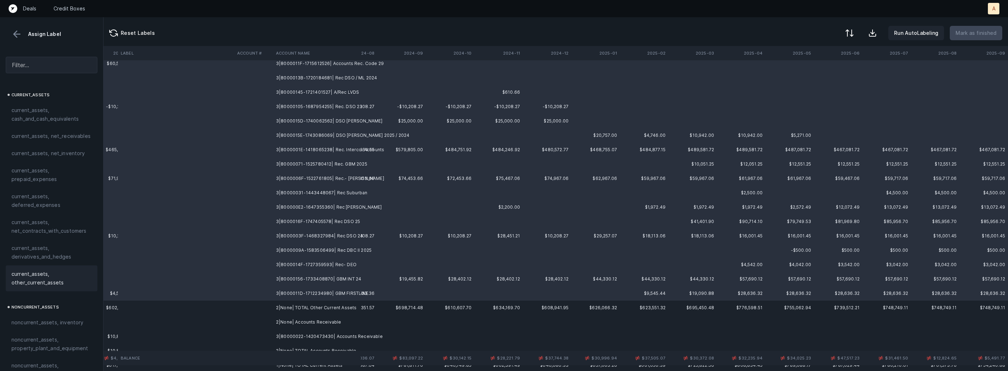
click at [48, 279] on span "current_assets, other_current_assets" at bounding box center [51, 278] width 80 height 17
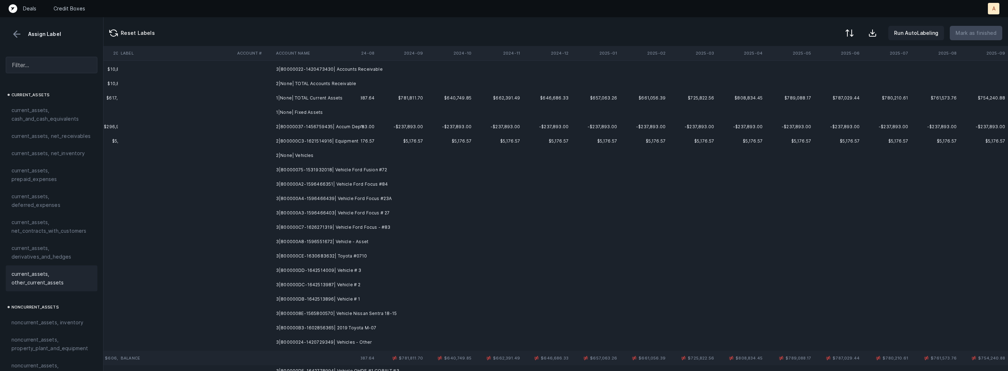
scroll to position [0, 1683]
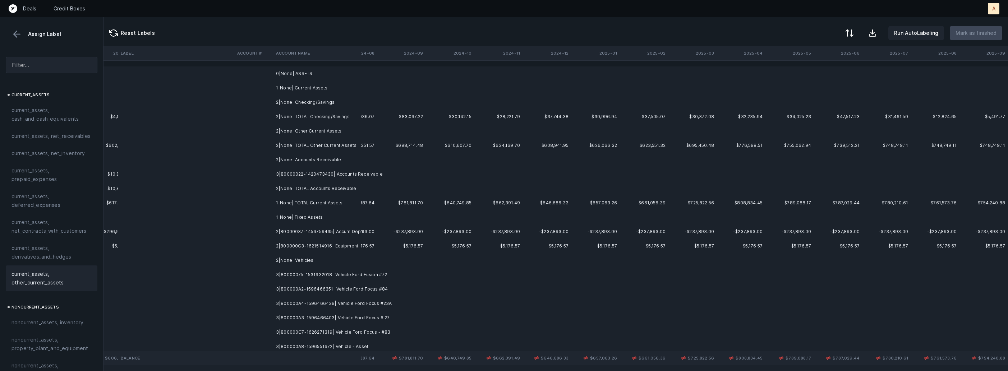
click at [309, 173] on td "3|80000022-1420473430| Accounts Receivable" at bounding box center [317, 174] width 88 height 14
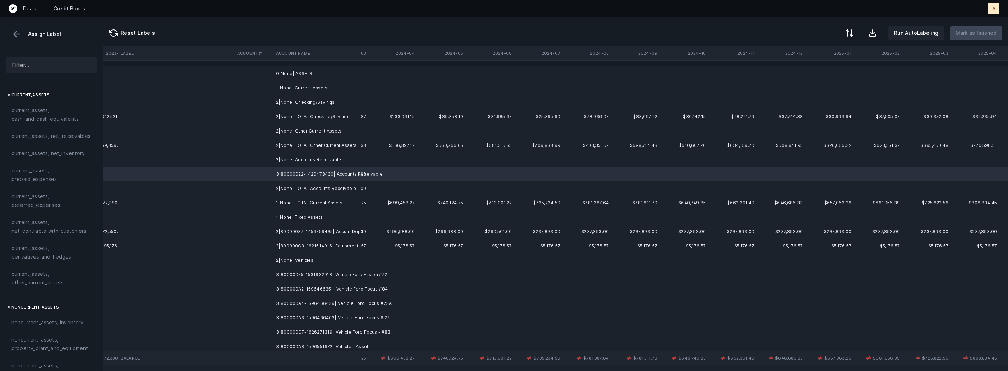
scroll to position [0, 1552]
click at [37, 129] on div "current_assets, net_receivables" at bounding box center [52, 136] width 92 height 17
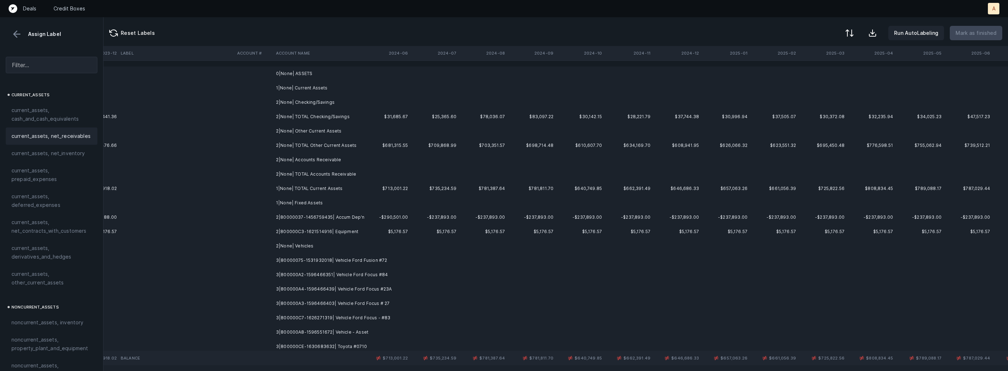
click at [309, 215] on td "2|80000037-1456759435| Accum Dep'n" at bounding box center [317, 217] width 88 height 14
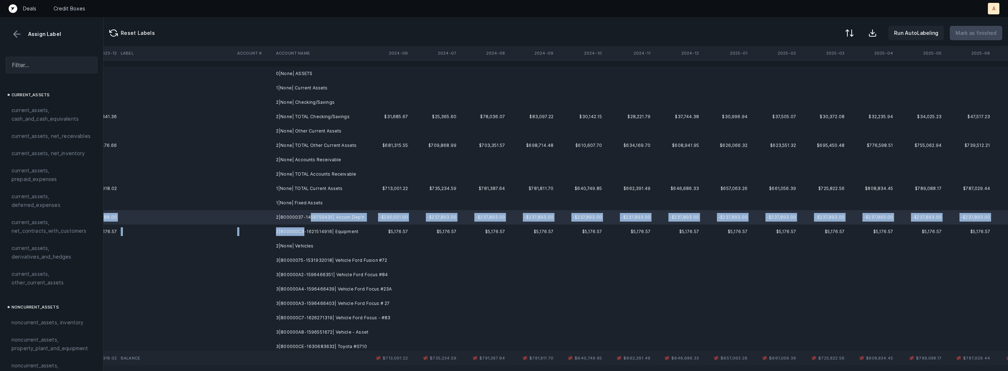
click at [301, 228] on td "2|800000C3-1621514916| Equipment" at bounding box center [317, 231] width 88 height 14
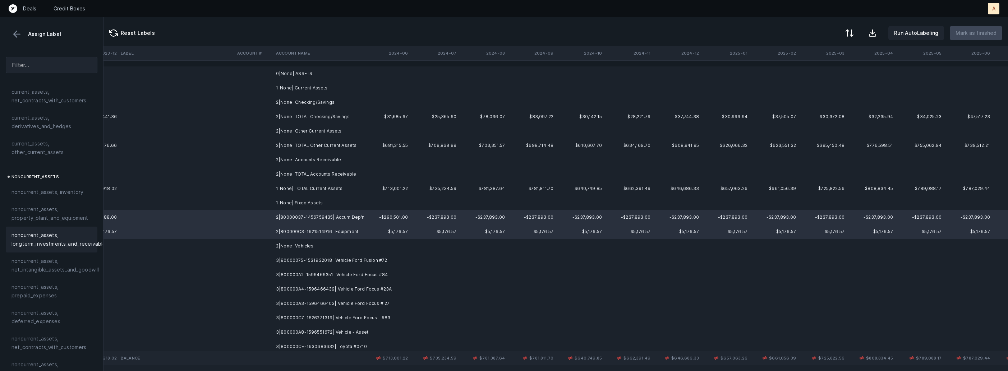
scroll to position [135, 0]
click at [52, 210] on span "noncurrent_assets, property_plant_and_equipment" at bounding box center [51, 208] width 80 height 17
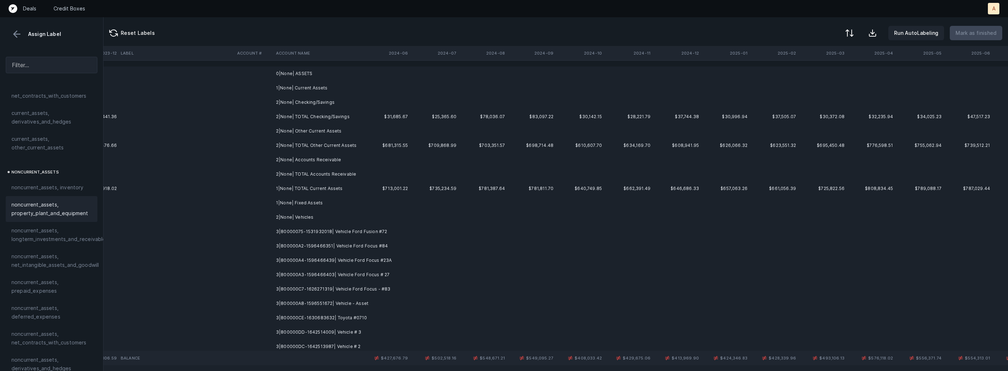
click at [326, 232] on td "3|80000075-1531932018| Vehicle Ford Fusion #72" at bounding box center [317, 231] width 88 height 14
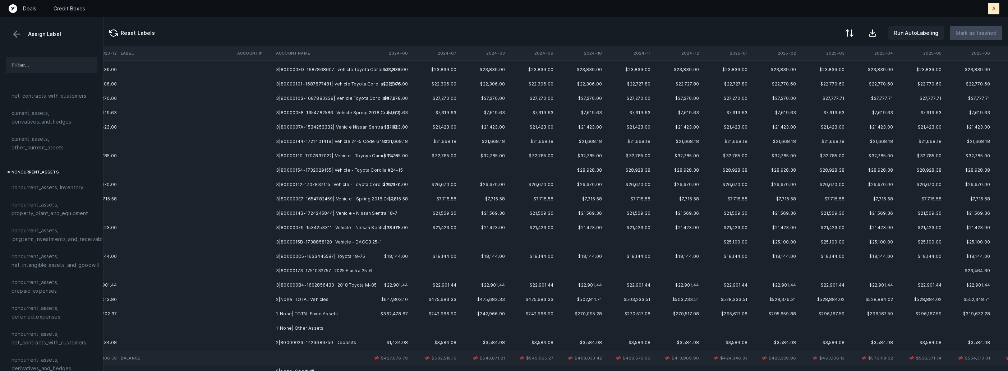
scroll to position [656, 1552]
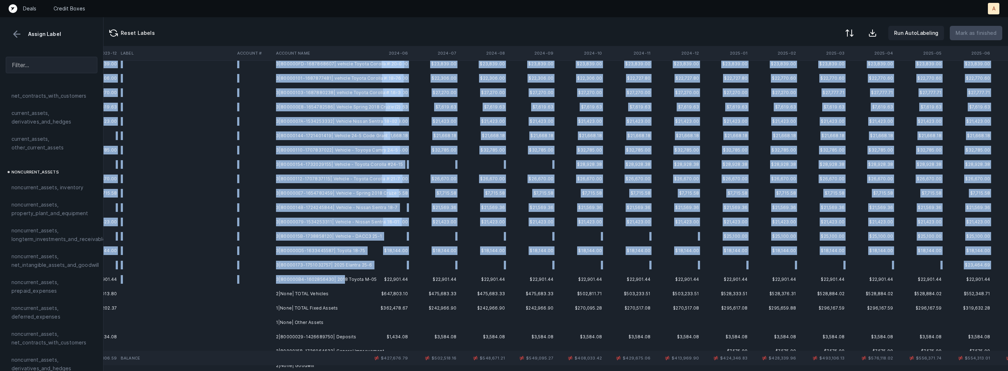
click at [340, 277] on td "3|800000B4-1602856430| 2018 Toyota M-05" at bounding box center [317, 279] width 88 height 14
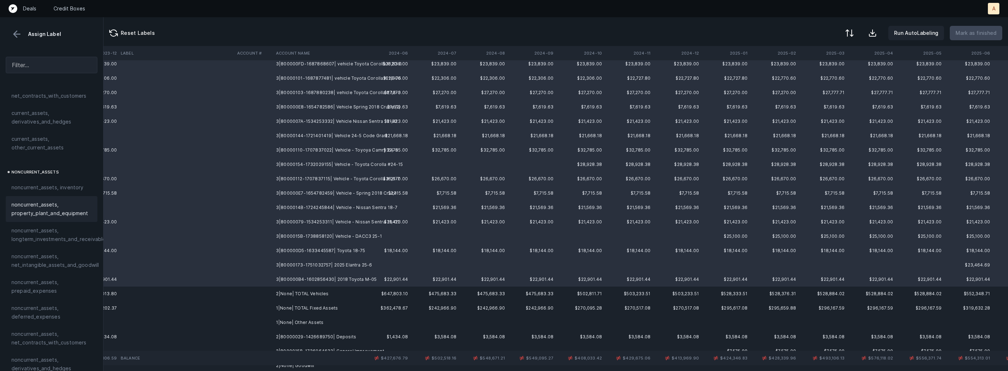
click at [67, 206] on span "noncurrent_assets, property_plant_and_equipment" at bounding box center [51, 208] width 80 height 17
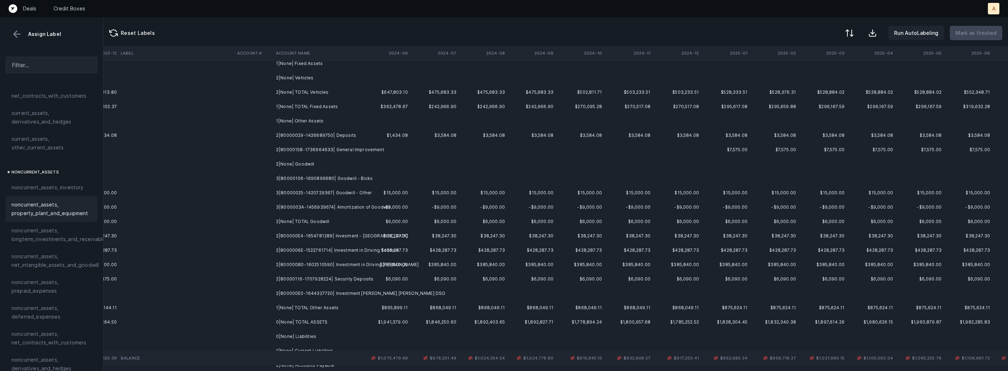
scroll to position [143, 1552]
click at [341, 173] on td "3|80000106-1690899680| Goodwill - Bicks" at bounding box center [317, 175] width 88 height 14
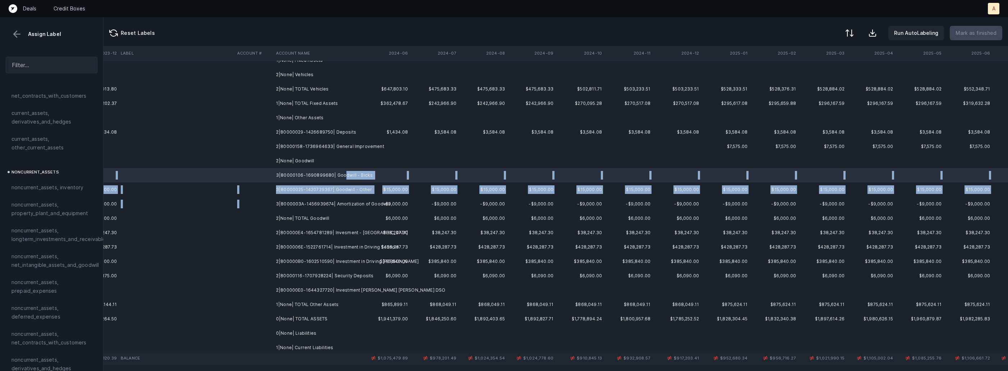
click at [321, 198] on td "3|8000003A-1456939674| Amortization of Goodwill" at bounding box center [317, 204] width 88 height 14
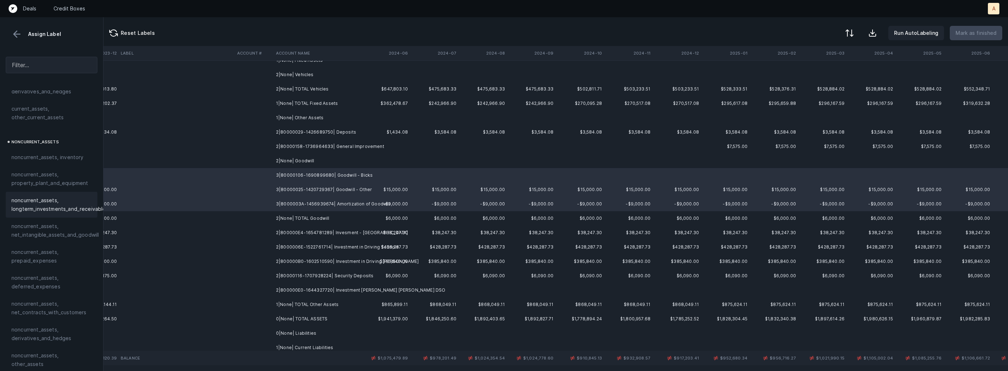
scroll to position [170, 0]
click at [74, 229] on span "noncurrent_assets, net_intangible_assets_and_goodwill" at bounding box center [54, 226] width 87 height 17
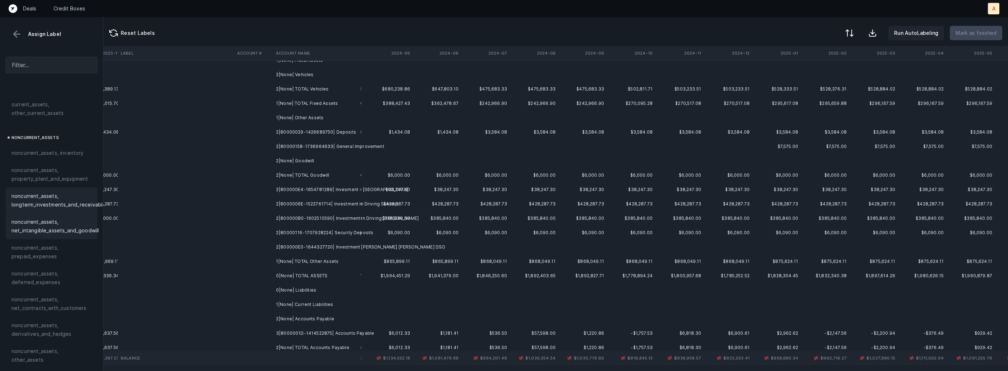
scroll to position [143, 1504]
click at [342, 189] on td "2|800000E4-1654781289| Invesment - [GEOGRAPHIC_DATA]" at bounding box center [317, 189] width 88 height 14
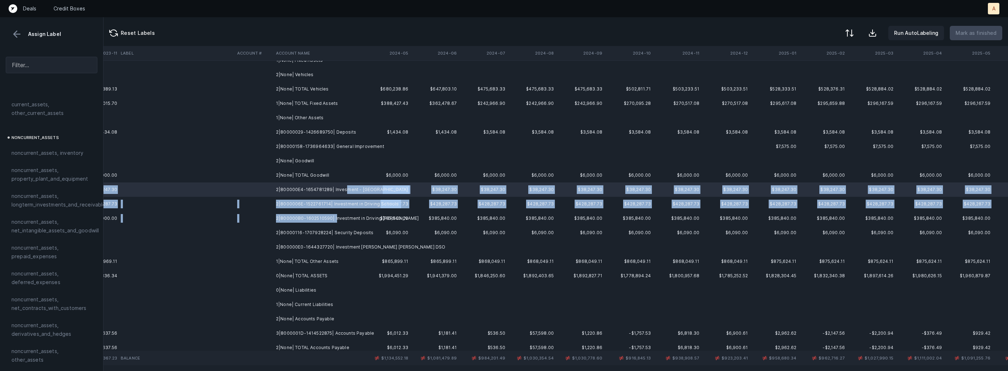
click at [333, 219] on td "2|800000B0-1602510590| Investment in Driving [PERSON_NAME]" at bounding box center [317, 218] width 88 height 14
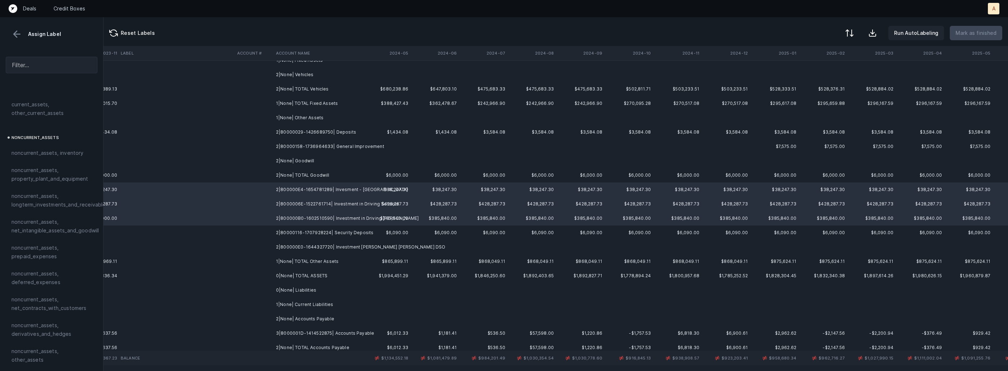
click at [323, 245] on td "2|800000E0-1644327720| Investment [PERSON_NAME] [PERSON_NAME] DSO" at bounding box center [317, 247] width 88 height 14
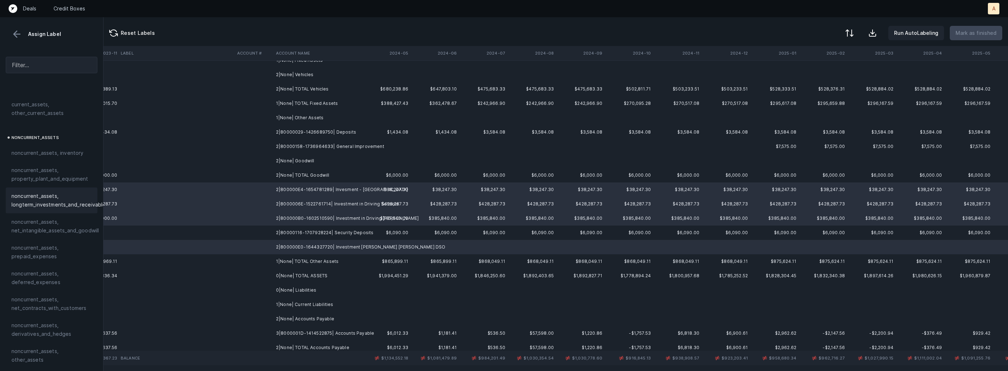
click at [56, 208] on span "noncurrent_assets, longterm_investments_and_receivables" at bounding box center [59, 200] width 97 height 17
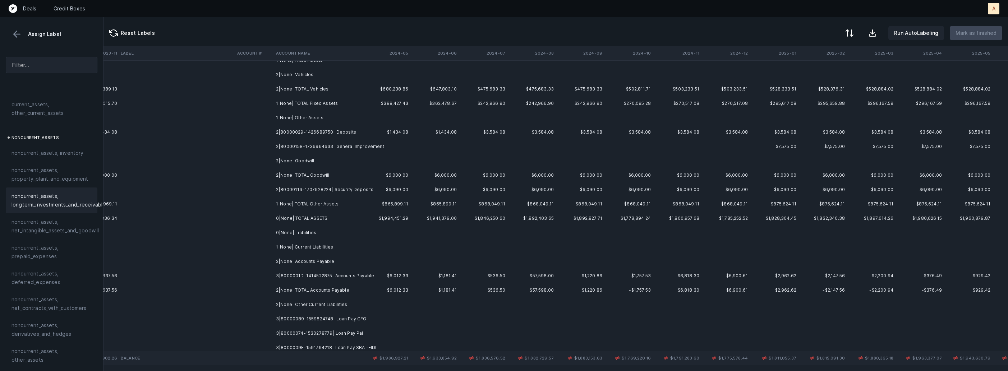
click at [333, 190] on td "2|80000116-1707928224| Security Deposits" at bounding box center [317, 189] width 88 height 14
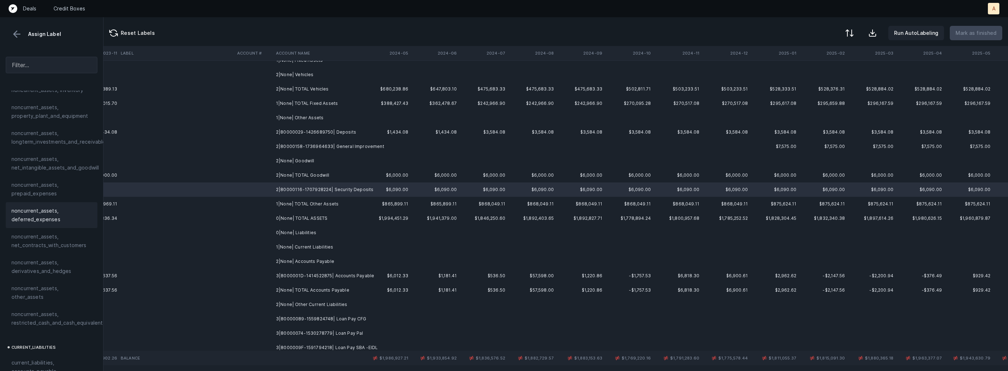
scroll to position [280, 0]
click at [62, 267] on span "noncurrent_assets, restricted_cash_and_cash_equivalents" at bounding box center [58, 270] width 94 height 17
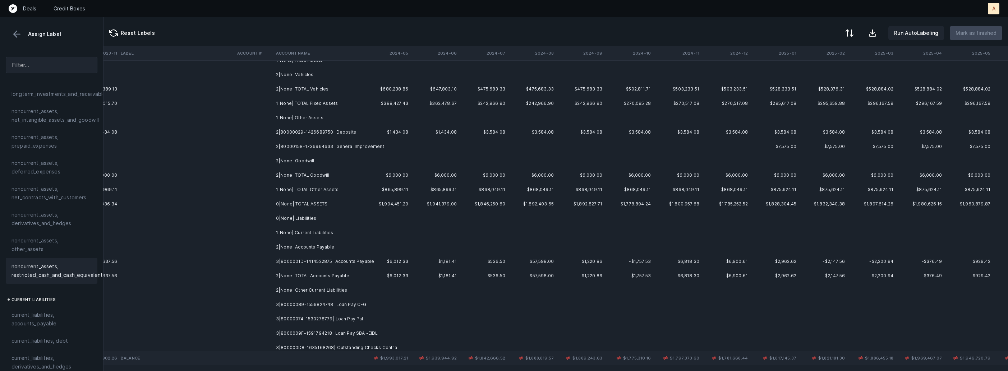
click at [342, 263] on td "3|8000001D-1414522875| Accounts Payable" at bounding box center [317, 261] width 88 height 14
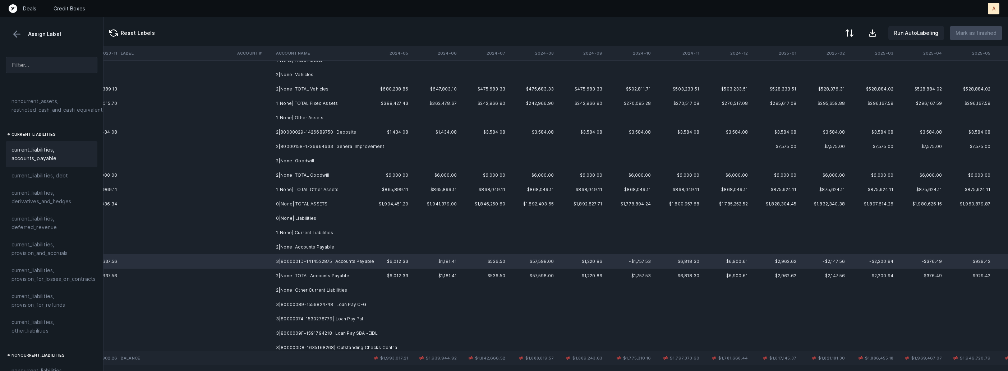
scroll to position [439, 0]
click at [47, 152] on span "current_liabilities, accounts_payable" at bounding box center [51, 160] width 80 height 17
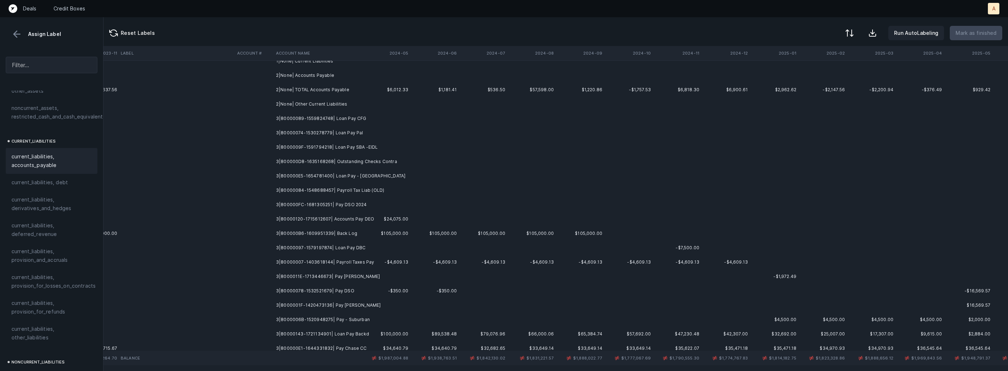
scroll to position [332, 1504]
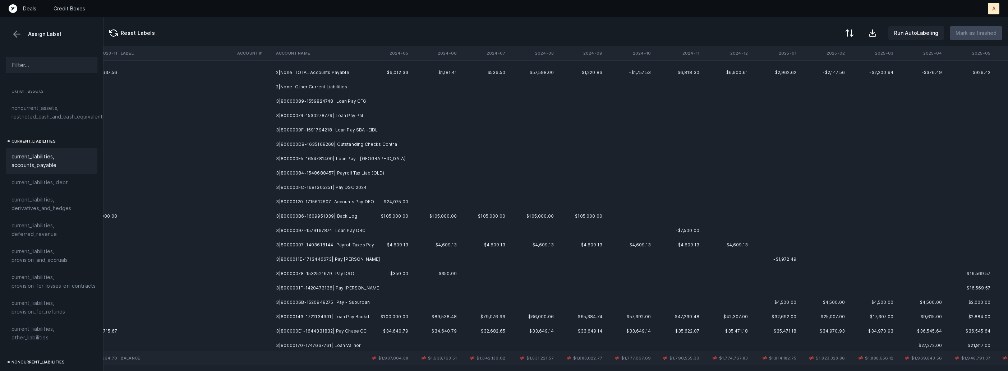
click at [354, 104] on td "3|80000089-1559824748| Loan Pay CFG" at bounding box center [317, 101] width 88 height 14
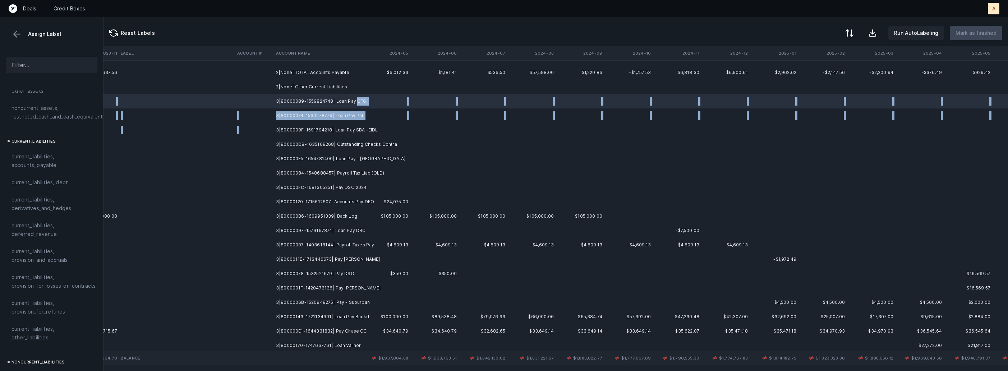
click at [346, 125] on td "3|8000009F-1591794218| Loan Pay SBA -EIDL" at bounding box center [317, 130] width 88 height 14
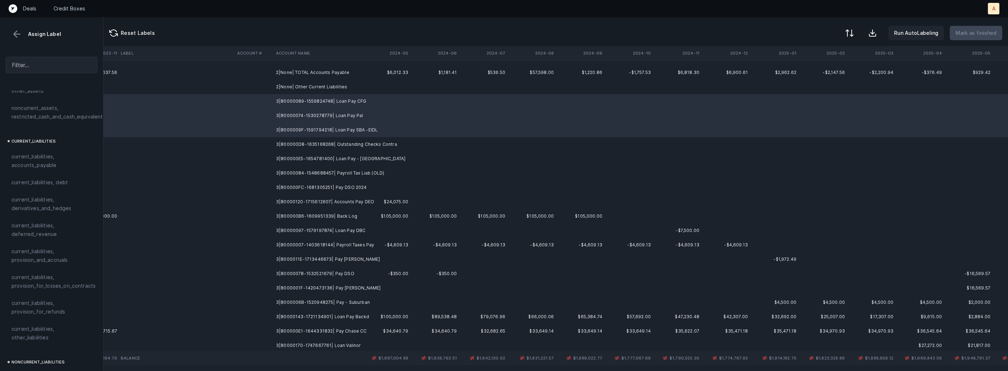
click at [344, 158] on td "3|800000E5-1654781400| Loan Pay - [GEOGRAPHIC_DATA]" at bounding box center [317, 159] width 88 height 14
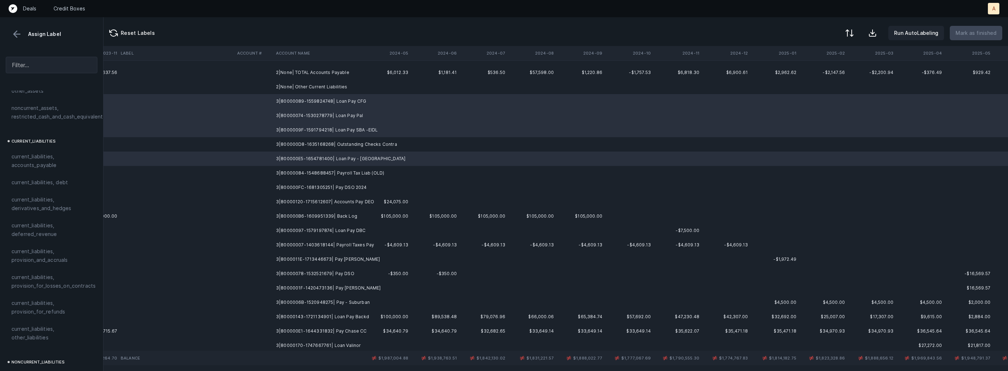
click at [329, 233] on td "3|80000097-1579197874| Loan Pay DBC" at bounding box center [317, 230] width 88 height 14
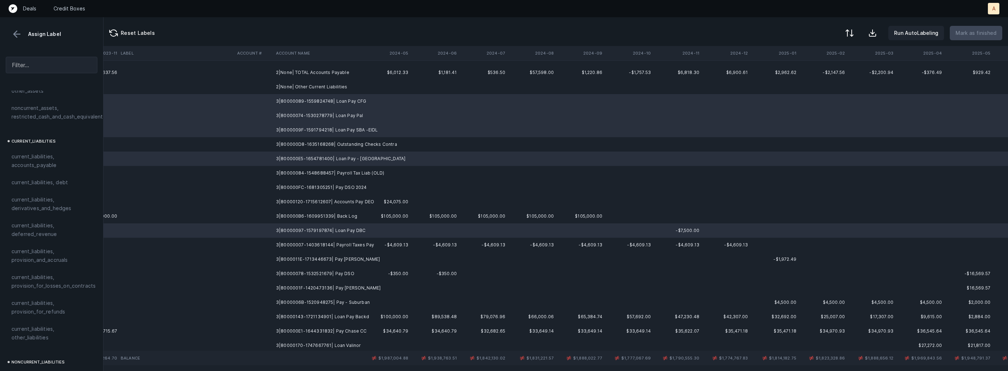
click at [339, 314] on td "3|80000143-1721134901| Loan Pay Backd" at bounding box center [317, 317] width 88 height 14
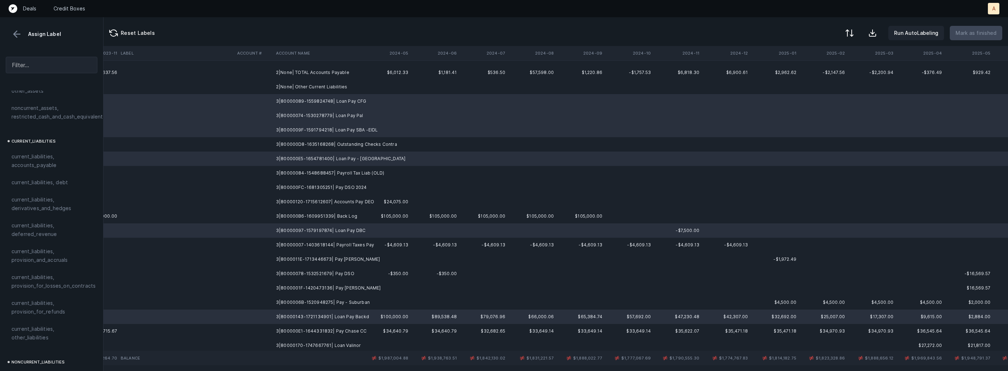
click at [328, 344] on td "3|80000170-1747667761| Loan Valinor" at bounding box center [317, 345] width 88 height 14
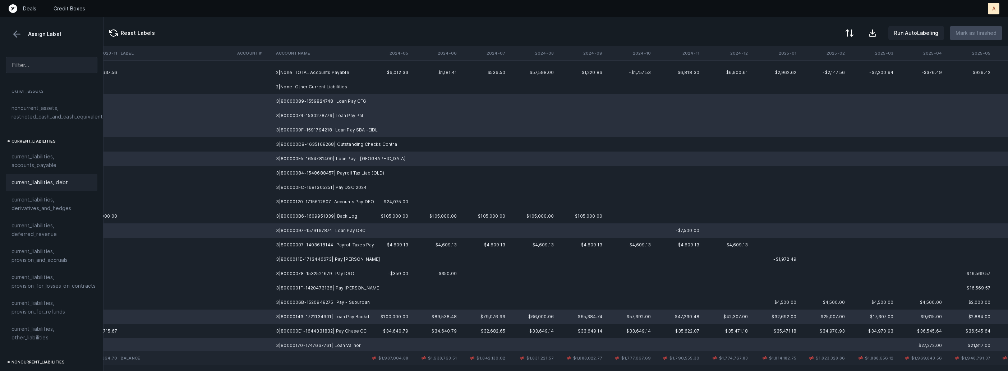
click at [57, 178] on span "current_liabilities, debt" at bounding box center [39, 182] width 56 height 9
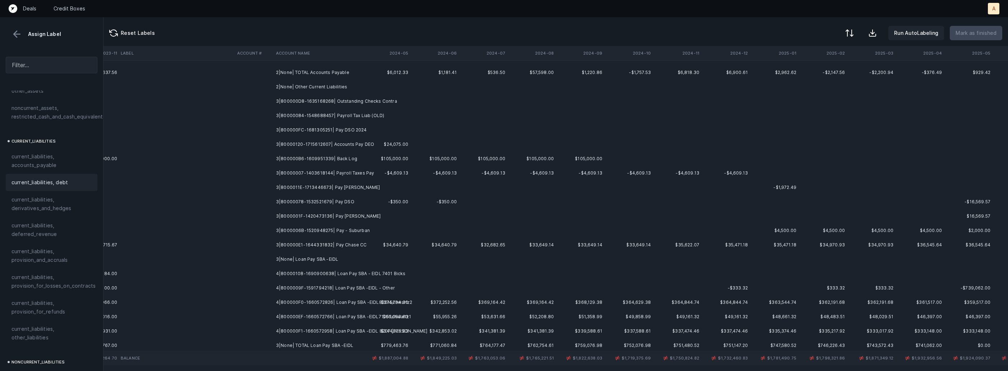
click at [342, 98] on td "3|800000D8-1635168268| Outstanding Checks Contra" at bounding box center [317, 101] width 88 height 14
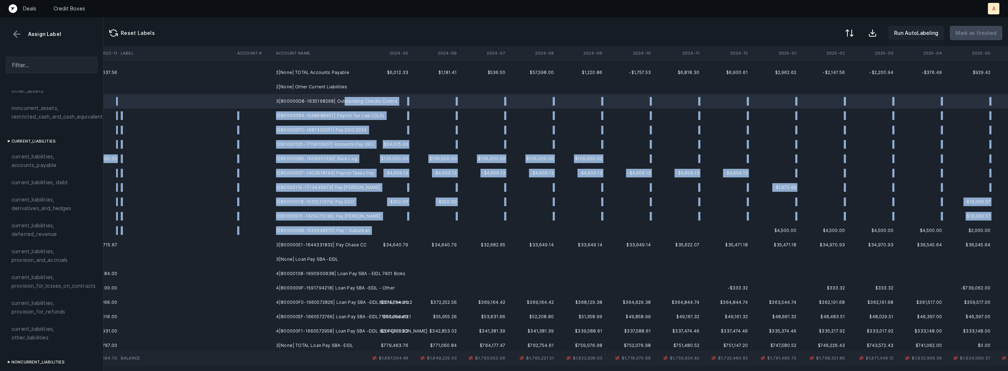
click at [373, 231] on td at bounding box center [386, 230] width 48 height 14
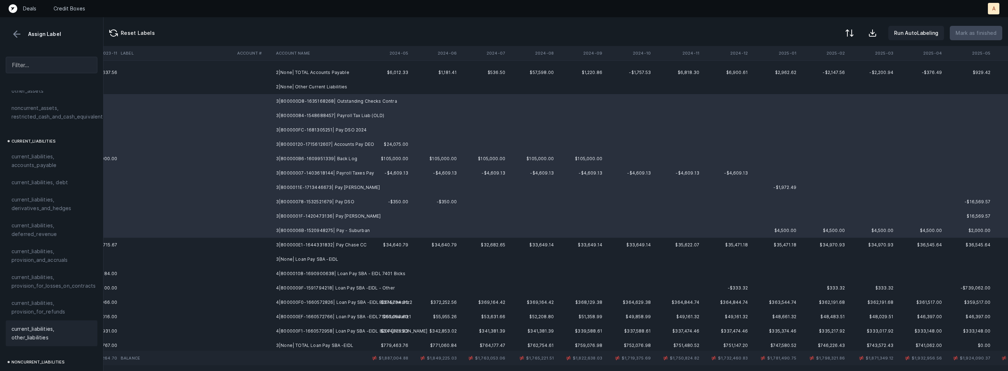
click at [38, 325] on span "current_liabilities, other_liabilities" at bounding box center [51, 333] width 80 height 17
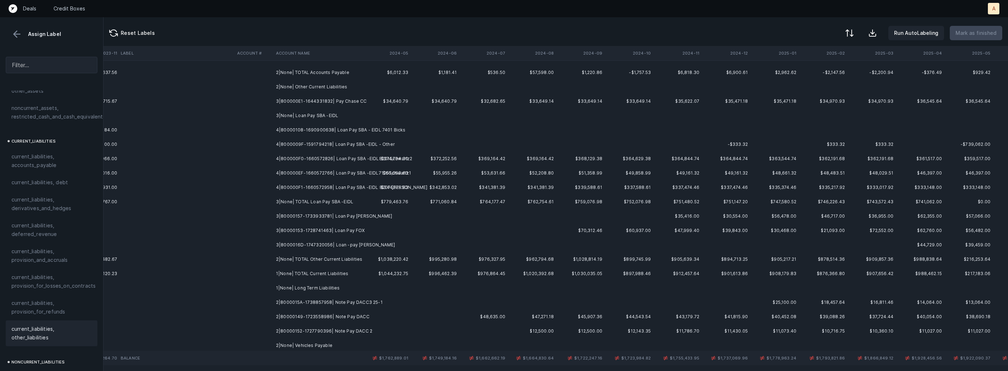
click at [338, 98] on td "3|800000E1-1644331832| Pay Chase CC" at bounding box center [317, 101] width 88 height 14
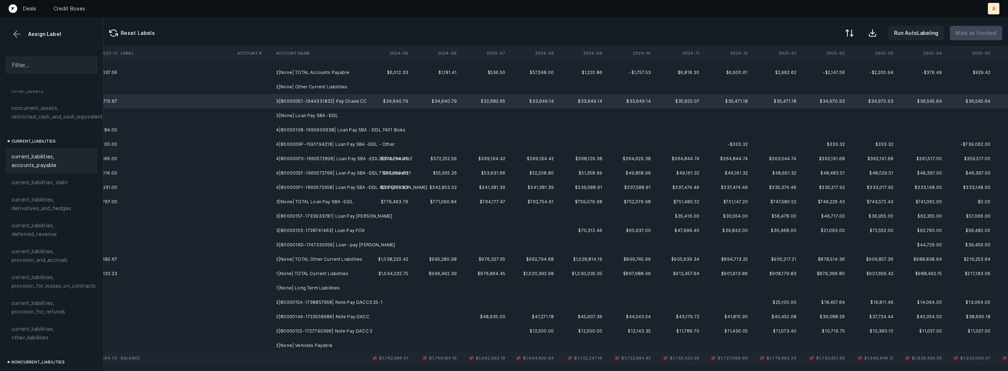
click at [68, 152] on span "current_liabilities, accounts_payable" at bounding box center [51, 160] width 80 height 17
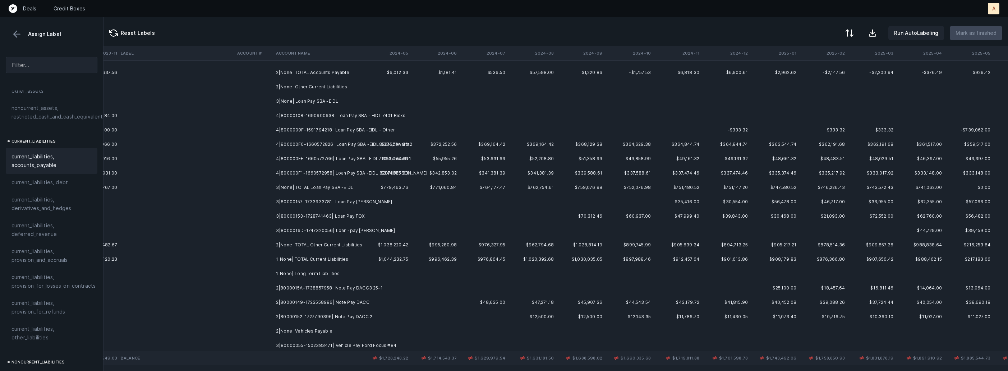
click at [329, 103] on td "3|None| Loan Pay SBA -EIDL" at bounding box center [317, 101] width 88 height 14
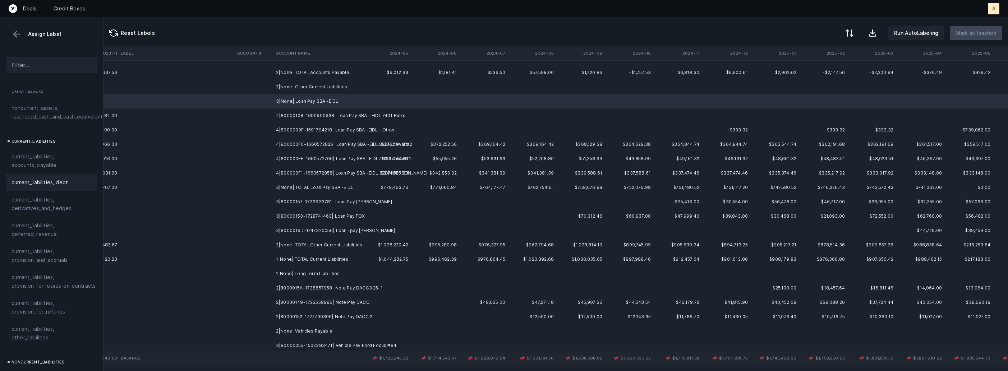
click at [54, 178] on span "current_liabilities, debt" at bounding box center [39, 182] width 56 height 9
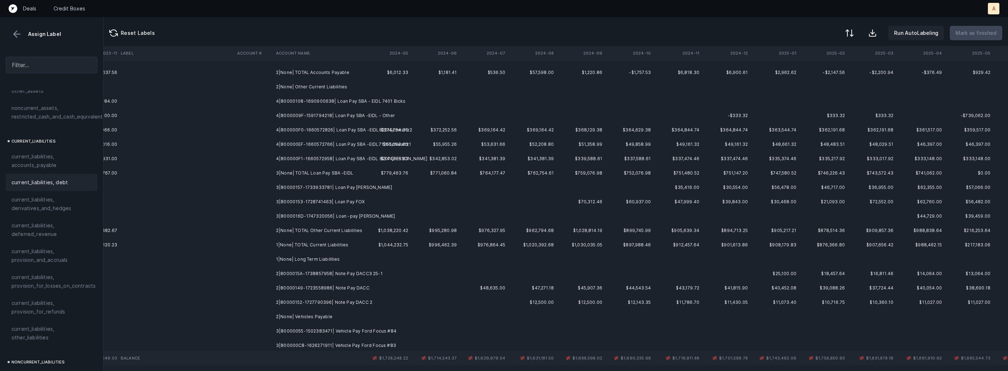
click at [337, 101] on td "4|80000108-1690900638| Loan Pay SBA - EIDL 7401 Bicks" at bounding box center [317, 101] width 88 height 14
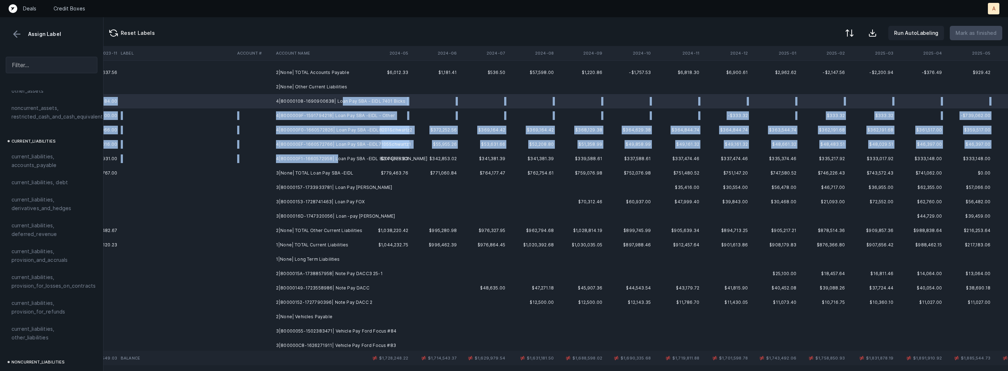
click at [335, 157] on td "4|800000F1-1660572958| Loan Pay SBA -EIDL 8207 [PERSON_NAME]" at bounding box center [317, 159] width 88 height 14
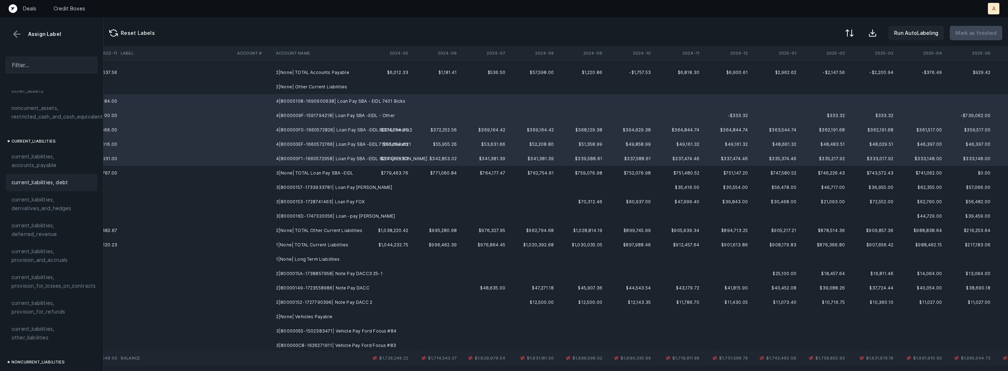
click at [54, 174] on div "current_liabilities, debt" at bounding box center [52, 182] width 92 height 17
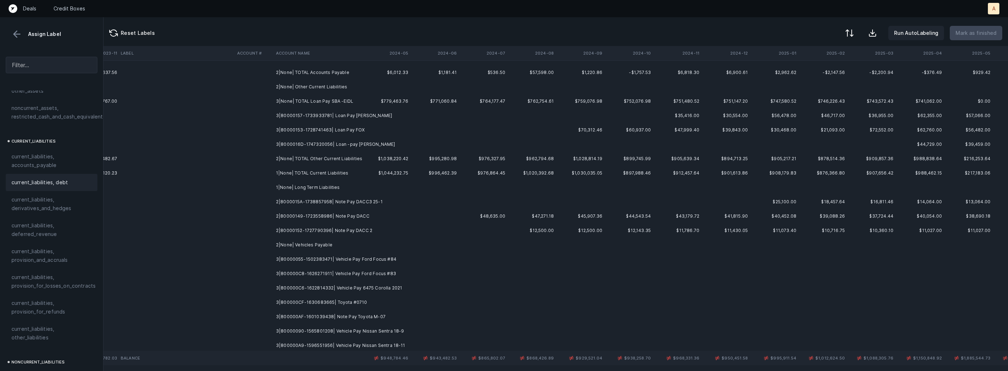
click at [348, 119] on td "3|80000157-1733933781| Loan Pay [PERSON_NAME]" at bounding box center [317, 115] width 88 height 14
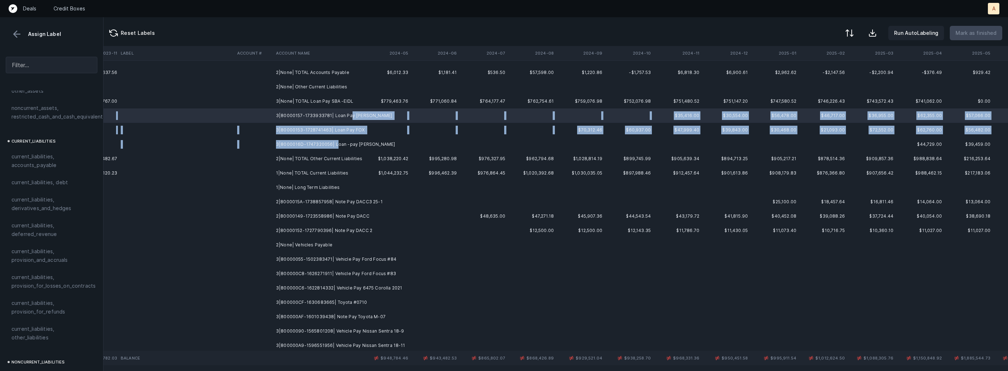
click at [334, 142] on td "3|8000016D-1747320056| Loan -pay [PERSON_NAME]" at bounding box center [317, 144] width 88 height 14
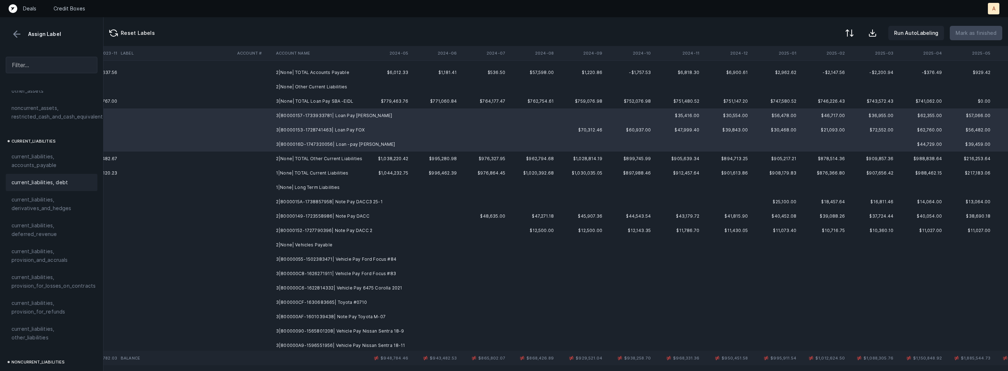
click at [51, 178] on span "current_liabilities, debt" at bounding box center [39, 182] width 56 height 9
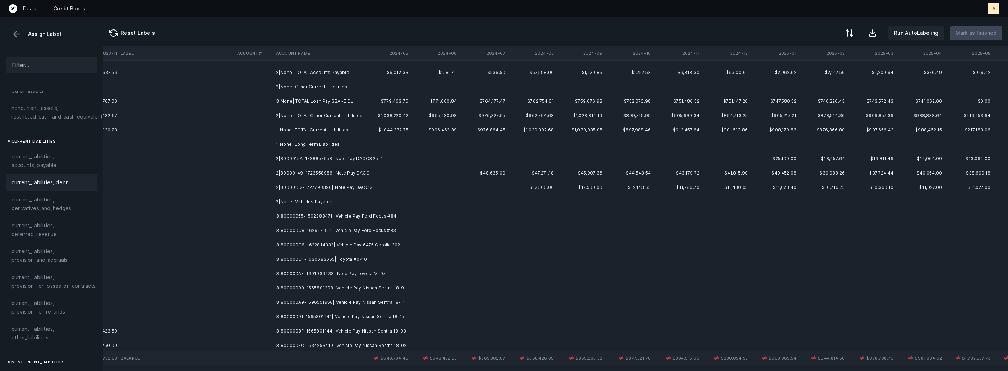
click at [337, 163] on td "2|8000015A-1738857958| Note Pay DACC3 25-1" at bounding box center [317, 159] width 88 height 14
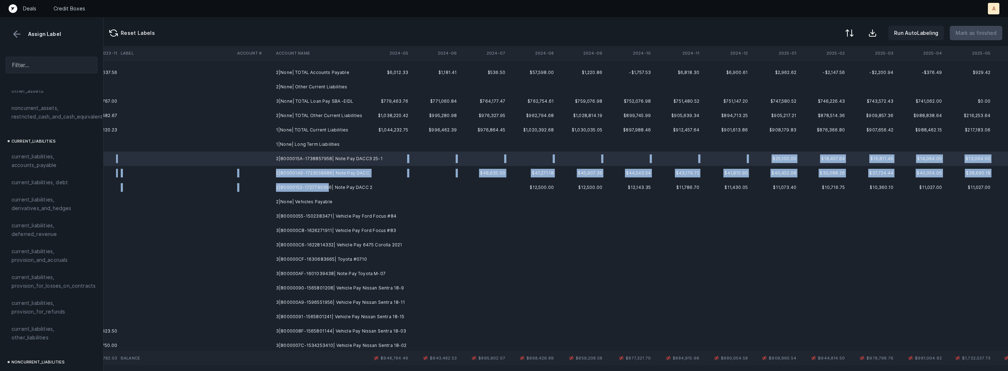
click at [325, 185] on td "2|80000152-1727790396| Note Pay DACC 2" at bounding box center [317, 187] width 88 height 14
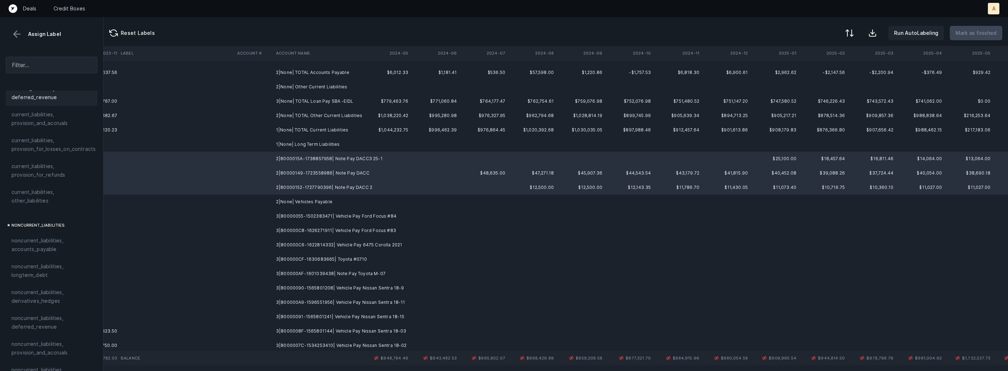
scroll to position [595, 0]
click at [42, 243] on span "noncurrent_liabilities, longterm_debt" at bounding box center [51, 251] width 80 height 17
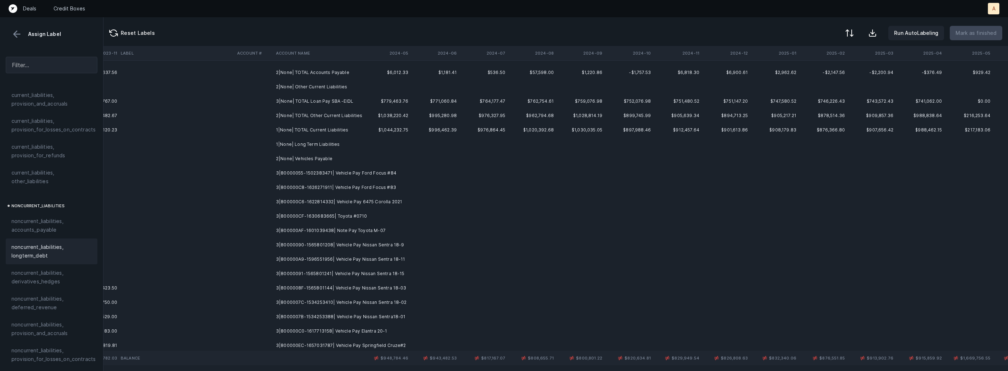
click at [350, 174] on td "3|80000055-1502383471| Vehicle Pay Ford Focus #84" at bounding box center [317, 173] width 88 height 14
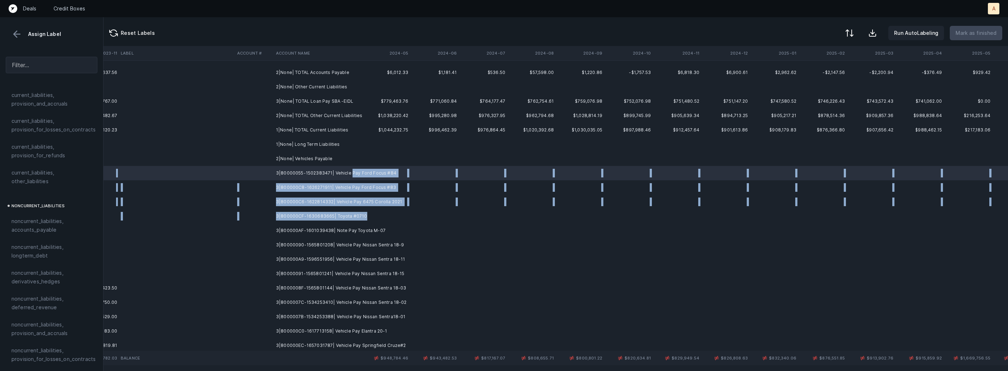
click at [361, 217] on td "3|800000CF-1630683665| Toyota #0710" at bounding box center [317, 216] width 88 height 14
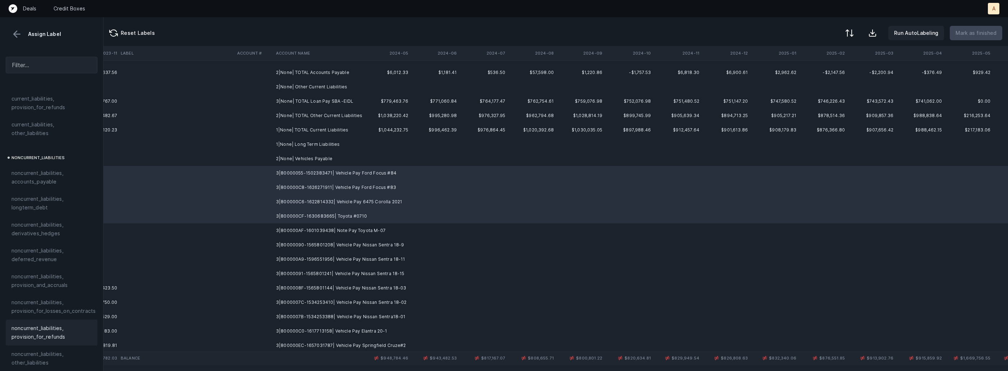
scroll to position [684, 0]
click at [45, 320] on div "noncurrent_liabilities, other_liabilities" at bounding box center [52, 317] width 92 height 26
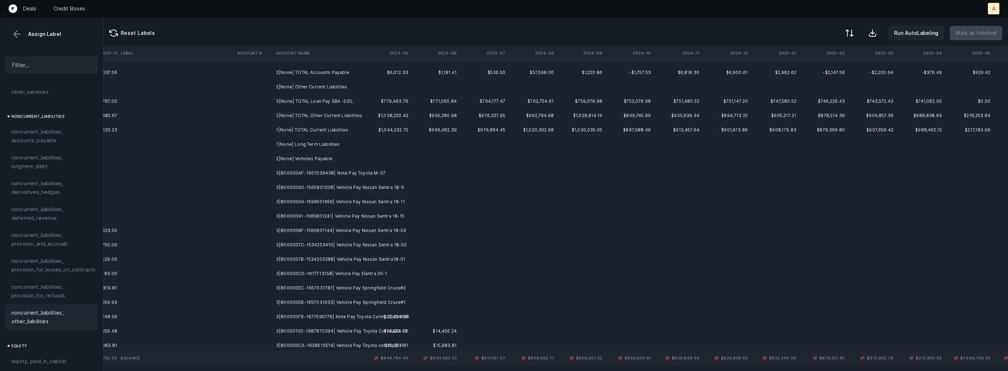
click at [323, 173] on td "3|800000AF-1601039438| Note Pay Toyota M-07" at bounding box center [317, 173] width 88 height 14
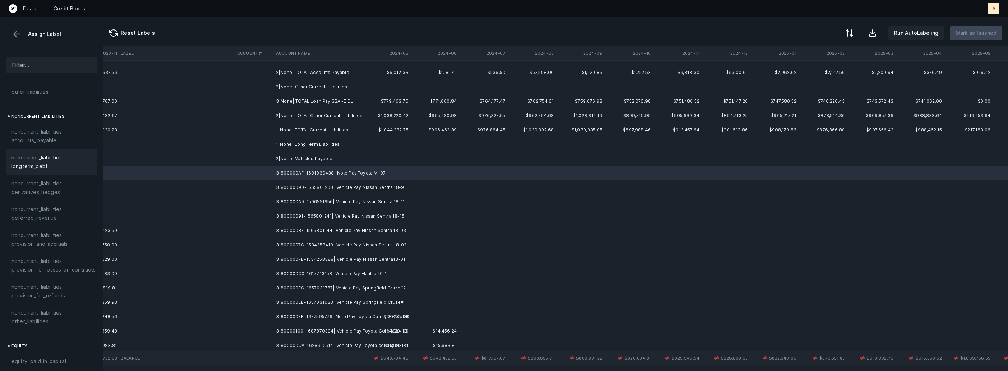
click at [65, 153] on span "noncurrent_liabilities, longterm_debt" at bounding box center [51, 161] width 80 height 17
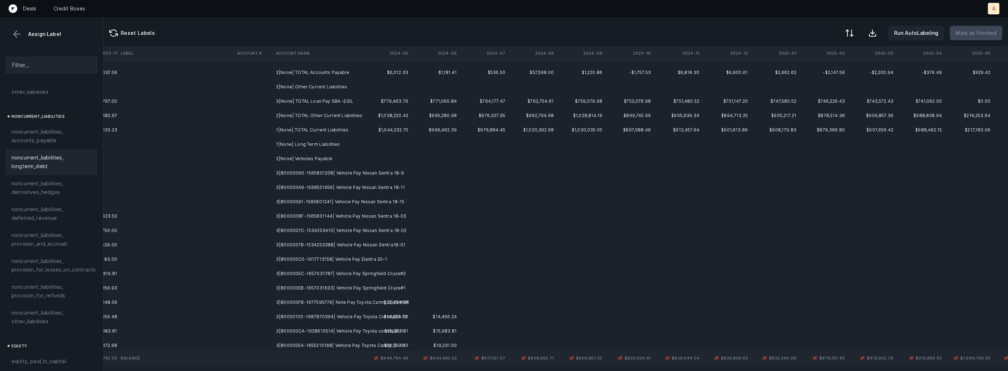
click at [329, 173] on td "3|80000090-1565801208| Vehicle Pay Nissan Sentra 18-9" at bounding box center [317, 173] width 88 height 14
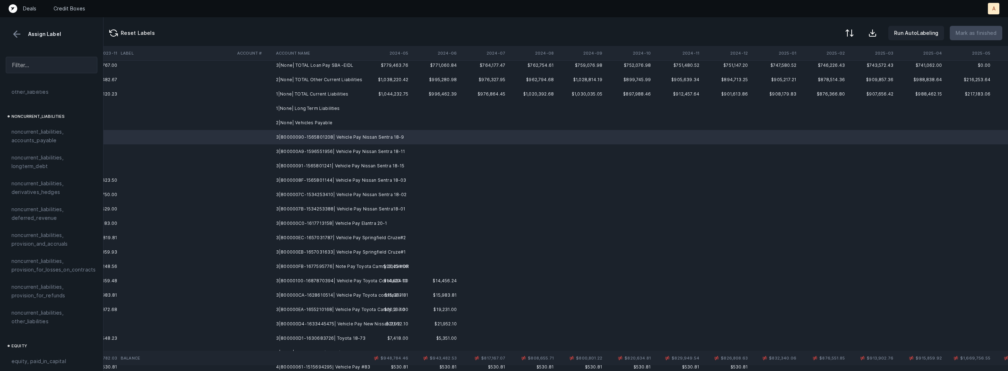
scroll to position [386, 1504]
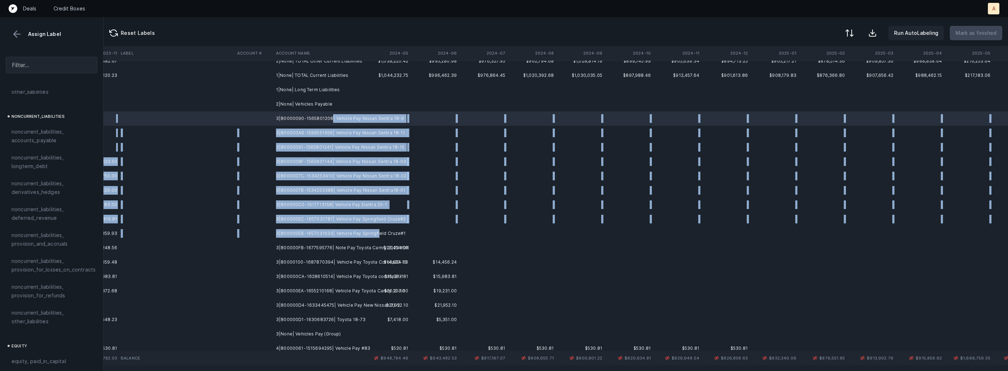
click at [361, 233] on td "3|800000EB-1657031633| Vehicle Pay Springfield Cruze#1" at bounding box center [317, 233] width 88 height 14
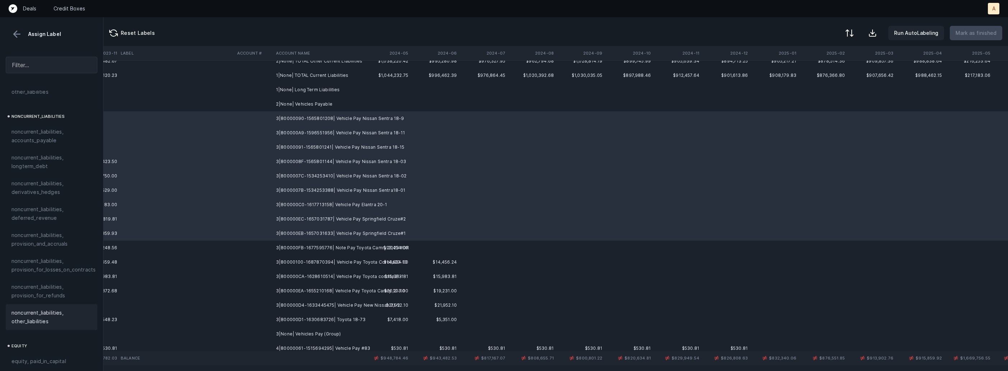
click at [40, 309] on span "noncurrent_liabilities, other_liabilities" at bounding box center [51, 317] width 80 height 17
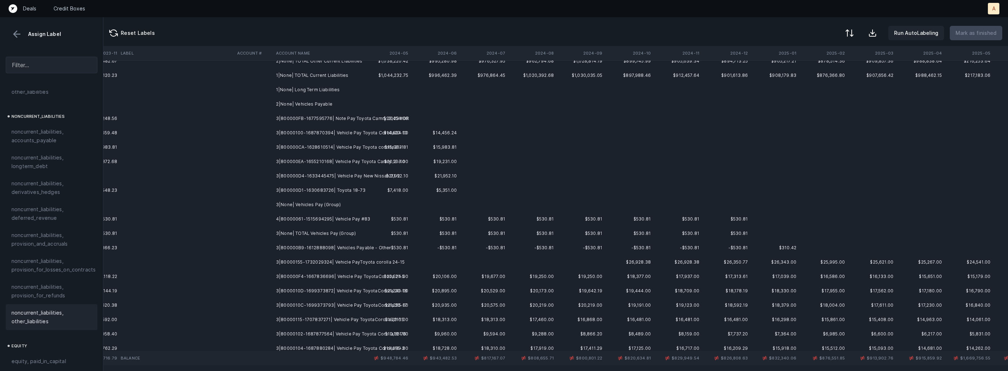
click at [339, 118] on td "3|800000FB-1677595776| Note Pay Toyota Camry 2023 #DR" at bounding box center [317, 118] width 88 height 14
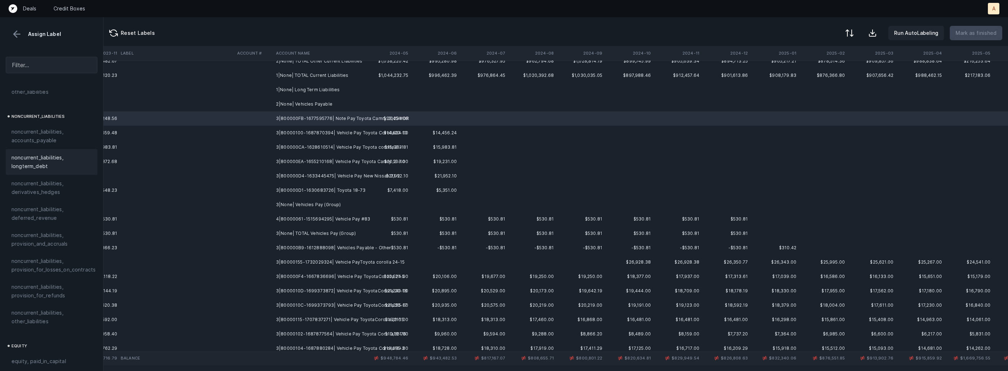
click at [71, 159] on span "noncurrent_liabilities, longterm_debt" at bounding box center [51, 161] width 80 height 17
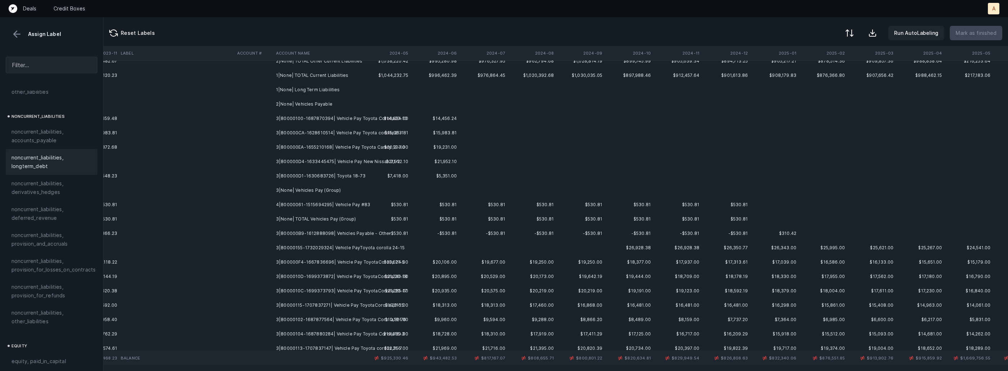
click at [353, 114] on td "3|80000100-1687870394| Vehicle Pay Toyota Corolla20-10" at bounding box center [317, 118] width 88 height 14
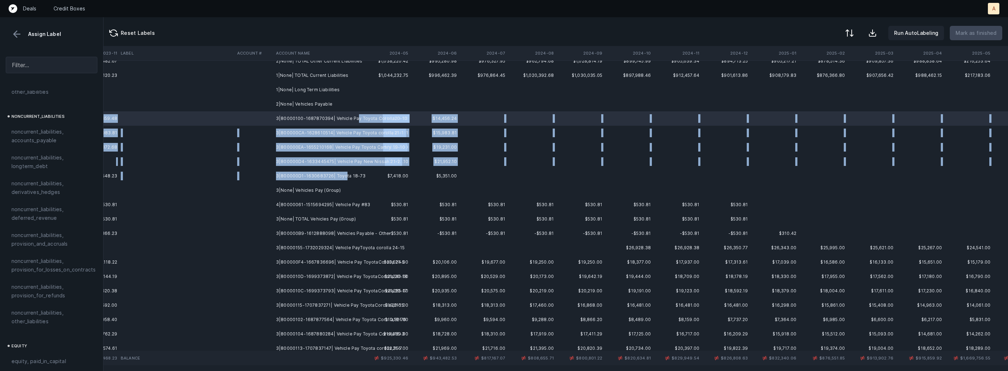
click at [342, 173] on td "3|800000D1-1630683726| Toyota 18-73" at bounding box center [317, 176] width 88 height 14
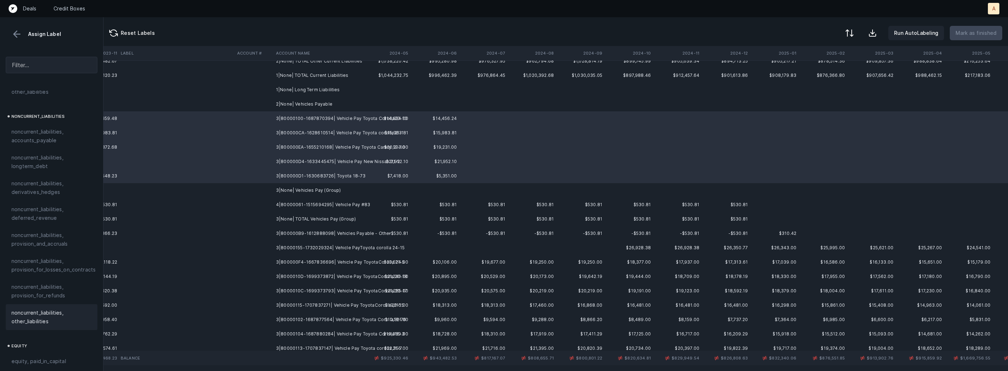
click at [29, 309] on span "noncurrent_liabilities, other_liabilities" at bounding box center [51, 317] width 80 height 17
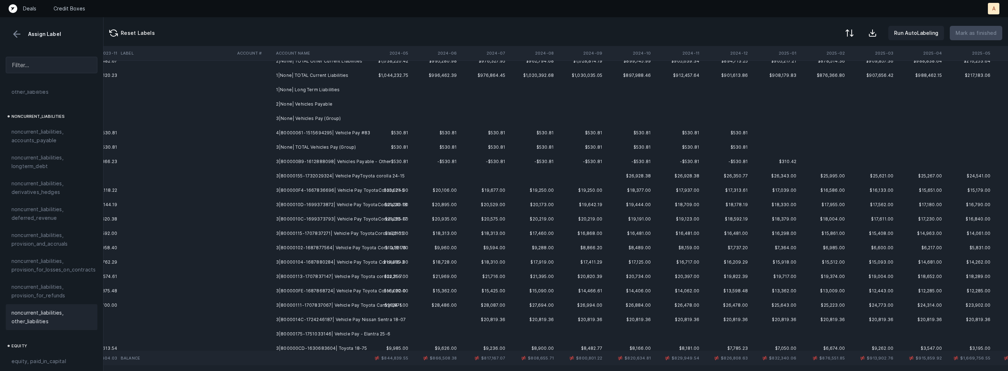
click at [334, 135] on td "4|80000061-1515694295| Vehicle Pay #83" at bounding box center [317, 133] width 88 height 14
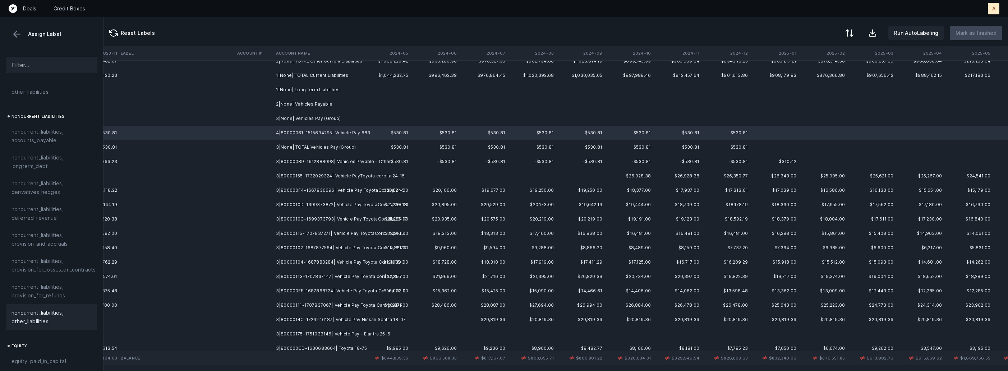
click at [33, 309] on span "noncurrent_liabilities, other_liabilities" at bounding box center [51, 317] width 80 height 17
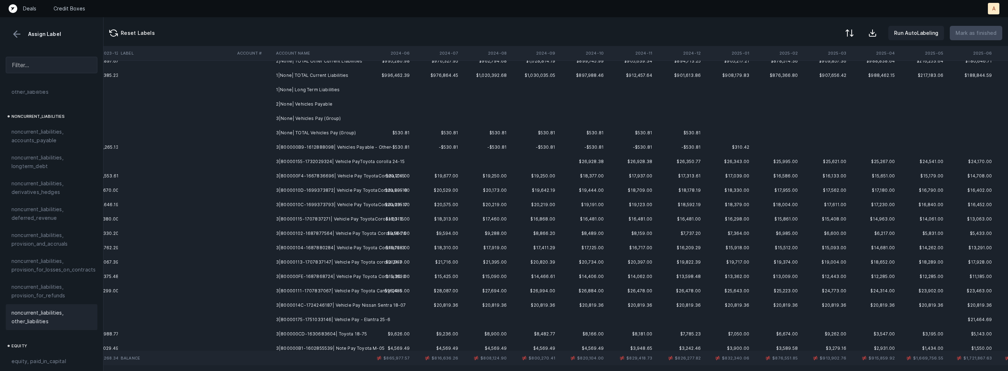
scroll to position [386, 1552]
click at [344, 143] on td "3|800000B9-1612888098| Vehicles Payable - Other" at bounding box center [317, 147] width 88 height 14
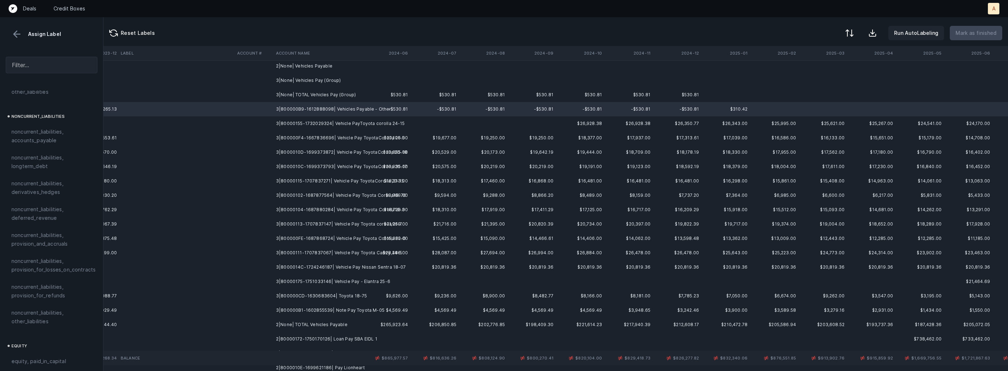
scroll to position [430, 1552]
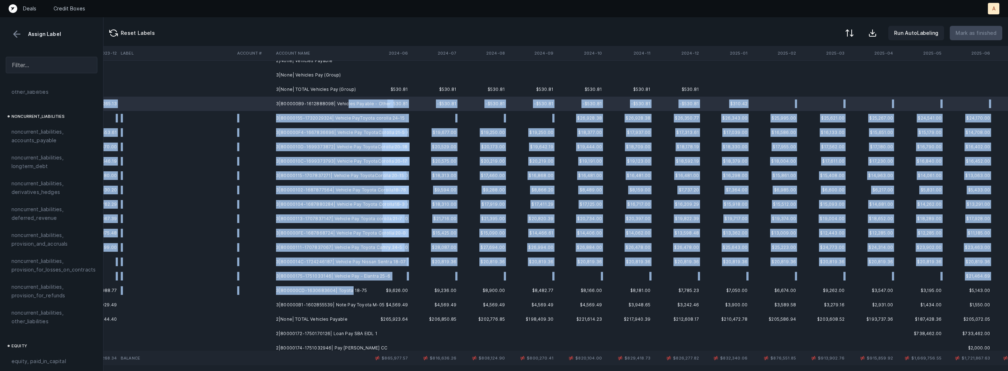
click at [348, 288] on td "3|800000CD-1630683604| Toyota 18-75" at bounding box center [317, 290] width 88 height 14
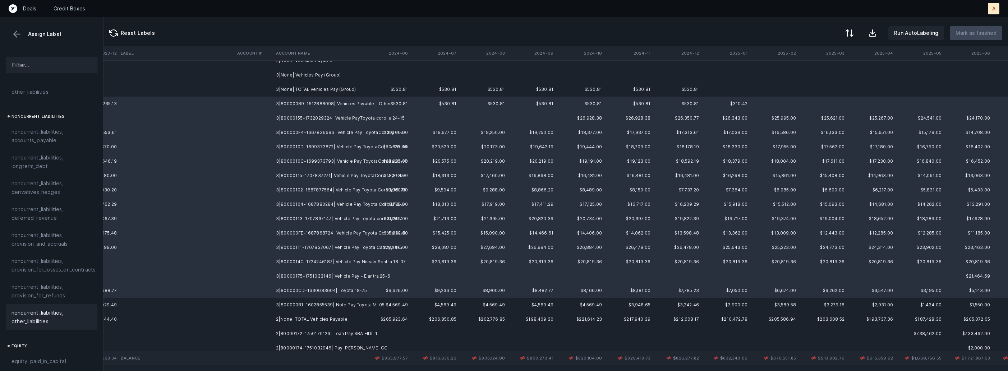
click at [60, 309] on span "noncurrent_liabilities, other_liabilities" at bounding box center [51, 317] width 80 height 17
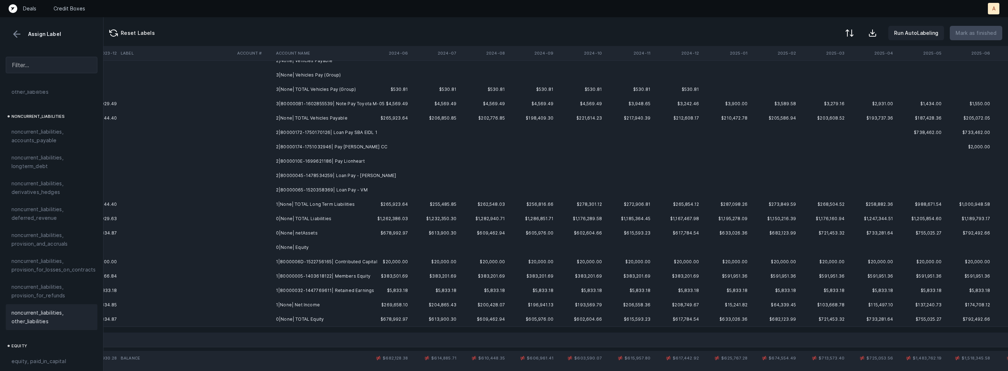
click at [342, 106] on td "3|800000B1-1602855539| Note Pay Toyota M-05" at bounding box center [317, 104] width 88 height 14
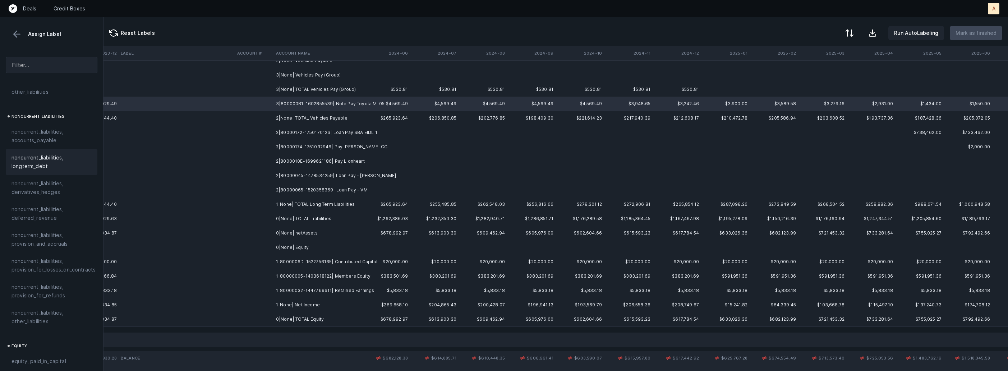
click at [64, 153] on span "noncurrent_liabilities, longterm_debt" at bounding box center [51, 161] width 80 height 17
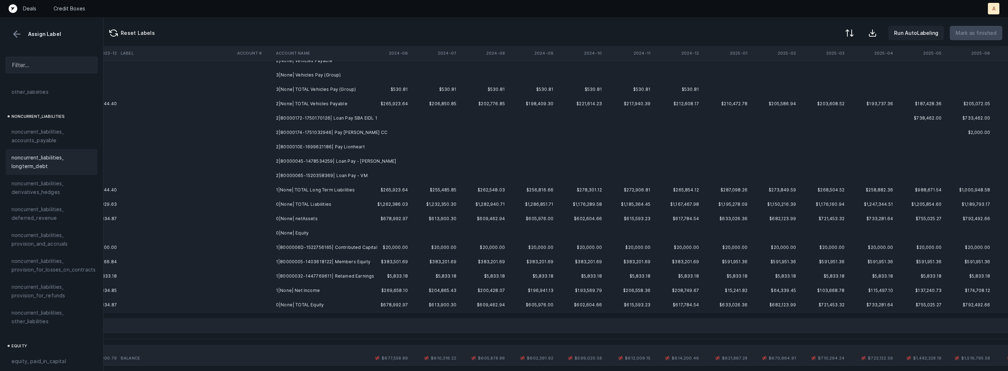
click at [320, 121] on td "2|80000172-1750170126| Loan Pay SBA EIDL 1" at bounding box center [317, 118] width 88 height 14
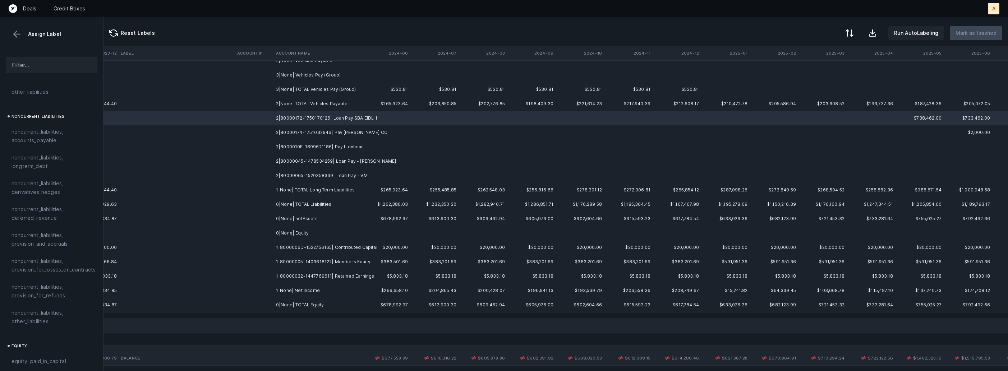
click at [342, 162] on td "2|80000045-1478534259| Loan Pay - [PERSON_NAME]" at bounding box center [317, 161] width 88 height 14
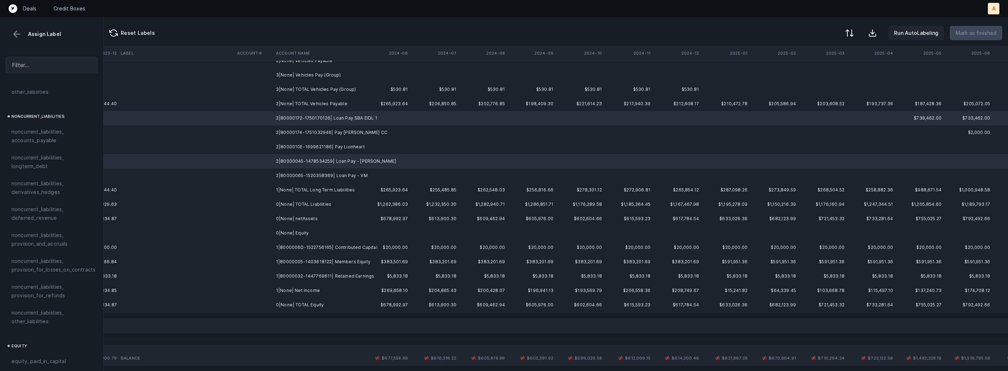
click at [325, 174] on td "2|80000065-1520358369| Loan Pay - VM" at bounding box center [317, 175] width 88 height 14
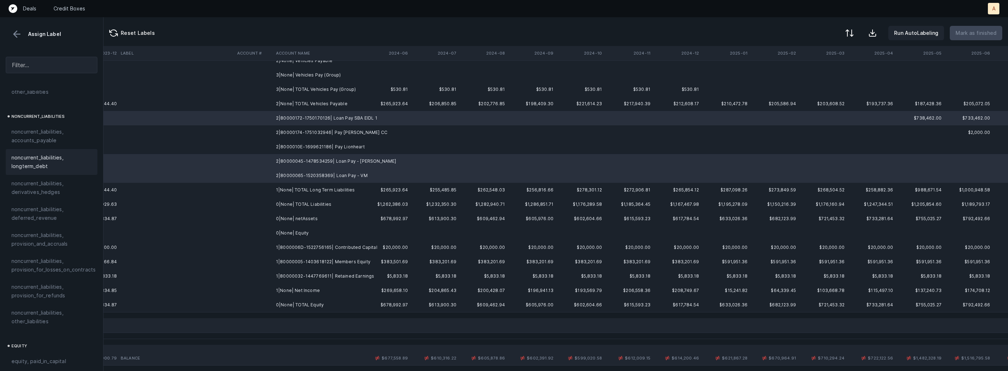
click at [33, 162] on span "noncurrent_liabilities, longterm_debt" at bounding box center [51, 161] width 80 height 17
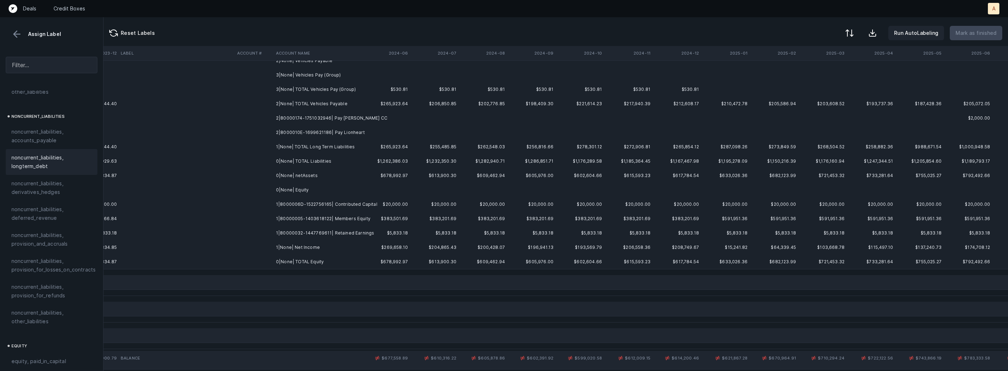
click at [307, 117] on td "2|80000174-1751032946| Pay [PERSON_NAME] CC" at bounding box center [317, 118] width 88 height 14
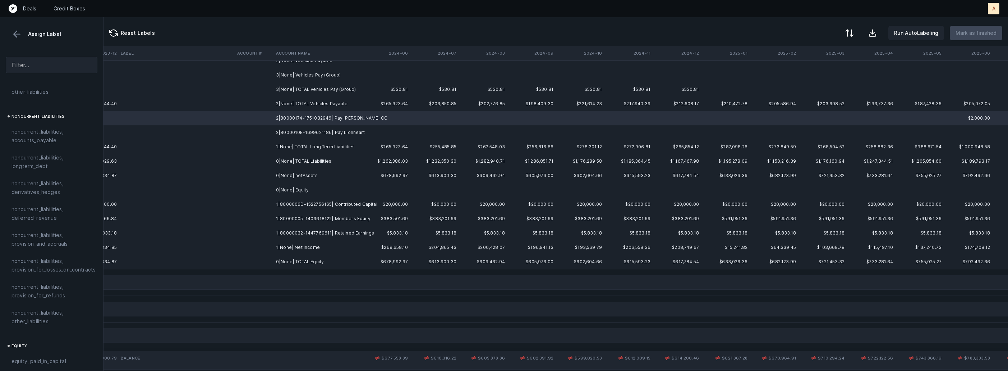
click at [294, 130] on td "2|8000010E-1699621186| Pay Lionheart" at bounding box center [317, 132] width 88 height 14
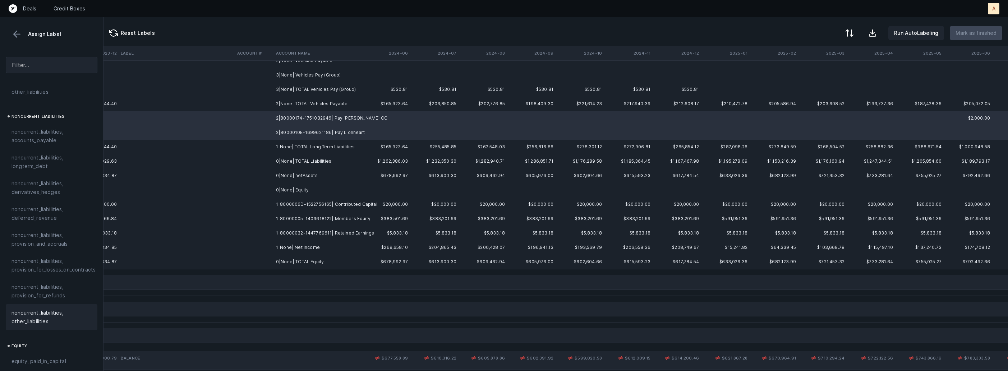
click at [31, 304] on div "noncurrent_liabilities, other_liabilities" at bounding box center [52, 317] width 92 height 26
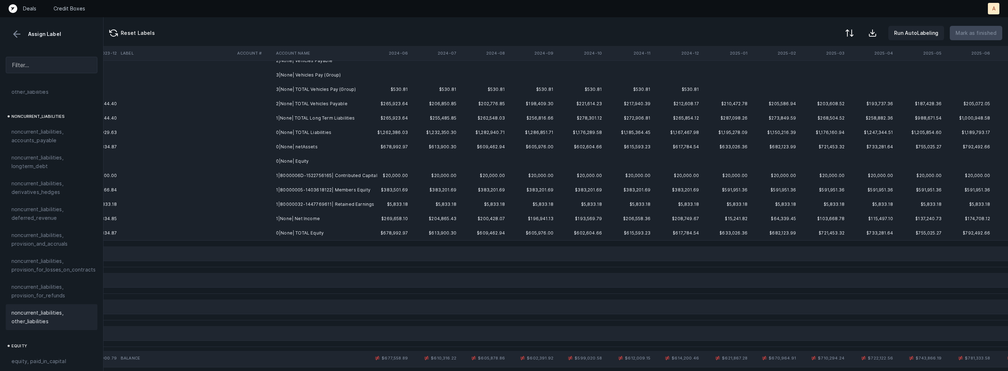
click at [331, 171] on td "1|8000006D-1522756165| Contributed Capital" at bounding box center [317, 175] width 88 height 14
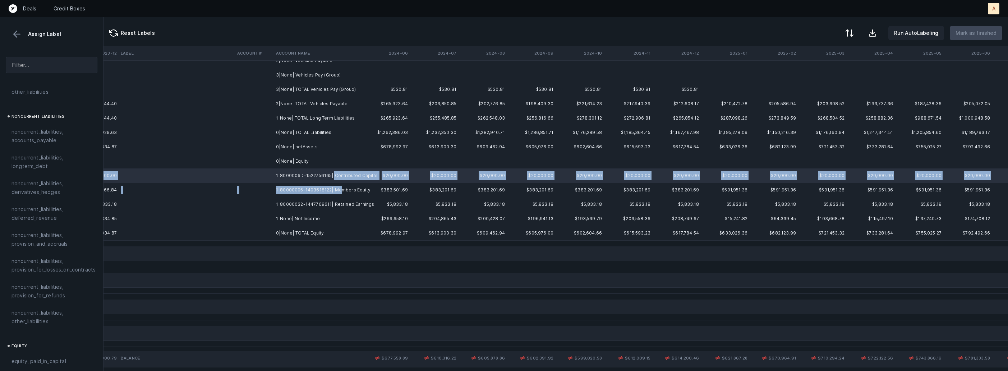
click at [339, 186] on td "1|80000005-1403618122| Members Equity" at bounding box center [317, 190] width 88 height 14
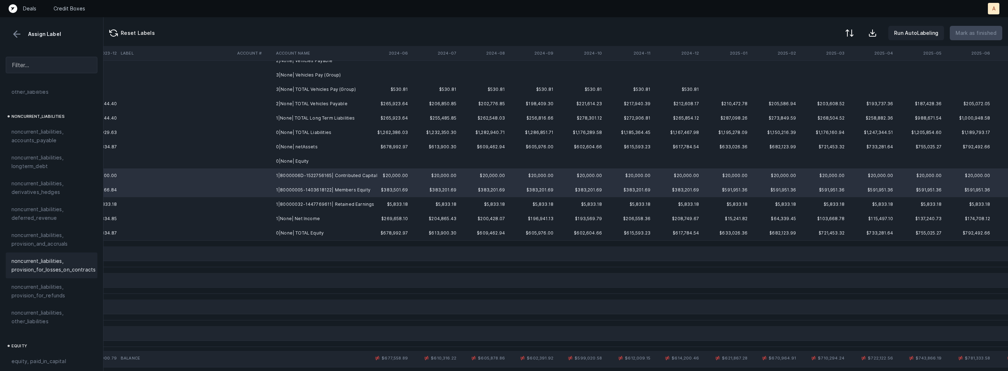
scroll to position [790, 0]
click at [56, 251] on span "equity, paid_in_capital" at bounding box center [38, 255] width 55 height 9
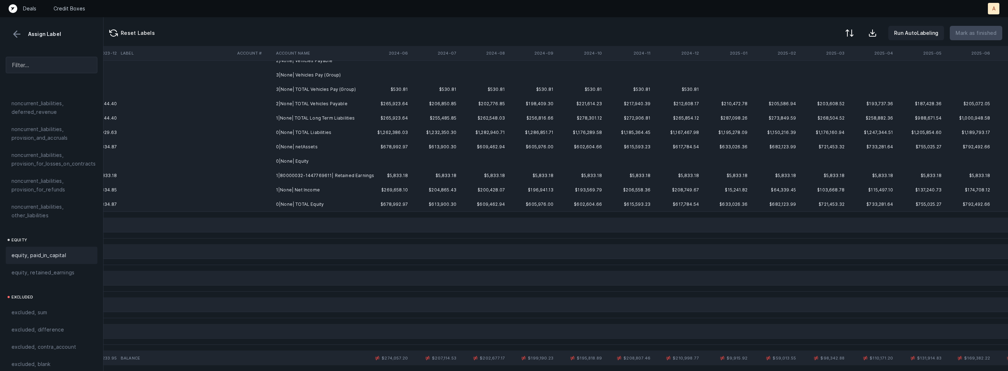
click at [344, 176] on td "1|80000032-1447769611| Retained Earnings" at bounding box center [317, 175] width 88 height 14
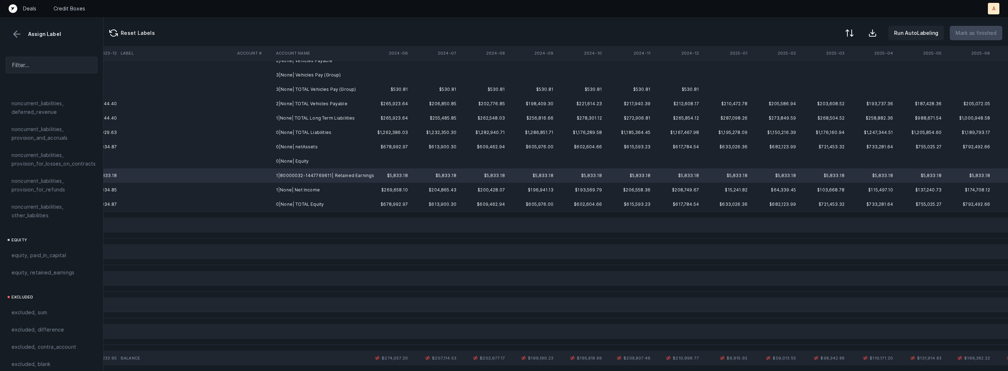
click at [323, 186] on td "1|None| Net Income" at bounding box center [317, 190] width 88 height 14
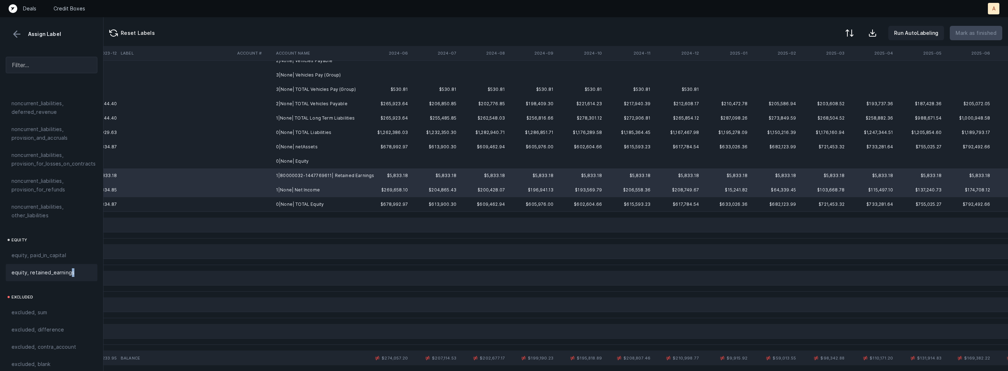
click at [71, 268] on span "equity, retained_earnings" at bounding box center [42, 272] width 63 height 9
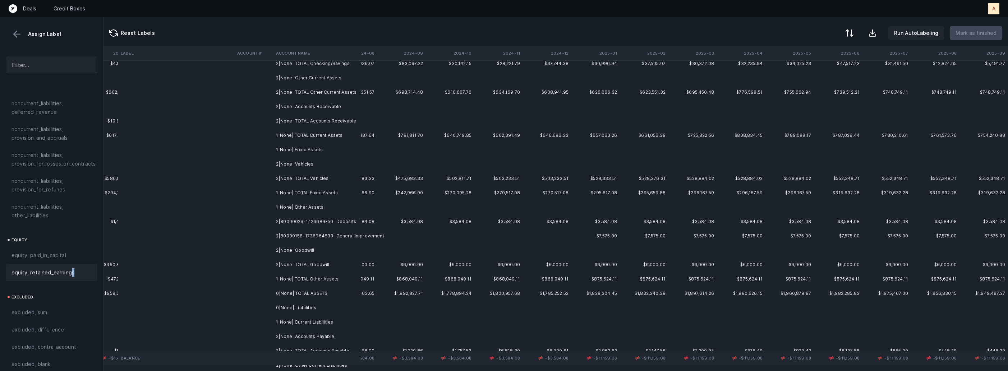
scroll to position [0, 1683]
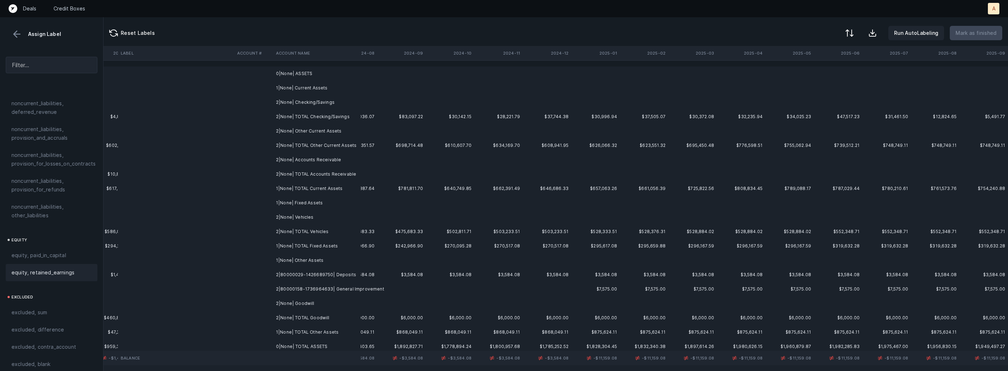
click at [362, 277] on td "$3,584.08" at bounding box center [353, 275] width 48 height 14
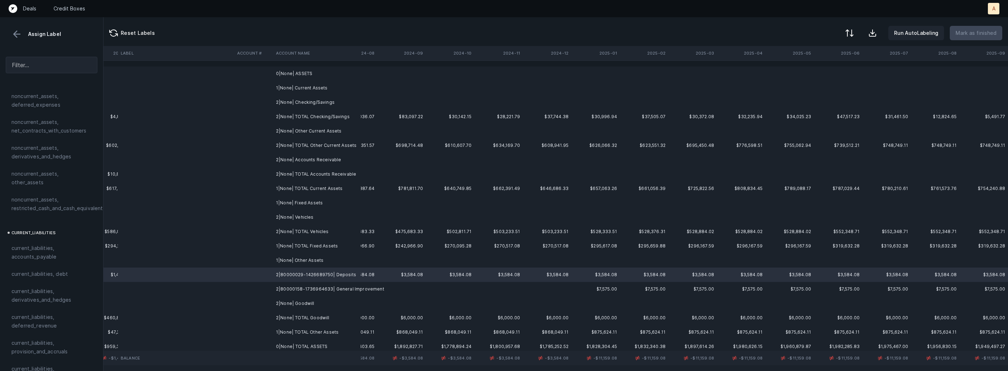
scroll to position [311, 0]
click at [51, 232] on span "noncurrent_assets, restricted_cash_and_cash_equivalents" at bounding box center [58, 240] width 94 height 17
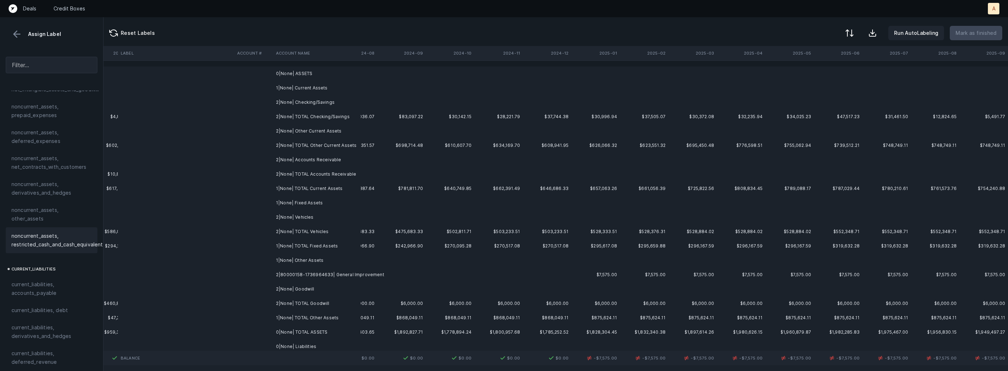
click at [278, 275] on td "2|80000158-1736964633| General Improvement" at bounding box center [317, 275] width 88 height 14
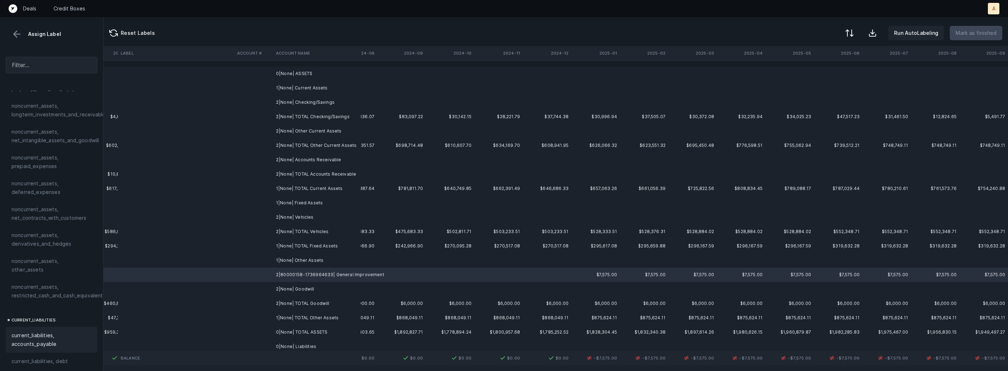
scroll to position [257, 0]
click at [56, 268] on div "noncurrent_assets, other_assets" at bounding box center [52, 268] width 92 height 26
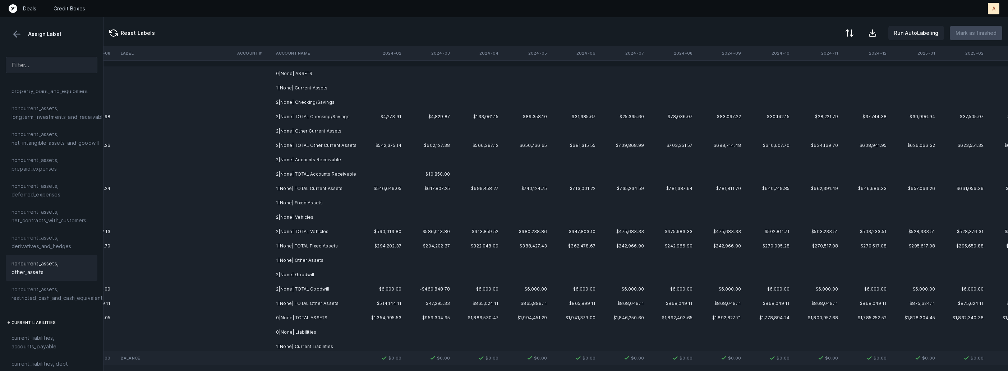
scroll to position [0, 1683]
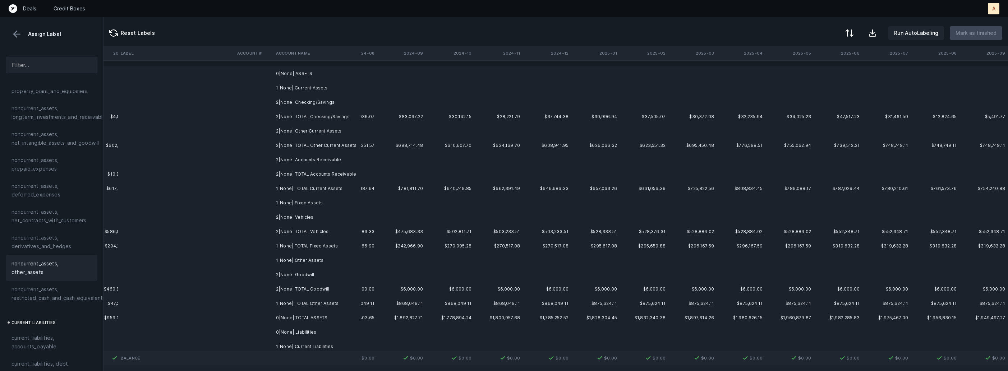
click at [319, 72] on td "0|None| ASSETS" at bounding box center [317, 73] width 88 height 14
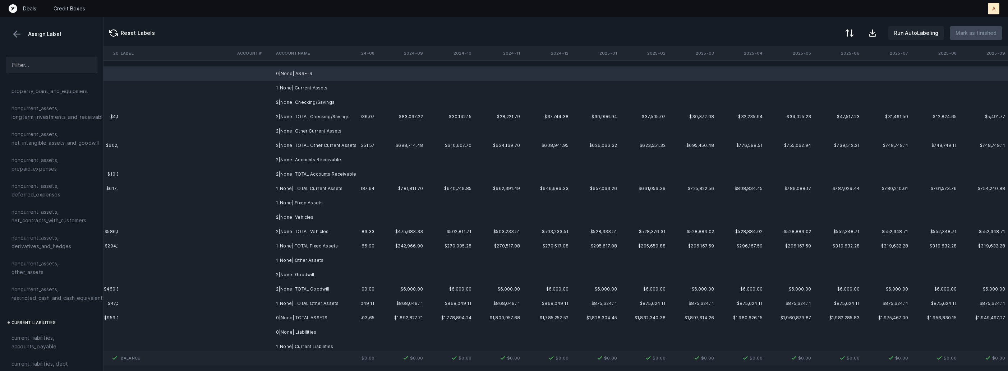
click at [307, 86] on td "1|None| Current Assets" at bounding box center [317, 88] width 88 height 14
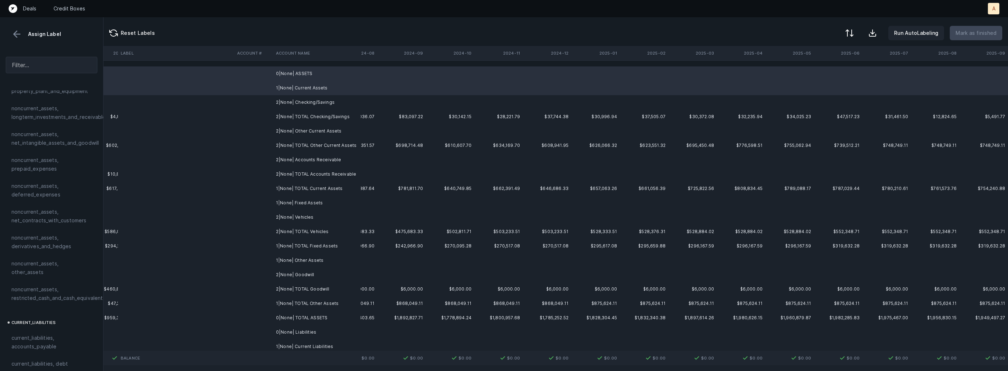
click at [305, 97] on td "2|None| Checking/Savings" at bounding box center [317, 102] width 88 height 14
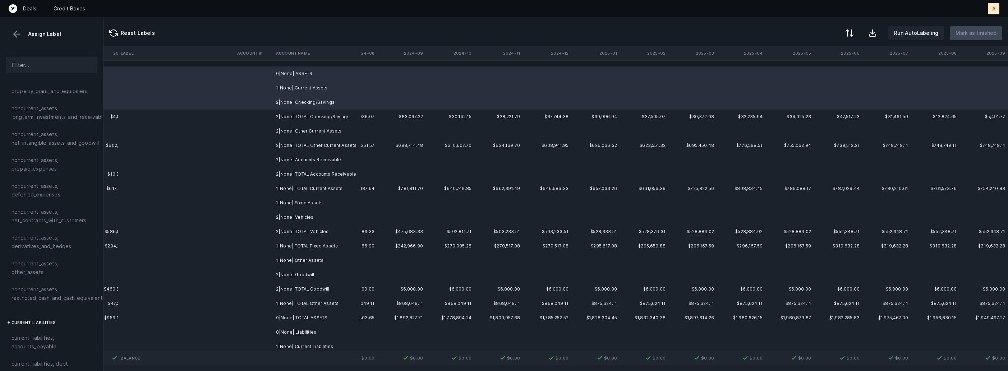
click at [302, 133] on td "2|None| Other Current Assets" at bounding box center [317, 131] width 88 height 14
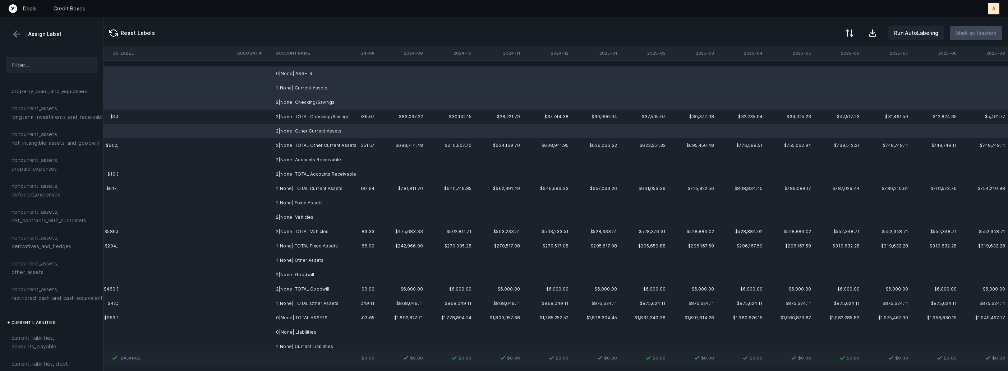
click at [298, 162] on td "2|None| Accounts Receivable" at bounding box center [317, 160] width 88 height 14
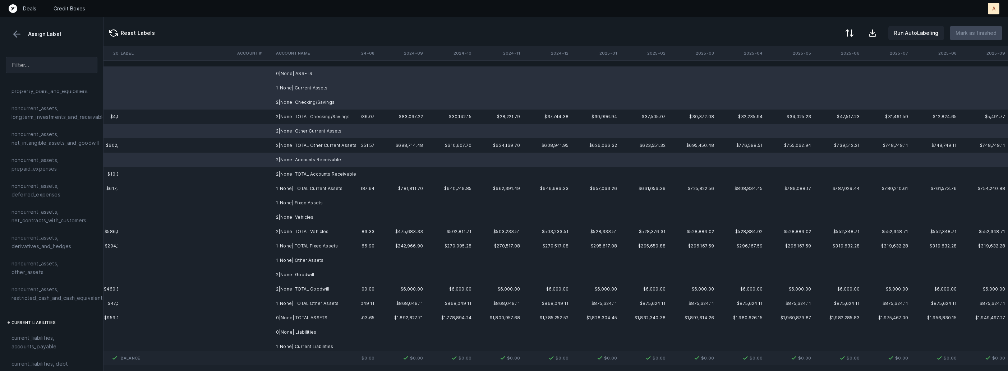
click at [296, 210] on td "2|None| Vehicles" at bounding box center [317, 217] width 88 height 14
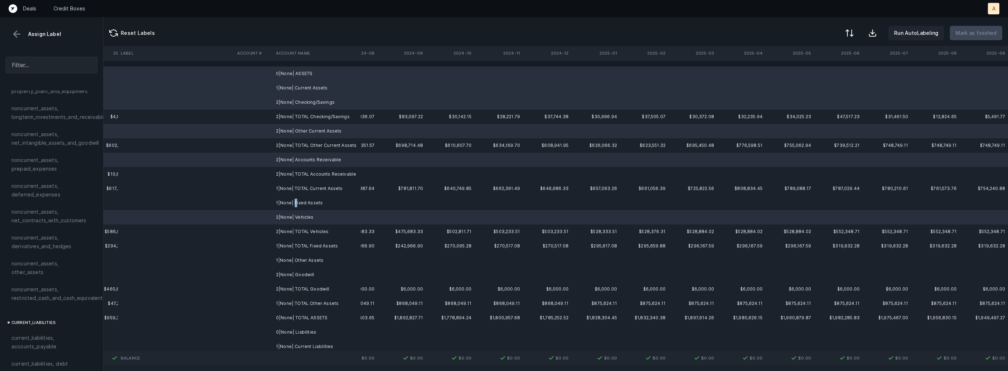
click at [295, 207] on td "1|None| Fixed Assets" at bounding box center [317, 203] width 88 height 14
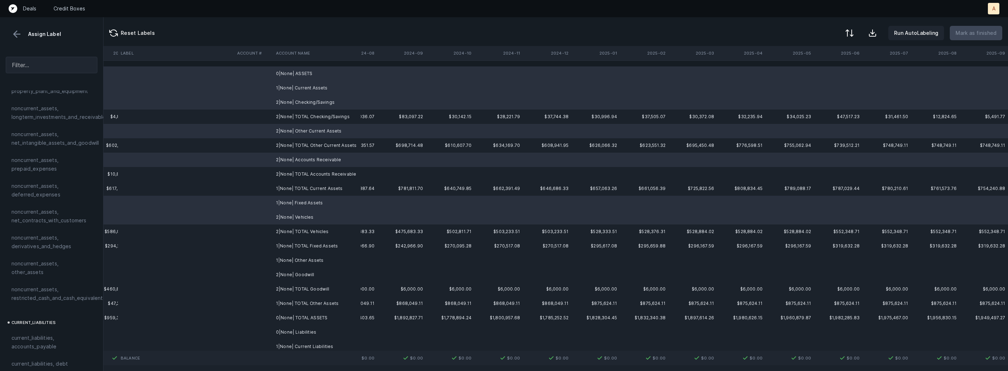
click at [299, 263] on td "1|None| Other Assets" at bounding box center [317, 260] width 88 height 14
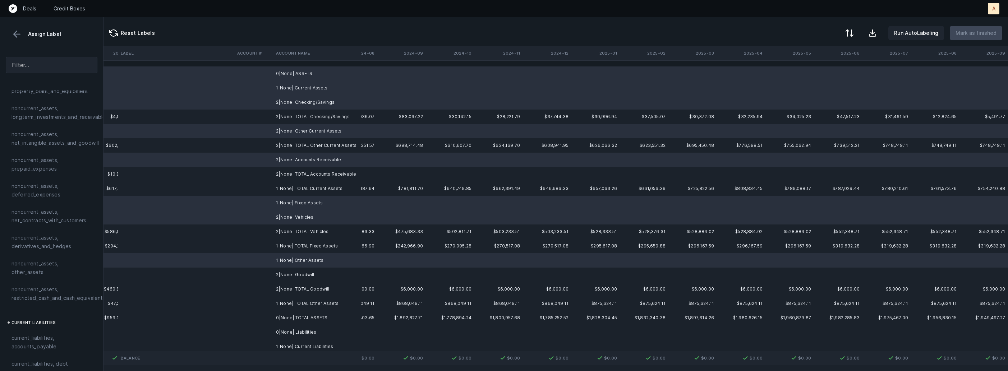
click at [294, 277] on td "2|None| Goodwill" at bounding box center [317, 275] width 88 height 14
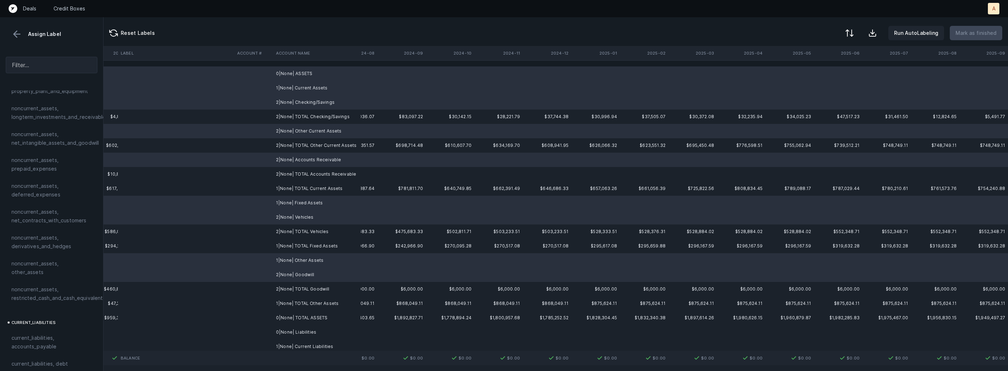
click at [287, 336] on td "0|None| Liabilities" at bounding box center [317, 332] width 88 height 14
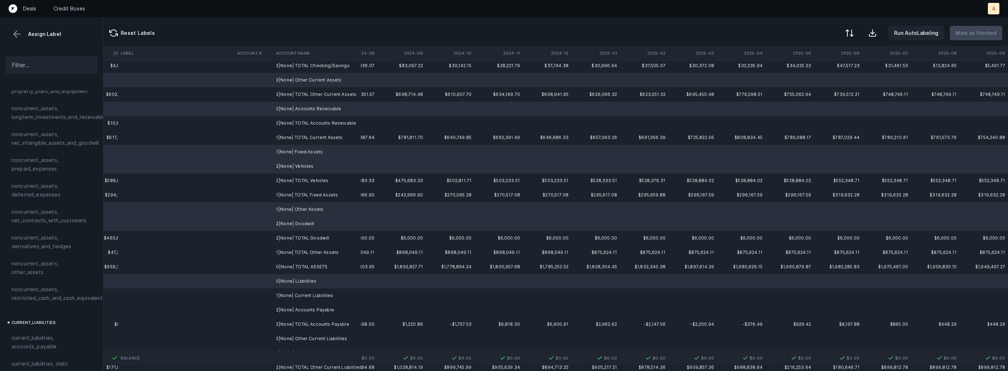
scroll to position [80, 1683]
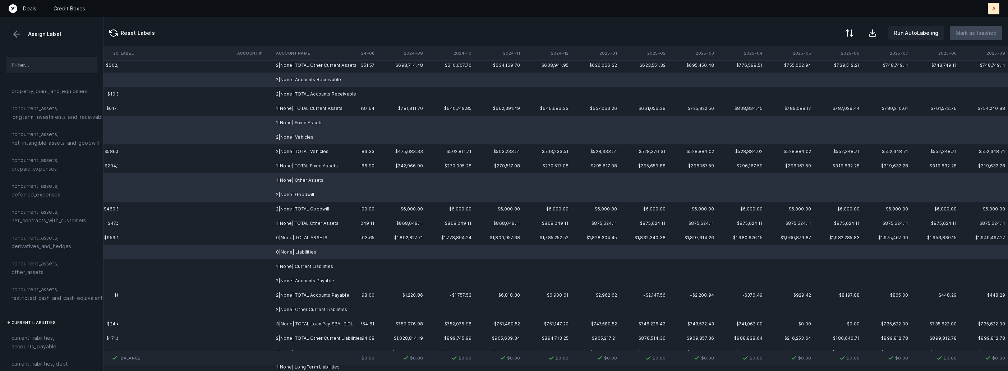
click at [307, 267] on td "1|None| Current Liabilities" at bounding box center [317, 266] width 88 height 14
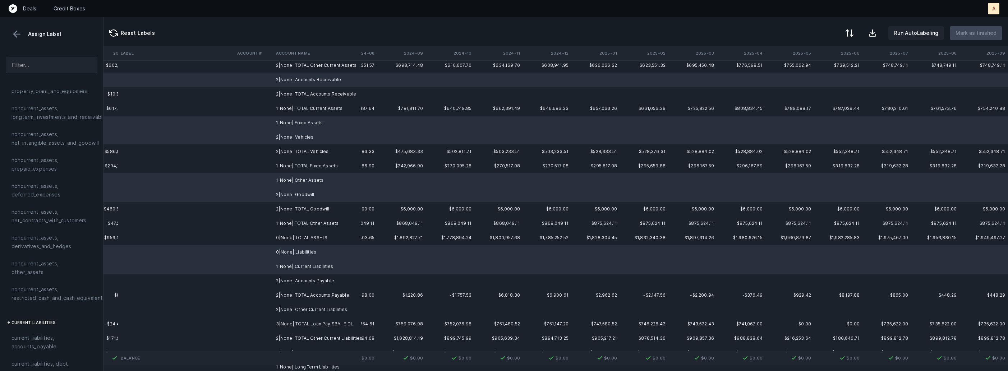
click at [301, 279] on td "2|None| Accounts Payable" at bounding box center [317, 281] width 88 height 14
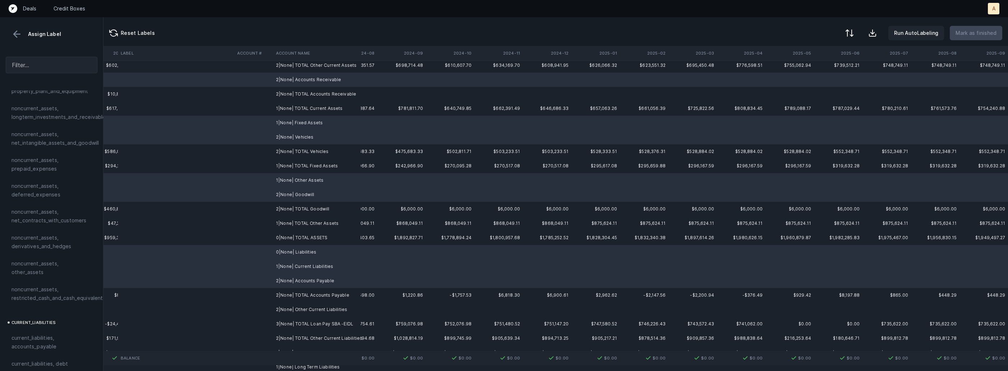
click at [311, 309] on td "2|None| Other Current Liabilities" at bounding box center [317, 309] width 88 height 14
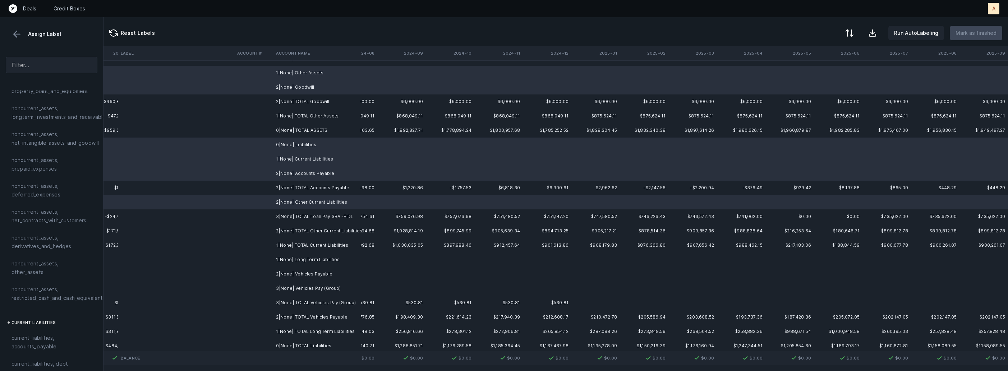
scroll to position [237, 1683]
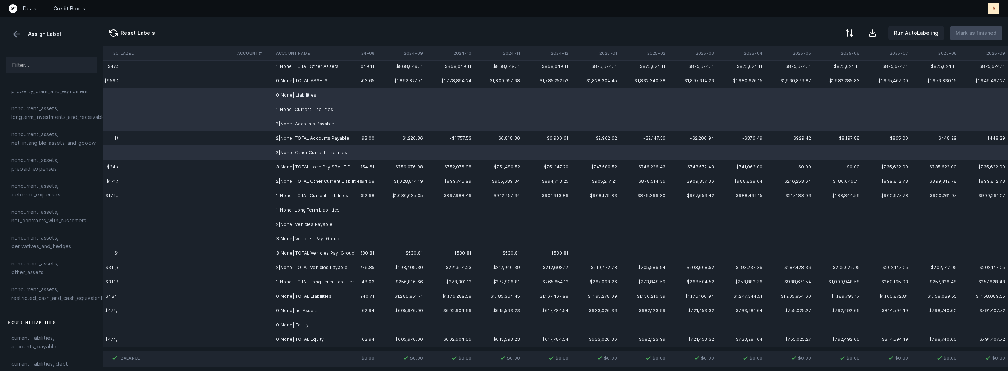
click at [330, 210] on td "1|None| Long Term Liabilities" at bounding box center [317, 210] width 88 height 14
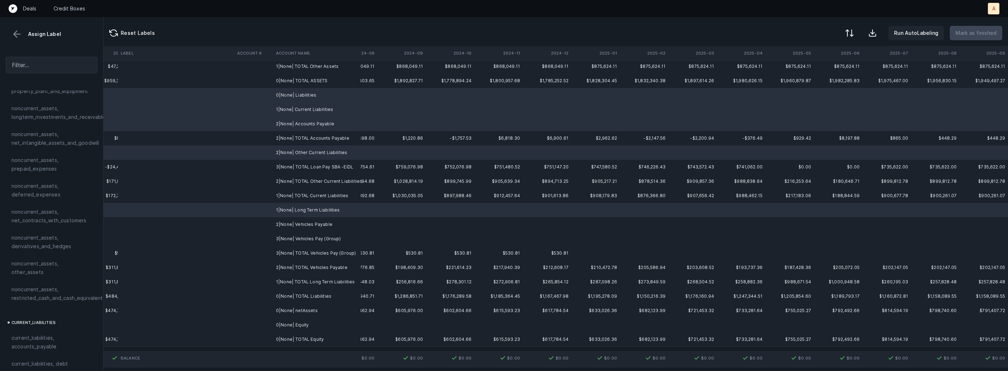
click at [315, 224] on td "2|None| Vehicles Payable" at bounding box center [317, 224] width 88 height 14
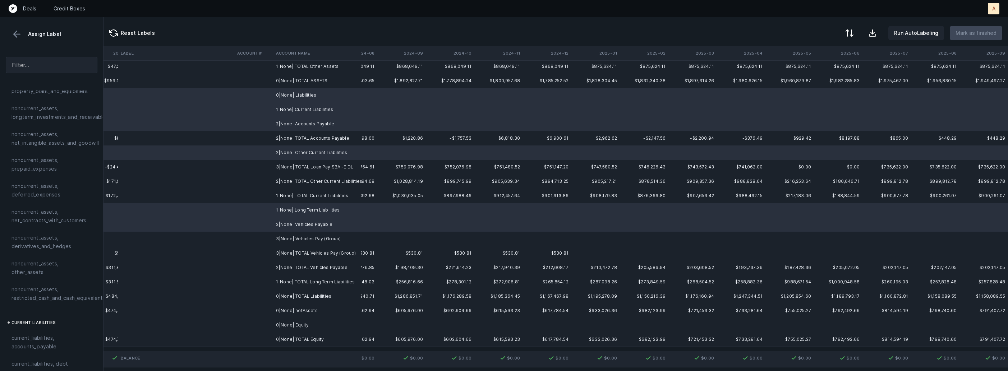
click at [299, 236] on td "3|None| Vehicles Pay (Group)" at bounding box center [317, 239] width 88 height 14
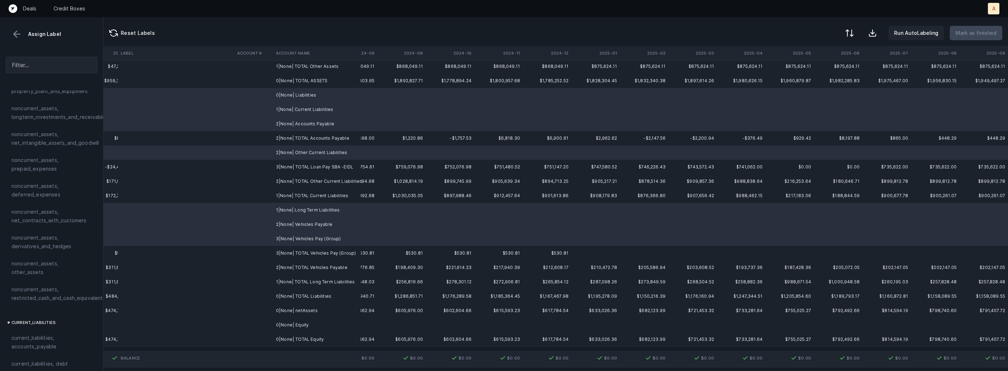
click at [297, 325] on td "0|None| Equity" at bounding box center [317, 325] width 88 height 14
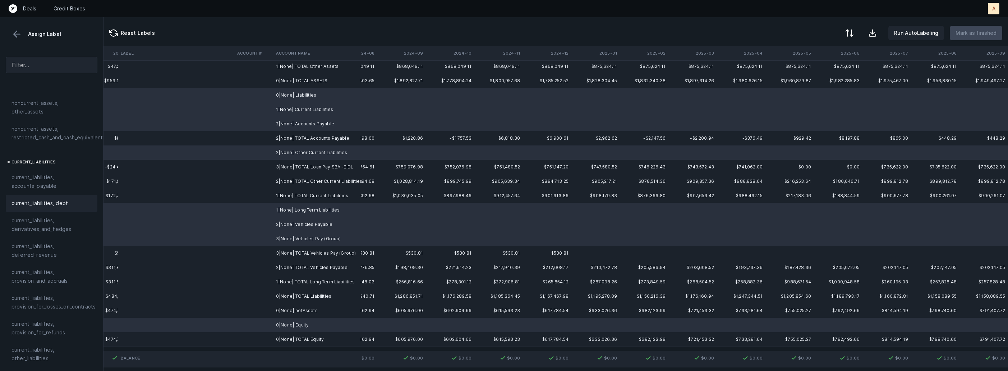
scroll to position [790, 0]
click at [42, 361] on span "excluded, blank" at bounding box center [30, 364] width 39 height 9
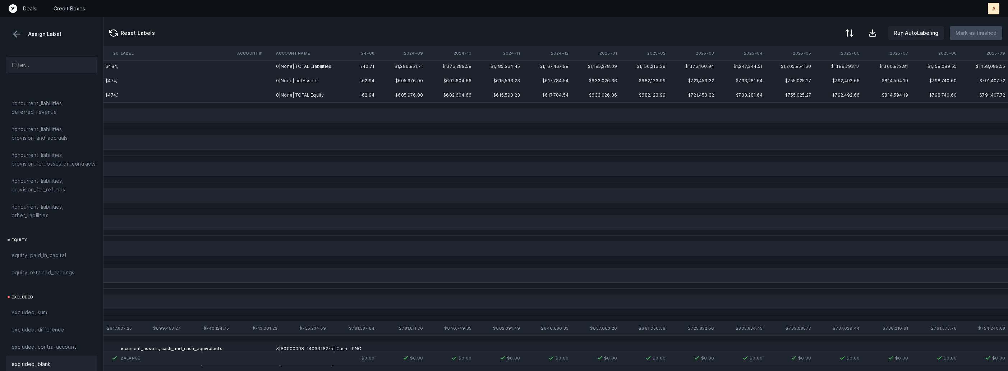
scroll to position [0, 1683]
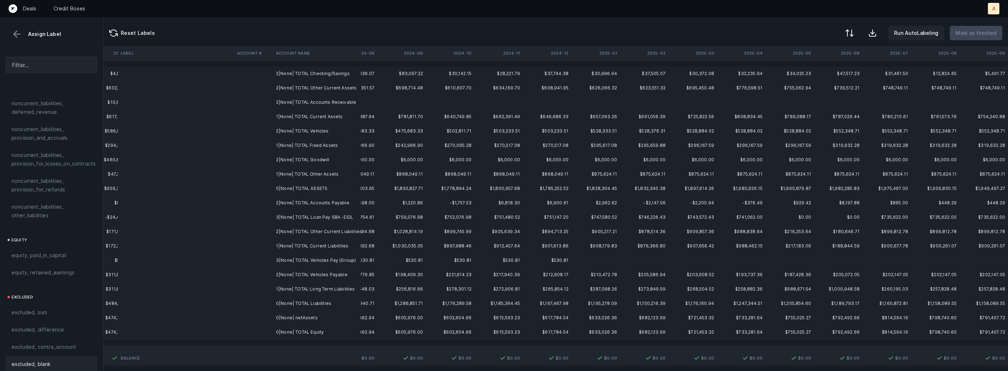
click at [293, 320] on td "0|None| netAssets" at bounding box center [317, 318] width 88 height 14
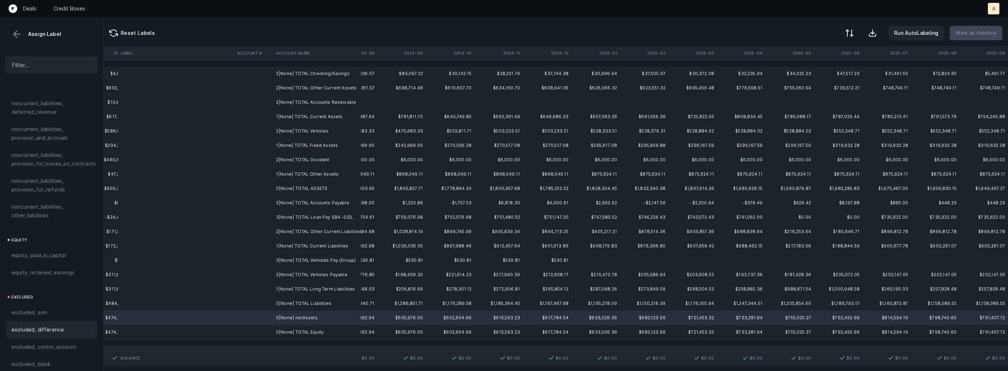
click at [75, 326] on div "excluded, difference" at bounding box center [51, 329] width 80 height 9
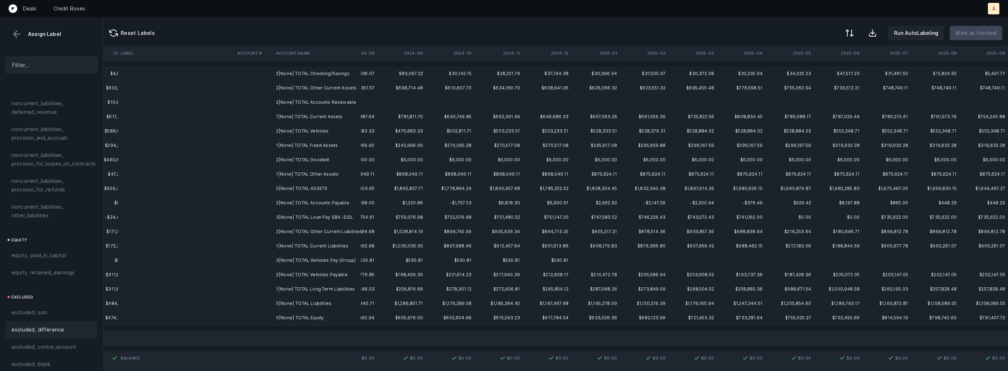
click at [303, 73] on td "2|None| TOTAL Checking/Savings" at bounding box center [317, 73] width 88 height 14
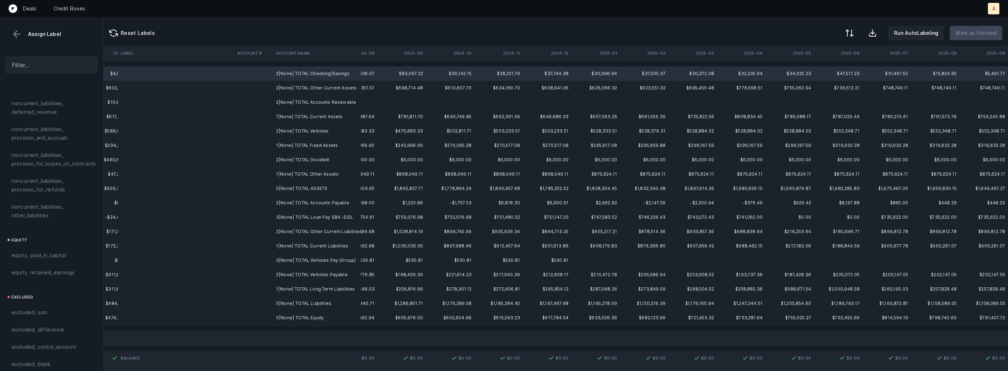
click at [298, 317] on td "0|None| TOTAL Equity" at bounding box center [317, 318] width 88 height 14
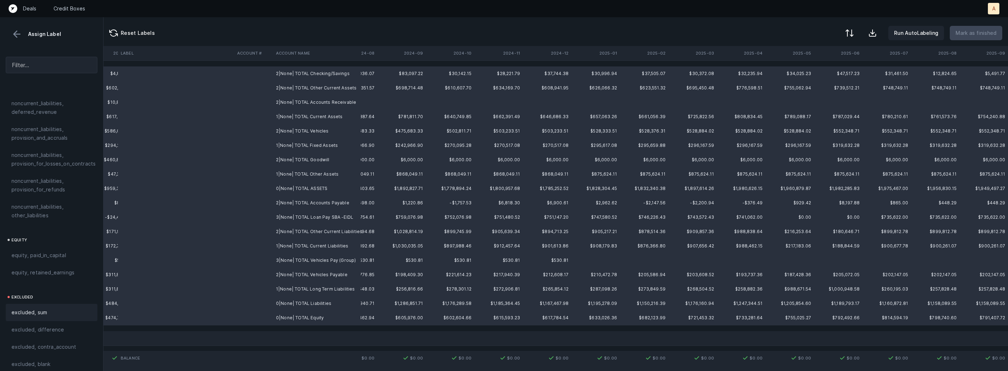
click at [33, 309] on span "excluded, sum" at bounding box center [29, 312] width 36 height 9
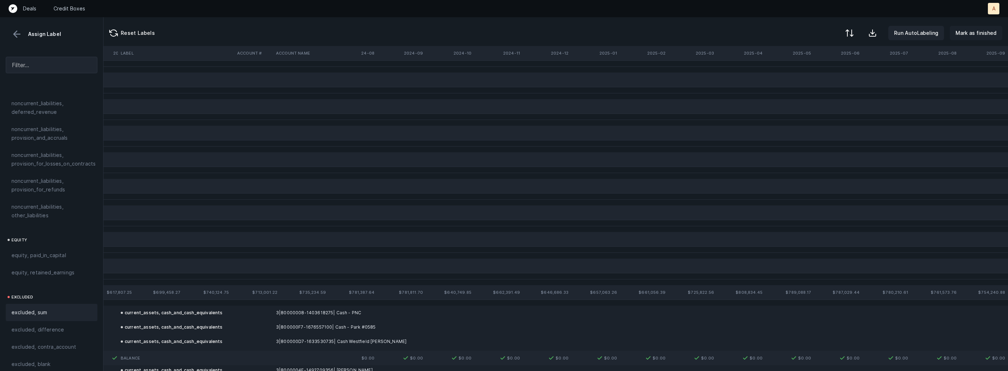
click at [971, 29] on p "Mark as finished" at bounding box center [975, 33] width 41 height 9
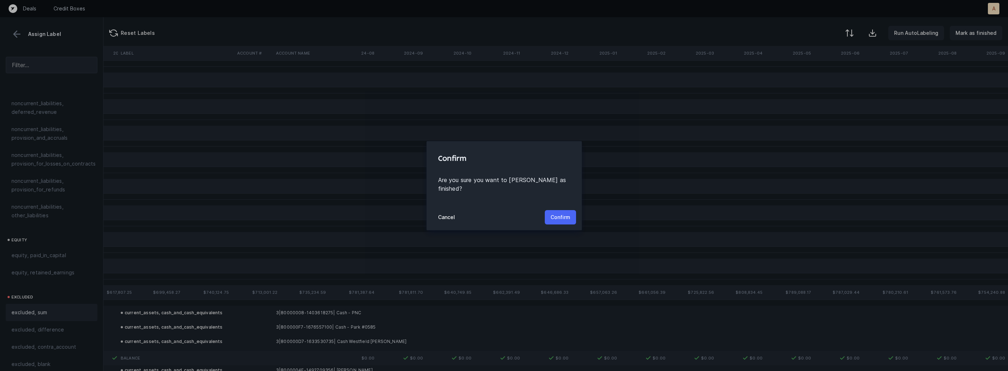
click at [563, 213] on p "Confirm" at bounding box center [560, 217] width 20 height 9
